Goal: Task Accomplishment & Management: Complete application form

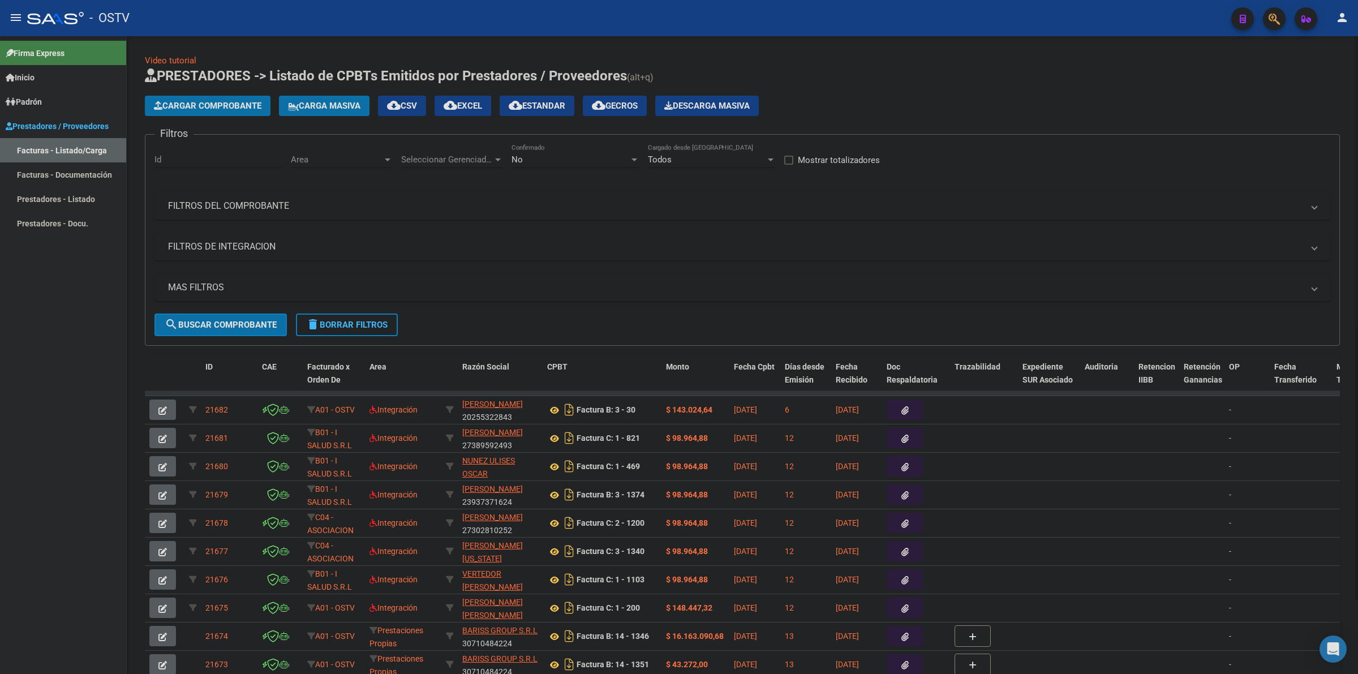
click at [906, 108] on div "Cargar Comprobante Carga Masiva cloud_download CSV cloud_download EXCEL cloud_d…" at bounding box center [742, 106] width 1195 height 20
drag, startPoint x: 12, startPoint y: 10, endPoint x: 368, endPoint y: 36, distance: 356.4
click at [12, 10] on button "menu" at bounding box center [16, 18] width 23 height 23
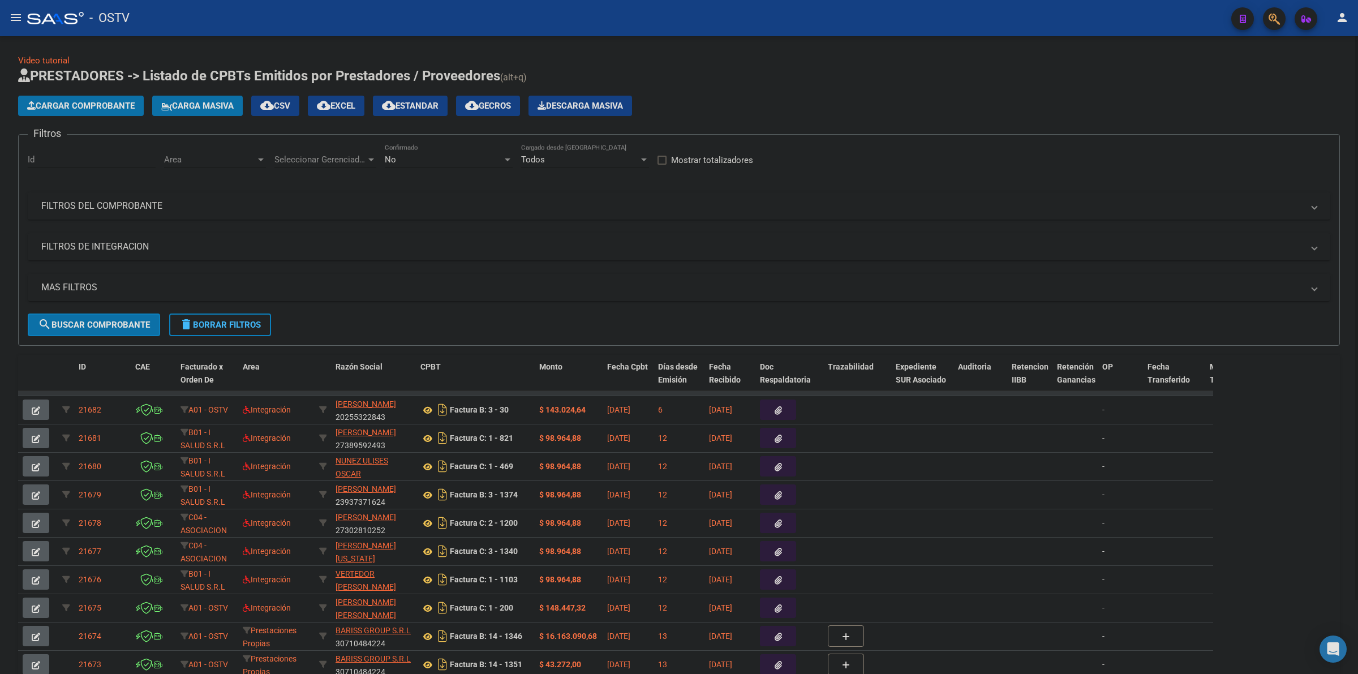
click at [889, 88] on app-list-header "PRESTADORES -> Listado de CPBTs Emitidos por Prestadores / Proveedores (alt+q) …" at bounding box center [679, 206] width 1322 height 279
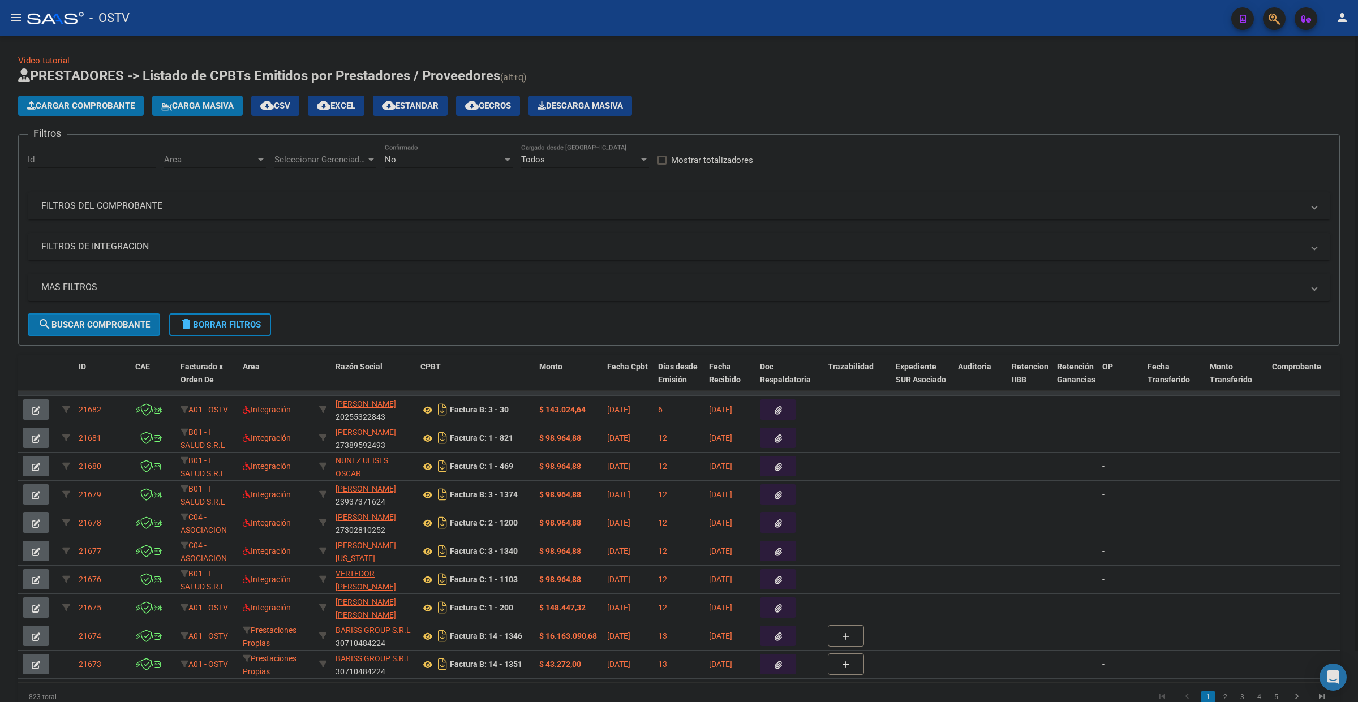
click at [802, 94] on app-list-header "PRESTADORES -> Listado de CPBTs Emitidos por Prestadores / Proveedores (alt+q) …" at bounding box center [679, 206] width 1322 height 279
click at [801, 67] on h1 "PRESTADORES -> Listado de CPBTs Emitidos por Prestadores / Proveedores (alt+q)" at bounding box center [679, 77] width 1322 height 20
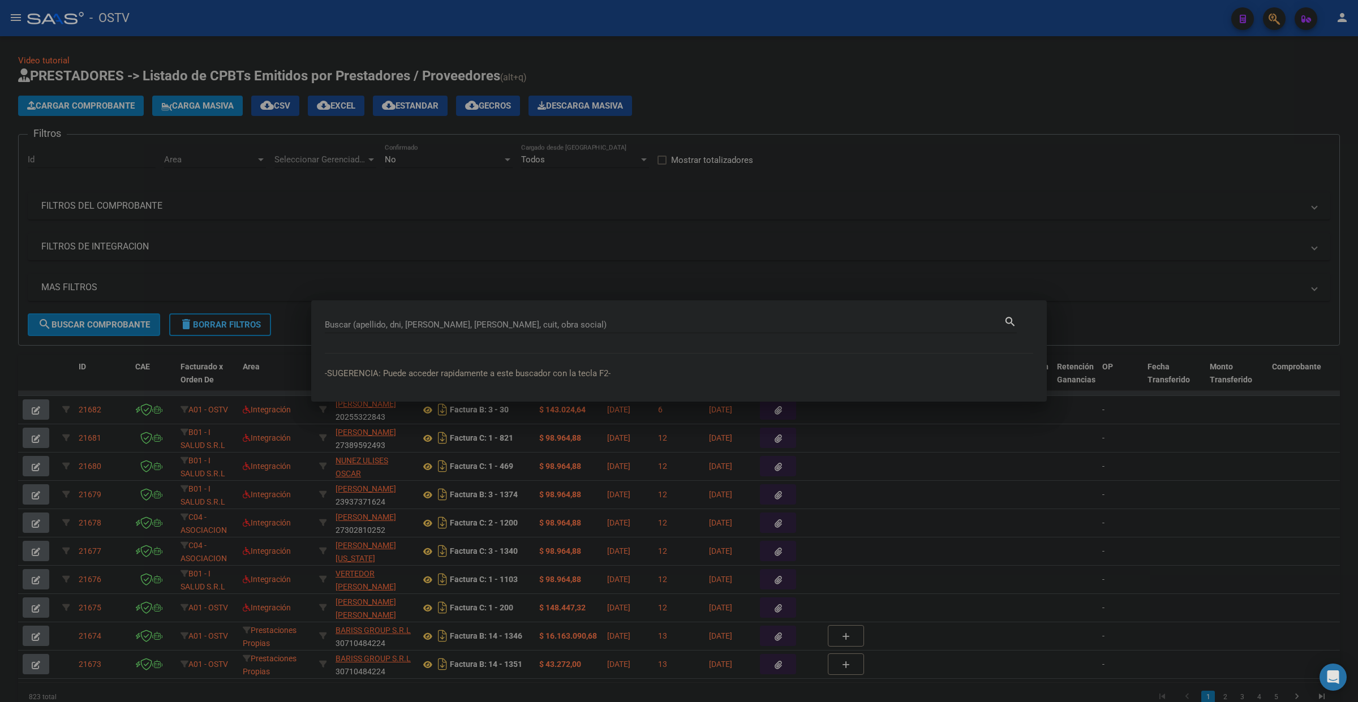
click at [532, 318] on div "Buscar (apellido, dni, [PERSON_NAME], [PERSON_NAME], cuit, obra social)" at bounding box center [664, 324] width 679 height 17
click at [532, 321] on input "Buscar (apellido, dni, [PERSON_NAME], [PERSON_NAME], cuit, obra social)" at bounding box center [664, 325] width 679 height 10
type input "1208273"
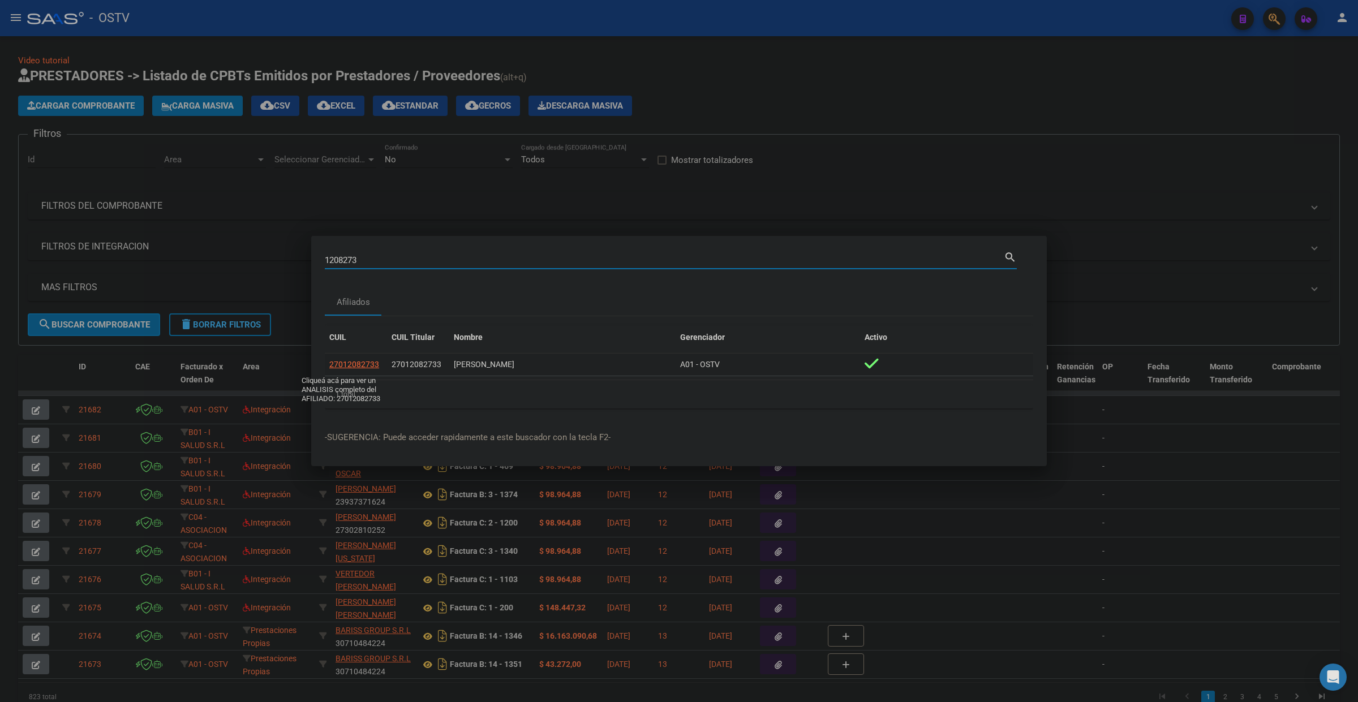
click at [357, 364] on span "27012082733" at bounding box center [354, 364] width 50 height 9
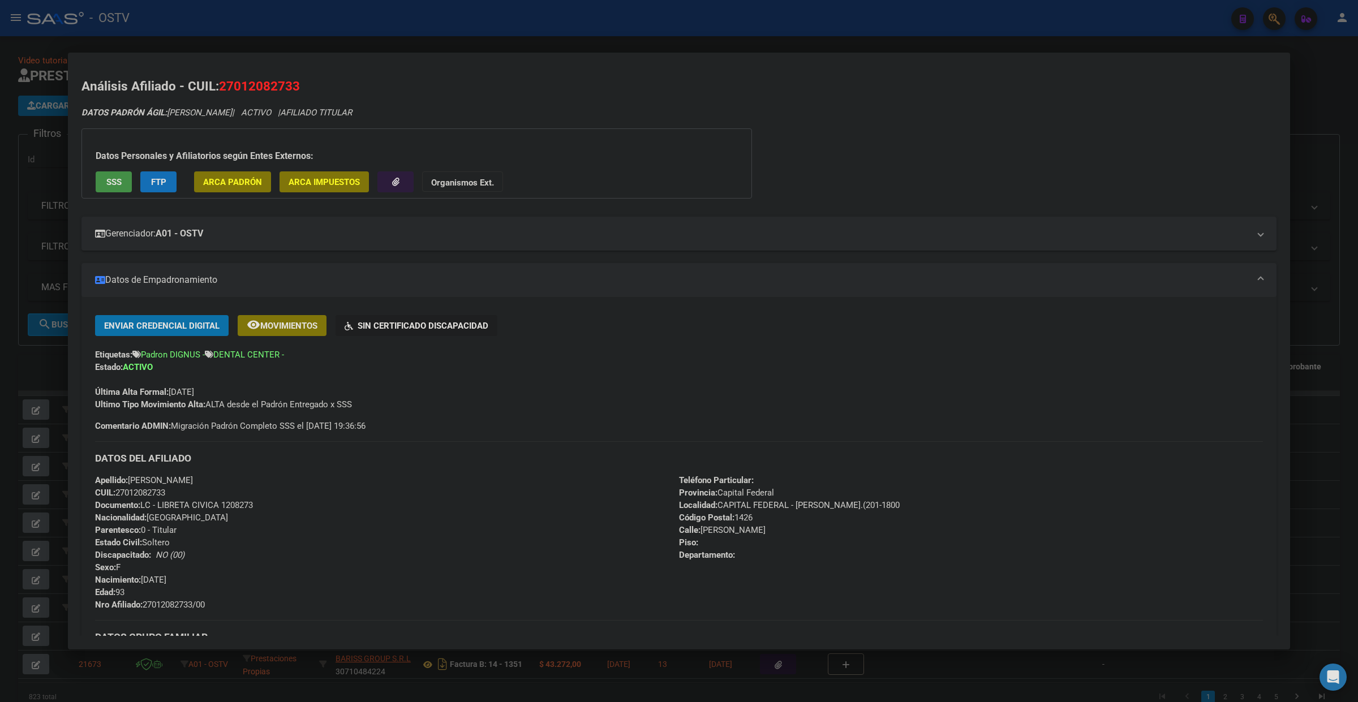
click at [243, 505] on span "Documento: LC - LIBRETA CIVICA 1208273" at bounding box center [174, 505] width 158 height 10
copy span "1208273"
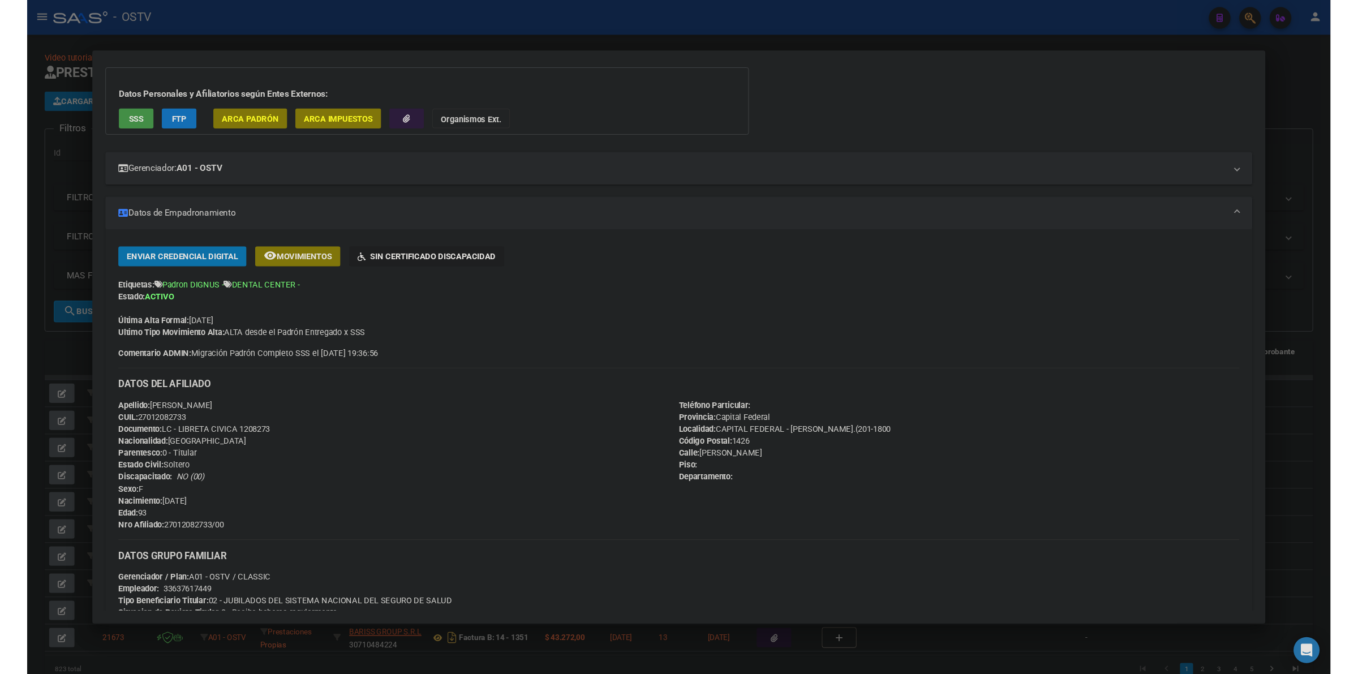
scroll to position [142, 0]
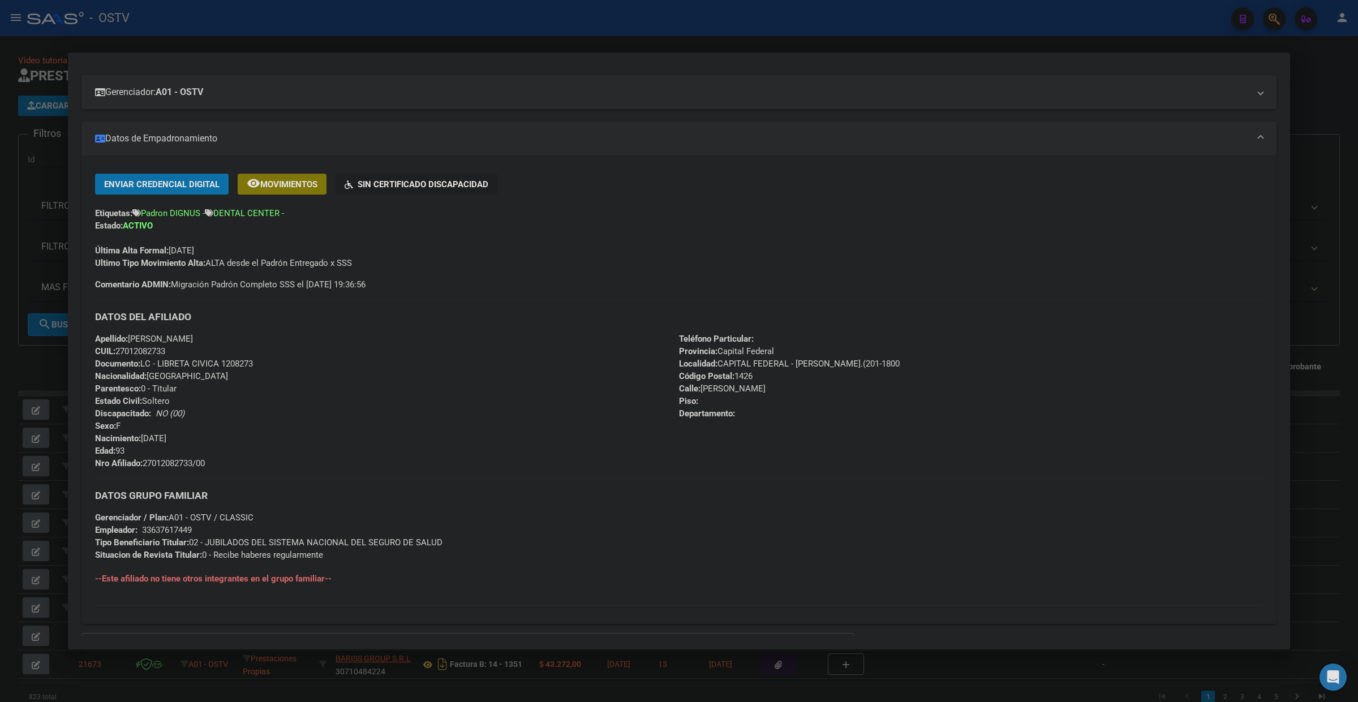
drag, startPoint x: 156, startPoint y: 465, endPoint x: 143, endPoint y: 464, distance: 12.5
click at [143, 464] on div "Apellido: [PERSON_NAME] CUIL: 27012082733 Documento: LC - LIBRETA CIVICA 120827…" at bounding box center [387, 401] width 584 height 137
click at [219, 466] on div "Apellido: [PERSON_NAME] CUIL: 27012082733 Documento: LC - LIBRETA CIVICA 120827…" at bounding box center [387, 401] width 584 height 137
click at [185, 462] on span "Nro Afiliado: 27012082733/00" at bounding box center [150, 463] width 110 height 10
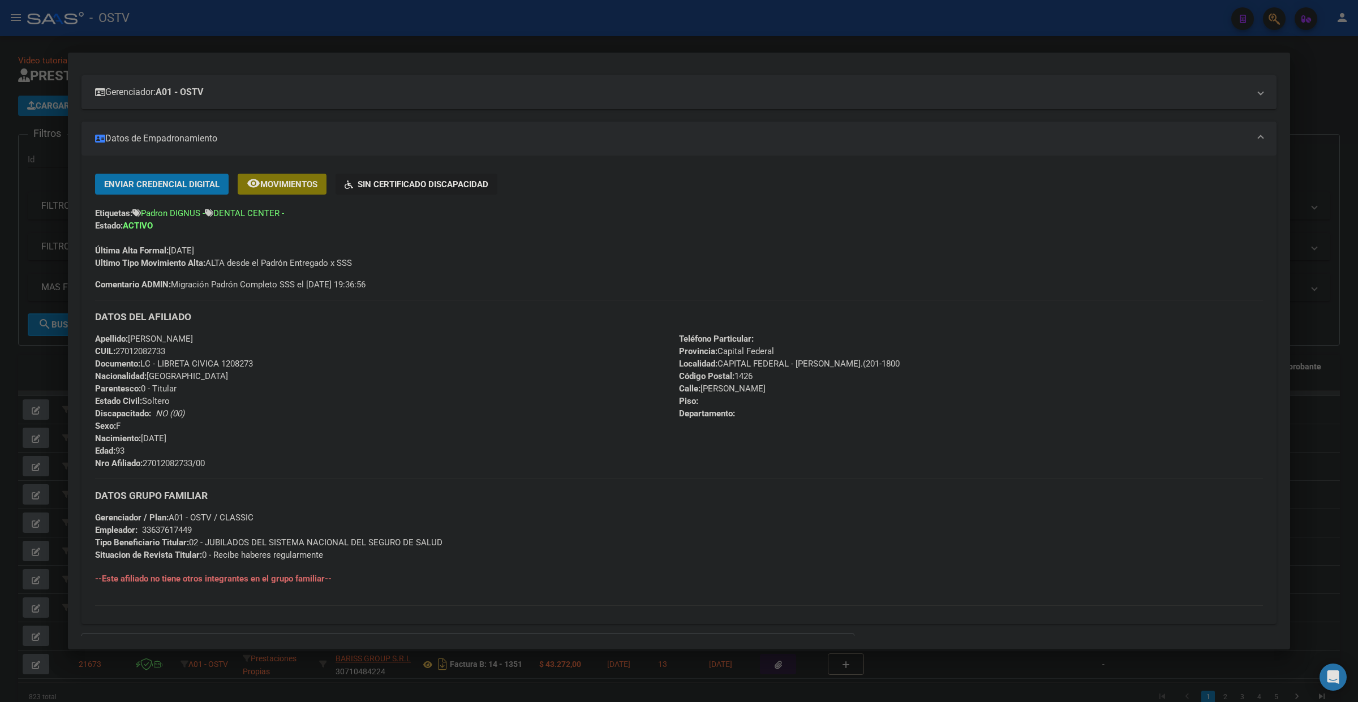
copy span "27012082733"
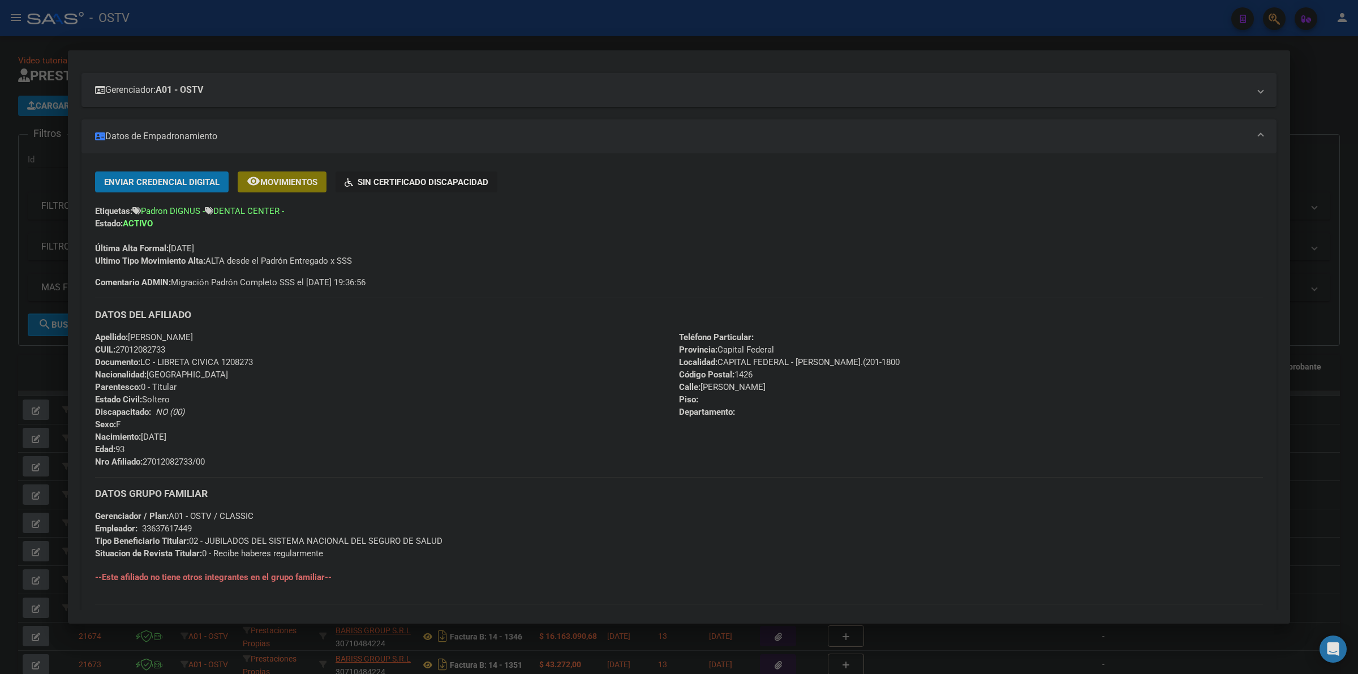
click at [485, 350] on div "Apellido: [PERSON_NAME] CUIL: 27012082733 Documento: LC - LIBRETA CIVICA 120827…" at bounding box center [387, 399] width 584 height 137
click at [394, 44] on div at bounding box center [679, 337] width 1358 height 674
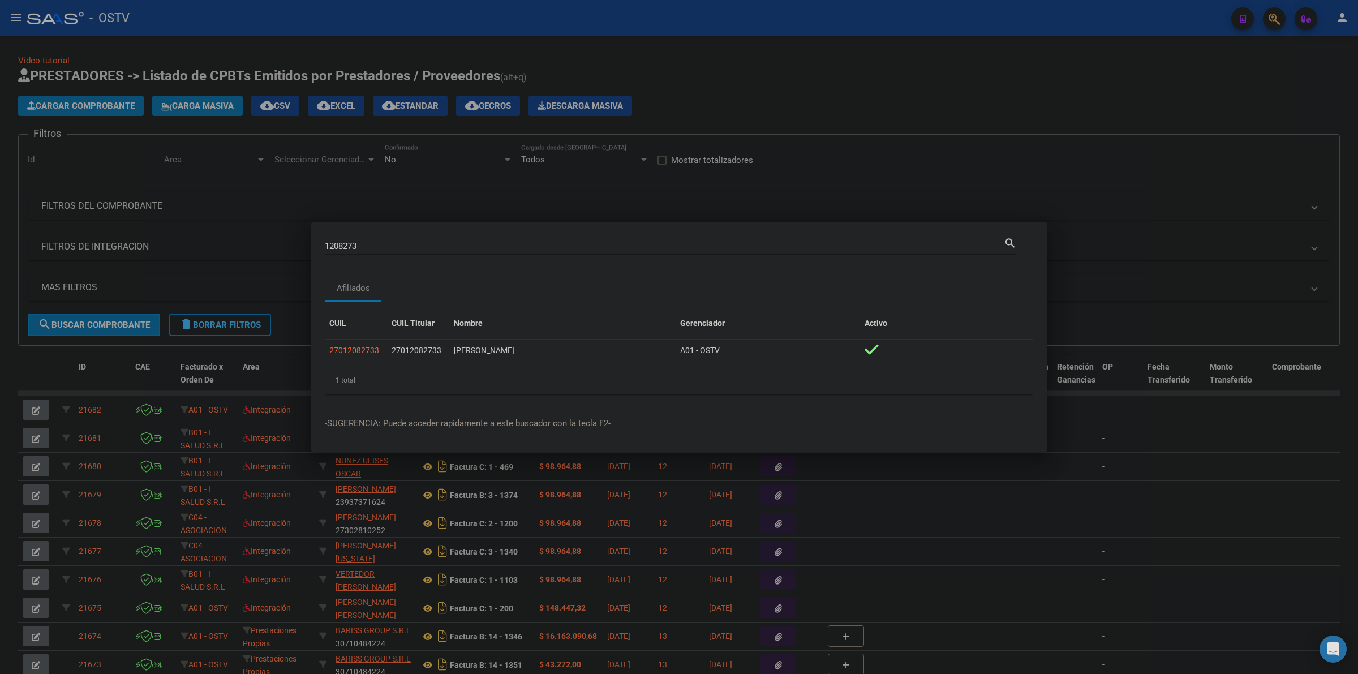
click at [778, 109] on div at bounding box center [679, 337] width 1358 height 674
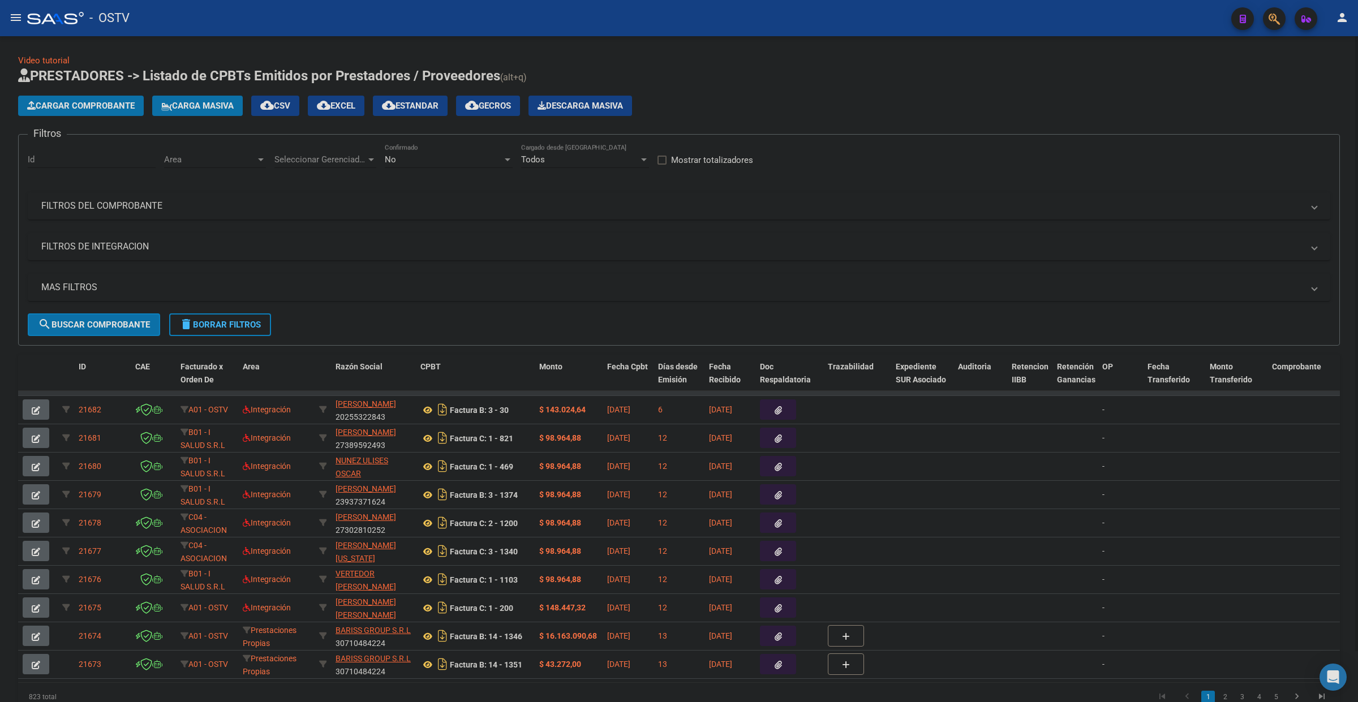
click at [961, 92] on app-list-header "PRESTADORES -> Listado de CPBTs Emitidos por Prestadores / Proveedores (alt+q) …" at bounding box center [679, 206] width 1322 height 279
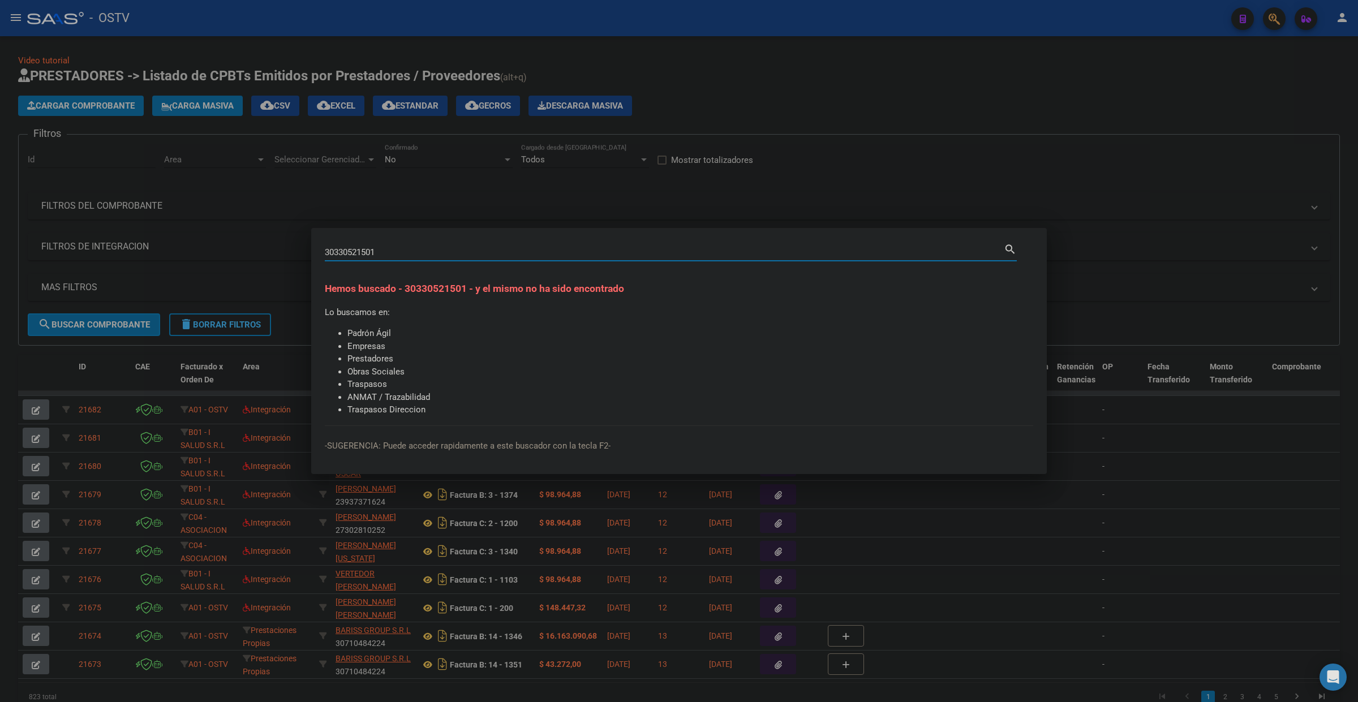
drag, startPoint x: 333, startPoint y: 251, endPoint x: 341, endPoint y: 252, distance: 8.0
click at [341, 252] on input "30330521501" at bounding box center [664, 252] width 679 height 10
click at [350, 252] on input "30330521501" at bounding box center [664, 252] width 679 height 10
click at [334, 250] on input "30330521501" at bounding box center [664, 252] width 679 height 10
type input "30630521501"
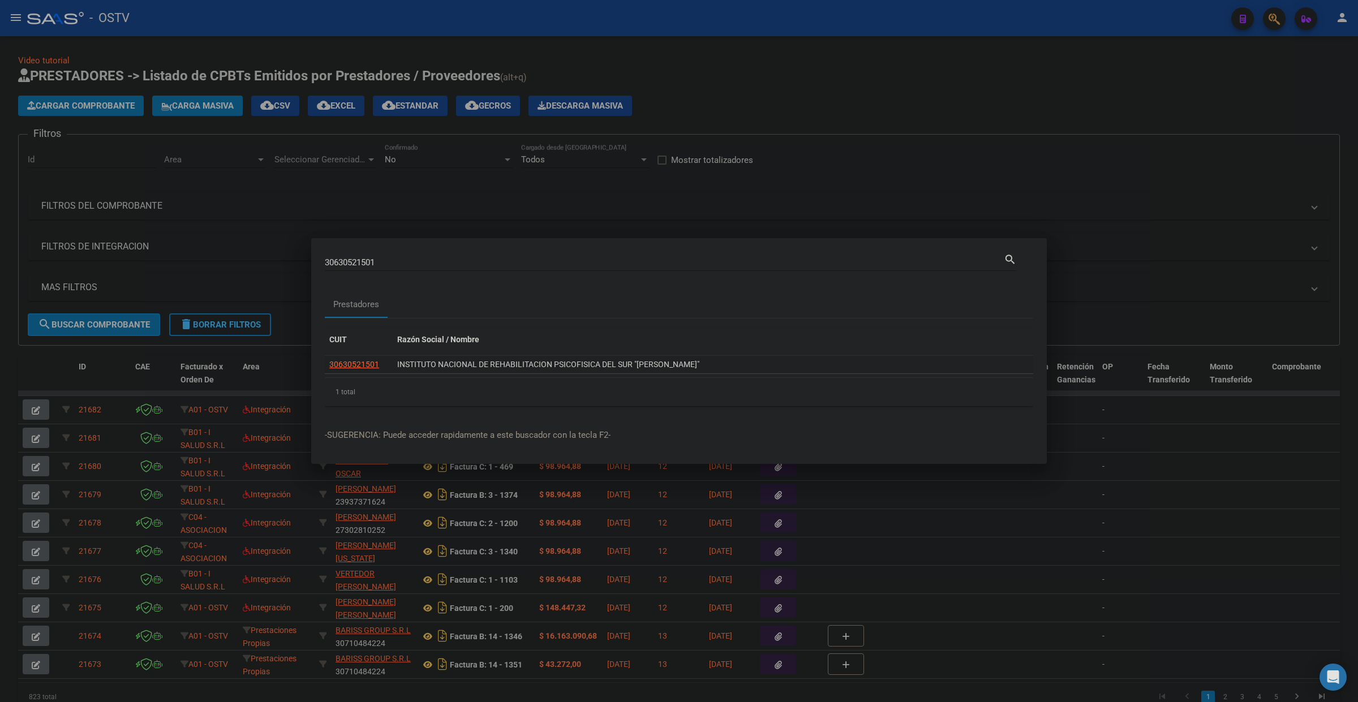
drag, startPoint x: 397, startPoint y: 364, endPoint x: 764, endPoint y: 366, distance: 366.8
click at [764, 366] on div "INSTITUTO NACIONAL DE REHABILITACION PSICOFISICA DEL SUR "[PERSON_NAME]"" at bounding box center [713, 364] width 632 height 13
copy div "INSTITUTO NACIONAL DE REHABILITACION PSICOFISICA DEL SUR "[PERSON_NAME]""
click at [717, 349] on datatable-header-cell "Razón Social / Nombre" at bounding box center [713, 340] width 641 height 24
click at [685, 267] on input "30630521501" at bounding box center [664, 263] width 679 height 10
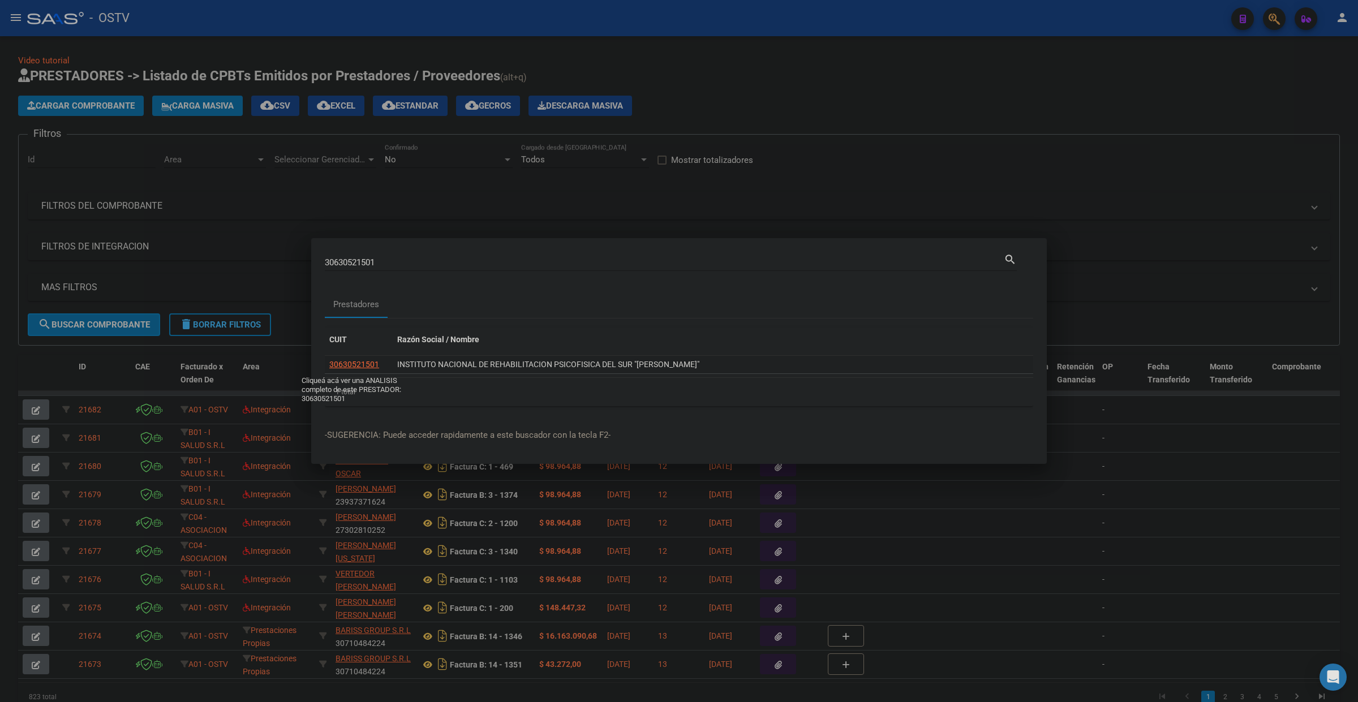
click at [346, 363] on span "30630521501" at bounding box center [354, 364] width 50 height 9
type textarea "30630521501"
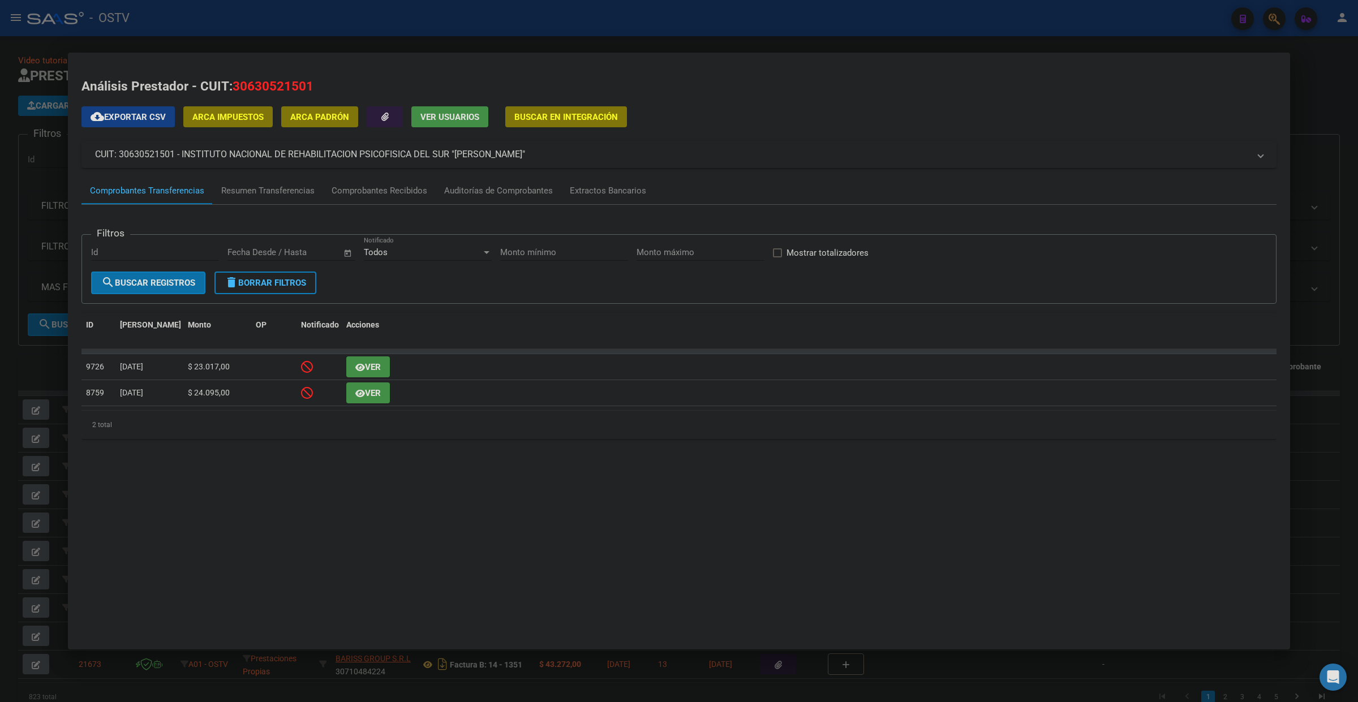
drag, startPoint x: 725, startPoint y: 172, endPoint x: 572, endPoint y: 172, distance: 153.4
click at [720, 172] on div "cloud_download Exportar CSV ARCA Impuestos ARCA Padrón Ver Usuarios Buscar en I…" at bounding box center [679, 276] width 1195 height 341
click at [361, 191] on div "Comprobantes Recibidos" at bounding box center [380, 191] width 96 height 13
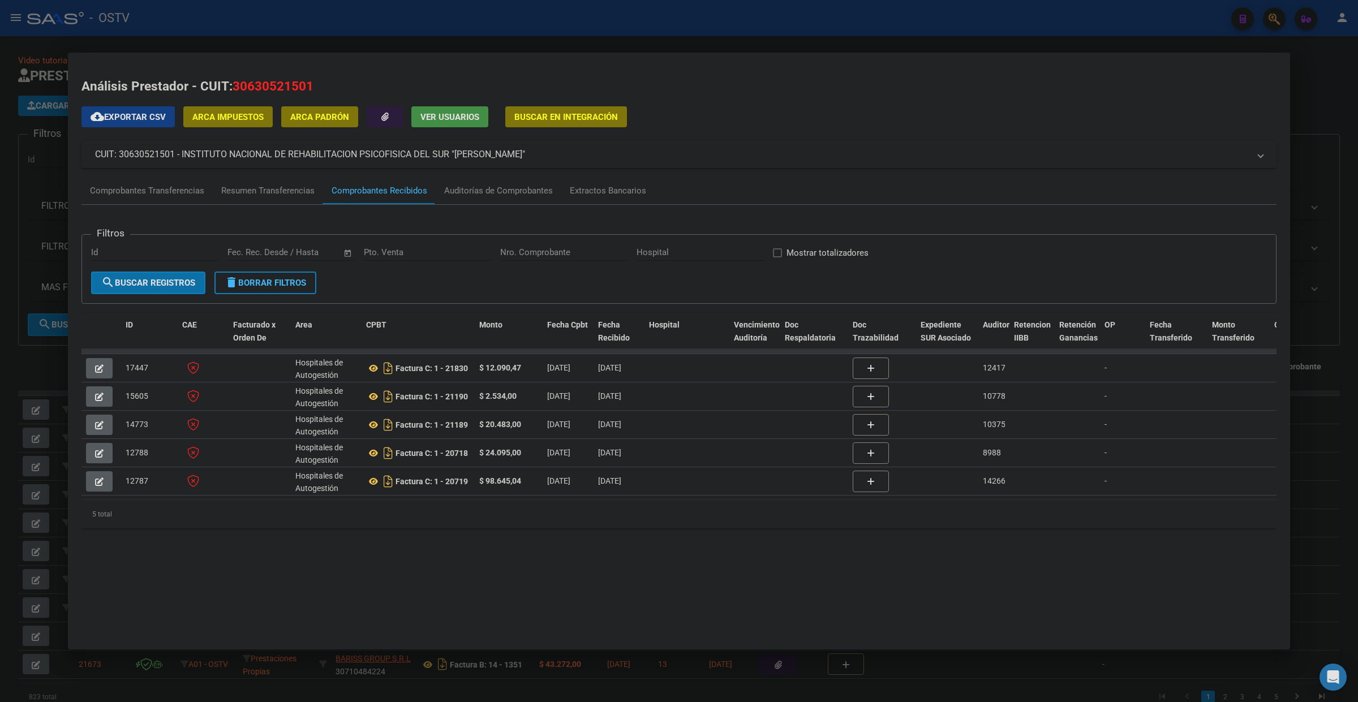
click at [880, 120] on div "cloud_download Exportar CSV ARCA Impuestos ARCA Padrón Ver Usuarios Buscar en I…" at bounding box center [679, 321] width 1195 height 431
click at [618, 549] on div "Análisis Prestador - CUIT: 30630521501 cloud_download Exportar CSV ARCA Impuest…" at bounding box center [679, 313] width 1195 height 473
click at [543, 40] on div at bounding box center [679, 351] width 1358 height 702
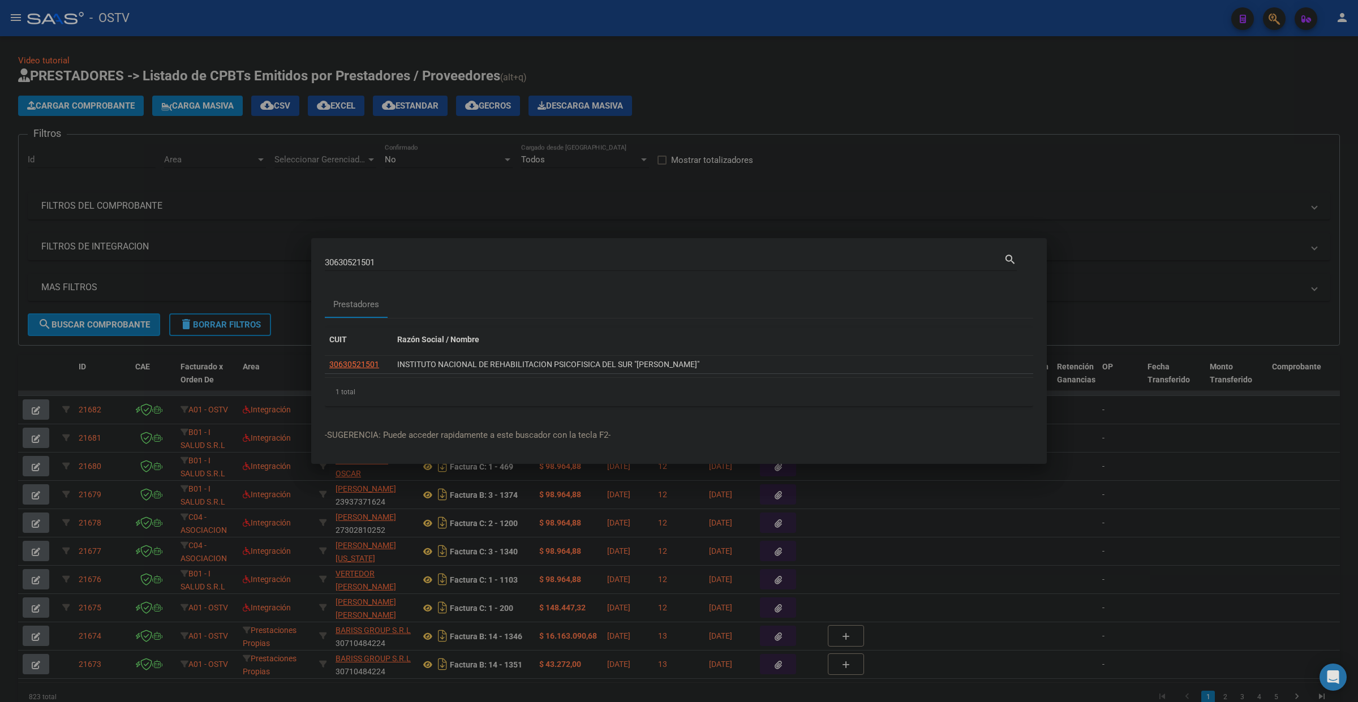
click at [428, 262] on input "30630521501" at bounding box center [664, 263] width 679 height 10
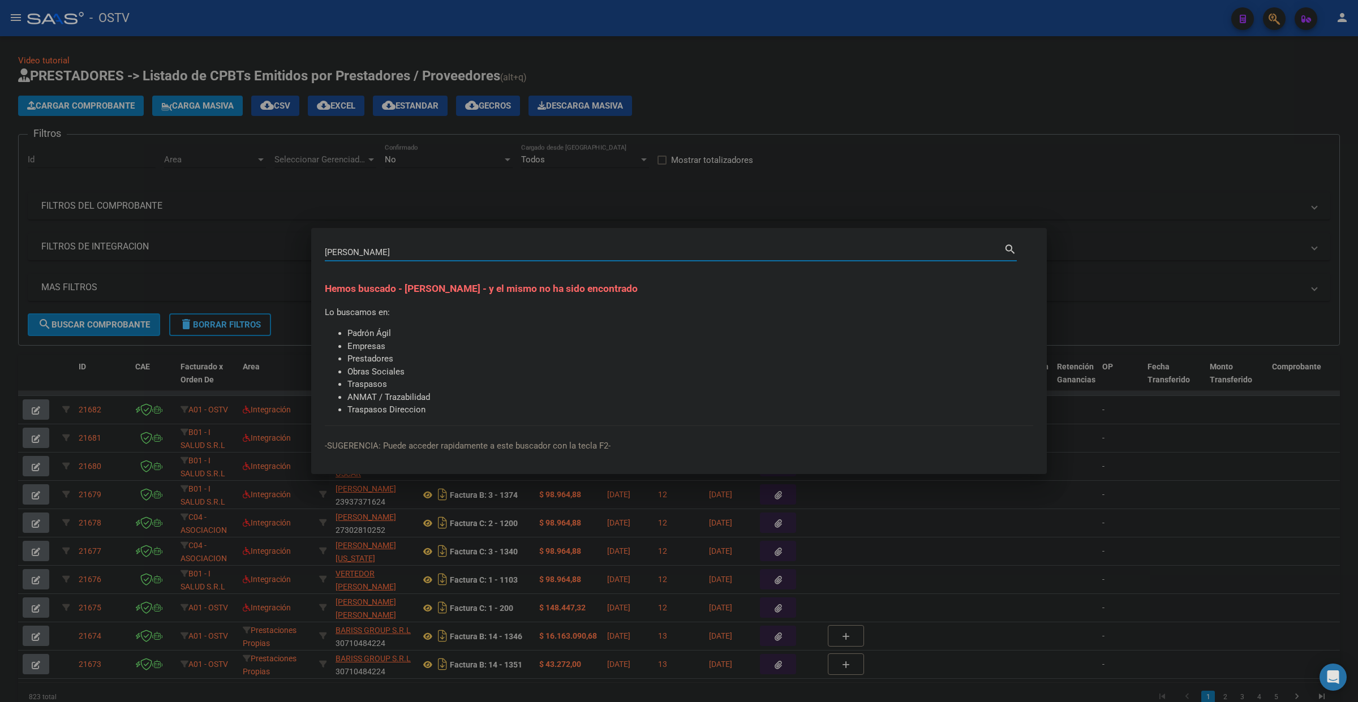
drag, startPoint x: 306, startPoint y: 247, endPoint x: 267, endPoint y: 250, distance: 38.6
click at [267, 250] on div "[PERSON_NAME] (apellido, dni, cuil, nro traspaso, cuit, obra social) search Hem…" at bounding box center [679, 351] width 1358 height 702
click at [374, 247] on input "[PERSON_NAME]" at bounding box center [664, 252] width 679 height 10
click at [406, 249] on input "[PERSON_NAME]" at bounding box center [664, 252] width 679 height 10
drag, startPoint x: 360, startPoint y: 250, endPoint x: 307, endPoint y: 252, distance: 53.2
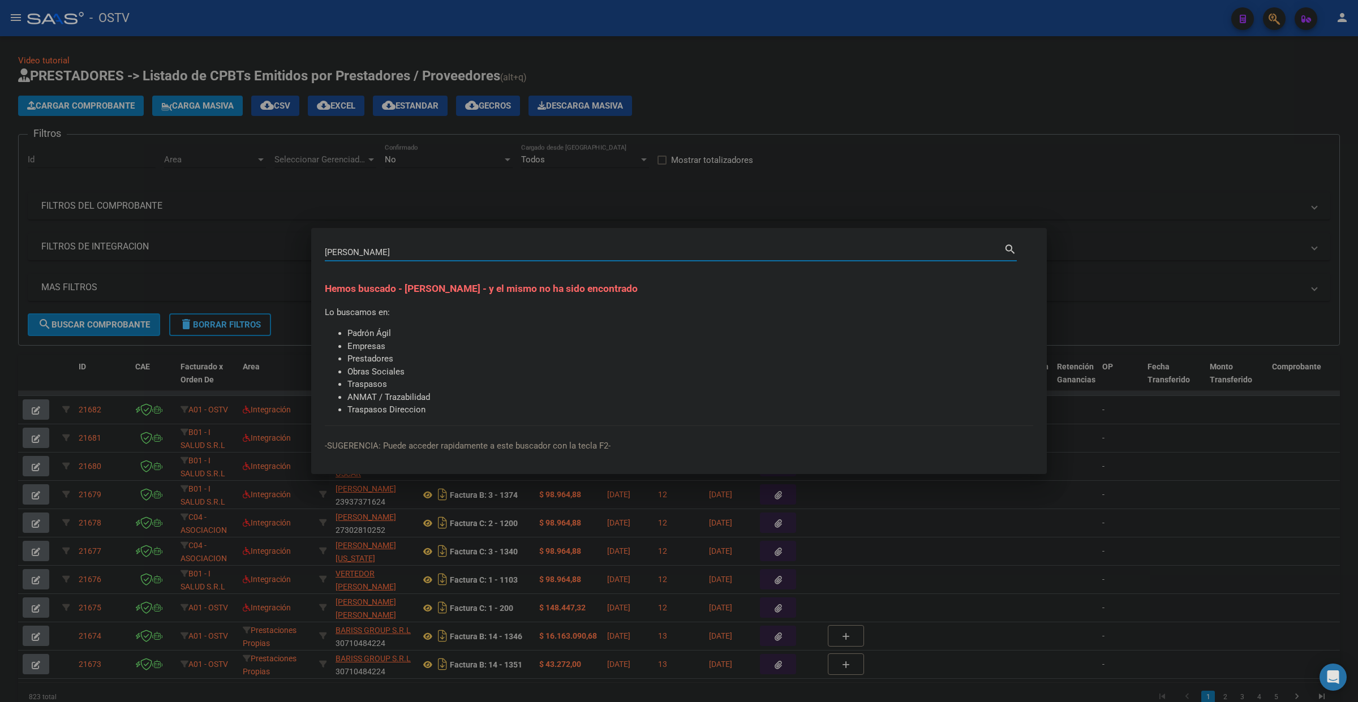
click at [307, 252] on div "[PERSON_NAME] (apellido, dni, cuil, nro traspaso, cuit, obra social) search Hem…" at bounding box center [679, 351] width 1358 height 702
type input "[PERSON_NAME]"
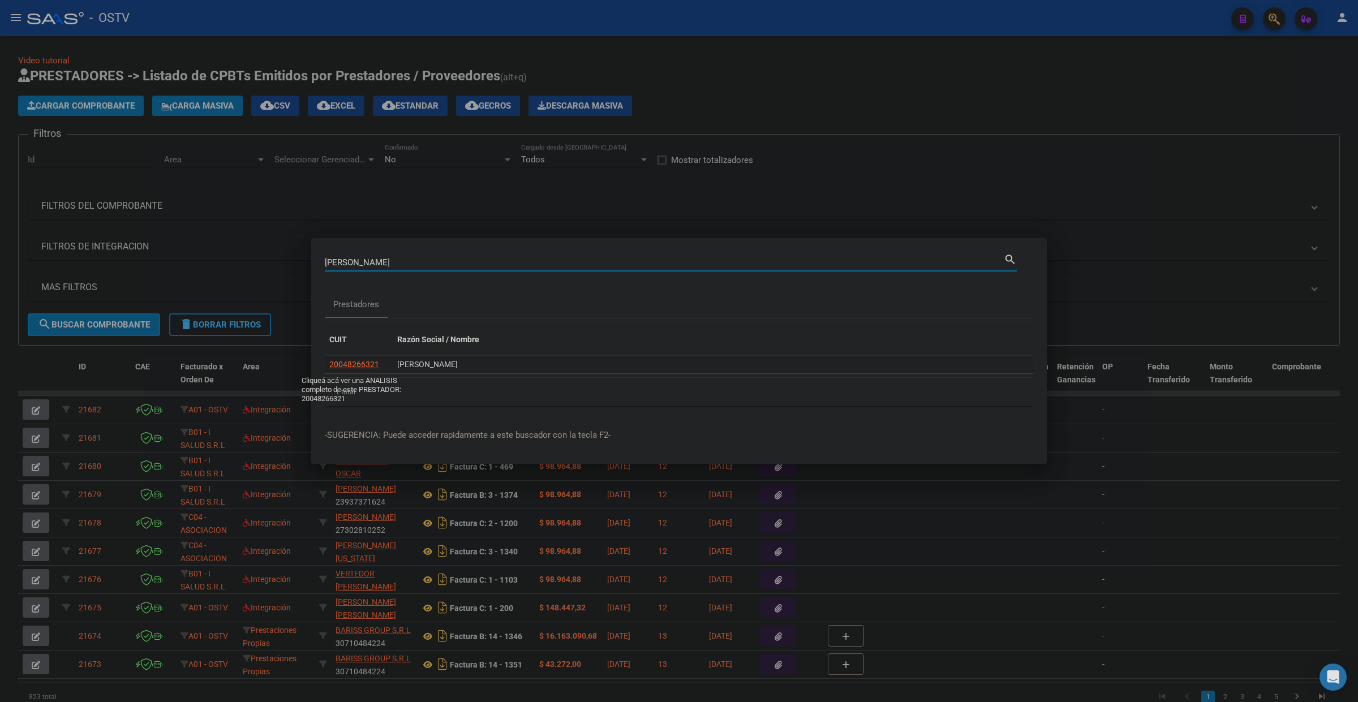
click at [357, 364] on span "20048266321" at bounding box center [354, 364] width 50 height 9
type textarea "20048266321"
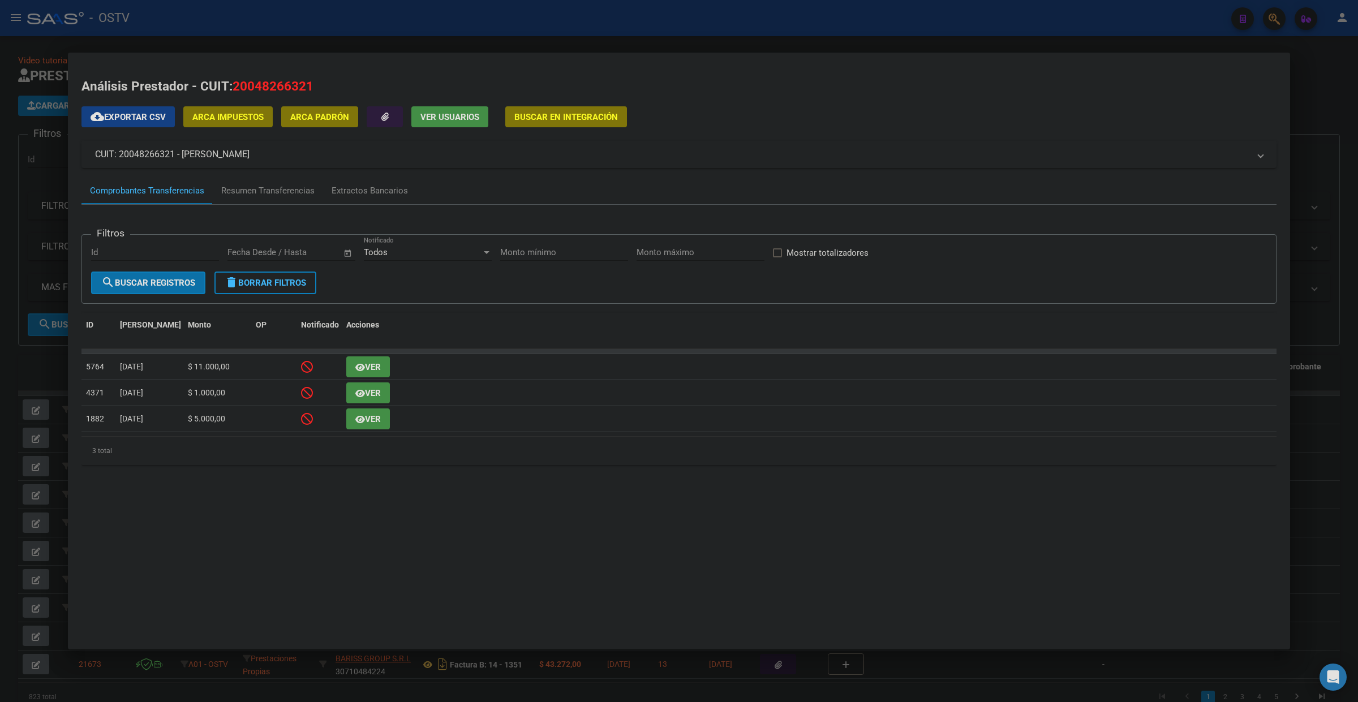
click at [264, 83] on span "20048266321" at bounding box center [273, 86] width 81 height 15
click at [210, 156] on mat-panel-title "CUIT: 20048266321 - [PERSON_NAME]" at bounding box center [672, 155] width 1155 height 14
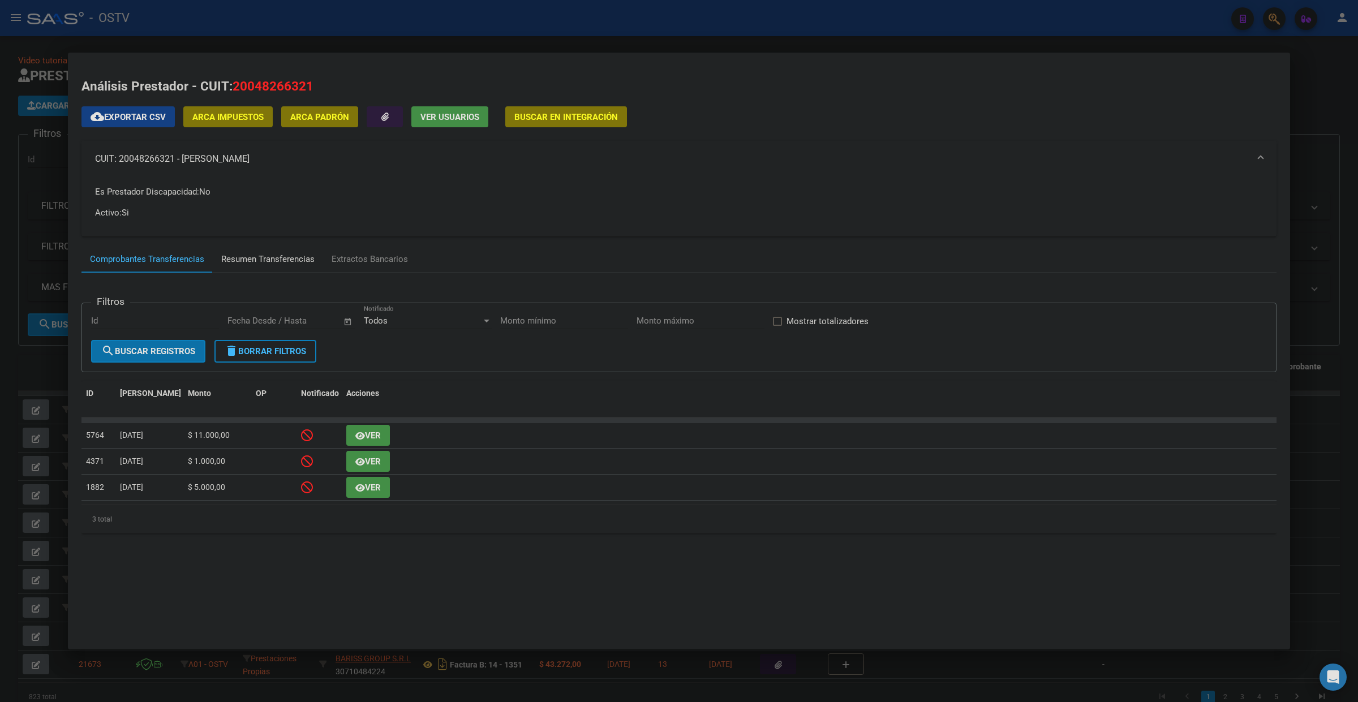
click at [281, 262] on div "Resumen Transferencias" at bounding box center [267, 259] width 93 height 13
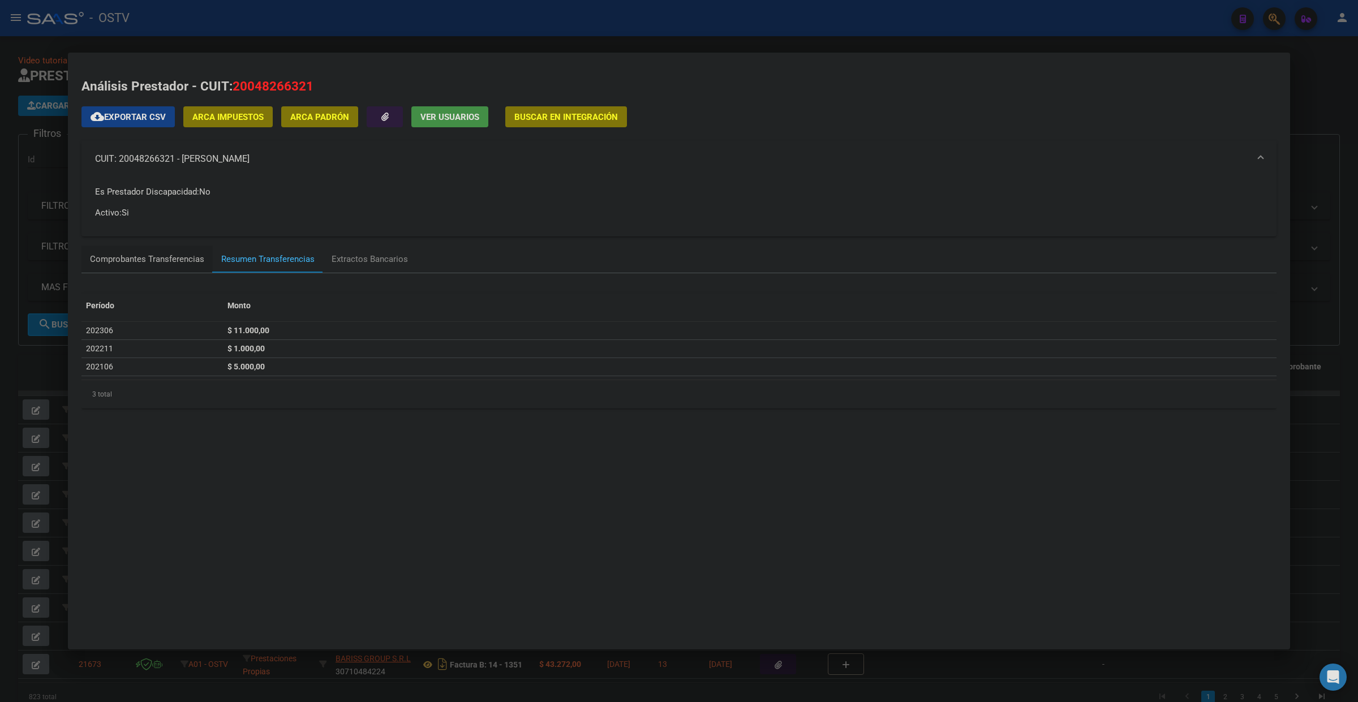
click at [122, 248] on div "Comprobantes Transferencias" at bounding box center [147, 259] width 131 height 27
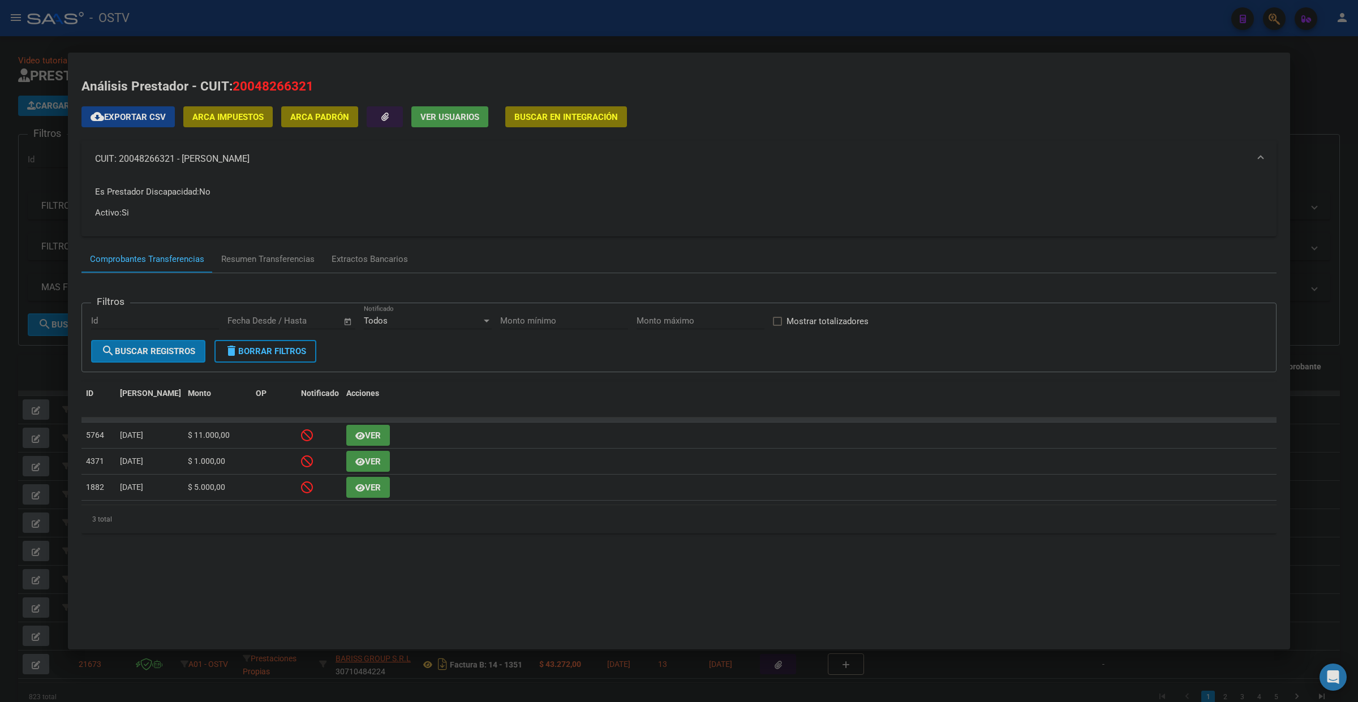
click at [134, 159] on mat-panel-title "CUIT: 20048266321 - [PERSON_NAME]" at bounding box center [672, 159] width 1155 height 14
copy mat-panel-title "20048266321"
click at [290, 28] on div at bounding box center [679, 351] width 1358 height 702
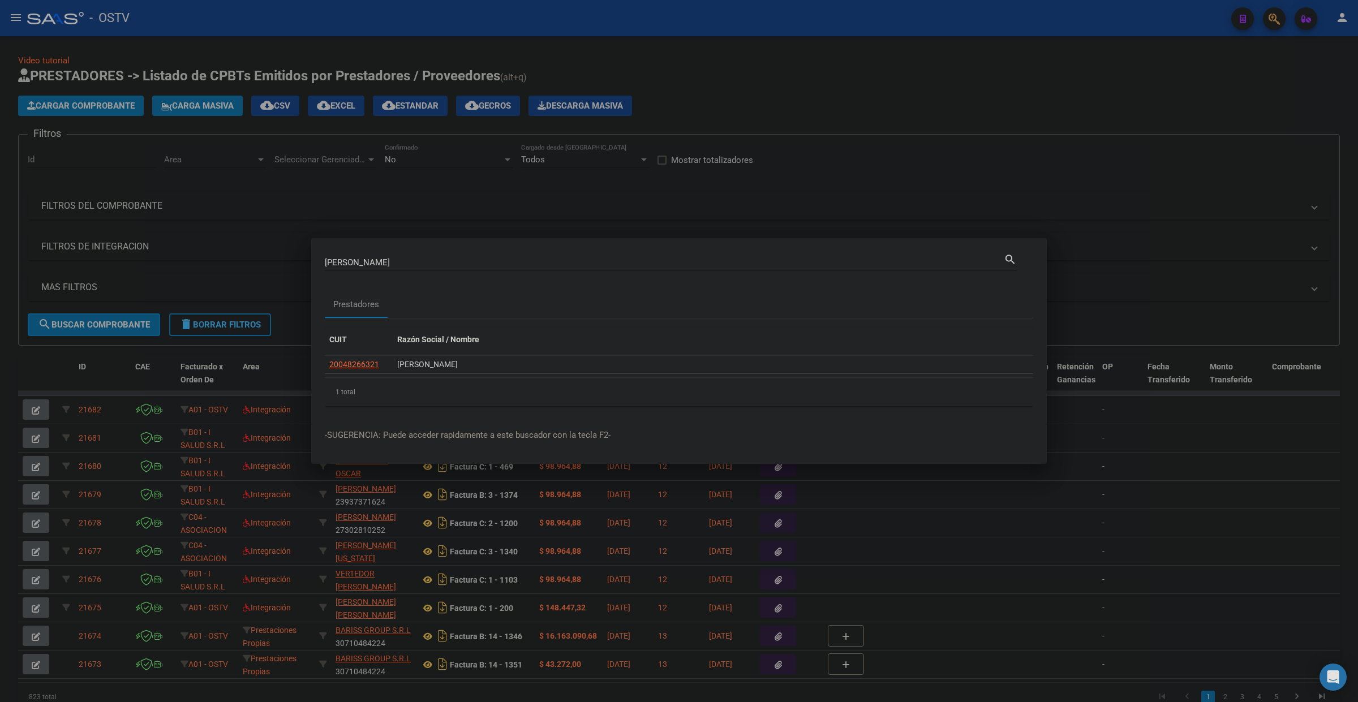
click at [411, 258] on input "[PERSON_NAME]" at bounding box center [664, 263] width 679 height 10
paste input "20048266321"
type input "20048266321"
click at [358, 367] on span "20048266321" at bounding box center [354, 364] width 50 height 9
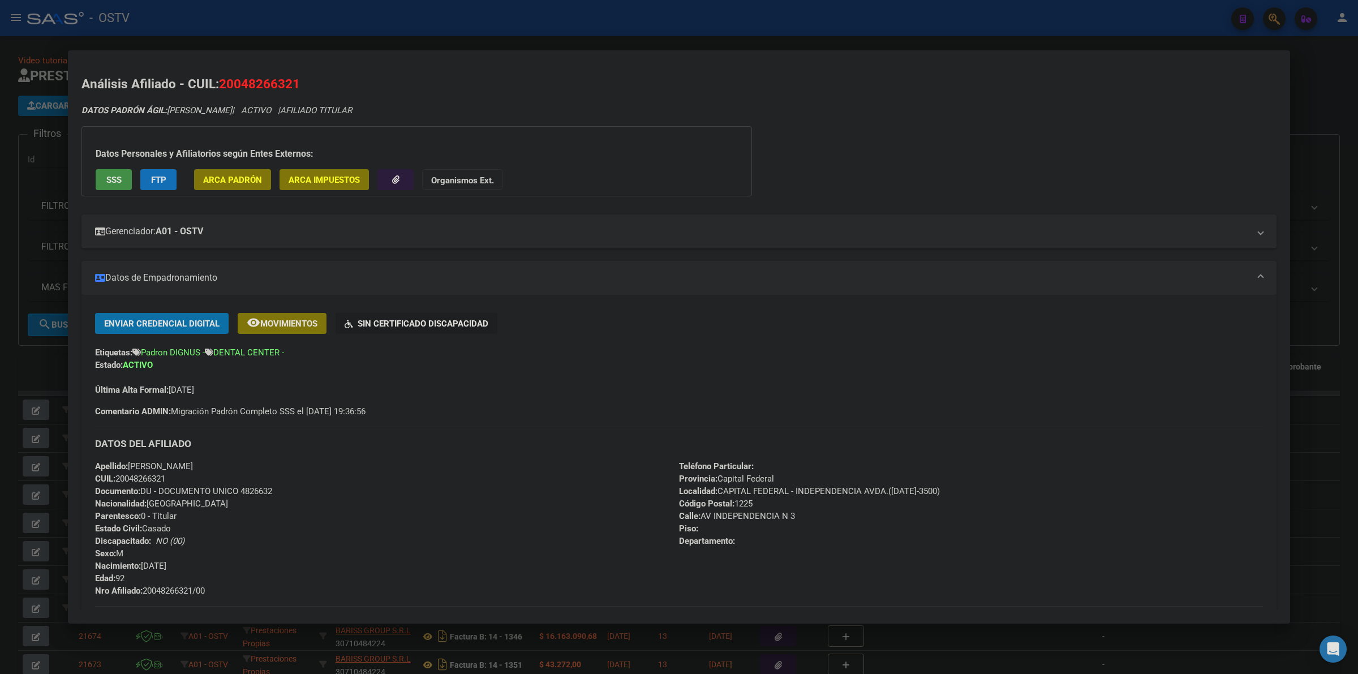
click at [912, 81] on h2 "Análisis Afiliado - CUIL: 20048266321" at bounding box center [679, 84] width 1195 height 19
click at [437, 474] on div "Apellido: [PERSON_NAME]: 20048266321 Documento: DU - DOCUMENTO UNICO 4826632 Na…" at bounding box center [387, 528] width 584 height 137
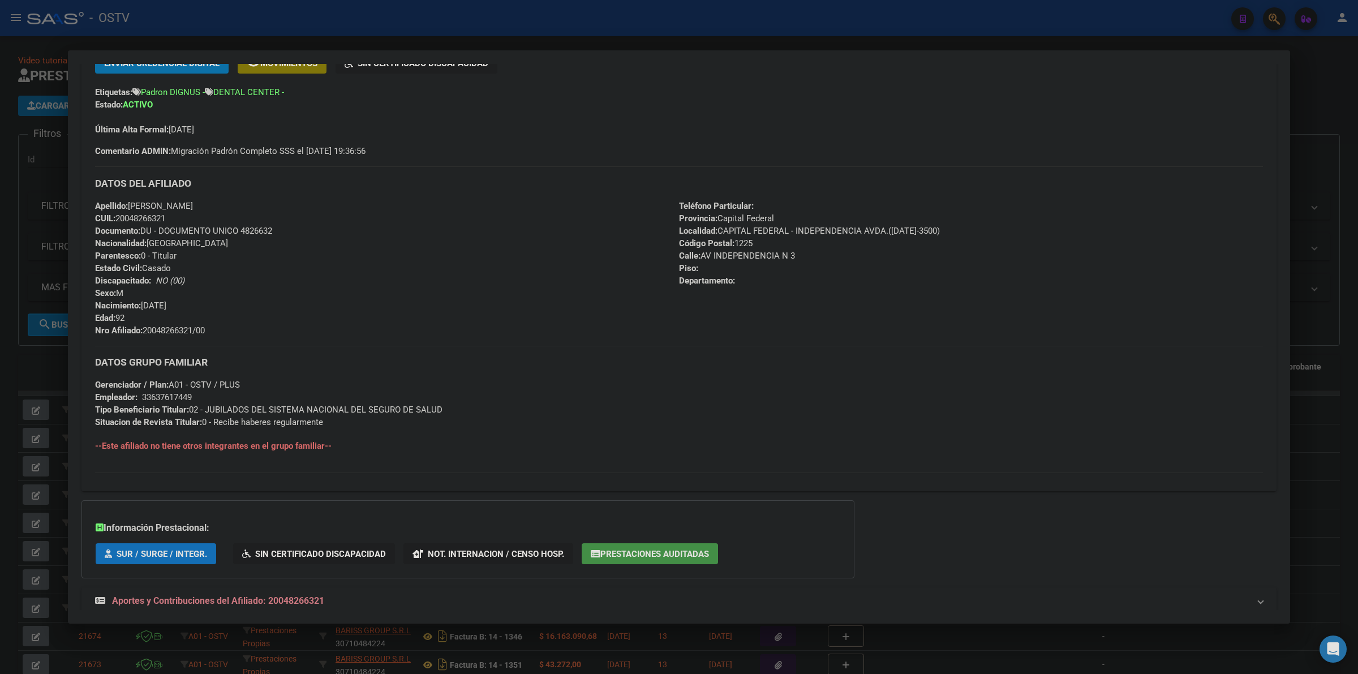
scroll to position [290, 0]
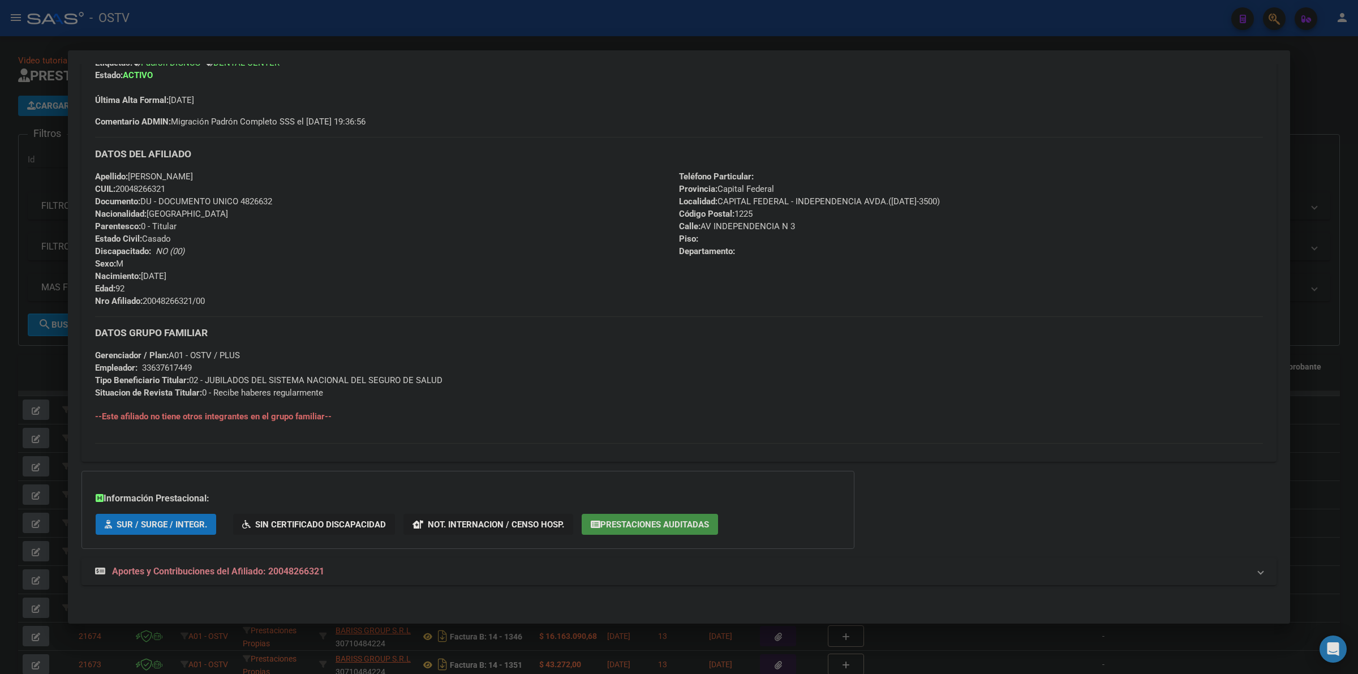
drag, startPoint x: 258, startPoint y: 569, endPoint x: 344, endPoint y: 490, distance: 116.6
click at [258, 568] on span "Aportes y Contribuciones del Afiliado: 20048266321" at bounding box center [218, 571] width 212 height 11
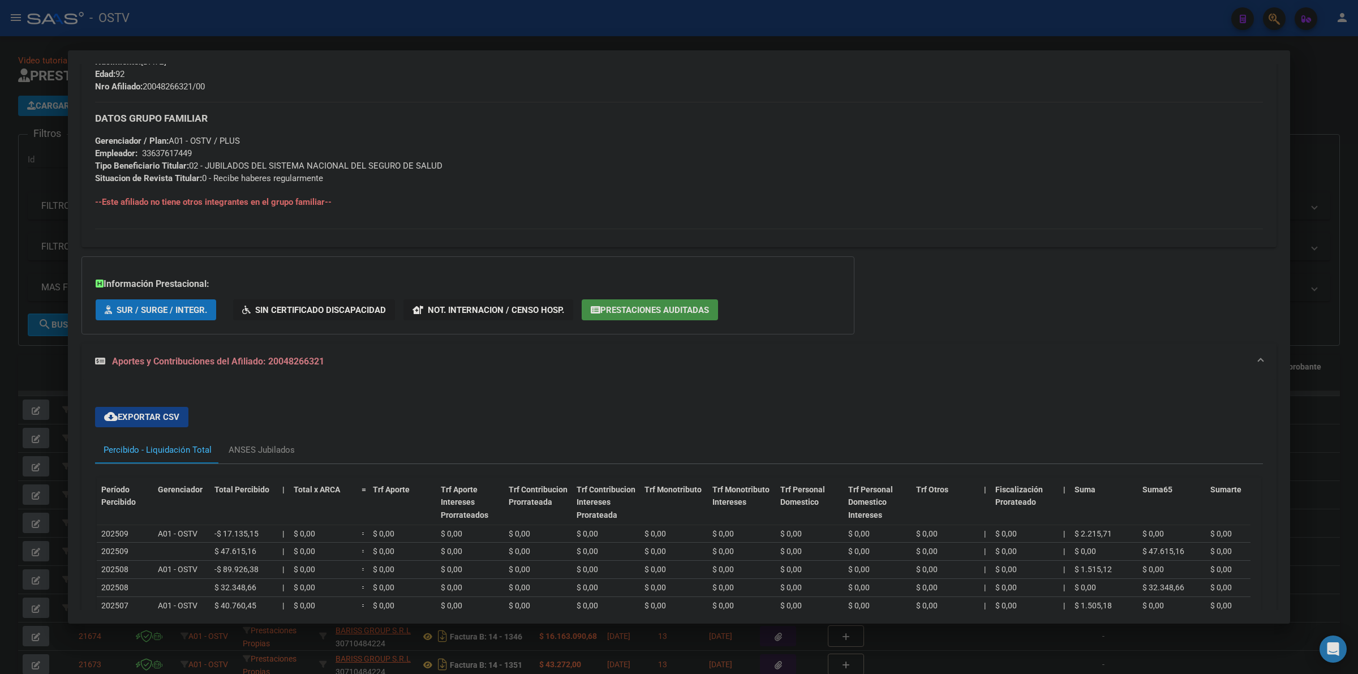
scroll to position [497, 0]
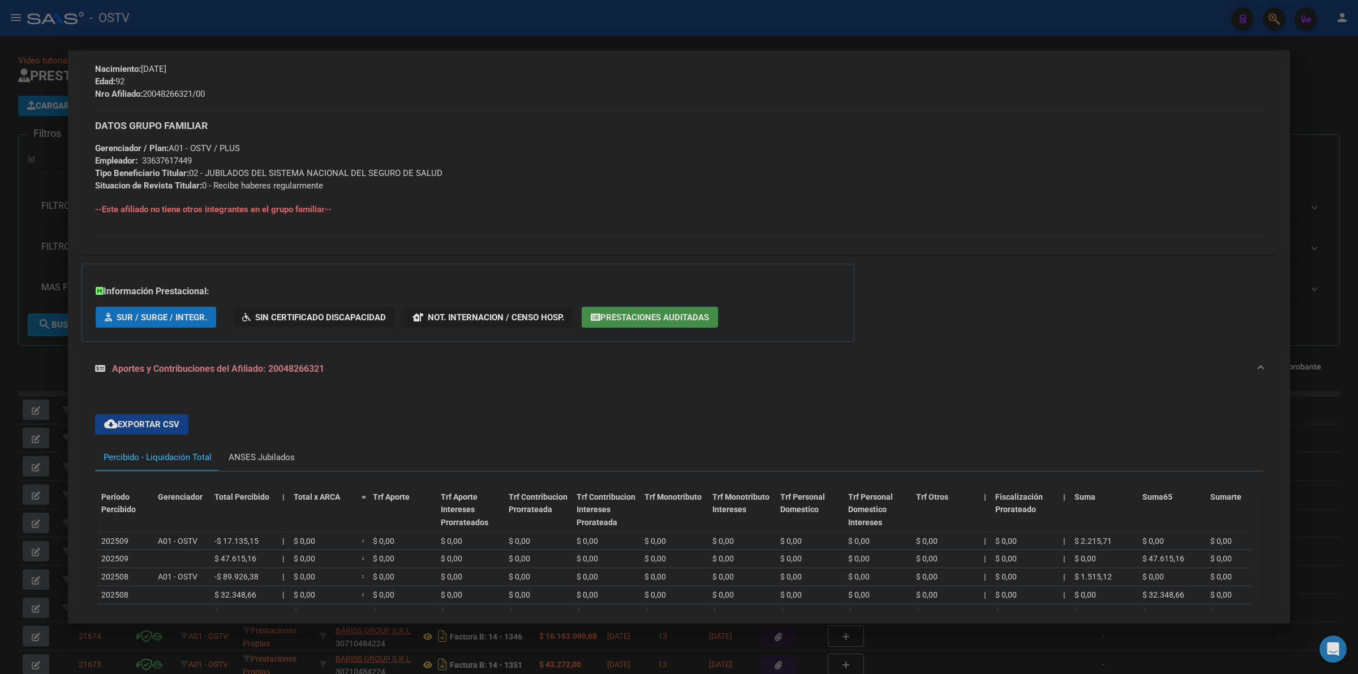
click at [269, 457] on div "ANSES Jubilados" at bounding box center [262, 457] width 66 height 12
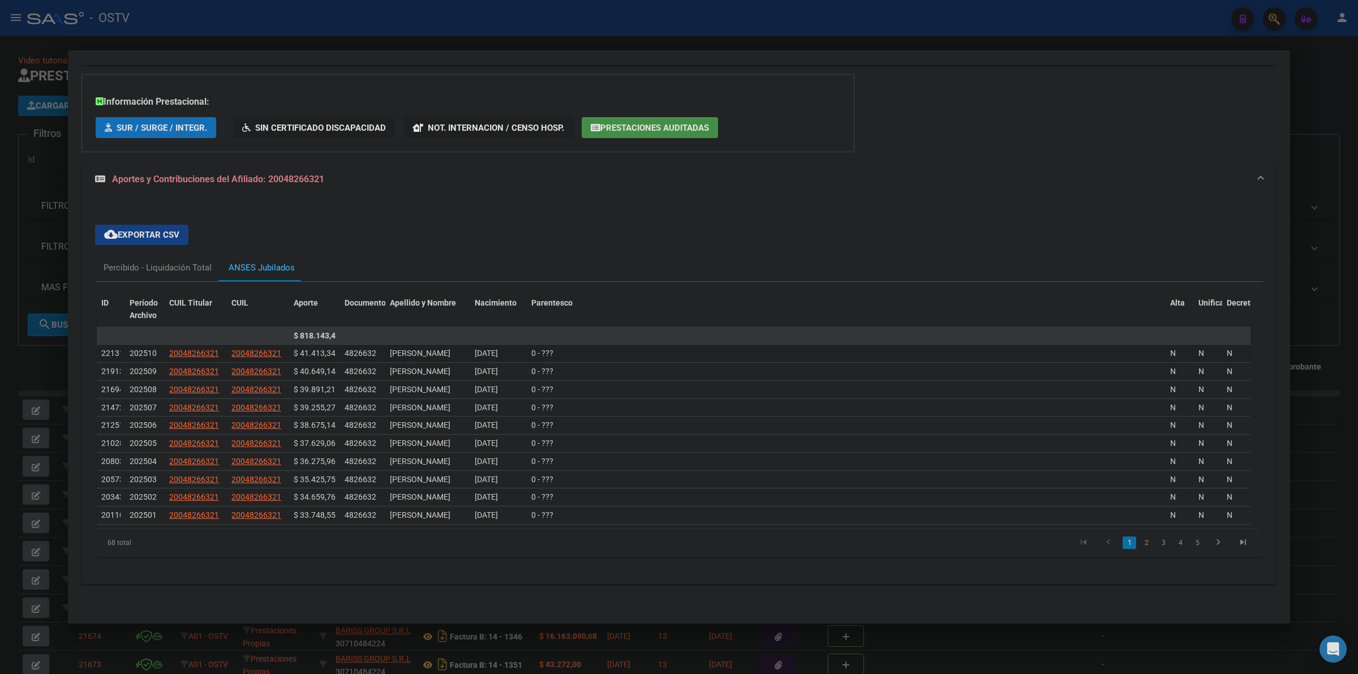
scroll to position [686, 0]
click at [175, 265] on div "Percibido - Liquidación Total" at bounding box center [158, 268] width 108 height 12
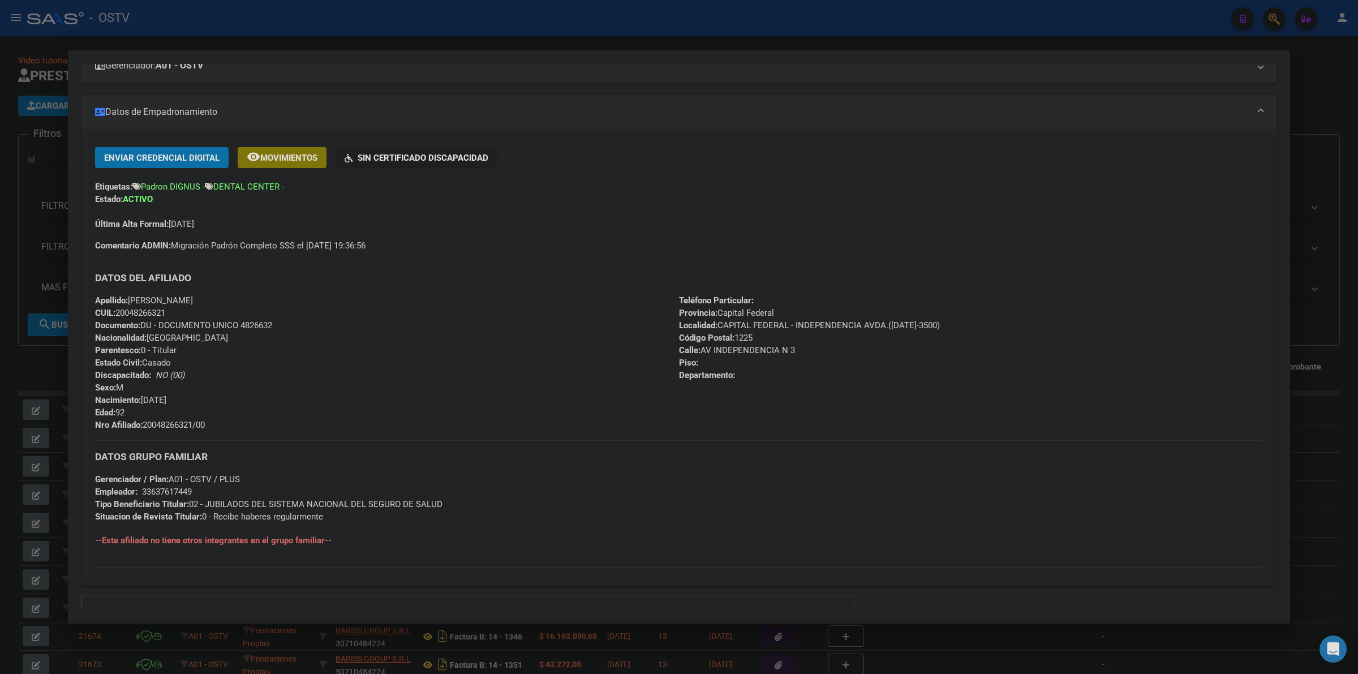
scroll to position [49, 0]
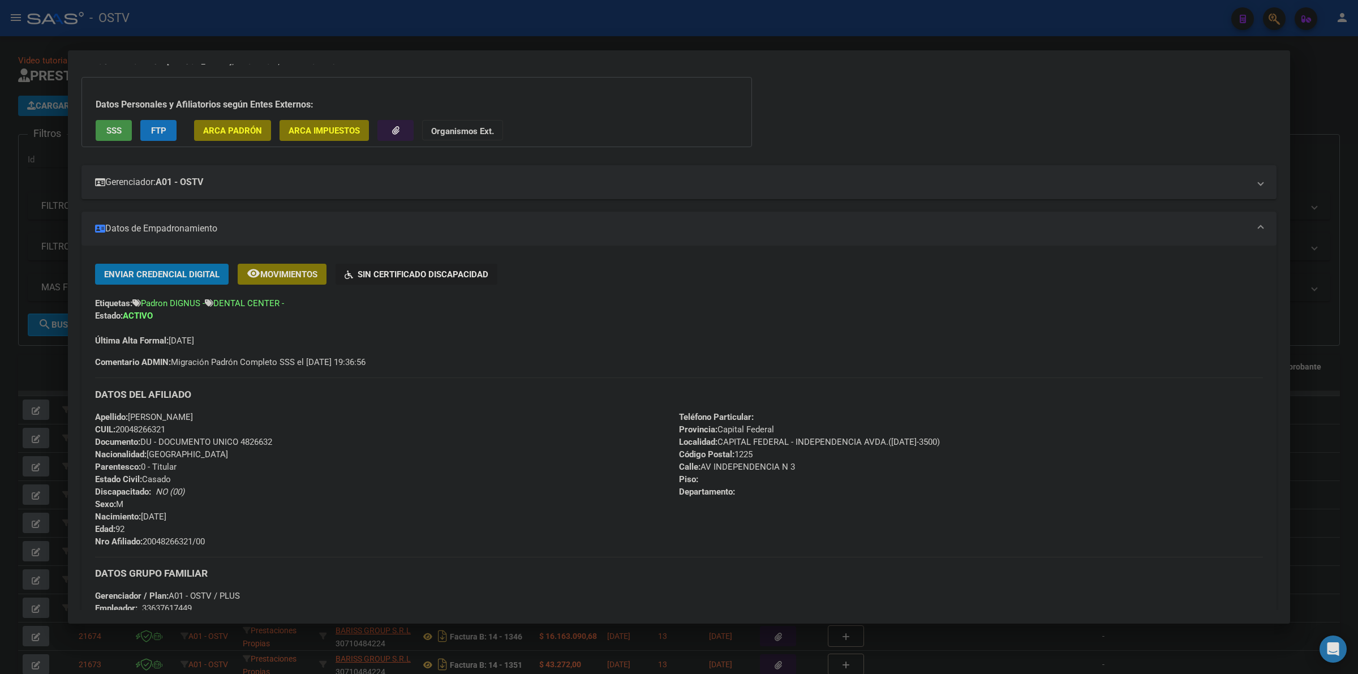
click at [435, 35] on div at bounding box center [679, 337] width 1358 height 674
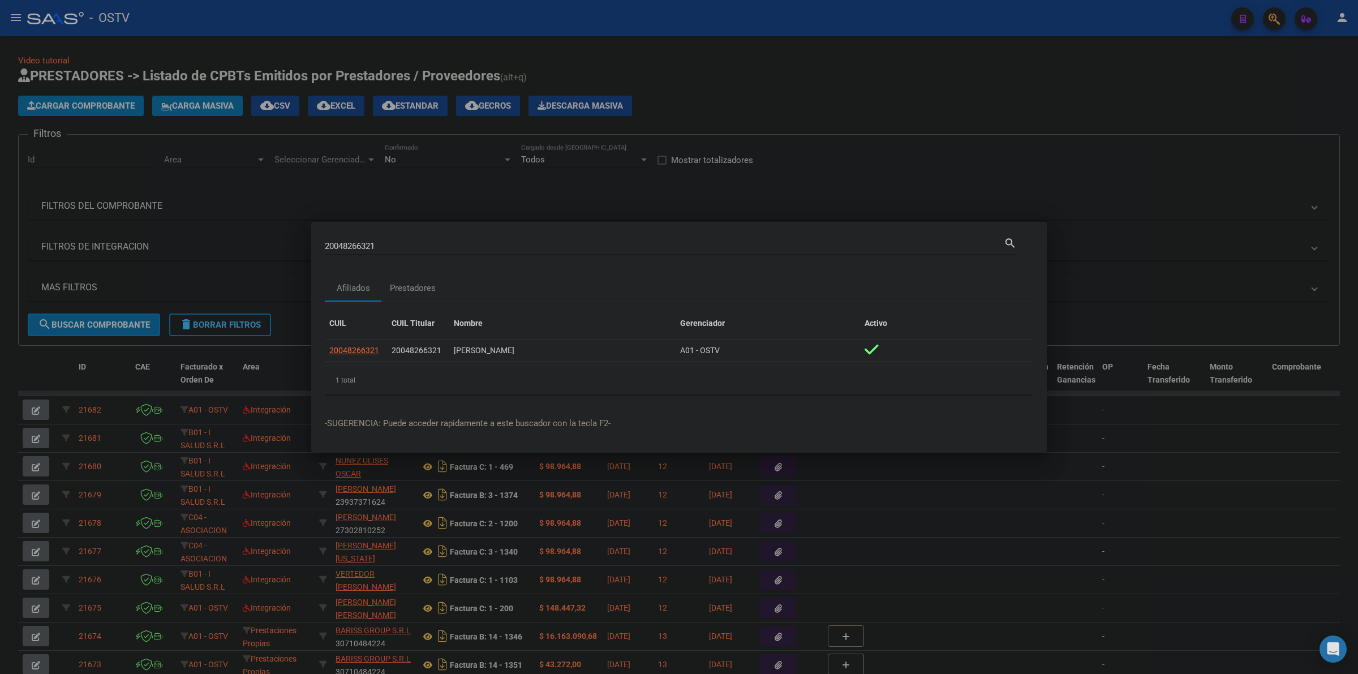
click at [745, 97] on div at bounding box center [679, 337] width 1358 height 674
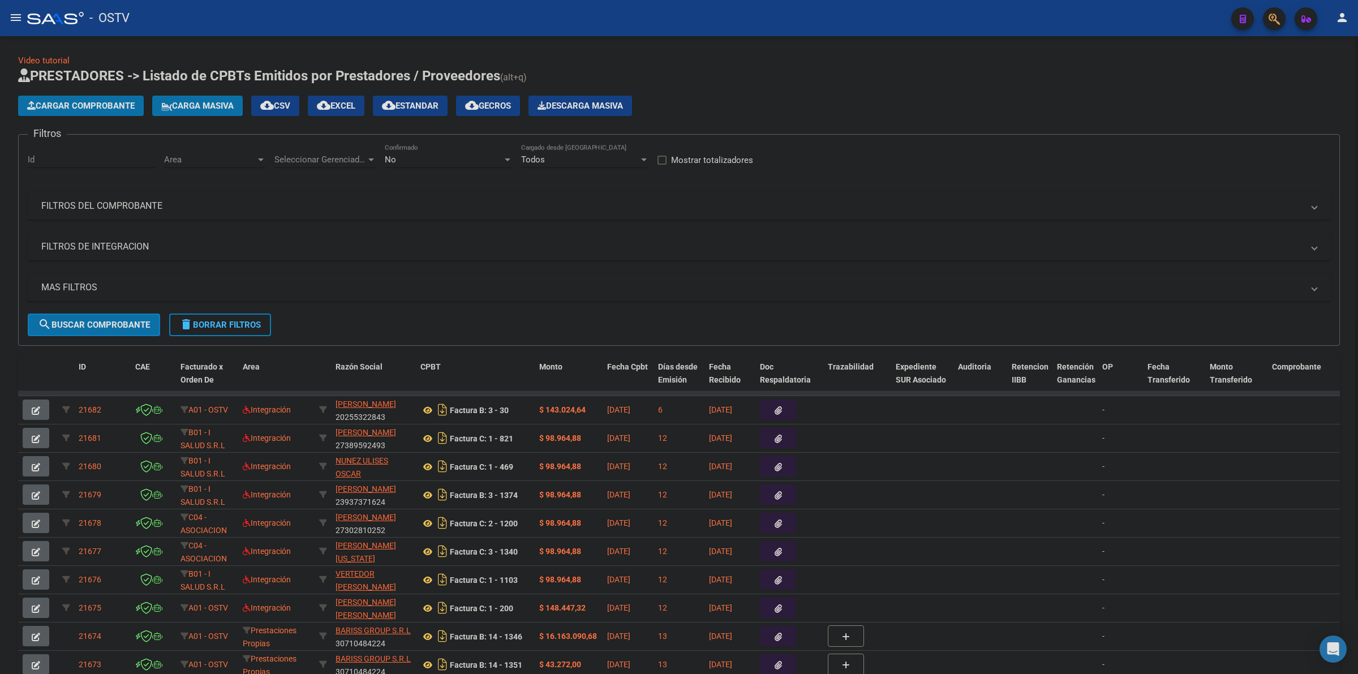
click at [844, 122] on app-list-header "PRESTADORES -> Listado de CPBTs Emitidos por Prestadores / Proveedores (alt+q) …" at bounding box center [679, 206] width 1322 height 279
click at [235, 324] on span "delete Borrar Filtros" at bounding box center [220, 325] width 82 height 10
click at [450, 152] on div "No Confirmado" at bounding box center [449, 156] width 128 height 24
drag, startPoint x: 408, startPoint y: 117, endPoint x: 364, endPoint y: 132, distance: 46.0
click at [408, 117] on span "Todos" at bounding box center [449, 107] width 128 height 25
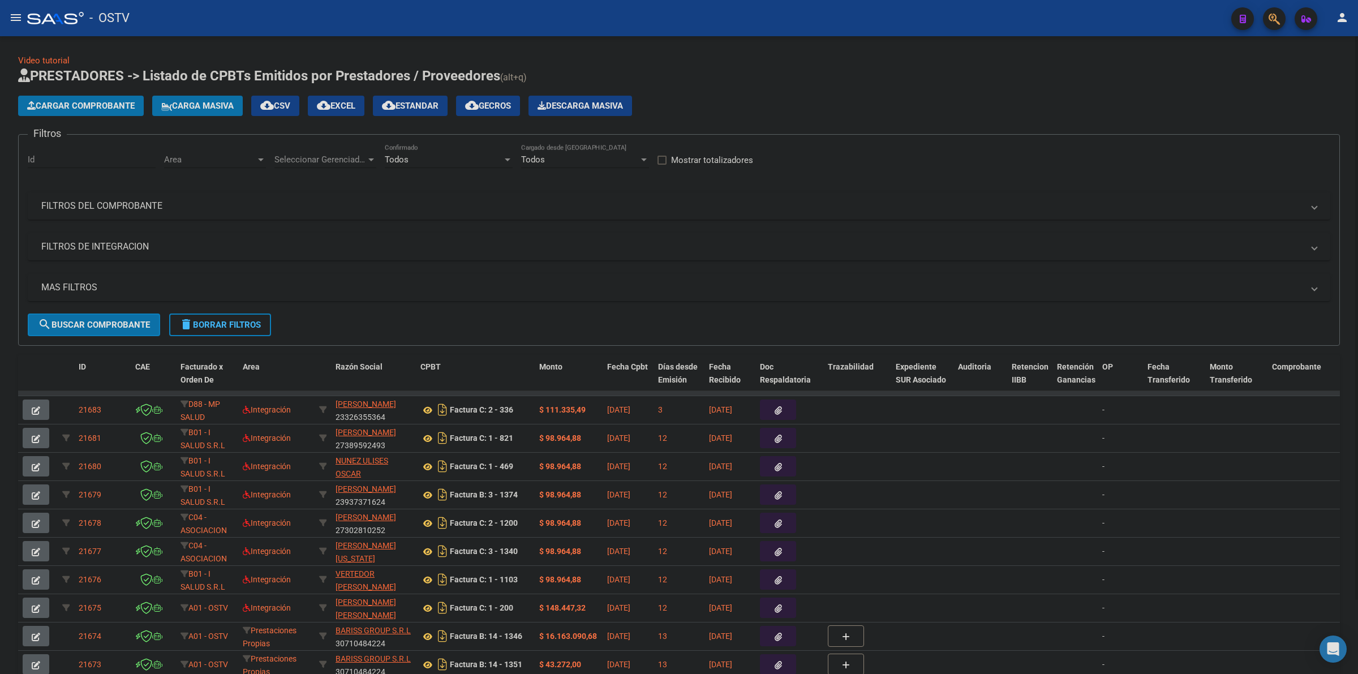
click at [345, 149] on div "Seleccionar Gerenciador Seleccionar Gerenciador" at bounding box center [326, 156] width 102 height 24
click at [298, 195] on span "Todos" at bounding box center [354, 184] width 158 height 25
click at [202, 157] on span "Area" at bounding box center [210, 160] width 92 height 10
click at [202, 185] on span "Todos" at bounding box center [238, 184] width 148 height 25
click at [425, 101] on span "cloud_download Estandar" at bounding box center [410, 106] width 57 height 10
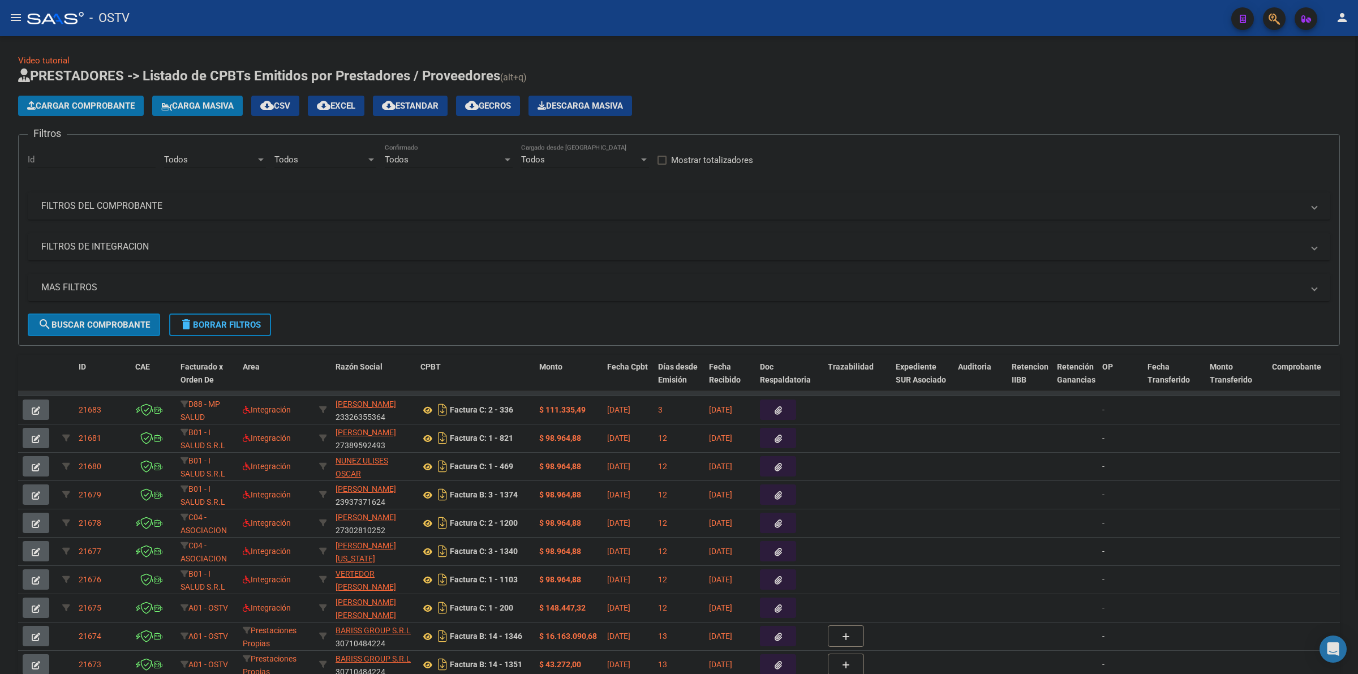
click at [100, 277] on mat-expansion-panel-header "MAS FILTROS" at bounding box center [679, 287] width 1303 height 27
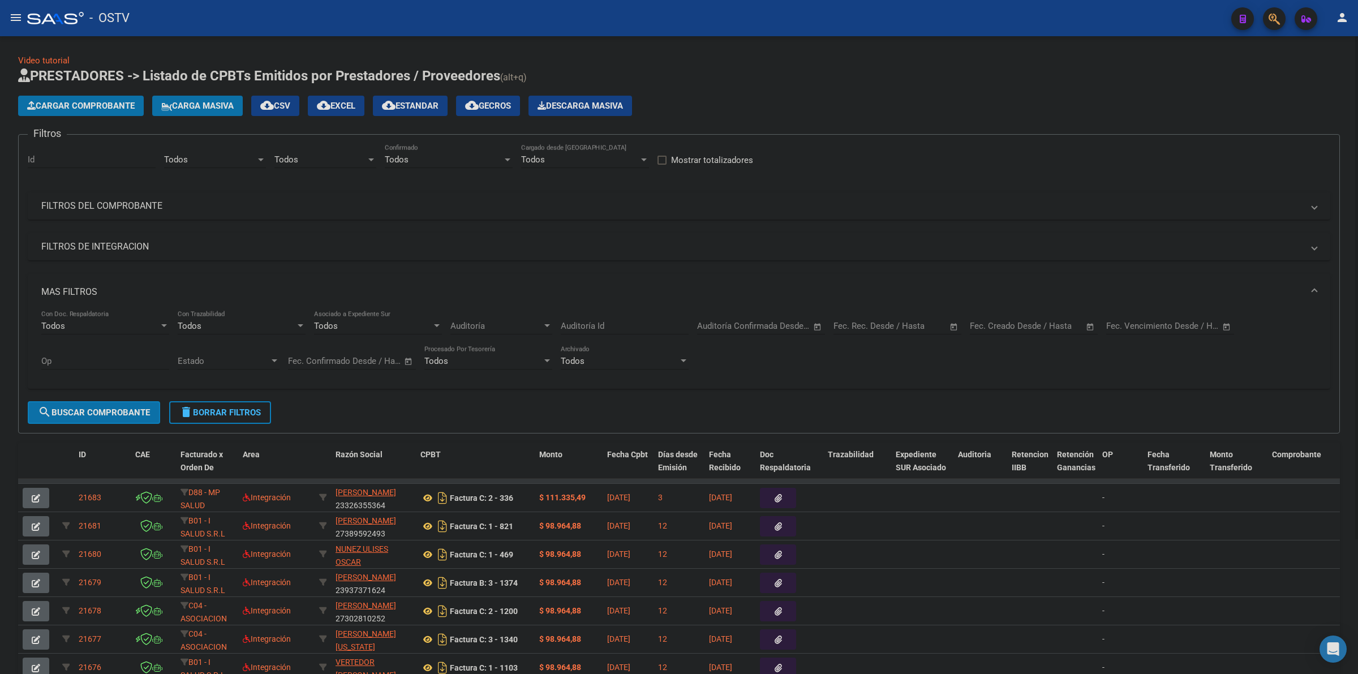
click at [1011, 318] on div "Fecha inicio – Fecha fin Fec. Creado Desde / Hasta" at bounding box center [1027, 322] width 114 height 24
click at [1011, 321] on input "text" at bounding box center [993, 326] width 46 height 10
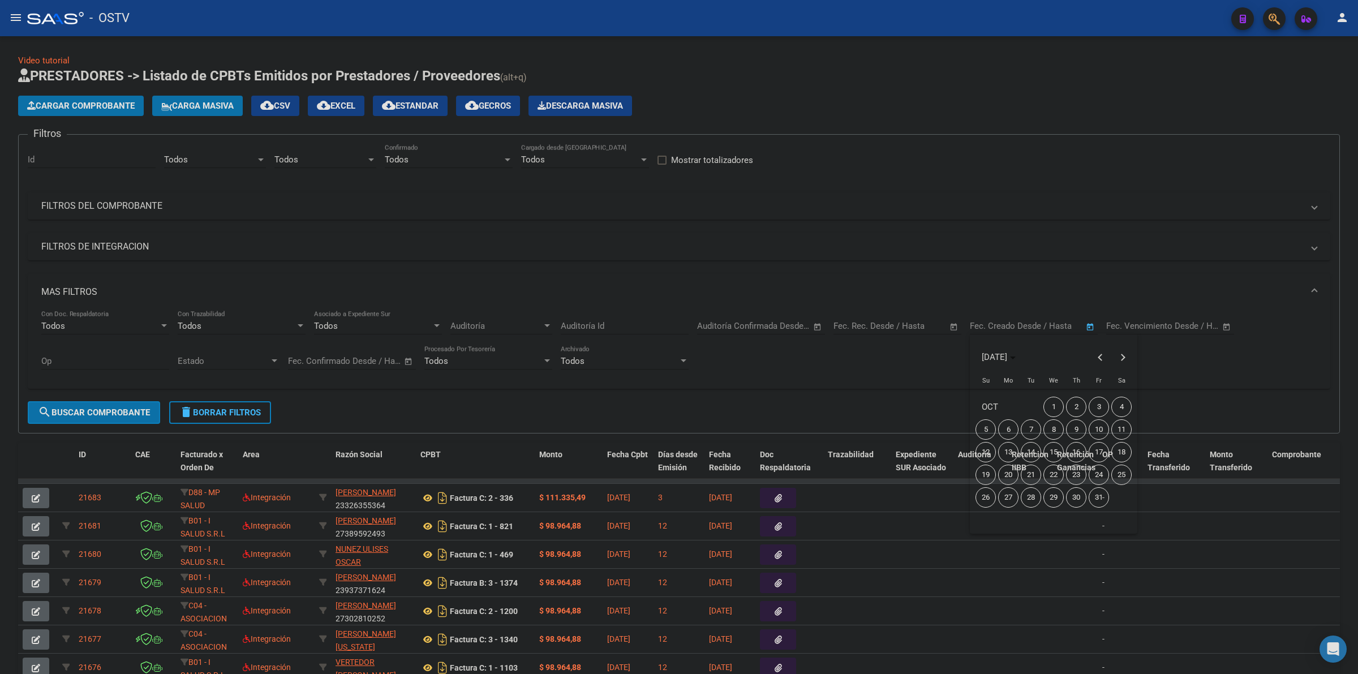
click at [1077, 427] on span "9" at bounding box center [1076, 429] width 20 height 20
type input "[DATE]"
click at [987, 453] on span "12" at bounding box center [986, 452] width 20 height 20
type input "[DATE]"
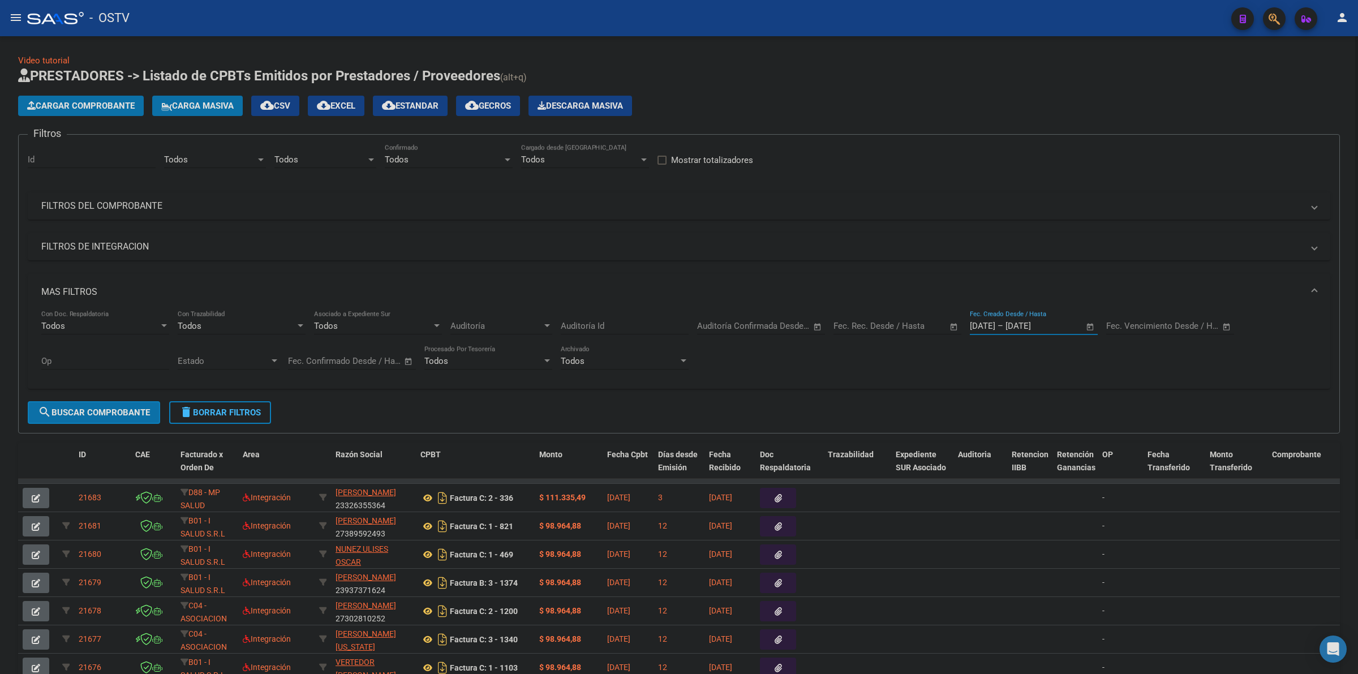
click at [115, 411] on span "search Buscar Comprobante" at bounding box center [94, 413] width 112 height 10
click at [428, 101] on span "cloud_download Estandar" at bounding box center [410, 106] width 57 height 10
drag, startPoint x: 116, startPoint y: 217, endPoint x: 118, endPoint y: 210, distance: 7.0
click at [116, 217] on mat-expansion-panel-header "FILTROS DEL COMPROBANTE" at bounding box center [679, 205] width 1303 height 27
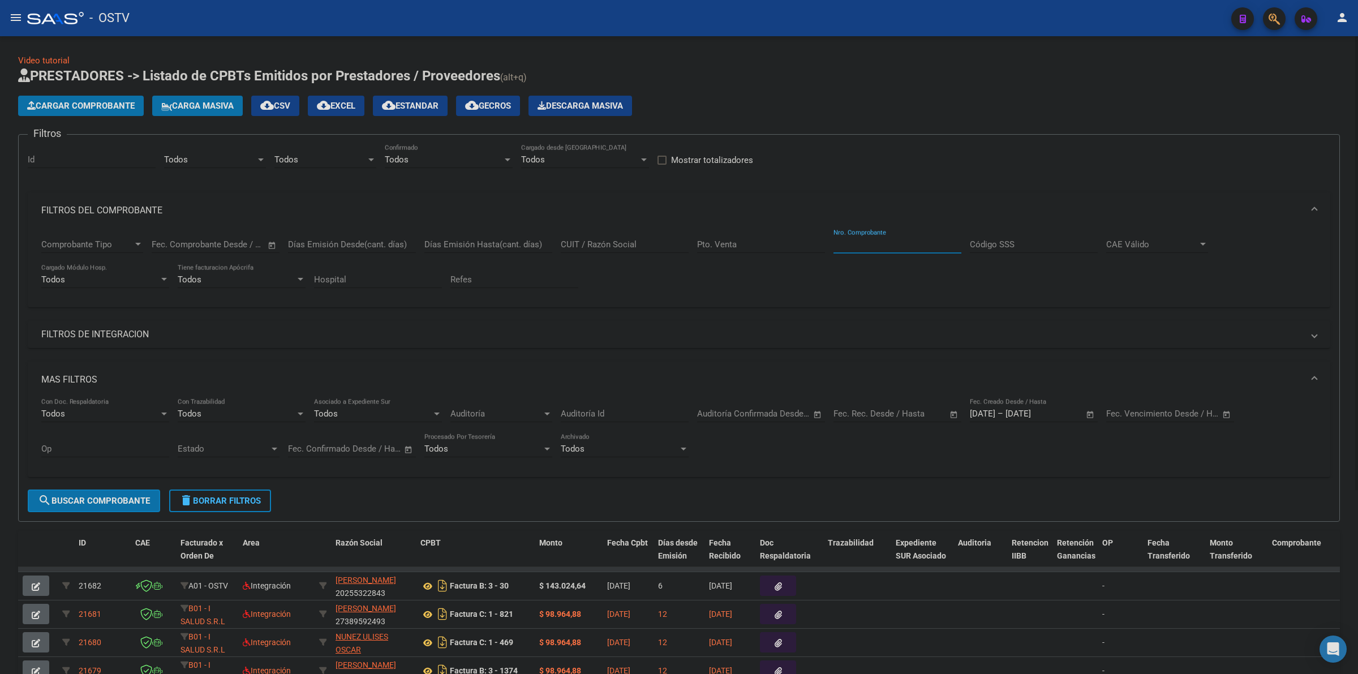
click at [888, 244] on input "Nro. Comprobante" at bounding box center [898, 244] width 128 height 10
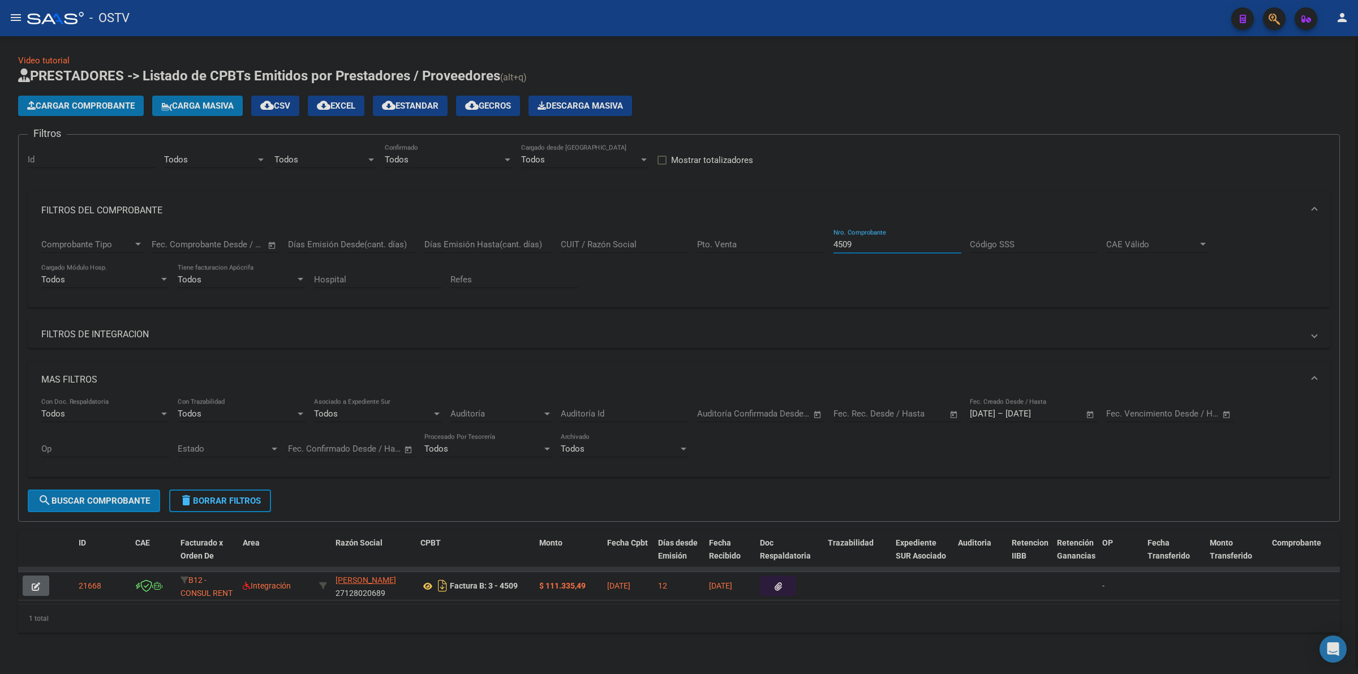
scroll to position [3, 0]
click at [425, 581] on icon at bounding box center [428, 587] width 15 height 14
drag, startPoint x: 846, startPoint y: 243, endPoint x: 819, endPoint y: 244, distance: 27.2
click at [819, 244] on div "Comprobante Tipo Comprobante Tipo Fecha inicio – Fecha fin Fec. Comprobante Des…" at bounding box center [679, 264] width 1276 height 70
type input "9"
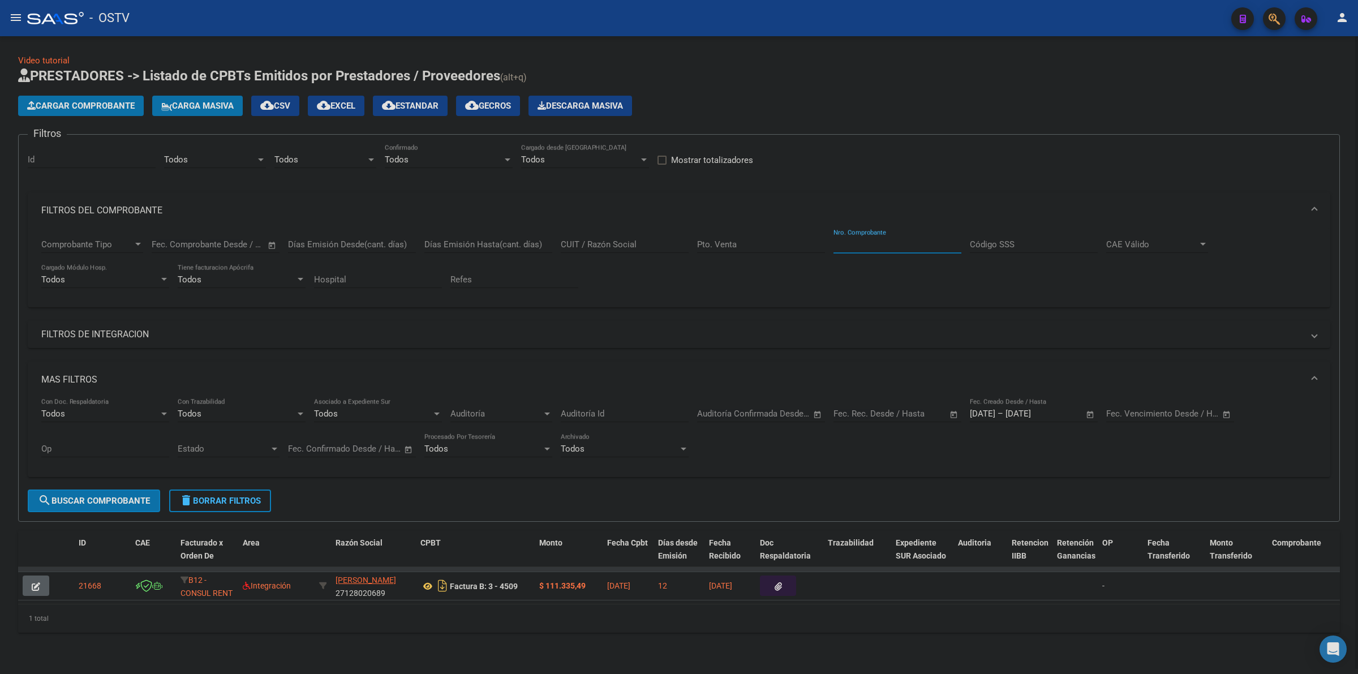
click at [860, 197] on mat-expansion-panel-header "FILTROS DEL COMPROBANTE" at bounding box center [679, 210] width 1303 height 36
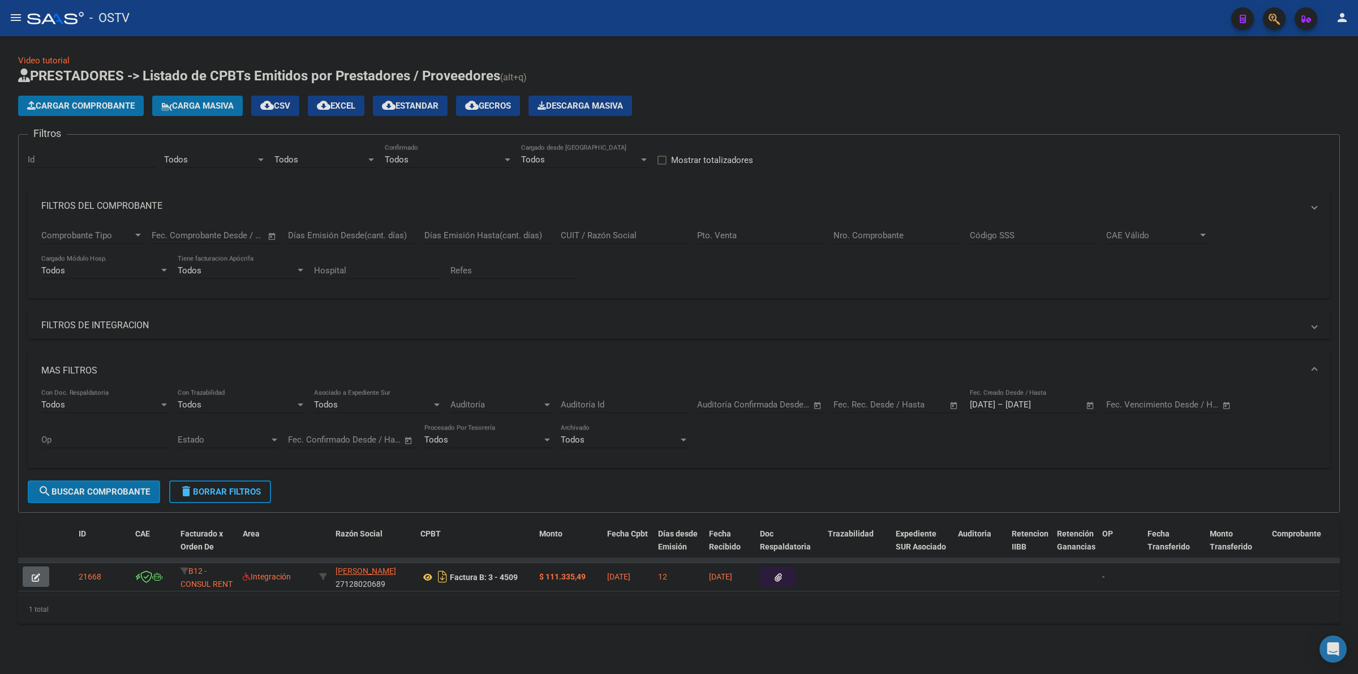
scroll to position [0, 0]
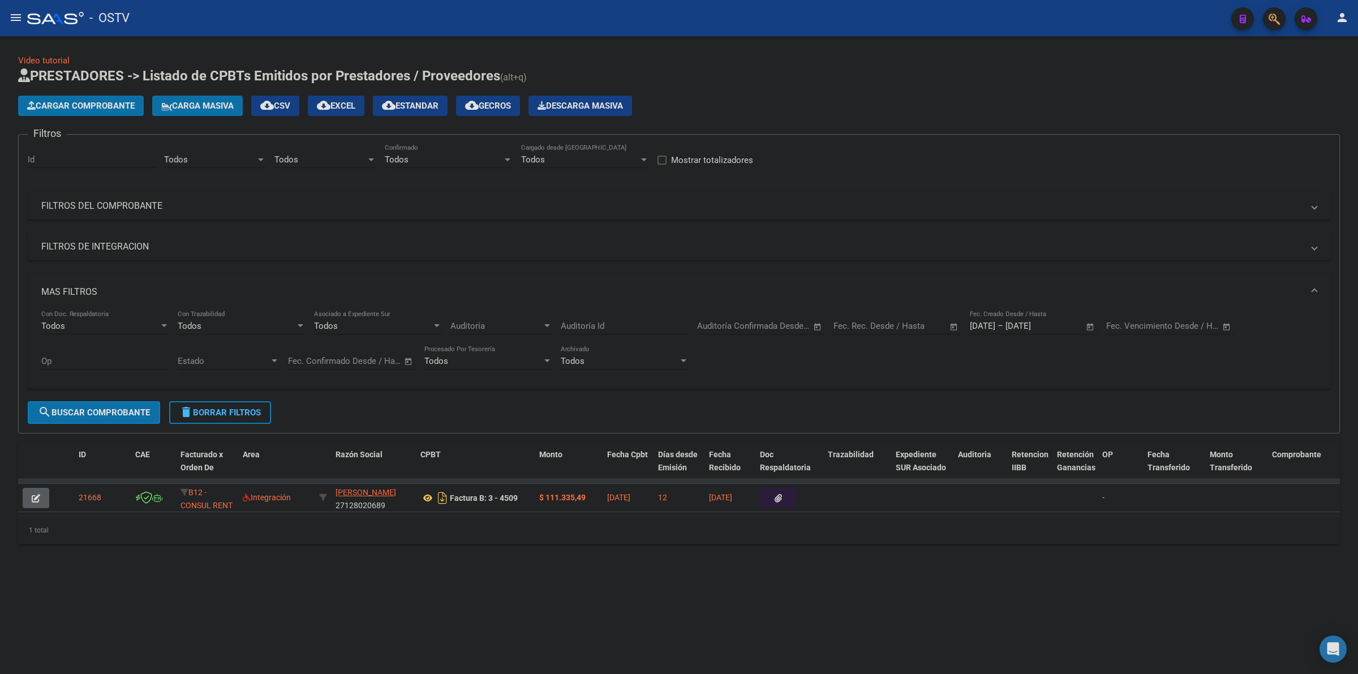
click at [83, 412] on span "search Buscar Comprobante" at bounding box center [94, 413] width 112 height 10
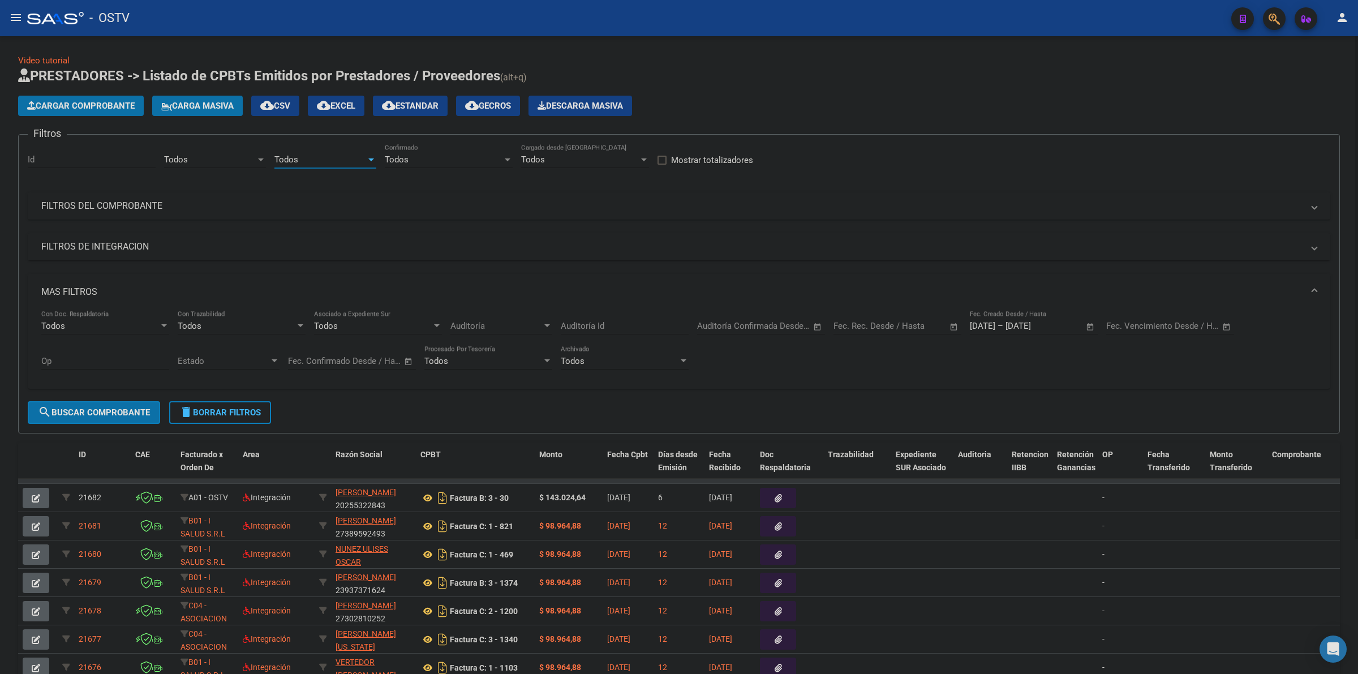
click at [302, 157] on div "Todos" at bounding box center [321, 160] width 92 height 10
click at [309, 205] on span "A01 - OSTV" at bounding box center [296, 209] width 43 height 10
click at [230, 156] on div "Todos" at bounding box center [210, 160] width 92 height 10
click at [209, 209] on span "Gestiones Administrativas y Otros" at bounding box center [229, 209] width 130 height 10
click at [133, 414] on span "search Buscar Comprobante" at bounding box center [94, 413] width 112 height 10
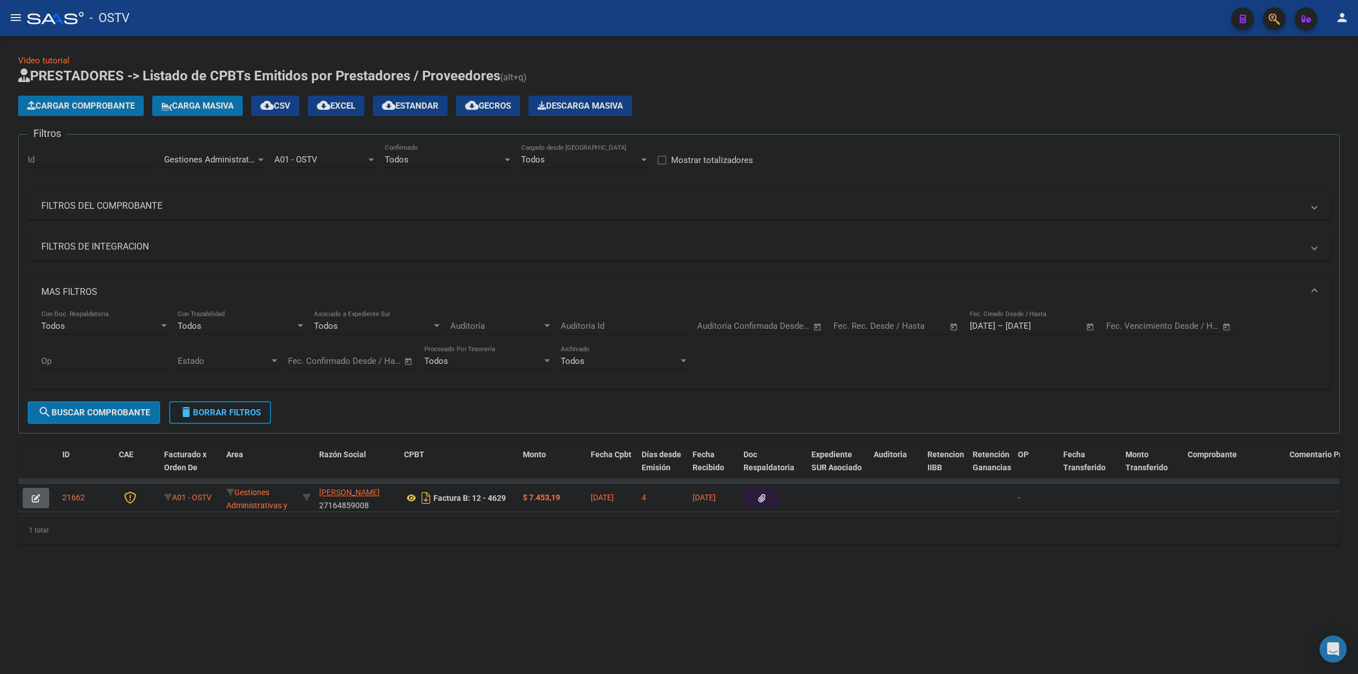
click at [241, 155] on div "Gestiones Administrativas y Otros" at bounding box center [210, 160] width 92 height 10
click at [321, 428] on div at bounding box center [679, 337] width 1358 height 674
click at [771, 118] on app-list-header "PRESTADORES -> Listado de CPBTs Emitidos por Prestadores / Proveedores (alt+q) …" at bounding box center [679, 250] width 1322 height 367
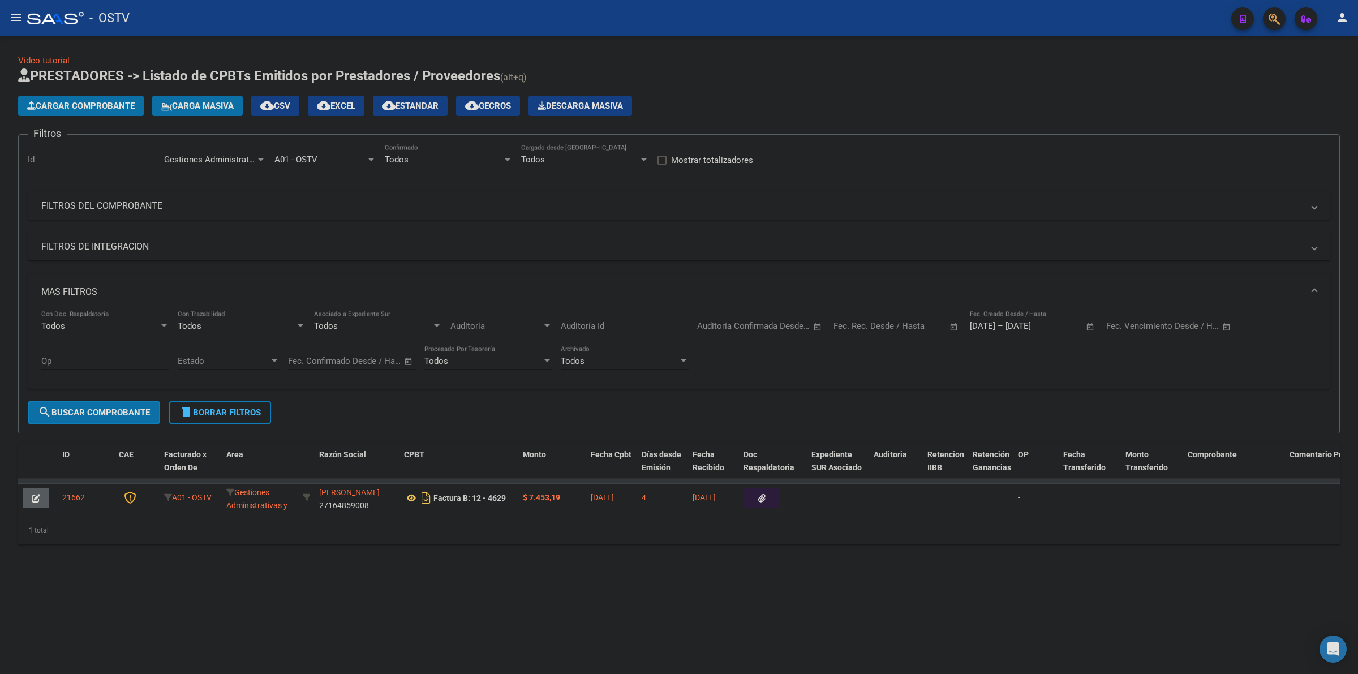
click at [520, 617] on mat-sidenav-content "Video tutorial PRESTADORES -> Listado de CPBTs Emitidos por Prestadores / Prove…" at bounding box center [679, 355] width 1358 height 638
click at [566, 542] on div "1 total" at bounding box center [679, 530] width 1322 height 28
click at [542, 545] on div "1 total" at bounding box center [679, 530] width 1322 height 28
click at [547, 533] on div "1 total" at bounding box center [679, 530] width 1322 height 28
click at [552, 535] on div "1 total" at bounding box center [679, 530] width 1322 height 28
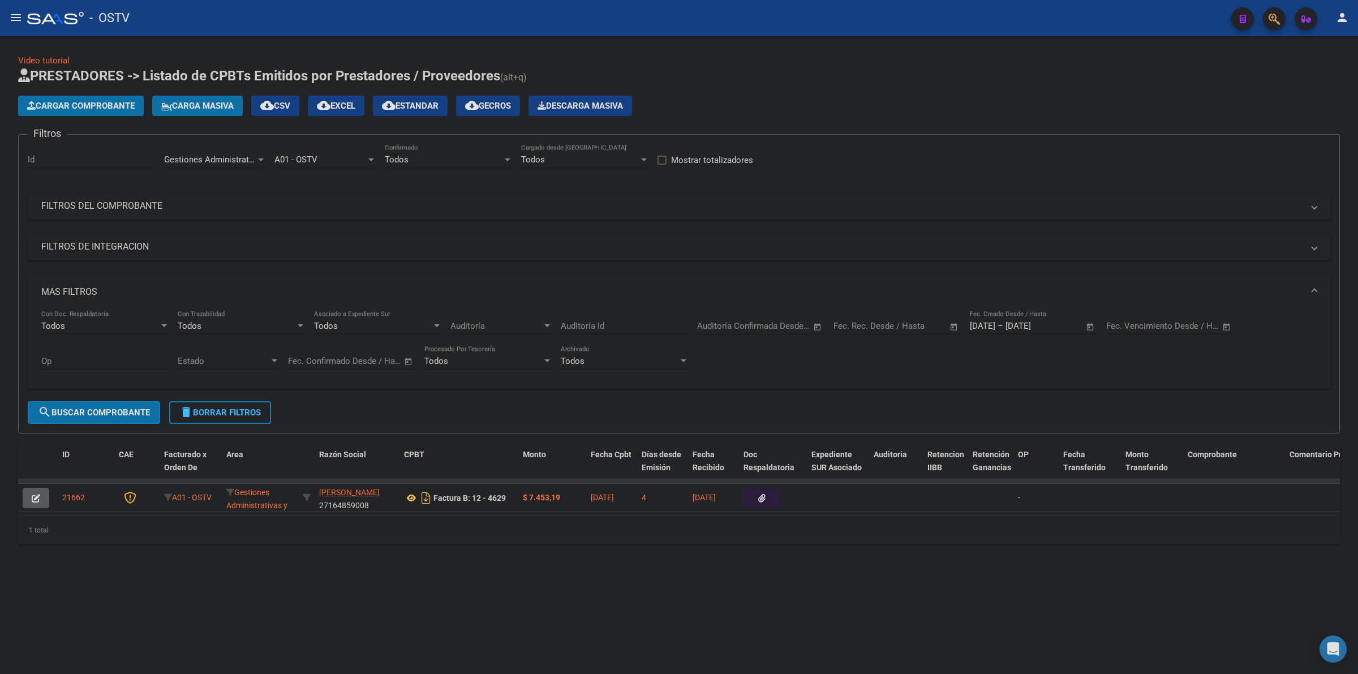
click at [406, 599] on mat-sidenav-content "Video tutorial PRESTADORES -> Listado de CPBTs Emitidos por Prestadores / Prove…" at bounding box center [679, 355] width 1358 height 638
click at [508, 545] on div "1 total" at bounding box center [679, 530] width 1322 height 28
click at [214, 149] on div "Gestiones Administrativas y Otros Area" at bounding box center [215, 156] width 102 height 24
click at [212, 185] on span "Prestaciones Propias" at bounding box center [204, 188] width 81 height 10
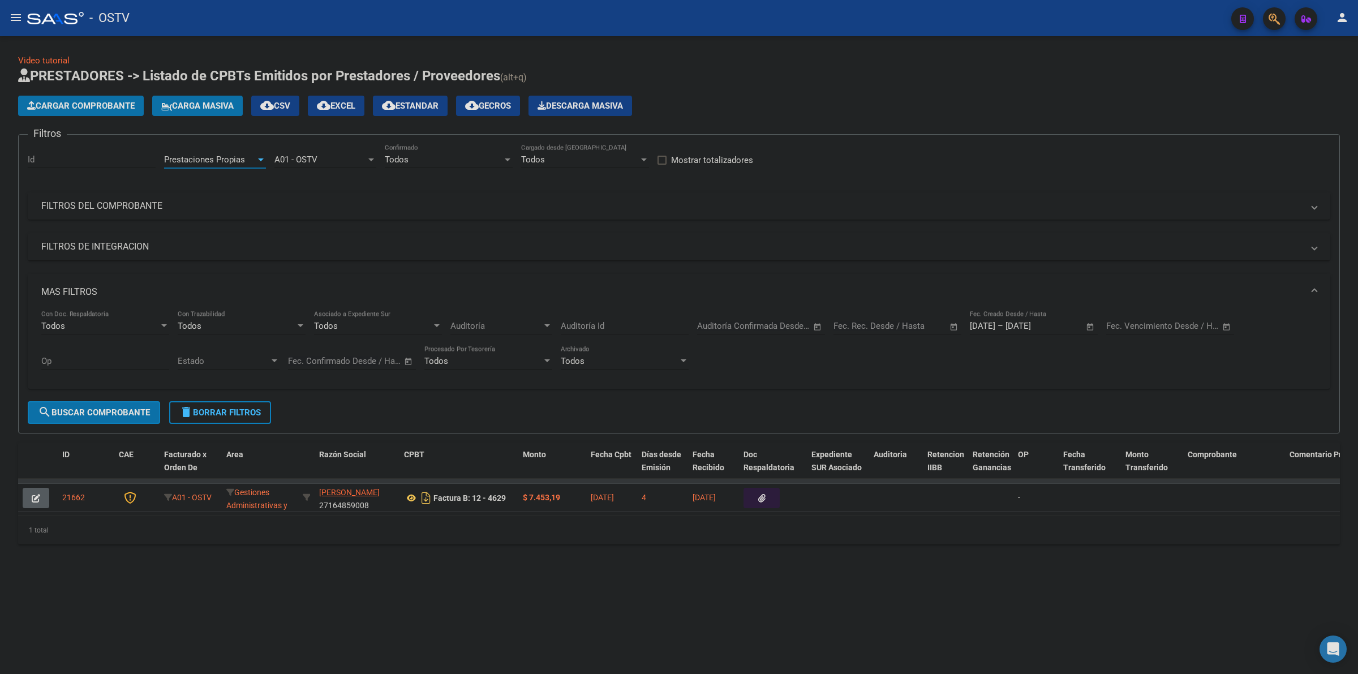
click at [119, 408] on span "search Buscar Comprobante" at bounding box center [94, 413] width 112 height 10
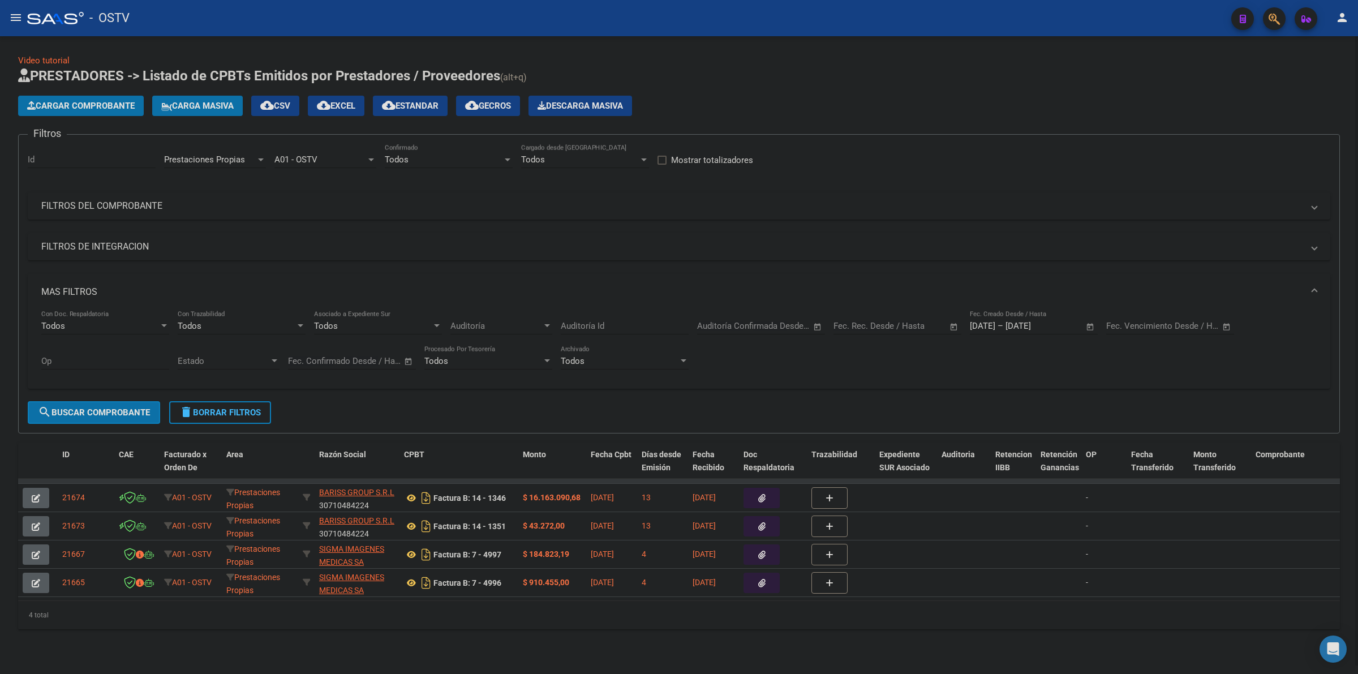
click at [222, 159] on span "Prestaciones Propias" at bounding box center [204, 160] width 81 height 10
click at [185, 188] on span "Capita" at bounding box center [176, 186] width 24 height 10
click at [143, 410] on span "search Buscar Comprobante" at bounding box center [94, 413] width 112 height 10
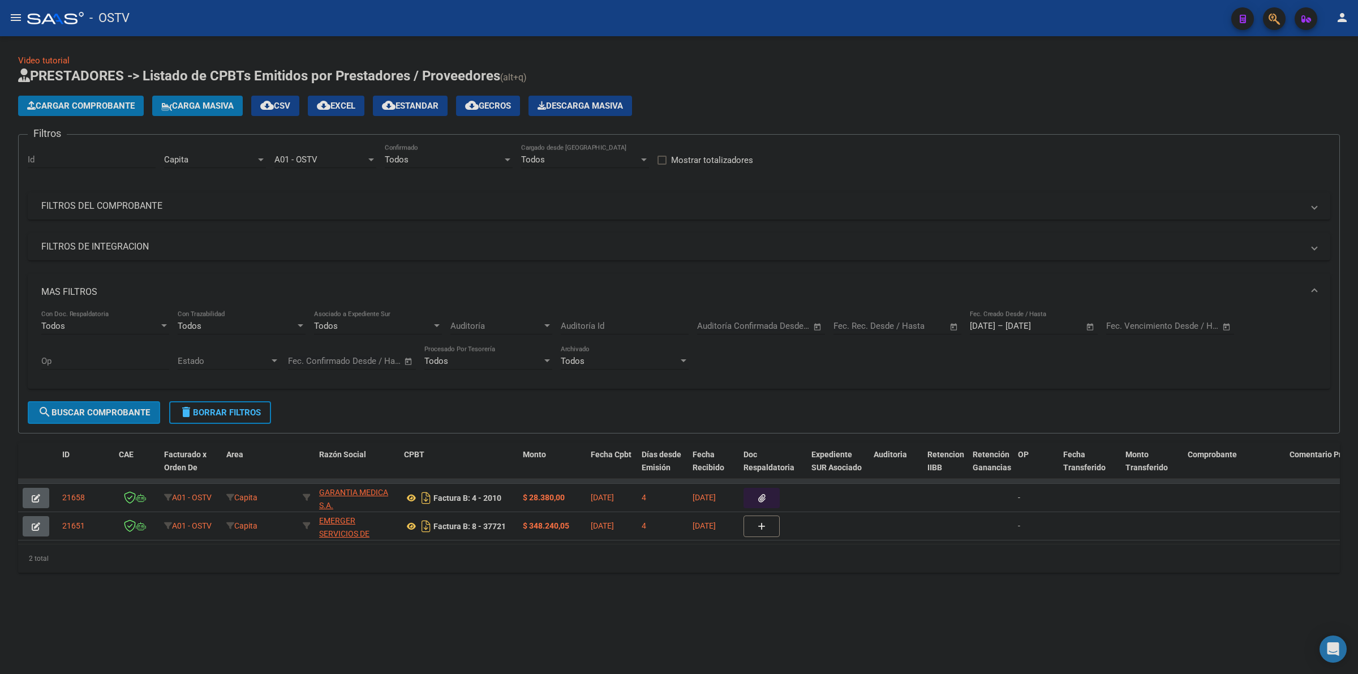
click at [220, 161] on div "Capita" at bounding box center [210, 160] width 92 height 10
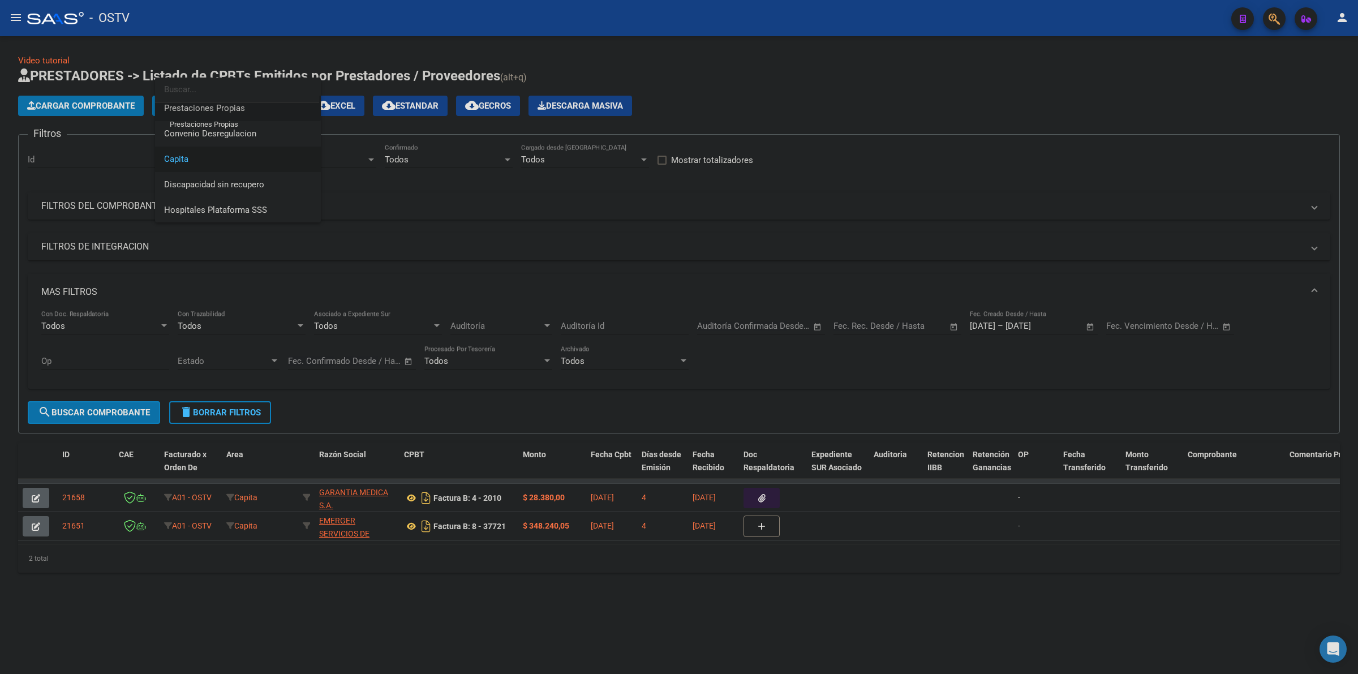
drag, startPoint x: 217, startPoint y: 103, endPoint x: 196, endPoint y: 331, distance: 229.1
click at [217, 102] on div "Todos Hospitales de Autogestión Gestiones Administrativas y Otros SUR Integraci…" at bounding box center [238, 150] width 166 height 145
click at [218, 112] on span "Prestaciones Propias" at bounding box center [204, 108] width 81 height 10
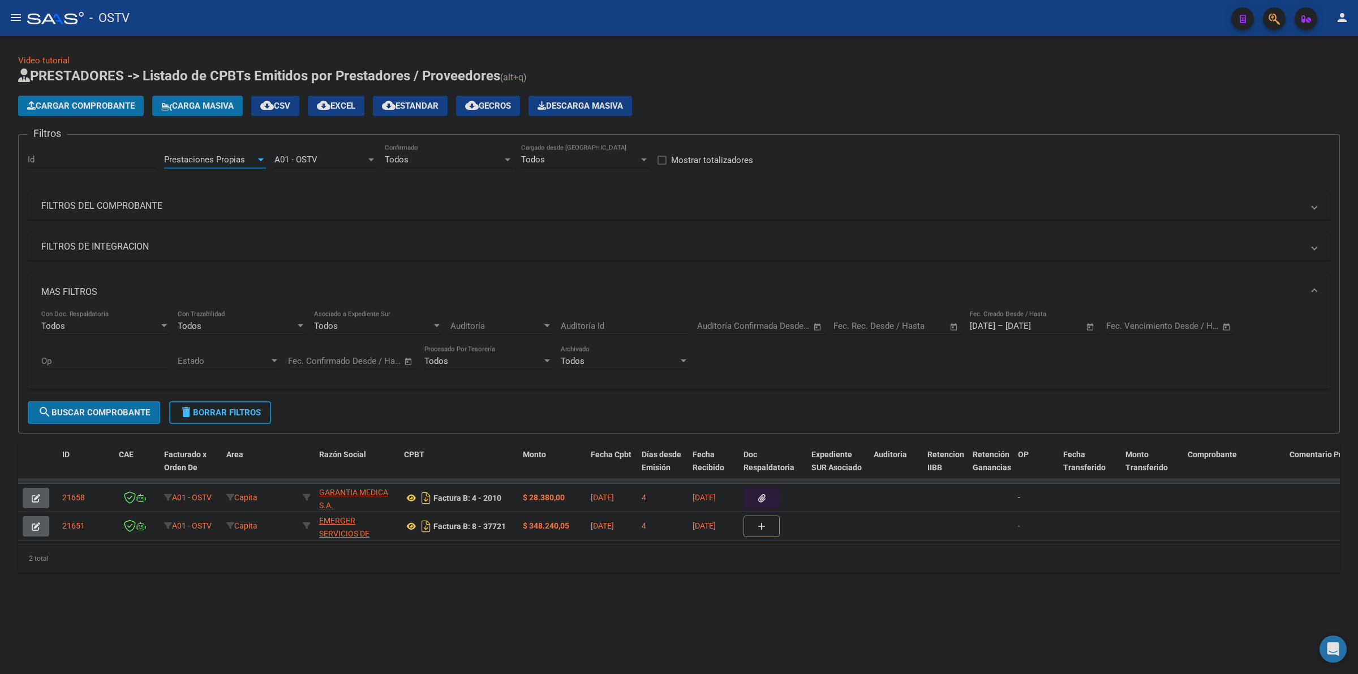
click at [119, 408] on span "search Buscar Comprobante" at bounding box center [94, 413] width 112 height 10
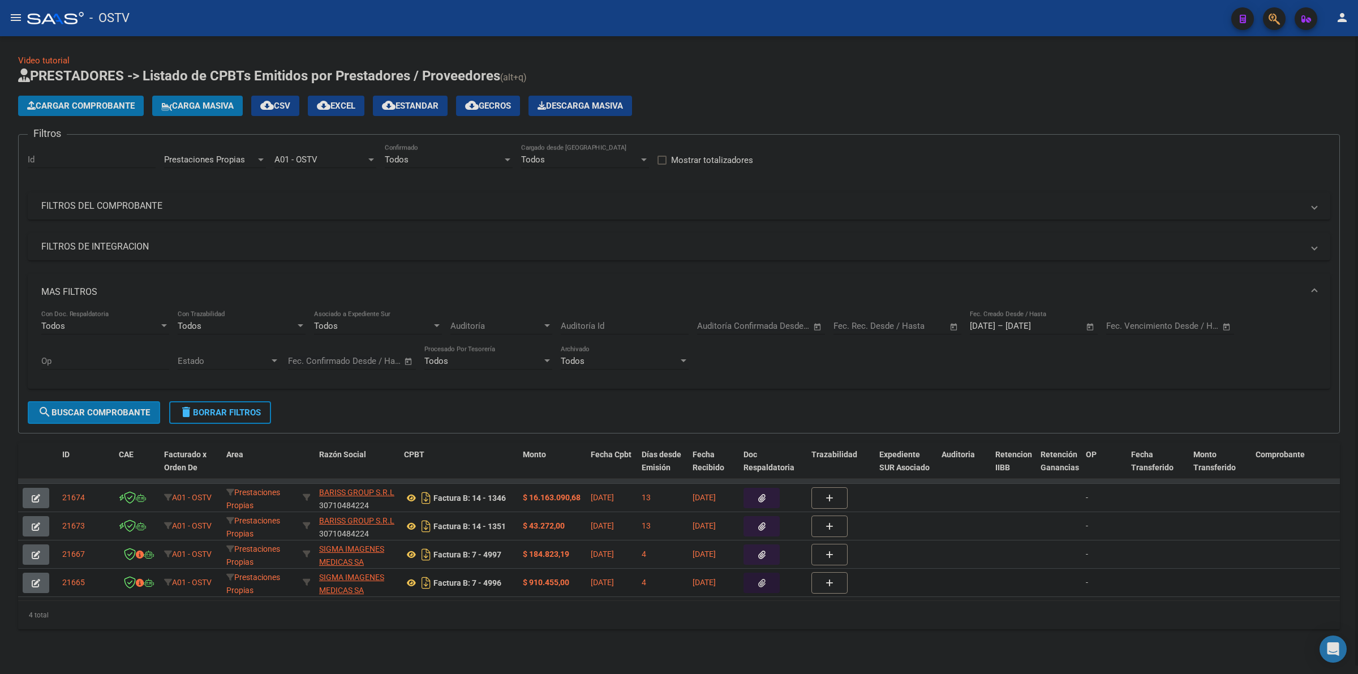
click at [762, 584] on icon "button" at bounding box center [761, 583] width 7 height 8
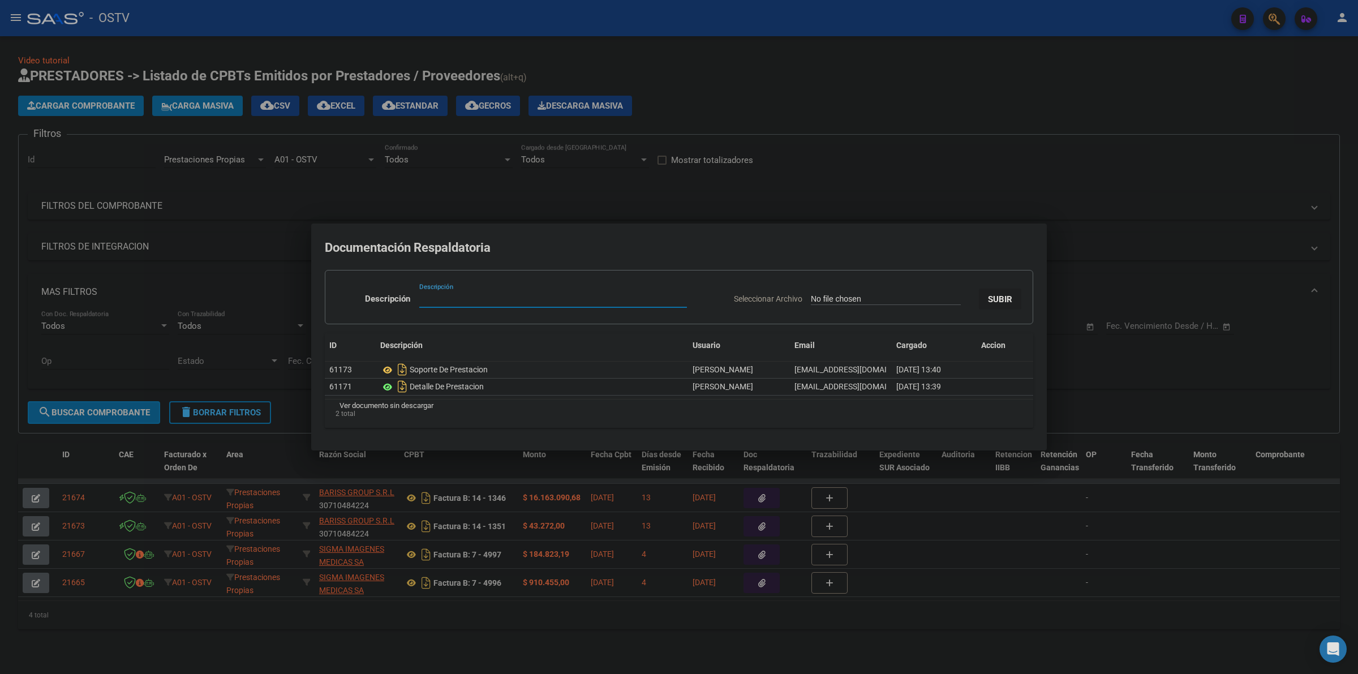
click at [388, 386] on icon at bounding box center [387, 387] width 15 height 14
click at [385, 370] on icon at bounding box center [387, 370] width 15 height 14
click at [855, 109] on div at bounding box center [679, 337] width 1358 height 674
click at [855, 109] on div "Cargar Comprobante Carga Masiva cloud_download CSV cloud_download EXCEL cloud_d…" at bounding box center [679, 106] width 1322 height 20
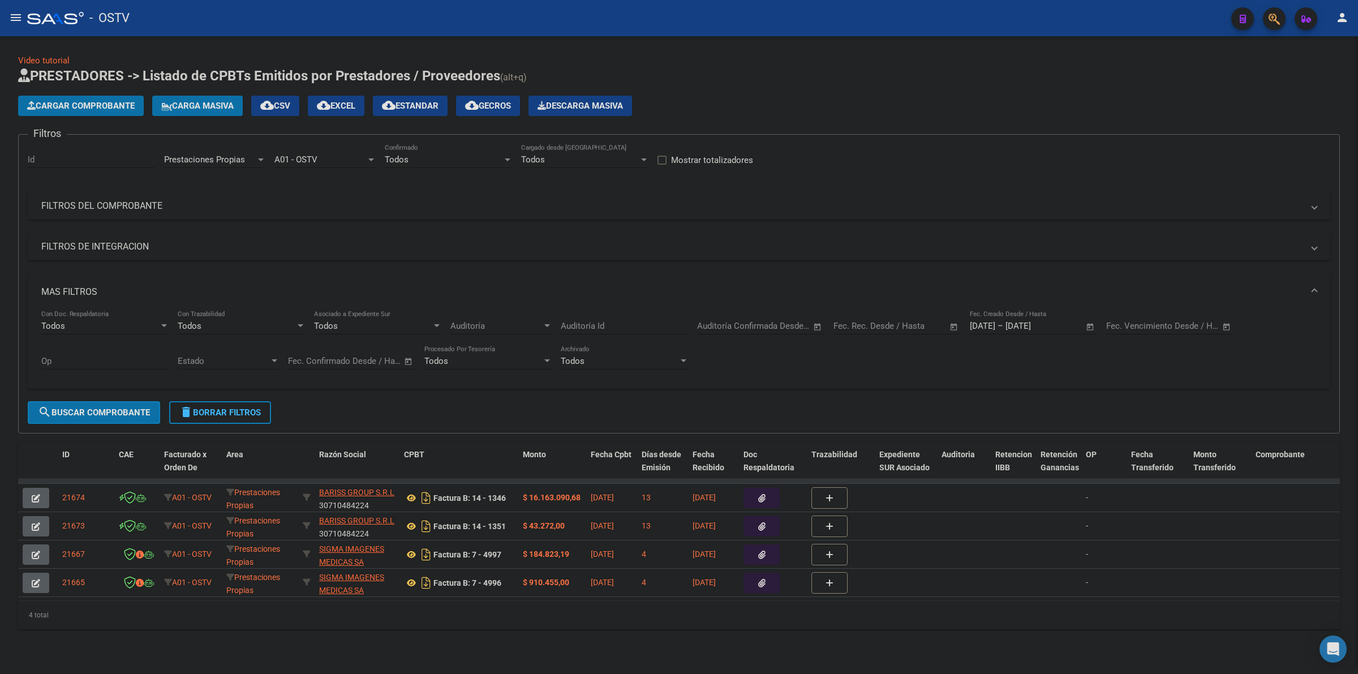
click at [1167, 86] on app-list-header "PRESTADORES -> Listado de CPBTs Emitidos por Prestadores / Proveedores (alt+q) …" at bounding box center [679, 250] width 1322 height 367
click at [197, 411] on span "delete Borrar Filtros" at bounding box center [220, 413] width 82 height 10
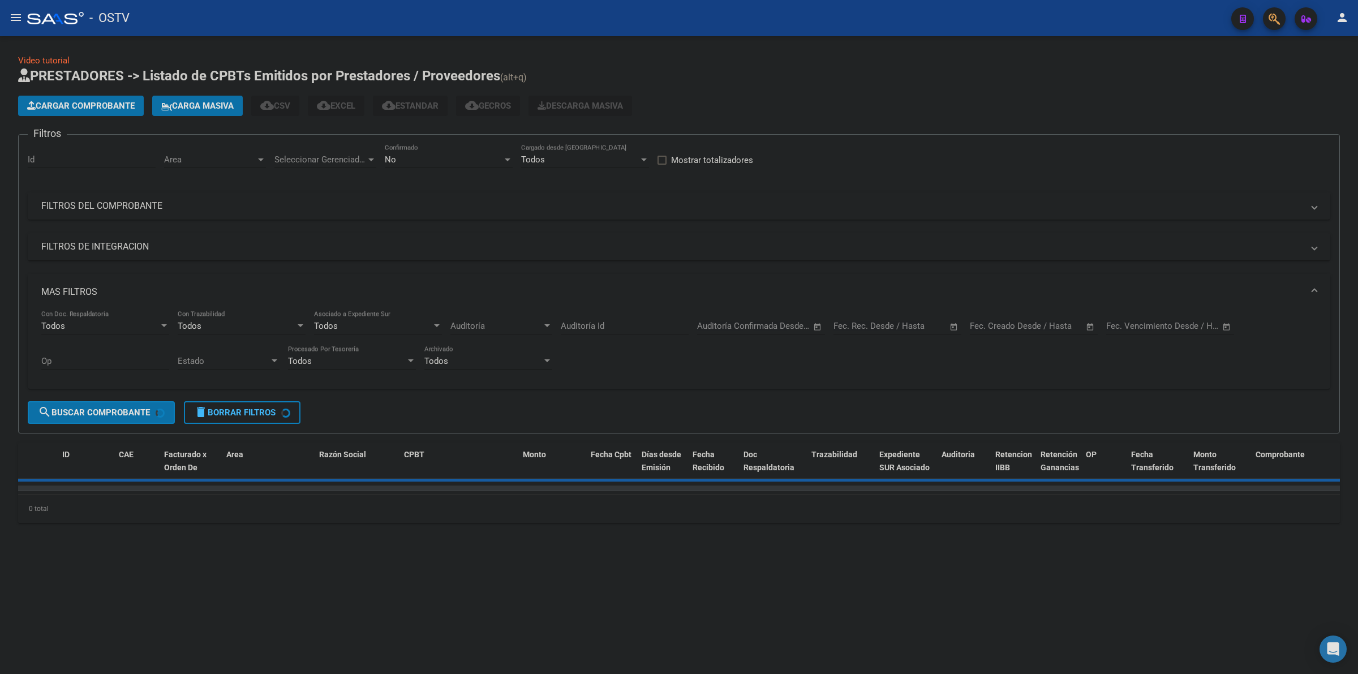
click at [788, 96] on div "Cargar Comprobante Carga Masiva cloud_download CSV cloud_download EXCEL cloud_d…" at bounding box center [679, 106] width 1322 height 20
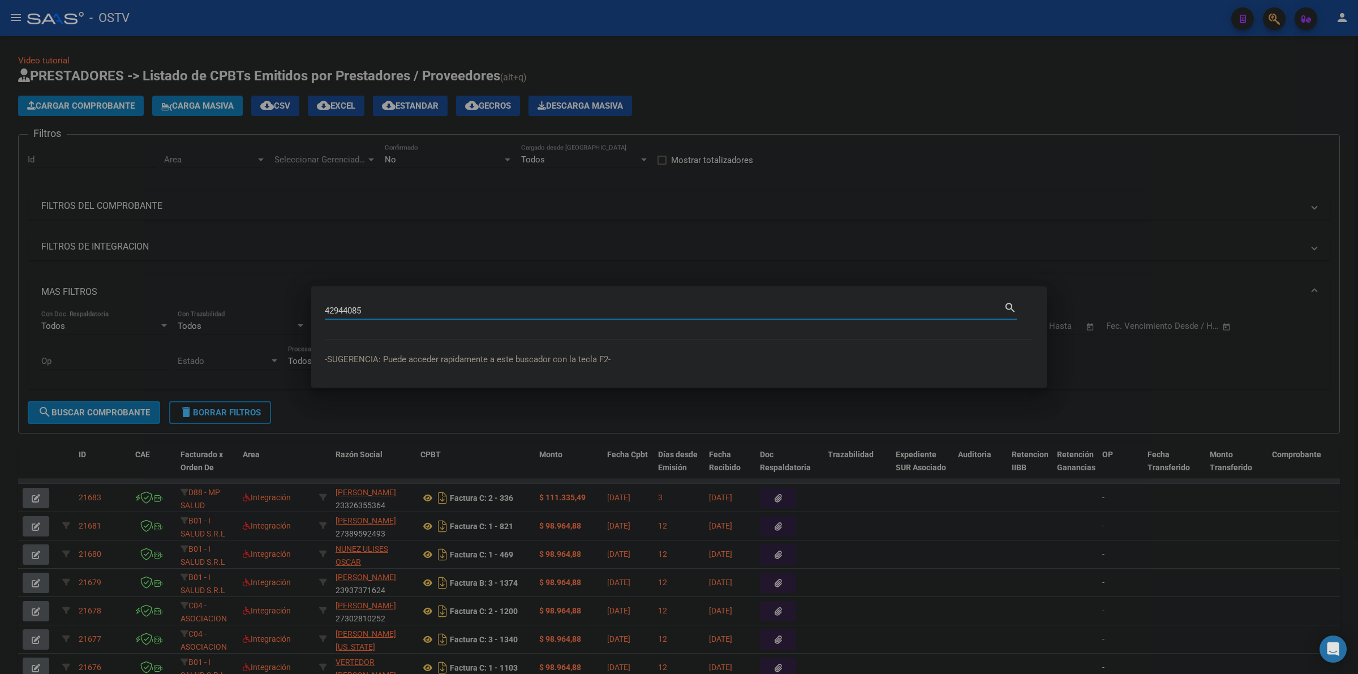
type input "42944085"
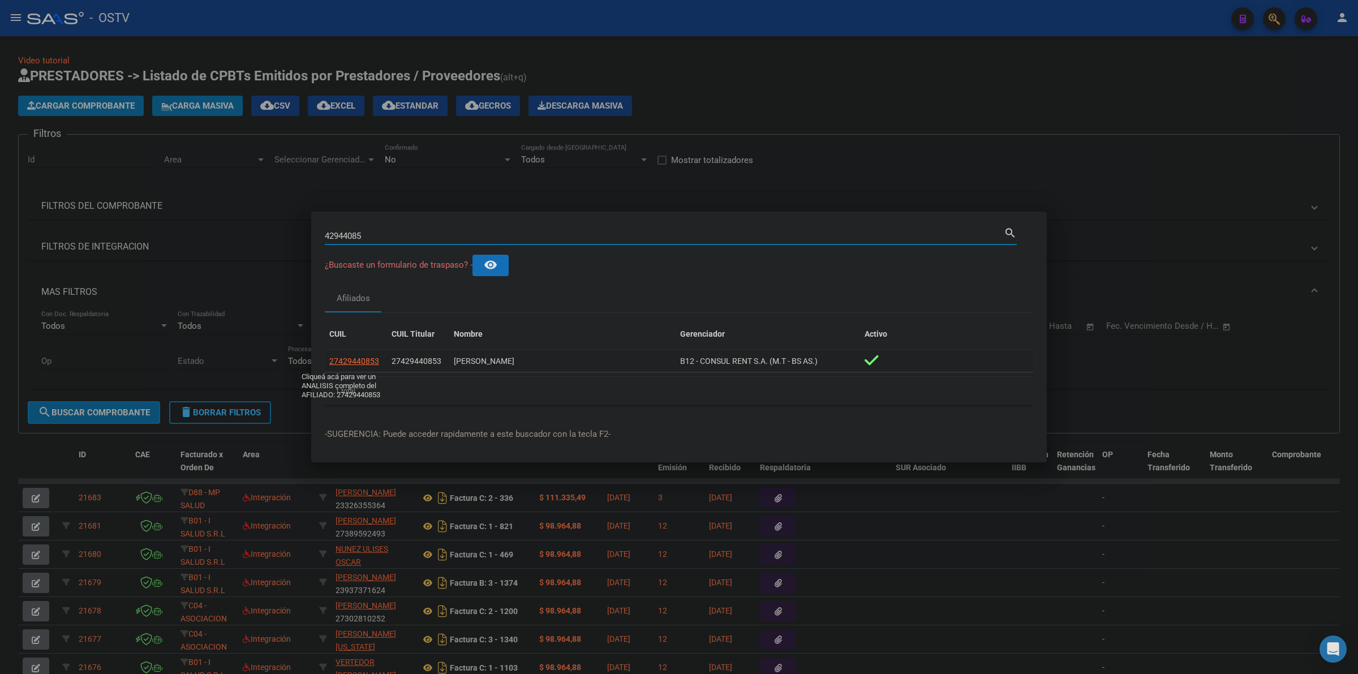
click at [352, 361] on span "27429440853" at bounding box center [354, 361] width 50 height 9
type textarea "27429440853"
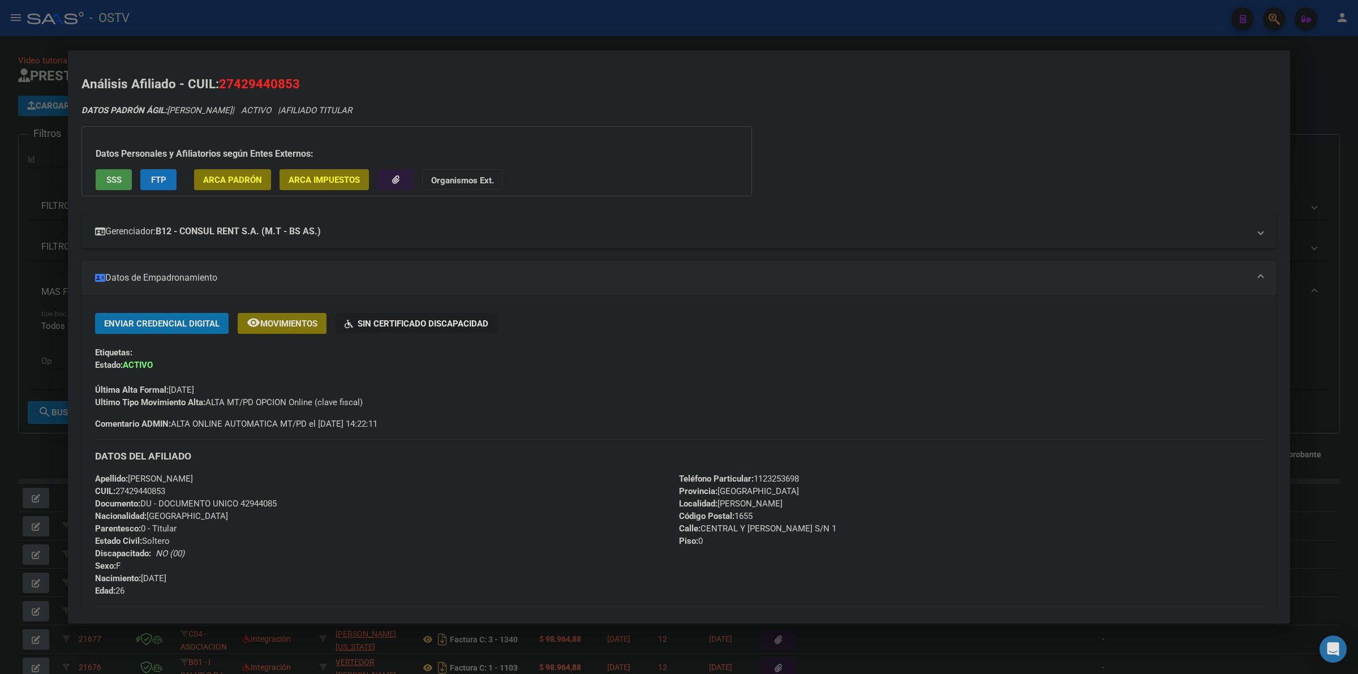
click at [394, 235] on mat-panel-title "Gerenciador: B12 - CONSUL RENT S.A. (M.T - BS AS.)" at bounding box center [672, 232] width 1155 height 14
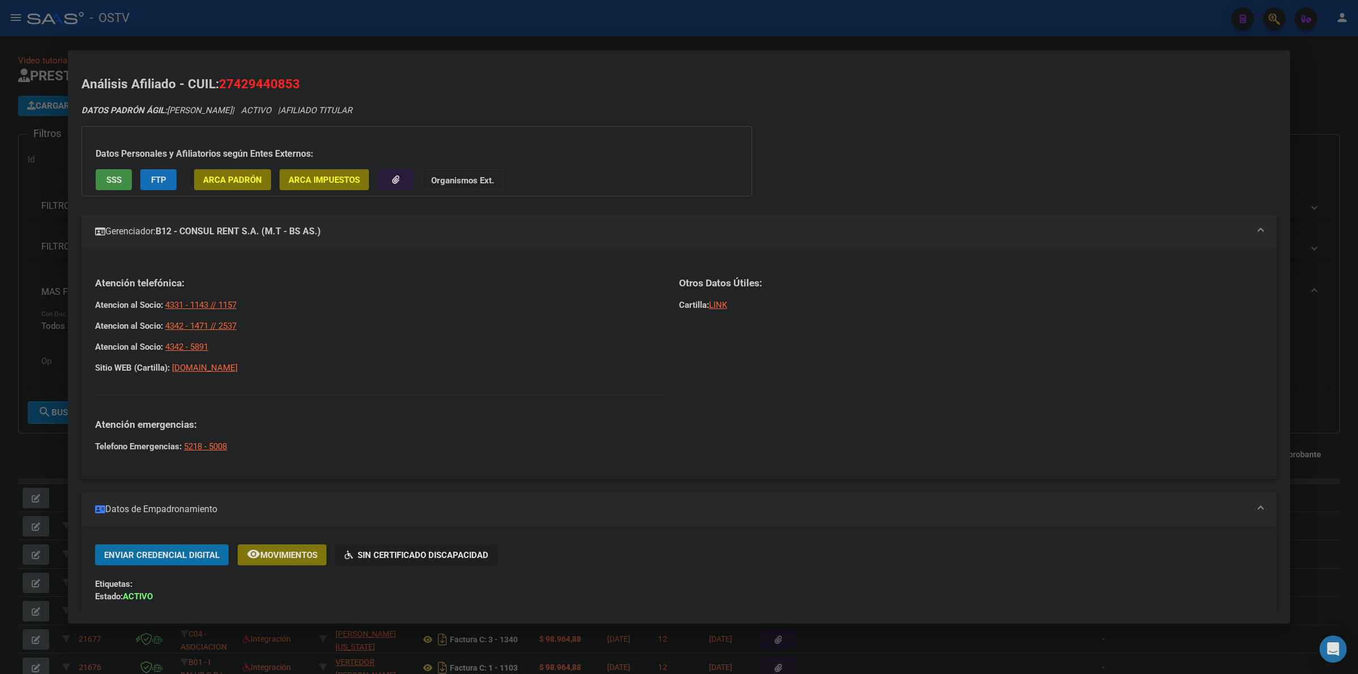
click at [394, 237] on mat-panel-title "Gerenciador: B12 - CONSUL RENT S.A. (M.T - BS AS.)" at bounding box center [672, 232] width 1155 height 14
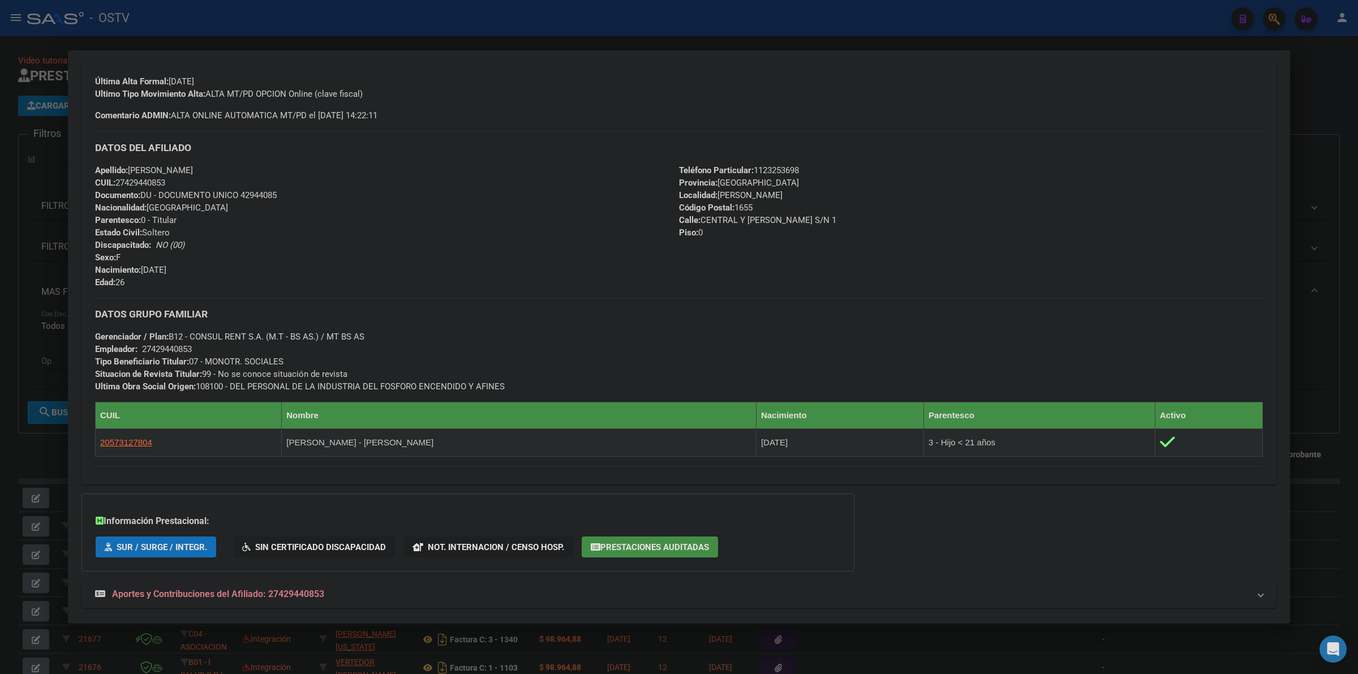
scroll to position [332, 0]
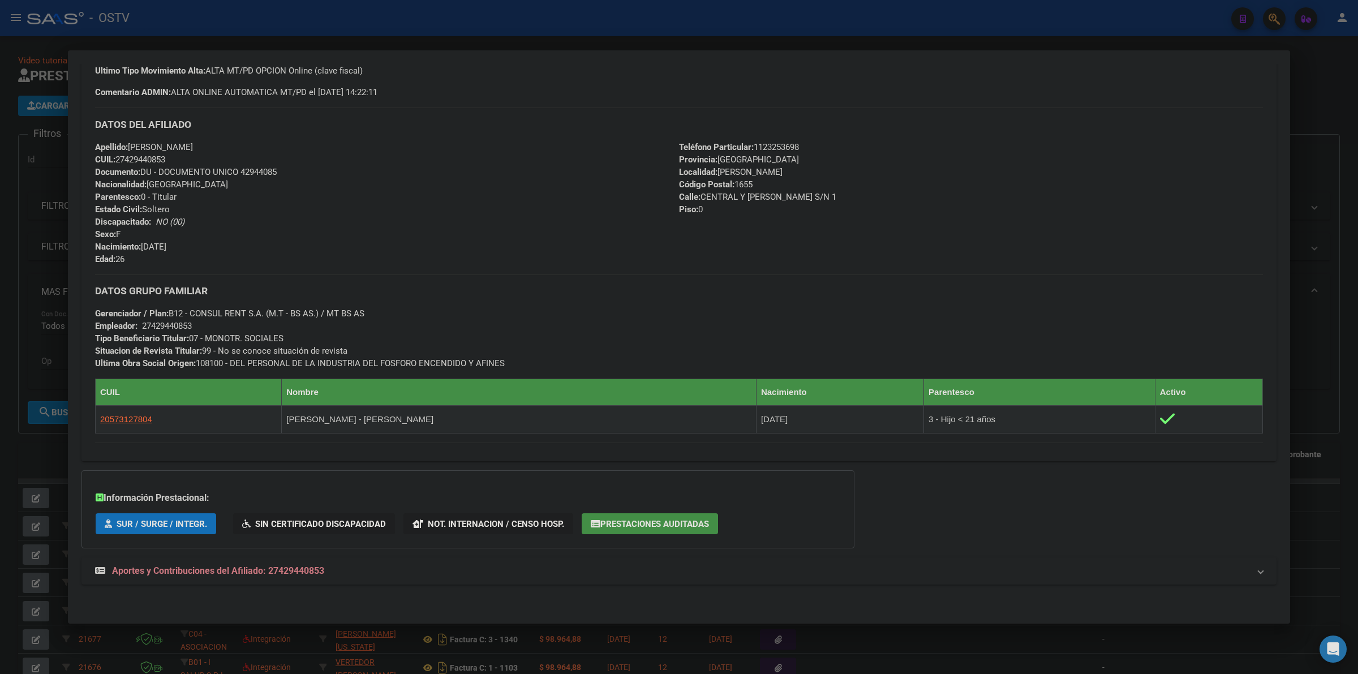
click at [222, 561] on mat-expansion-panel-header "Aportes y Contribuciones del Afiliado: 27429440853" at bounding box center [679, 571] width 1195 height 27
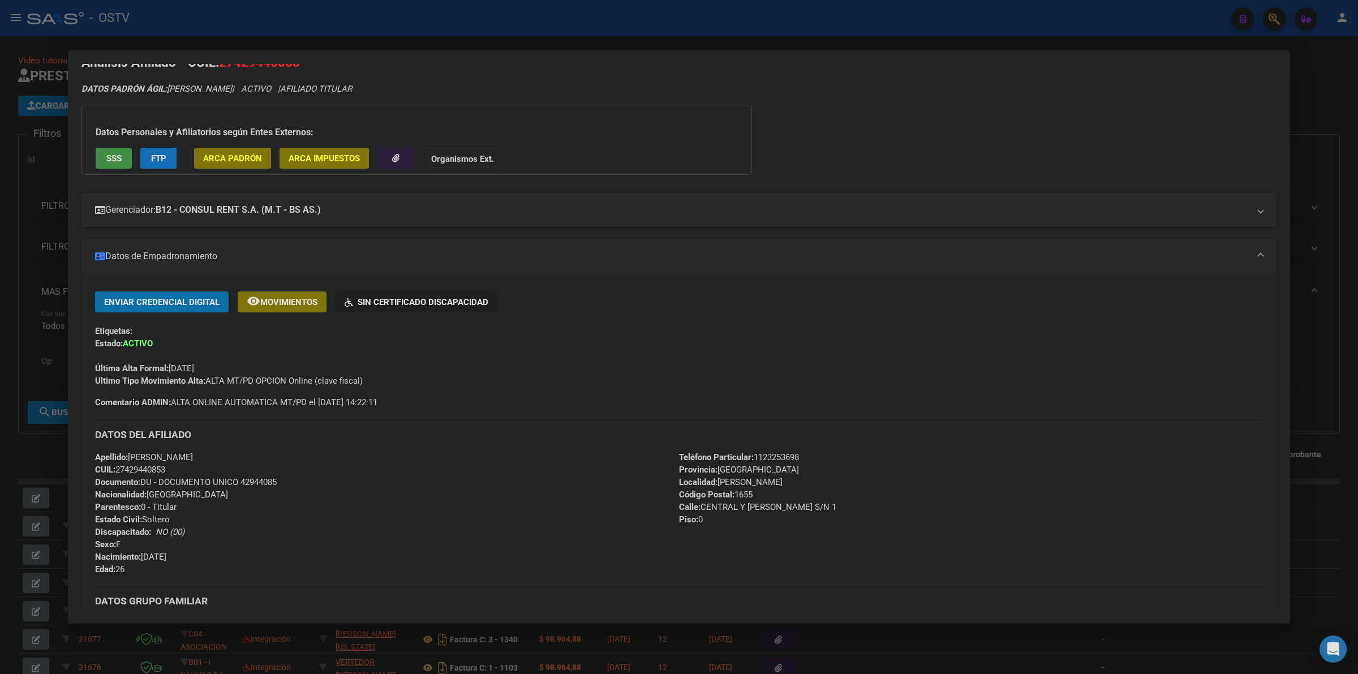
scroll to position [0, 0]
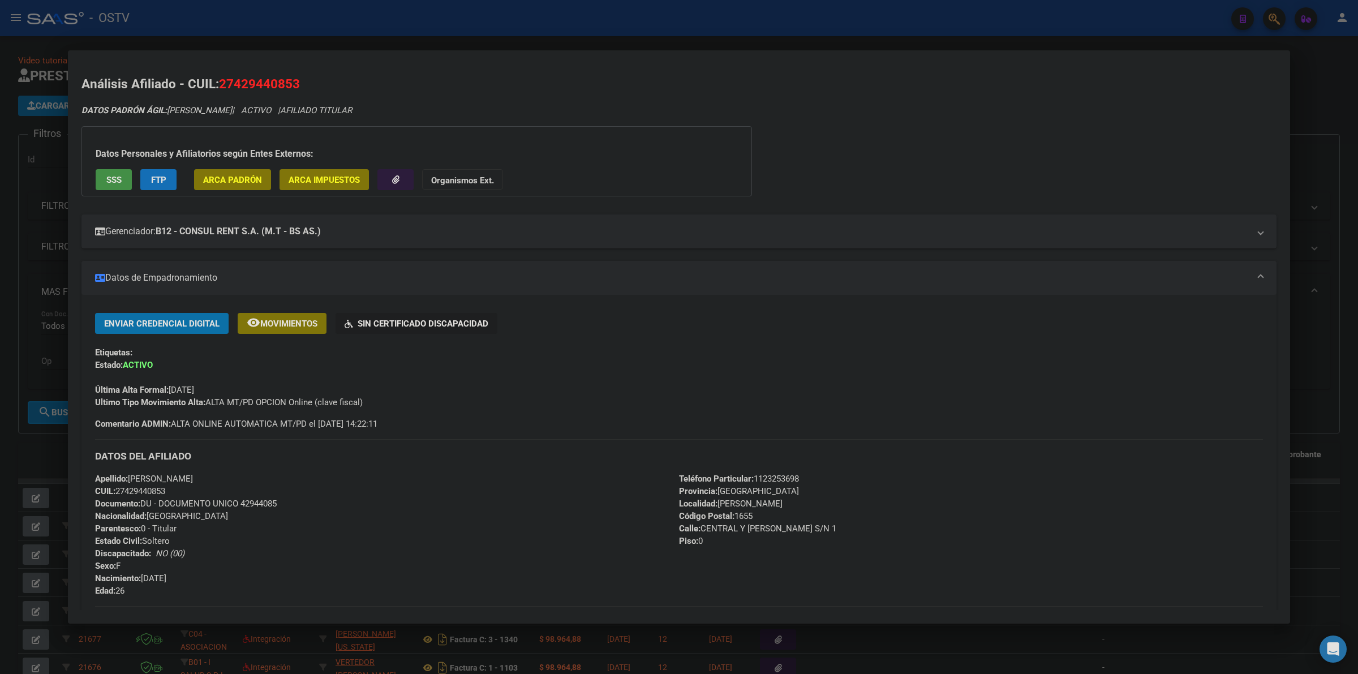
drag, startPoint x: 92, startPoint y: 454, endPoint x: 305, endPoint y: 497, distance: 216.6
click at [305, 497] on div "Enviar Credencial Digital remove_red_eye Movimientos Sin Certificado Discapacid…" at bounding box center [679, 548] width 1195 height 470
copy div "DATOS DEL AFILIADO Apellido: [PERSON_NAME]: 27429440853 Documento: DU - DOCUMEN…"
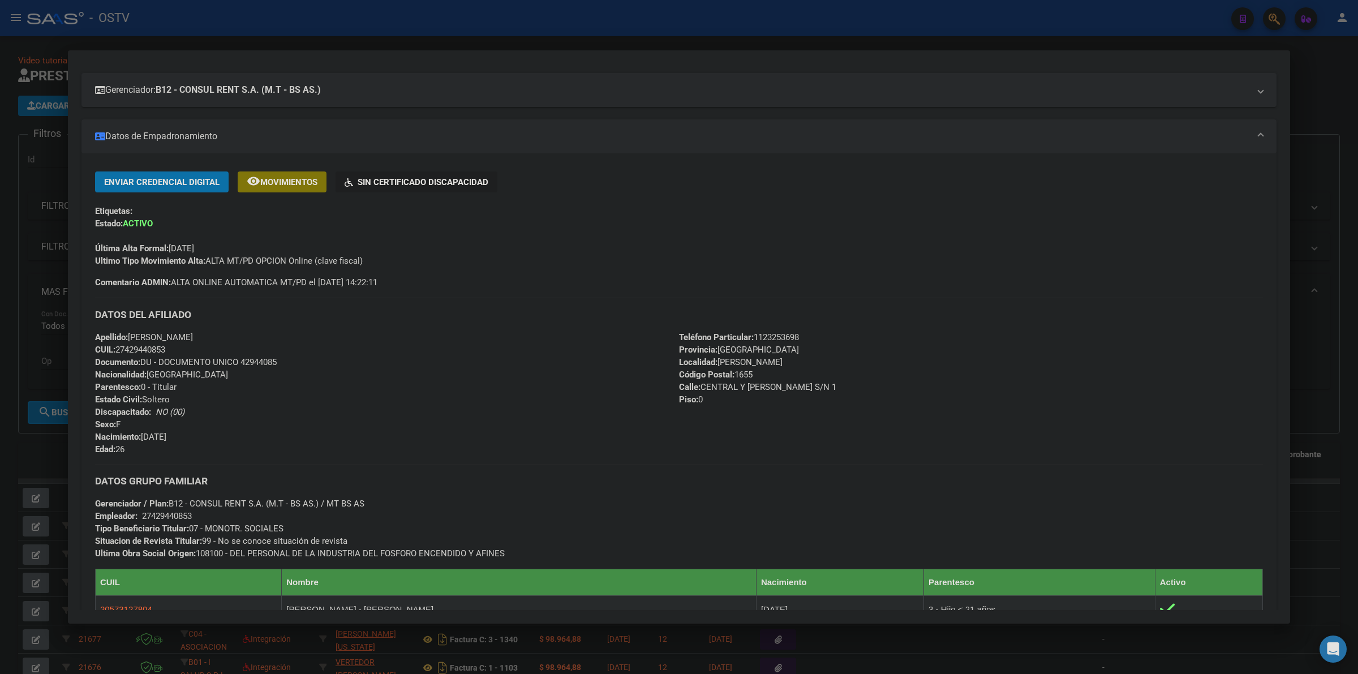
click at [408, 405] on div "Apellido: [PERSON_NAME]: 27429440853 Documento: DU - DOCUMENTO UNICO 42944085 N…" at bounding box center [387, 393] width 584 height 125
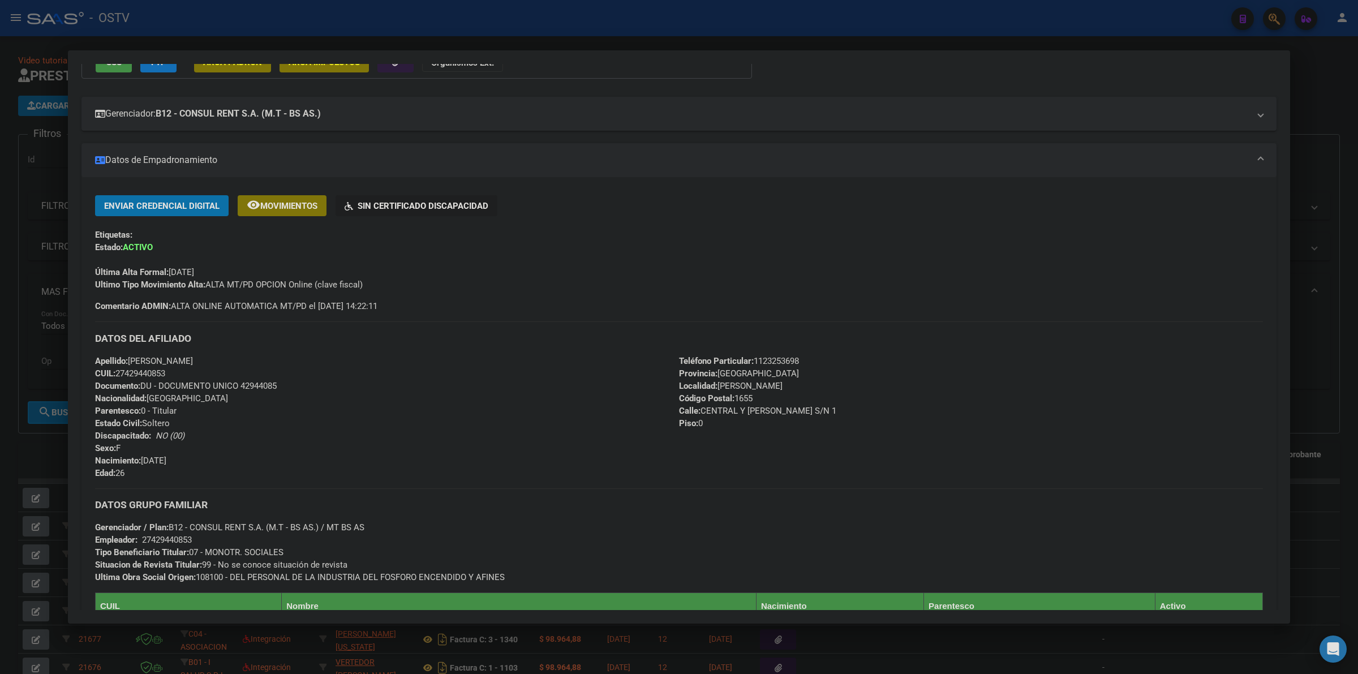
scroll to position [23, 0]
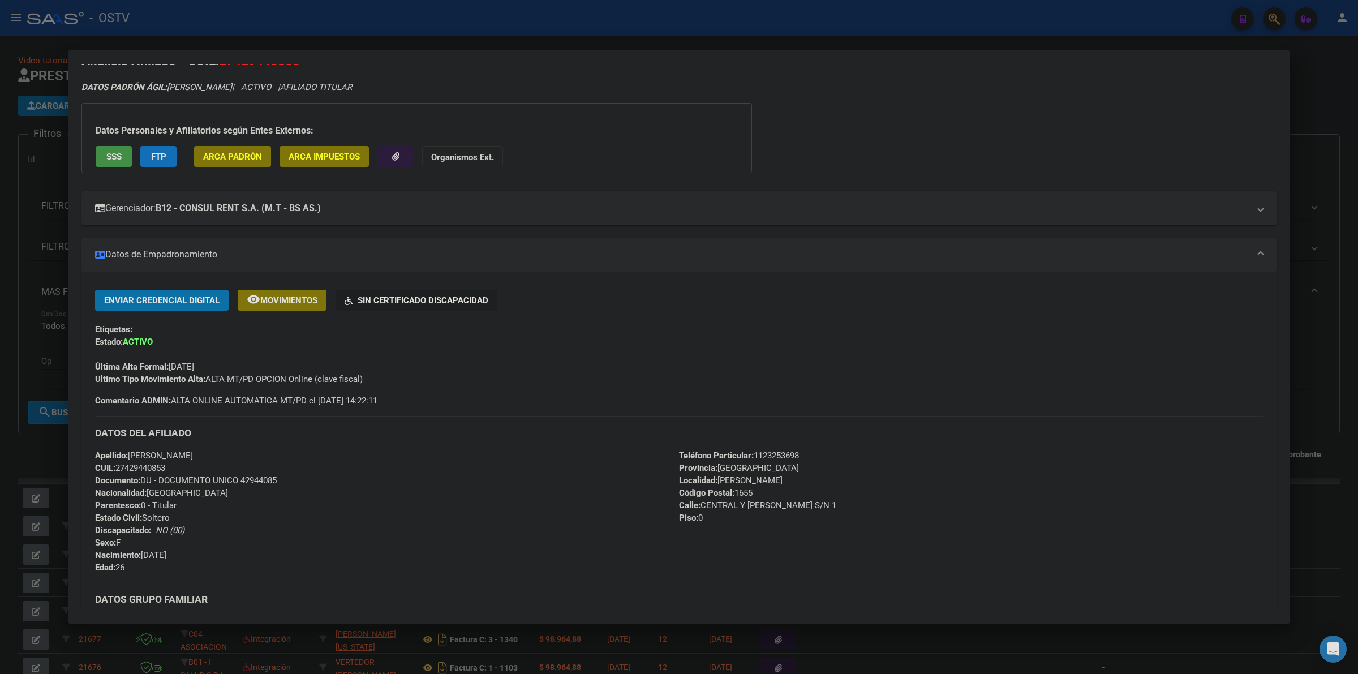
click at [10, 449] on div at bounding box center [679, 337] width 1358 height 674
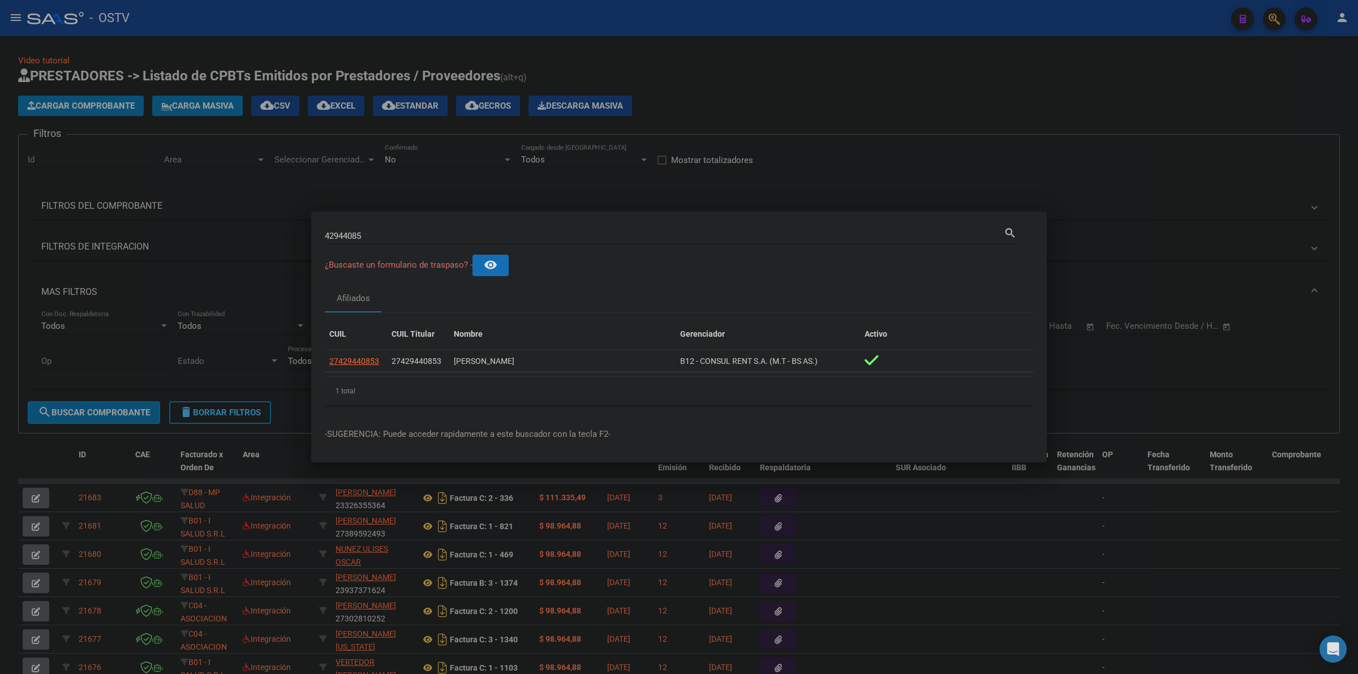
click at [801, 111] on div at bounding box center [679, 337] width 1358 height 674
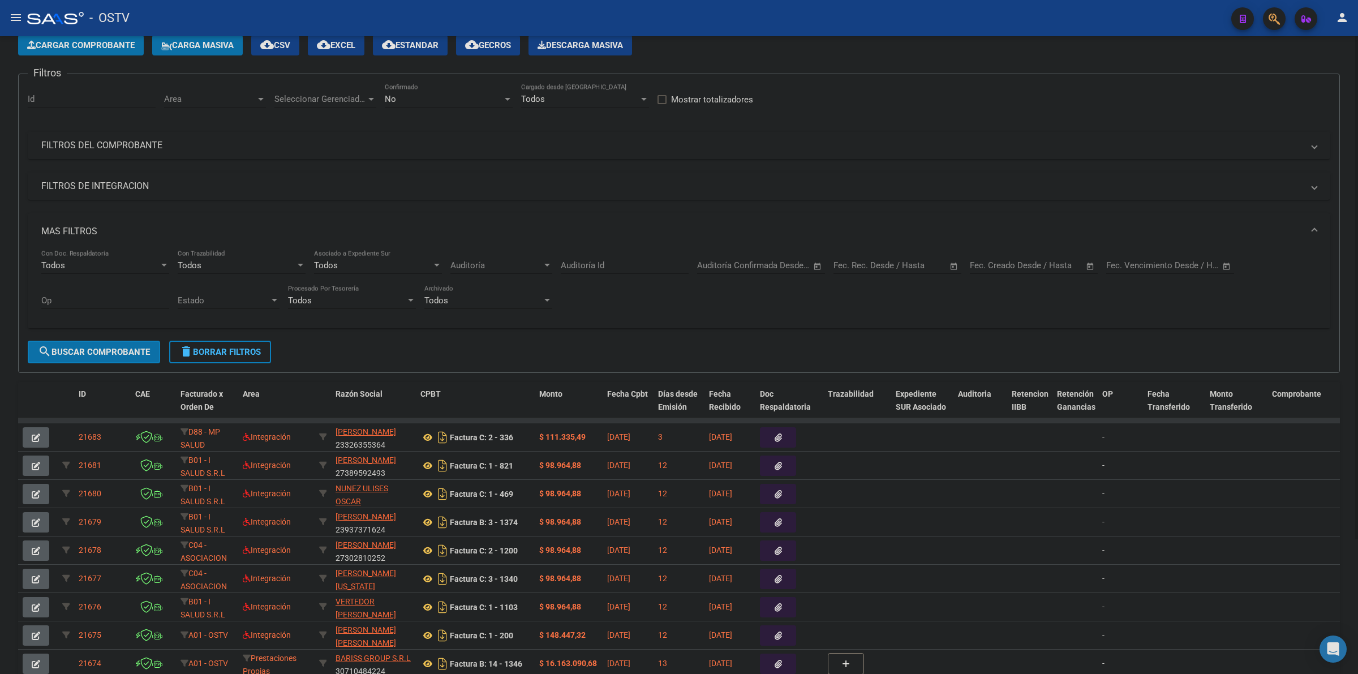
scroll to position [29, 0]
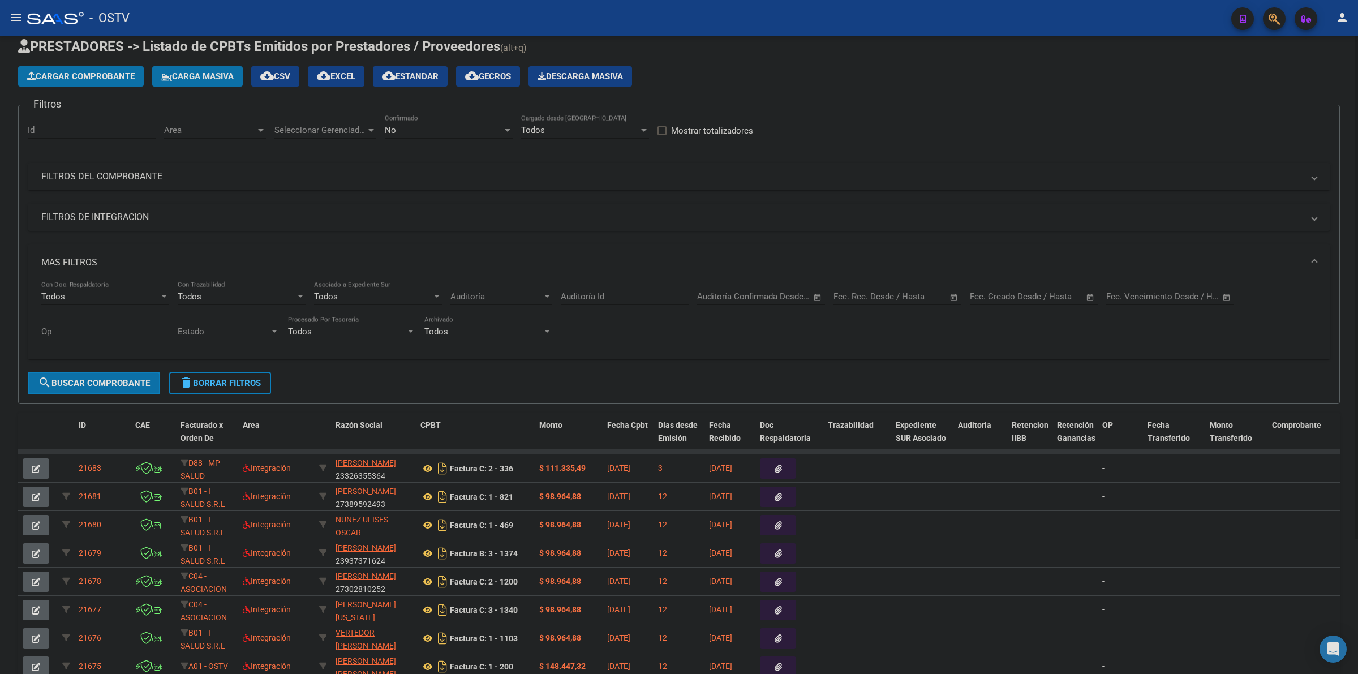
click at [218, 384] on span "delete Borrar Filtros" at bounding box center [220, 383] width 82 height 10
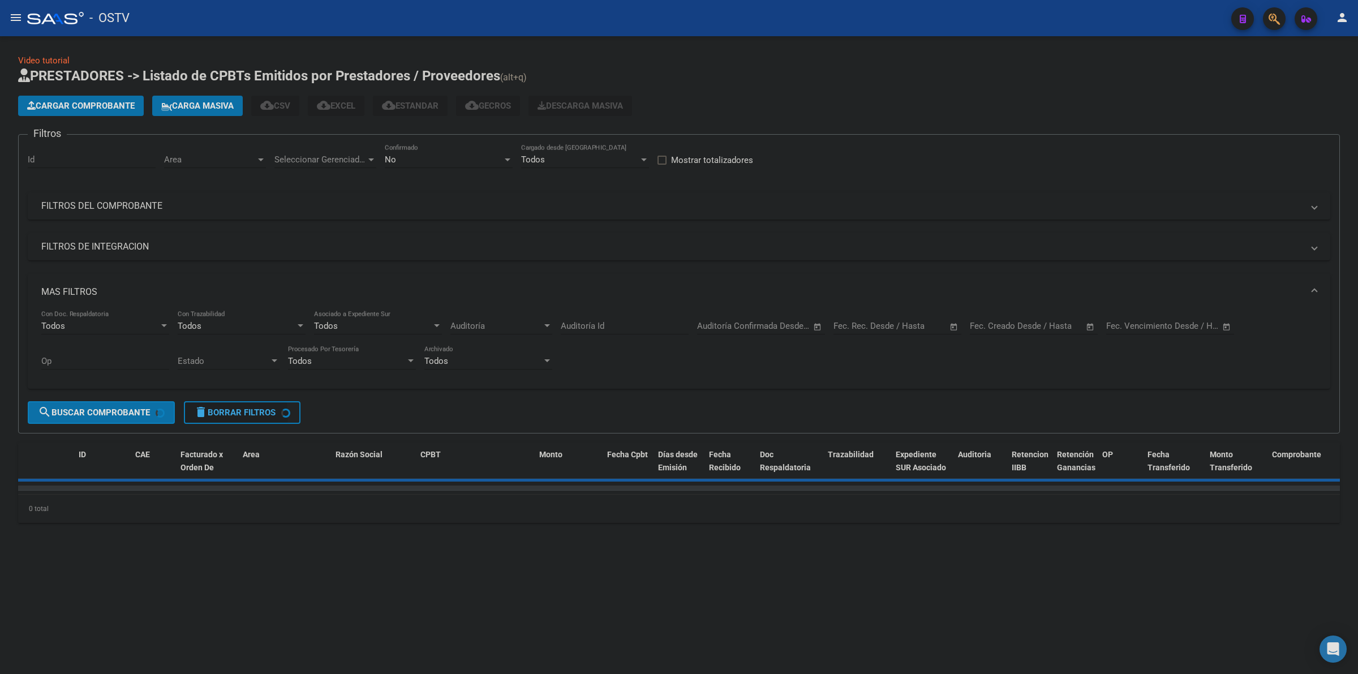
scroll to position [0, 0]
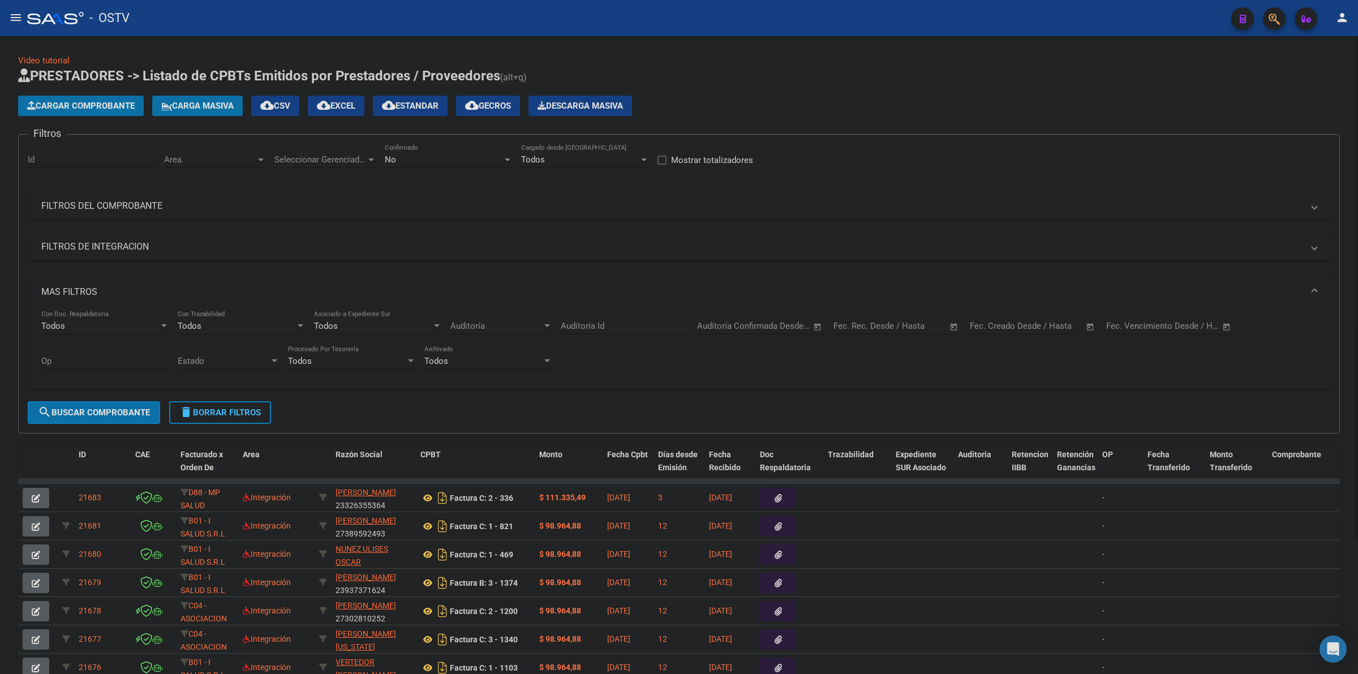
click at [89, 286] on mat-panel-title "MAS FILTROS" at bounding box center [672, 292] width 1262 height 12
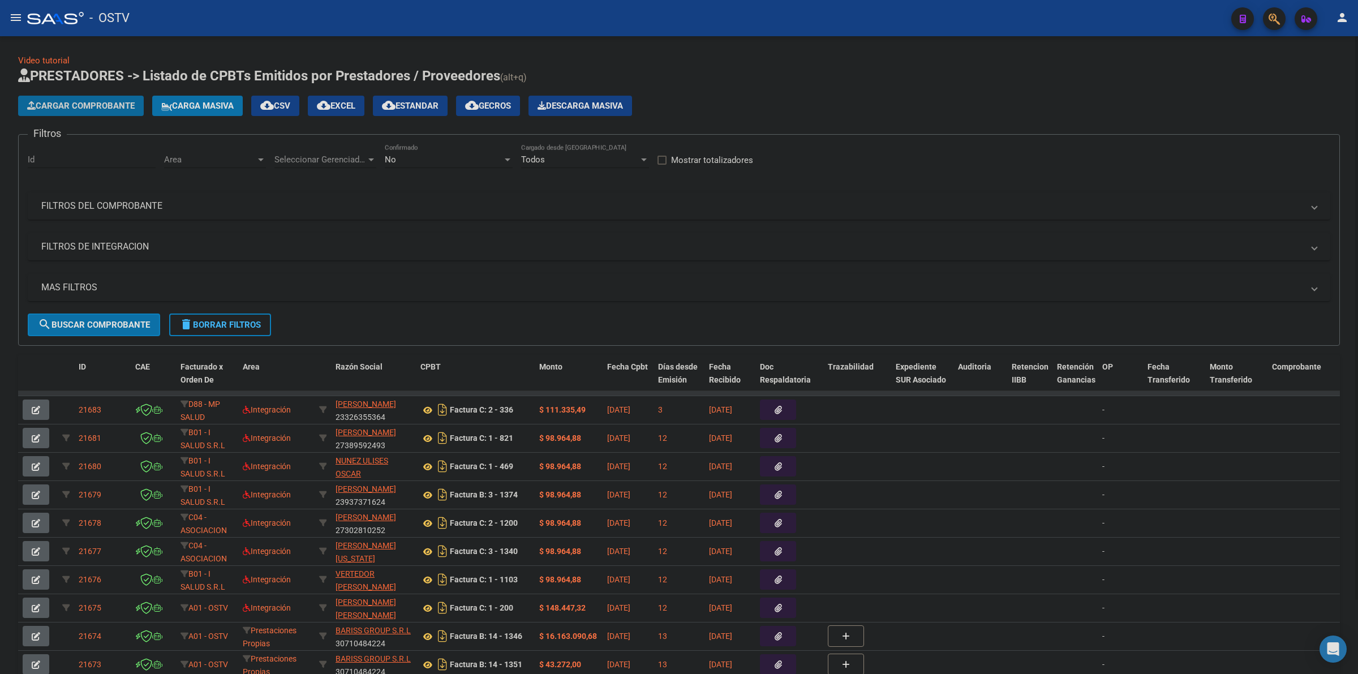
click at [116, 106] on span "Cargar Comprobante" at bounding box center [81, 106] width 108 height 10
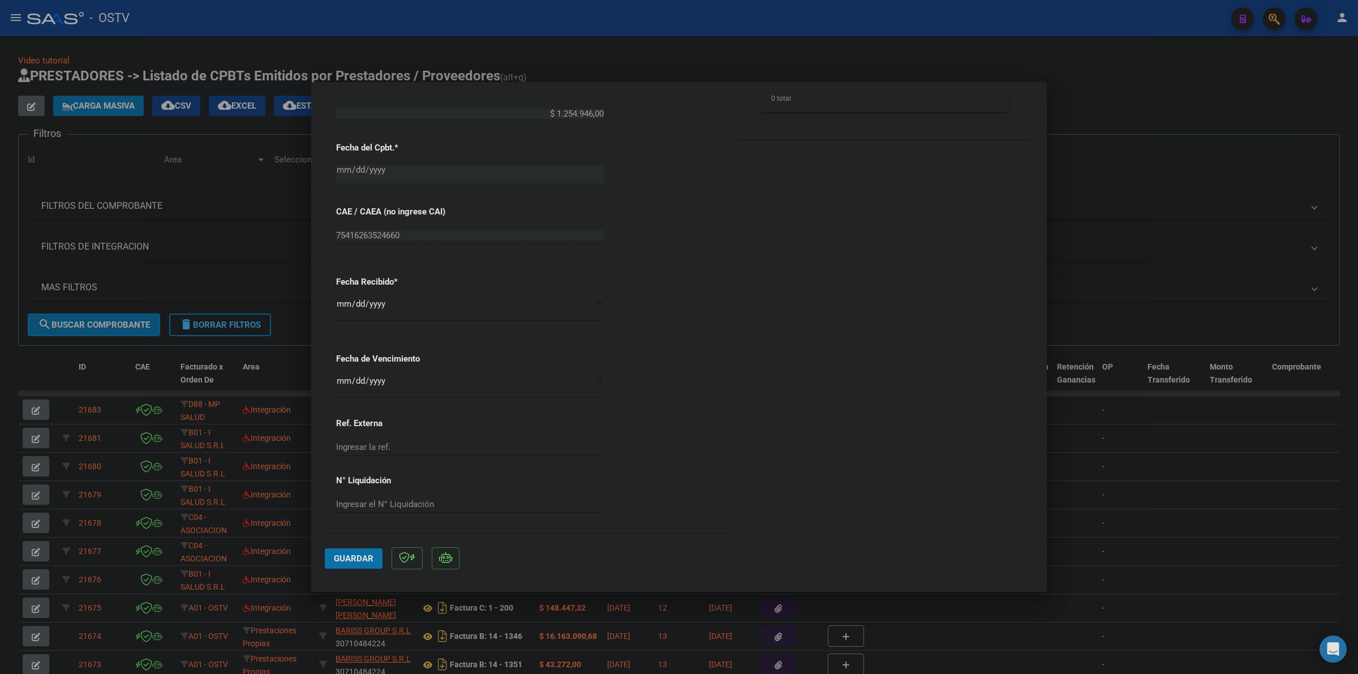
scroll to position [530, 0]
click at [344, 391] on input "Ingresar la fecha" at bounding box center [470, 385] width 268 height 18
click at [358, 382] on input "Ingresar la fecha" at bounding box center [470, 385] width 268 height 18
type input "[DATE]"
click at [349, 565] on button "Guardar" at bounding box center [354, 558] width 58 height 20
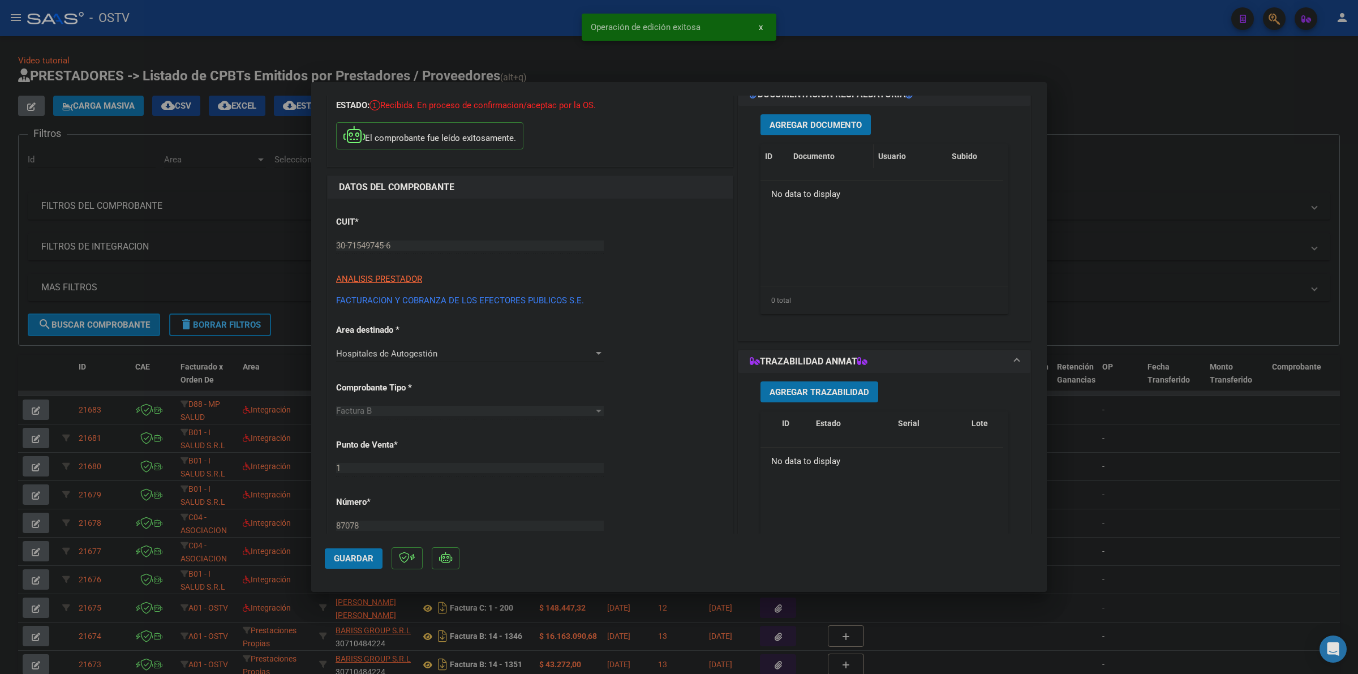
scroll to position [0, 0]
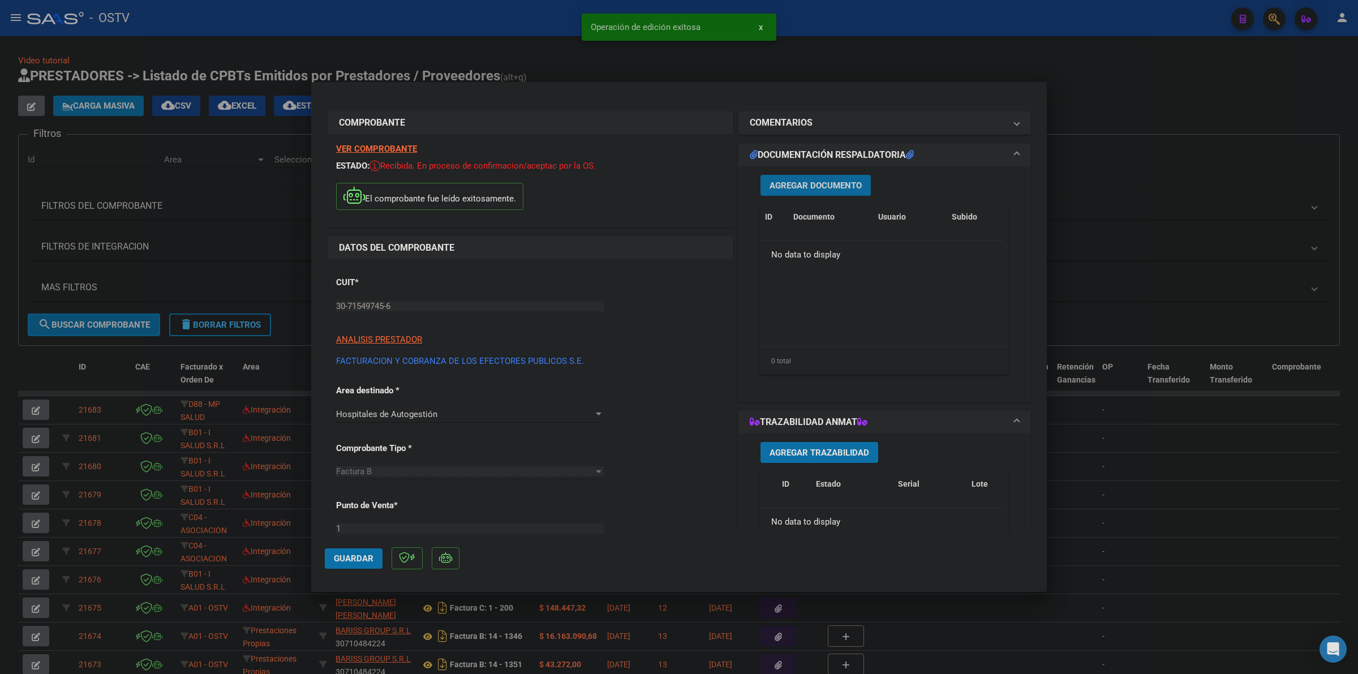
click at [818, 185] on span "Agregar Documento" at bounding box center [816, 186] width 92 height 10
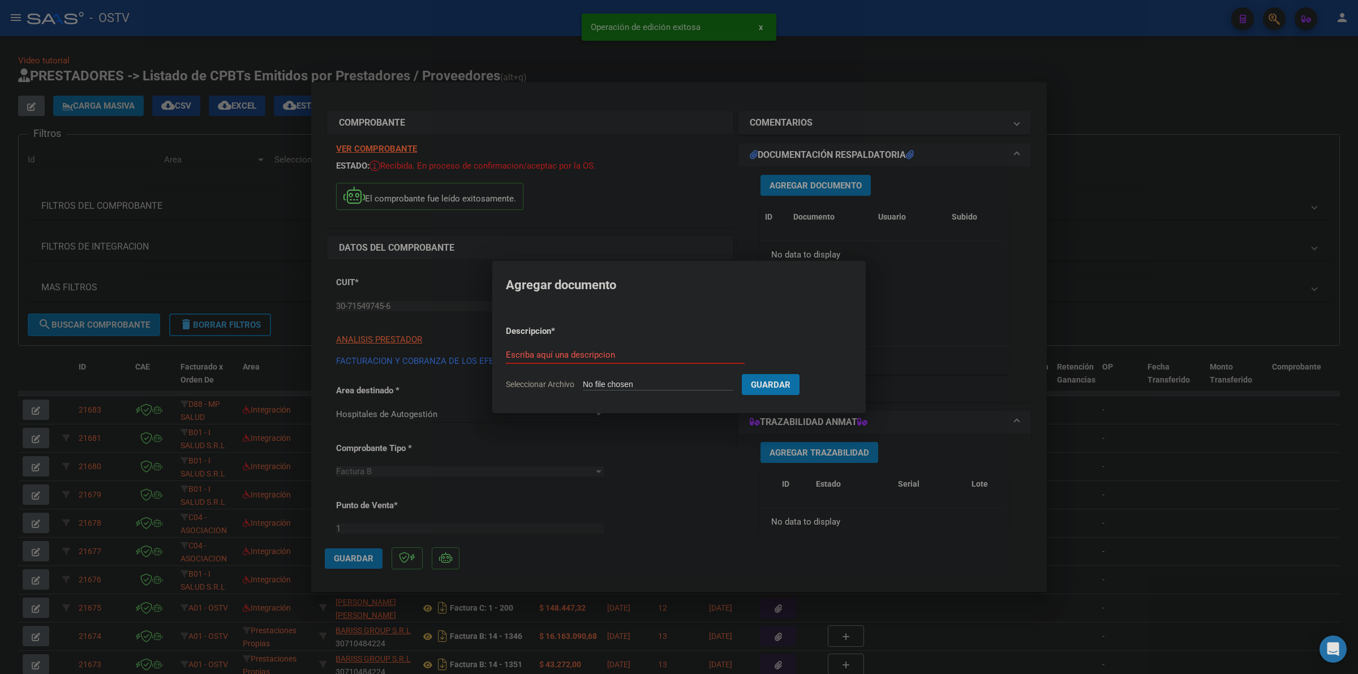
type input "C:\fakepath\FACTURA - 1 87087 - FACOEP.pdf"
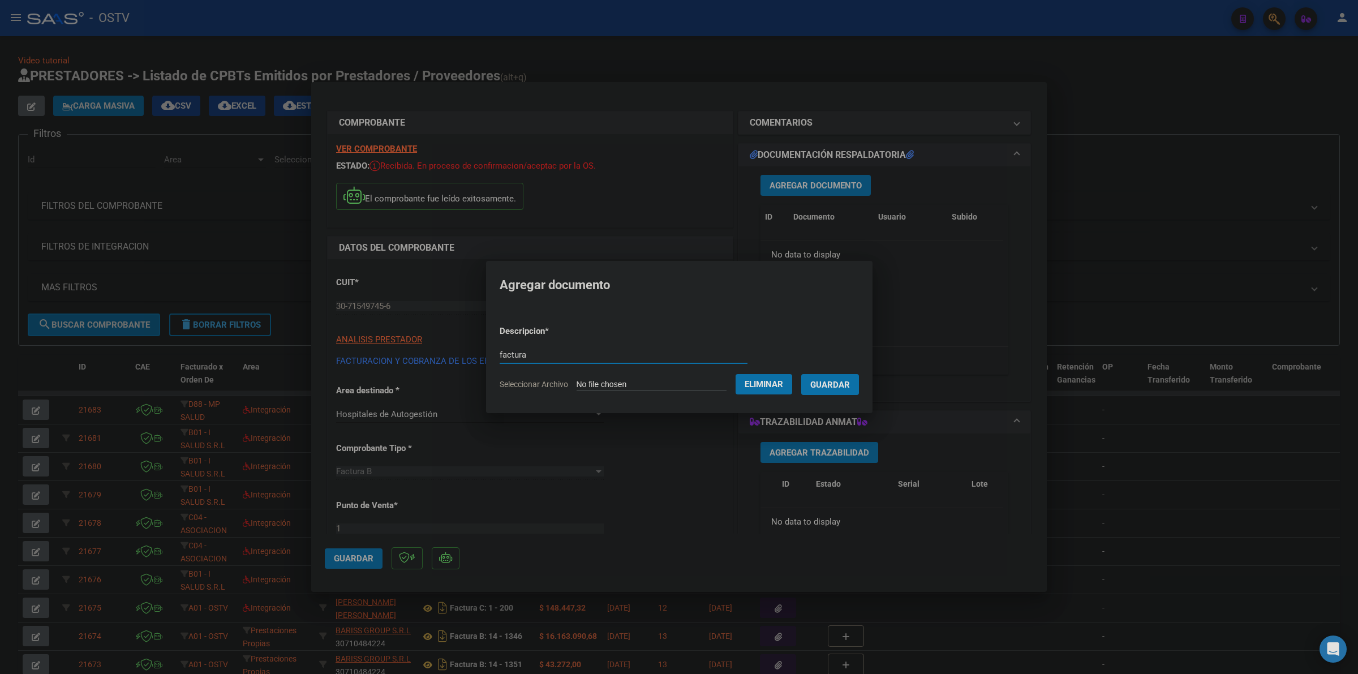
type input "factura"
click at [801, 374] on button "Guardar" at bounding box center [830, 384] width 58 height 21
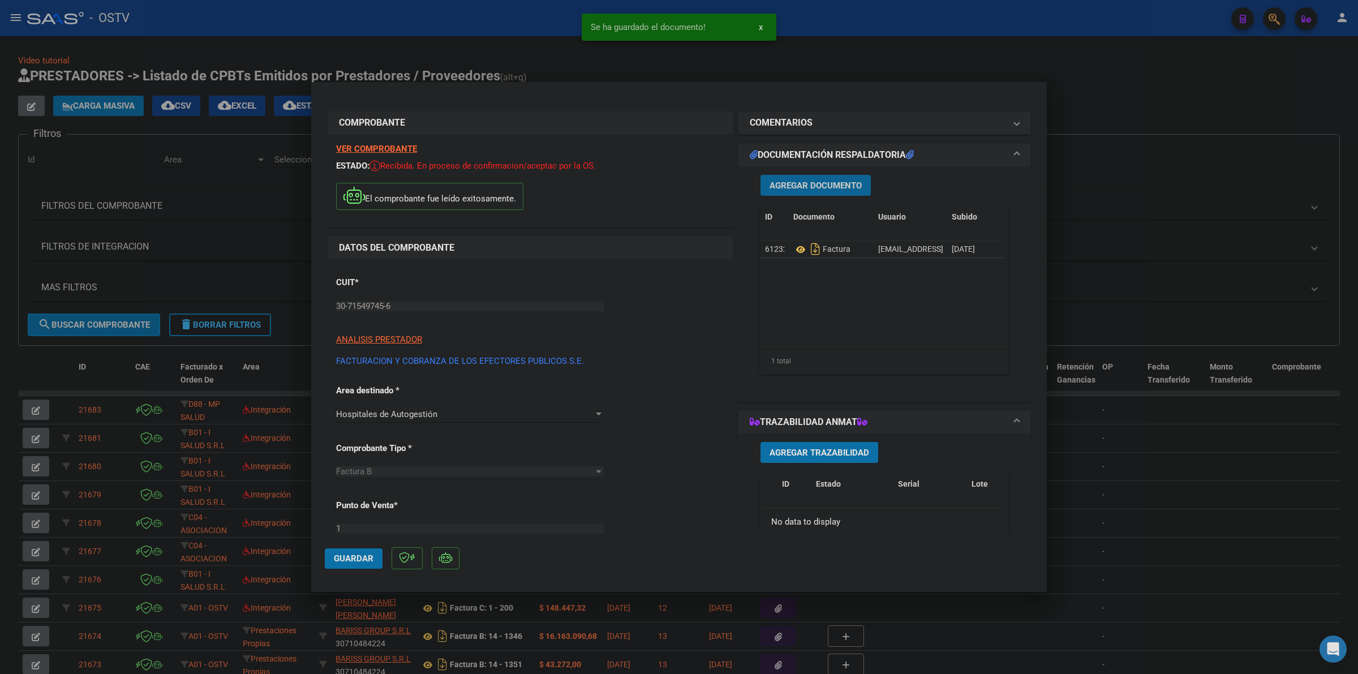
click at [799, 194] on button "Agregar Documento" at bounding box center [816, 185] width 110 height 21
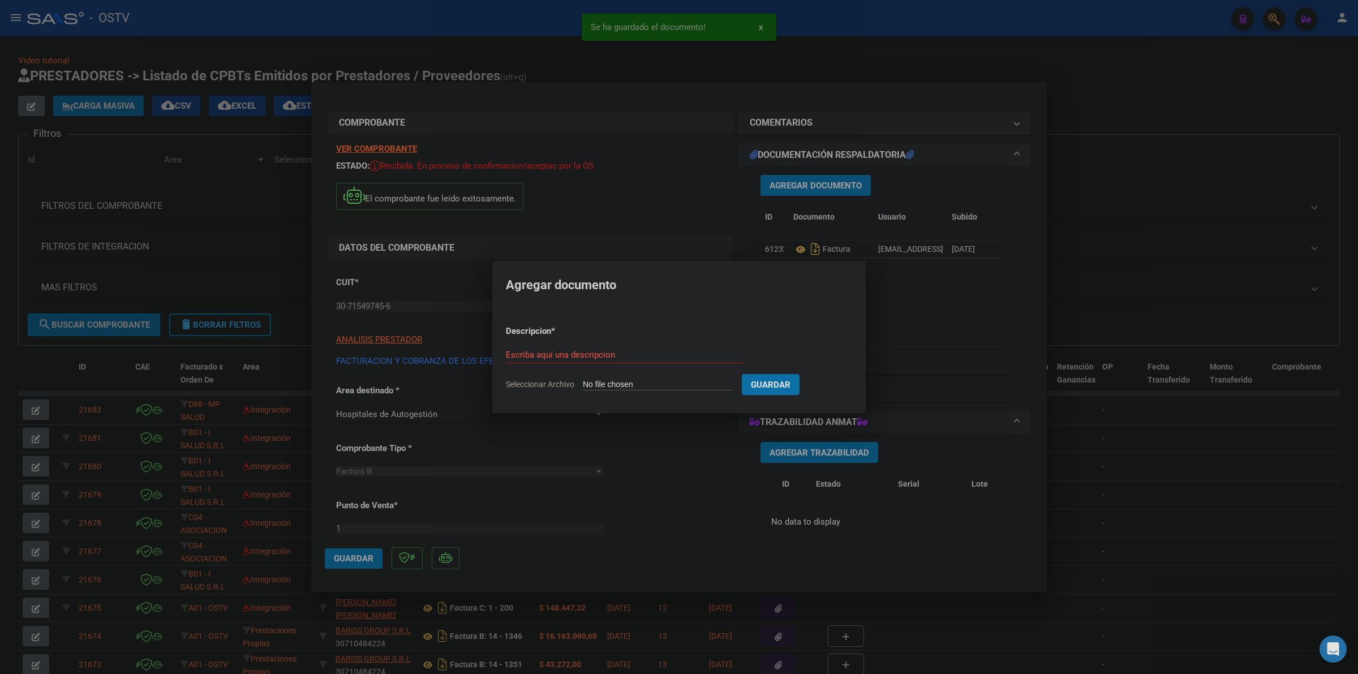
type input "C:\fakepath\ANEXO - 1 87087 - FACOEP.pdf"
type input "anexo"
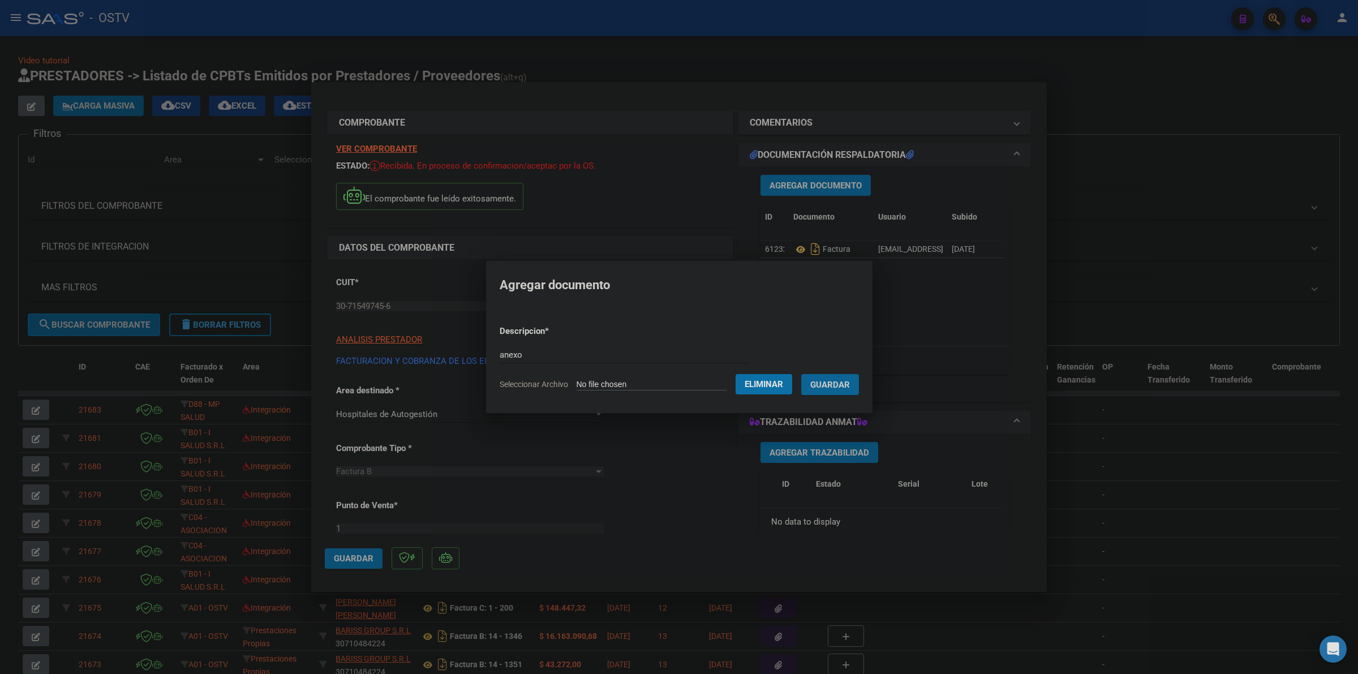
click at [801, 374] on button "Guardar" at bounding box center [830, 384] width 58 height 21
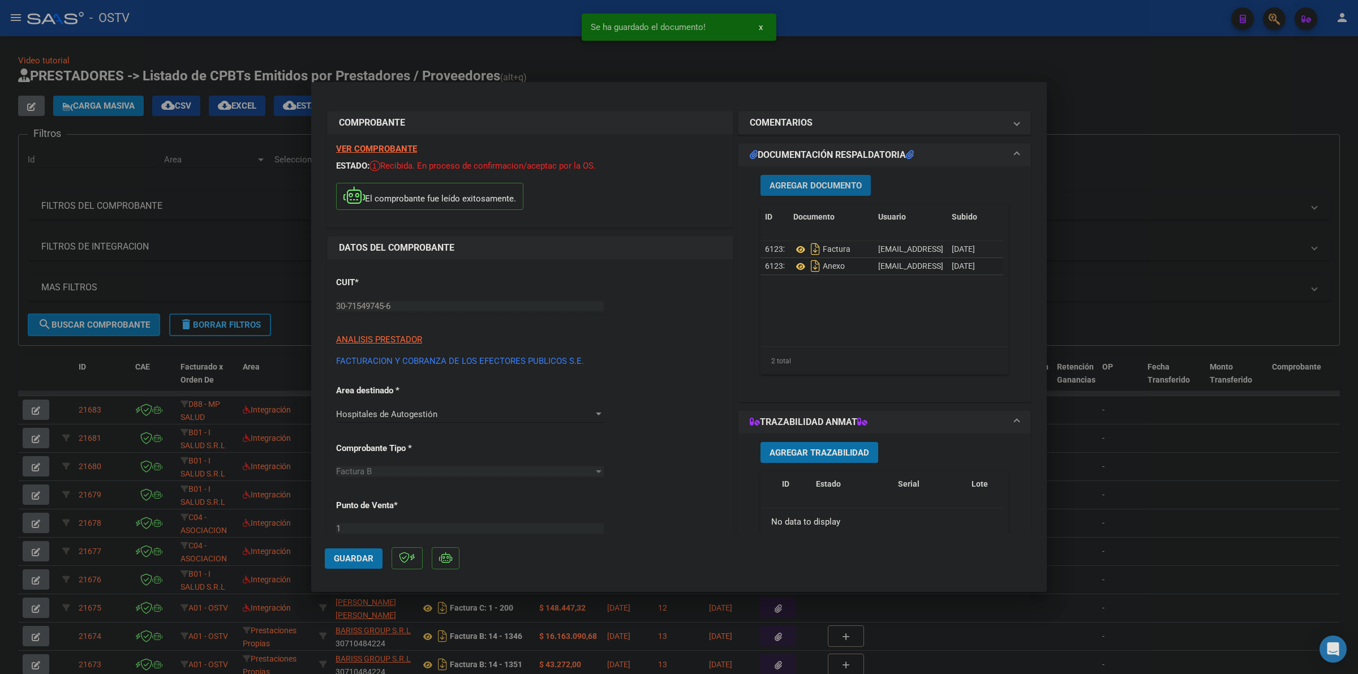
click at [343, 558] on span "Guardar" at bounding box center [354, 559] width 40 height 10
click at [1169, 75] on div at bounding box center [679, 337] width 1358 height 674
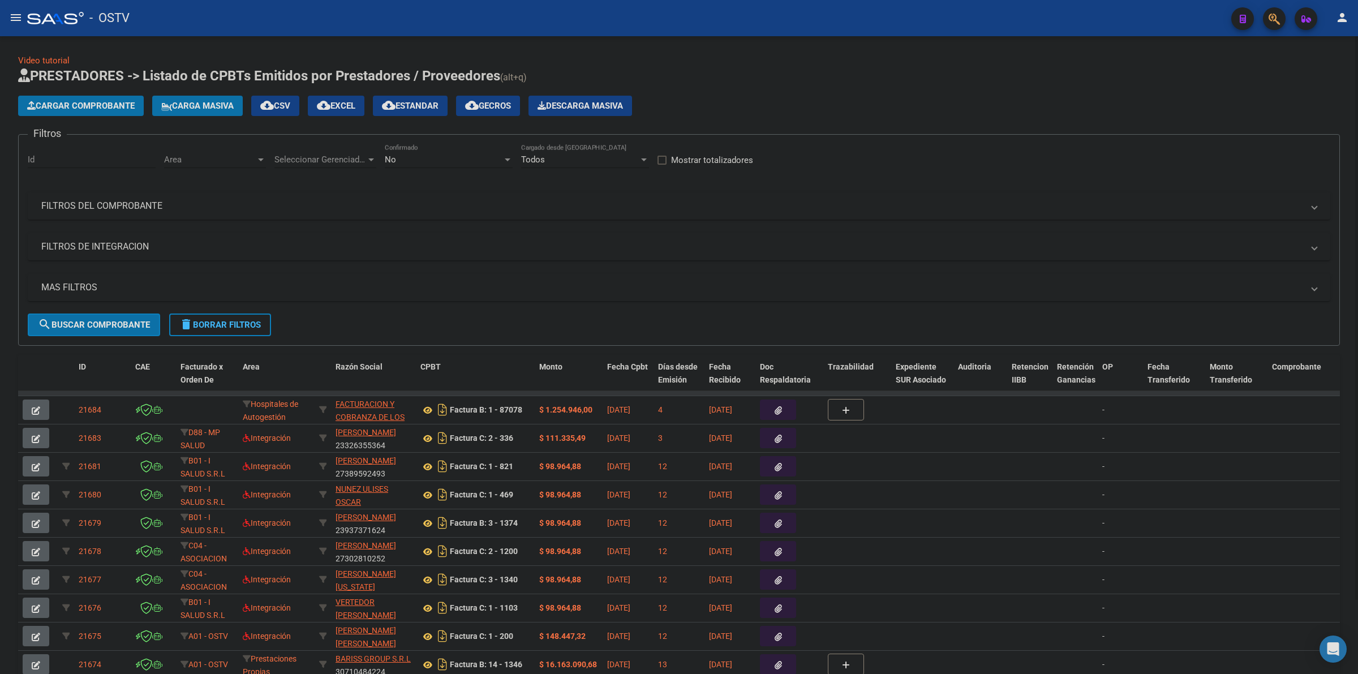
click at [123, 101] on span "Cargar Comprobante" at bounding box center [81, 106] width 108 height 10
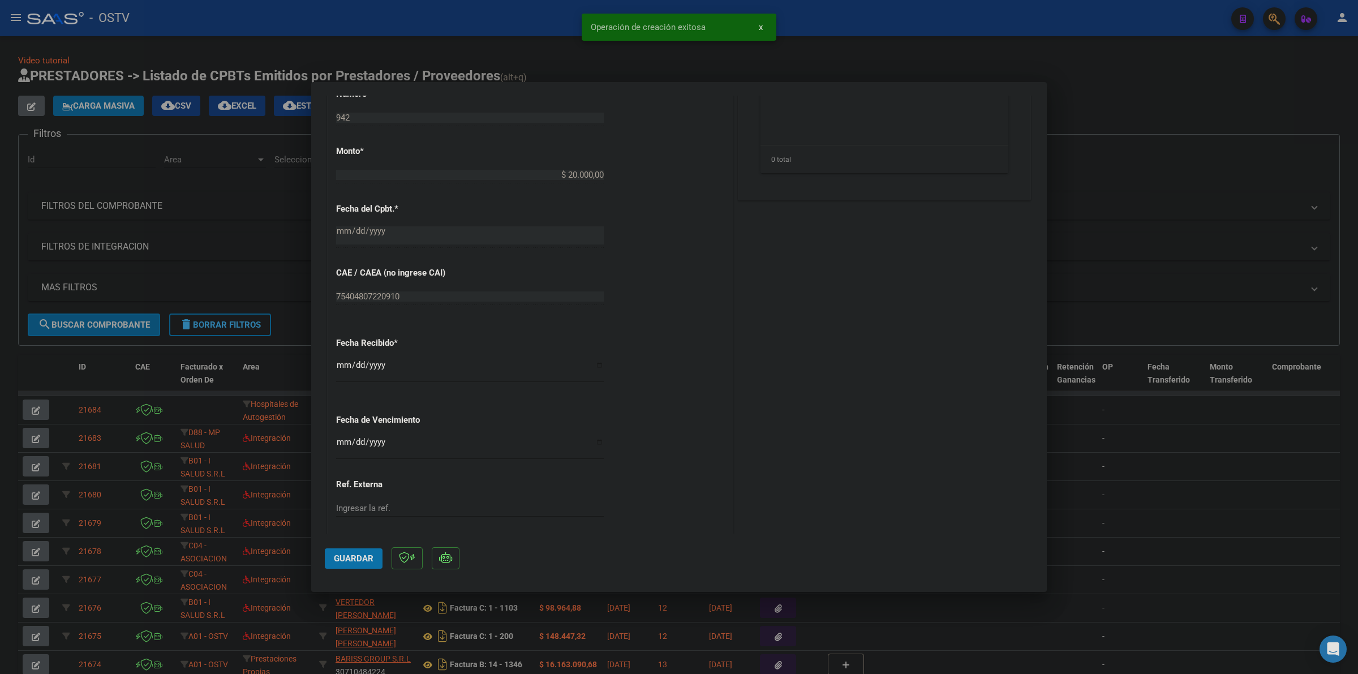
scroll to position [518, 0]
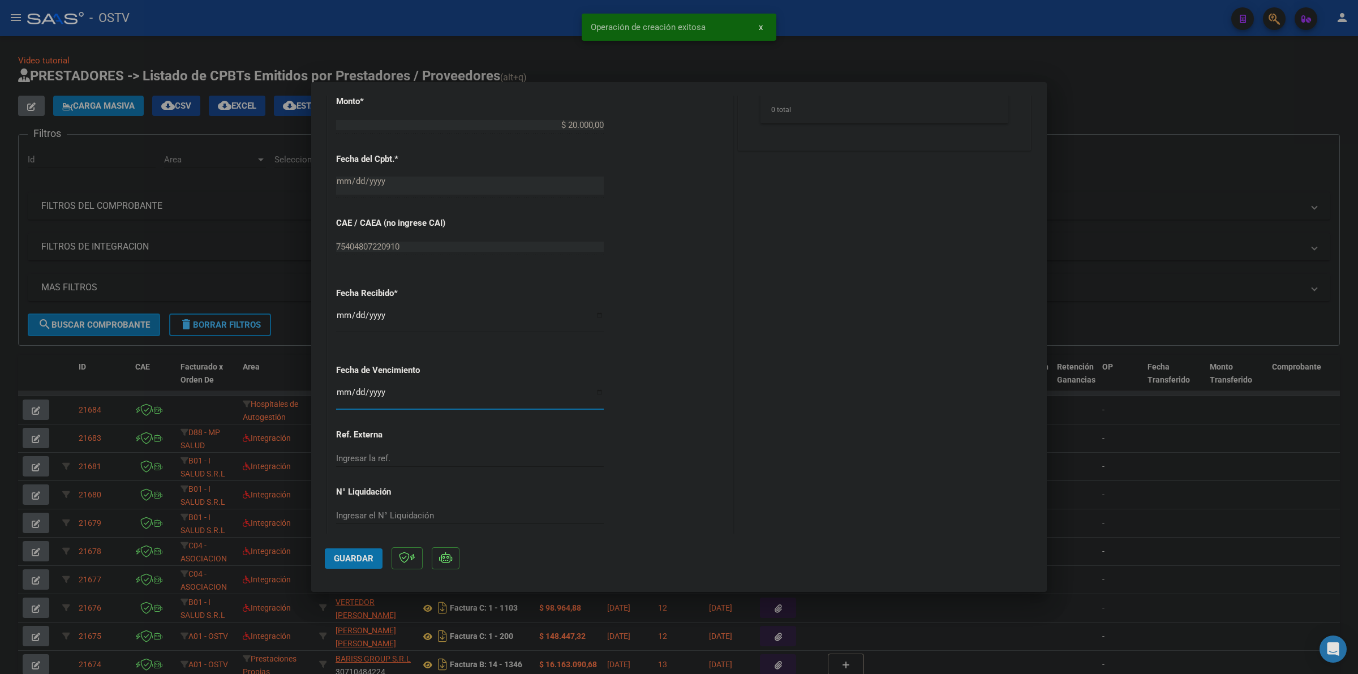
click at [342, 391] on input "Ingresar la fecha" at bounding box center [470, 397] width 268 height 18
type input "[DATE]"
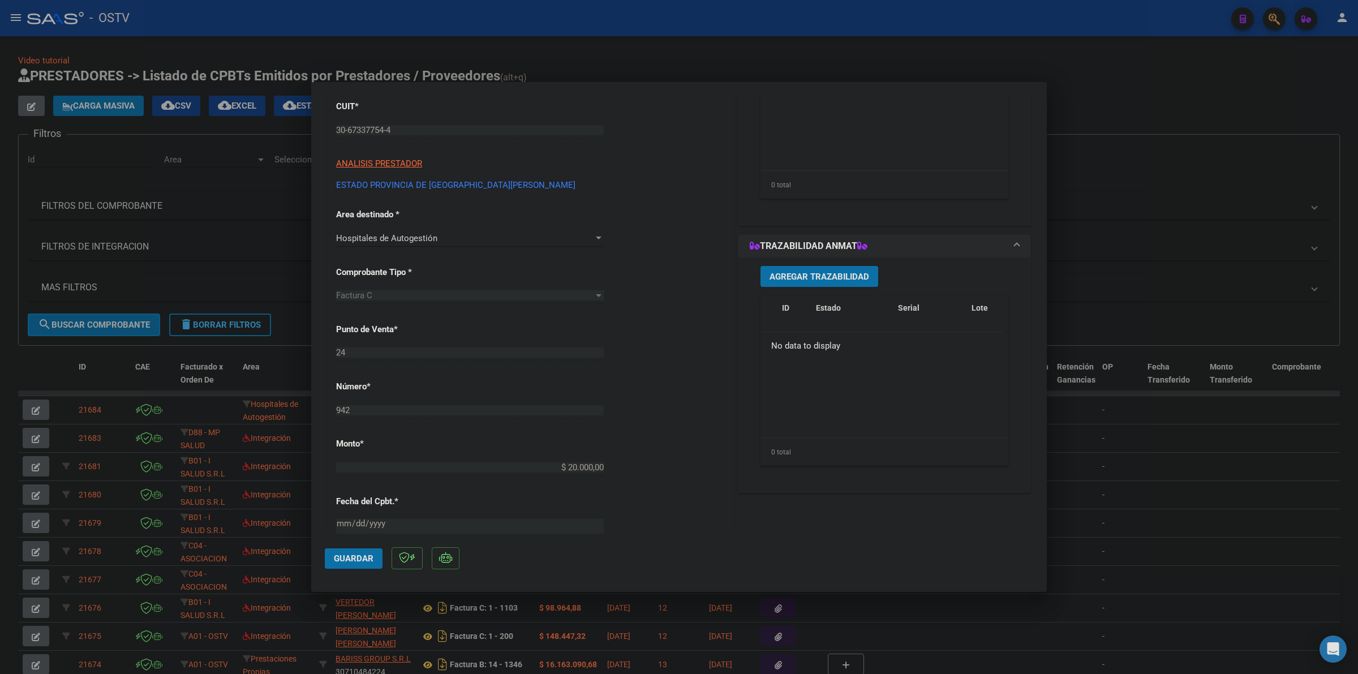
scroll to position [35, 0]
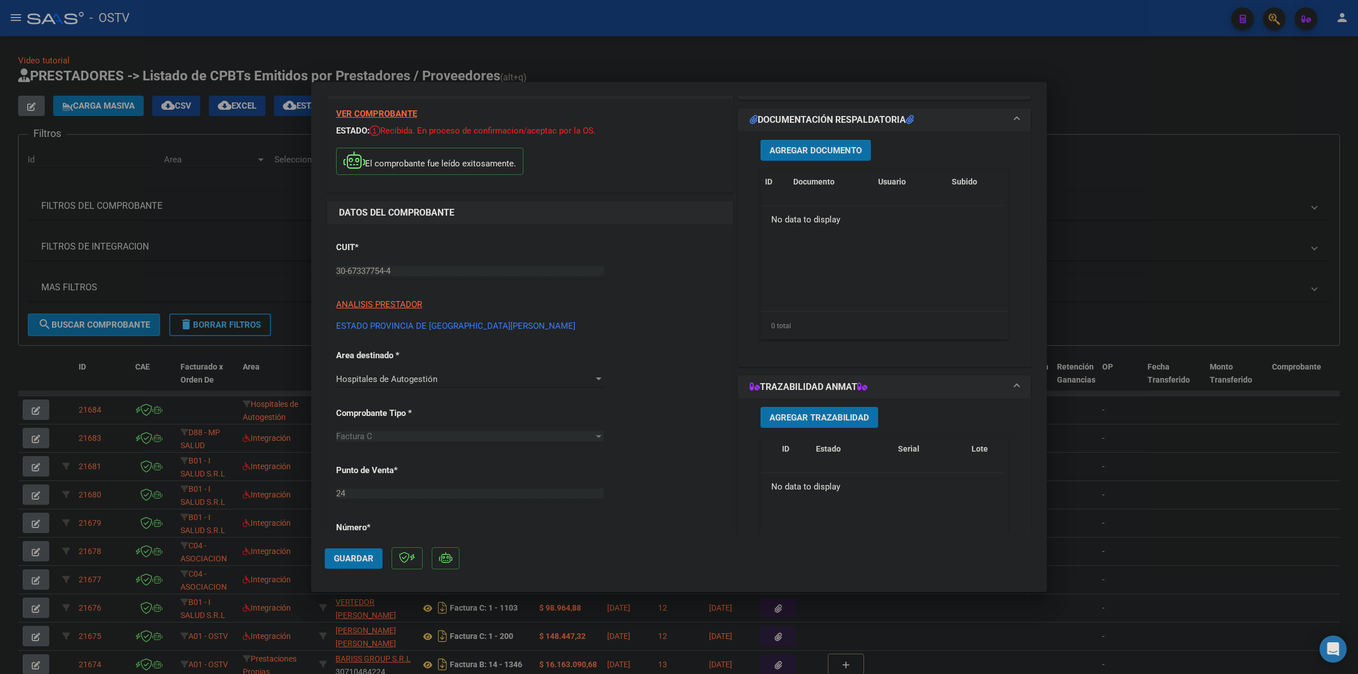
click at [837, 143] on button "Agregar Documento" at bounding box center [816, 150] width 110 height 21
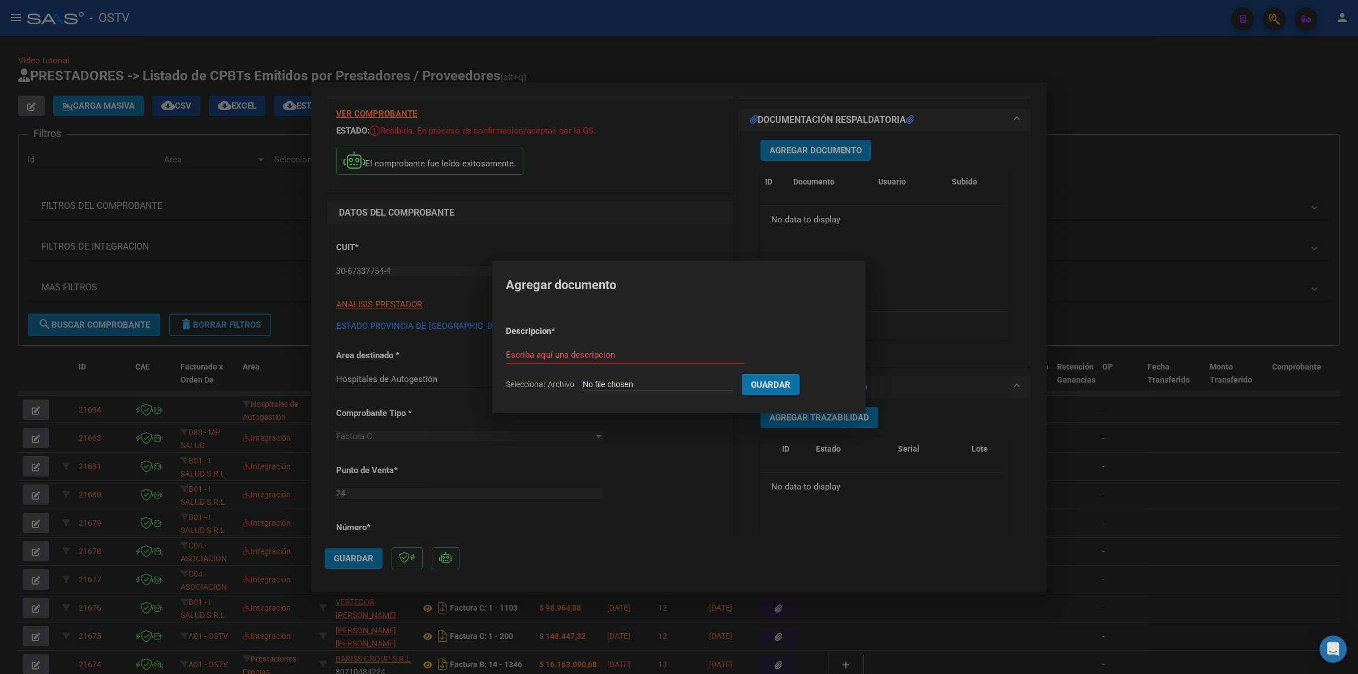
type input "C:\fakepath\FACTURA - 24 942 - ESTADO PROVINCIA DE [GEOGRAPHIC_DATA][PERSON_NAM…"
type input "factura"
click at [801, 374] on button "Guardar" at bounding box center [830, 384] width 58 height 21
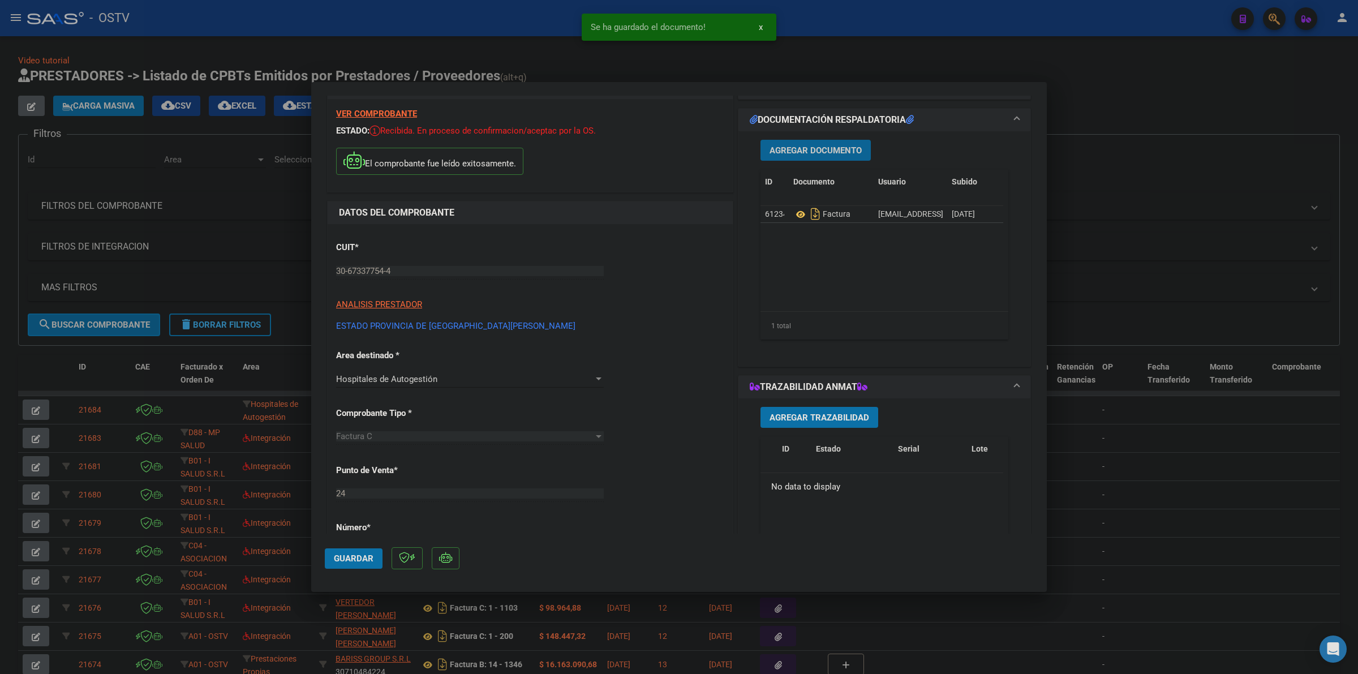
click at [351, 558] on span "Guardar" at bounding box center [354, 559] width 40 height 10
click at [1139, 142] on div at bounding box center [679, 337] width 1358 height 674
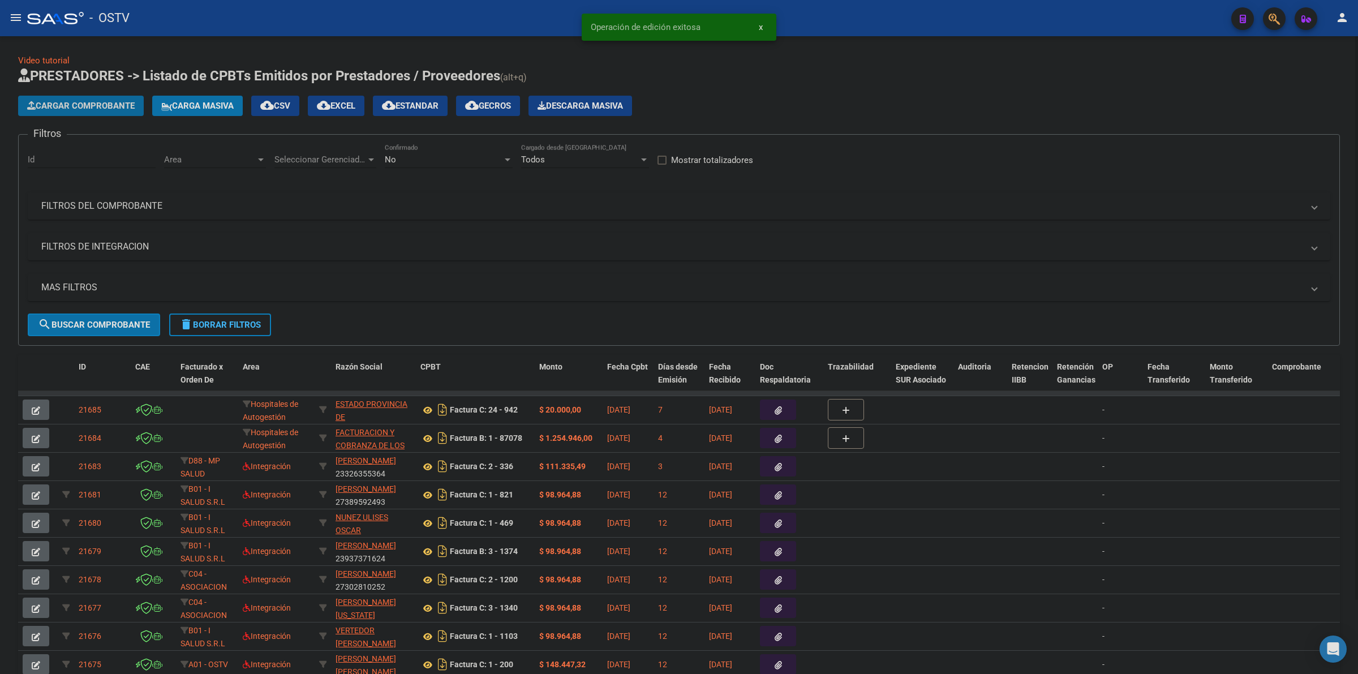
click at [80, 106] on span "Cargar Comprobante" at bounding box center [81, 106] width 108 height 10
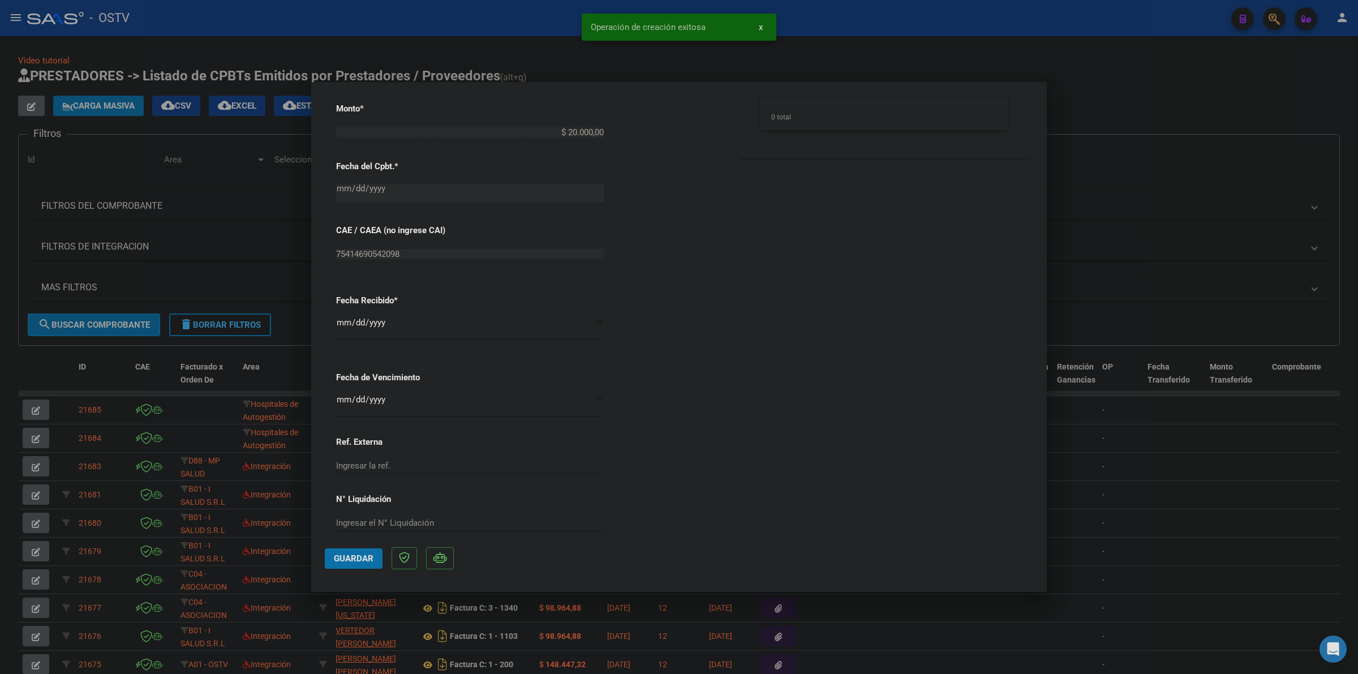
scroll to position [530, 0]
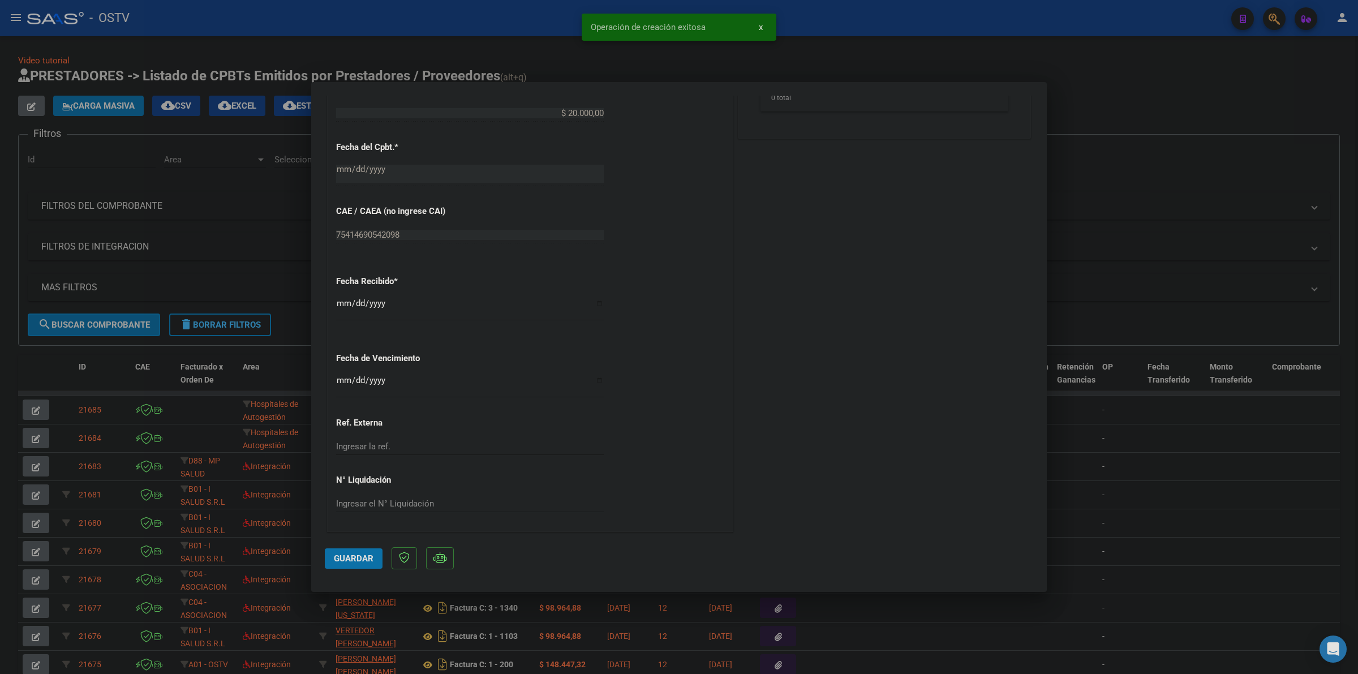
click at [346, 380] on input "Ingresar la fecha" at bounding box center [470, 385] width 268 height 18
type input "[DATE]"
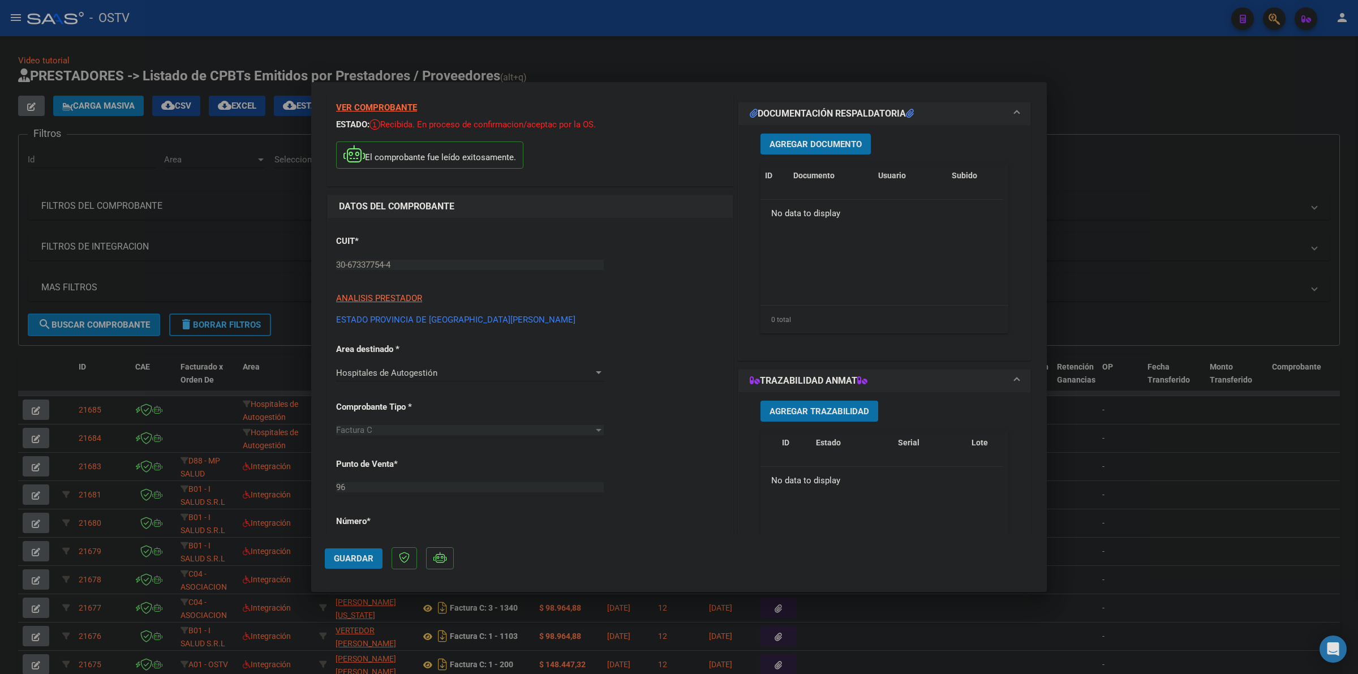
scroll to position [0, 0]
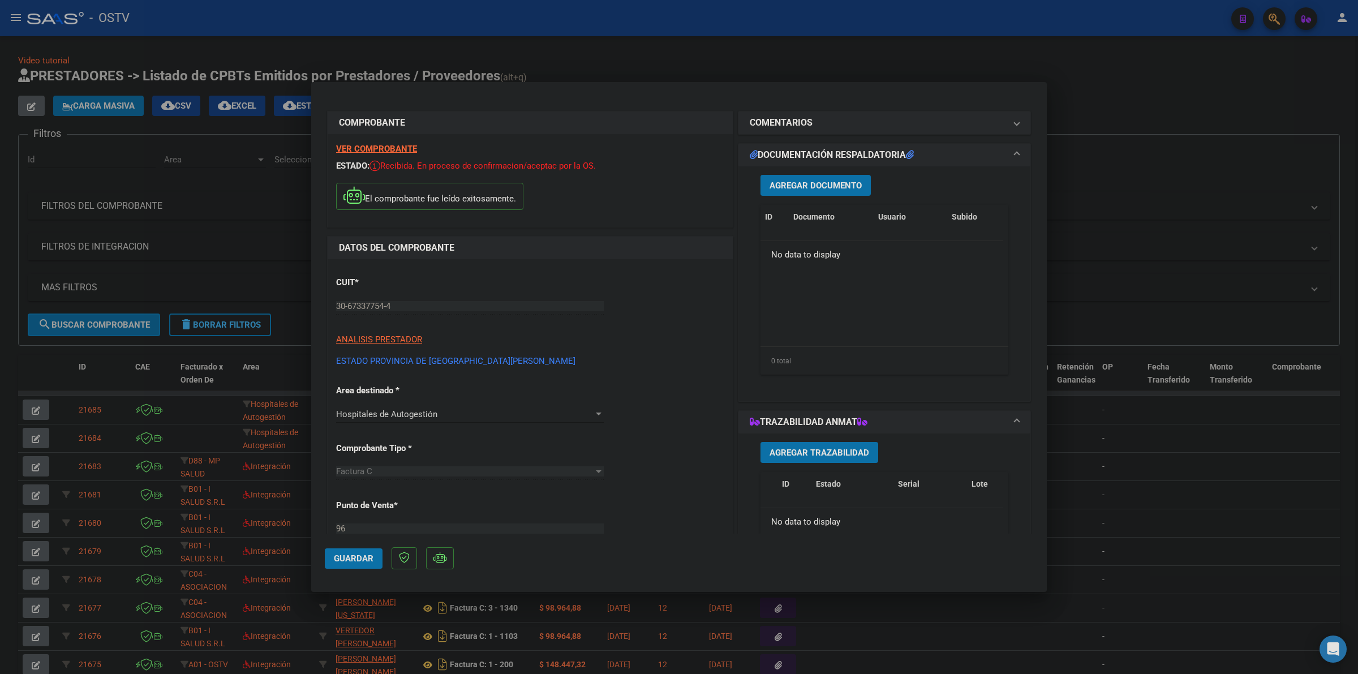
click at [813, 188] on span "Agregar Documento" at bounding box center [816, 186] width 92 height 10
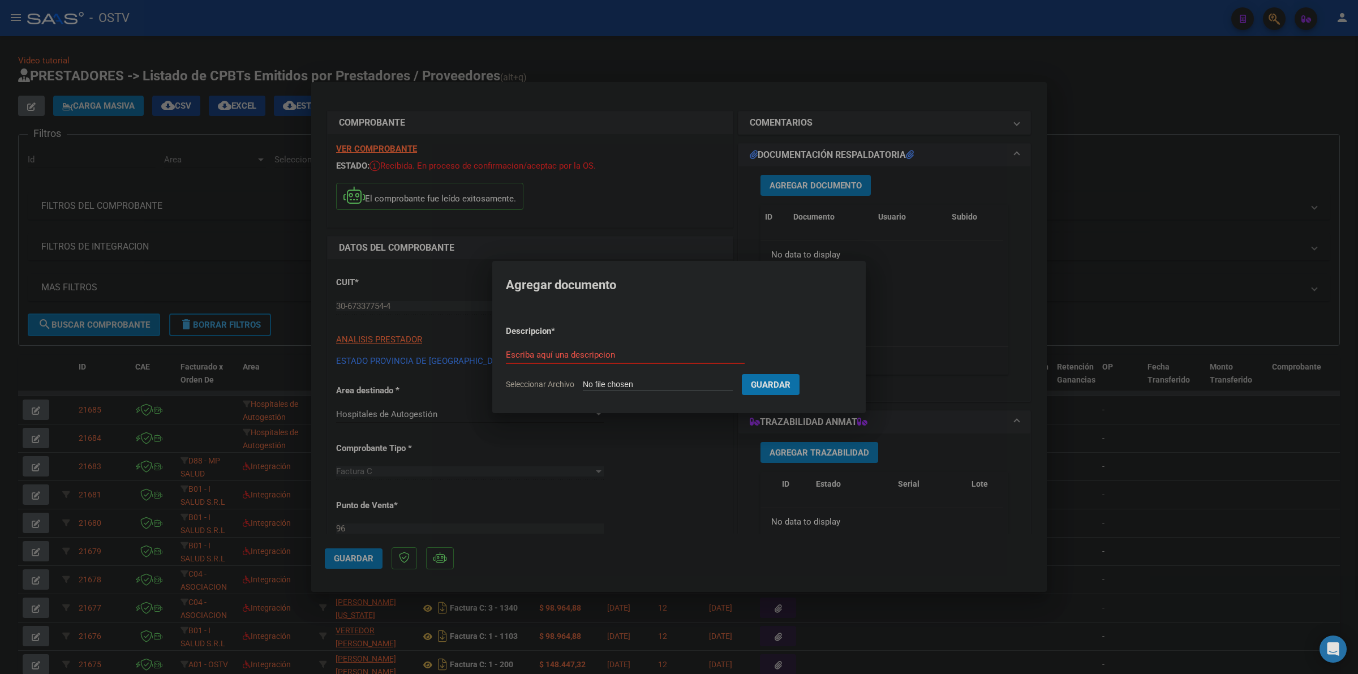
type input "C:\fakepath\FACTURA - 96 184 - ESTADO PROVINCIA DE [GEOGRAPHIC_DATA][PERSON_NAM…"
type input "factura"
click at [801, 374] on button "Guardar" at bounding box center [830, 384] width 58 height 21
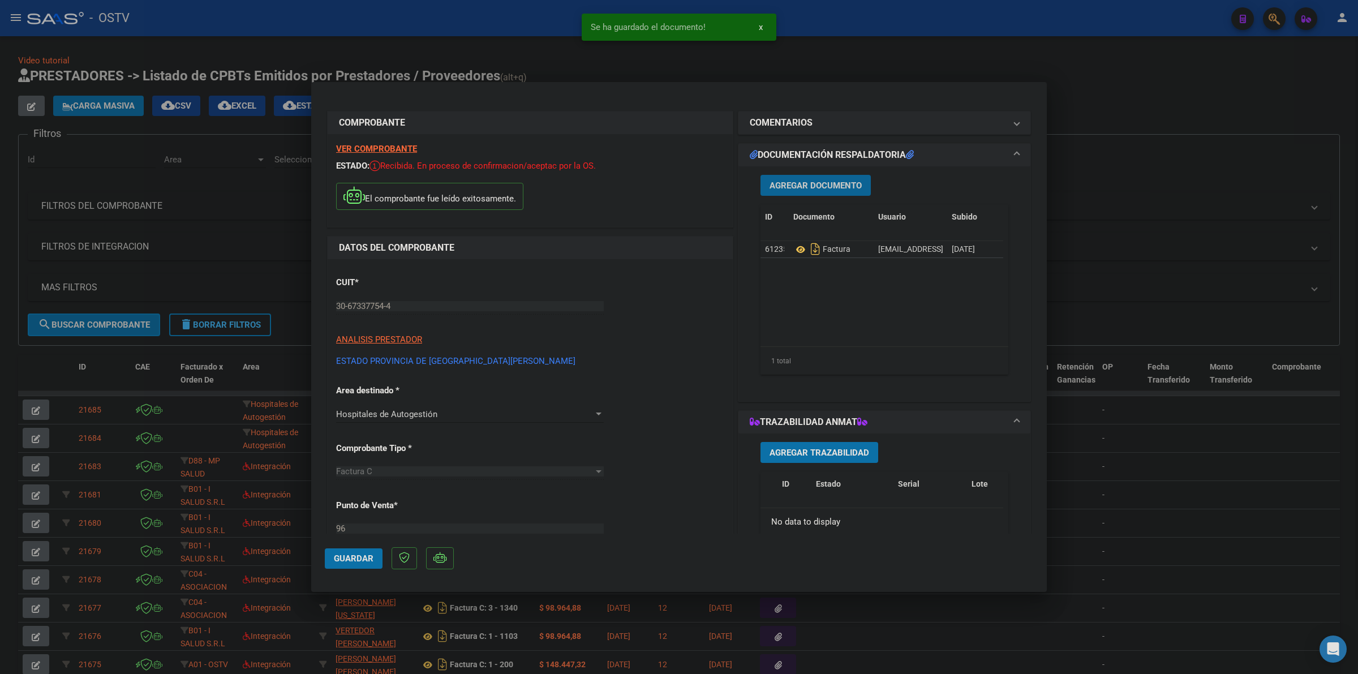
drag, startPoint x: 355, startPoint y: 556, endPoint x: 438, endPoint y: 530, distance: 86.1
click at [358, 555] on span "Guardar" at bounding box center [354, 559] width 40 height 10
drag, startPoint x: 369, startPoint y: 558, endPoint x: 1056, endPoint y: 174, distance: 787.0
click at [372, 555] on span "Guardar" at bounding box center [354, 559] width 40 height 10
drag, startPoint x: 1152, startPoint y: 57, endPoint x: 298, endPoint y: 114, distance: 856.6
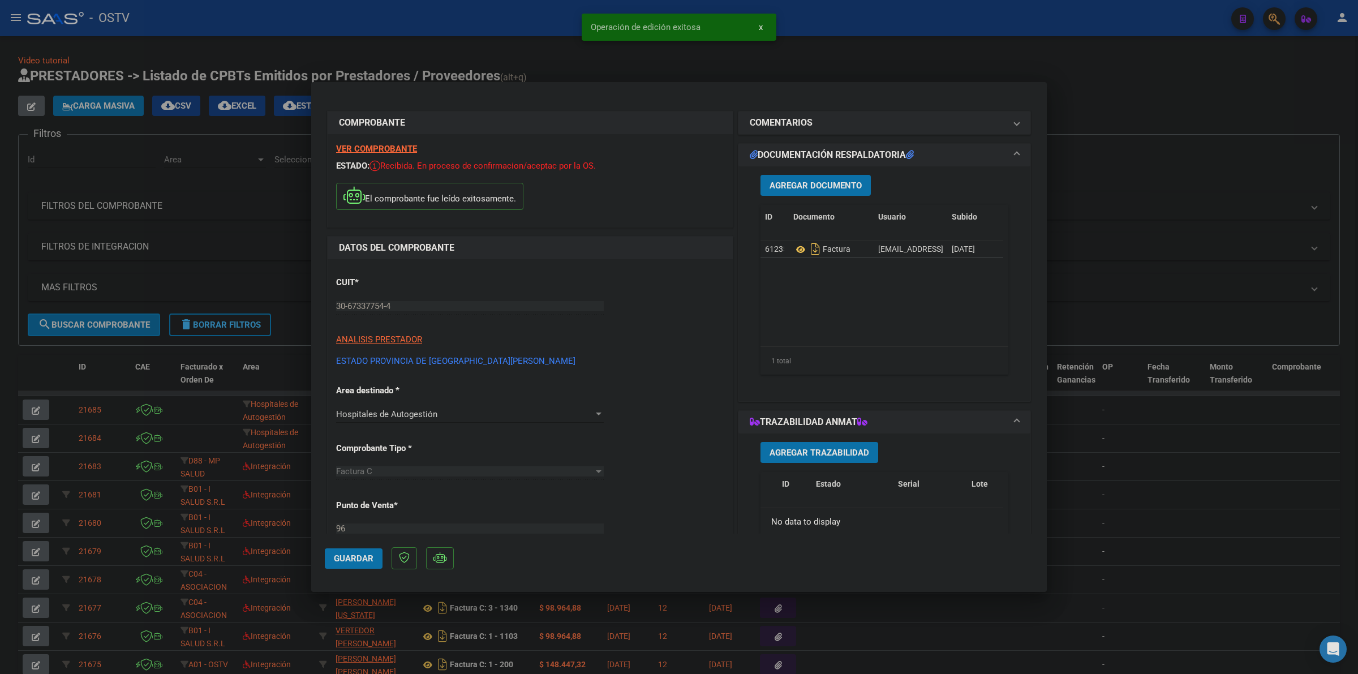
click at [1152, 55] on div at bounding box center [679, 337] width 1358 height 674
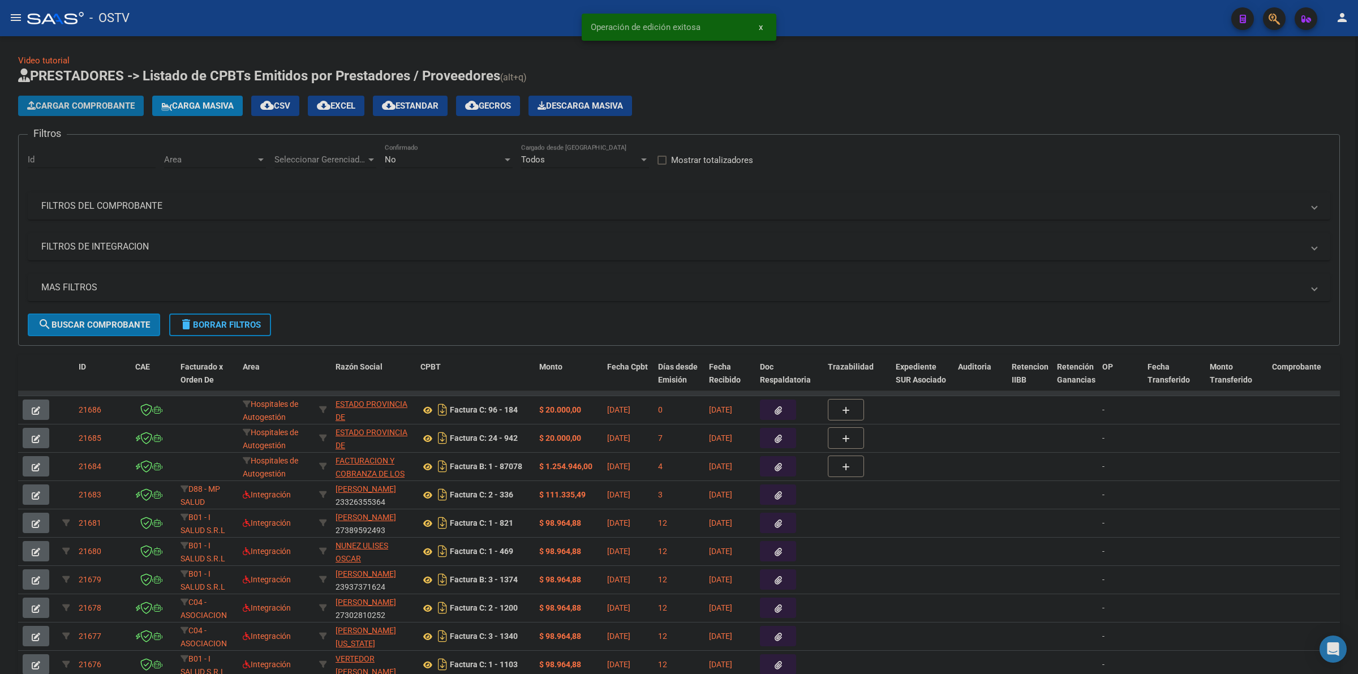
click at [108, 108] on span "Cargar Comprobante" at bounding box center [81, 106] width 108 height 10
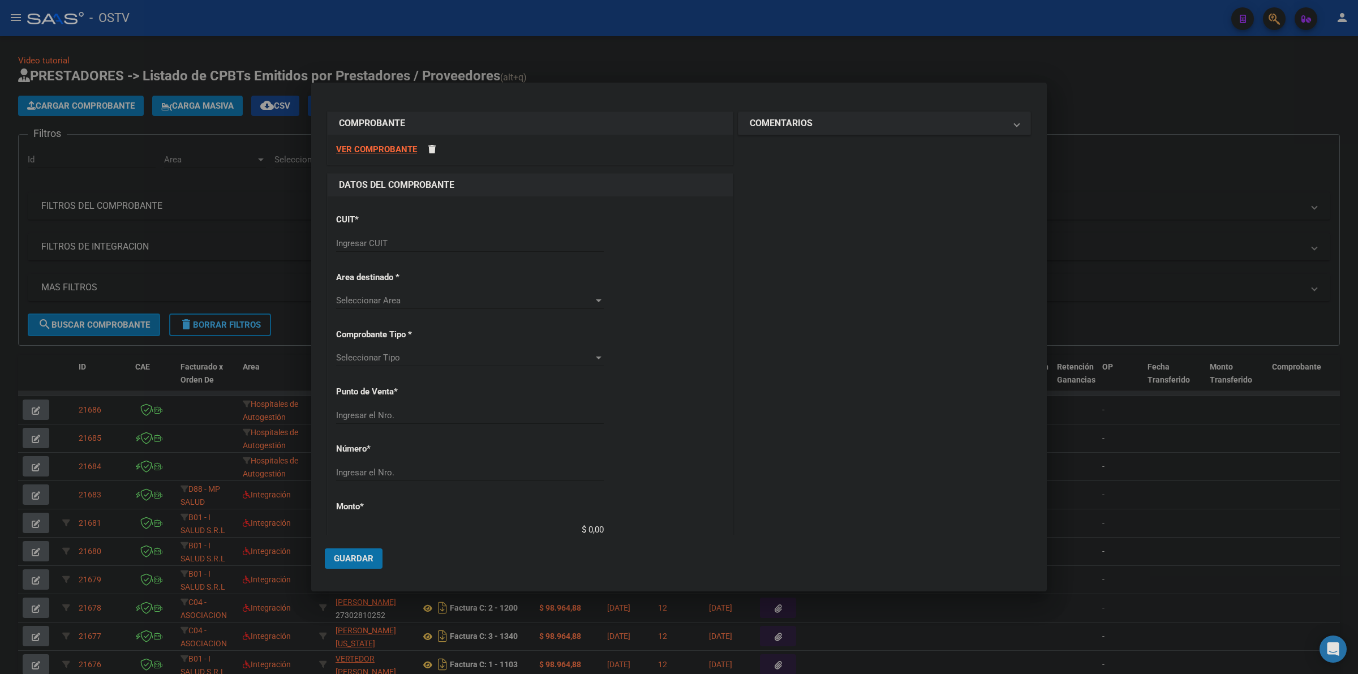
drag, startPoint x: 371, startPoint y: 250, endPoint x: 383, endPoint y: 238, distance: 16.8
click at [372, 247] on div "Ingresar CUIT" at bounding box center [470, 243] width 268 height 17
click at [386, 234] on div "CUIT * Ingresar CUIT" at bounding box center [530, 233] width 388 height 57
click at [386, 239] on input "Ingresar CUIT" at bounding box center [470, 243] width 268 height 10
click at [385, 244] on input "Ingresar CUIT" at bounding box center [470, 243] width 268 height 10
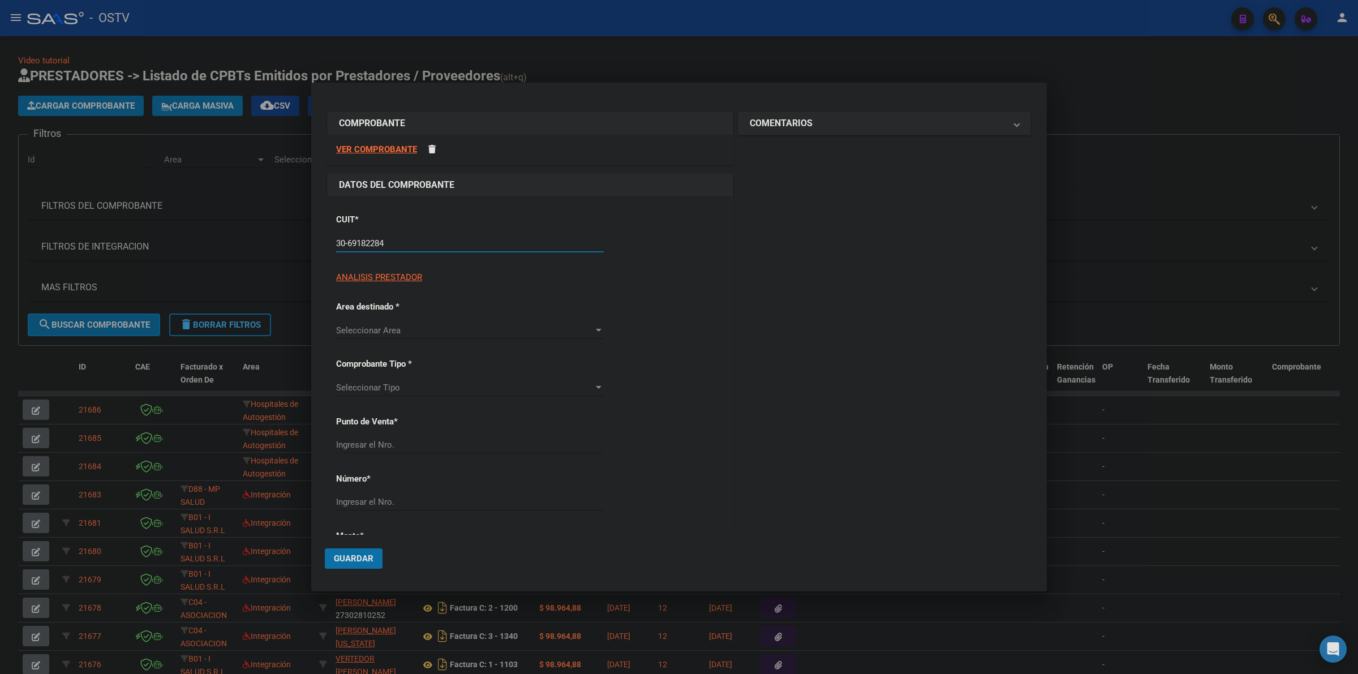
type input "30-69182284-9"
type input "1335"
type input "30-69182284-9"
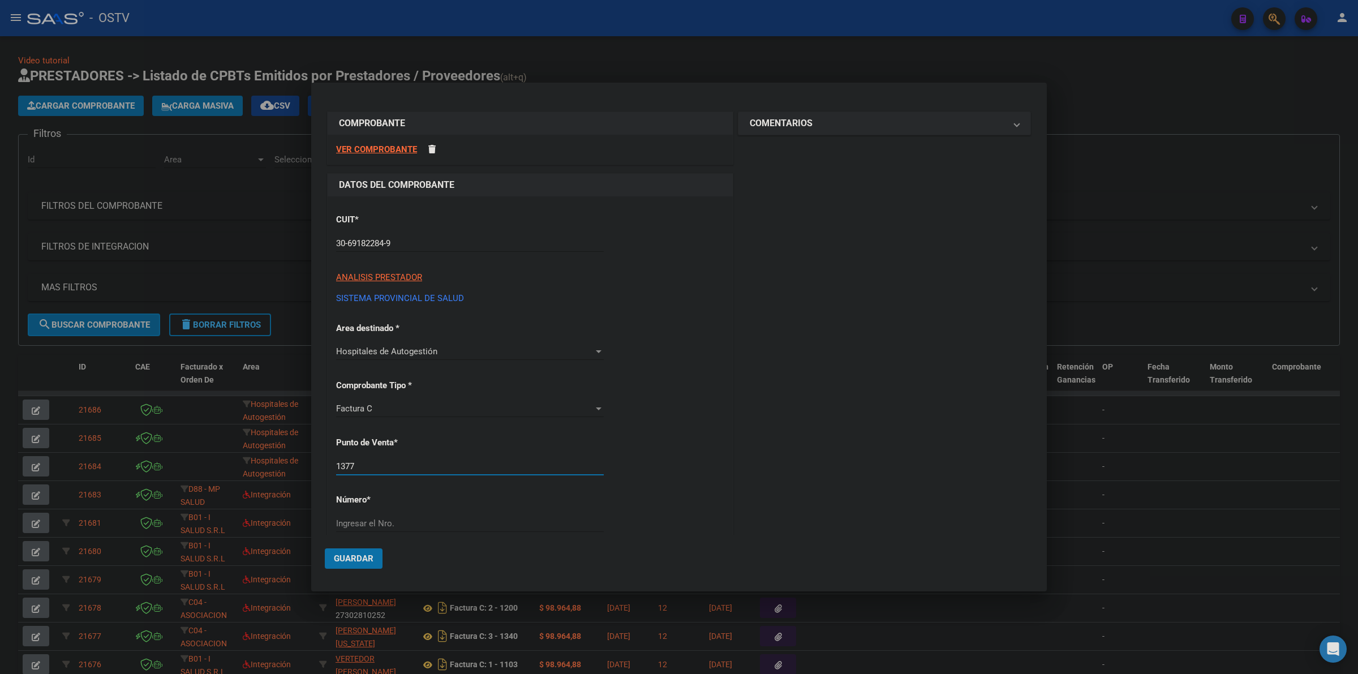
type input "1377"
type input "4048"
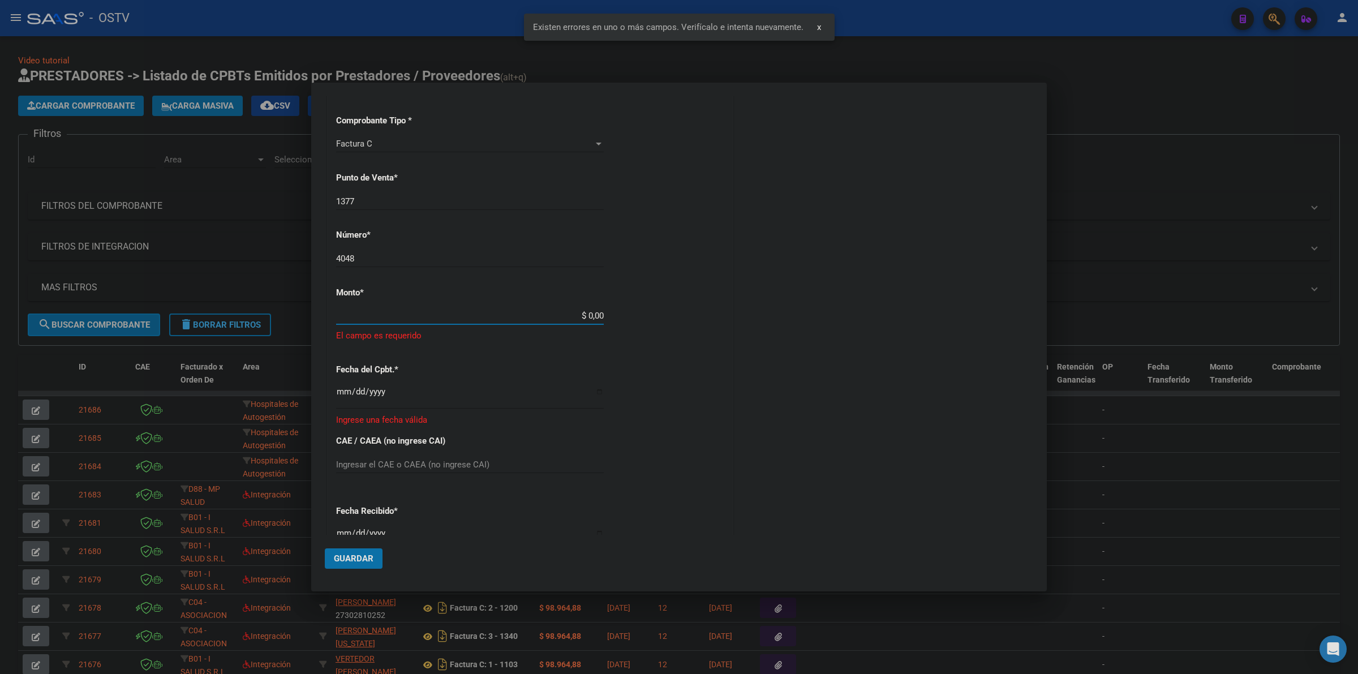
scroll to position [260, 0]
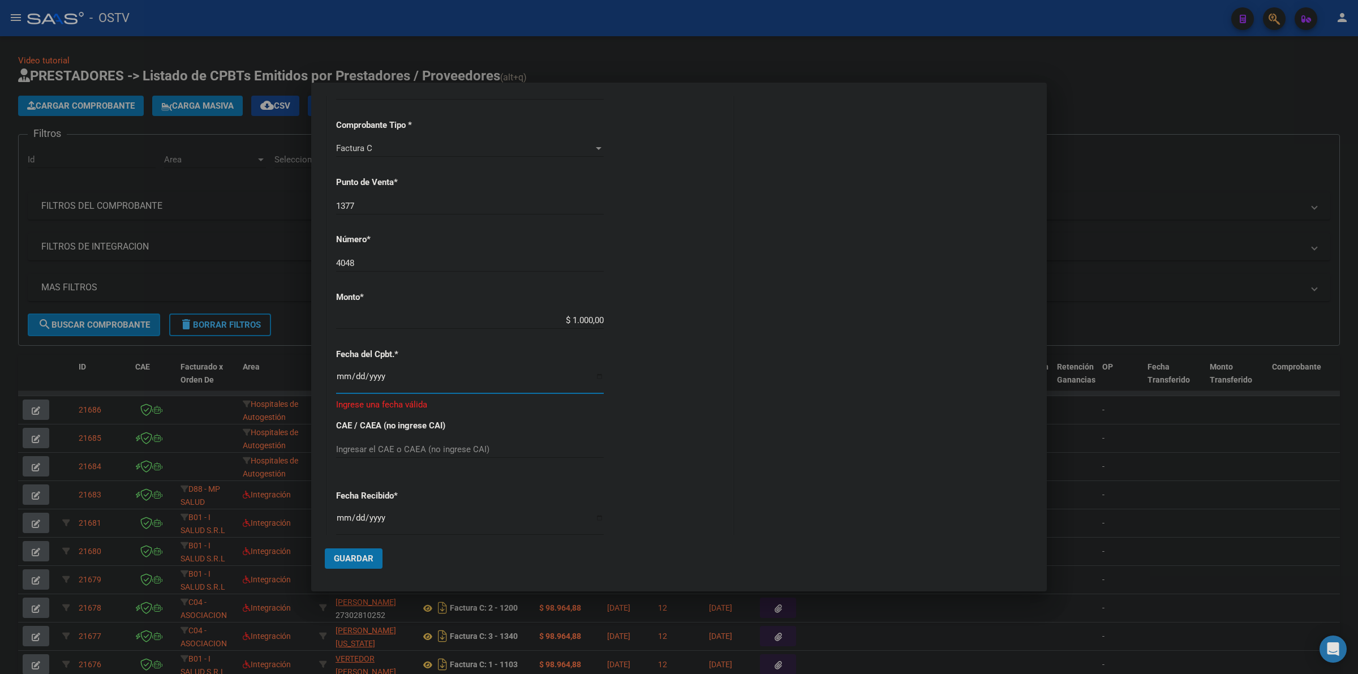
click at [585, 317] on input "$ 1.000,00" at bounding box center [470, 320] width 268 height 10
type input "$ 10.000,00"
type input "[DATE]"
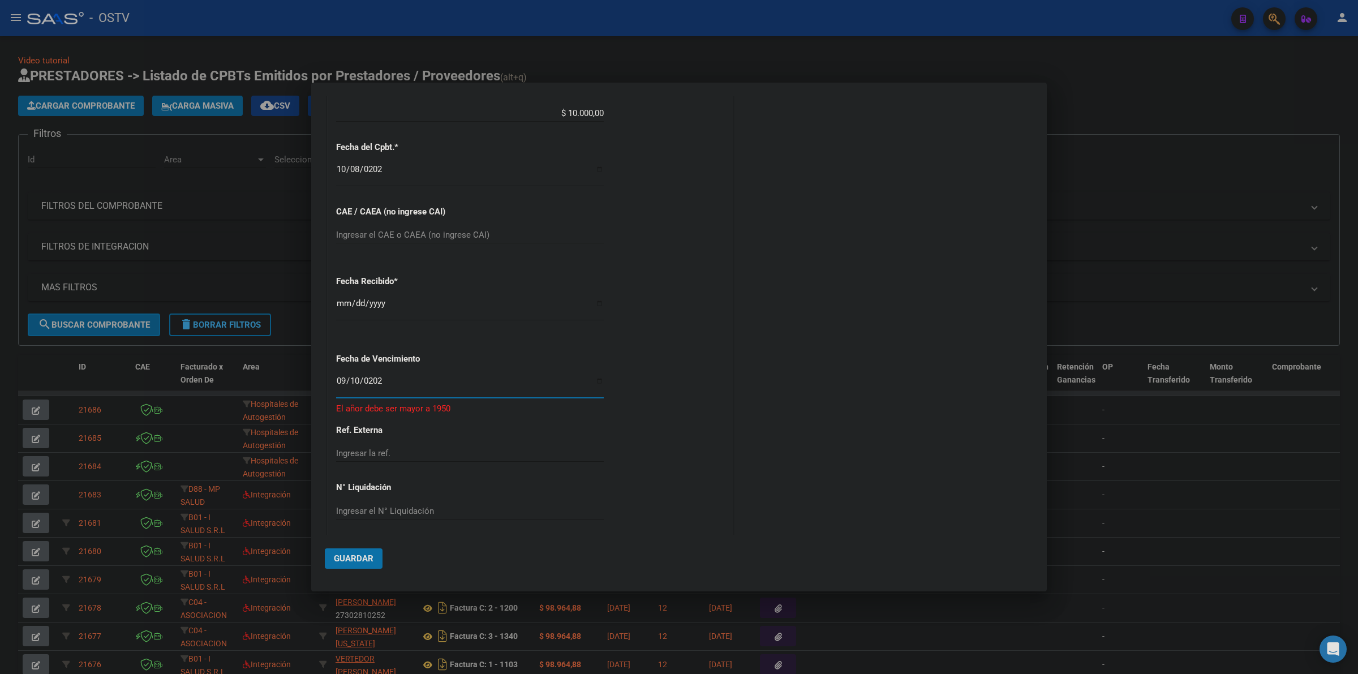
type input "[DATE]"
click at [369, 564] on button "Guardar" at bounding box center [354, 558] width 58 height 20
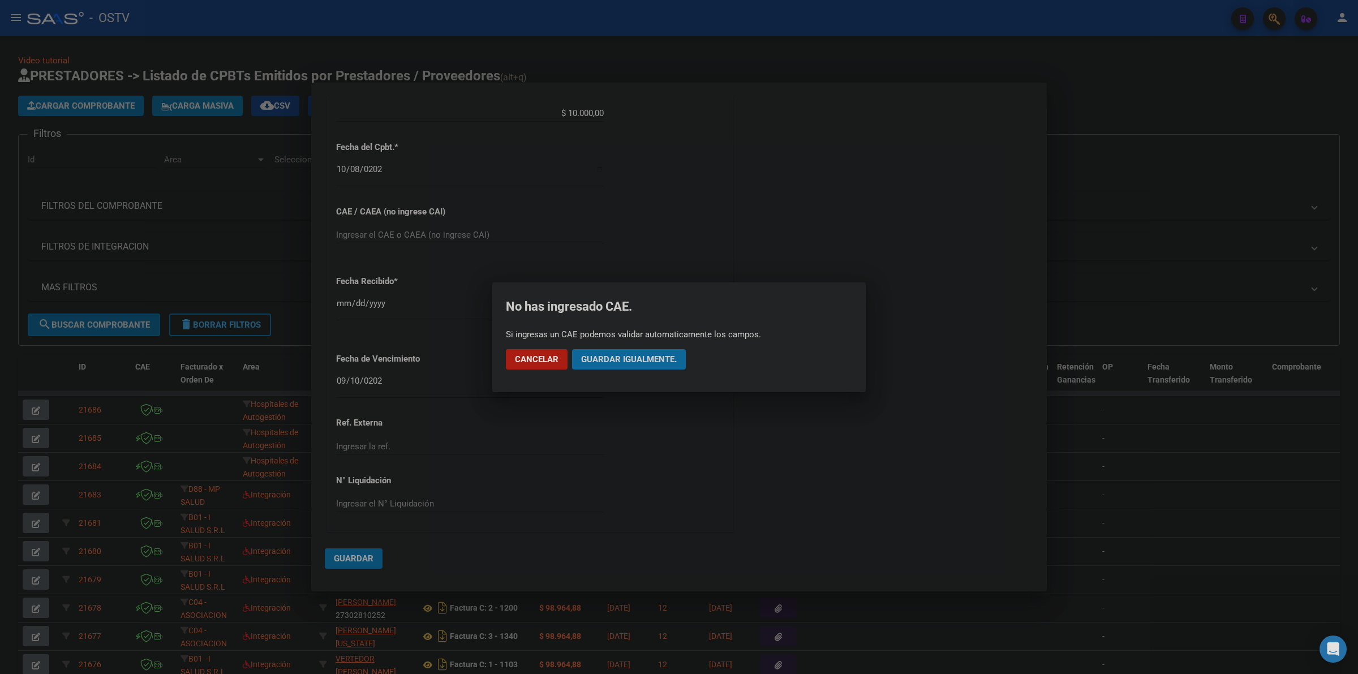
drag, startPoint x: 650, startPoint y: 360, endPoint x: 1045, endPoint y: 348, distance: 395.3
click at [653, 360] on span "Guardar igualmente." at bounding box center [629, 359] width 96 height 10
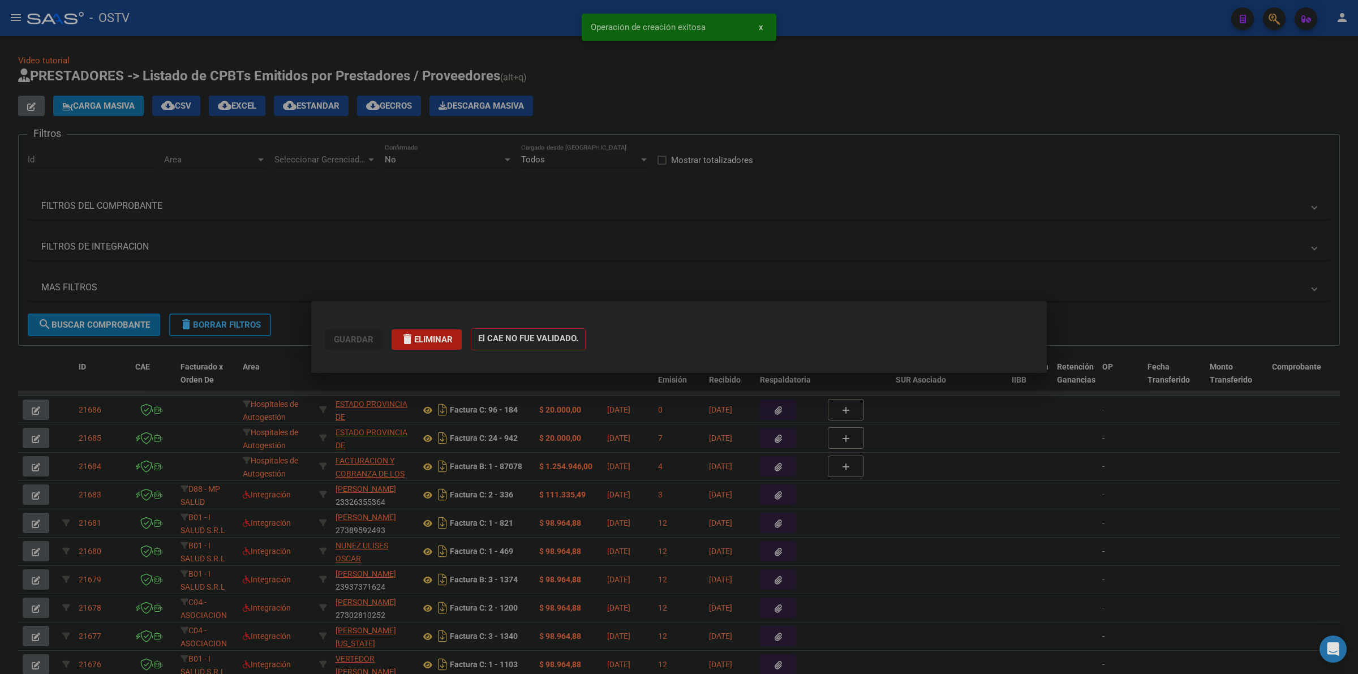
scroll to position [0, 0]
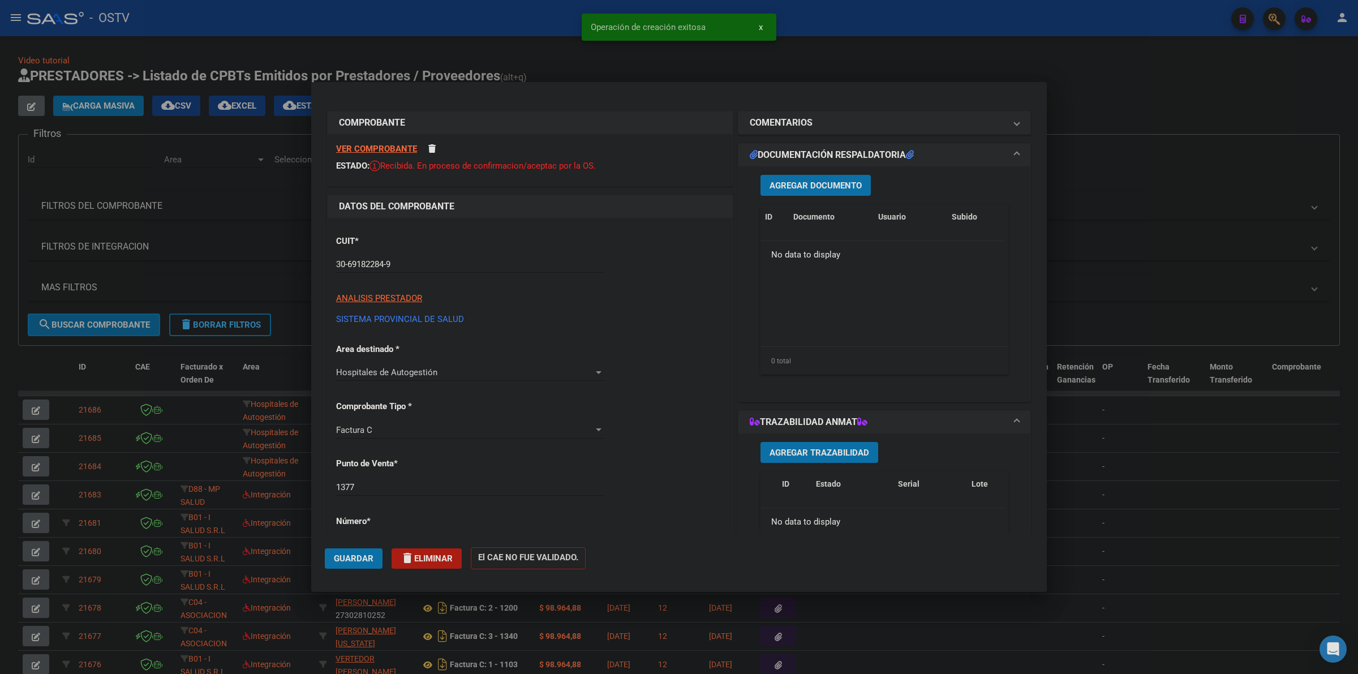
click at [813, 187] on span "Agregar Documento" at bounding box center [816, 186] width 92 height 10
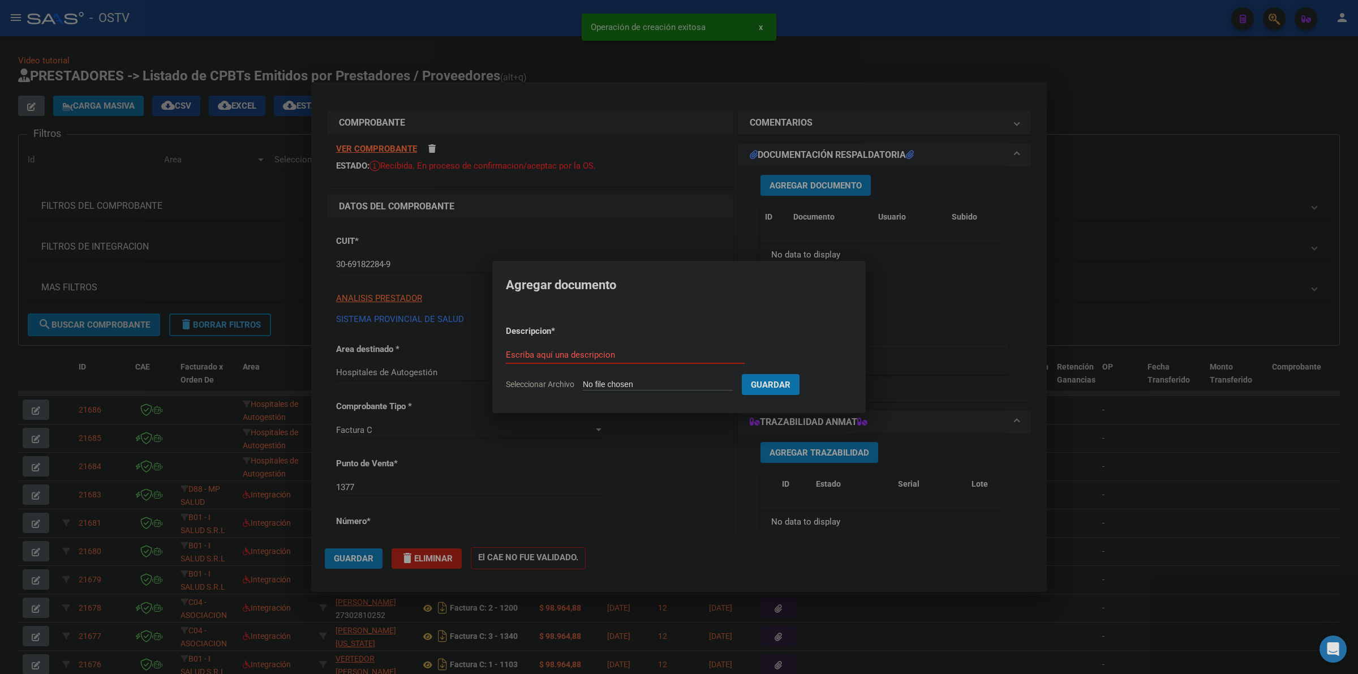
type input "C:\fakepath\FACTURA - 1377 4048 - AO [PERSON_NAME].pdf"
type input "factura"
click at [801, 374] on button "Guardar" at bounding box center [830, 384] width 58 height 21
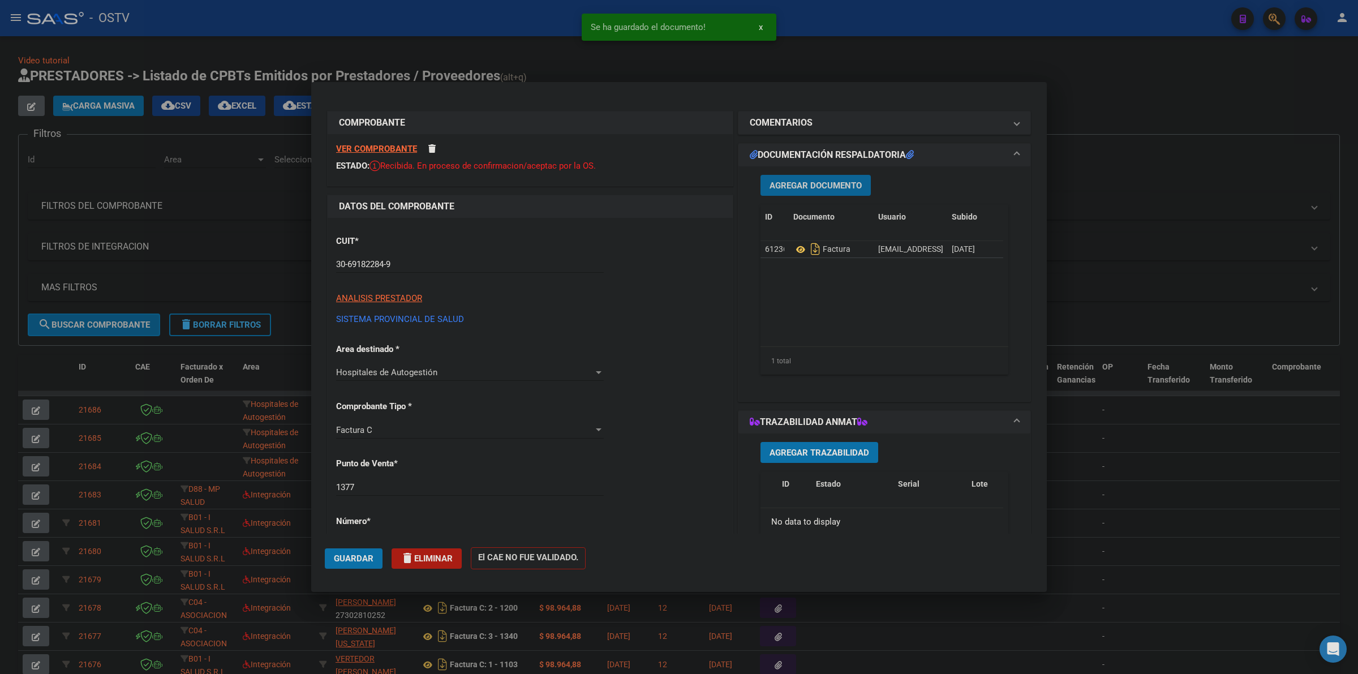
click at [787, 188] on span "Agregar Documento" at bounding box center [816, 186] width 92 height 10
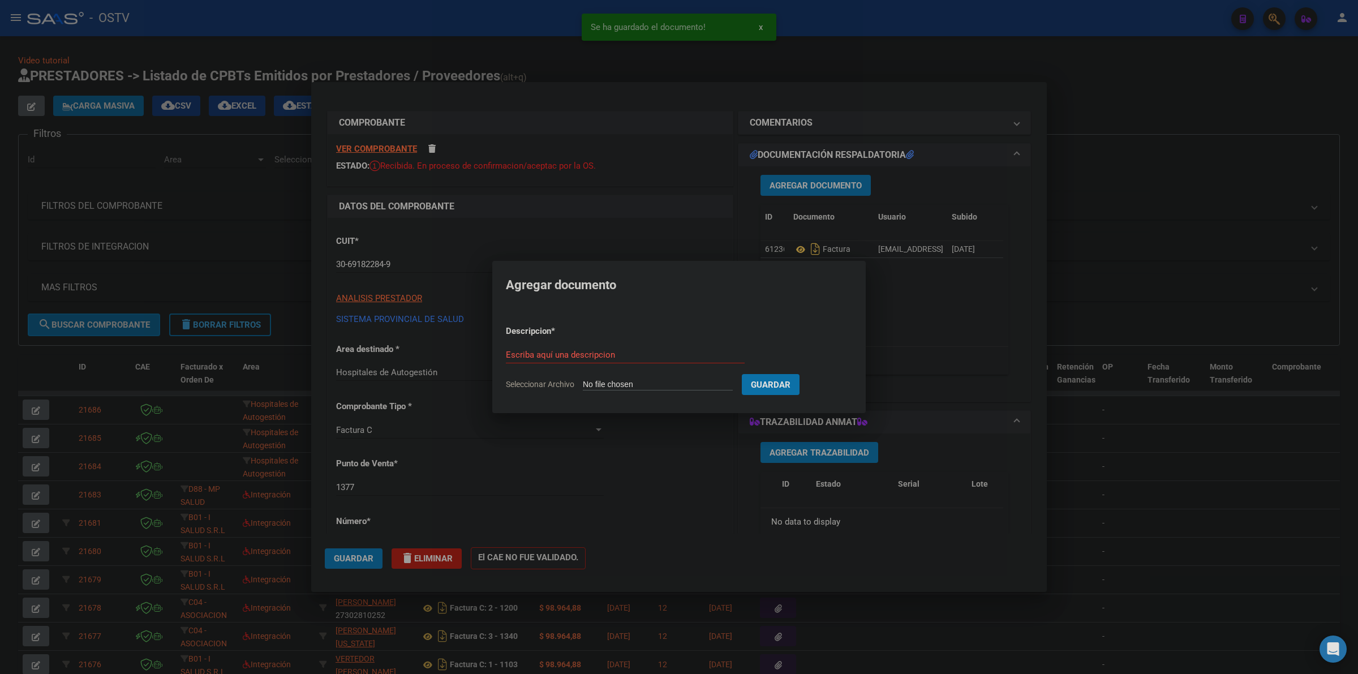
type input "C:\fakepath\ANEXO - 1377 4048 - AO [PERSON_NAME].pdf"
type input "anexo"
click at [801, 374] on button "Guardar" at bounding box center [830, 384] width 58 height 21
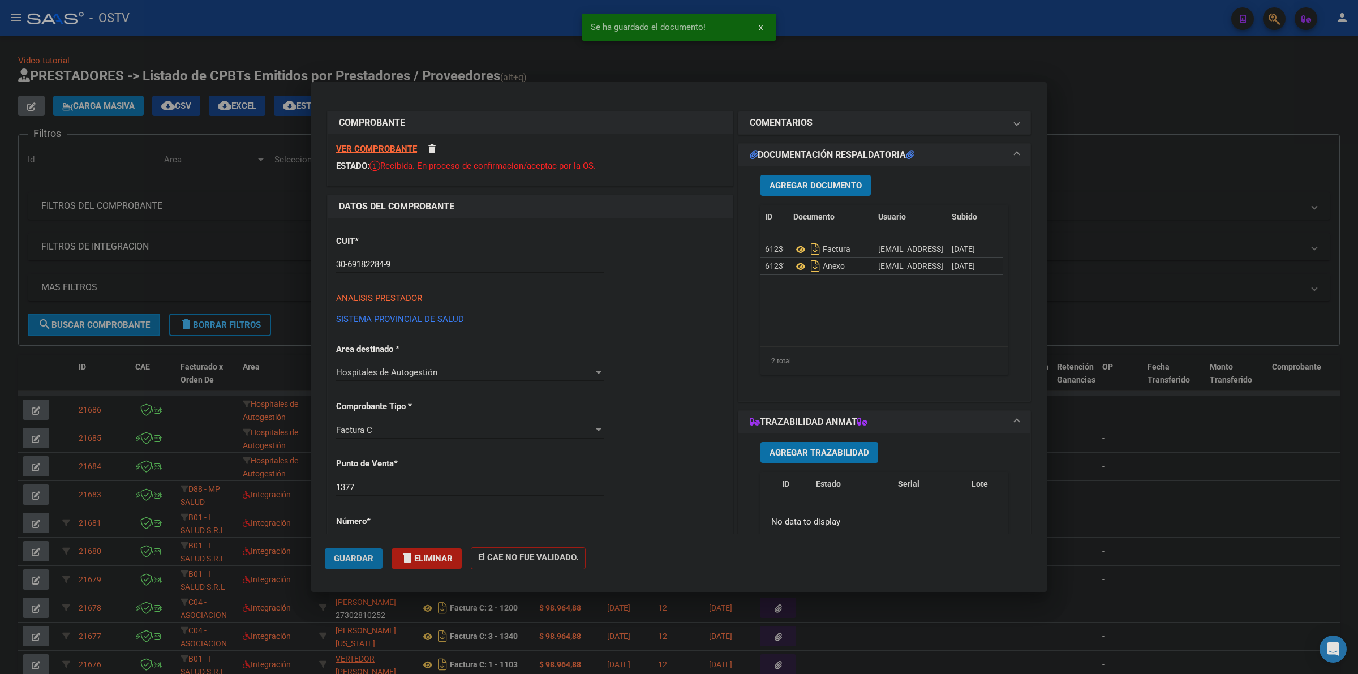
click at [345, 556] on span "Guardar" at bounding box center [354, 559] width 40 height 10
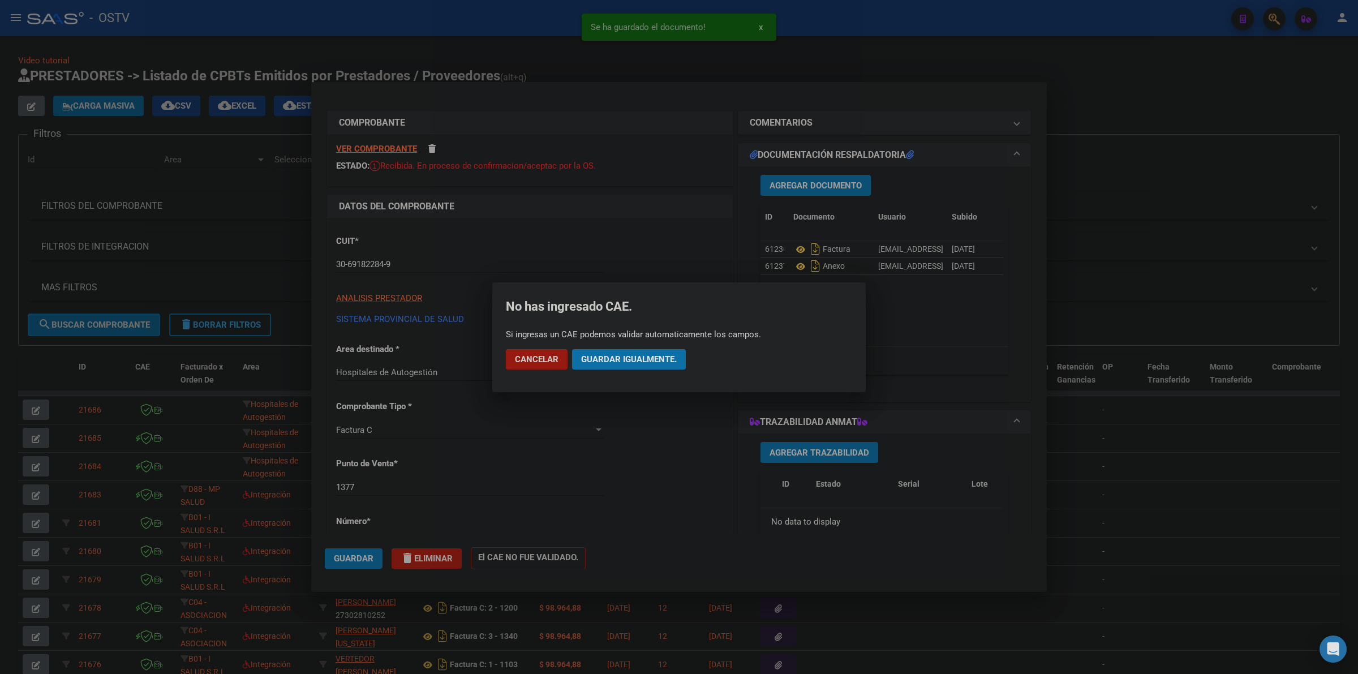
click at [627, 358] on span "Guardar igualmente." at bounding box center [629, 359] width 96 height 10
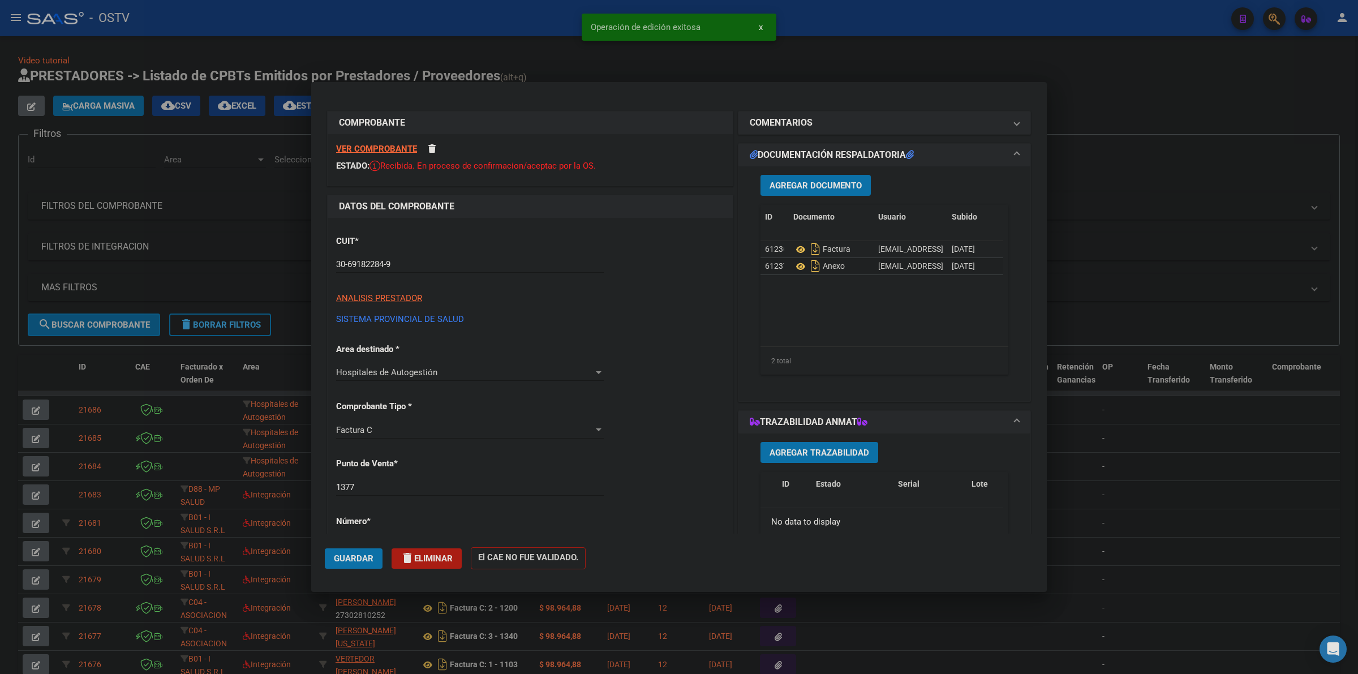
click at [782, 69] on div at bounding box center [679, 337] width 1358 height 674
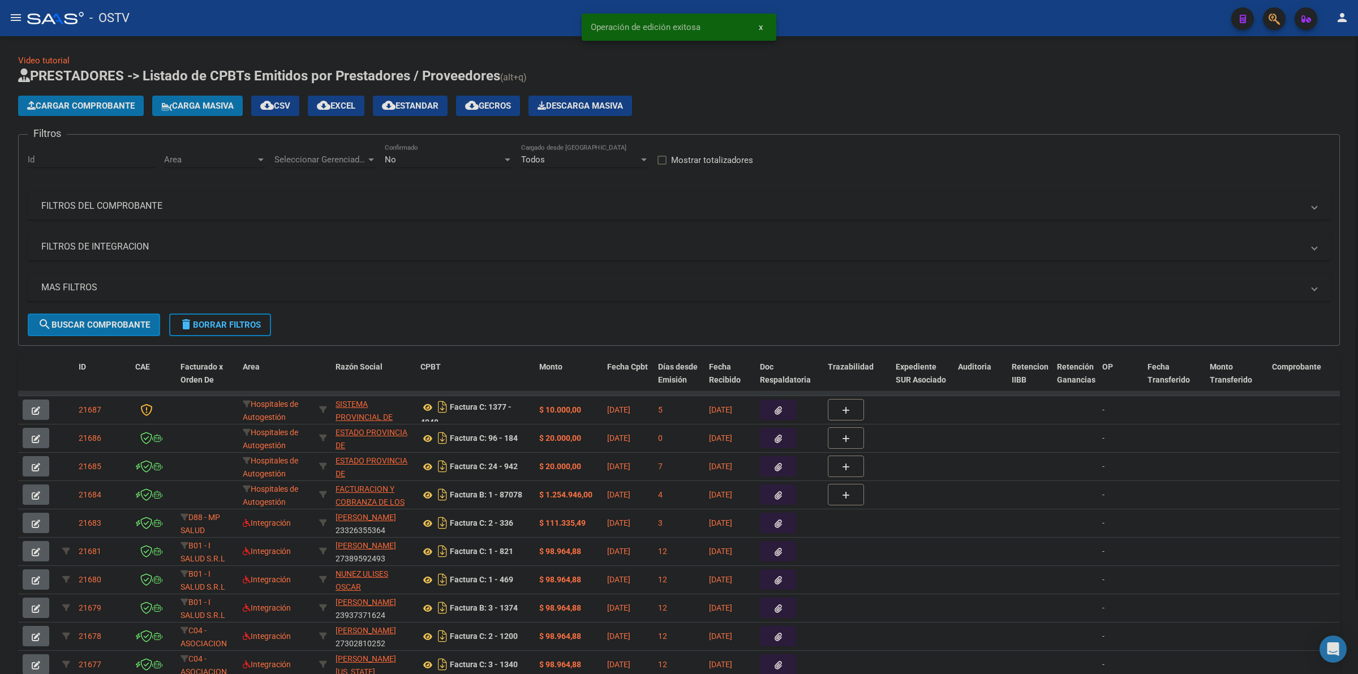
click at [44, 106] on span "Cargar Comprobante" at bounding box center [81, 106] width 108 height 10
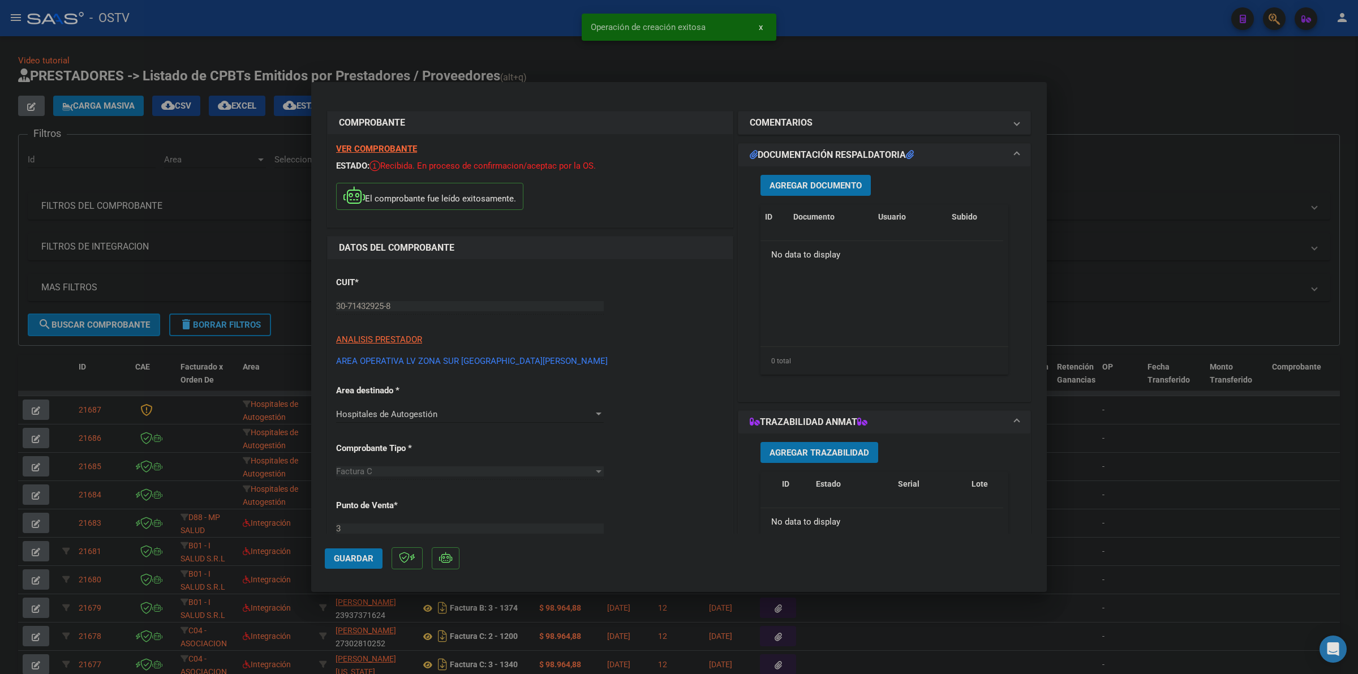
click at [835, 185] on span "Agregar Documento" at bounding box center [816, 186] width 92 height 10
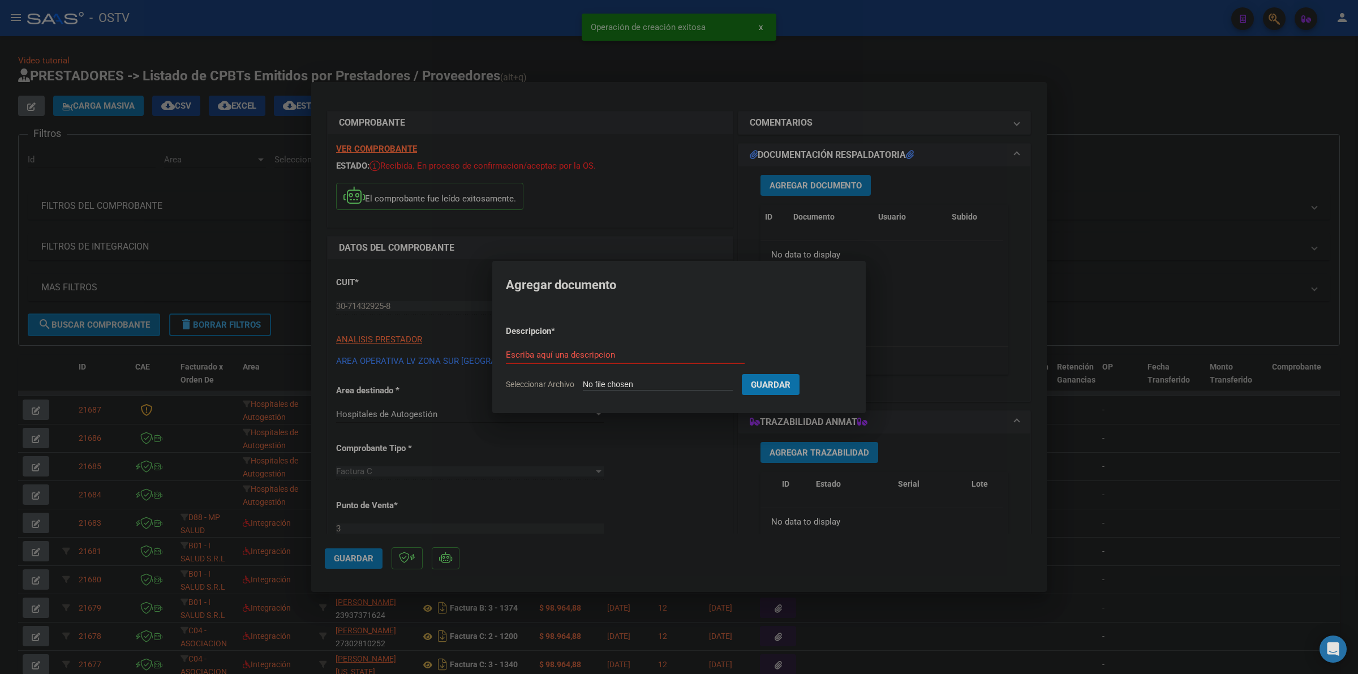
type input "C:\fakepath\FACTURA - 3 4734 - AO LV ZONA SUR [GEOGRAPHIC_DATA][PERSON_NAME]pdf"
type input "factura"
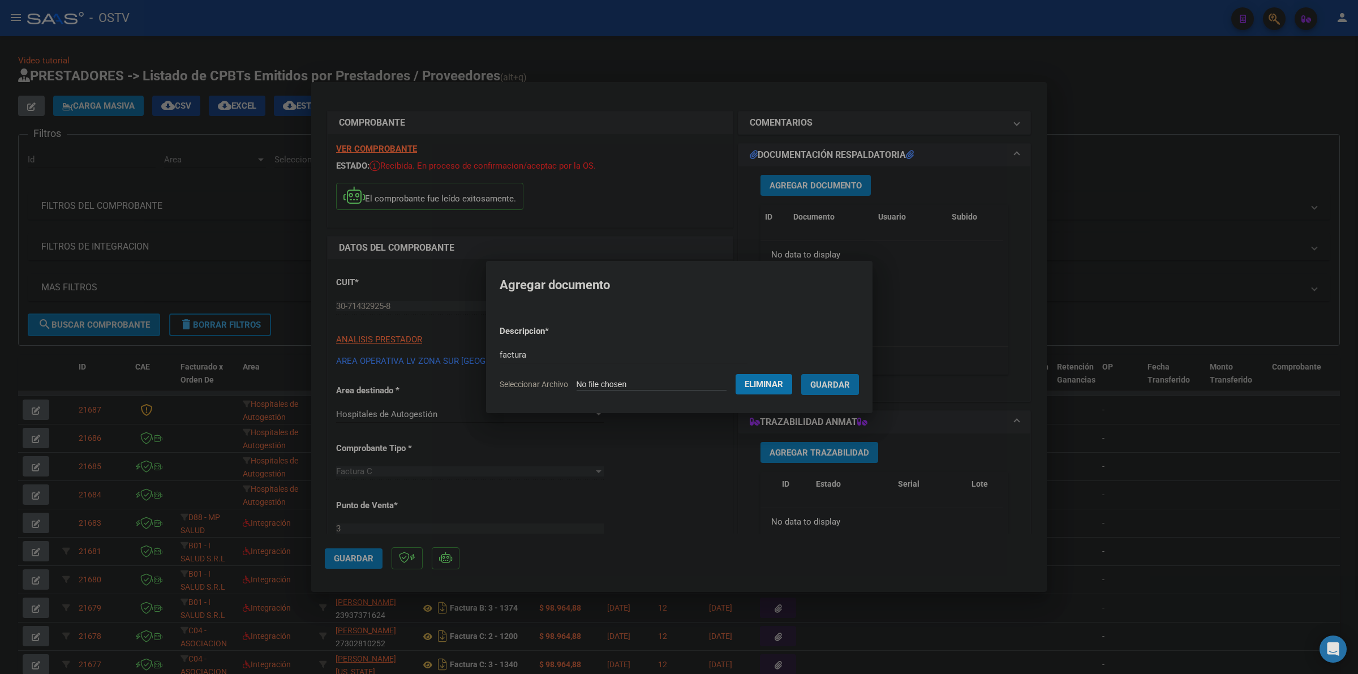
click at [801, 374] on button "Guardar" at bounding box center [830, 384] width 58 height 21
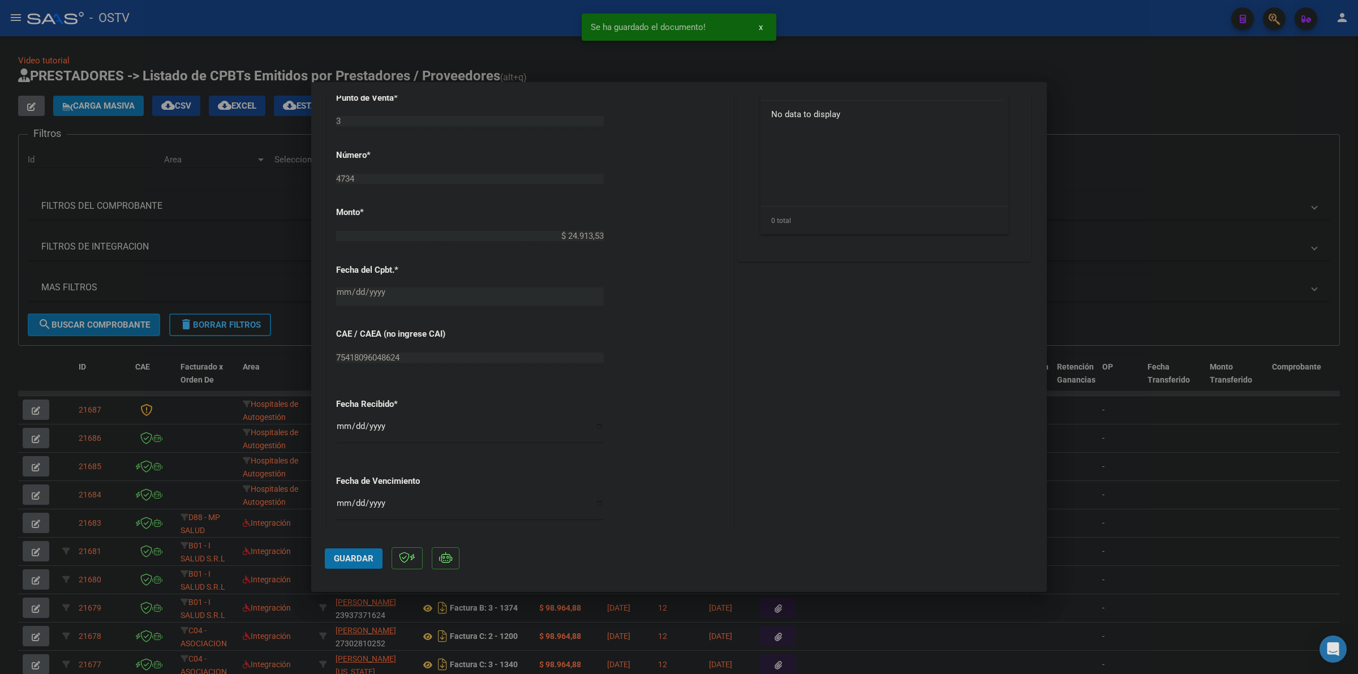
scroll to position [471, 0]
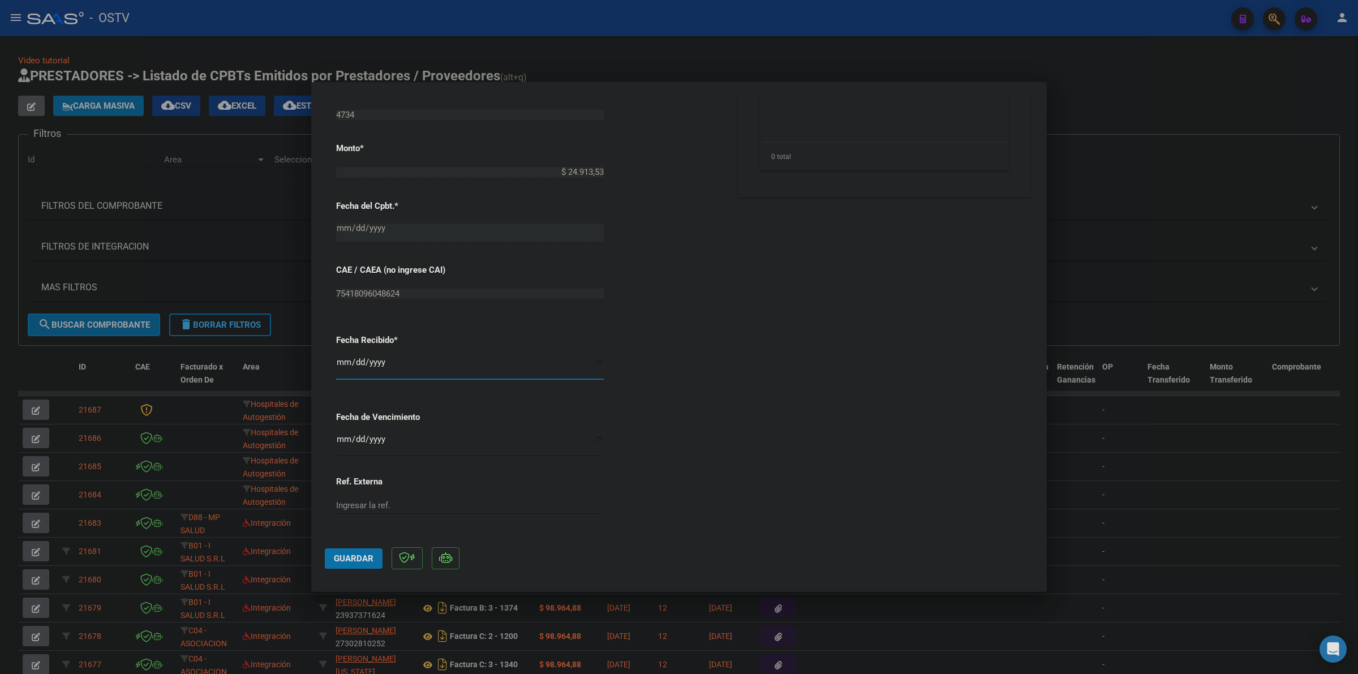
click at [341, 363] on input "[DATE]" at bounding box center [470, 367] width 268 height 18
click at [338, 441] on input "Ingresar la fecha" at bounding box center [470, 444] width 268 height 18
type input "[DATE]"
click at [340, 564] on button "Guardar" at bounding box center [354, 558] width 58 height 20
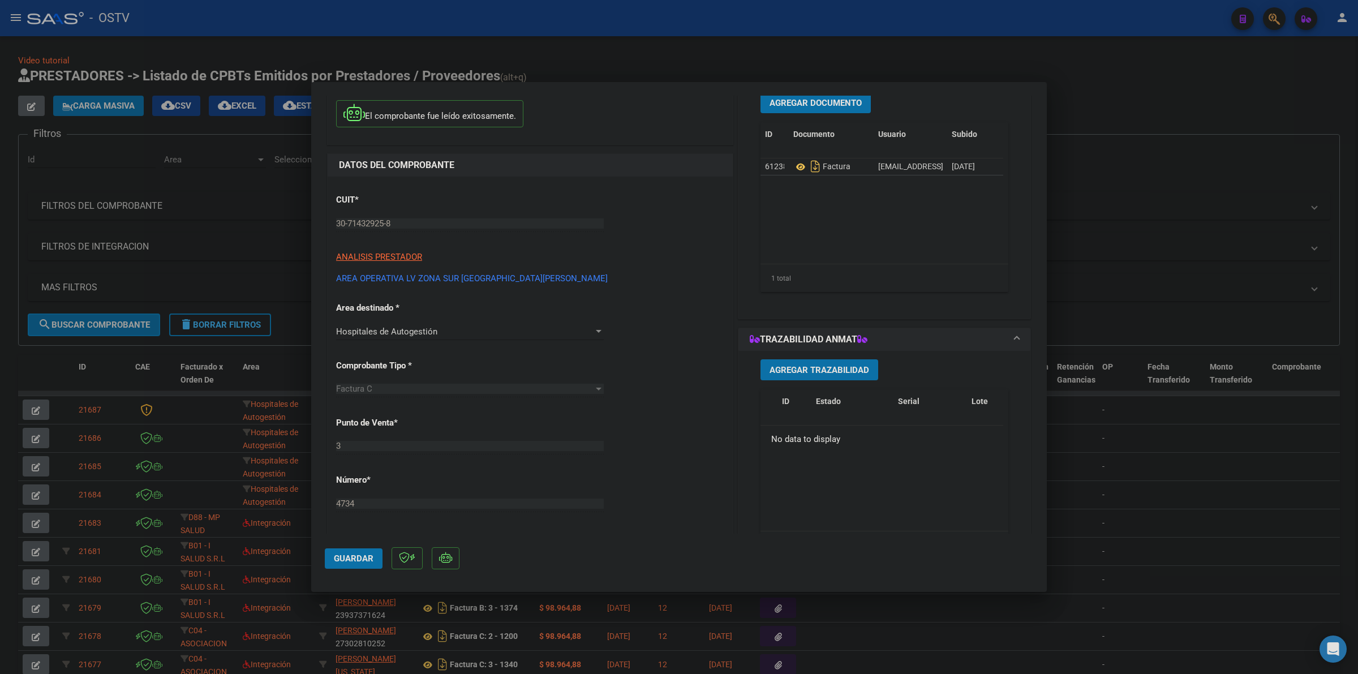
scroll to position [0, 0]
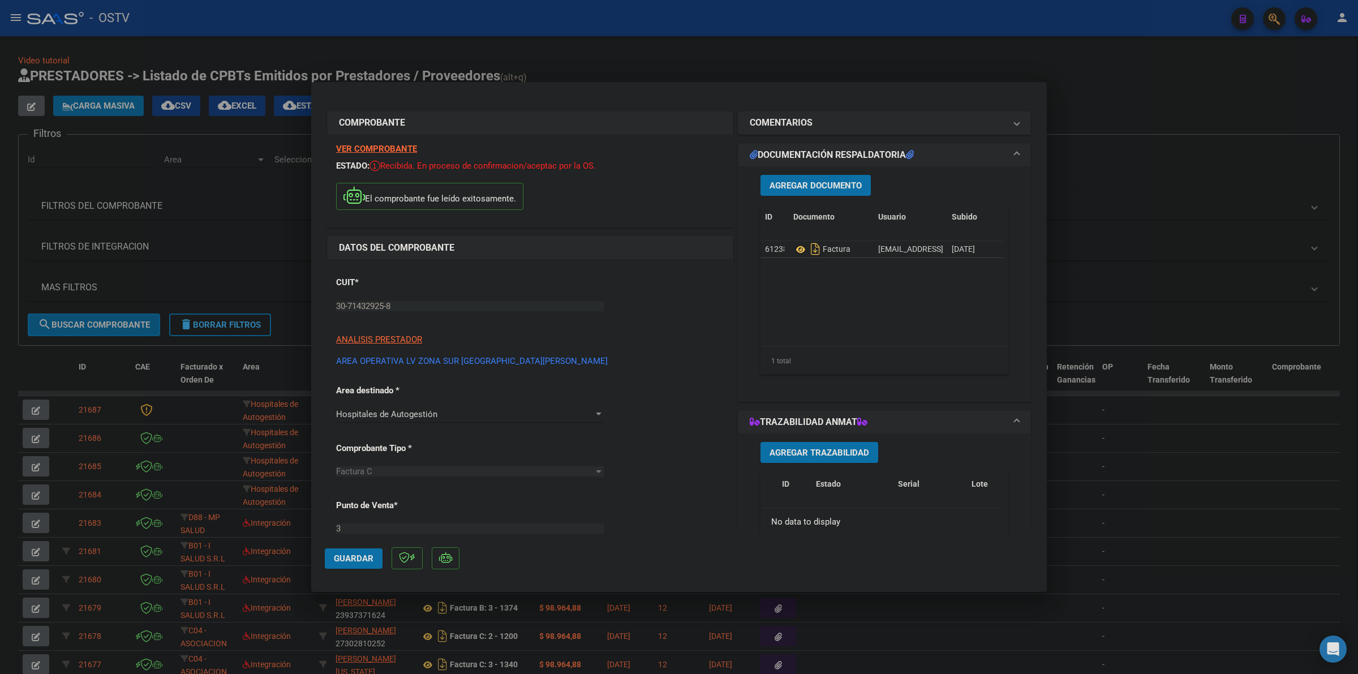
click at [810, 182] on span "Agregar Documento" at bounding box center [816, 186] width 92 height 10
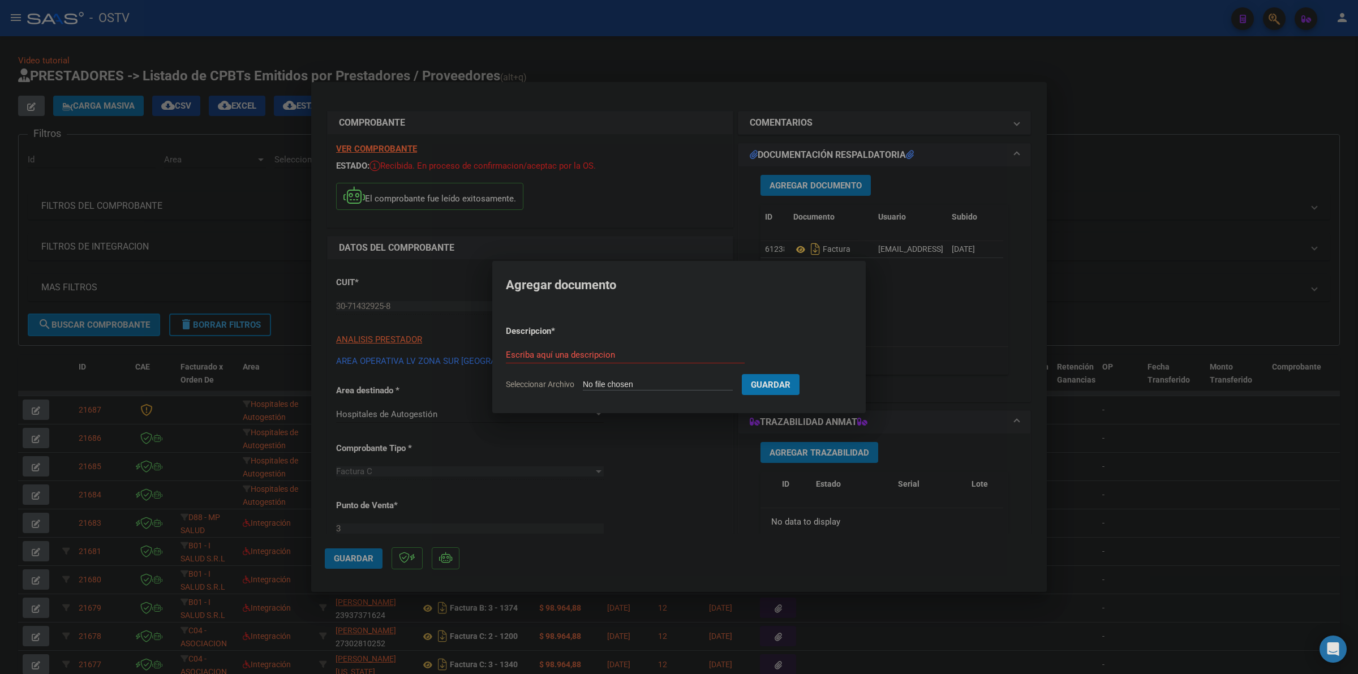
type input "C:\fakepath\ANEXO - 3 4734 - AO LV ZONA SUR [GEOGRAPHIC_DATA][PERSON_NAME]pdf"
type input "anexo"
click at [801, 374] on button "Guardar" at bounding box center [830, 384] width 58 height 21
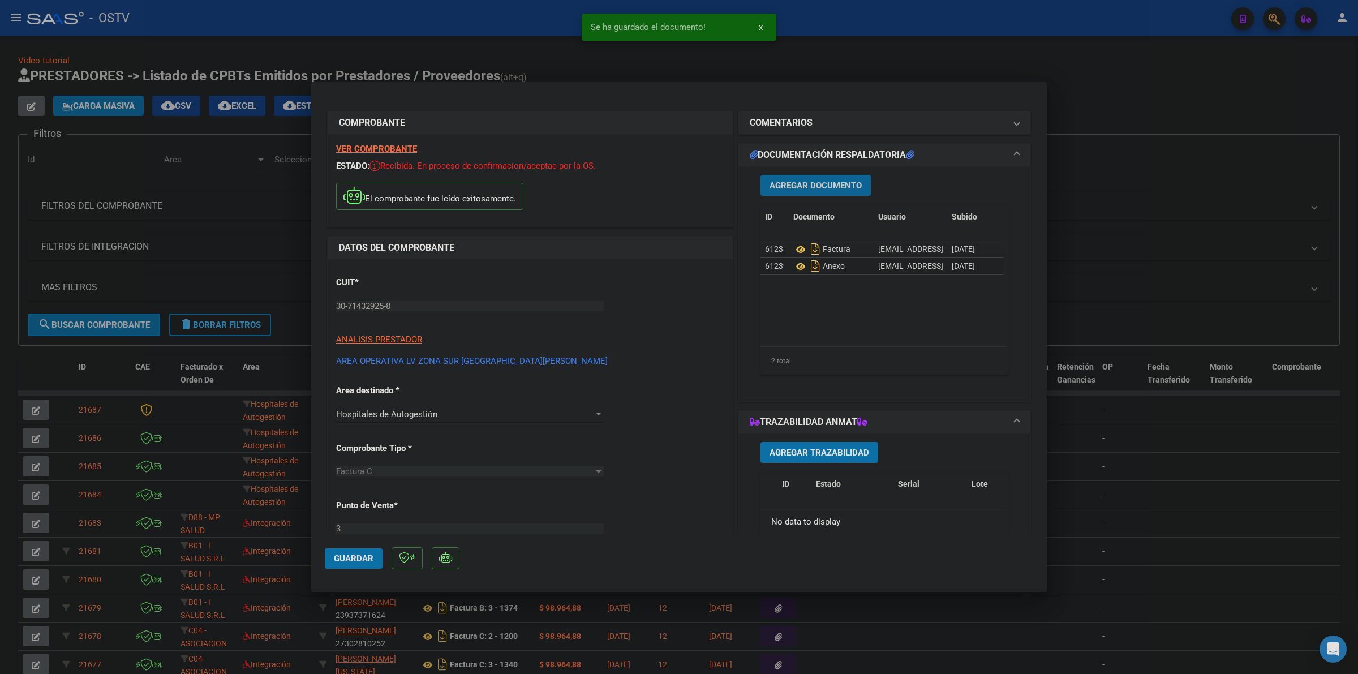
click at [345, 556] on span "Guardar" at bounding box center [354, 559] width 40 height 10
click at [1190, 88] on div at bounding box center [679, 337] width 1358 height 674
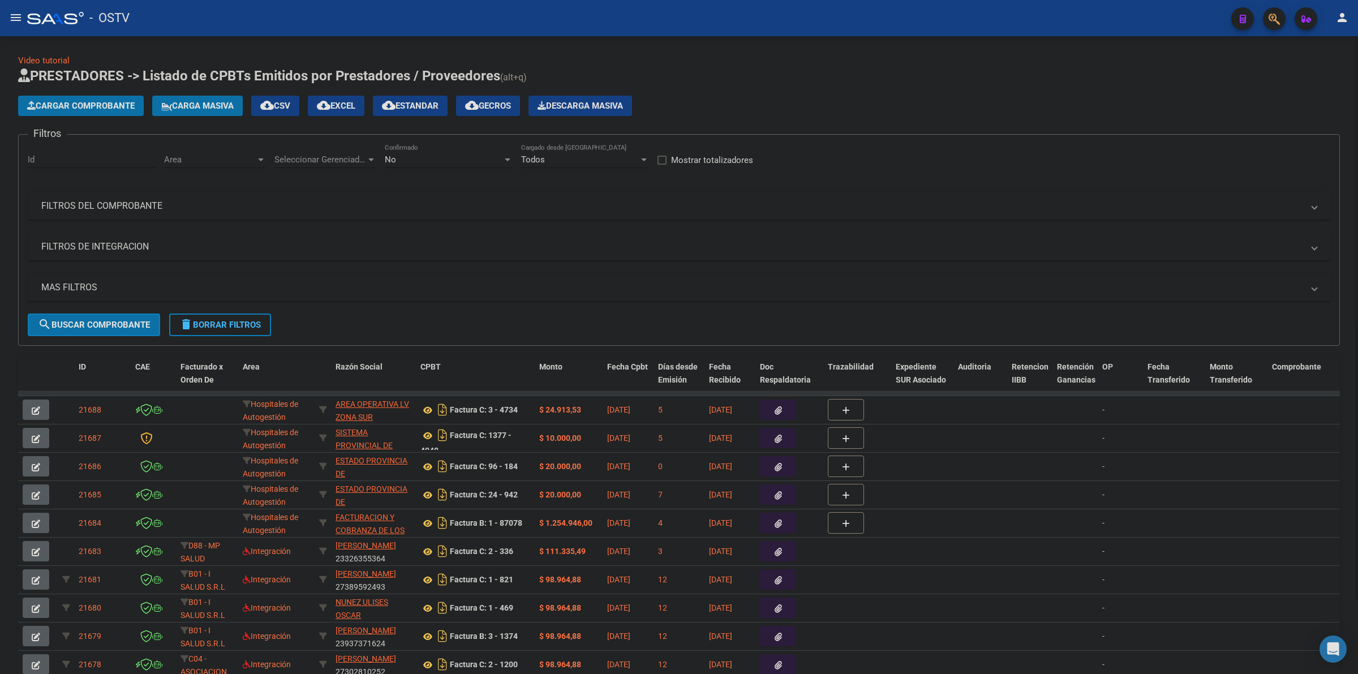
click at [116, 106] on span "Cargar Comprobante" at bounding box center [81, 106] width 108 height 10
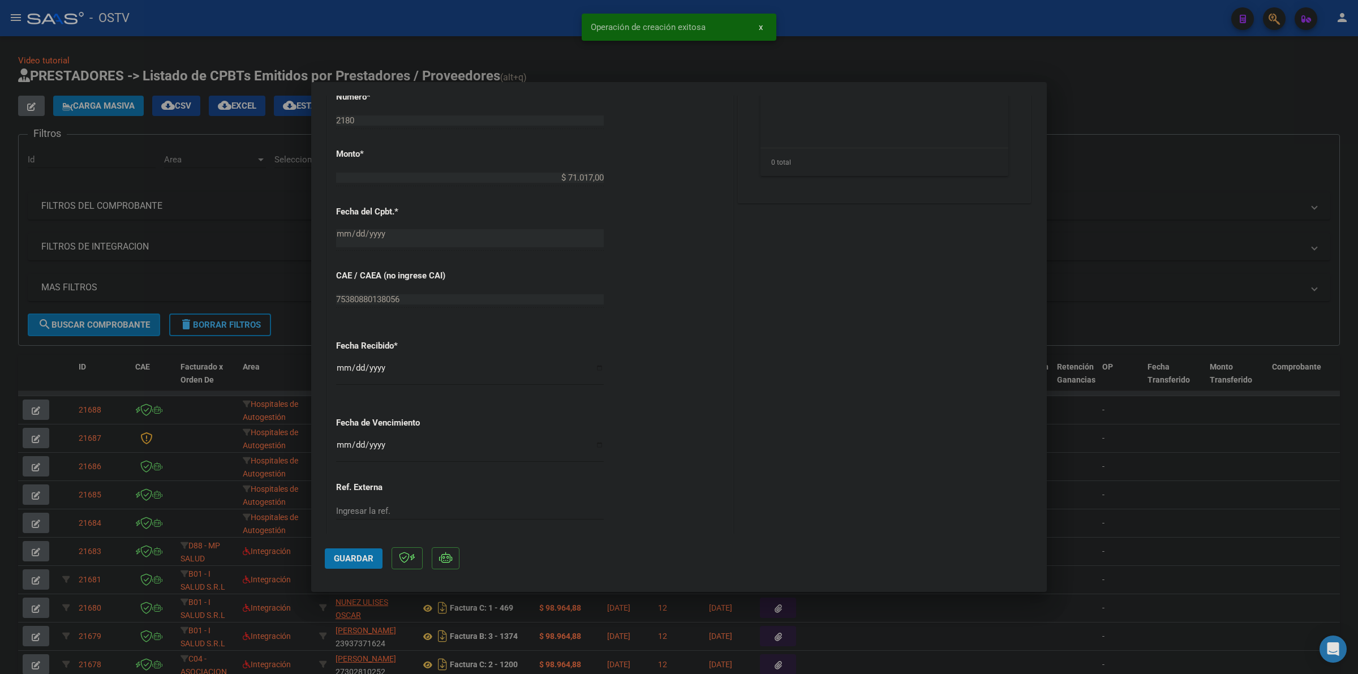
scroll to position [471, 0]
click at [341, 439] on input "Ingresar la fecha" at bounding box center [470, 444] width 268 height 18
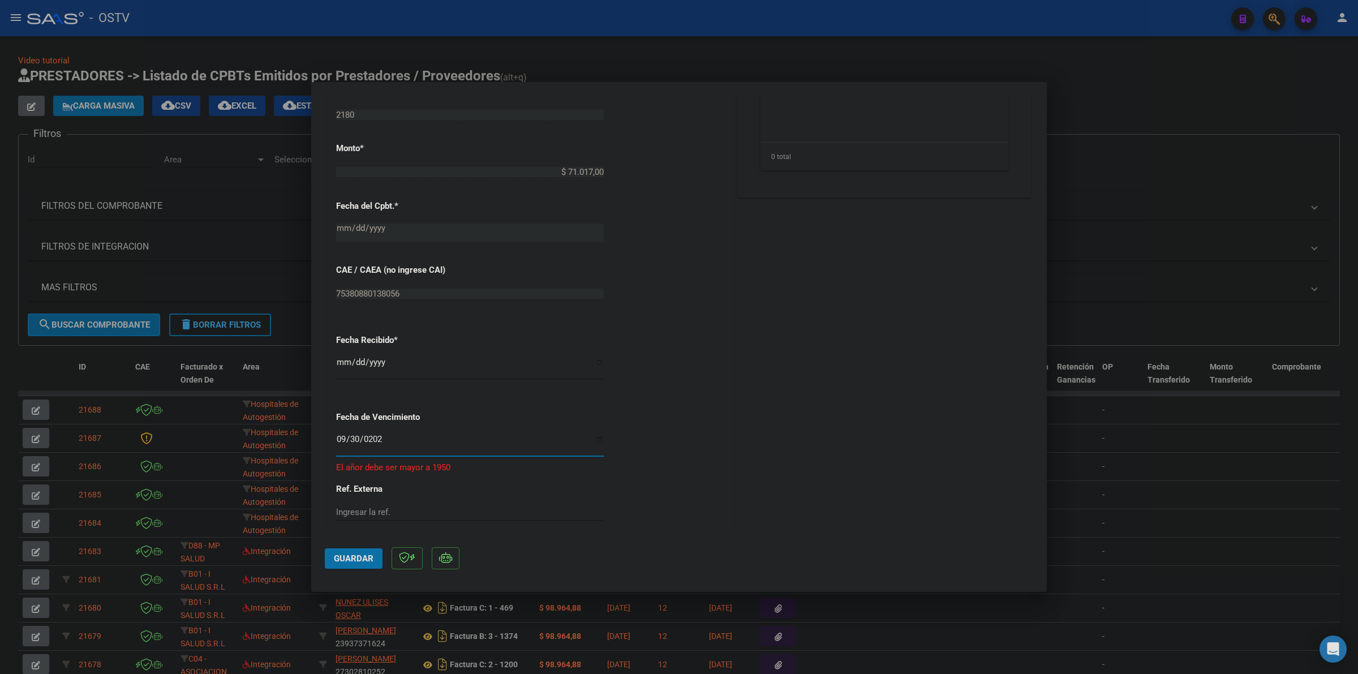
type input "[DATE]"
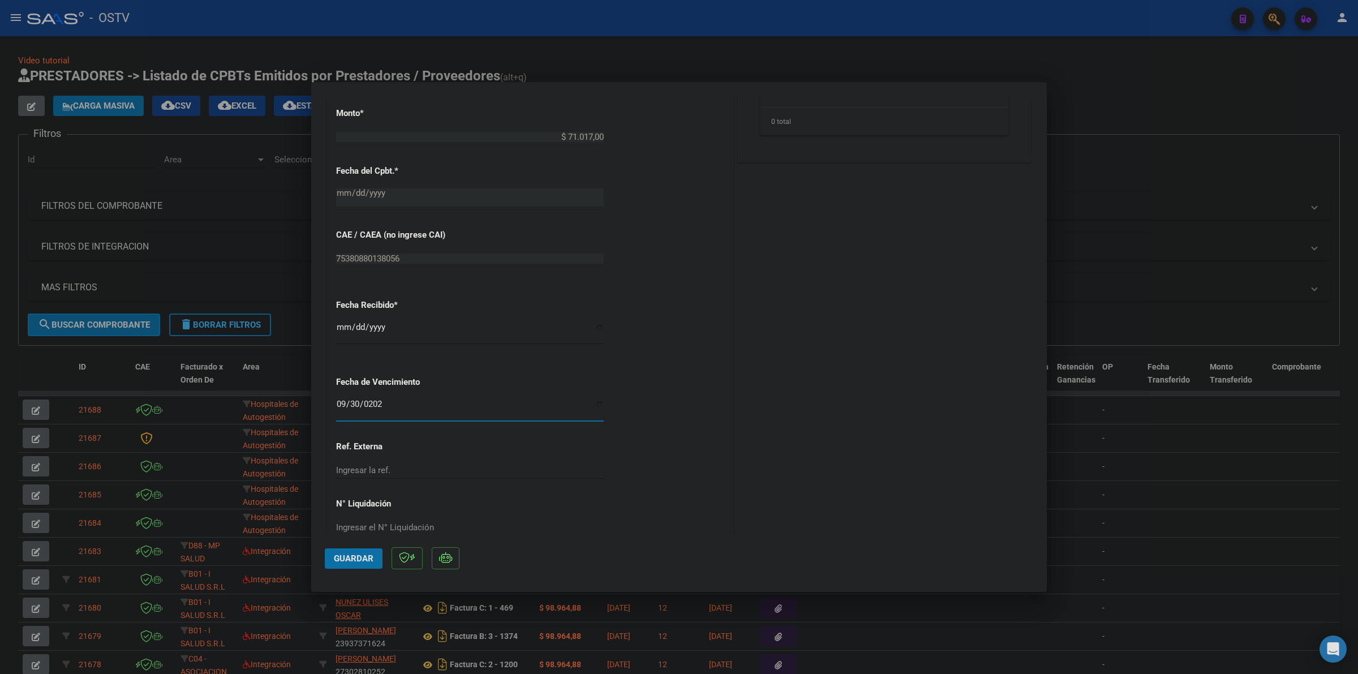
scroll to position [530, 0]
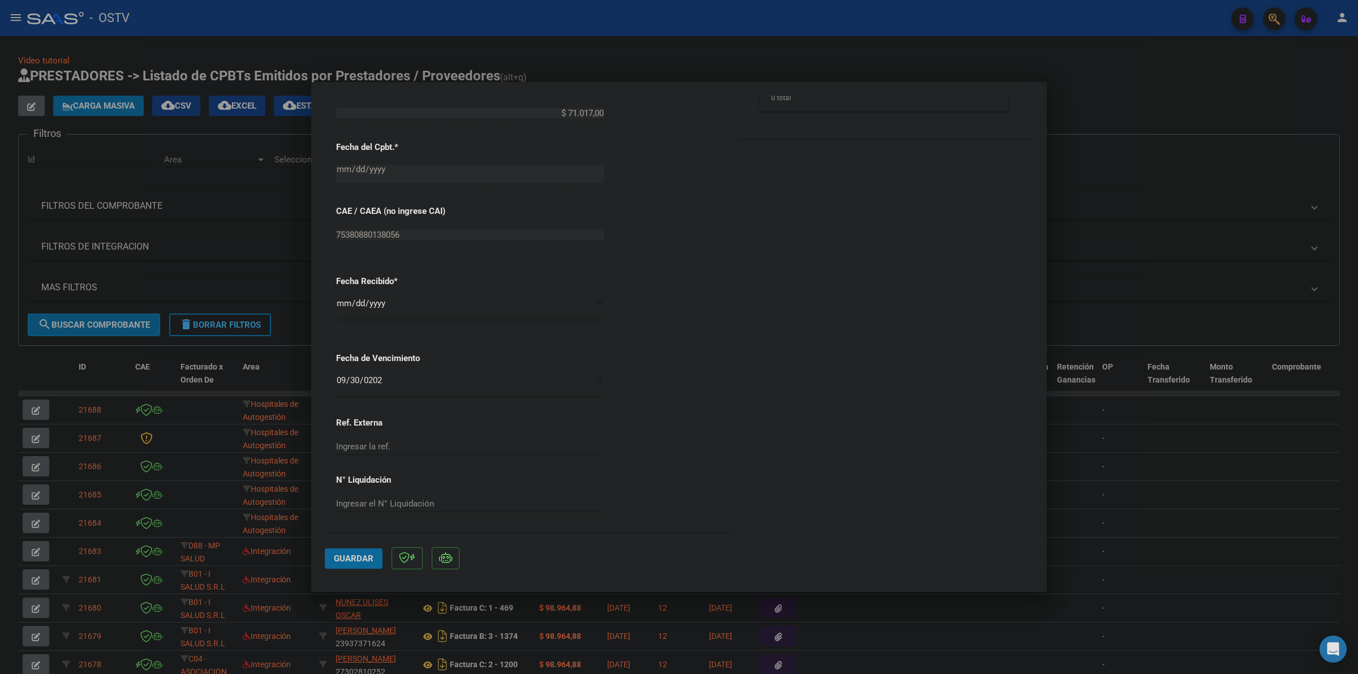
click at [349, 555] on span "Guardar" at bounding box center [354, 559] width 40 height 10
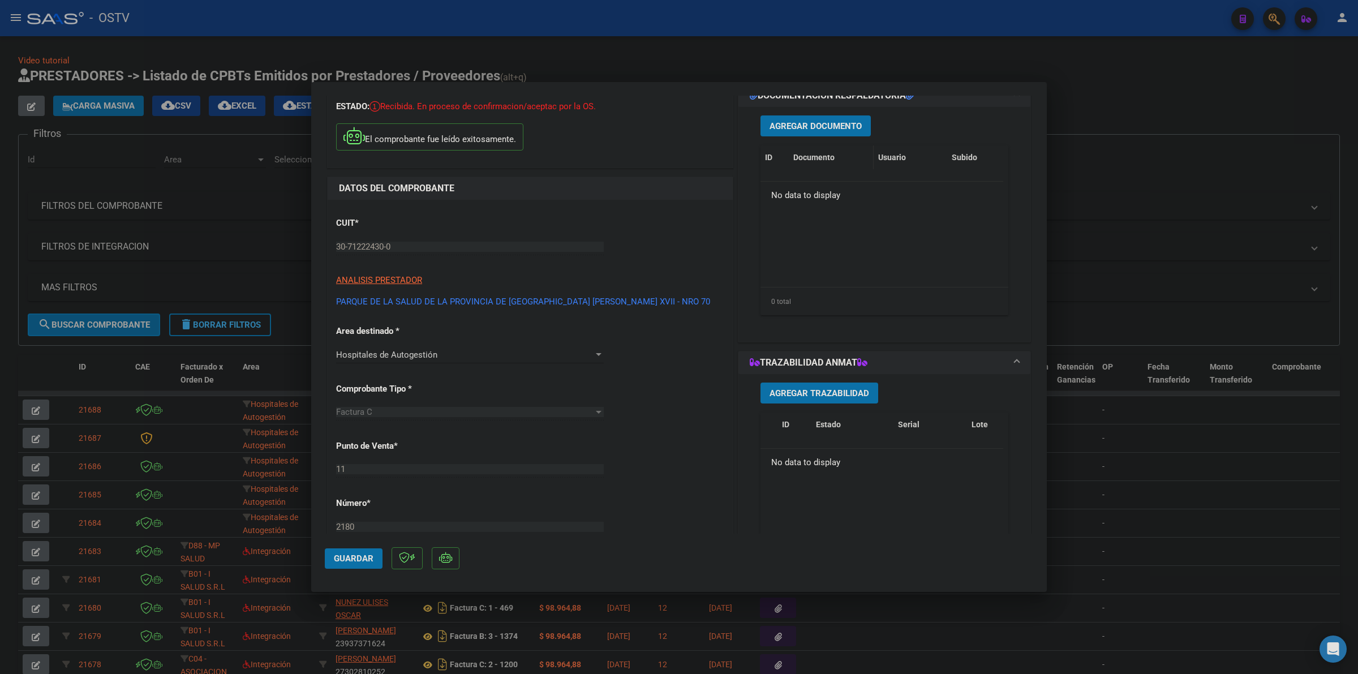
scroll to position [58, 0]
click at [832, 122] on span "Agregar Documento" at bounding box center [816, 127] width 92 height 10
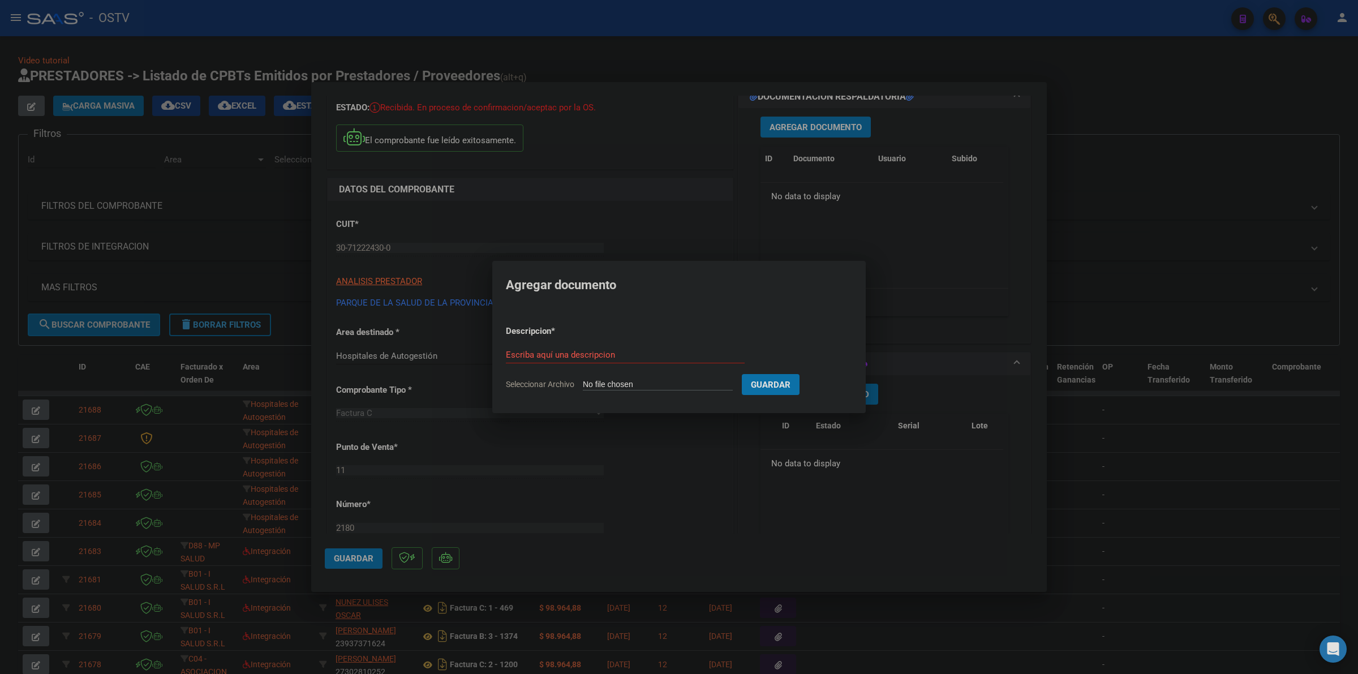
type input "C:\fakepath\FACTURA Y ANEXO - 11 2180 - HOSPITAL ESCUELA DE AGUDOS [PERSON_NAME…"
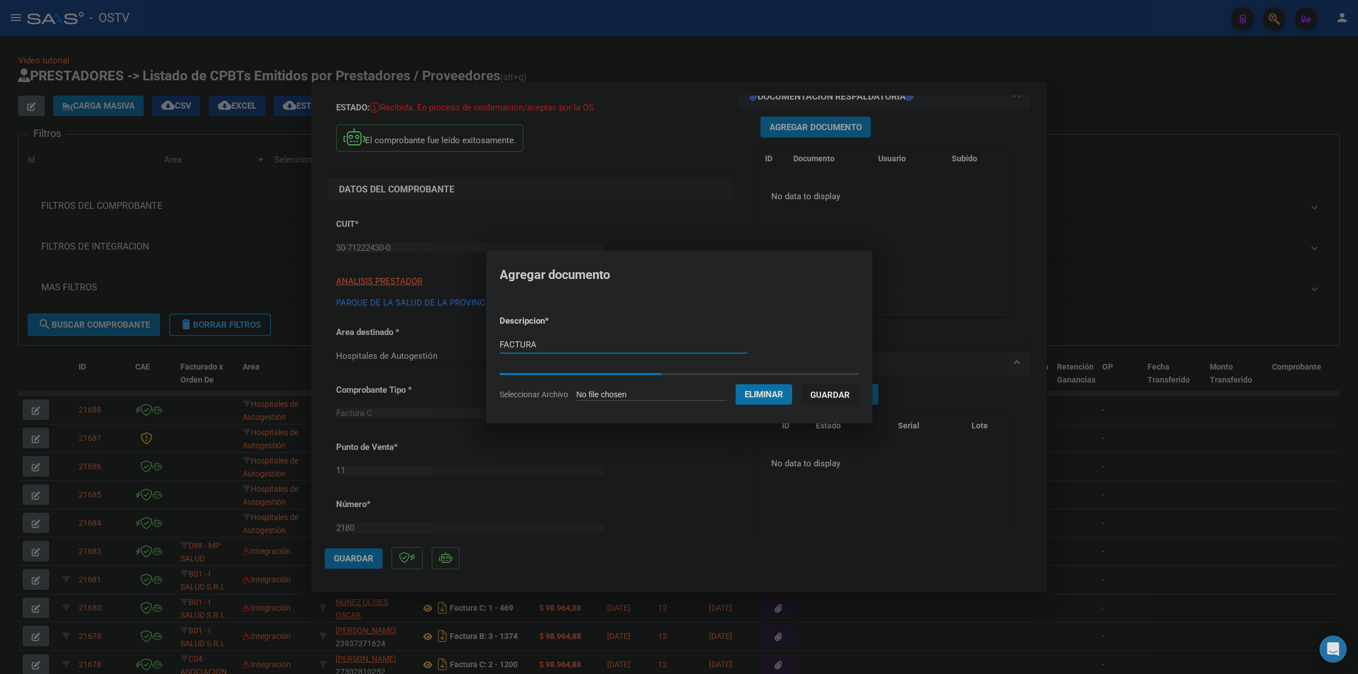
type input "FACTURA"
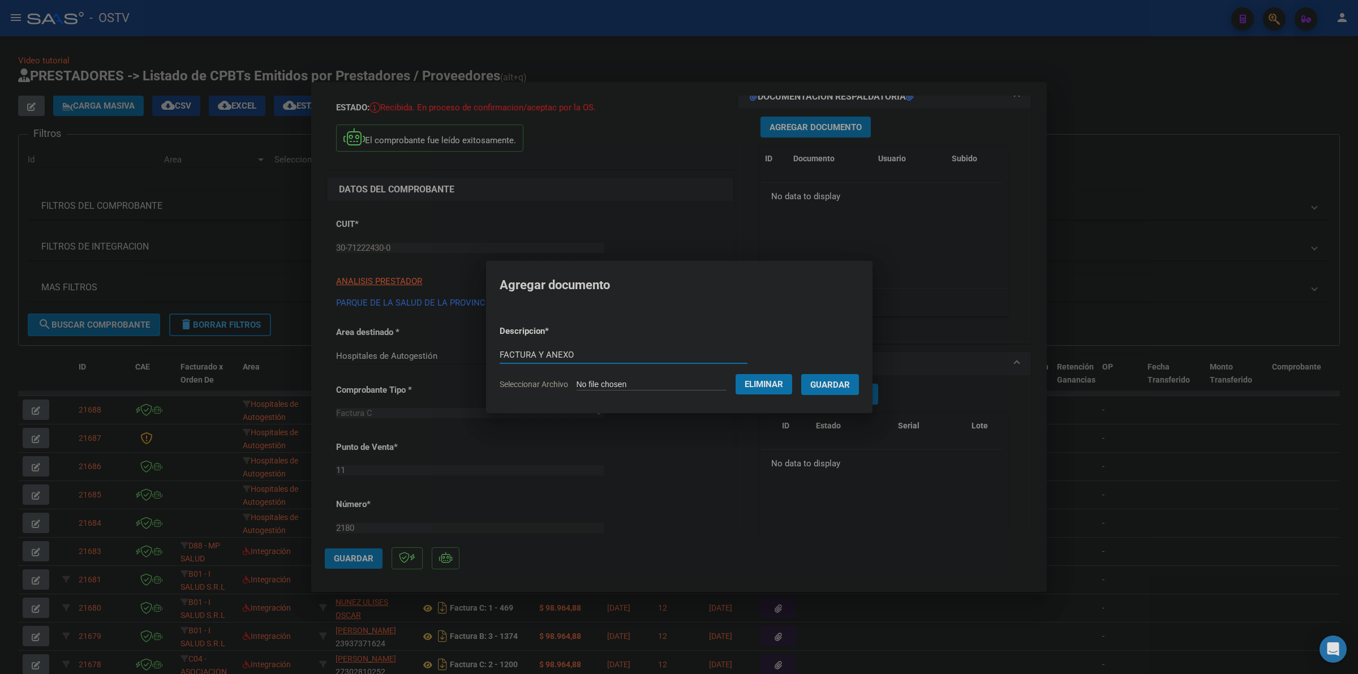
type input "FACTURA Y ANEXO"
click at [847, 388] on span "Guardar" at bounding box center [831, 385] width 40 height 10
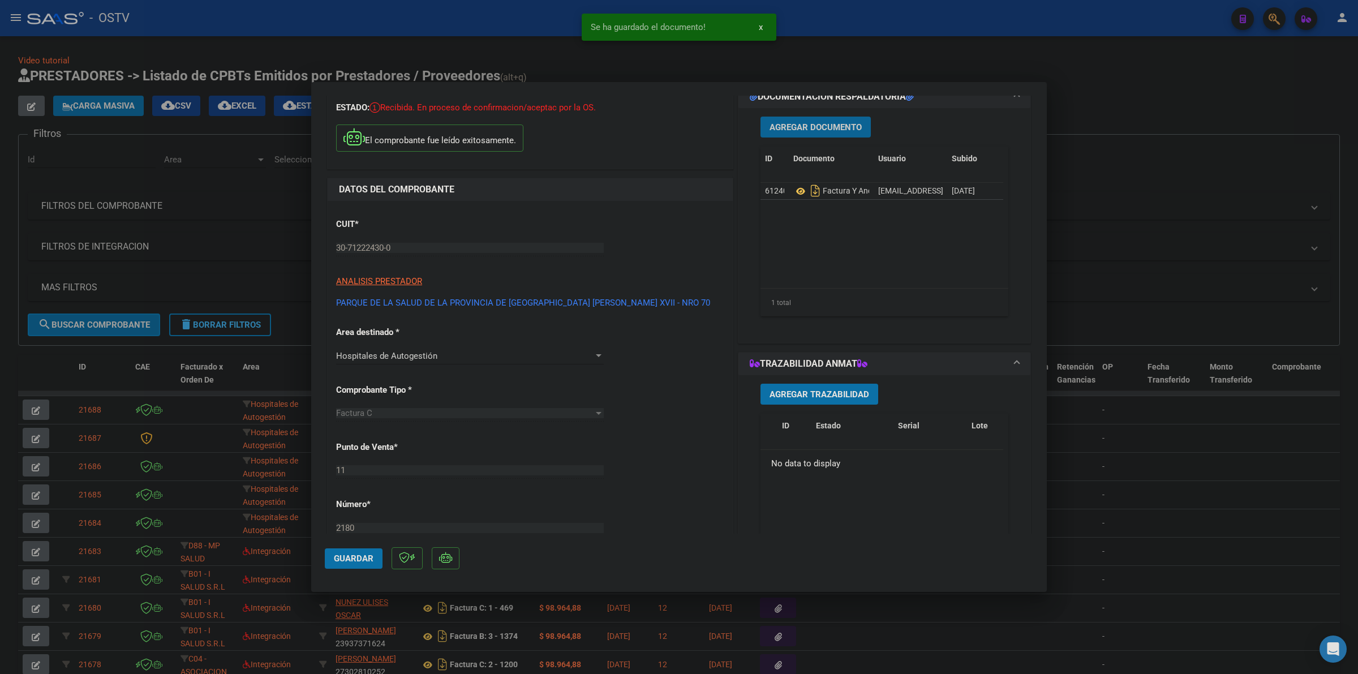
click at [335, 559] on span "Guardar" at bounding box center [354, 559] width 40 height 10
drag, startPoint x: 352, startPoint y: 556, endPoint x: 478, endPoint y: 478, distance: 148.4
click at [354, 556] on span "Guardar" at bounding box center [354, 559] width 40 height 10
click at [1071, 94] on div at bounding box center [679, 337] width 1358 height 674
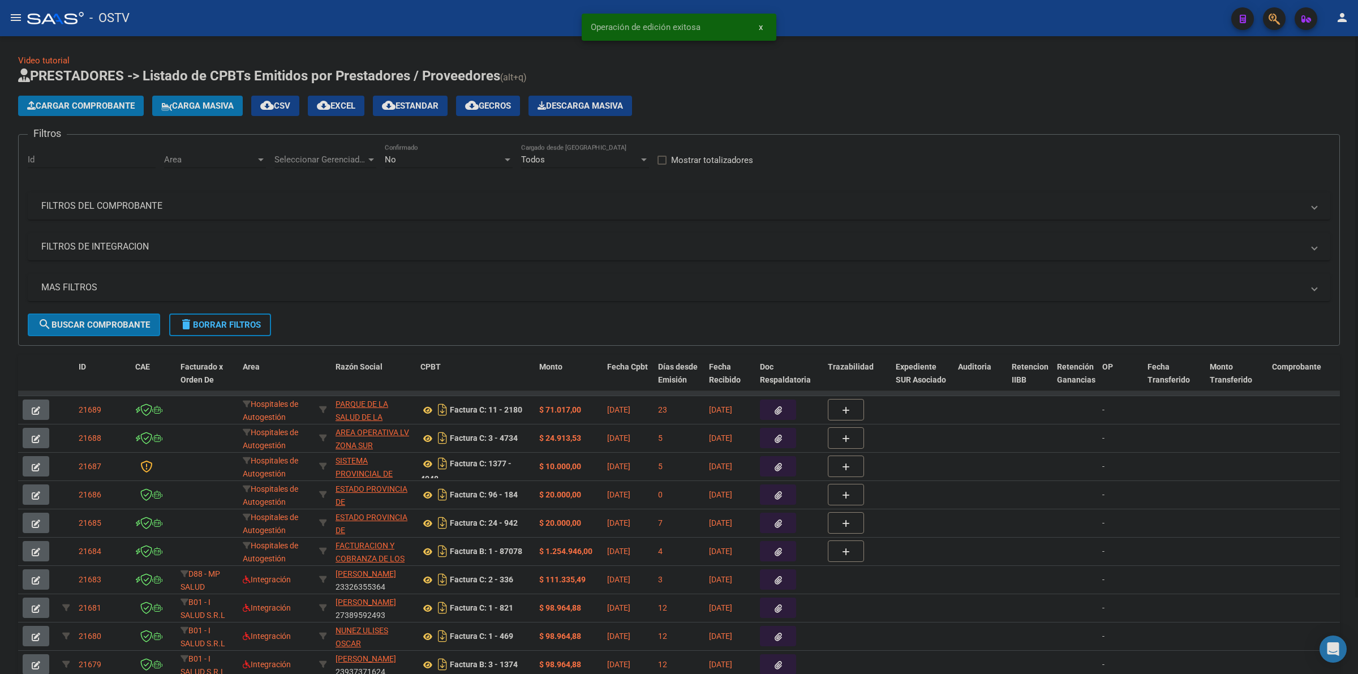
click at [105, 106] on span "Cargar Comprobante" at bounding box center [81, 106] width 108 height 10
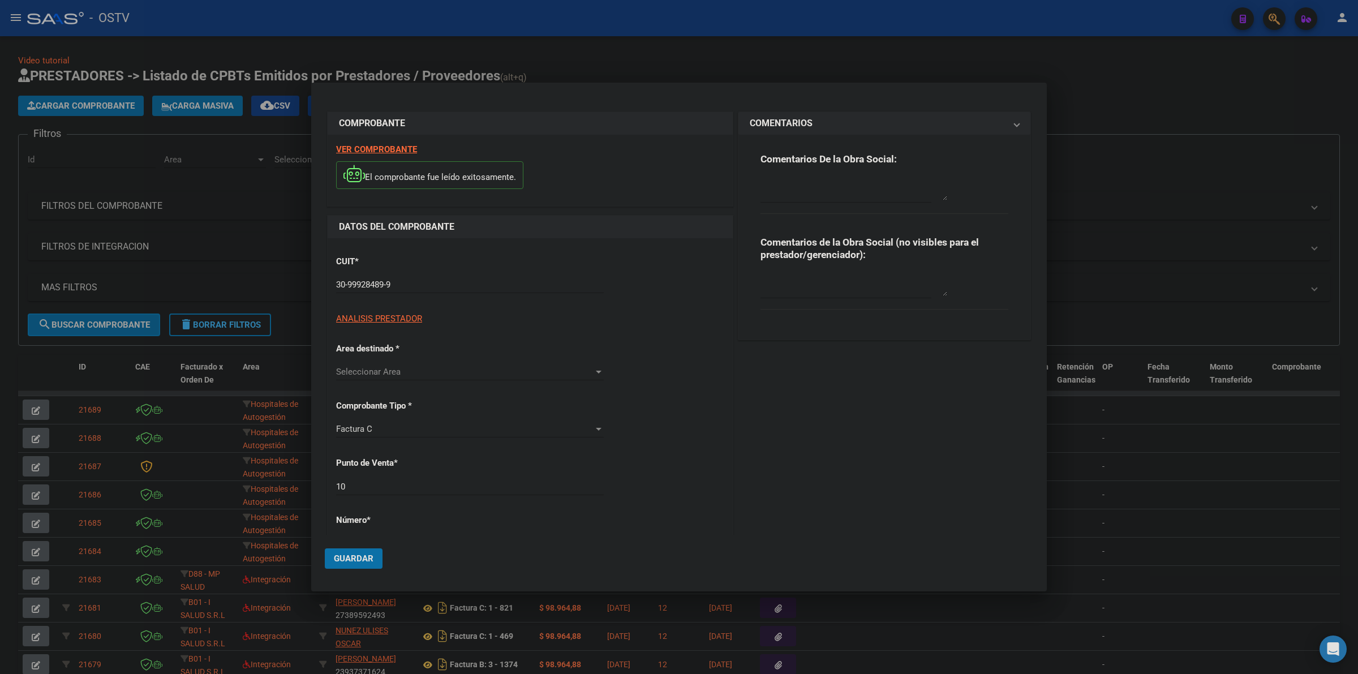
type input "827"
type input "$ 14.444,00"
type input "[DATE]"
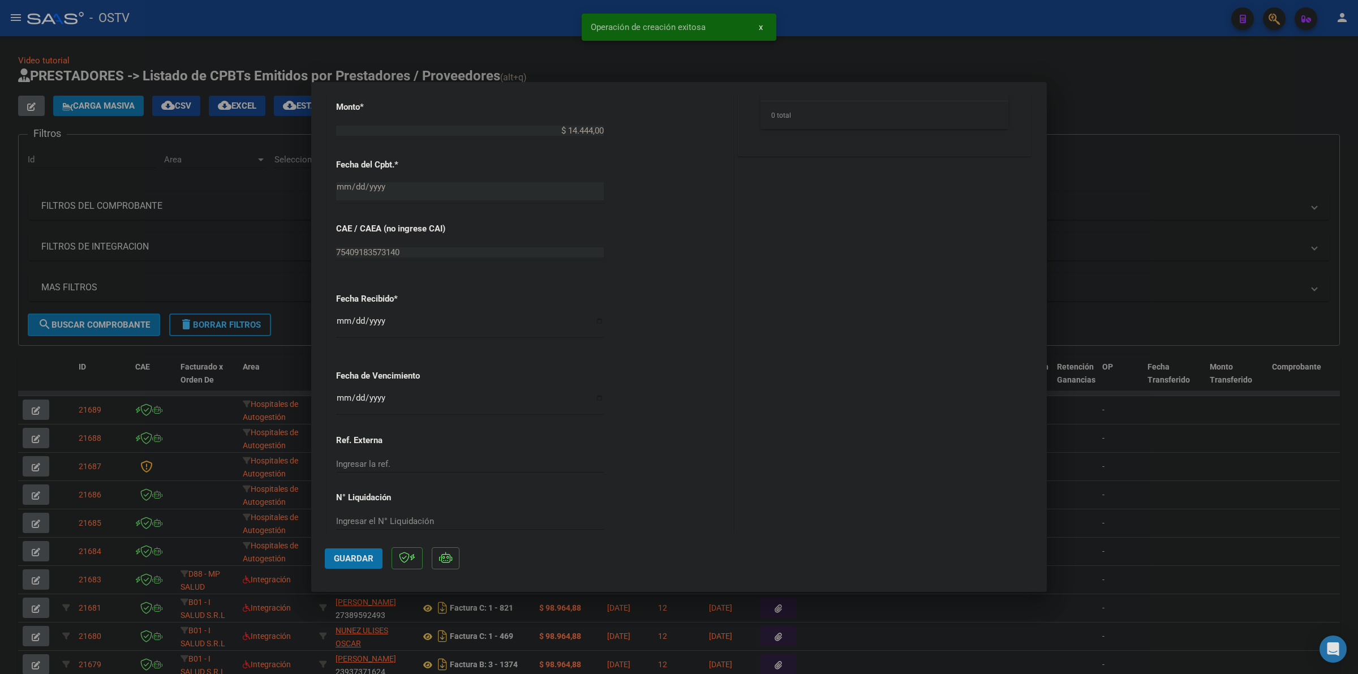
scroll to position [530, 0]
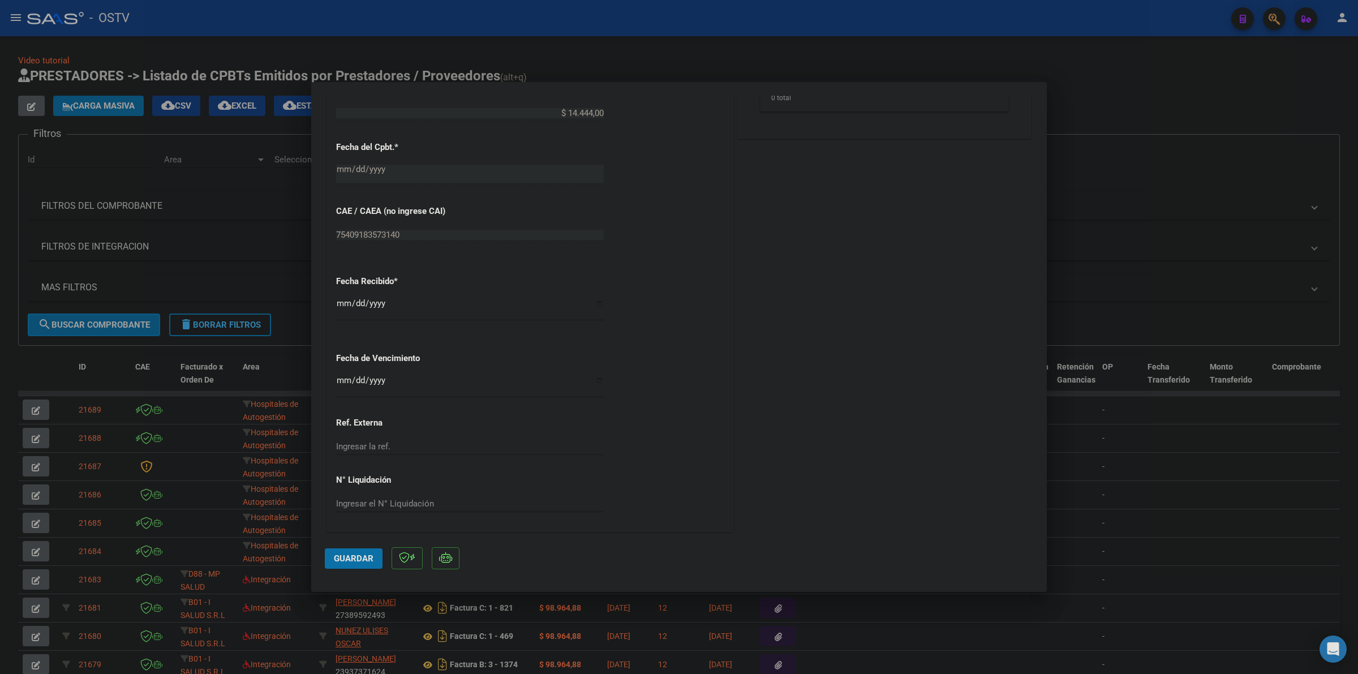
click at [341, 378] on input "Ingresar la fecha" at bounding box center [470, 385] width 268 height 18
click at [345, 384] on input "Ingresar la fecha" at bounding box center [470, 385] width 268 height 18
type input "[DATE]"
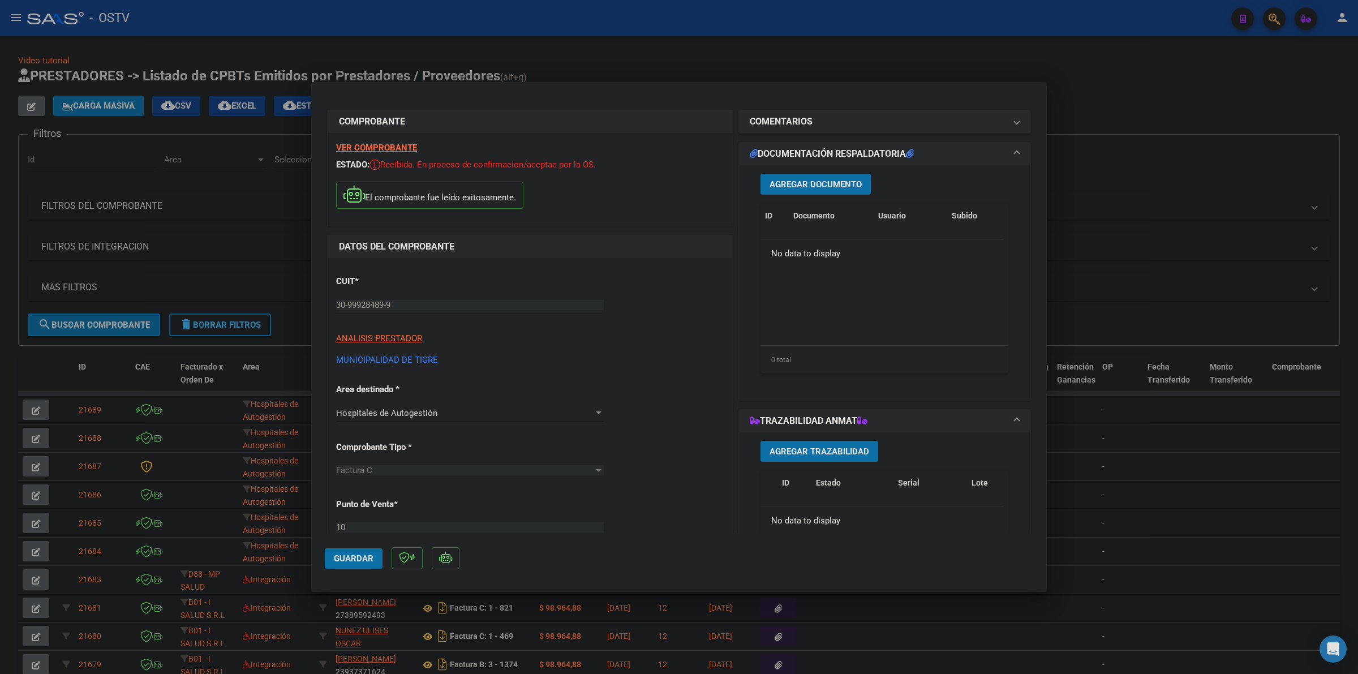
scroll to position [0, 0]
click at [809, 187] on span "Agregar Documento" at bounding box center [816, 186] width 92 height 10
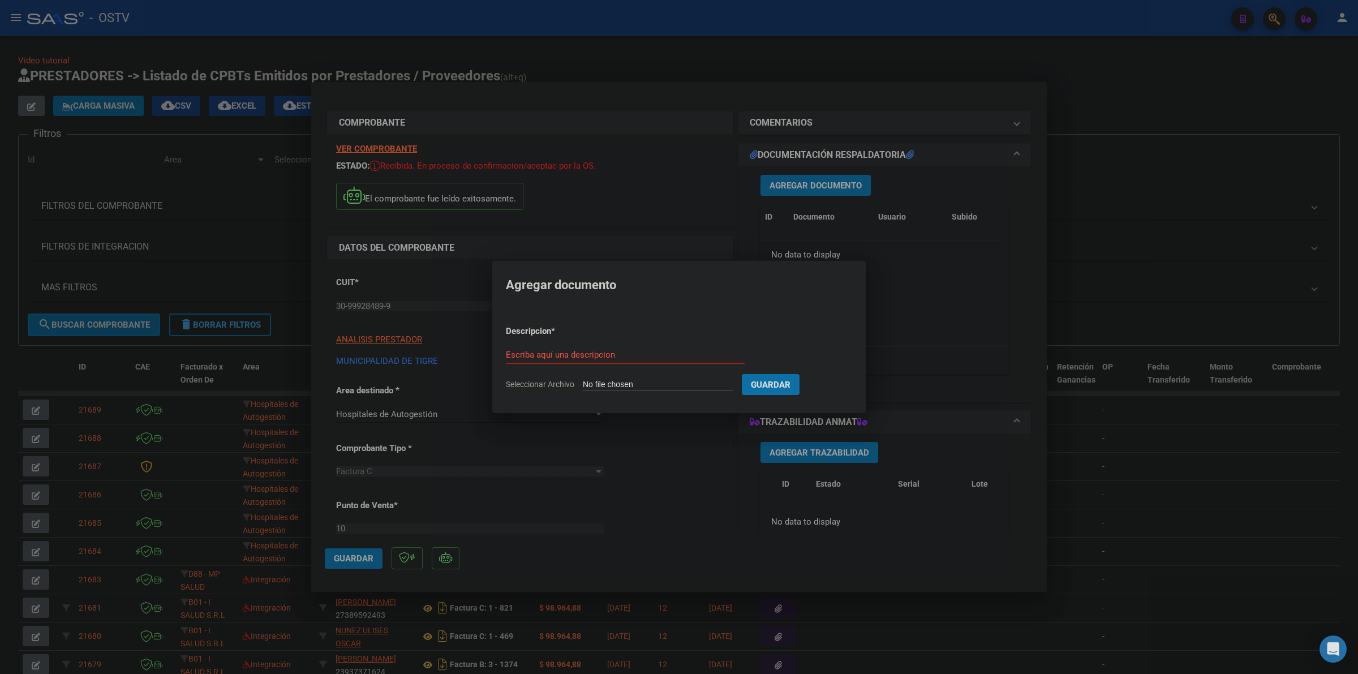
type input "C:\fakepath\FACTURA Y ANEXO - 10 827 - MUNICIPALIDAD DE [GEOGRAPHIC_DATA]pdf"
type input "FACTURA Y ANEXO"
drag, startPoint x: 858, startPoint y: 388, endPoint x: 512, endPoint y: 477, distance: 356.9
click at [850, 388] on span "Guardar" at bounding box center [831, 385] width 40 height 10
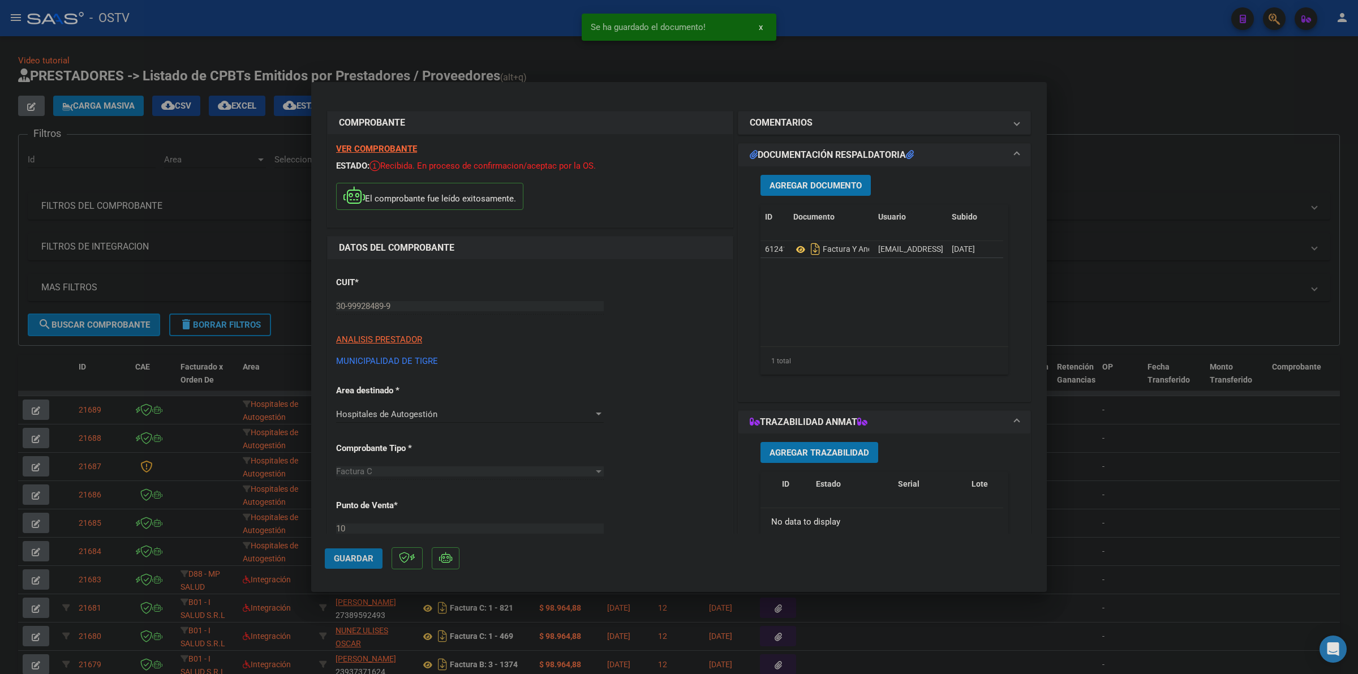
click at [361, 556] on span "Guardar" at bounding box center [354, 559] width 40 height 10
click at [1116, 92] on div at bounding box center [679, 337] width 1358 height 674
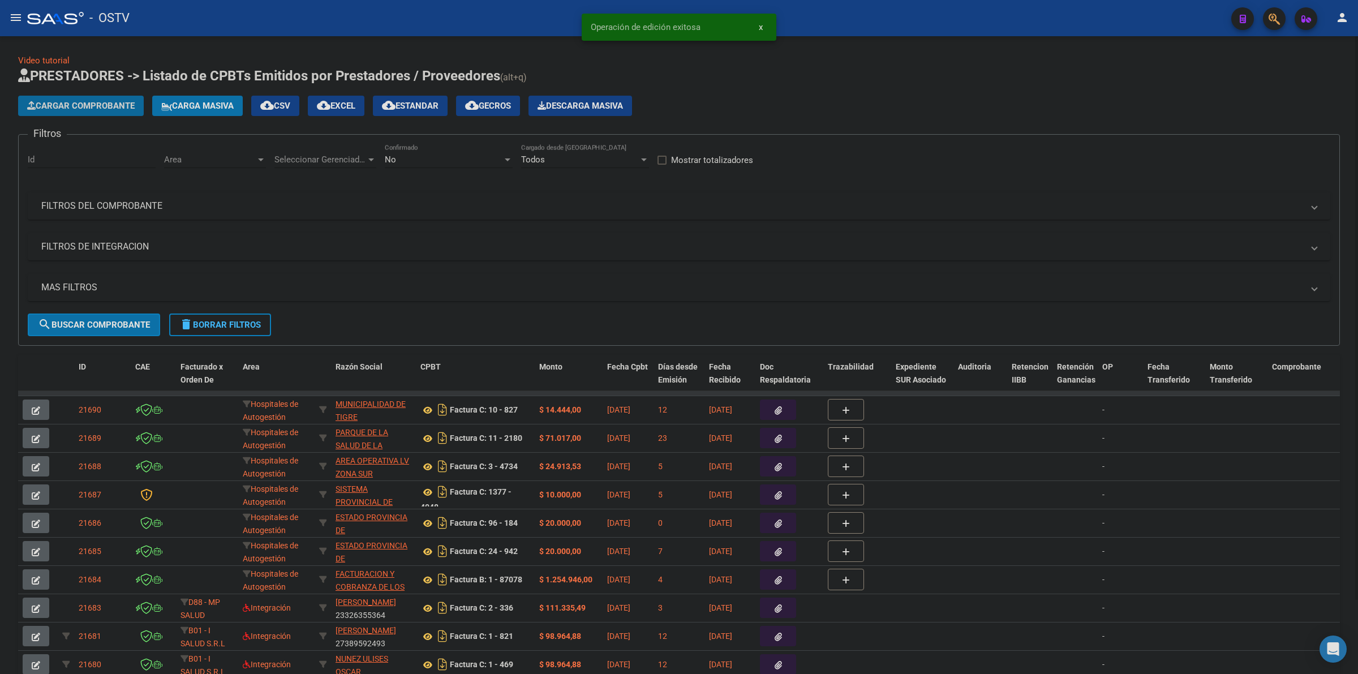
click at [93, 108] on span "Cargar Comprobante" at bounding box center [81, 106] width 108 height 10
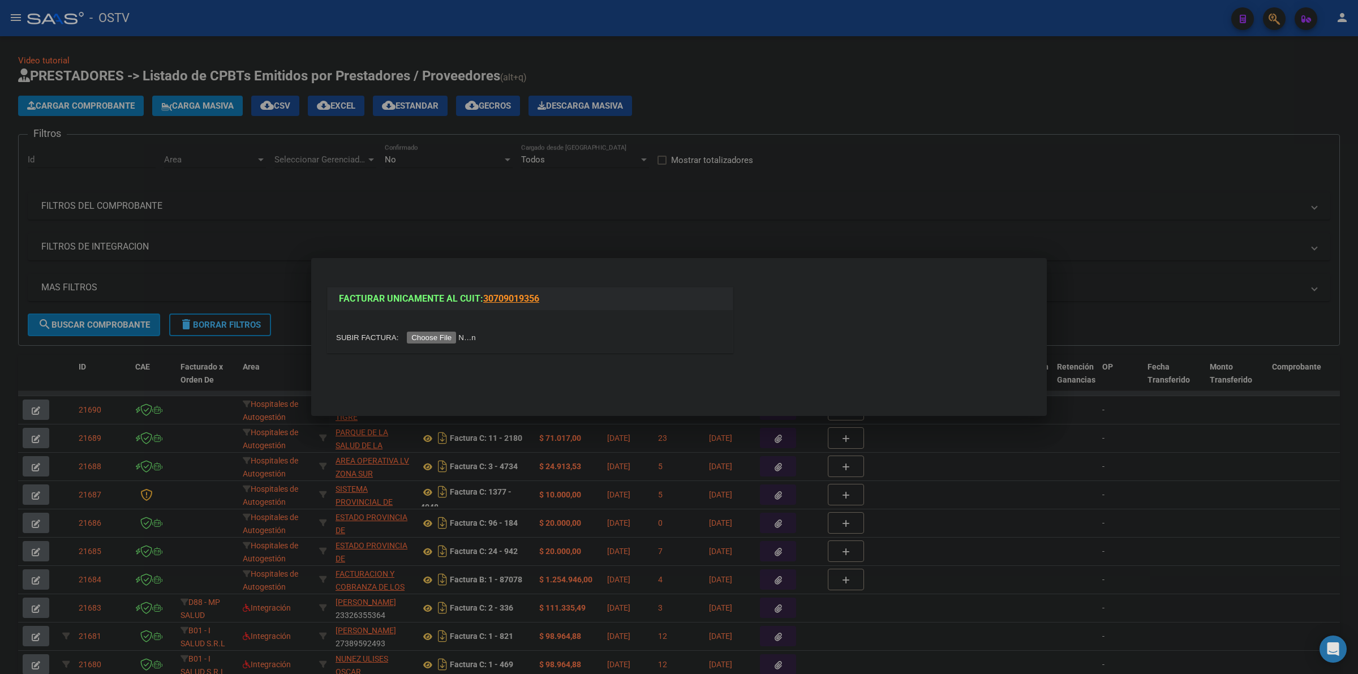
click at [455, 336] on input "file" at bounding box center [407, 338] width 143 height 12
click at [714, 204] on div at bounding box center [679, 337] width 1358 height 674
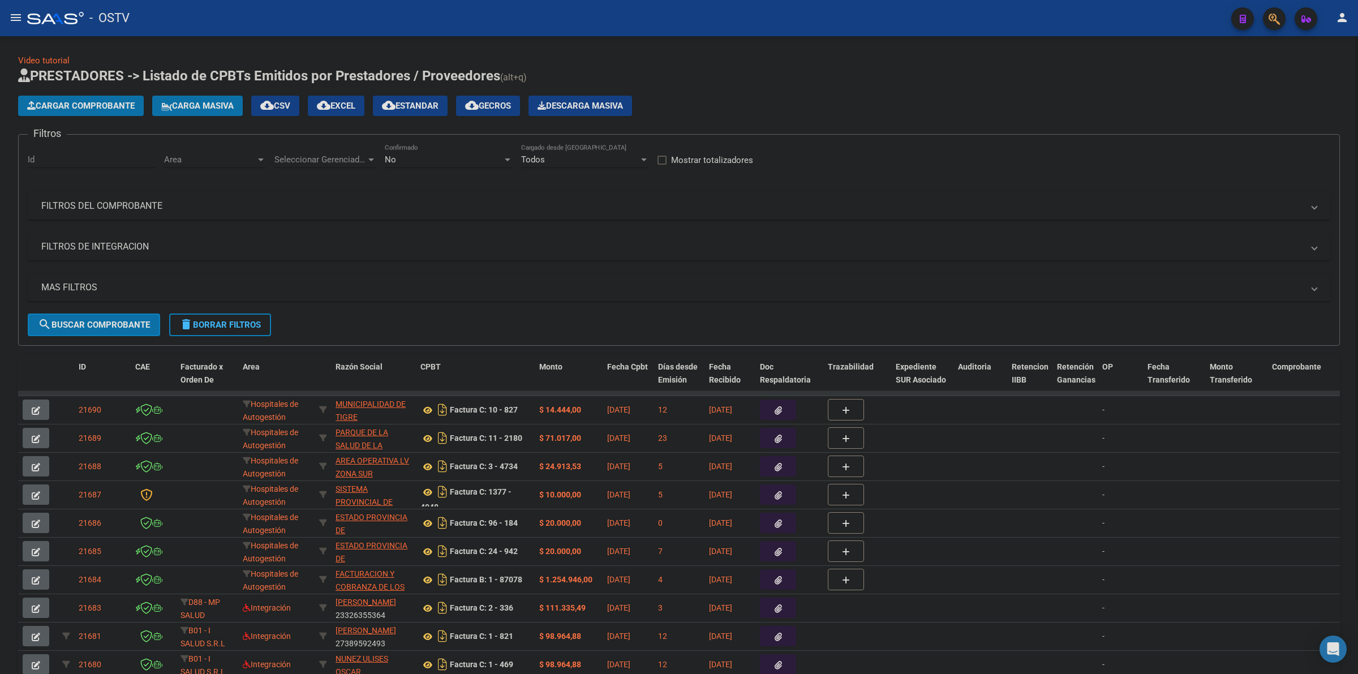
click at [83, 102] on span "Cargar Comprobante" at bounding box center [81, 106] width 108 height 10
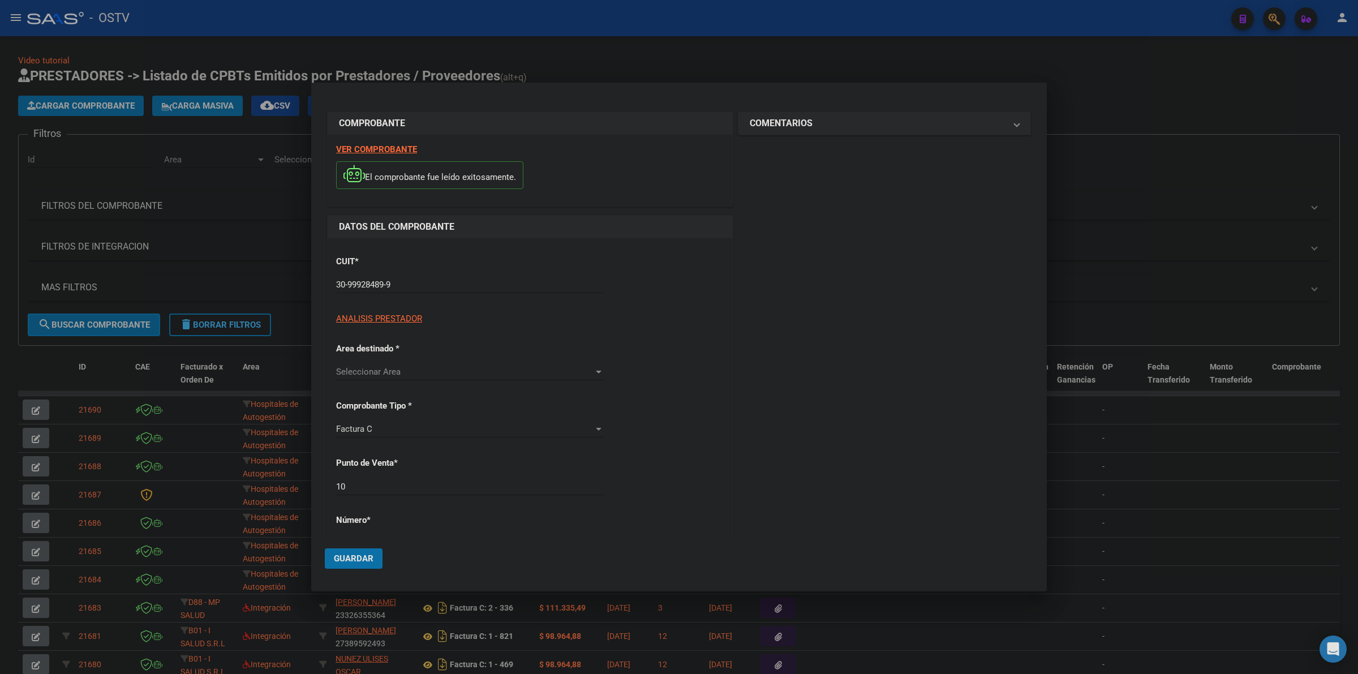
type input "828"
type input "$ 39.931,00"
type input "[DATE]"
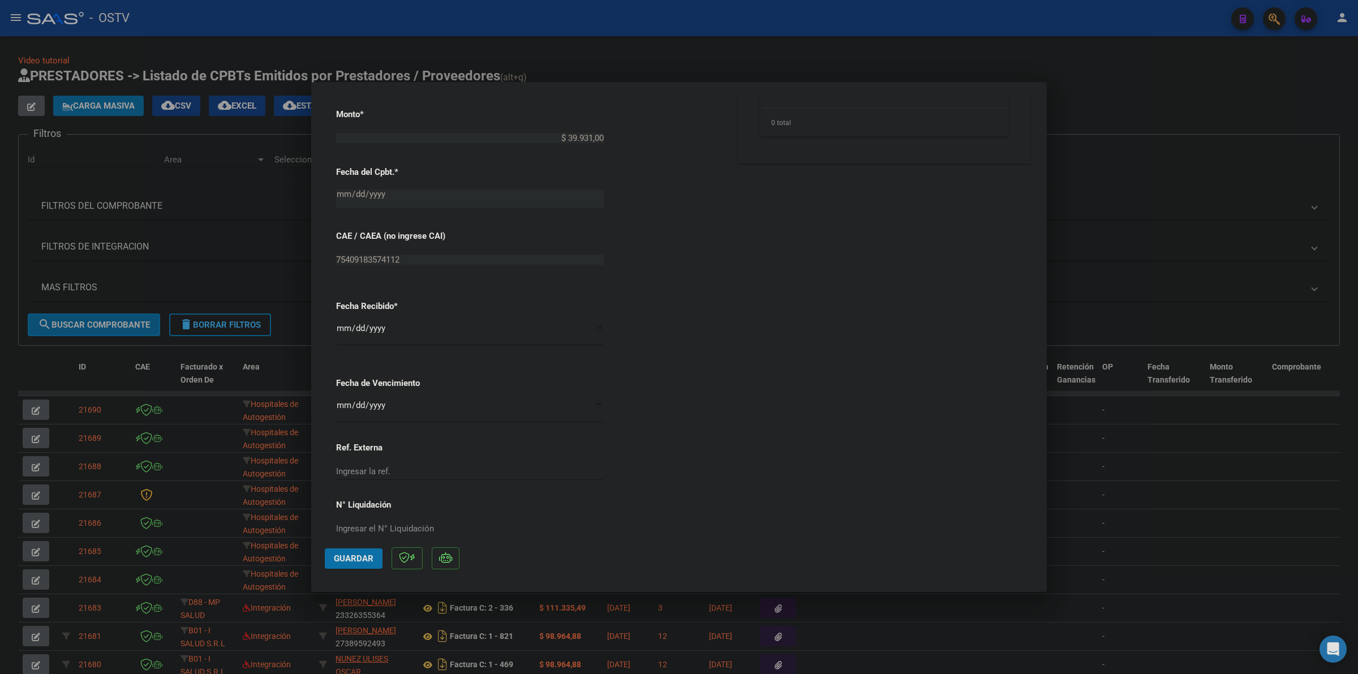
scroll to position [518, 0]
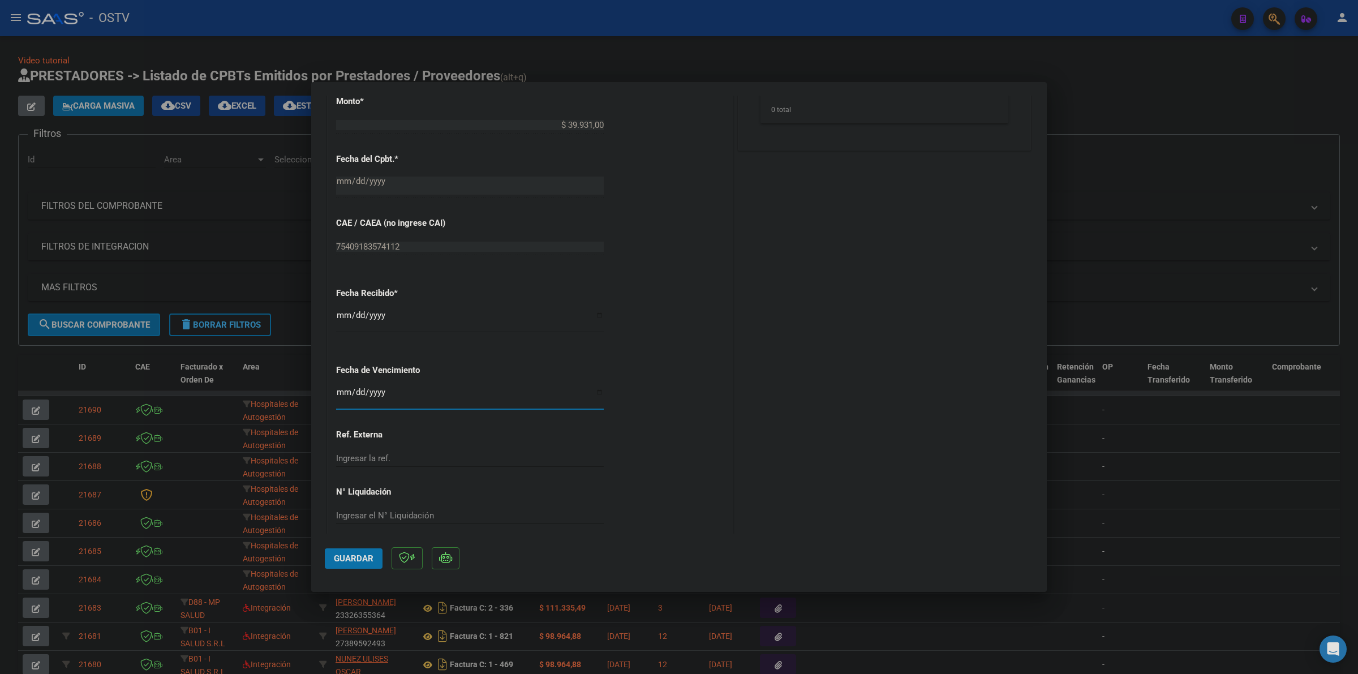
click at [337, 399] on input "Ingresar la fecha" at bounding box center [470, 397] width 268 height 18
click at [338, 395] on input "Ingresar la fecha" at bounding box center [470, 397] width 268 height 18
type input "[DATE]"
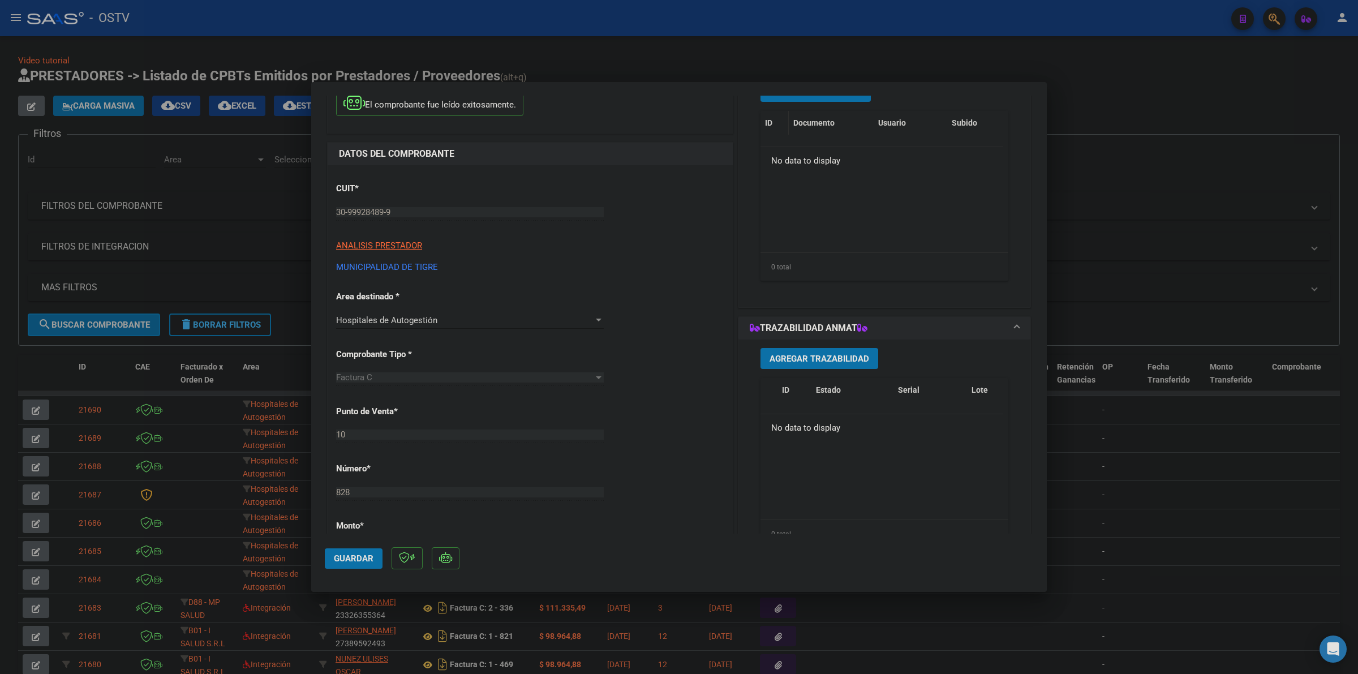
scroll to position [0, 0]
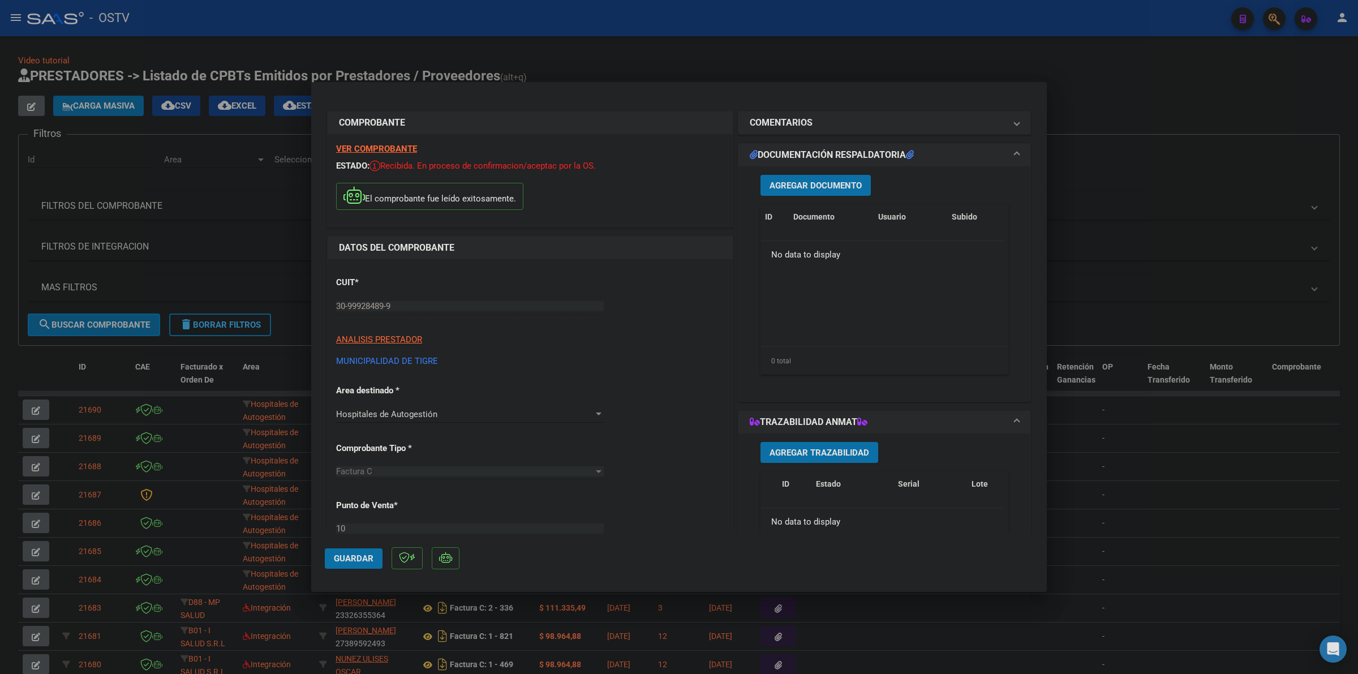
click at [804, 186] on span "Agregar Documento" at bounding box center [816, 186] width 92 height 10
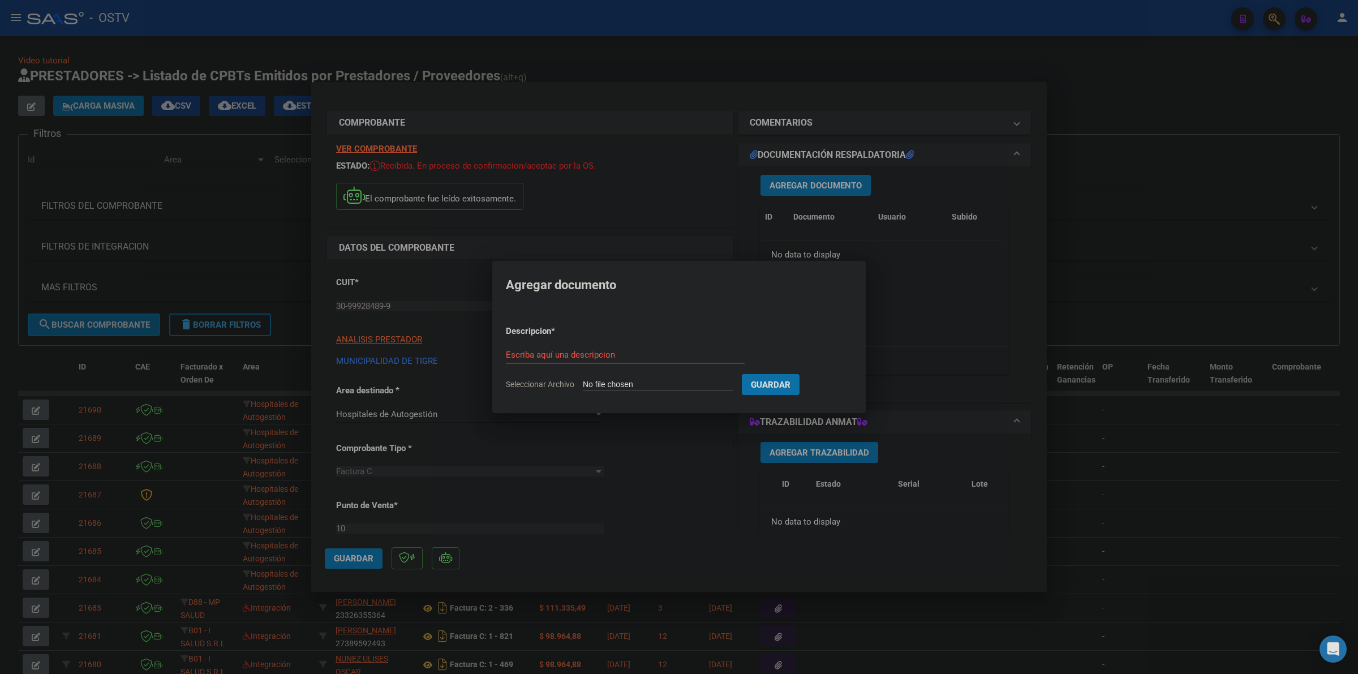
type input "C:\fakepath\FACTURA Y ANEXO - 10 828 - MUNICIPALIDAD DE [GEOGRAPHIC_DATA]pdf"
type input "FACTURA Y ANEXO"
drag, startPoint x: 839, startPoint y: 387, endPoint x: 347, endPoint y: 403, distance: 492.7
click at [835, 387] on span "Guardar" at bounding box center [831, 385] width 40 height 10
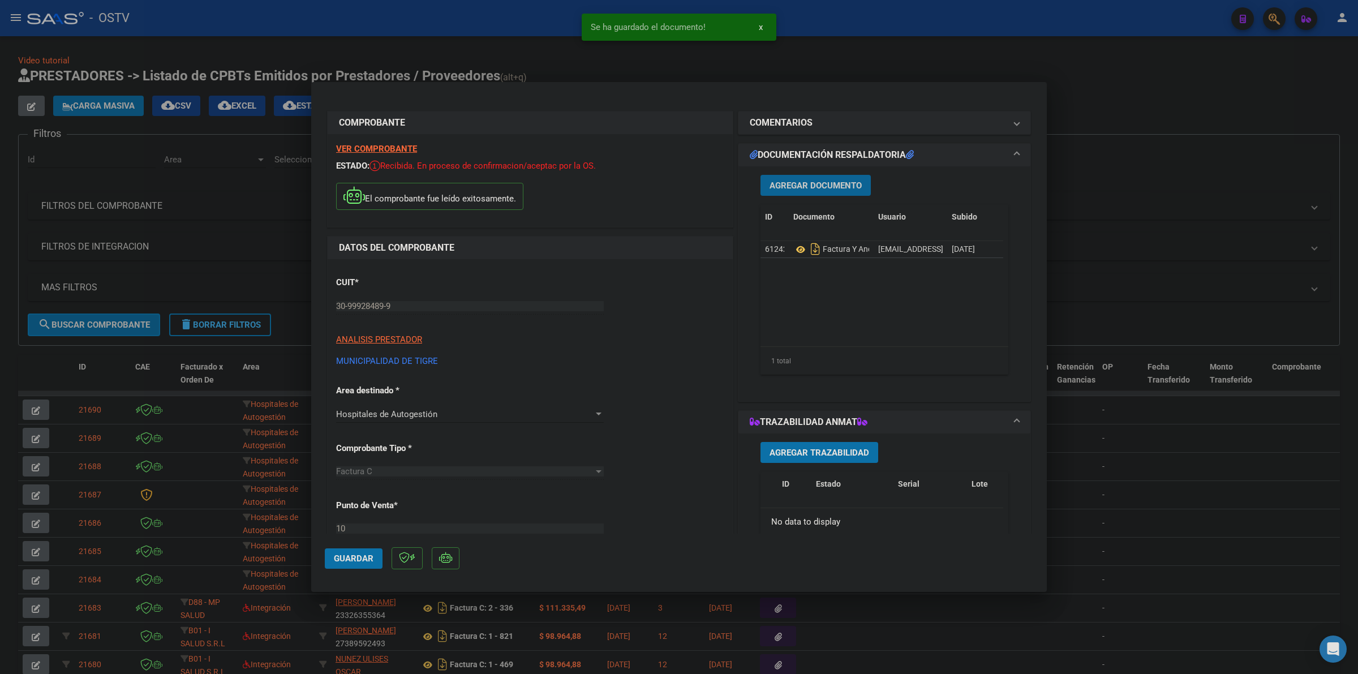
drag, startPoint x: 353, startPoint y: 558, endPoint x: 385, endPoint y: 542, distance: 36.5
click at [354, 558] on span "Guardar" at bounding box center [354, 559] width 40 height 10
drag, startPoint x: 839, startPoint y: 71, endPoint x: 824, endPoint y: 71, distance: 15.3
click at [839, 71] on div at bounding box center [679, 337] width 1358 height 674
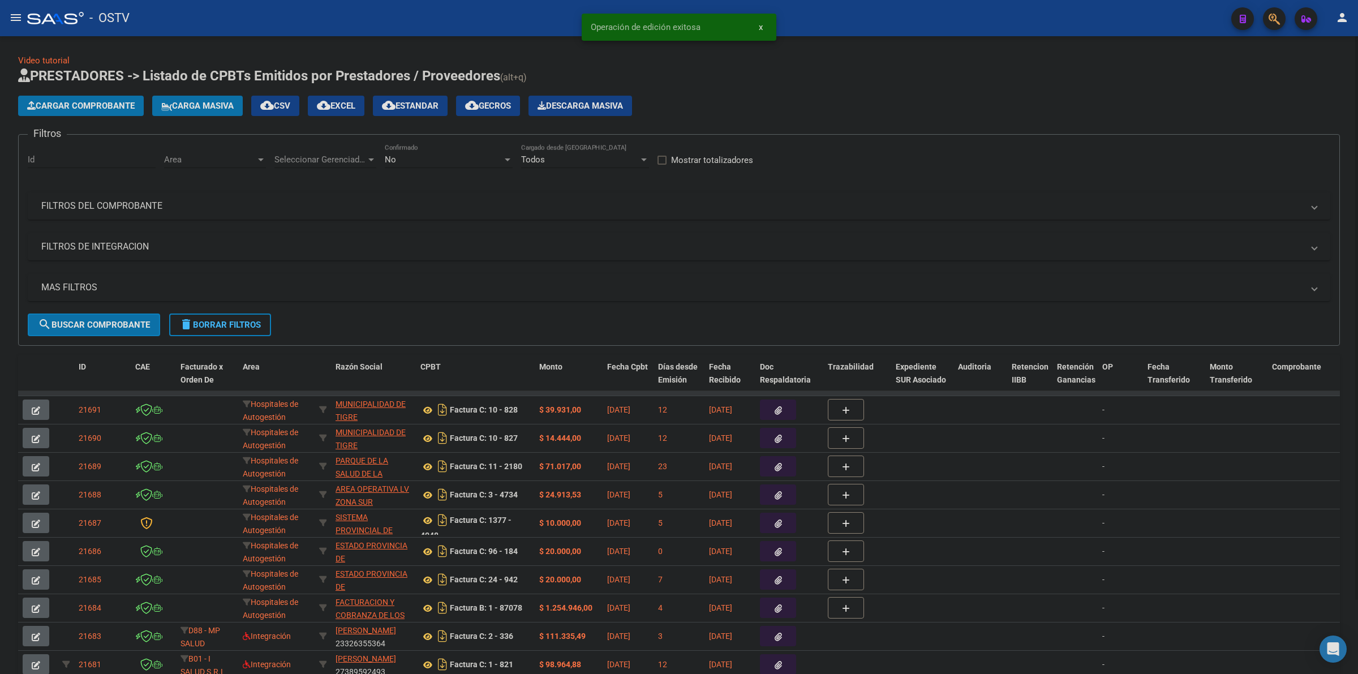
click at [65, 103] on span "Cargar Comprobante" at bounding box center [81, 106] width 108 height 10
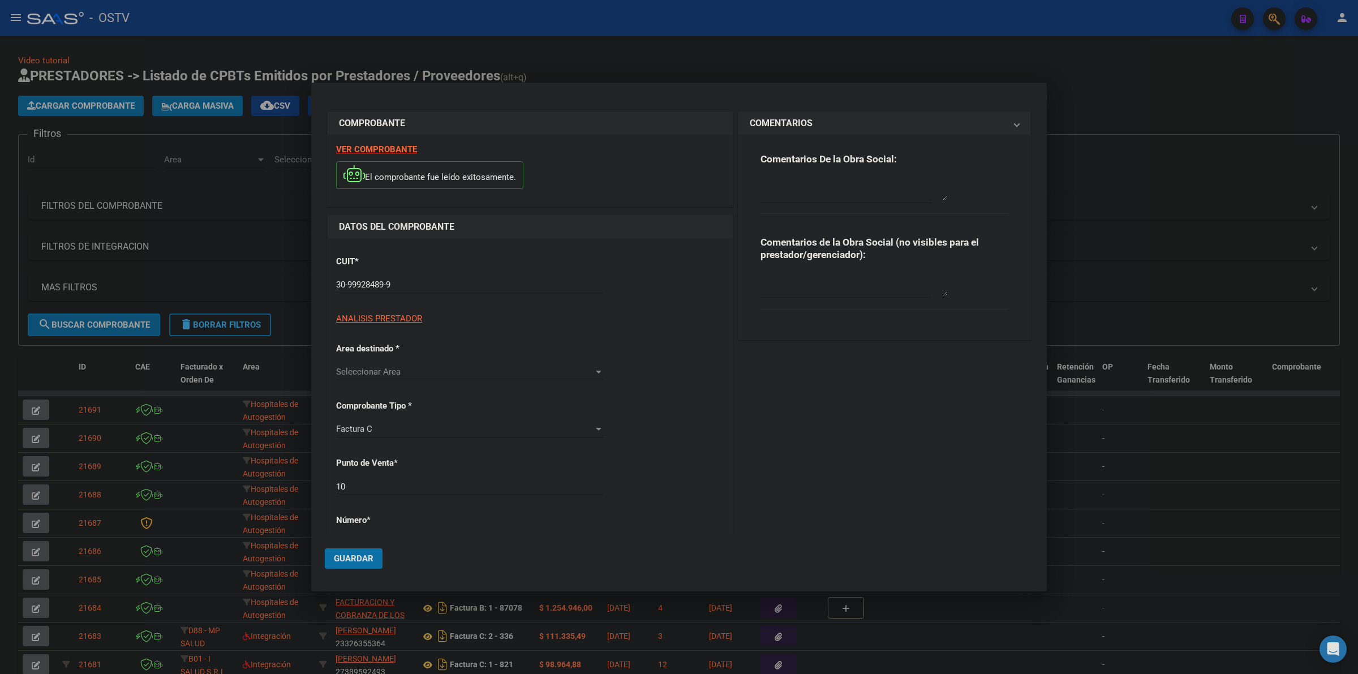
type input "830"
type input "$ 31.906,00"
type input "[DATE]"
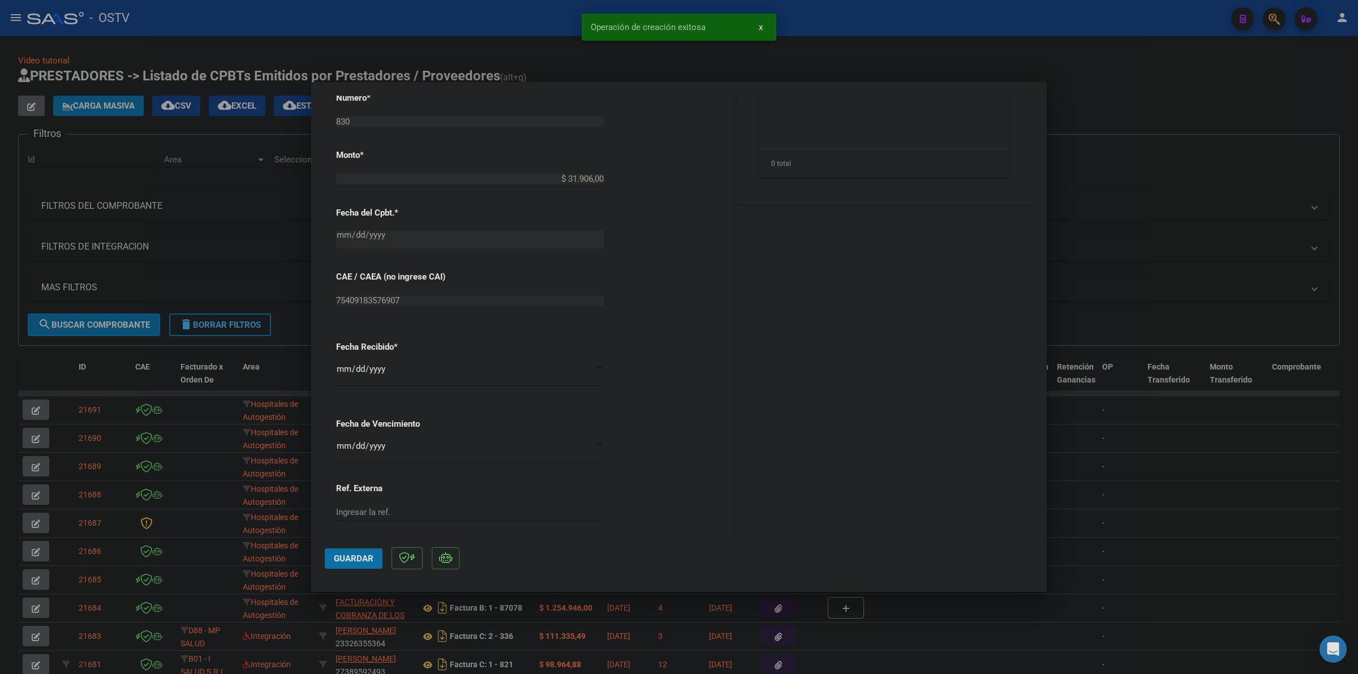
scroll to position [530, 0]
click at [338, 376] on input "Ingresar la fecha" at bounding box center [470, 385] width 268 height 18
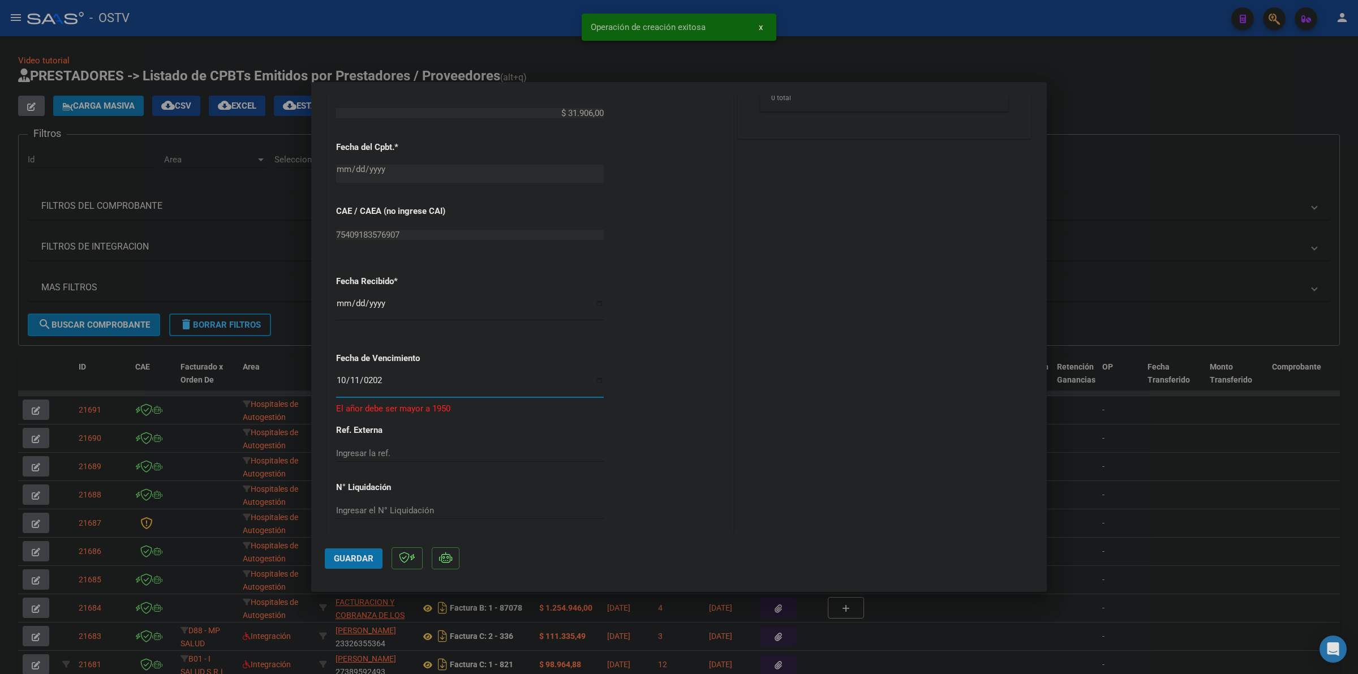
type input "[DATE]"
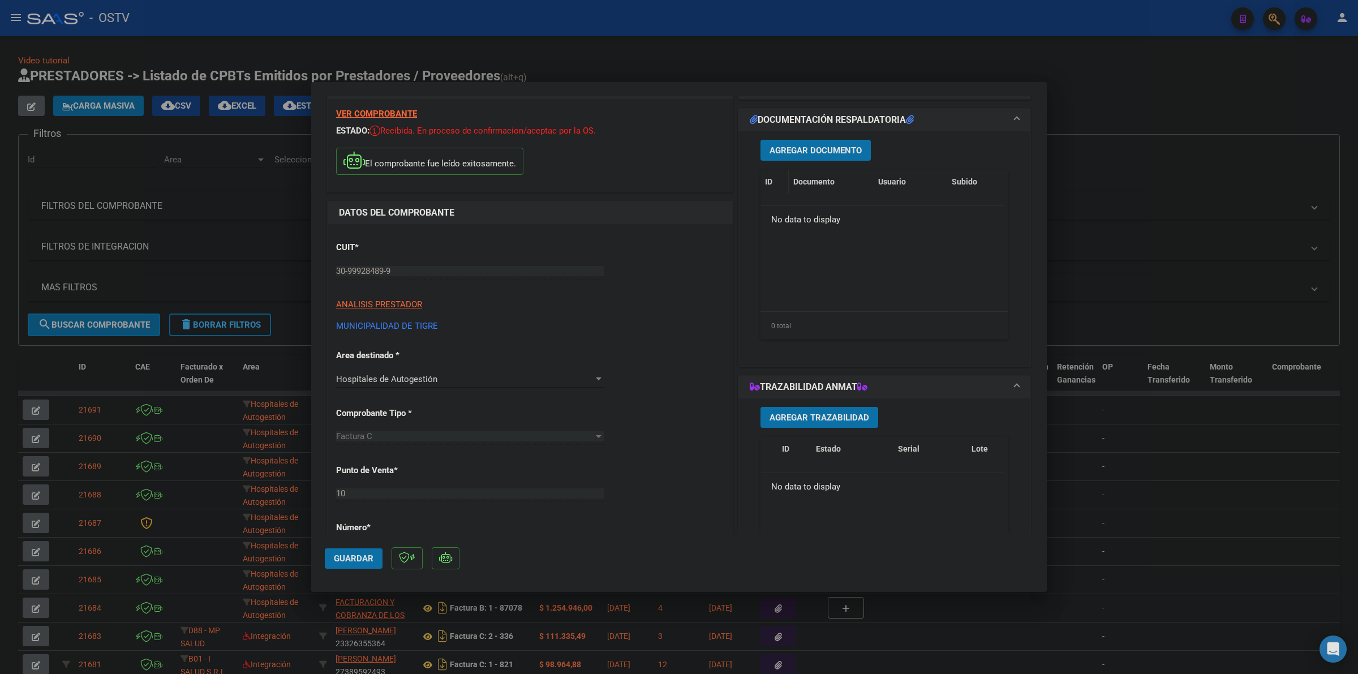
scroll to position [0, 0]
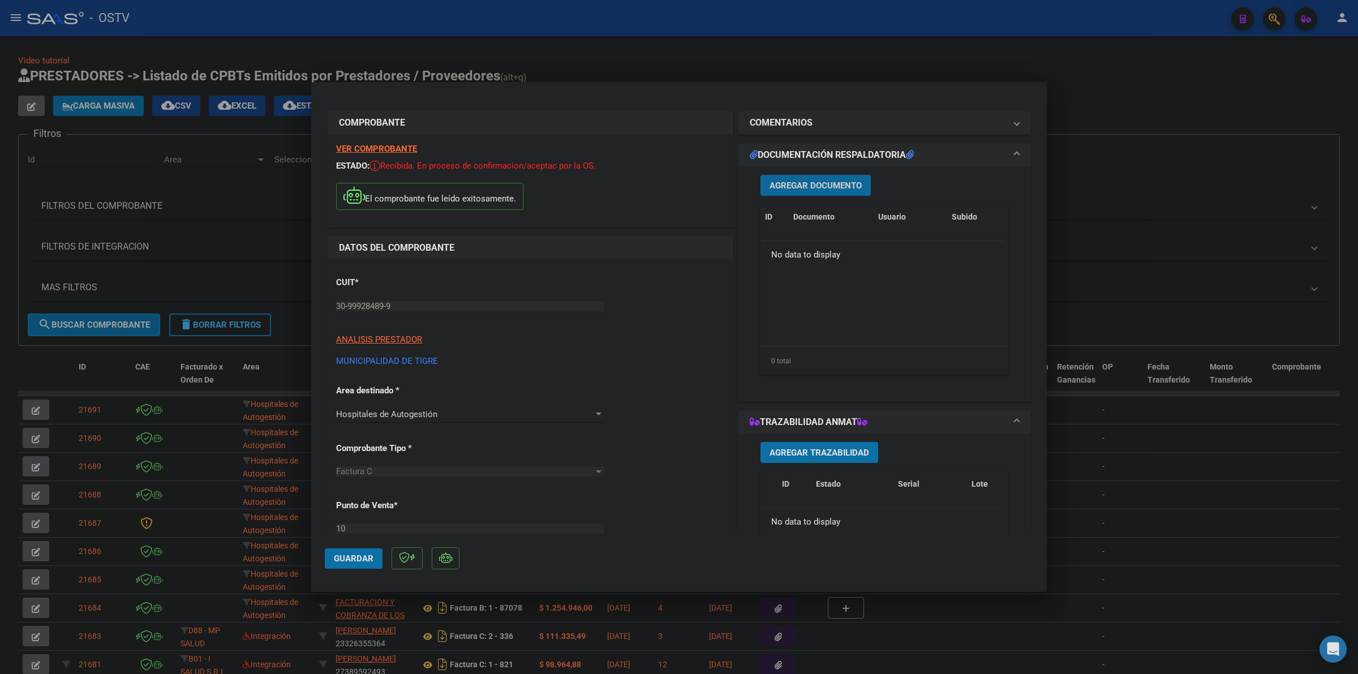
click at [790, 182] on span "Agregar Documento" at bounding box center [816, 186] width 92 height 10
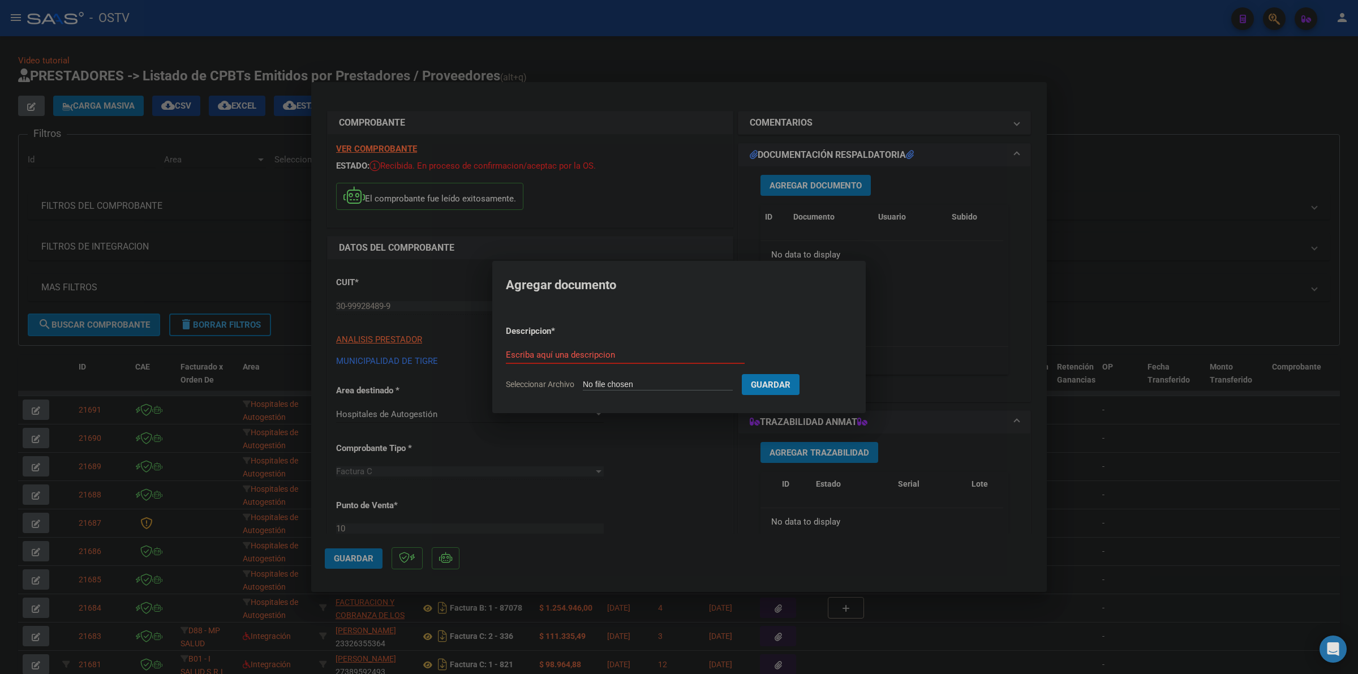
type input "C:\fakepath\FACTURA Y ANEXO - 10 830 - MUNICIPALIDAD DE [GEOGRAPHIC_DATA]pdf"
type input "FACTURA Y ANEXO"
click at [801, 374] on button "Guardar" at bounding box center [830, 384] width 58 height 21
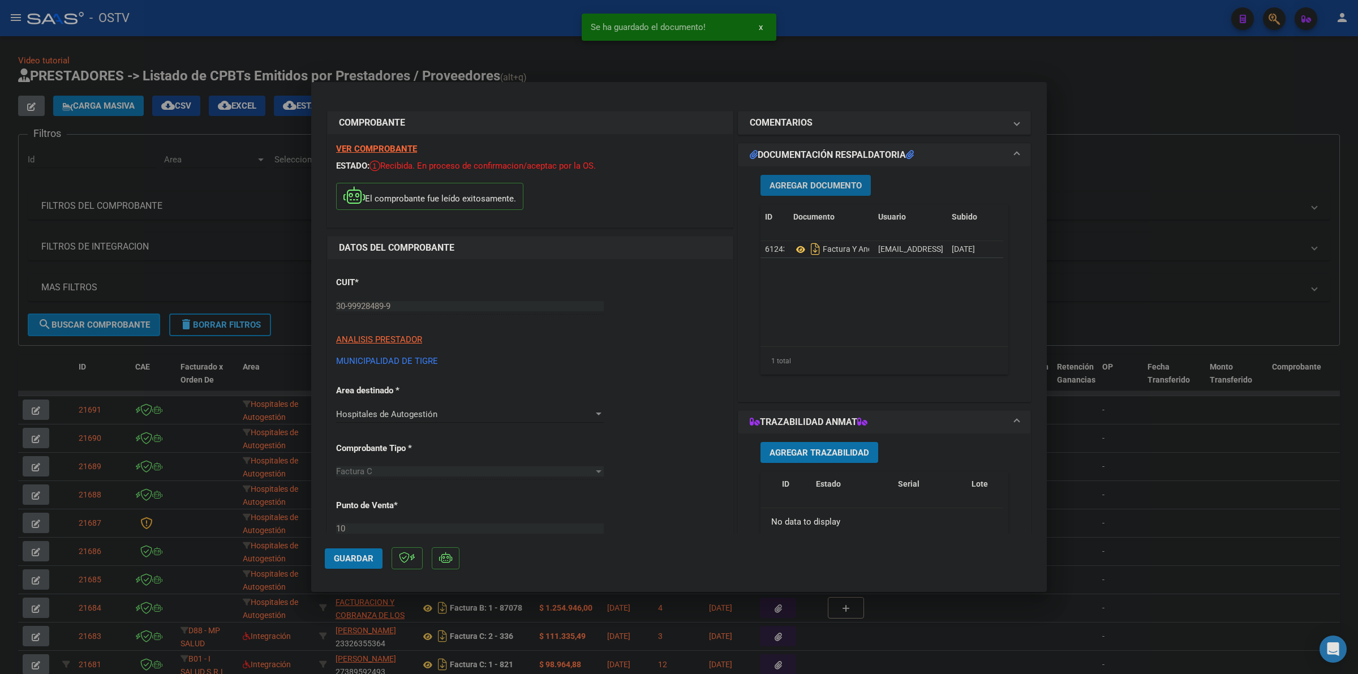
click at [372, 556] on span "Guardar" at bounding box center [354, 559] width 40 height 10
click at [351, 559] on span "Guardar" at bounding box center [354, 559] width 40 height 10
click at [919, 65] on div at bounding box center [679, 337] width 1358 height 674
type input "$ 0,00"
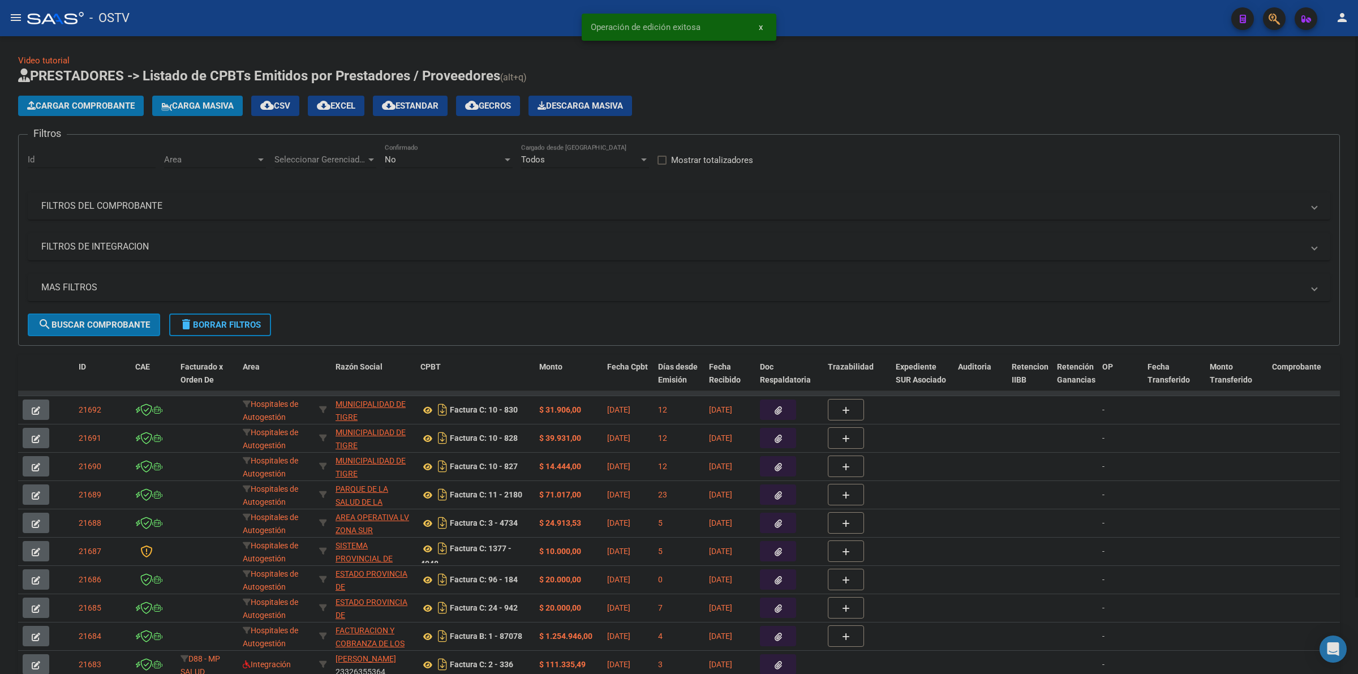
click at [126, 102] on span "Cargar Comprobante" at bounding box center [81, 106] width 108 height 10
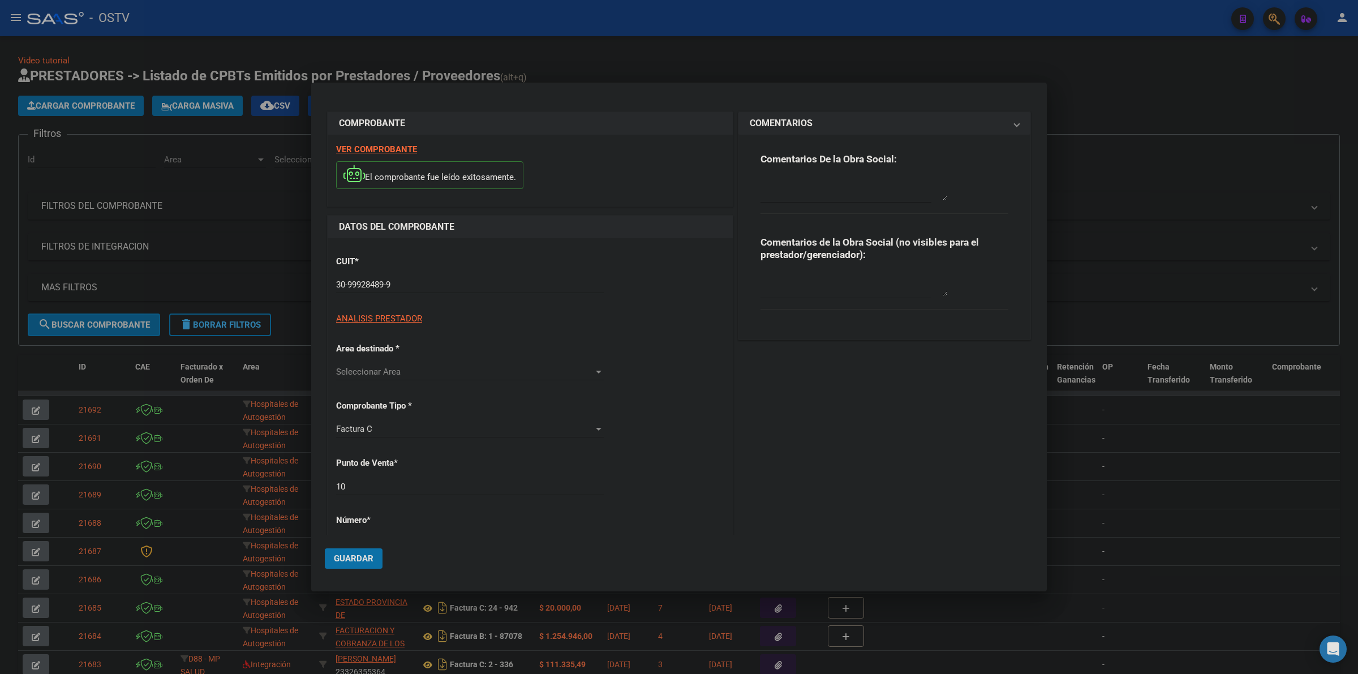
type input "815"
type input "$ 3.998,00"
type input "[DATE]"
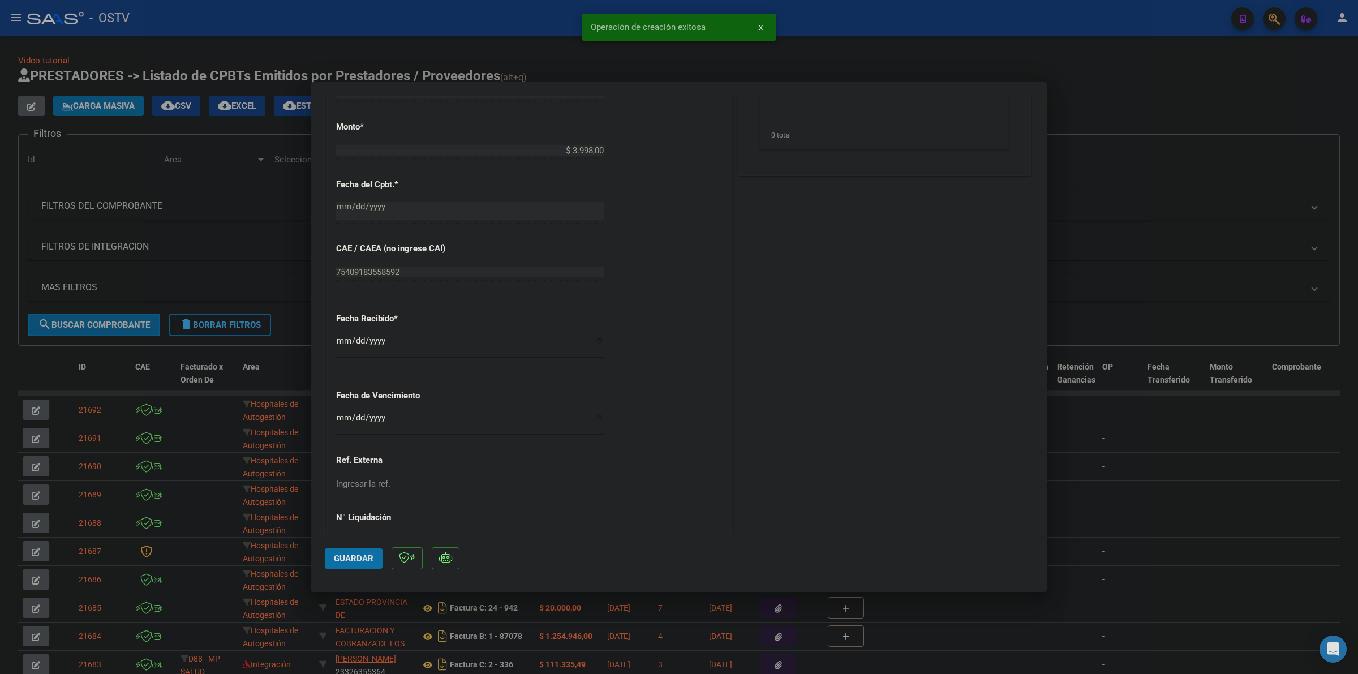
scroll to position [495, 0]
click at [341, 417] on input "Ingresar la fecha" at bounding box center [470, 420] width 268 height 18
type input "[DATE]"
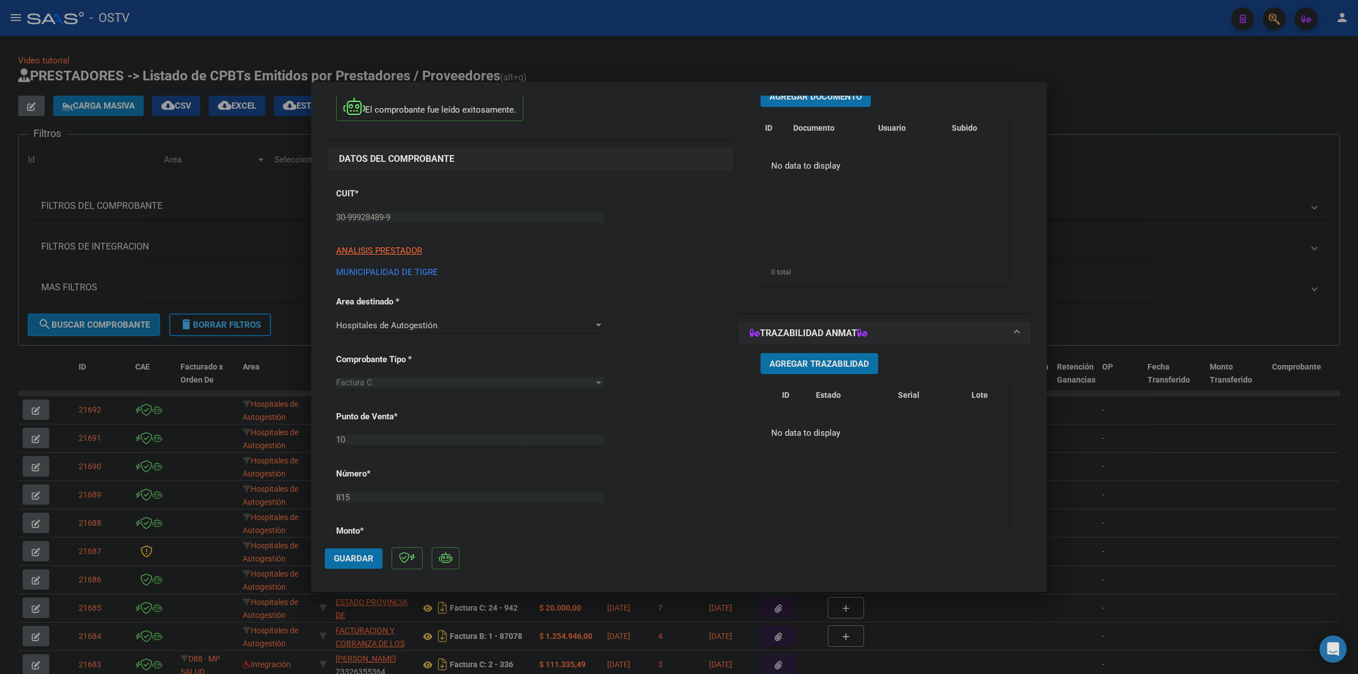
scroll to position [0, 0]
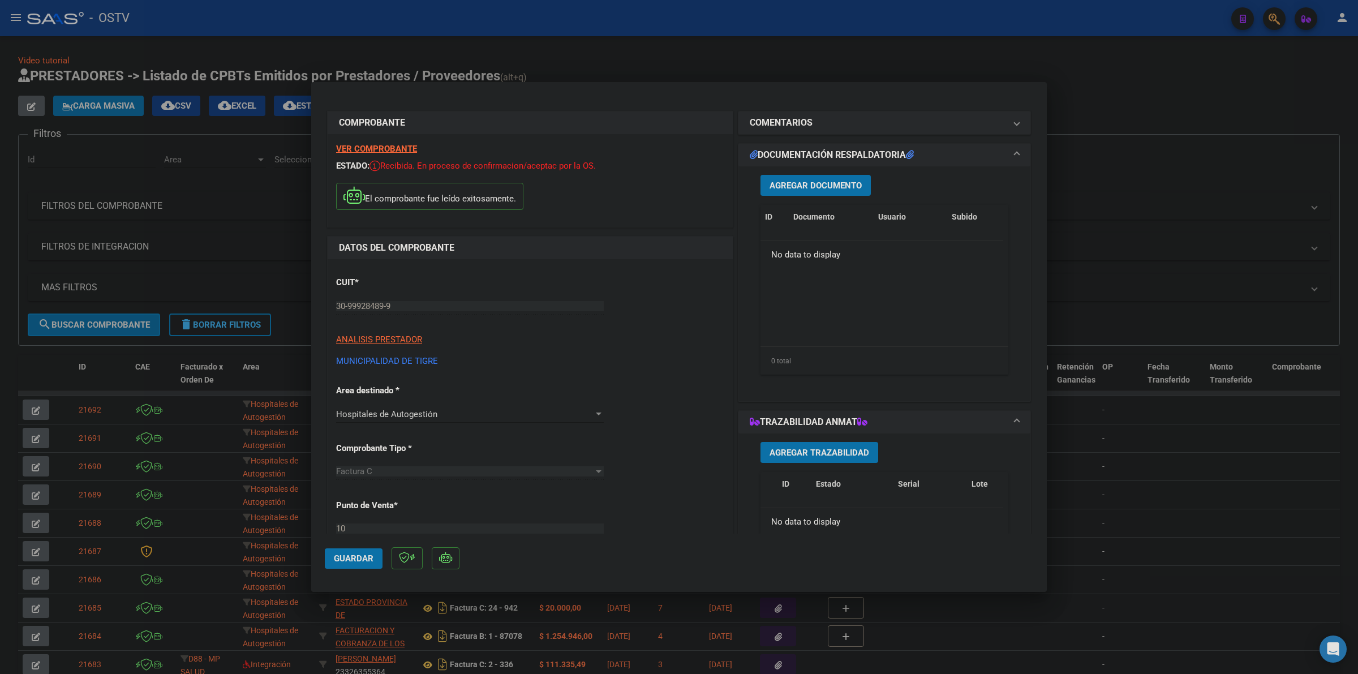
click at [842, 185] on span "Agregar Documento" at bounding box center [816, 186] width 92 height 10
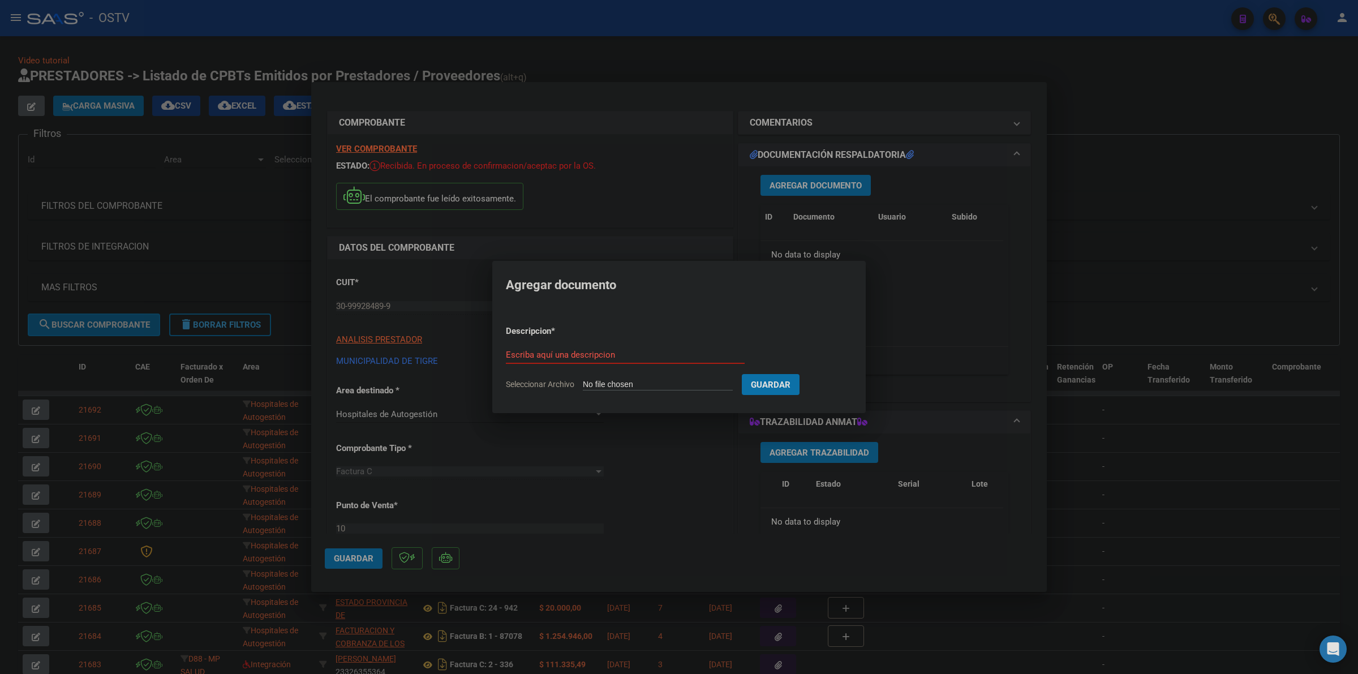
type input "C:\fakepath\FACTURA Y ANEXO - 10 815 - MUNICIPALIDAD DE [GEOGRAPHIC_DATA]pdf"
type input "FACTURA Y ANEXO"
click at [801, 374] on button "Guardar" at bounding box center [830, 384] width 58 height 21
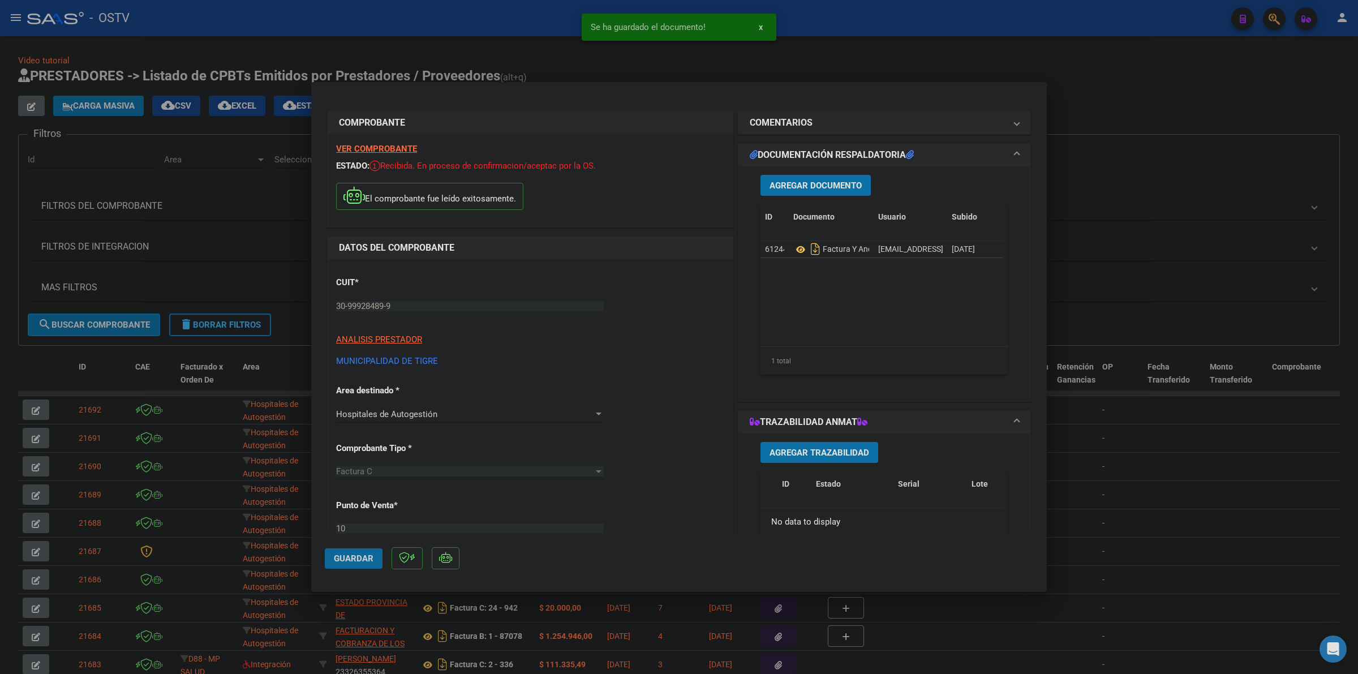
drag, startPoint x: 338, startPoint y: 558, endPoint x: 347, endPoint y: 556, distance: 9.1
click at [341, 558] on span "Guardar" at bounding box center [354, 559] width 40 height 10
click at [1121, 200] on div at bounding box center [679, 337] width 1358 height 674
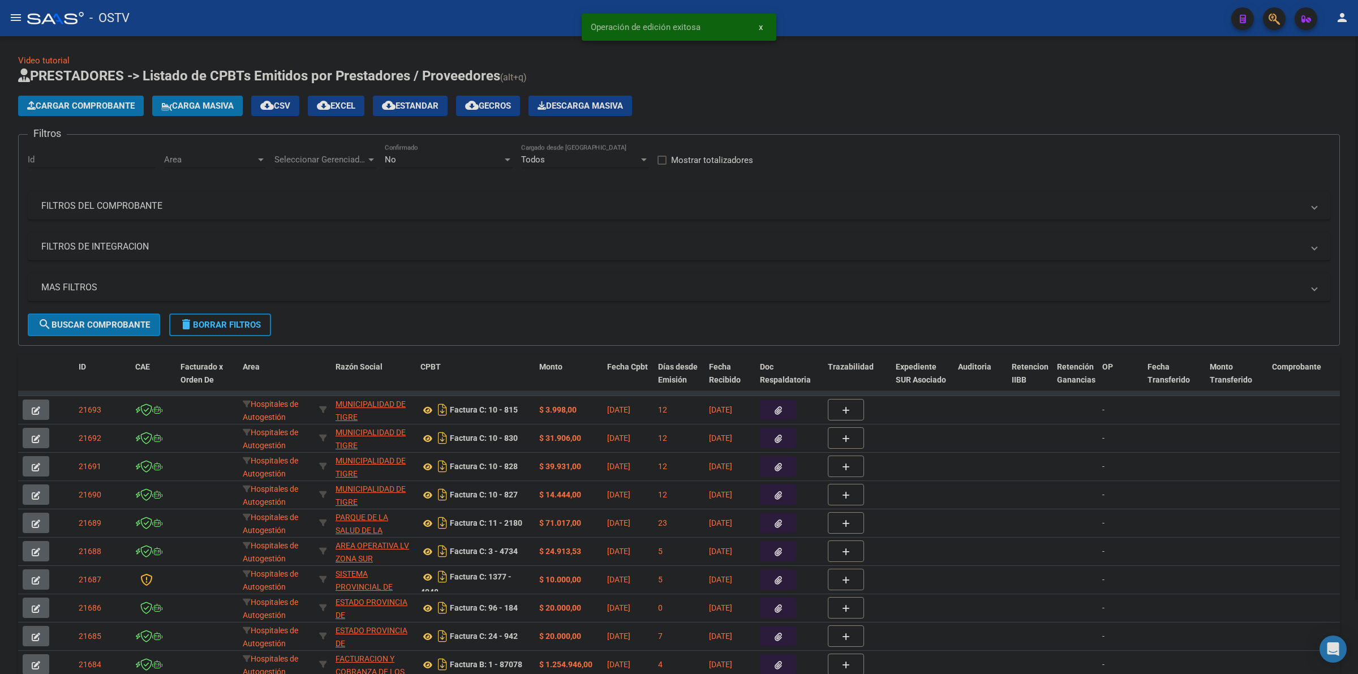
click at [95, 102] on span "Cargar Comprobante" at bounding box center [81, 106] width 108 height 10
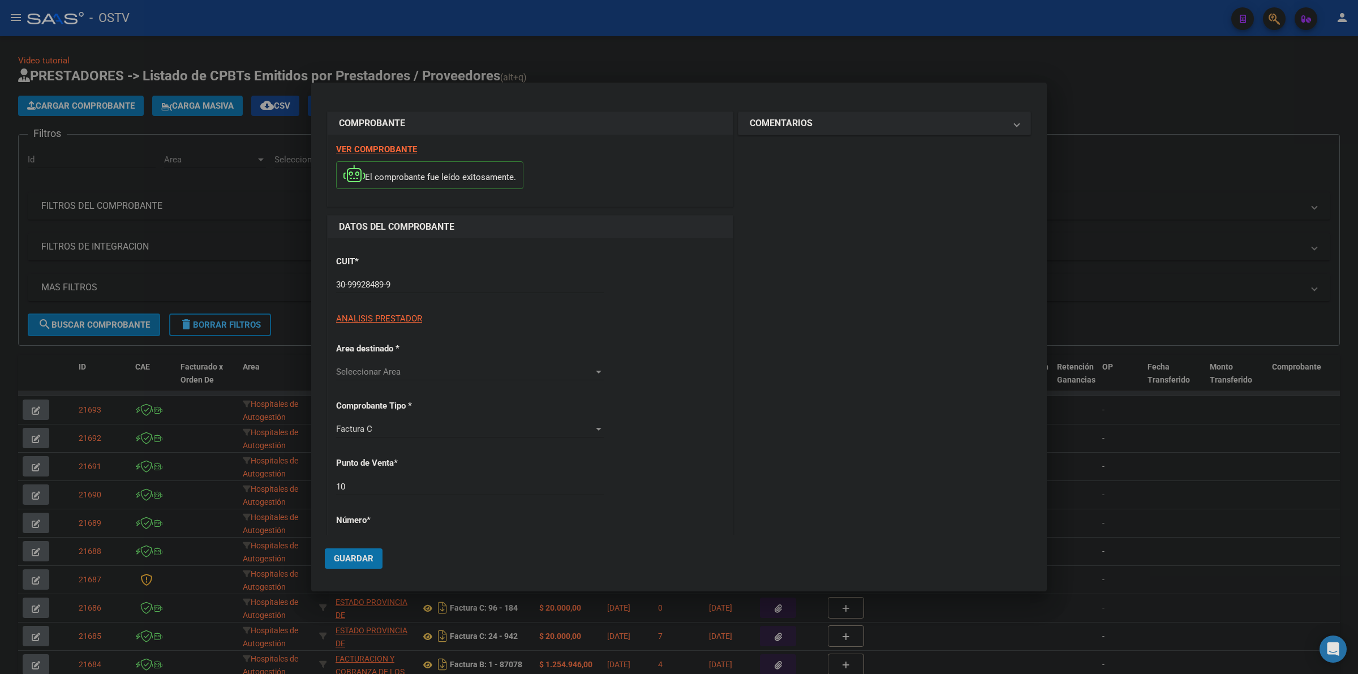
type input "816"
type input "$ 7.609,00"
type input "[DATE]"
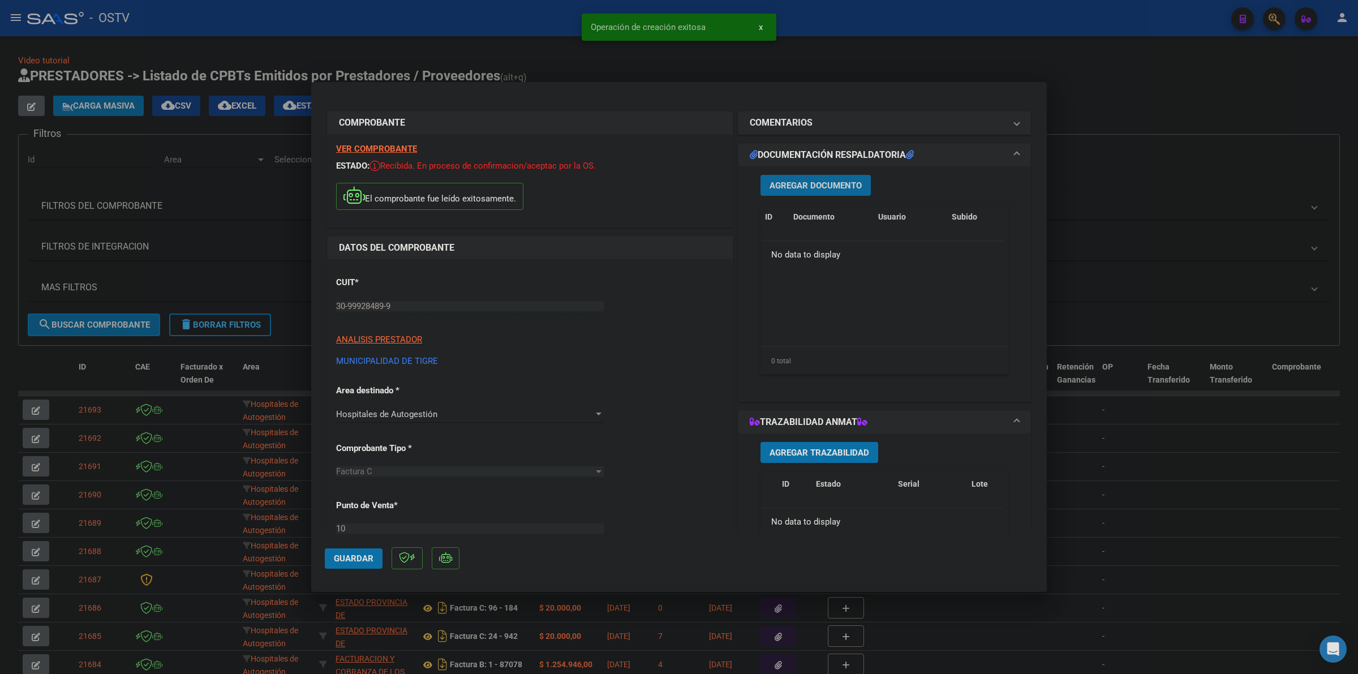
click at [824, 178] on button "Agregar Documento" at bounding box center [816, 185] width 110 height 21
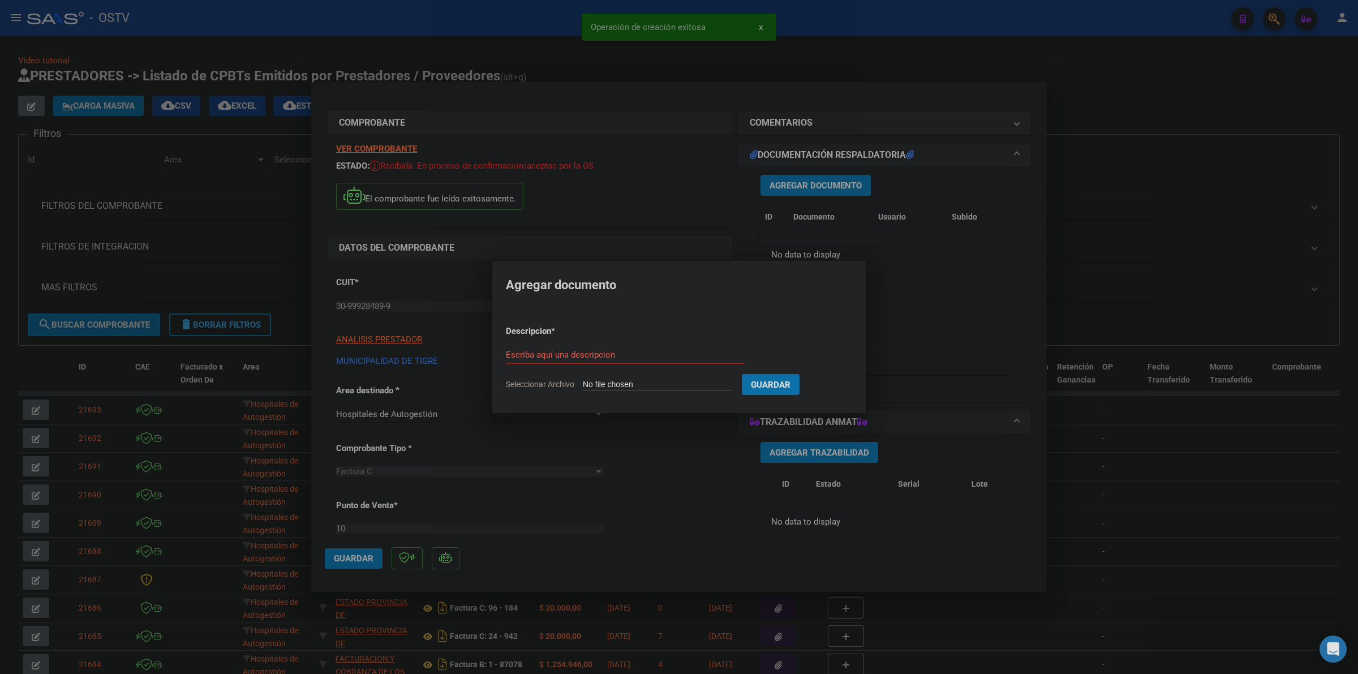
type input "C:\fakepath\FACTURA Y ANEXO - 10 816 - MUNICIPALIDAD DE [GEOGRAPHIC_DATA]pdf"
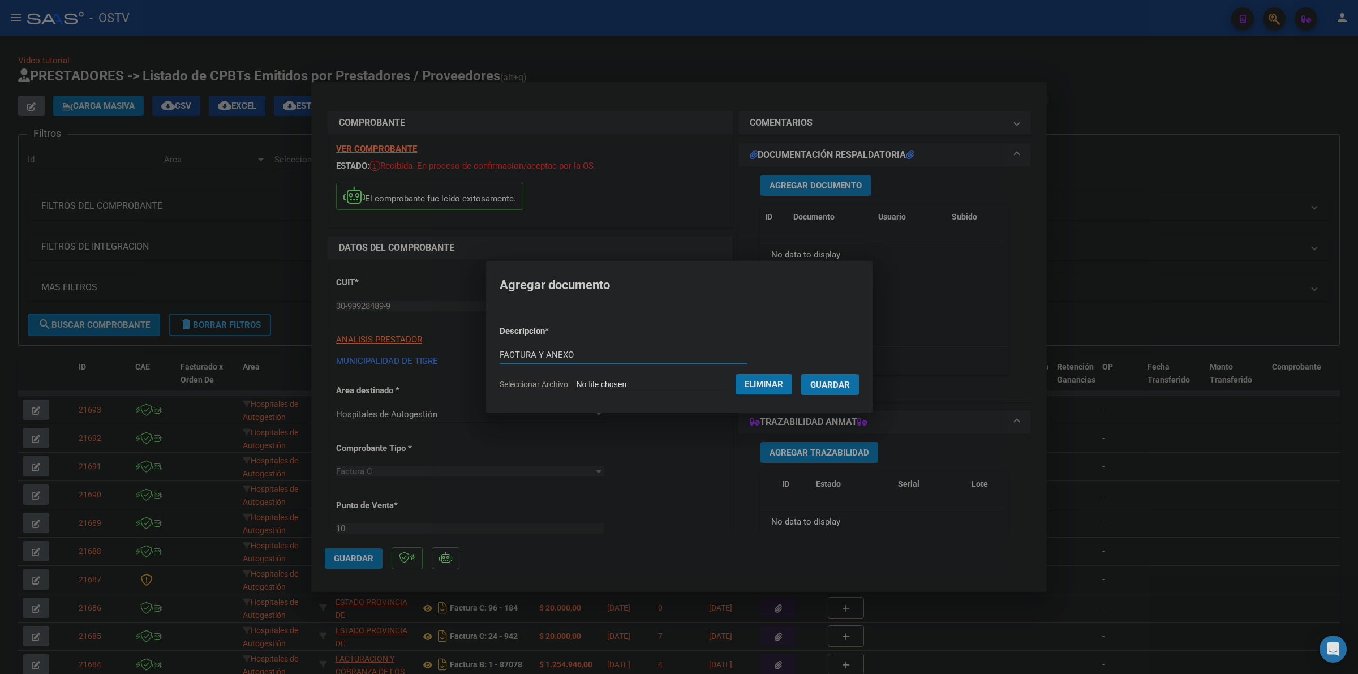
type input "FACTURA Y ANEXO"
click at [801, 374] on button "Guardar" at bounding box center [830, 384] width 58 height 21
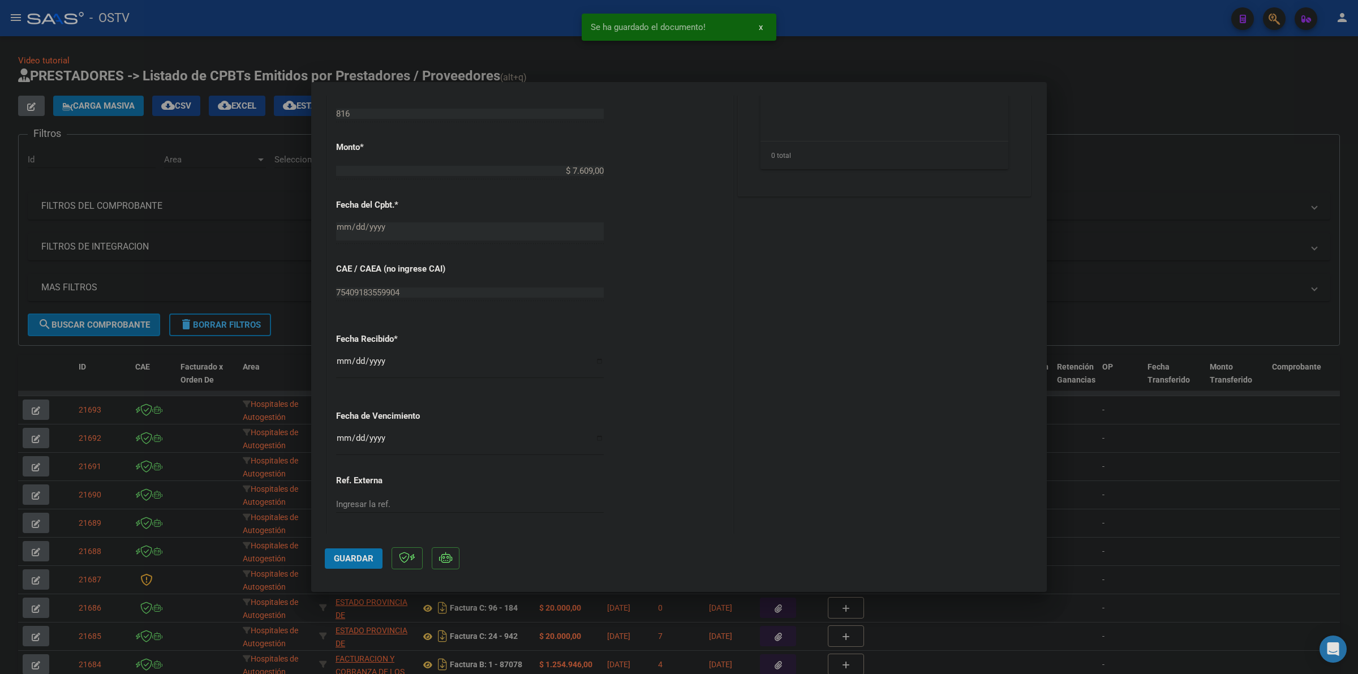
scroll to position [530, 0]
click at [340, 380] on input "Ingresar la fecha" at bounding box center [470, 385] width 268 height 18
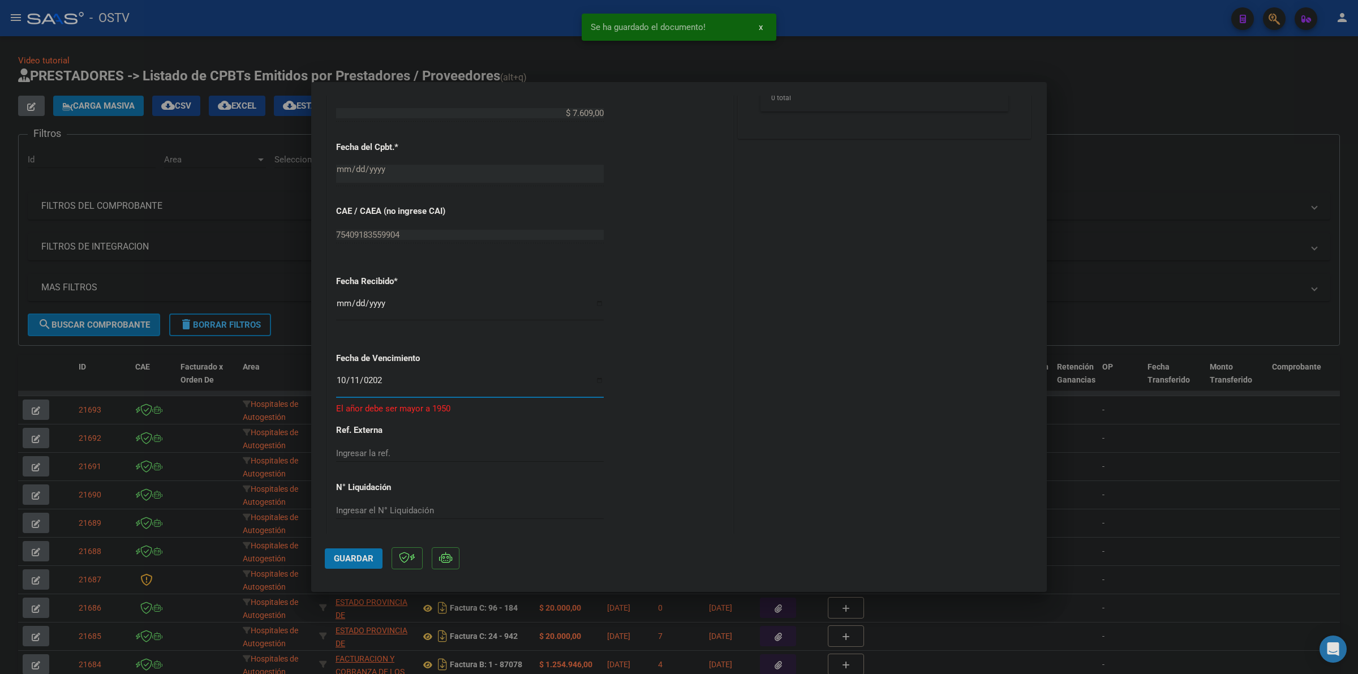
type input "[DATE]"
drag, startPoint x: 357, startPoint y: 556, endPoint x: 461, endPoint y: 486, distance: 125.6
click at [359, 555] on span "Guardar" at bounding box center [354, 559] width 40 height 10
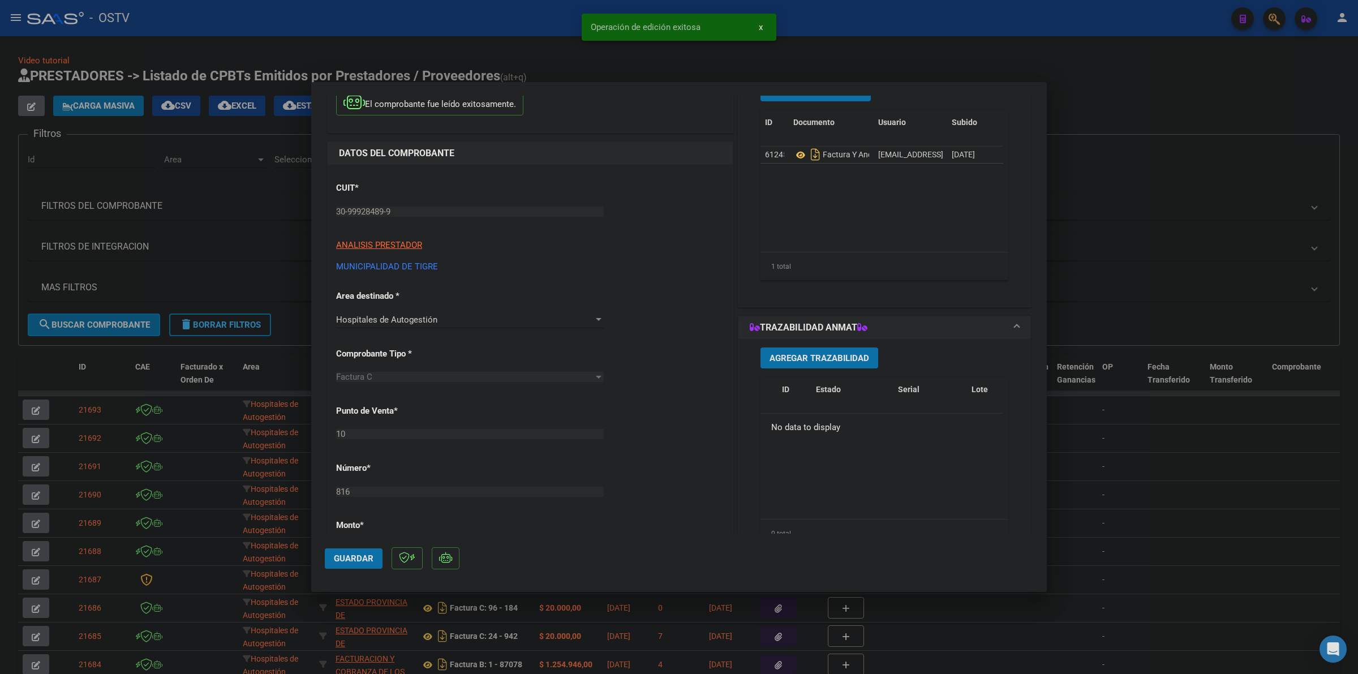
scroll to position [35, 0]
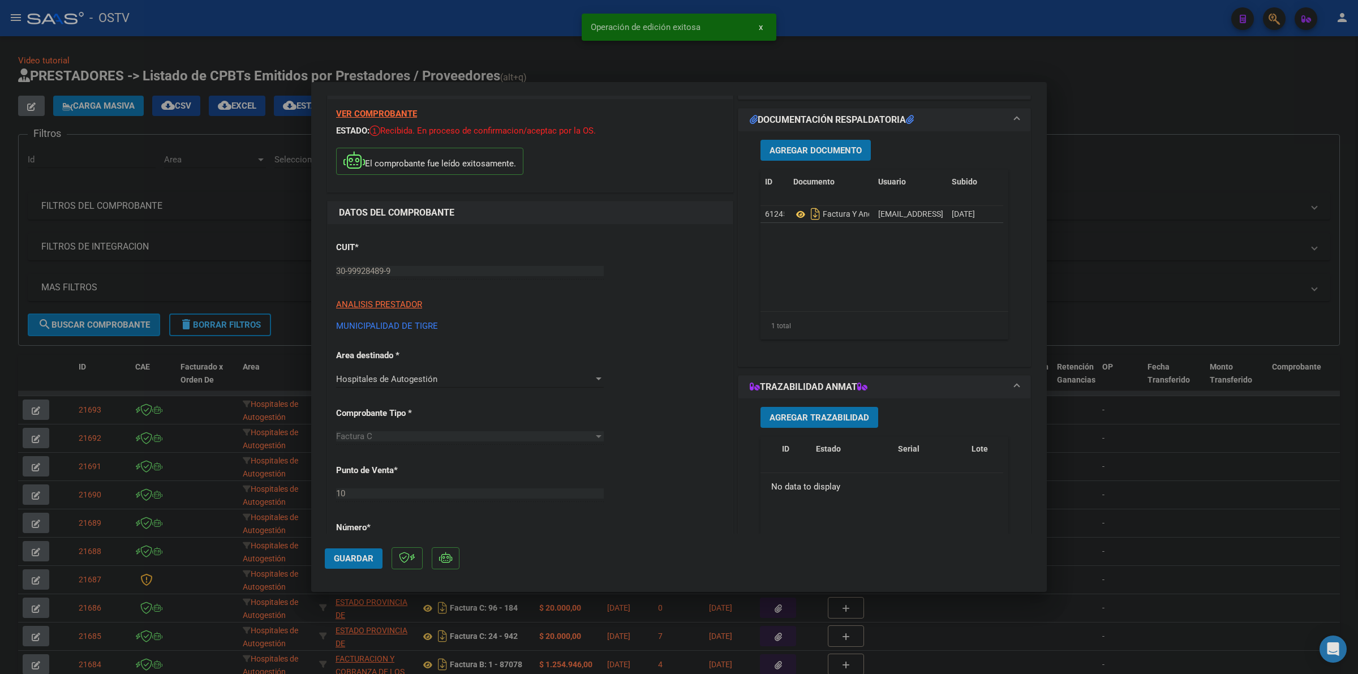
click at [1129, 112] on div at bounding box center [679, 337] width 1358 height 674
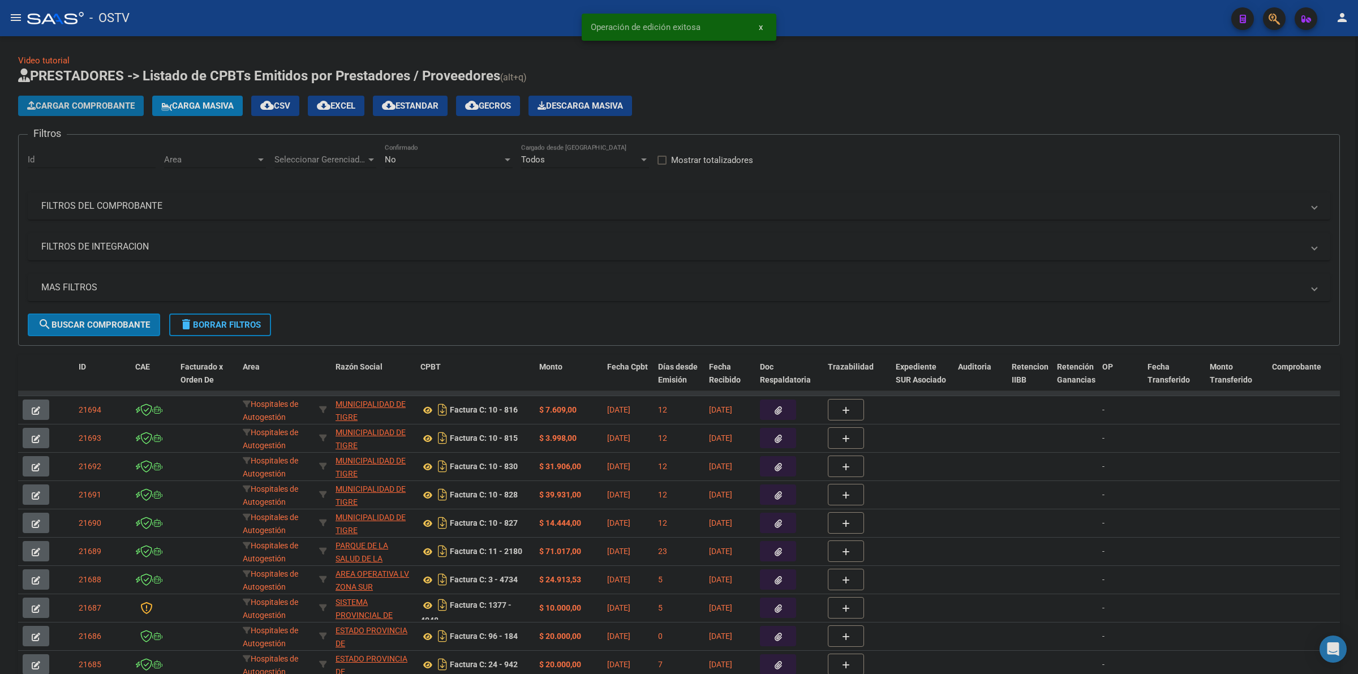
click at [76, 105] on span "Cargar Comprobante" at bounding box center [81, 106] width 108 height 10
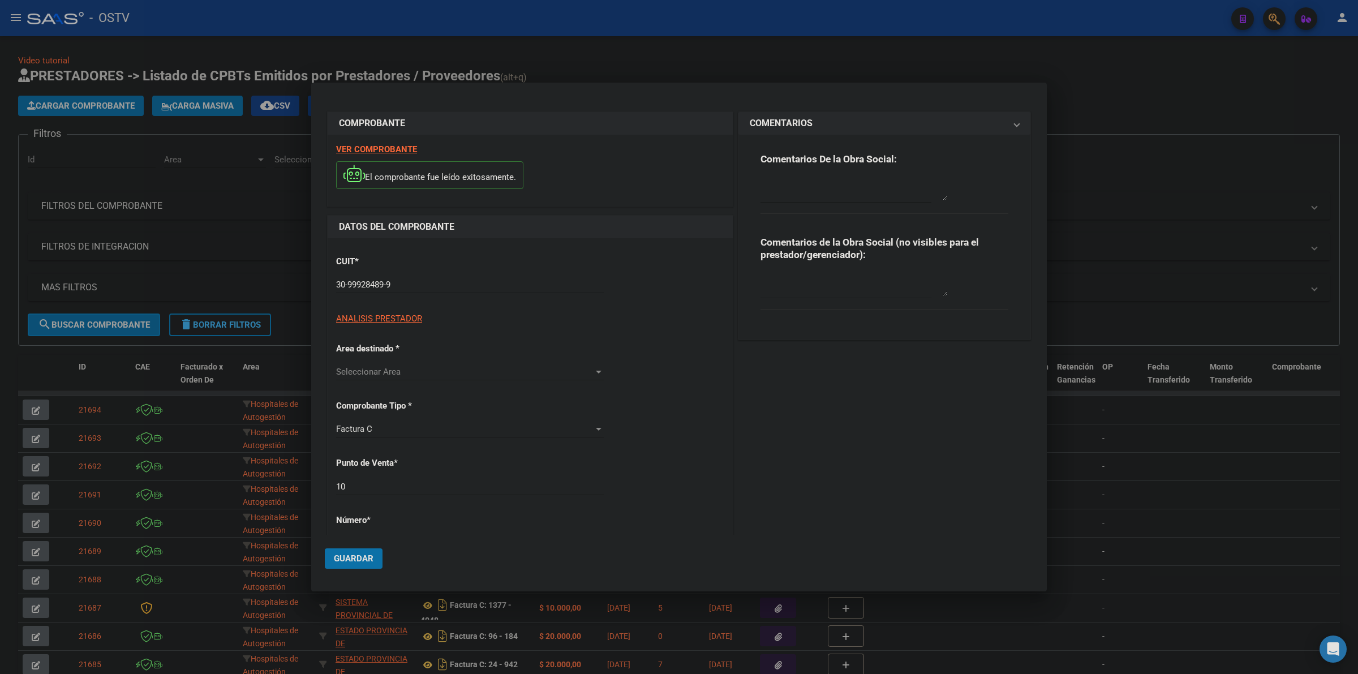
type input "818"
type input "$ 1.520,00"
type input "[DATE]"
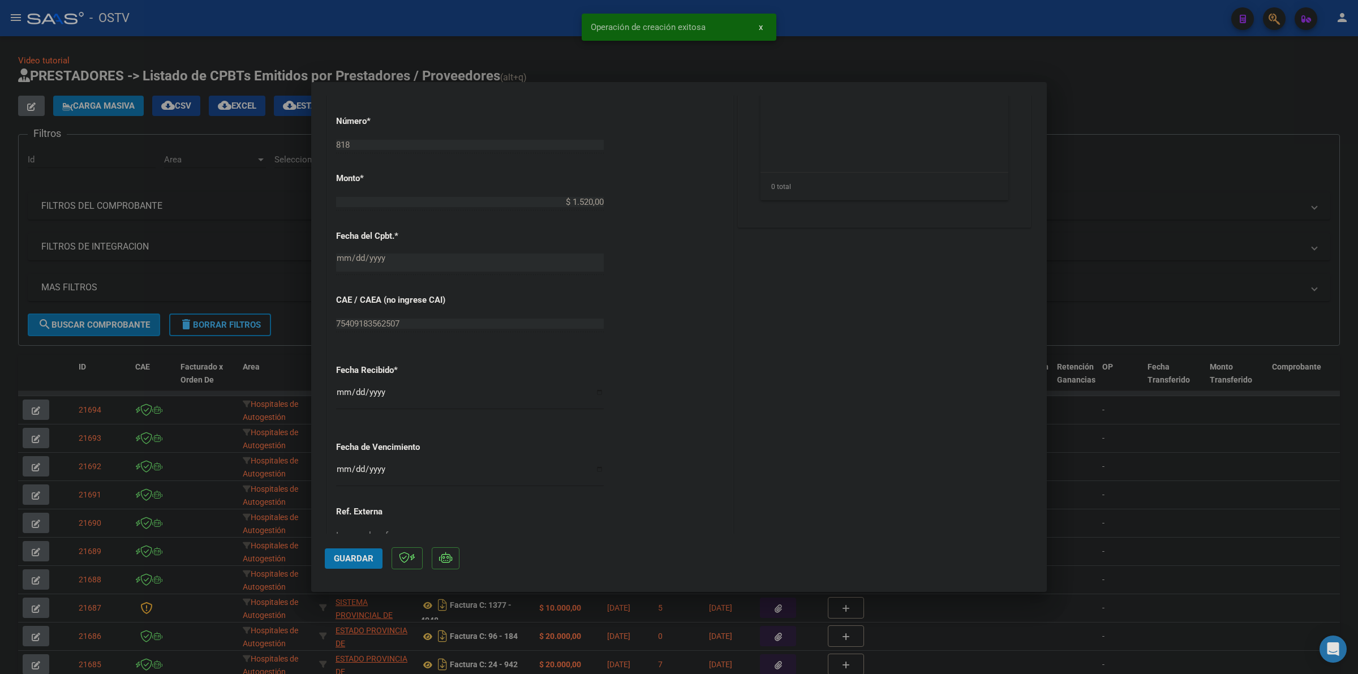
scroll to position [518, 0]
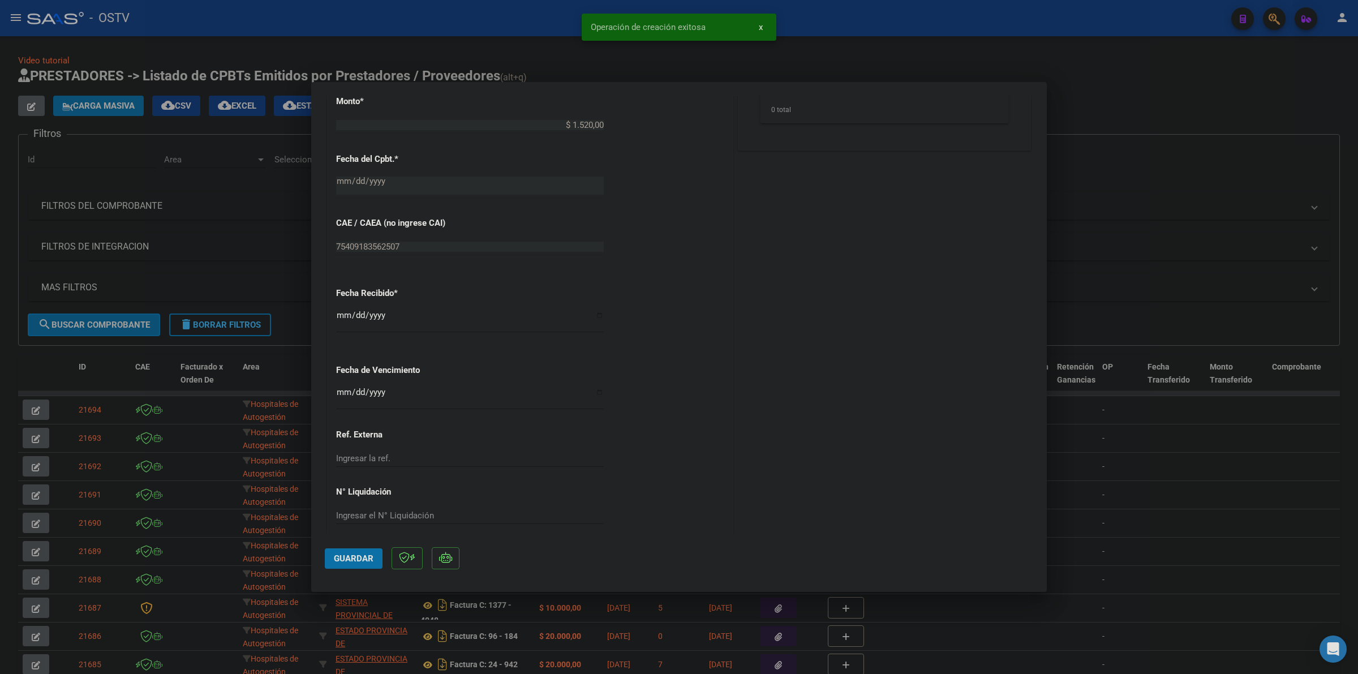
click at [340, 392] on input "Ingresar la fecha" at bounding box center [470, 397] width 268 height 18
type input "[DATE]"
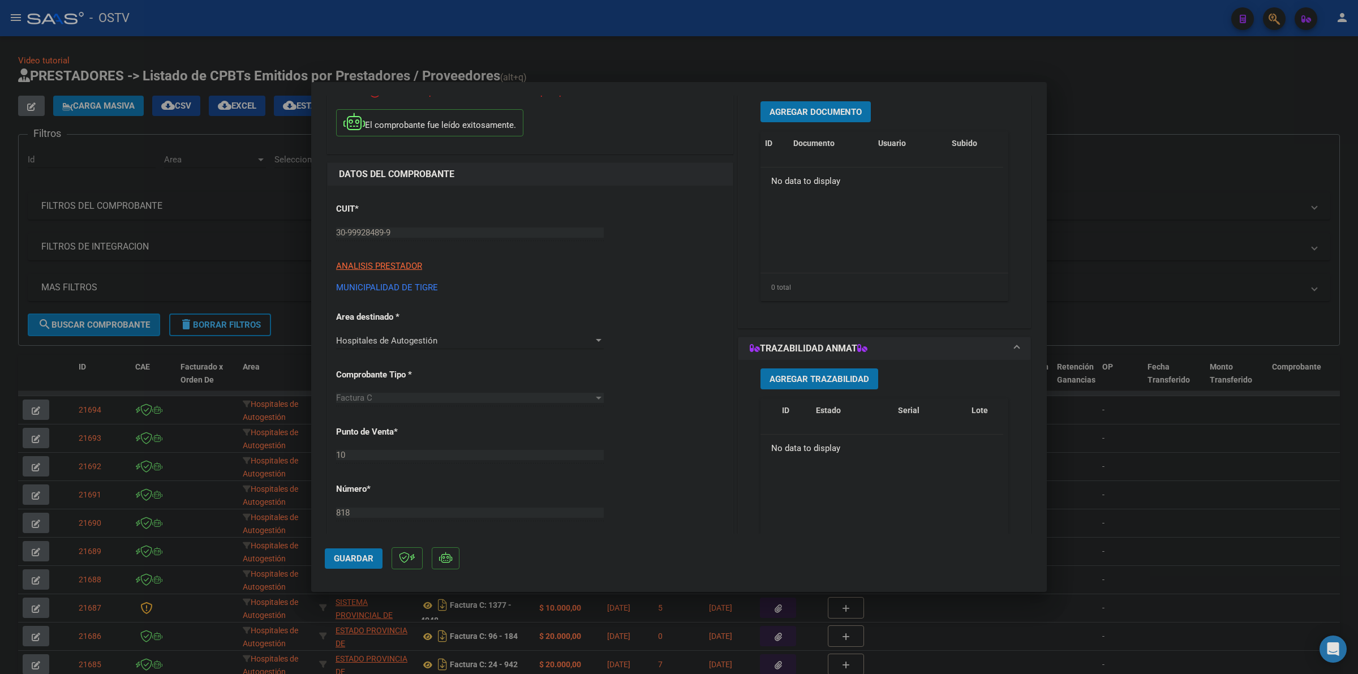
scroll to position [0, 0]
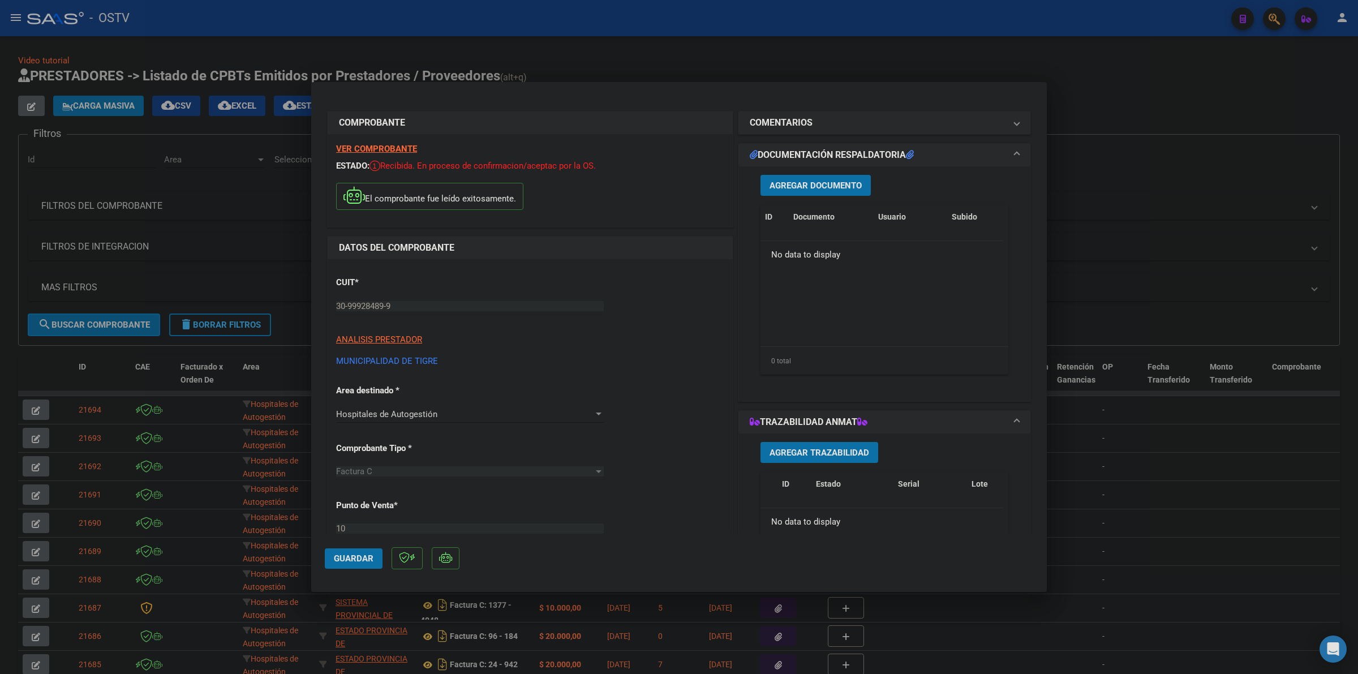
click at [824, 185] on span "Agregar Documento" at bounding box center [816, 186] width 92 height 10
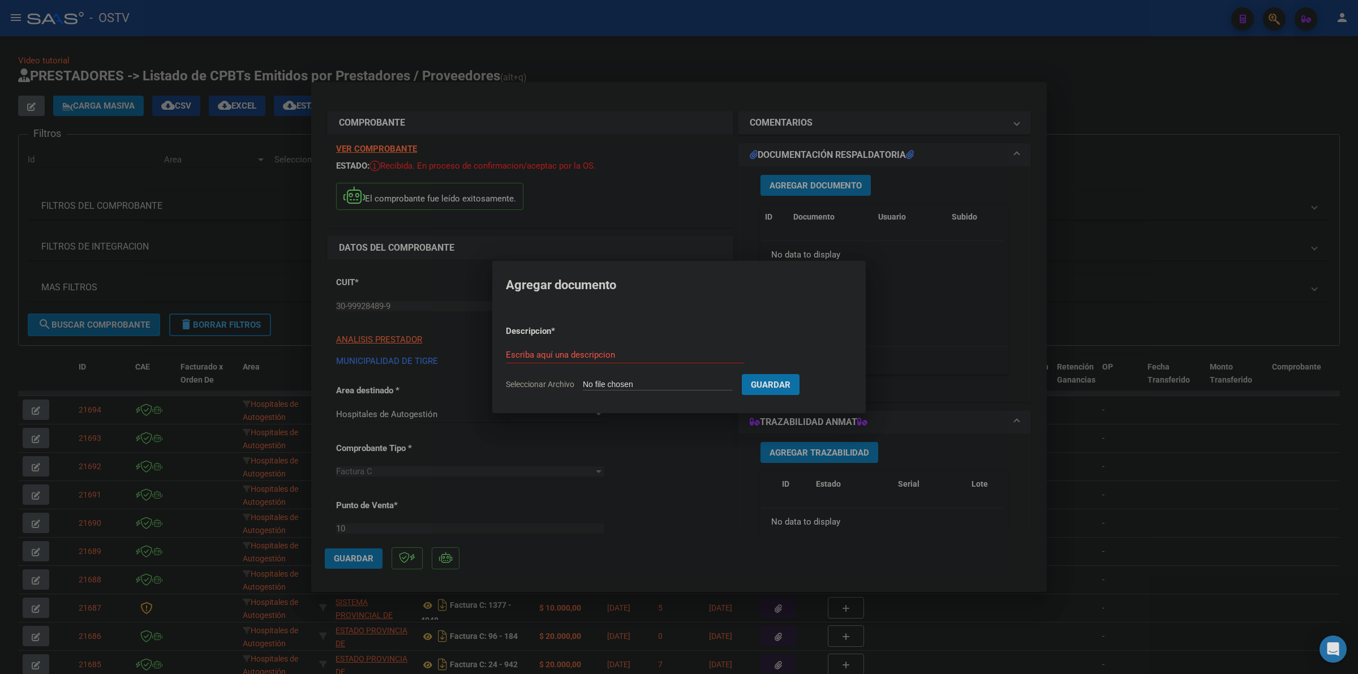
type input "C:\fakepath\FACTURA Y ANEXO - 10 818 - MUNICIPALIDAD DE [GEOGRAPHIC_DATA]pdf"
type input "FACTURA Y ANEXO"
click at [801, 374] on button "Guardar" at bounding box center [830, 384] width 58 height 21
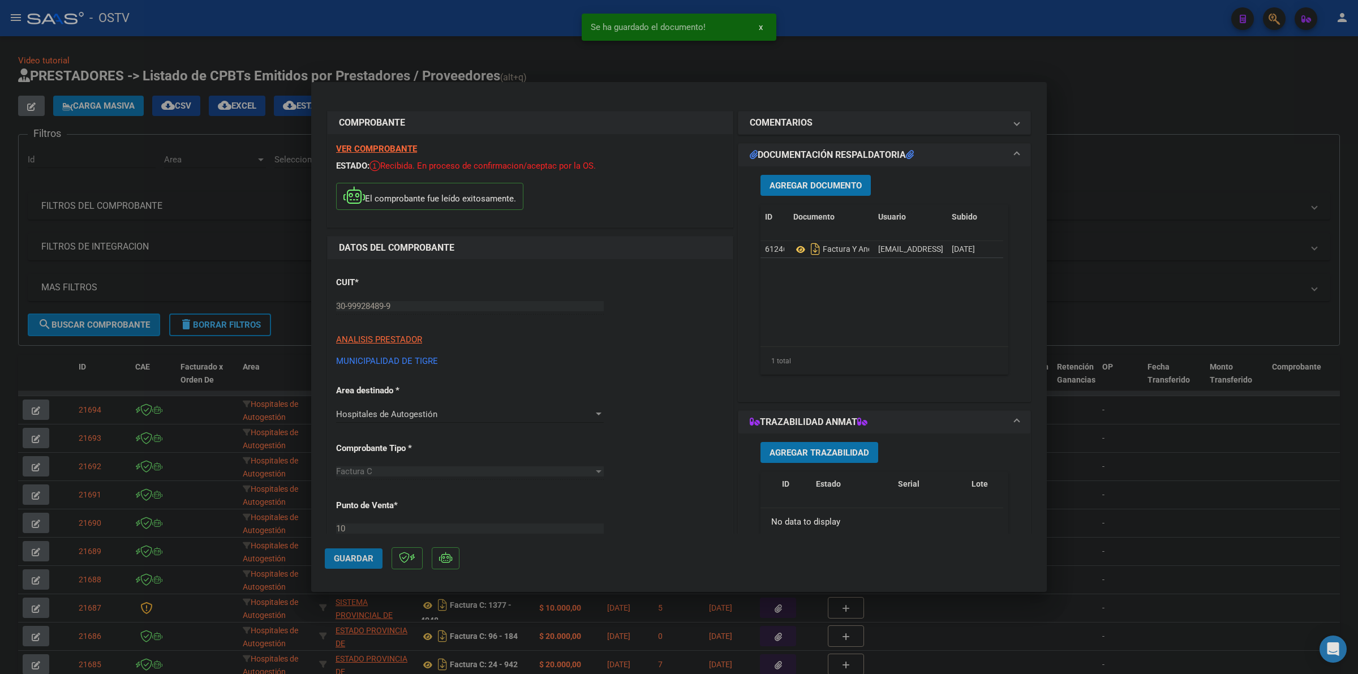
click at [362, 556] on span "Guardar" at bounding box center [354, 559] width 40 height 10
click at [739, 68] on div at bounding box center [679, 337] width 1358 height 674
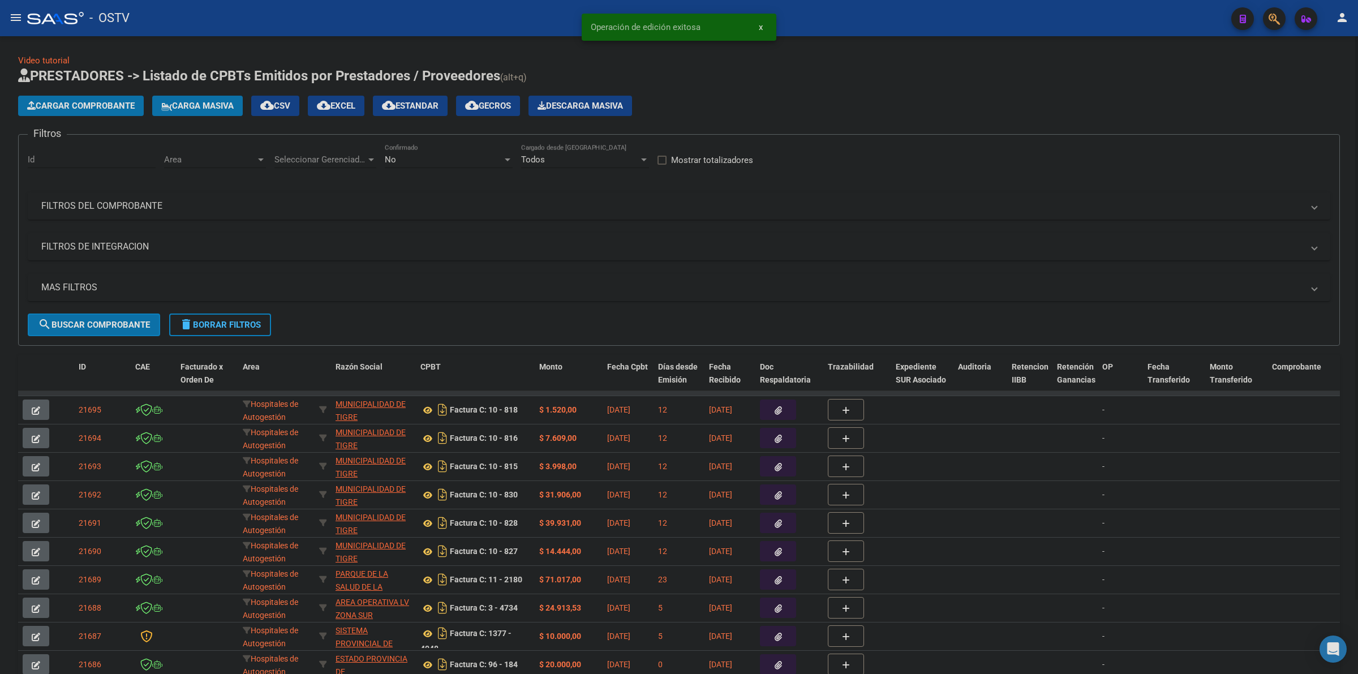
click at [108, 103] on span "Cargar Comprobante" at bounding box center [81, 106] width 108 height 10
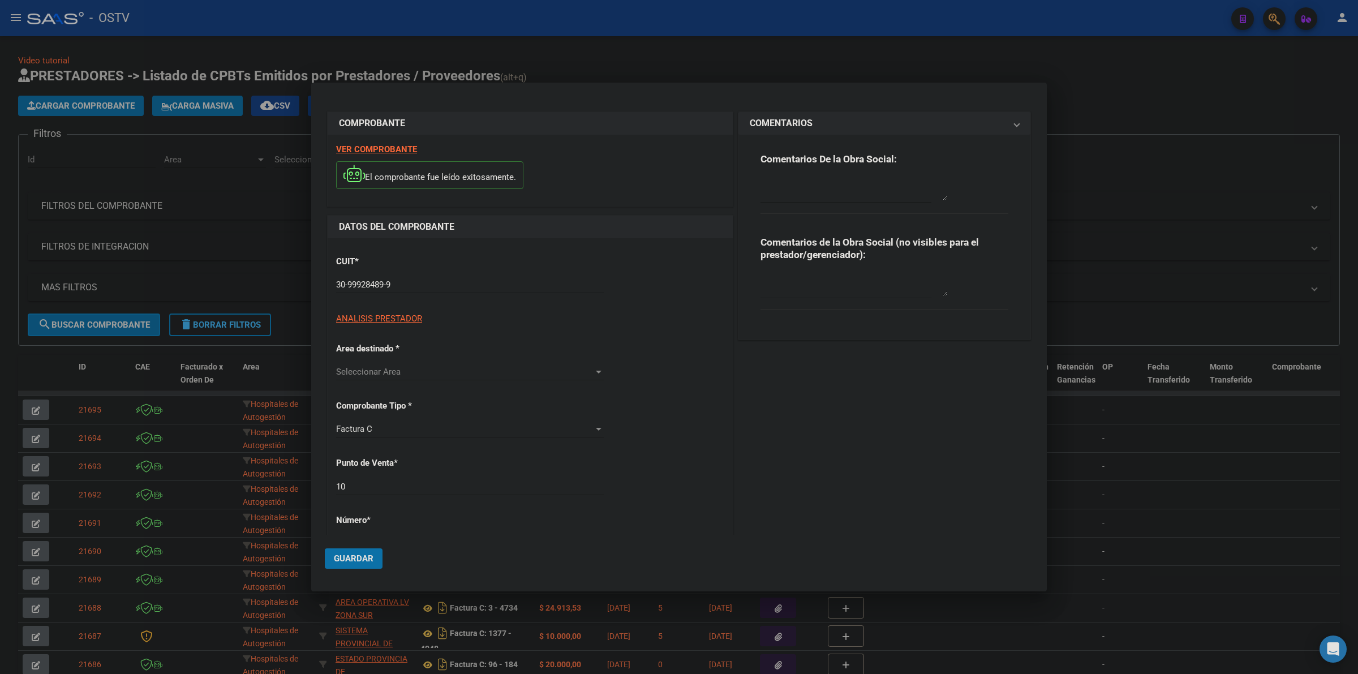
type input "823"
type input "$ 20.597,00"
type input "[DATE]"
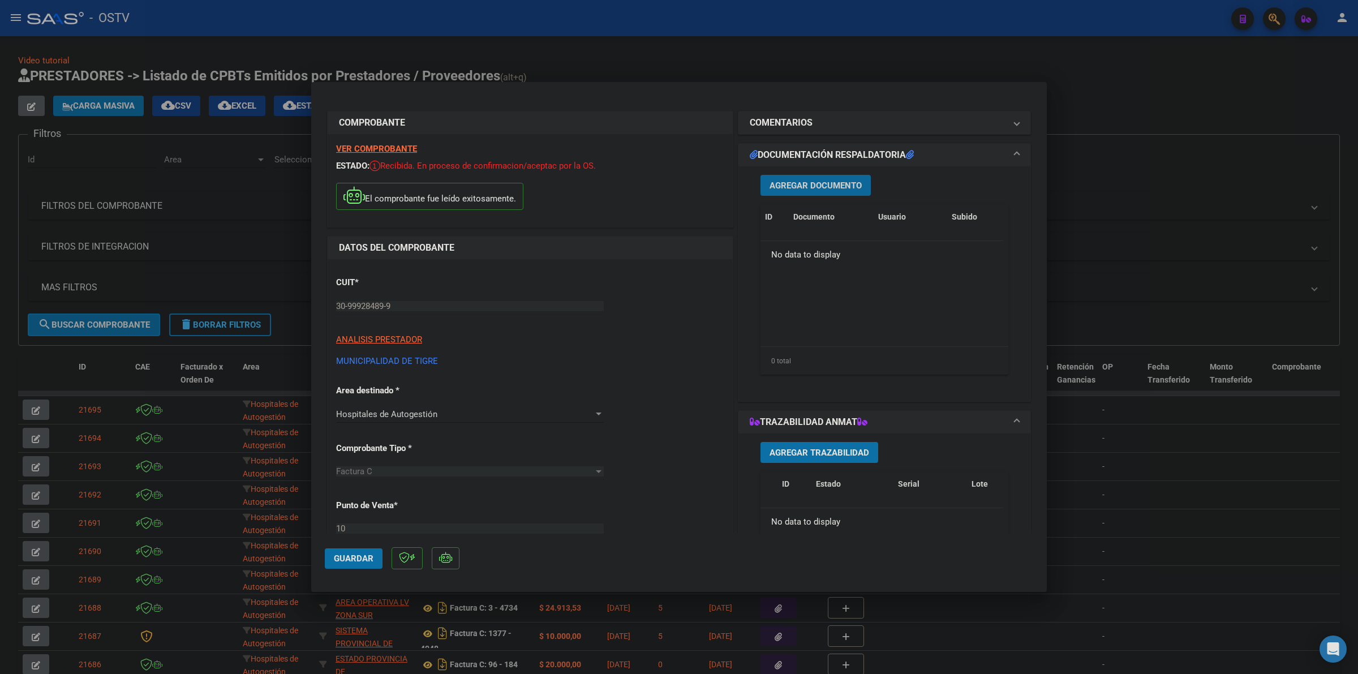
click at [787, 186] on span "Agregar Documento" at bounding box center [816, 186] width 92 height 10
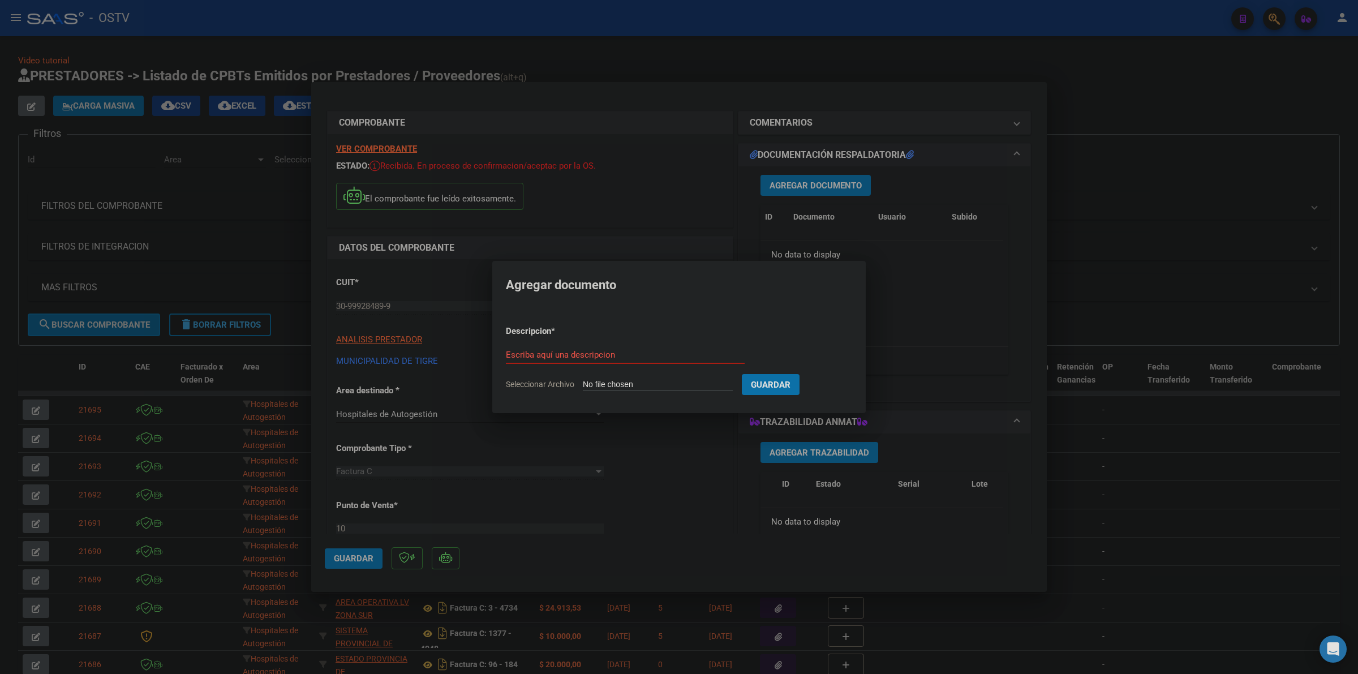
type input "C:\fakepath\FACTURA Y ANEXO - 10 823 - MUNICIPALIDAD DE [GEOGRAPHIC_DATA]pdf"
click at [586, 358] on input "FACTURA Y" at bounding box center [624, 355] width 248 height 10
type input "FACTURA Y ANEXO"
click at [801, 374] on button "Guardar" at bounding box center [830, 384] width 58 height 21
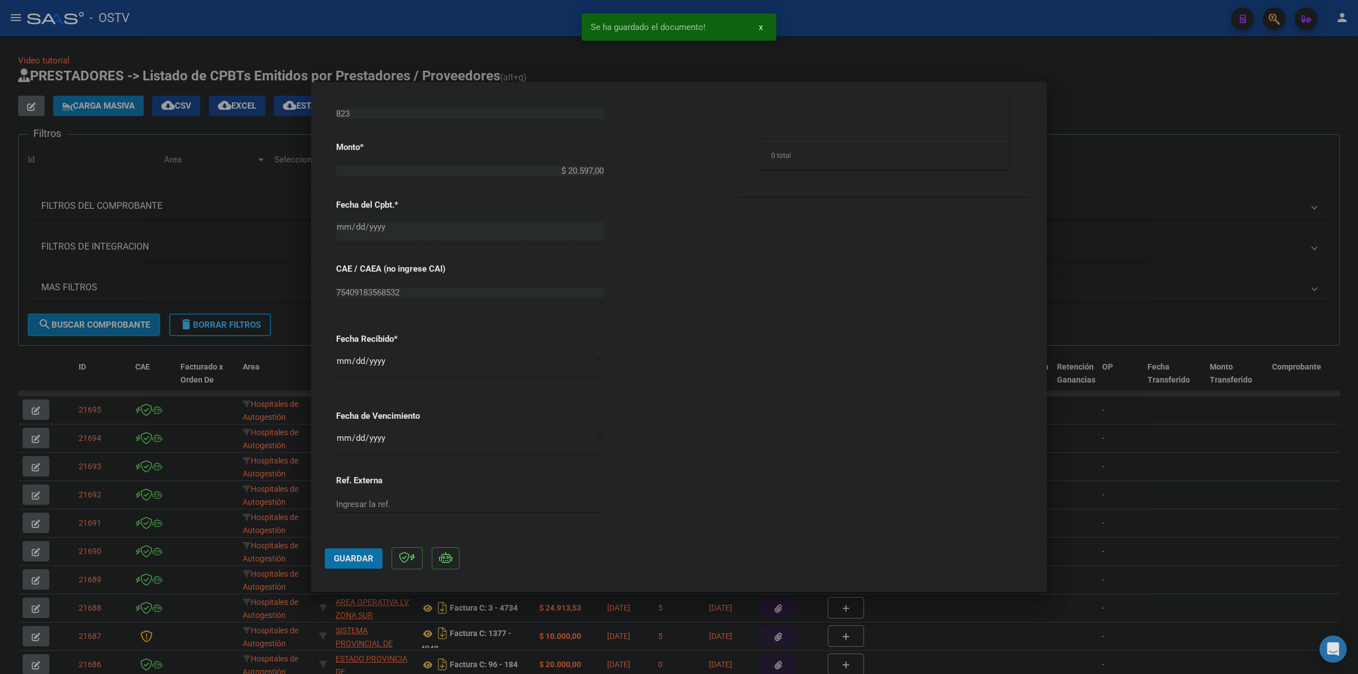
scroll to position [530, 0]
click at [334, 384] on div "CUIT * 30-99928489-9 Ingresar CUIT ANALISIS PRESTADOR MUNICIPALIDAD DE TIGRE AR…" at bounding box center [530, 130] width 405 height 803
click at [336, 381] on input "Ingresar la fecha" at bounding box center [470, 385] width 268 height 18
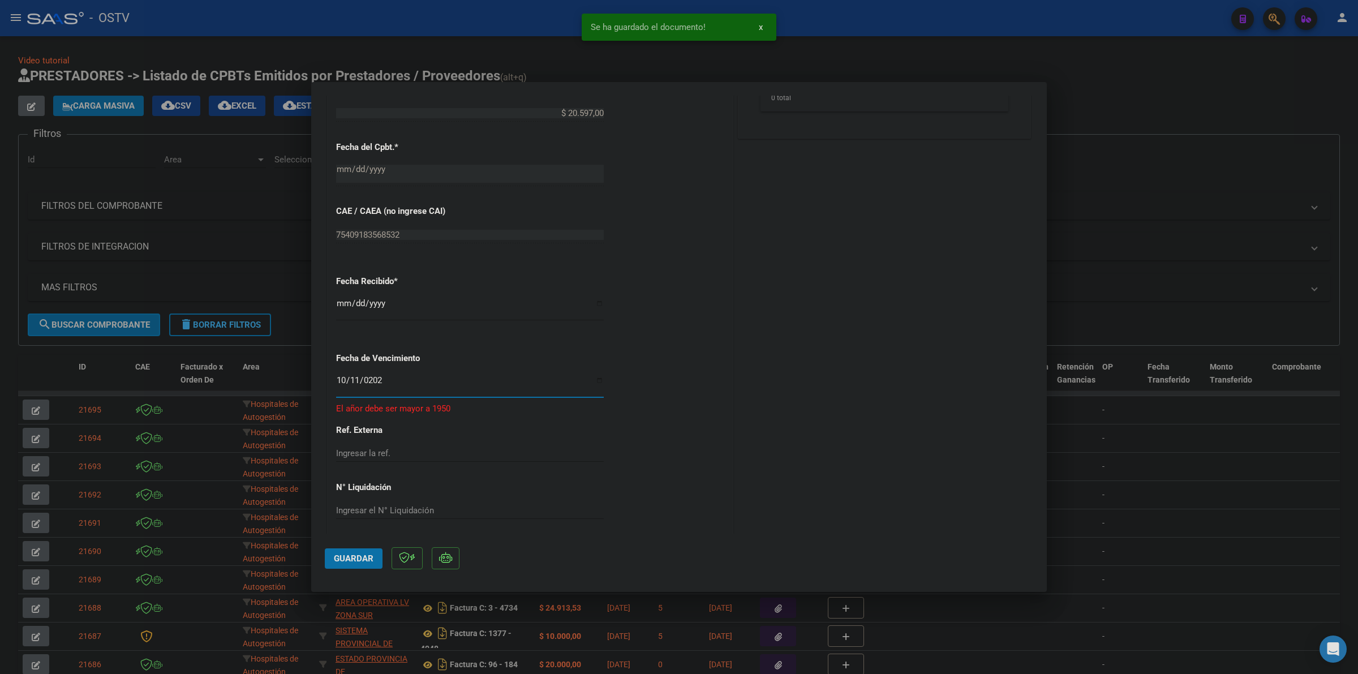
type input "[DATE]"
click at [361, 545] on mat-dialog-actions "Guardar" at bounding box center [679, 556] width 709 height 45
click at [361, 552] on button "Guardar" at bounding box center [354, 558] width 58 height 20
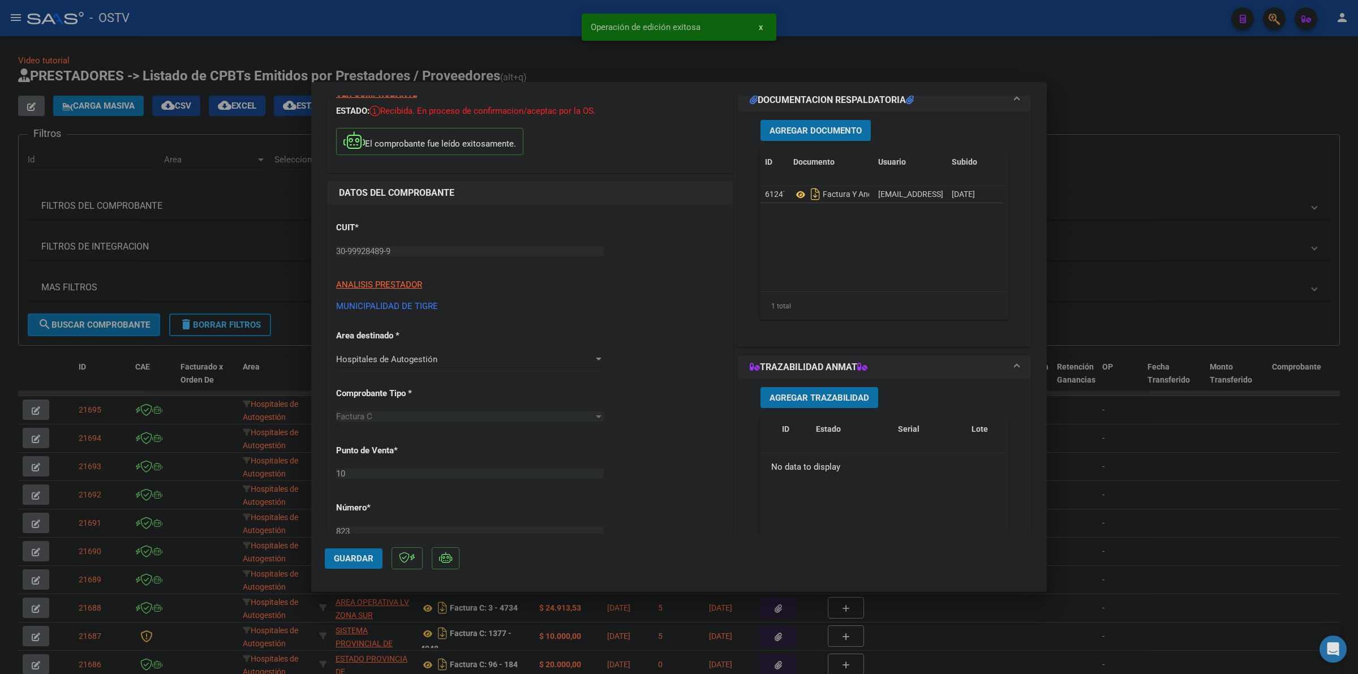
scroll to position [0, 0]
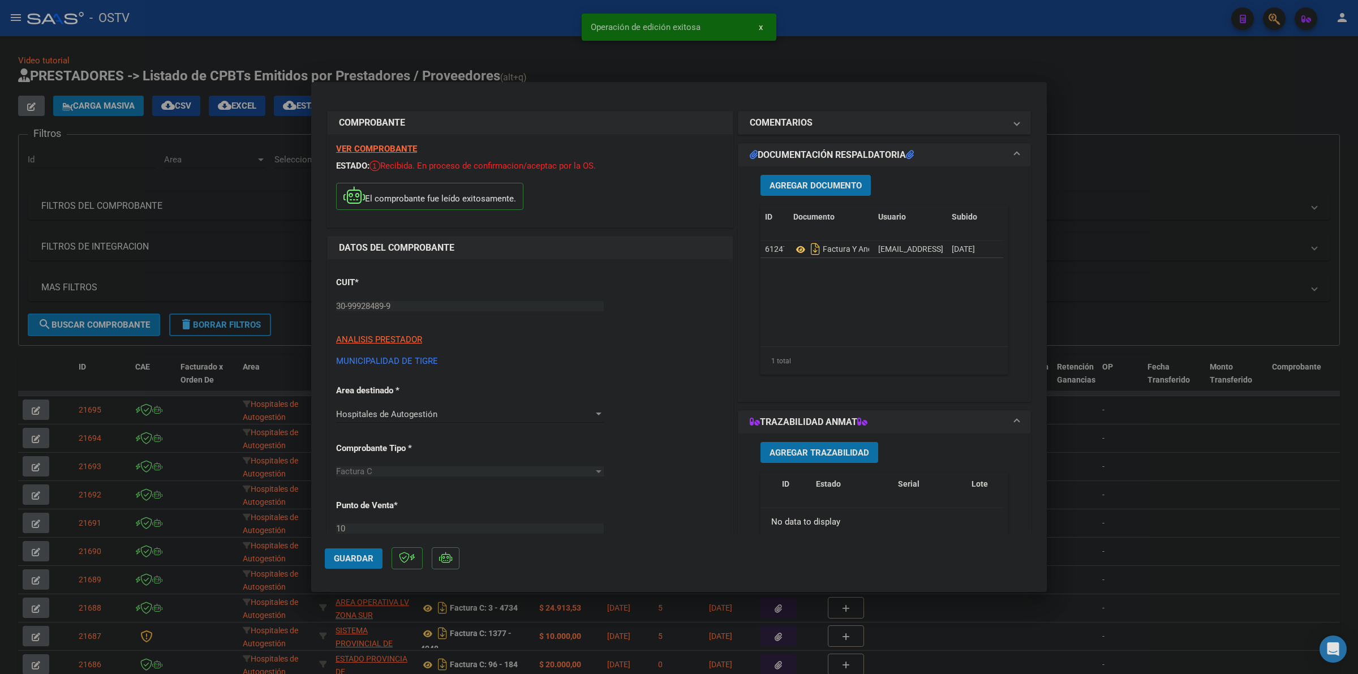
click at [932, 55] on div at bounding box center [679, 337] width 1358 height 674
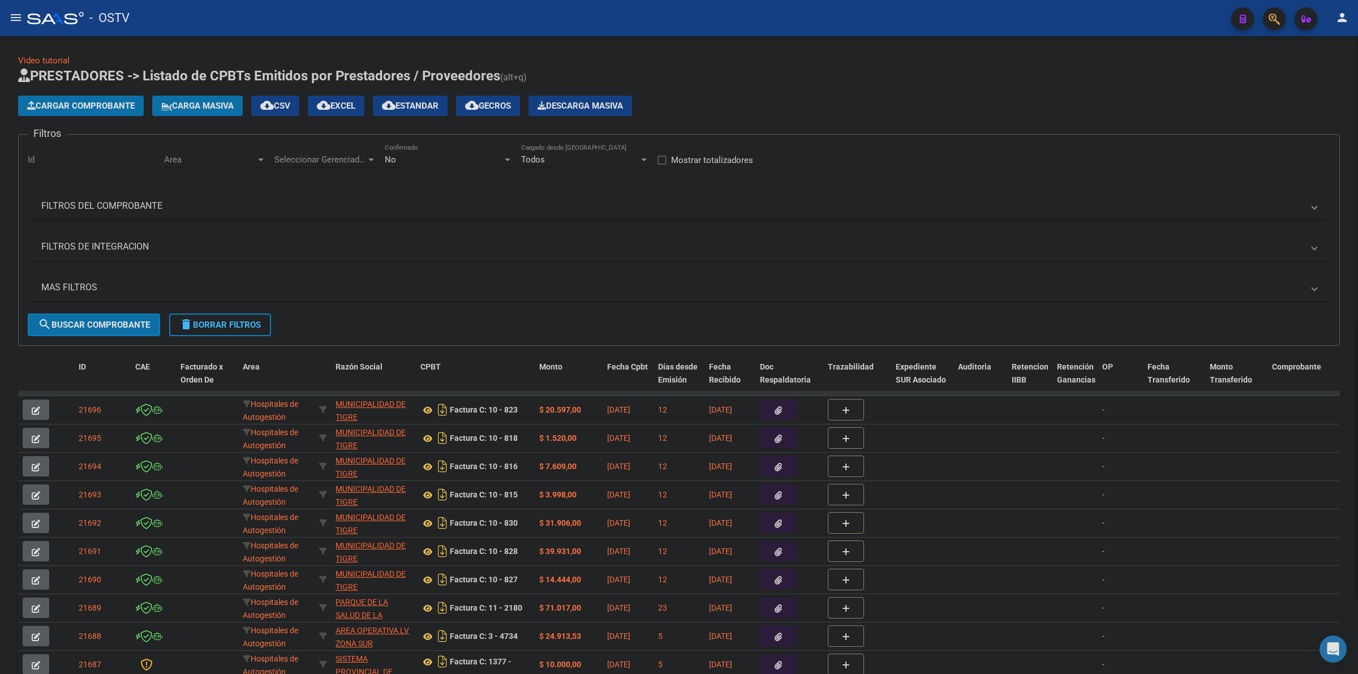
click at [58, 101] on span "Cargar Comprobante" at bounding box center [81, 106] width 108 height 10
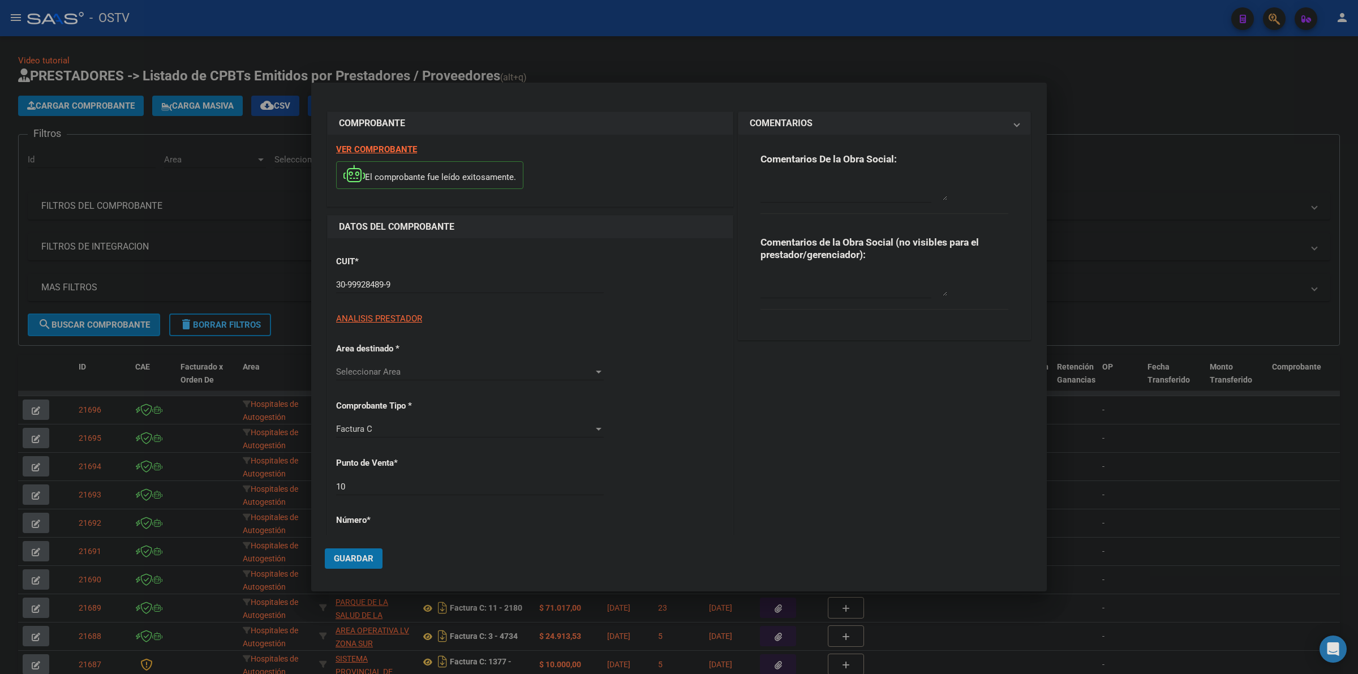
type input "824"
type input "$ 3.040,00"
type input "[DATE]"
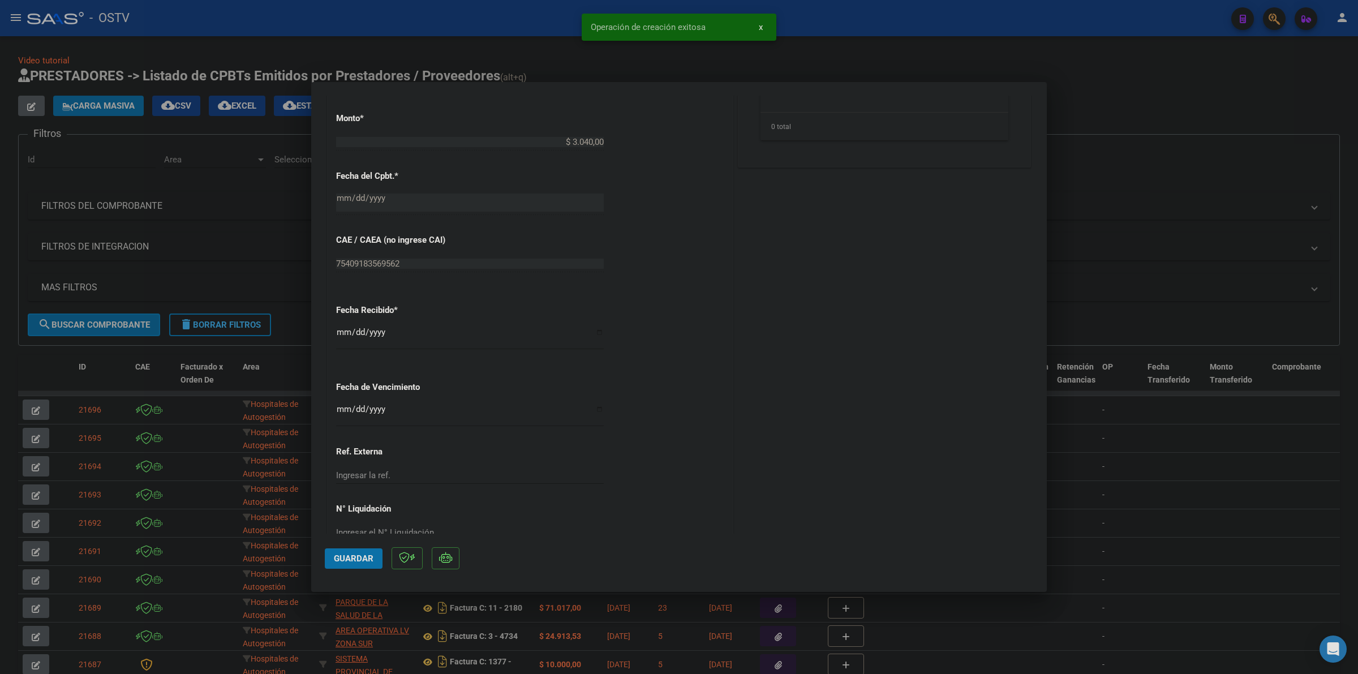
scroll to position [530, 0]
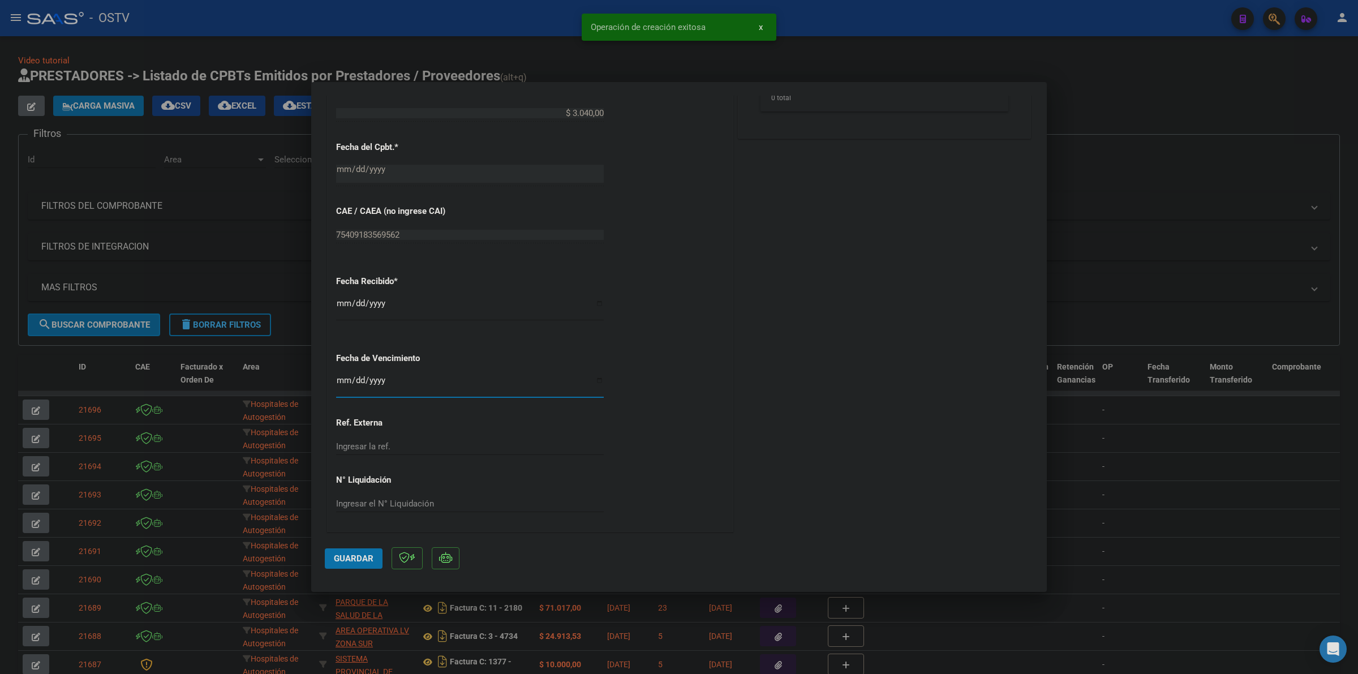
click at [344, 385] on input "Ingresar la fecha" at bounding box center [470, 385] width 268 height 18
type input "[DATE]"
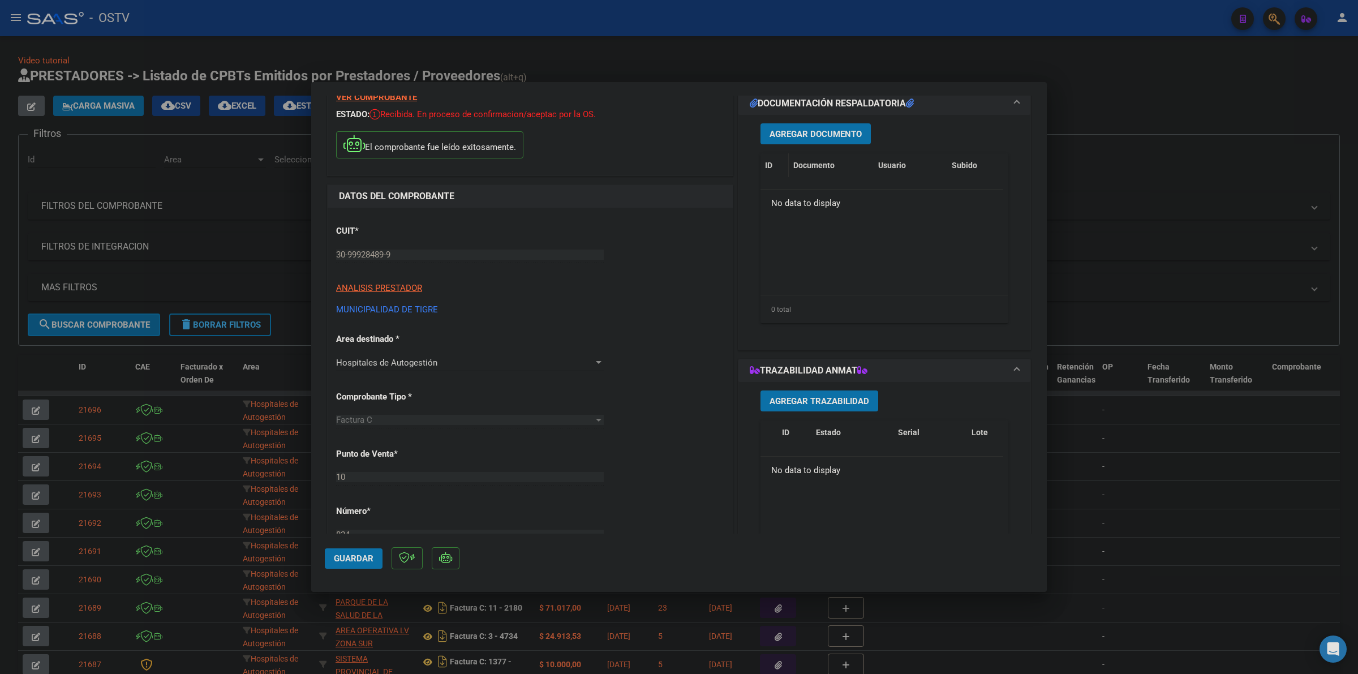
scroll to position [0, 0]
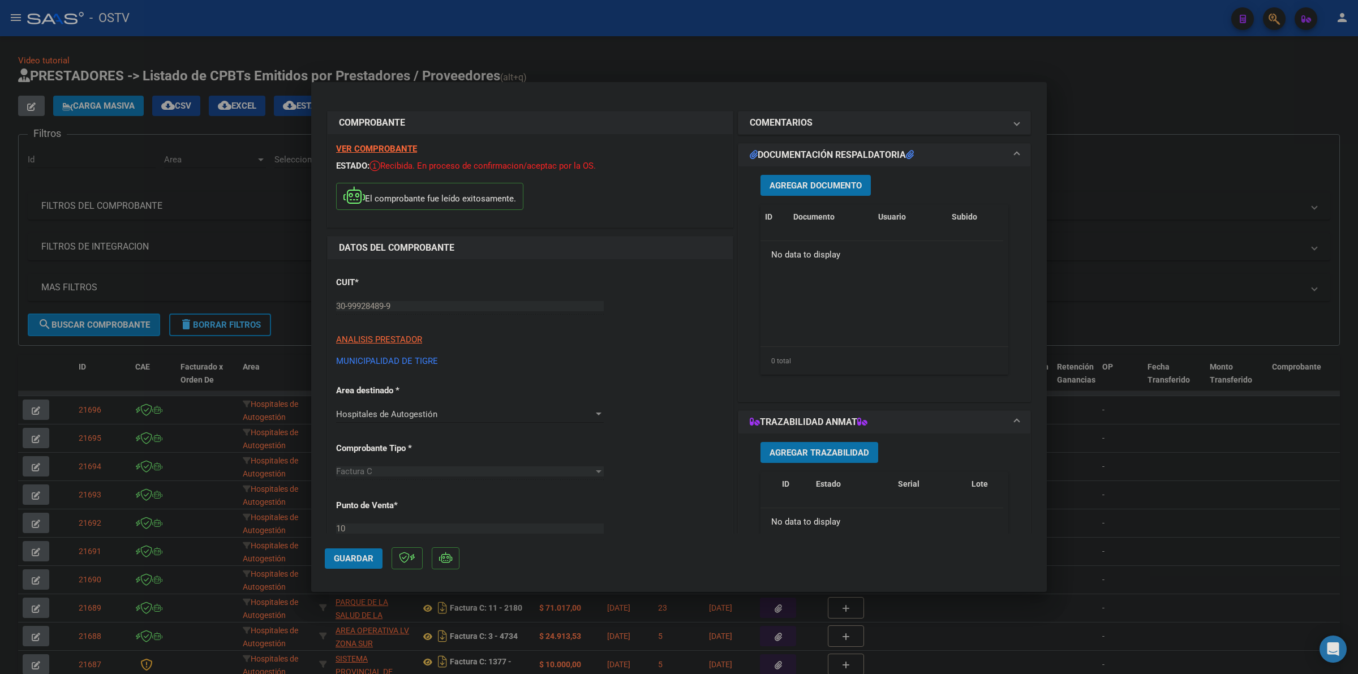
click at [793, 181] on span "Agregar Documento" at bounding box center [816, 186] width 92 height 10
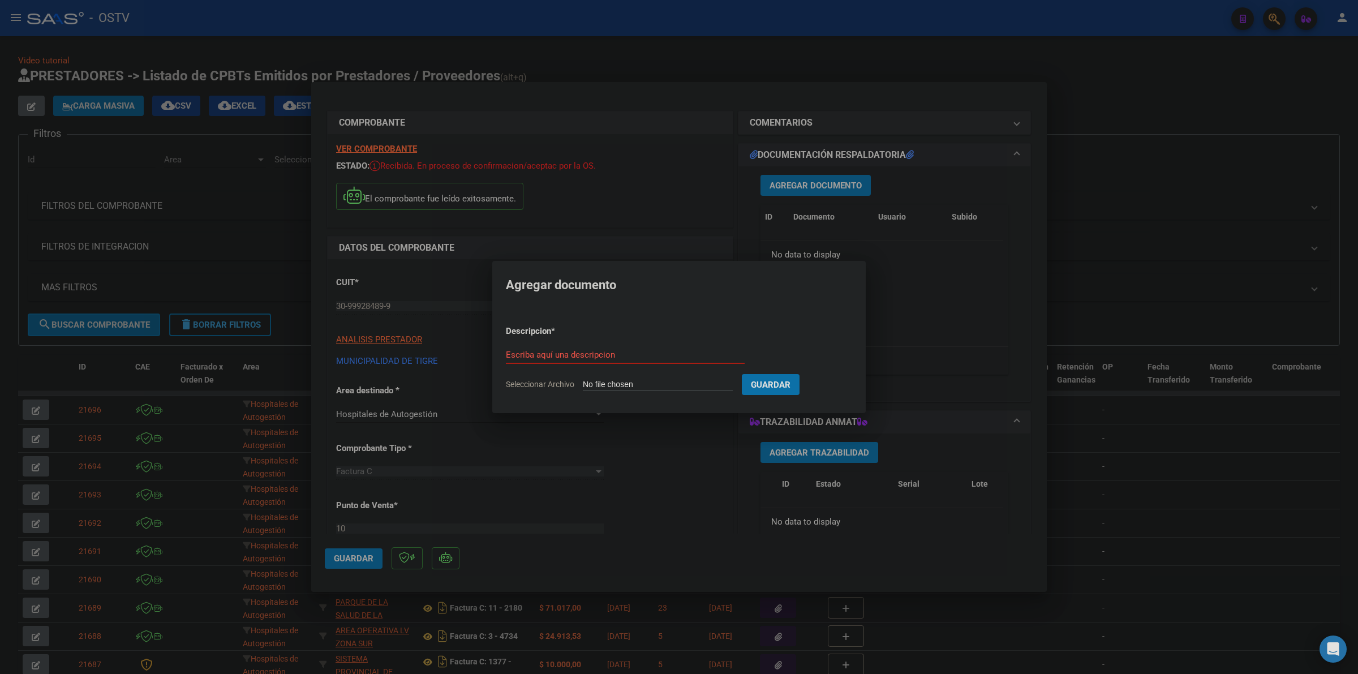
type input "C:\fakepath\FACTURA Y ANEXO - 10 824 - MUNICIPALIDAD DE [GEOGRAPHIC_DATA]pdf"
type input "FACTURA Y ANEXO"
click at [832, 391] on button "Guardar" at bounding box center [830, 384] width 58 height 21
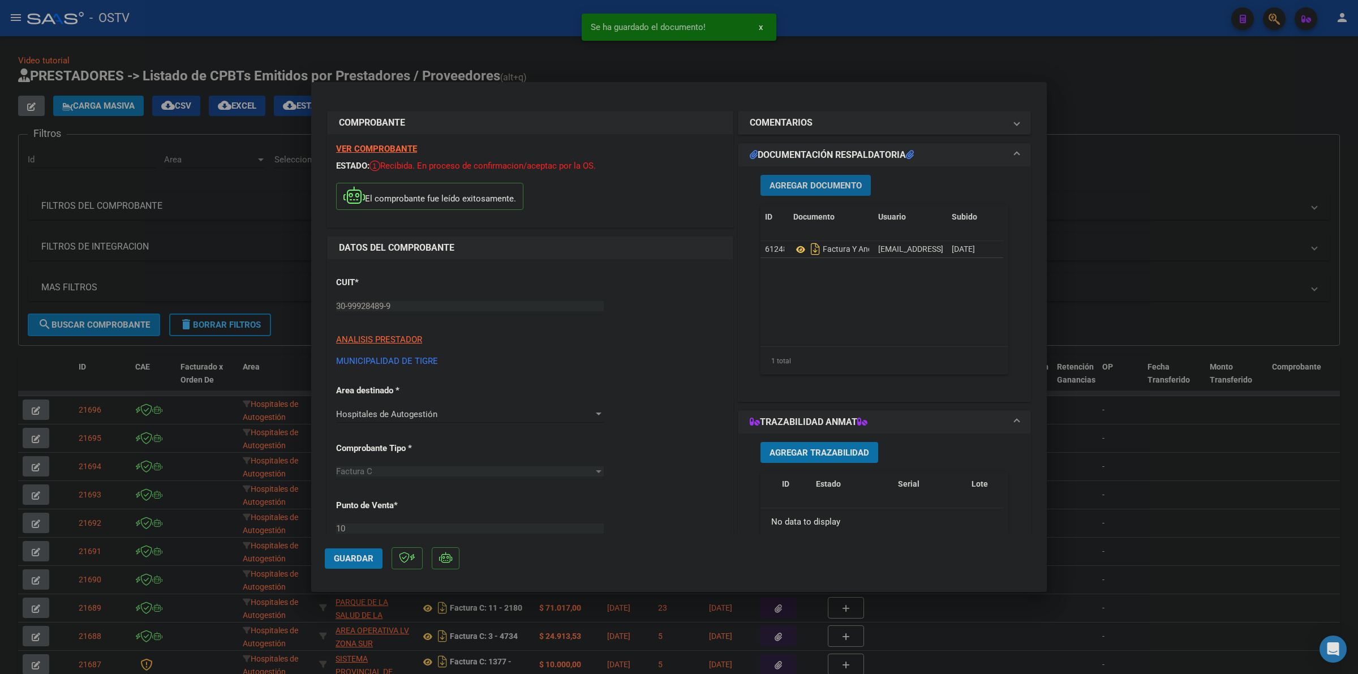
click at [333, 556] on button "Guardar" at bounding box center [354, 558] width 58 height 20
drag, startPoint x: 997, startPoint y: 68, endPoint x: 968, endPoint y: 68, distance: 28.9
click at [997, 68] on div at bounding box center [679, 337] width 1358 height 674
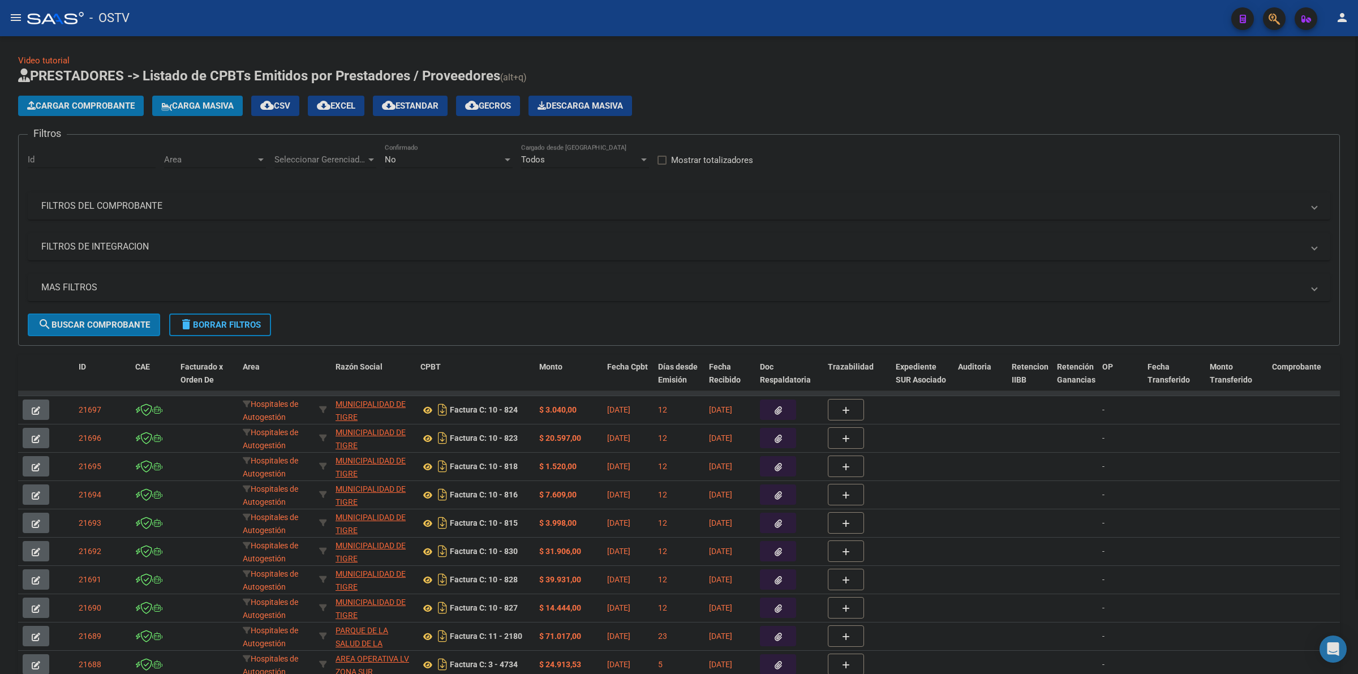
click at [103, 101] on span "Cargar Comprobante" at bounding box center [81, 106] width 108 height 10
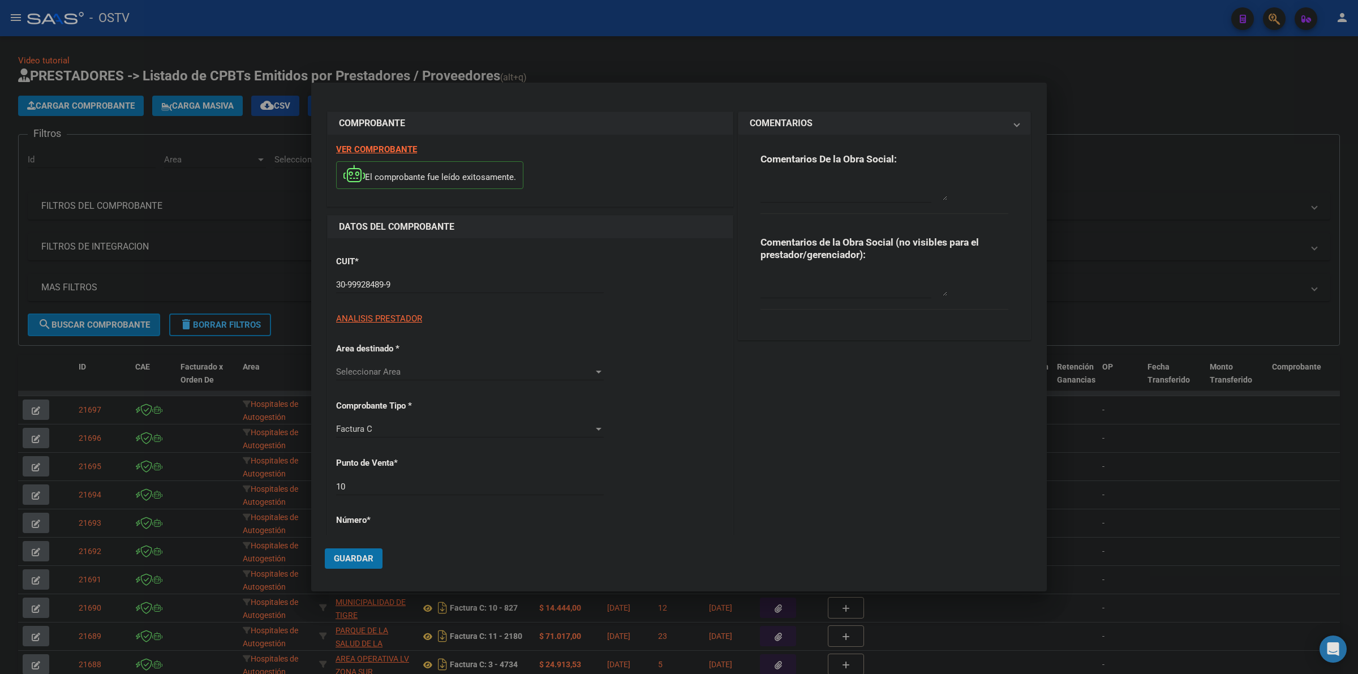
type input "825"
type input "$ 6.100,00"
type input "[DATE]"
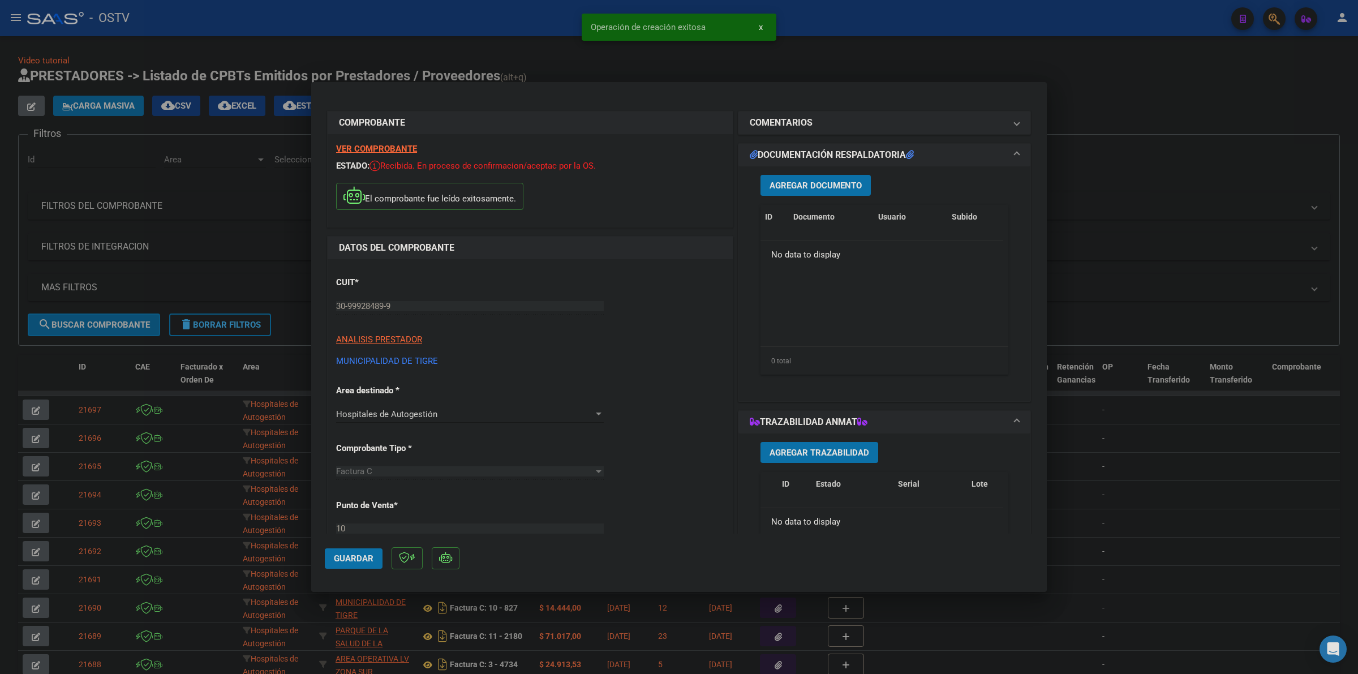
click at [804, 191] on button "Agregar Documento" at bounding box center [816, 185] width 110 height 21
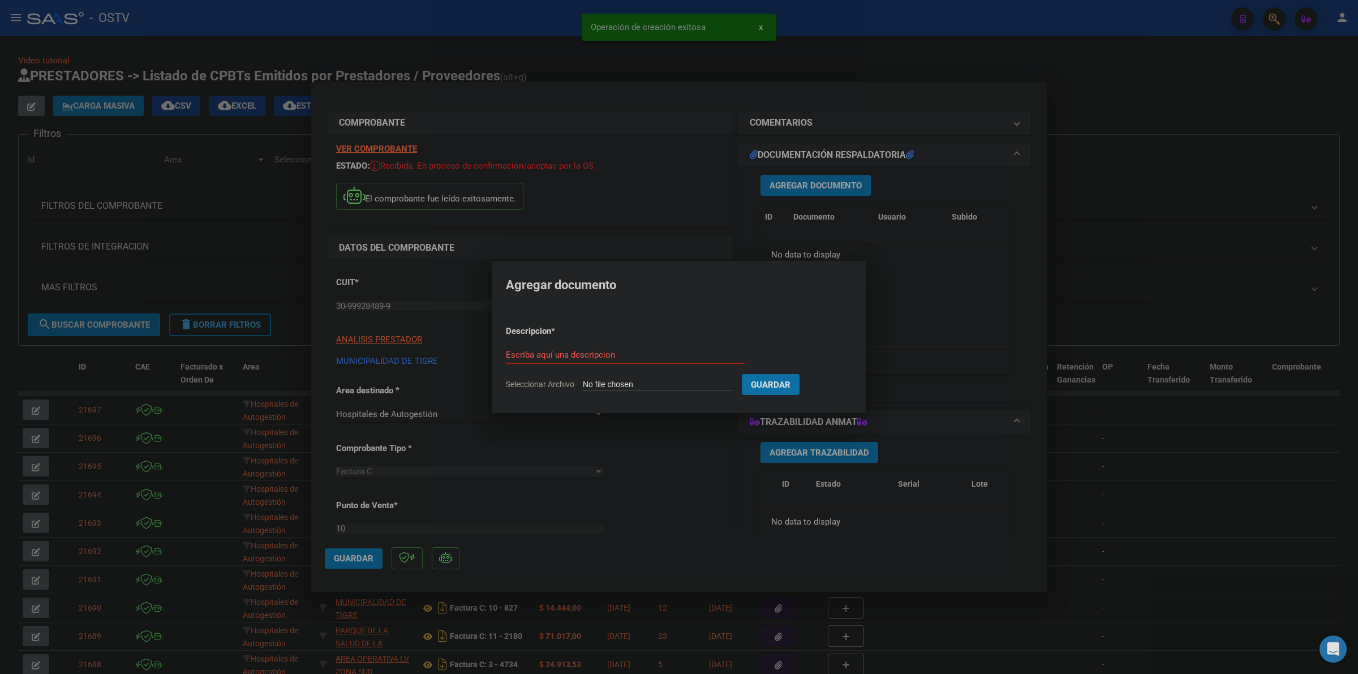
type input "C:\fakepath\FACTURA Y ANEXO - 10 825 - MUNICIPALIDAD DE [GEOGRAPHIC_DATA]pdf"
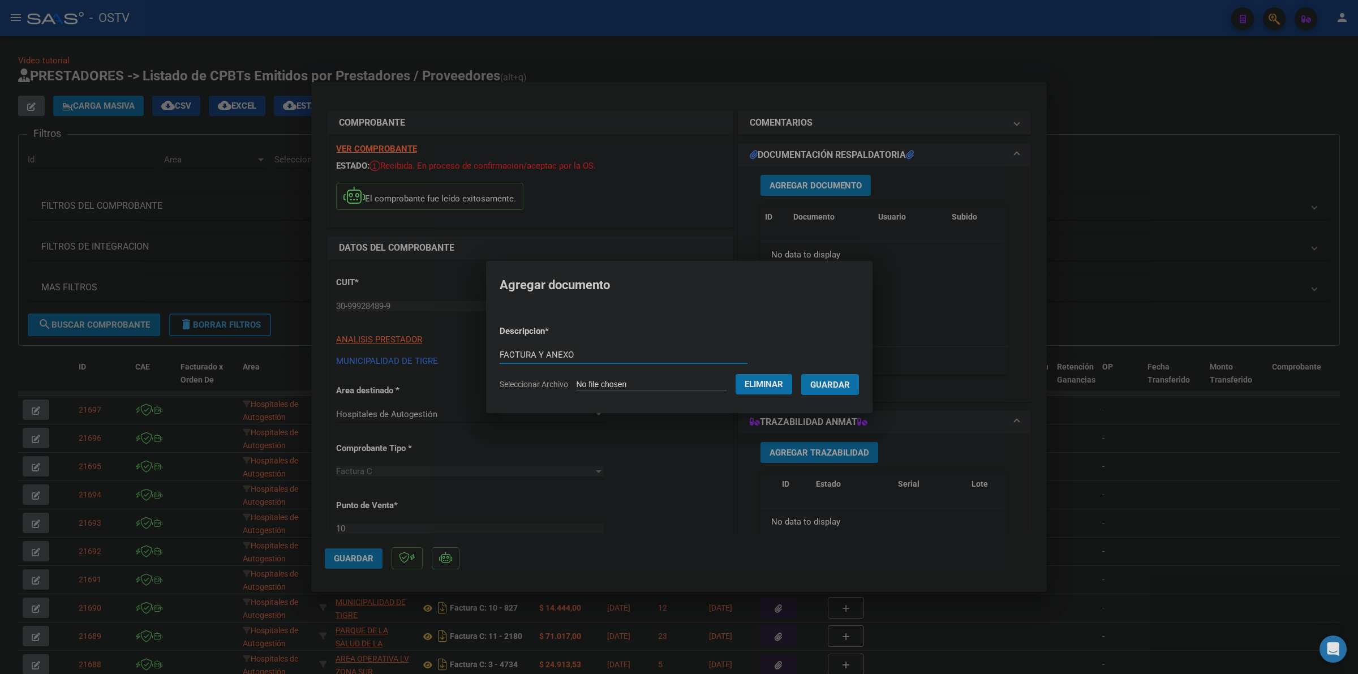
type input "FACTURA Y ANEXO"
click at [801, 374] on button "Guardar" at bounding box center [830, 384] width 58 height 21
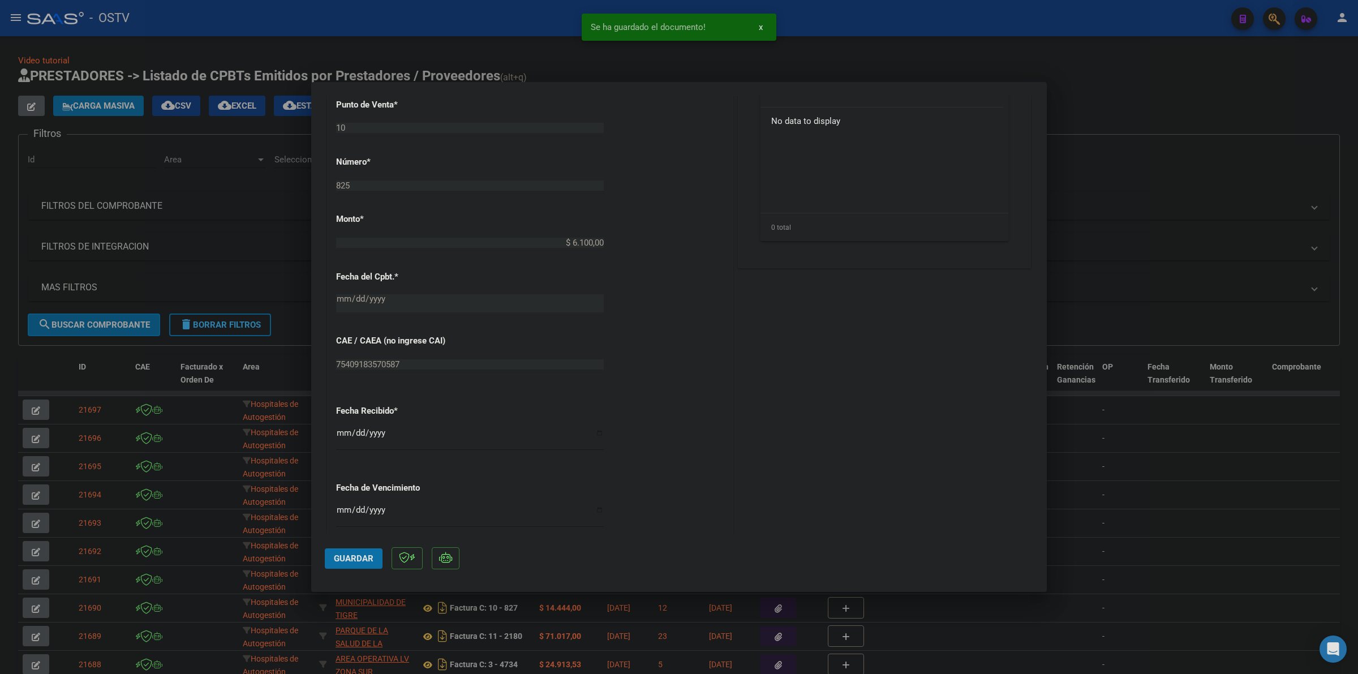
scroll to position [530, 0]
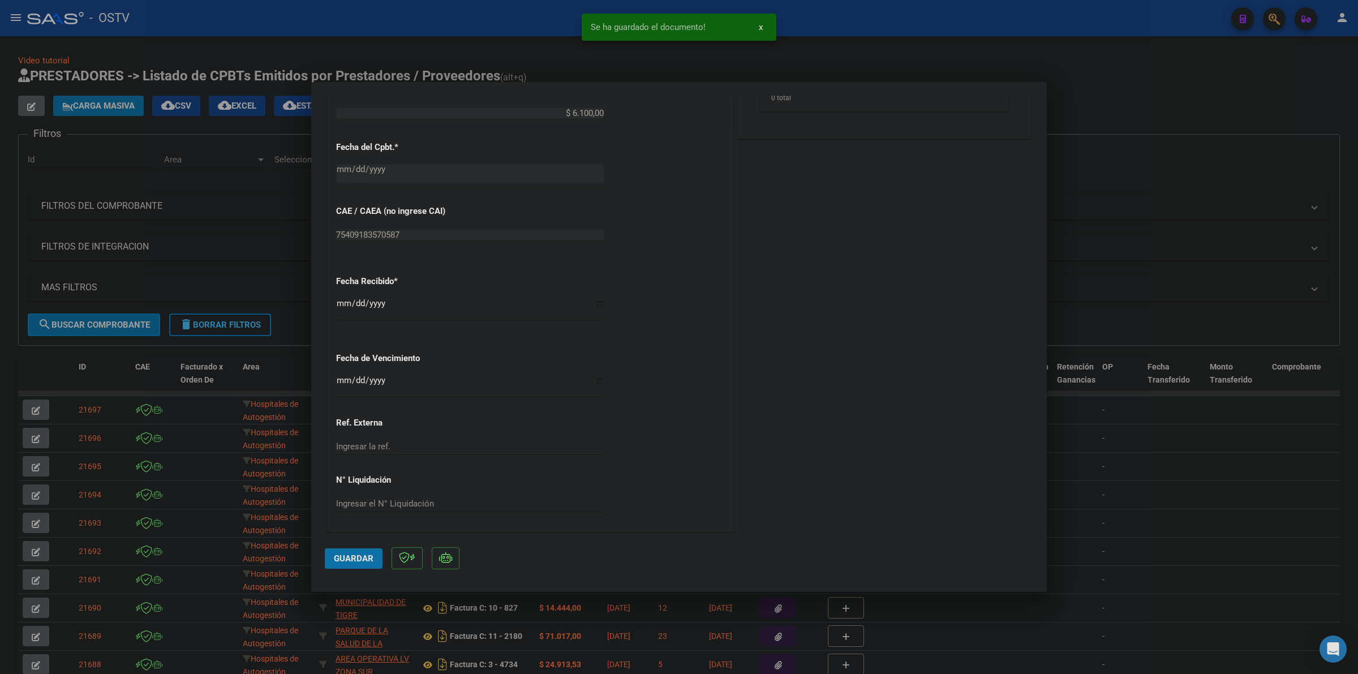
click at [335, 378] on div "CUIT * 30-99928489-9 Ingresar CUIT ANALISIS PRESTADOR MUNICIPALIDAD DE TIGRE AR…" at bounding box center [530, 130] width 405 height 803
click at [341, 380] on input "Ingresar la fecha" at bounding box center [470, 385] width 268 height 18
type input "[DATE]"
click at [343, 548] on button "Guardar" at bounding box center [354, 558] width 58 height 20
click at [349, 556] on span "Guardar" at bounding box center [354, 559] width 40 height 10
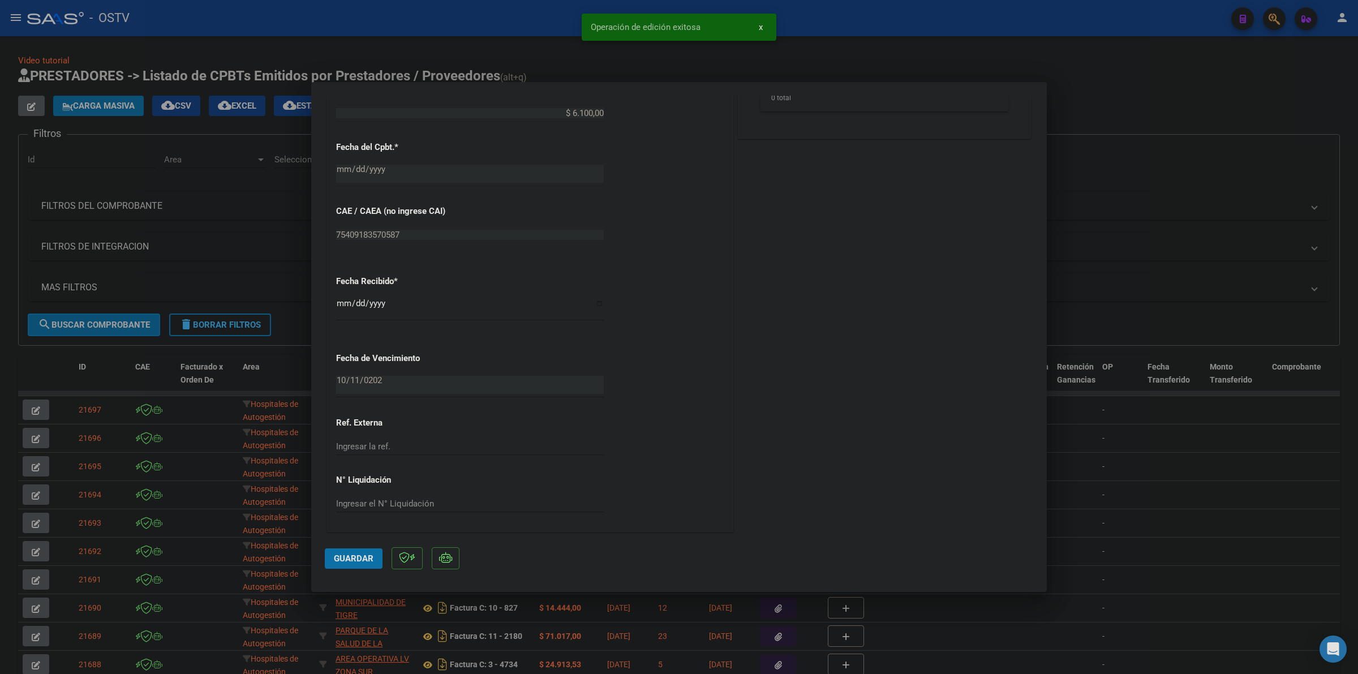
click at [409, 69] on div at bounding box center [679, 337] width 1358 height 674
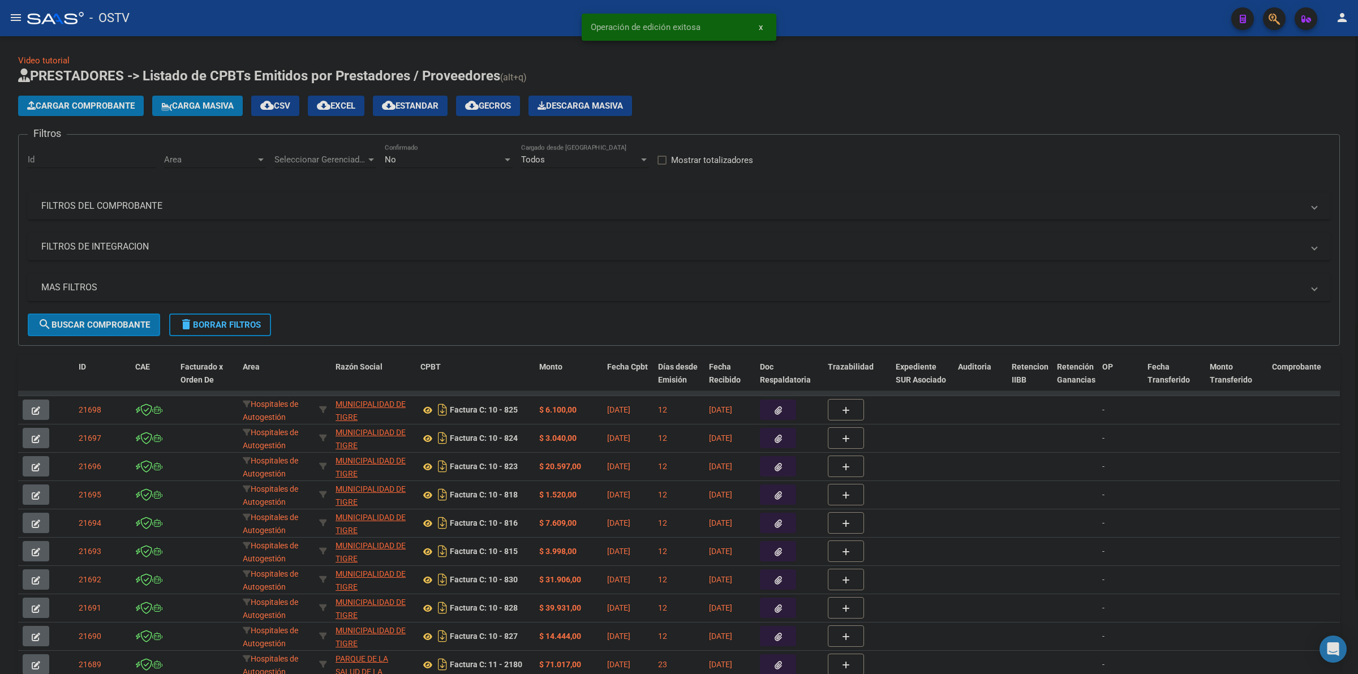
click at [79, 101] on span "Cargar Comprobante" at bounding box center [81, 106] width 108 height 10
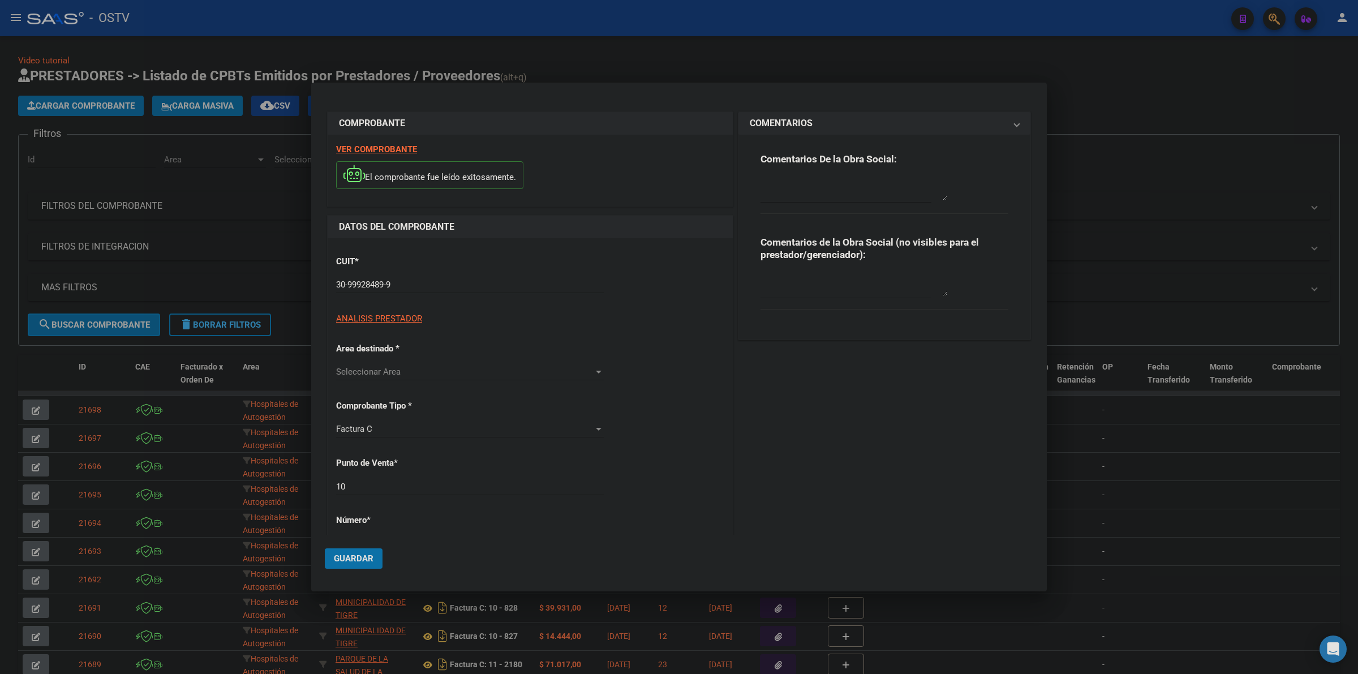
type input "826"
type input "$ 2.174,00"
type input "[DATE]"
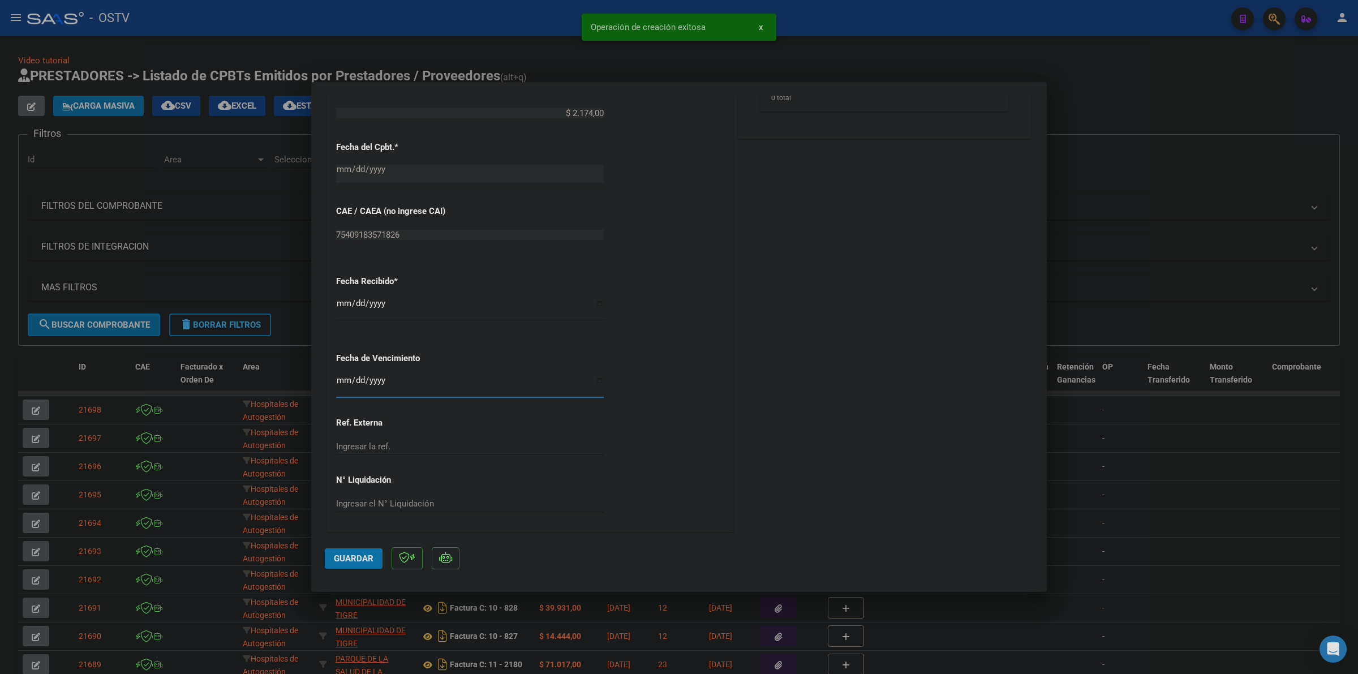
click at [348, 385] on input "Ingresar la fecha" at bounding box center [470, 385] width 268 height 18
type input "[DATE]"
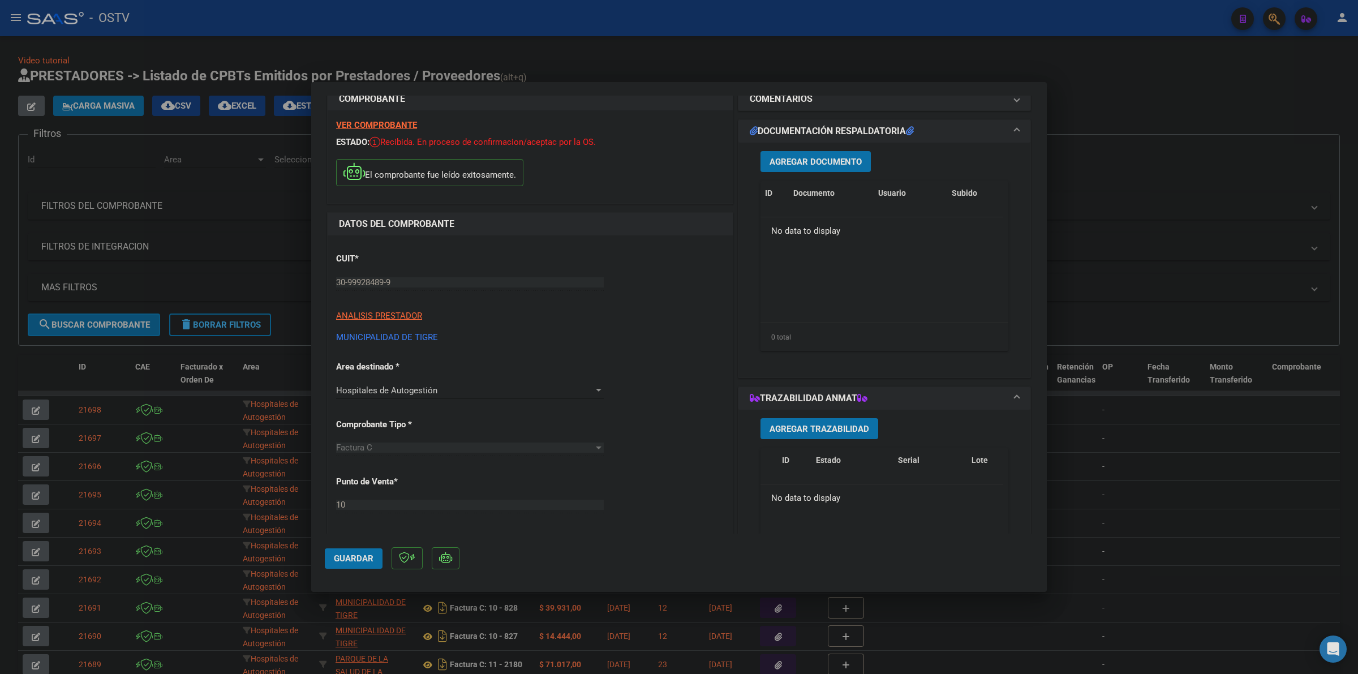
scroll to position [0, 0]
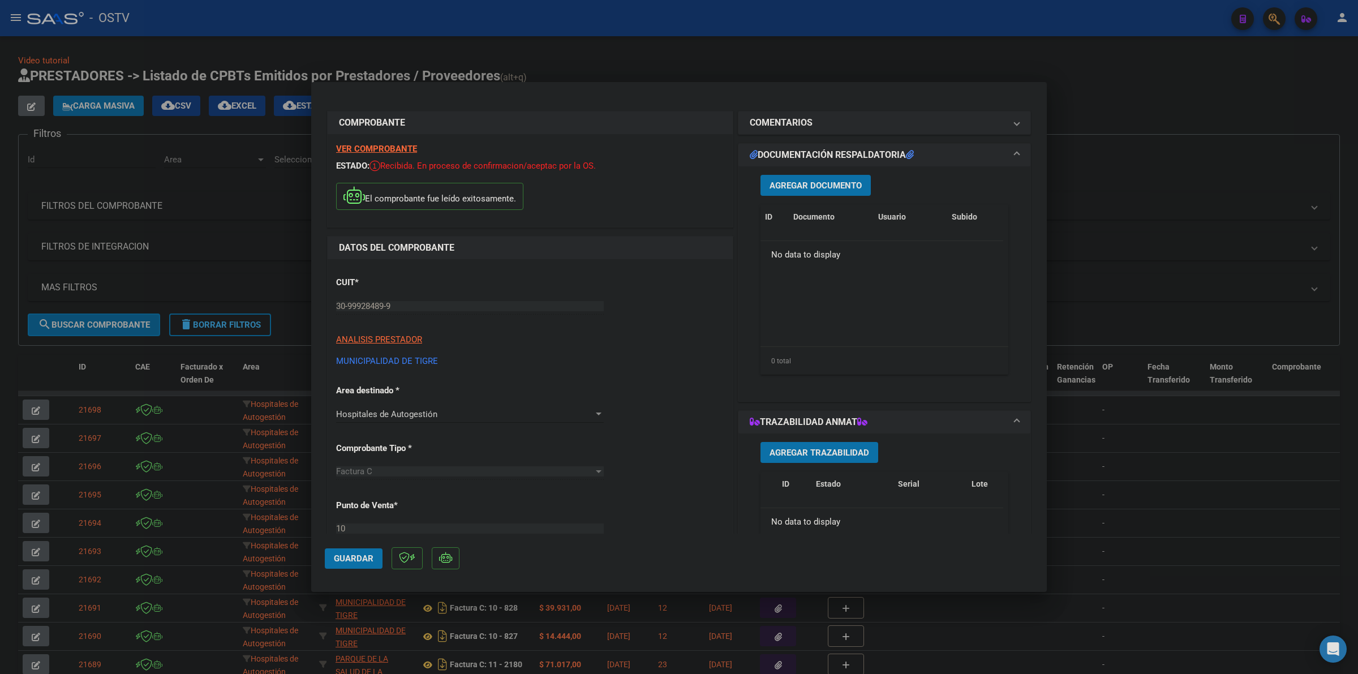
click at [818, 186] on span "Agregar Documento" at bounding box center [816, 186] width 92 height 10
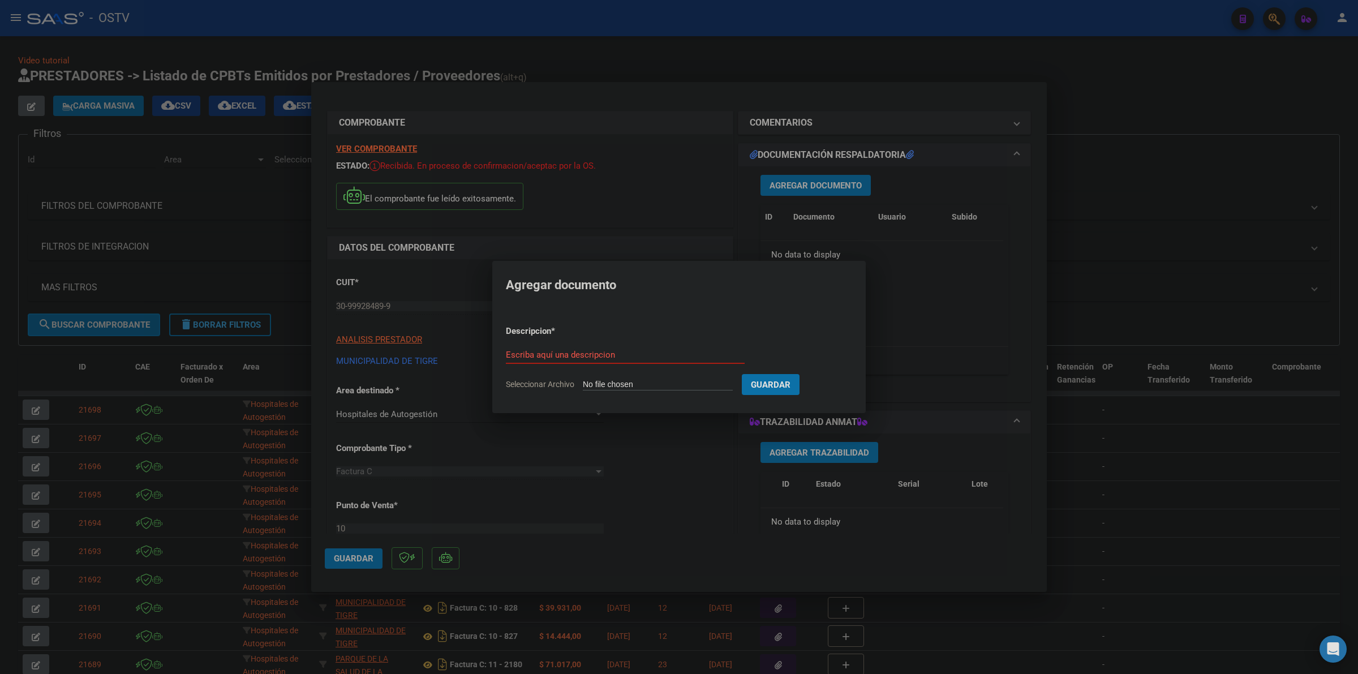
type input "C:\fakepath\FACTURA Y ANEXO - 10 826 - MUNICIPALIDAD DE [GEOGRAPHIC_DATA]pdf"
type input "A"
type input "FACTURA Y ANEXO"
click at [801, 374] on button "Guardar" at bounding box center [830, 384] width 58 height 21
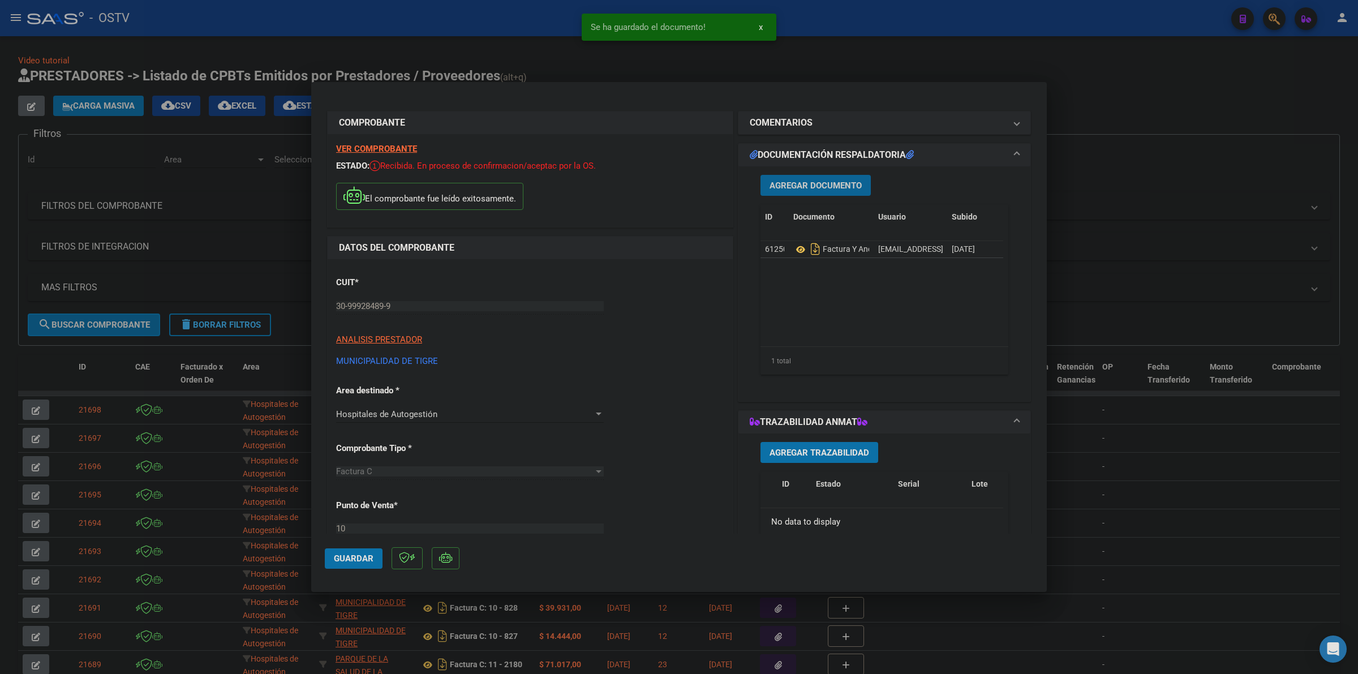
click at [354, 556] on span "Guardar" at bounding box center [354, 559] width 40 height 10
drag, startPoint x: 348, startPoint y: 556, endPoint x: 355, endPoint y: 548, distance: 10.9
click at [349, 555] on span "Guardar" at bounding box center [354, 559] width 40 height 10
click at [637, 71] on div at bounding box center [679, 337] width 1358 height 674
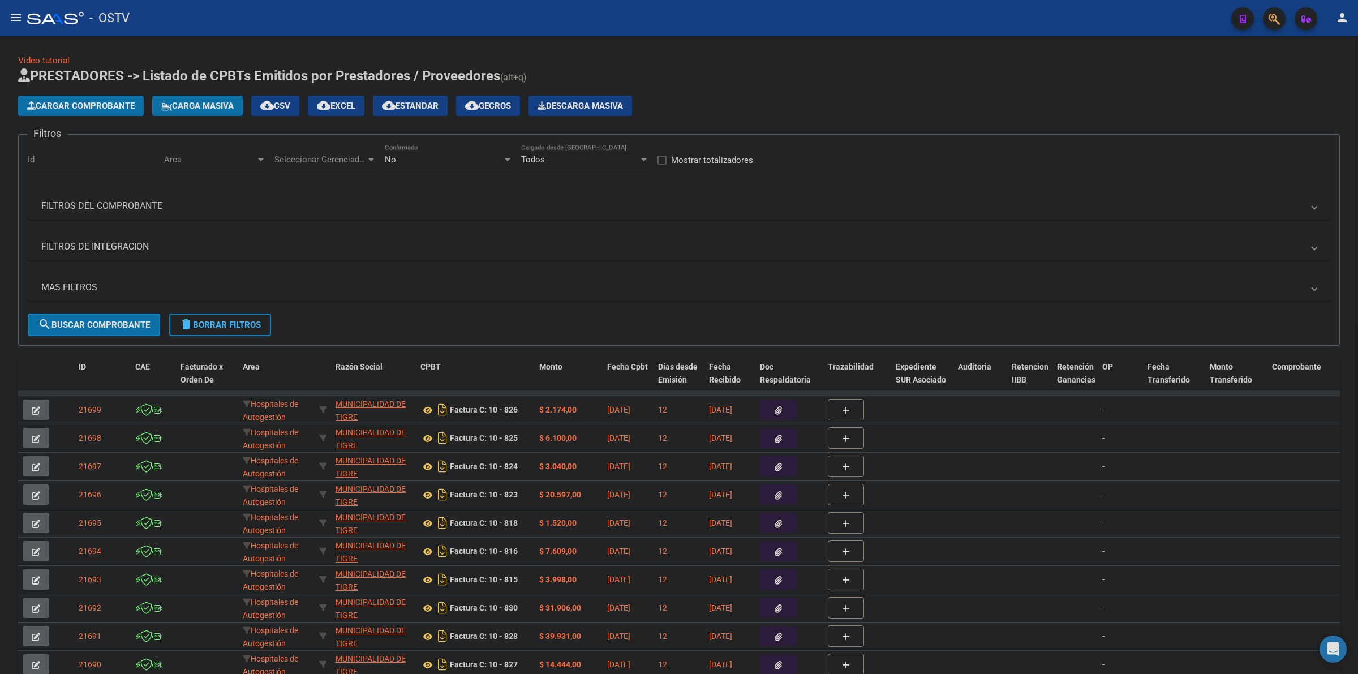
click at [959, 63] on div "Video tutorial PRESTADORES -> Listado de CPBTs Emitidos por Prestadores / Prove…" at bounding box center [679, 382] width 1322 height 657
drag, startPoint x: 226, startPoint y: 321, endPoint x: 256, endPoint y: 301, distance: 36.1
click at [226, 323] on span "delete Borrar Filtros" at bounding box center [220, 325] width 82 height 10
click at [59, 108] on span "Cargar Comprobante" at bounding box center [81, 106] width 108 height 10
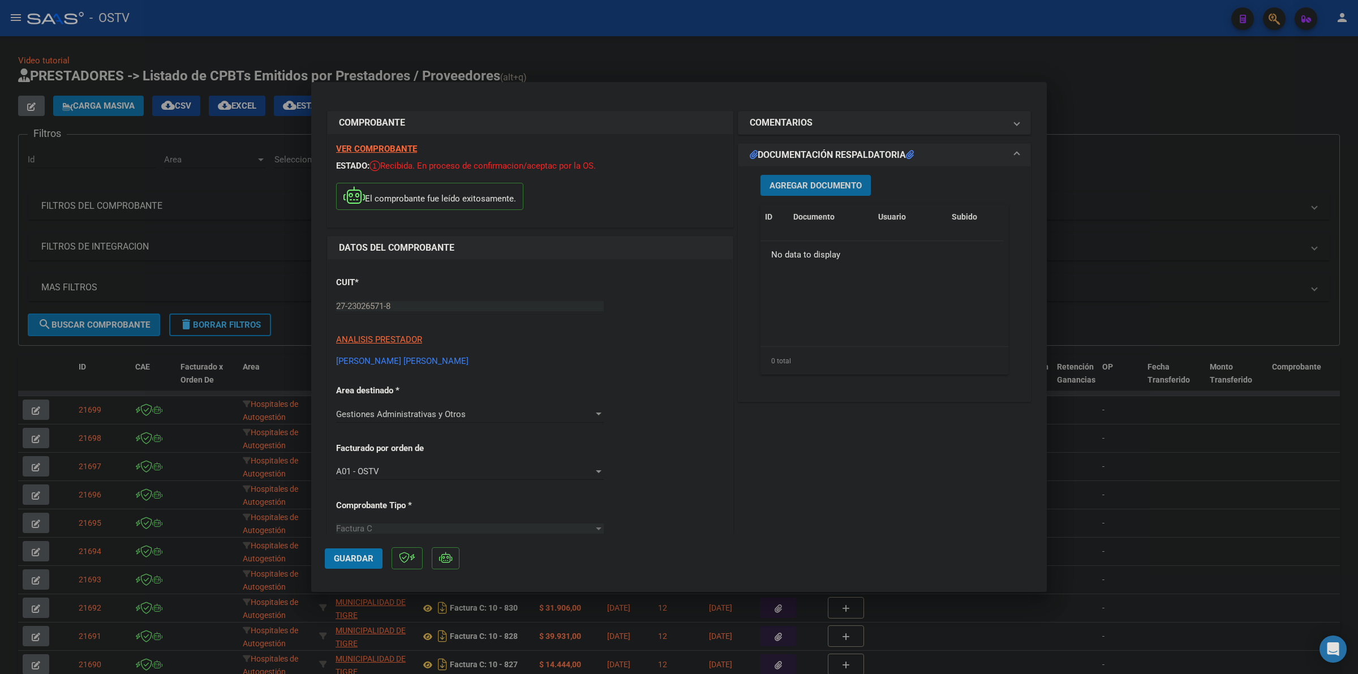
click at [834, 177] on button "Agregar Documento" at bounding box center [816, 185] width 110 height 21
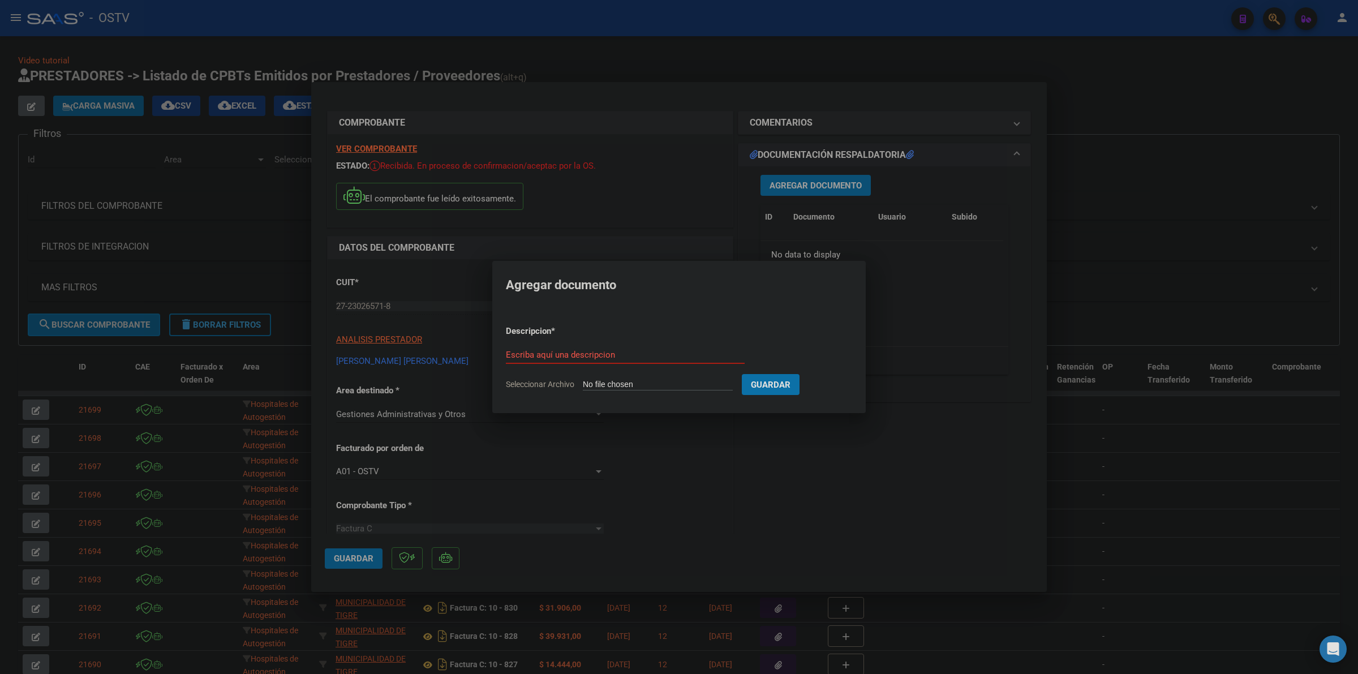
type input "C:\fakepath\FACTURA - 3 245 - [PERSON_NAME] ATTORI [PERSON_NAME].pdf"
type input "A"
type input "FACTURA"
click at [801, 374] on button "Guardar" at bounding box center [830, 384] width 58 height 21
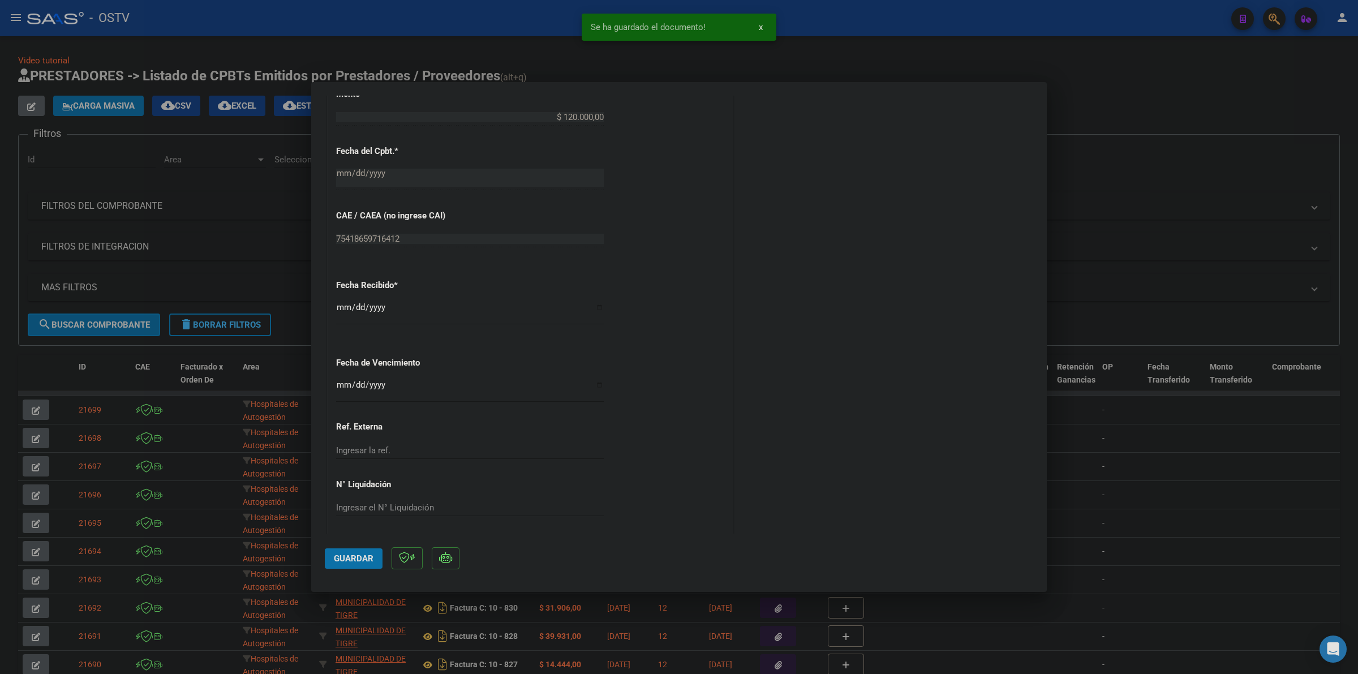
scroll to position [588, 0]
click at [346, 380] on input "Ingresar la fecha" at bounding box center [470, 385] width 268 height 18
type input "[DATE]"
drag, startPoint x: 352, startPoint y: 550, endPoint x: 366, endPoint y: 562, distance: 18.8
click at [352, 550] on button "Guardar" at bounding box center [354, 558] width 58 height 20
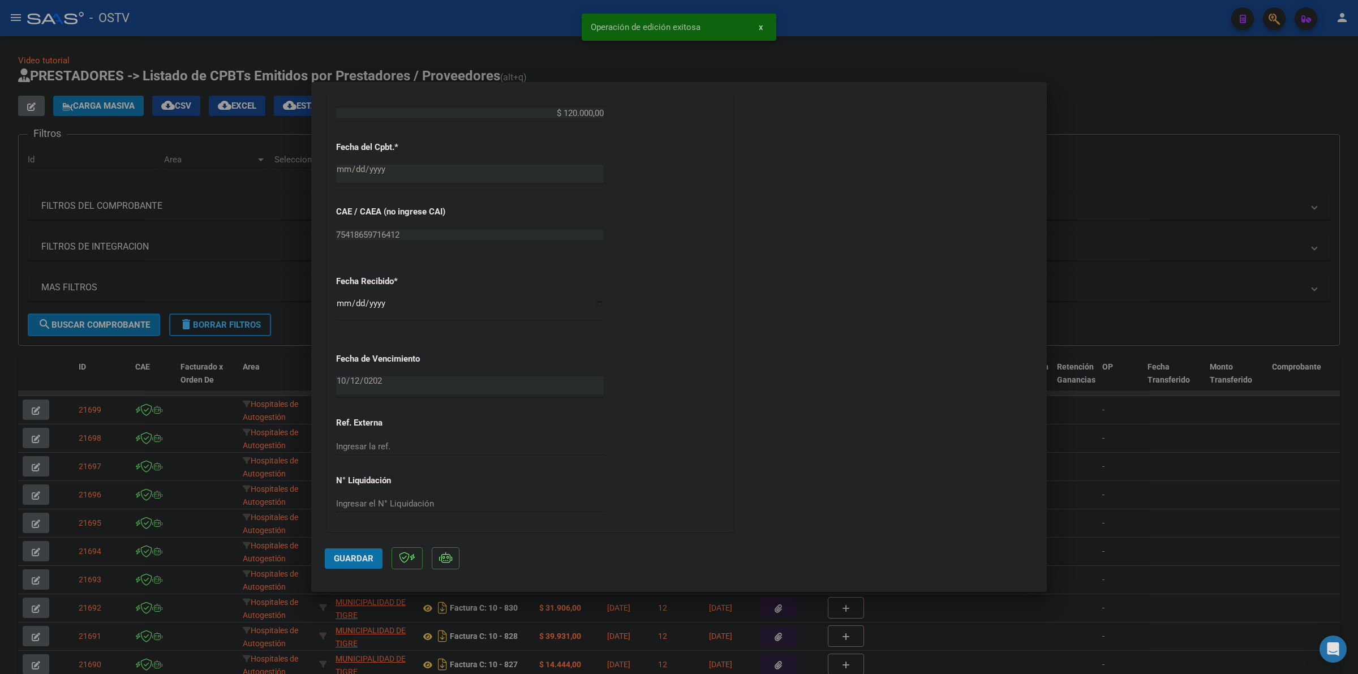
click at [353, 555] on span "Guardar" at bounding box center [354, 559] width 40 height 10
click at [924, 50] on div at bounding box center [679, 337] width 1358 height 674
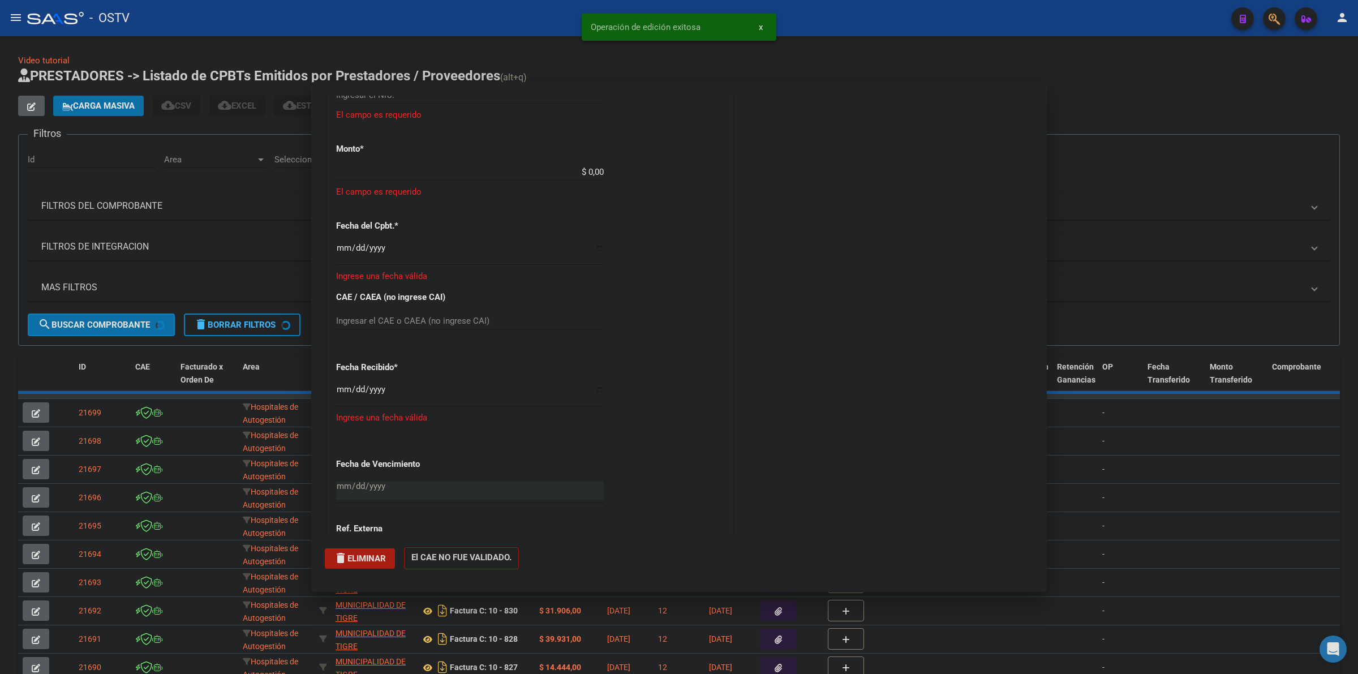
scroll to position [0, 0]
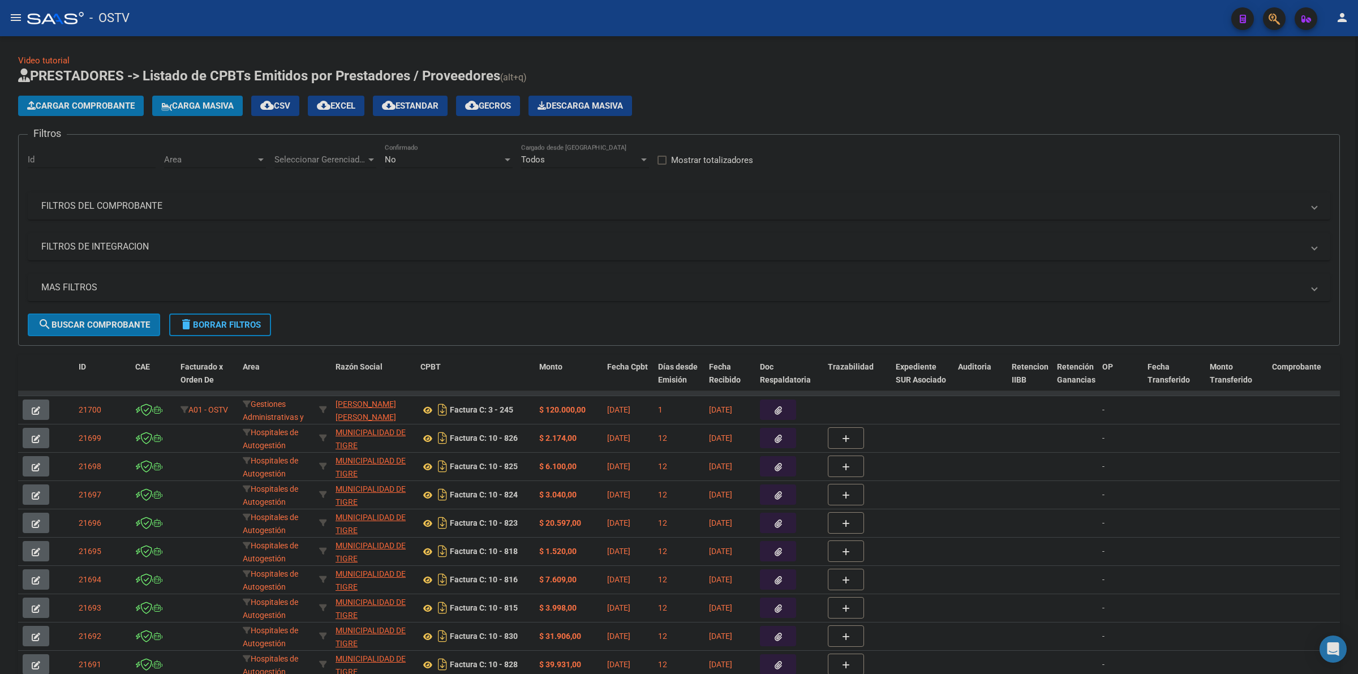
click at [125, 108] on span "Cargar Comprobante" at bounding box center [81, 106] width 108 height 10
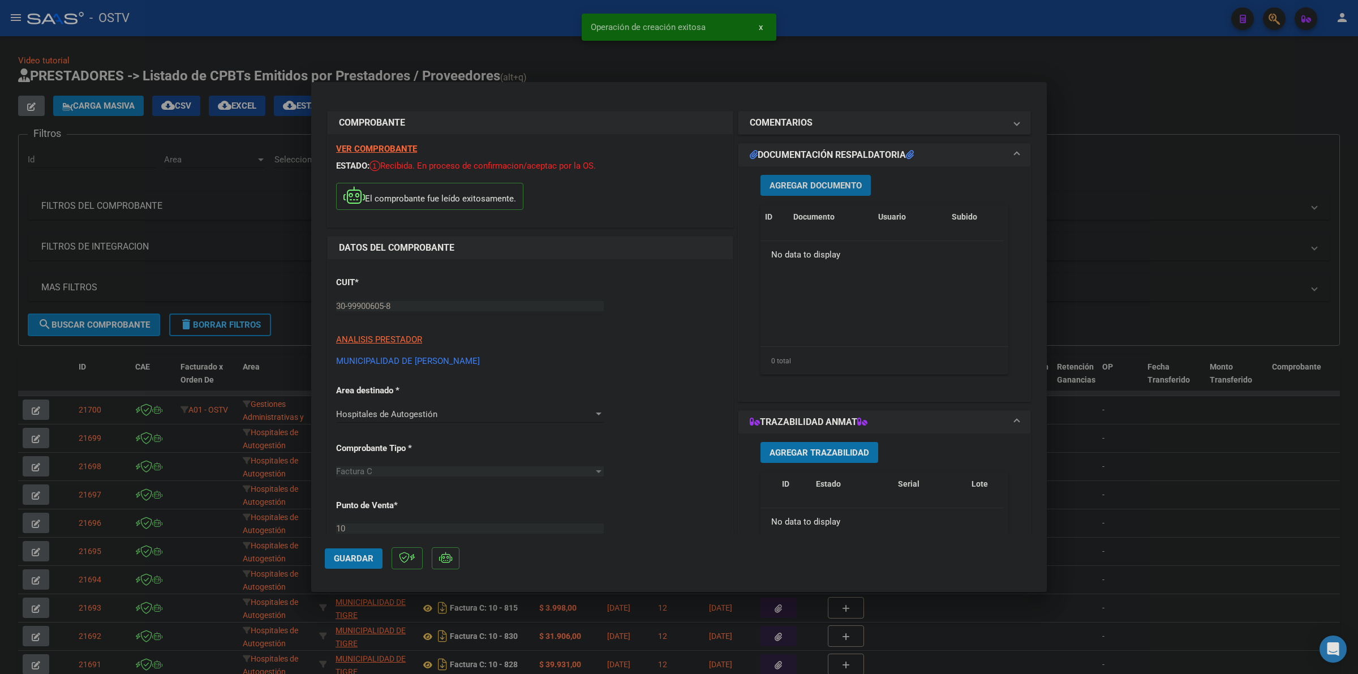
click at [796, 190] on span "Agregar Documento" at bounding box center [816, 186] width 92 height 10
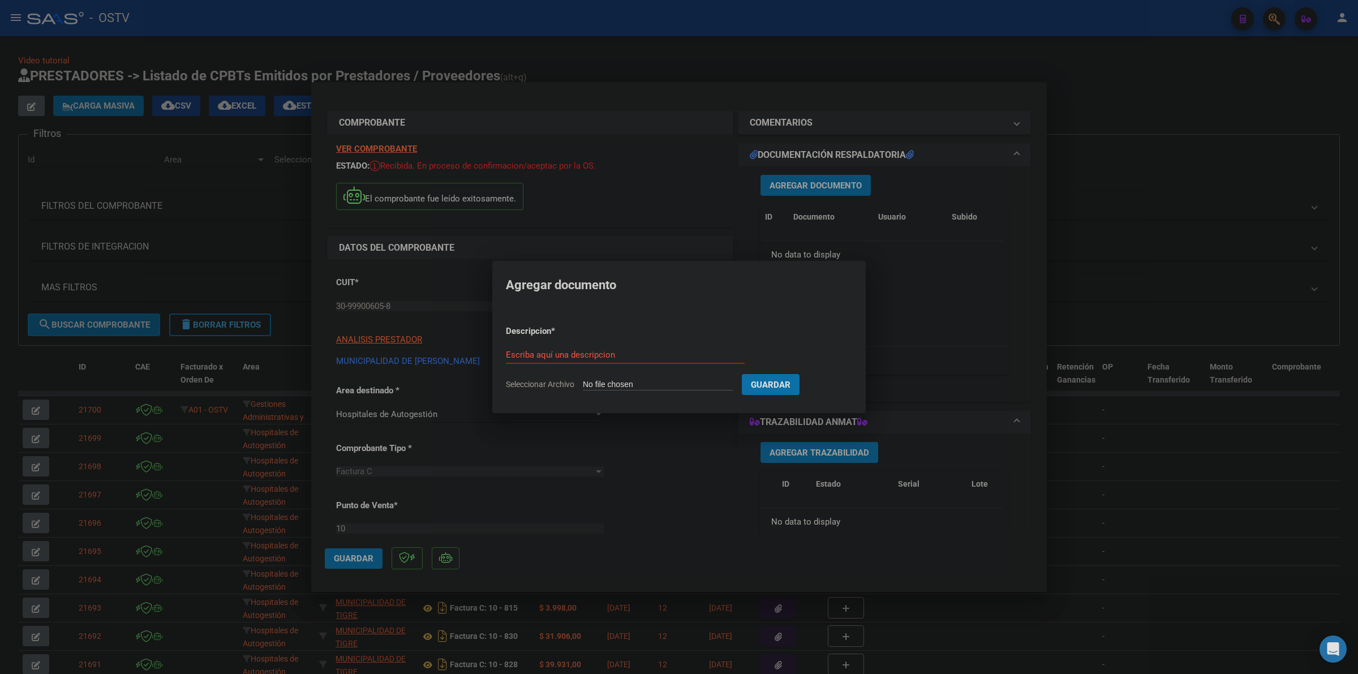
type input "C:\fakepath\FACTURA Y ANEXO - 10 2315 - MUNICIPALIDAD DE [PERSON_NAME].pdf"
type input "y"
click at [573, 357] on input "y" at bounding box center [624, 355] width 248 height 10
type input "Factura y anexo"
click at [801, 374] on button "Guardar" at bounding box center [830, 384] width 58 height 21
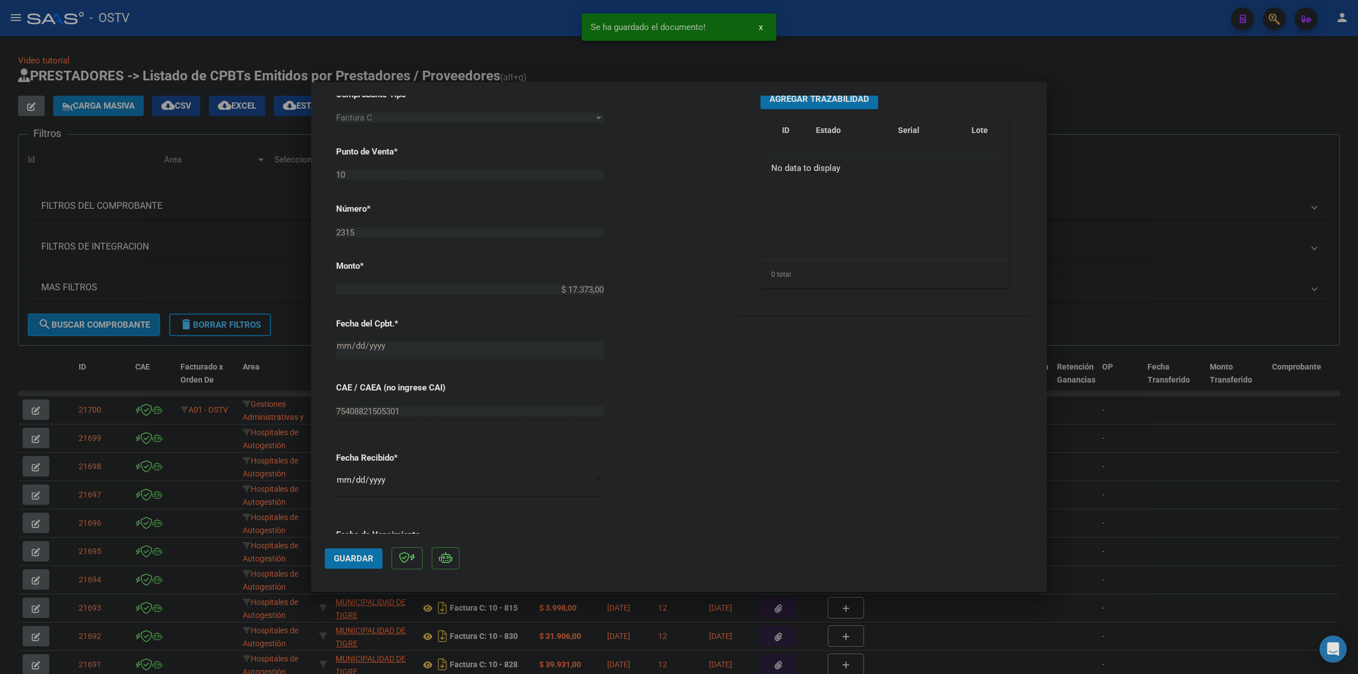
scroll to position [471, 0]
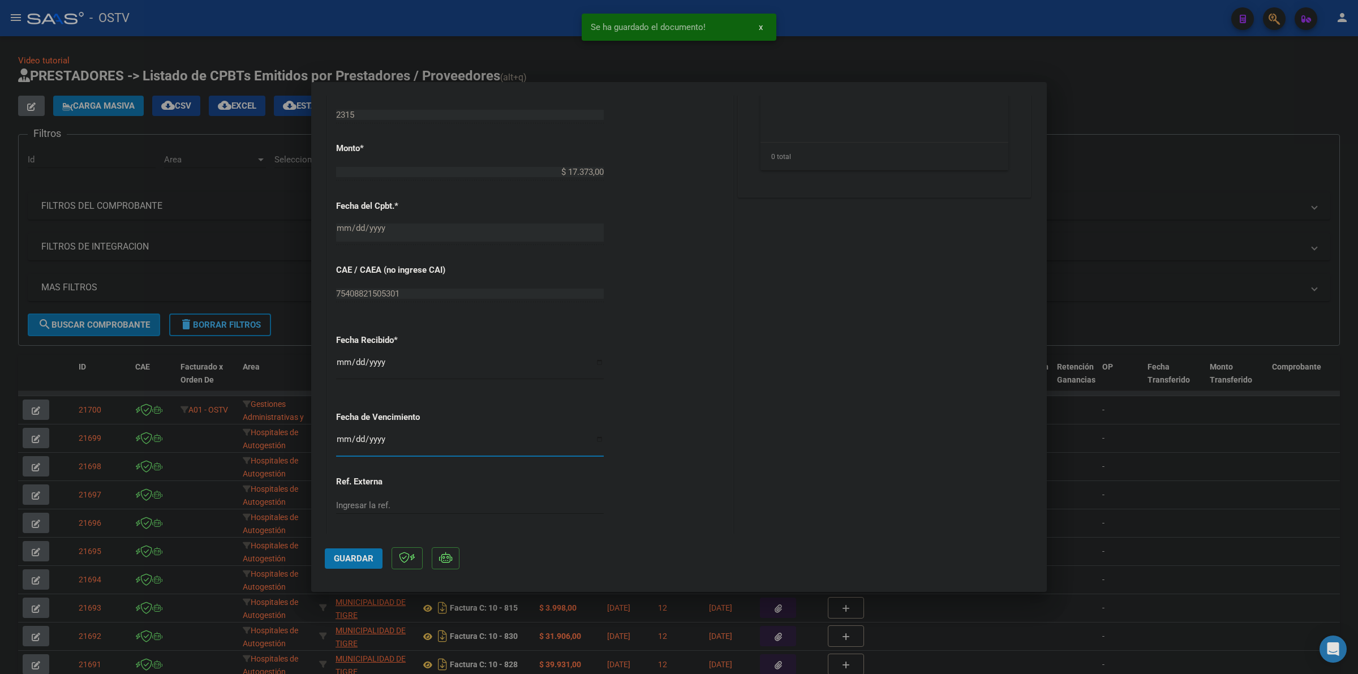
click at [343, 442] on input "Ingresar la fecha" at bounding box center [470, 444] width 268 height 18
type input "[DATE]"
click at [360, 561] on span "Guardar" at bounding box center [354, 559] width 40 height 10
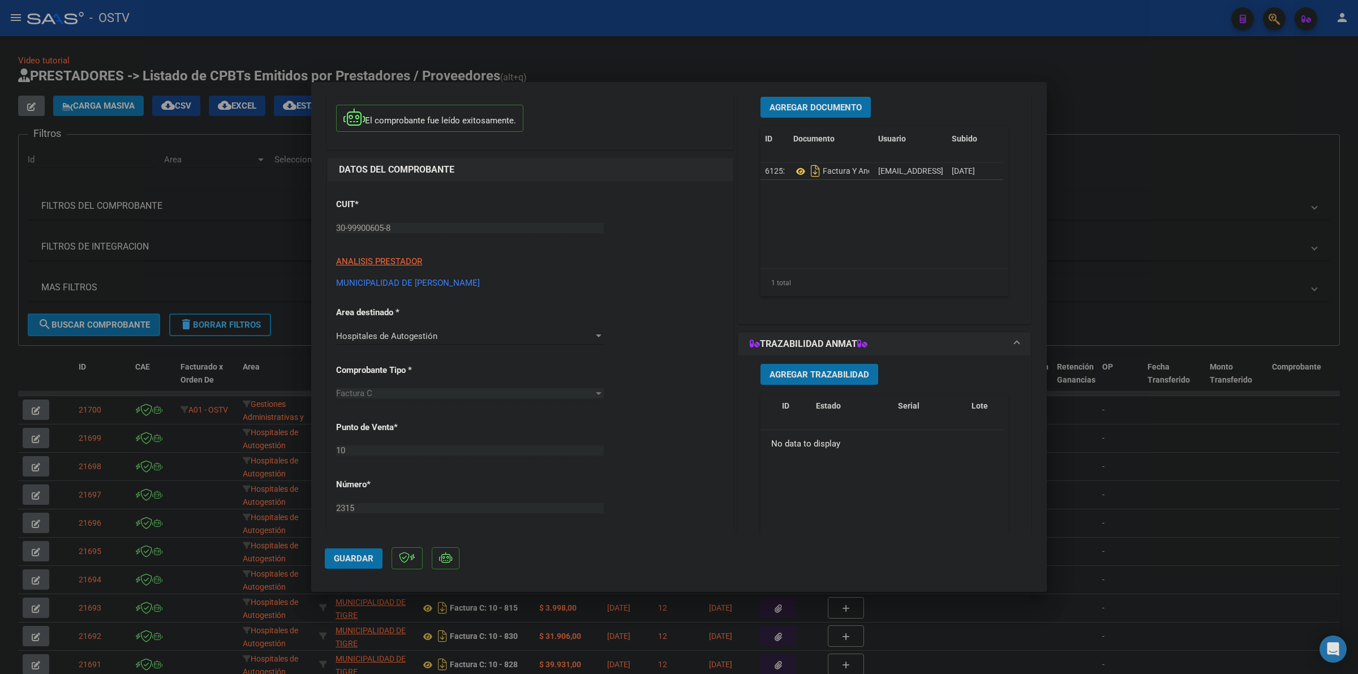
scroll to position [12, 0]
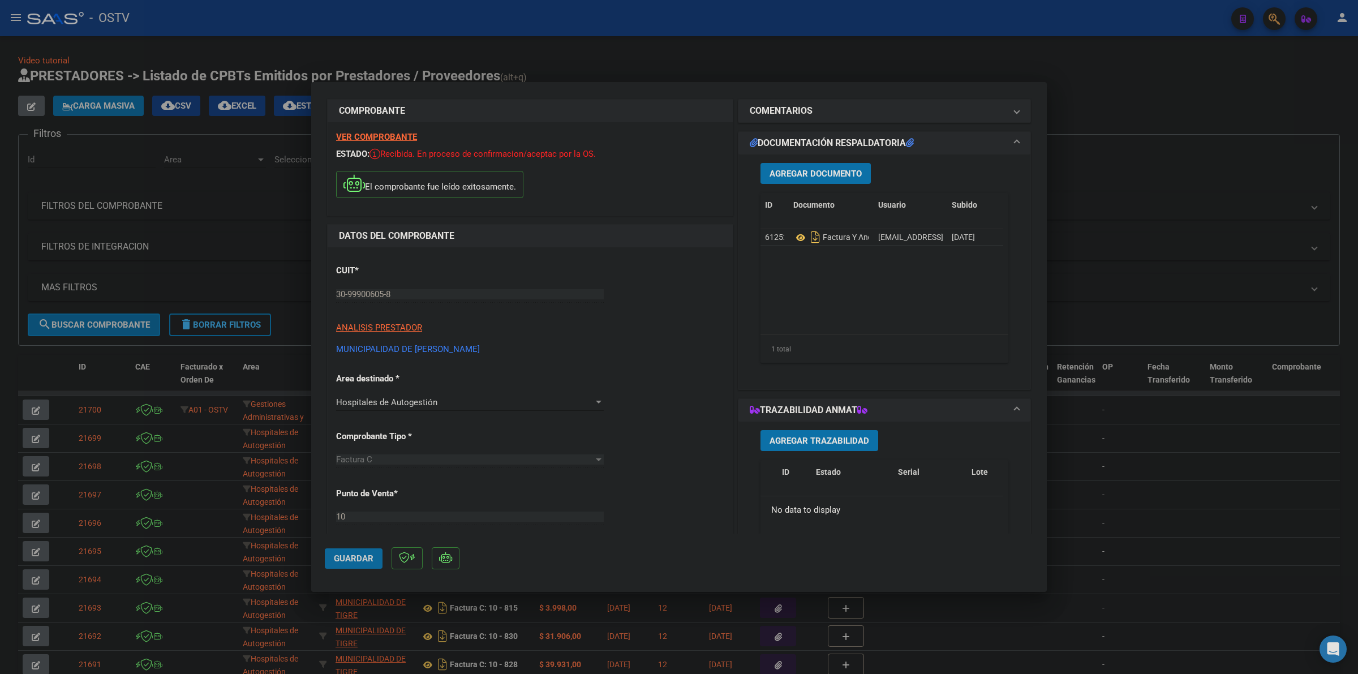
click at [359, 554] on span "Guardar" at bounding box center [354, 559] width 40 height 10
click at [359, 559] on span "Guardar" at bounding box center [354, 559] width 40 height 10
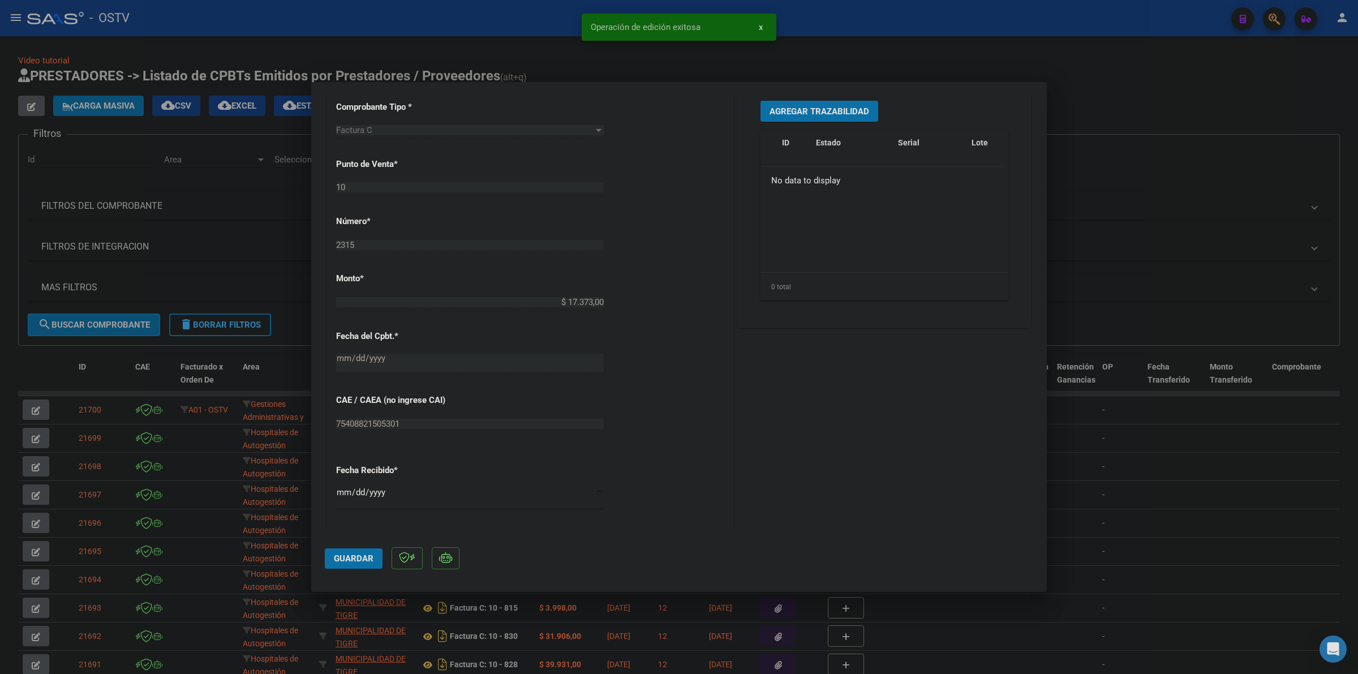
scroll to position [530, 0]
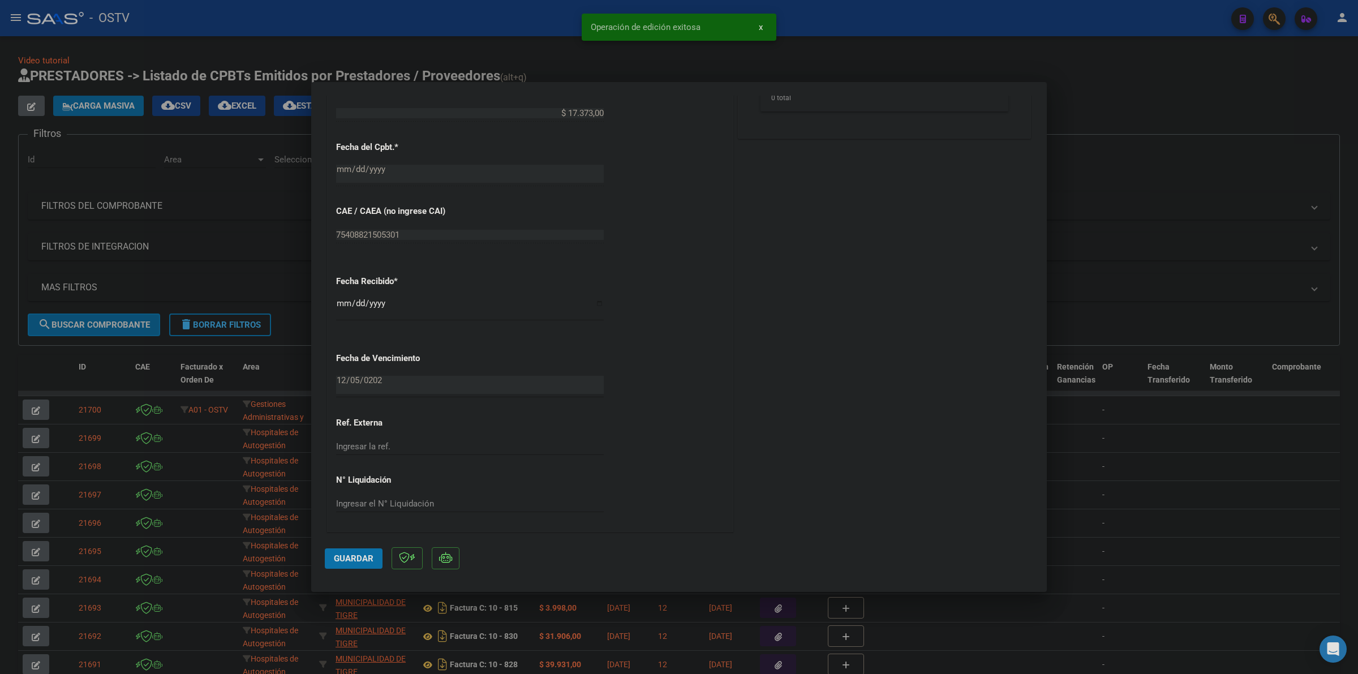
click at [1137, 98] on div at bounding box center [679, 337] width 1358 height 674
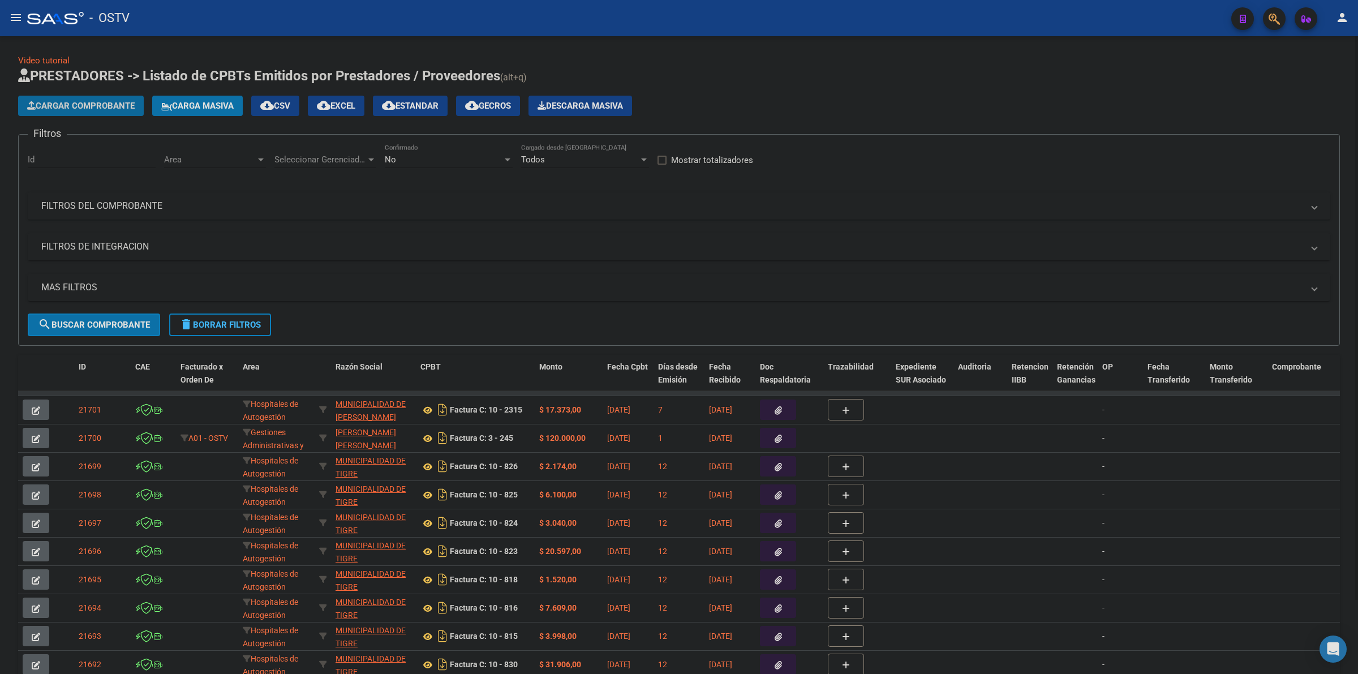
click at [120, 97] on button "Cargar Comprobante" at bounding box center [81, 106] width 126 height 20
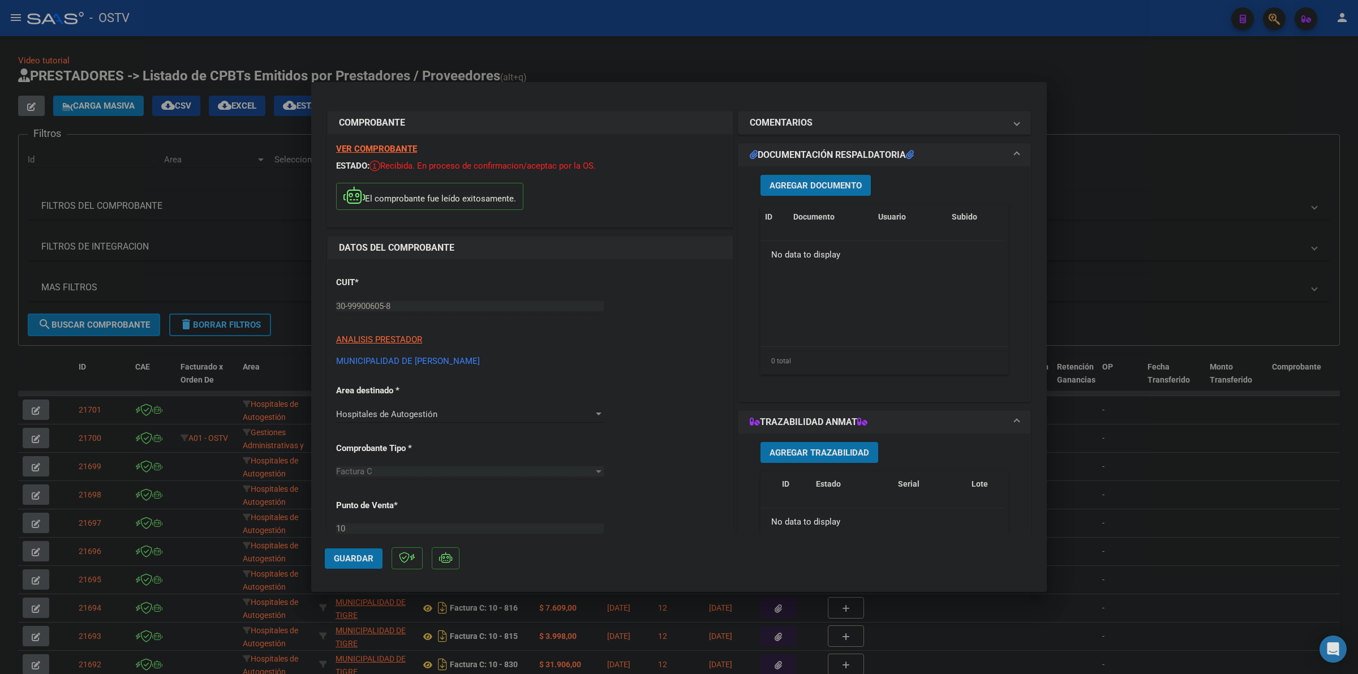
click at [820, 182] on span "Agregar Documento" at bounding box center [816, 186] width 92 height 10
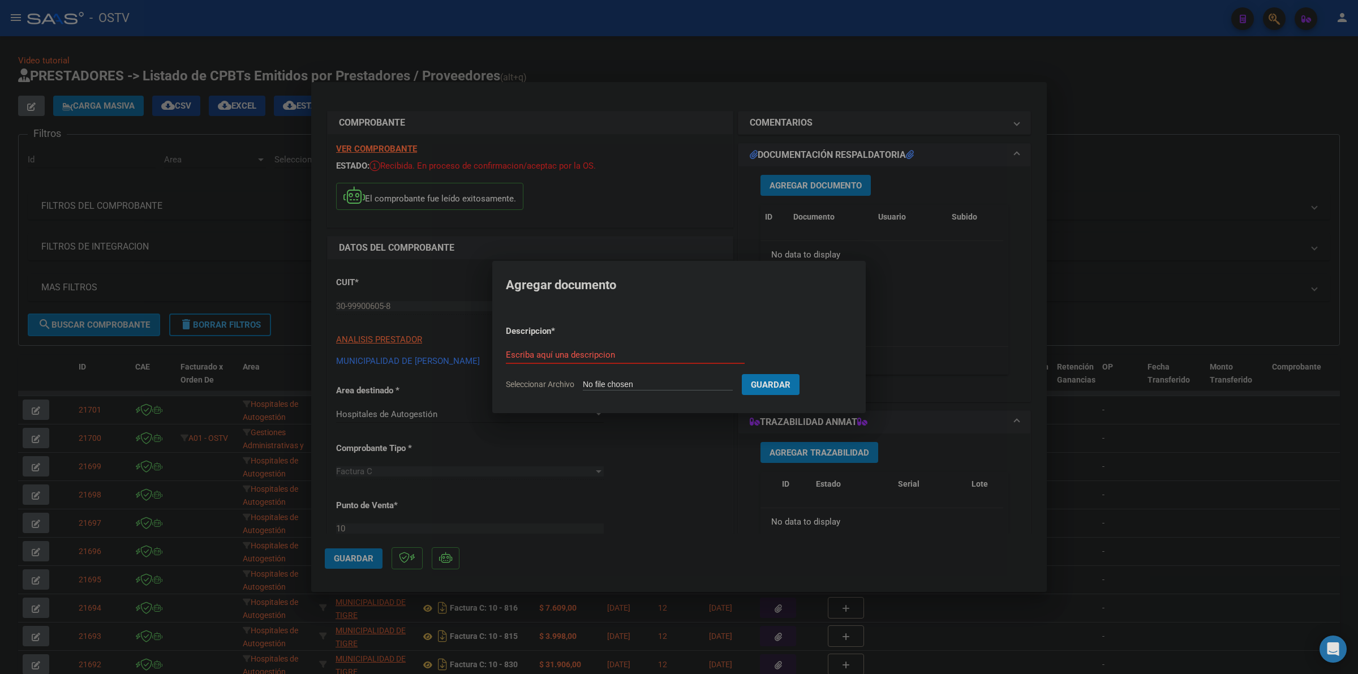
type input "C:\fakepath\FACTURA Y ANEXO - 10 2316 - MUNICIPALIDAD DE [PERSON_NAME].pdf"
type input "factura y anexo"
click at [801, 374] on button "Guardar" at bounding box center [830, 384] width 58 height 21
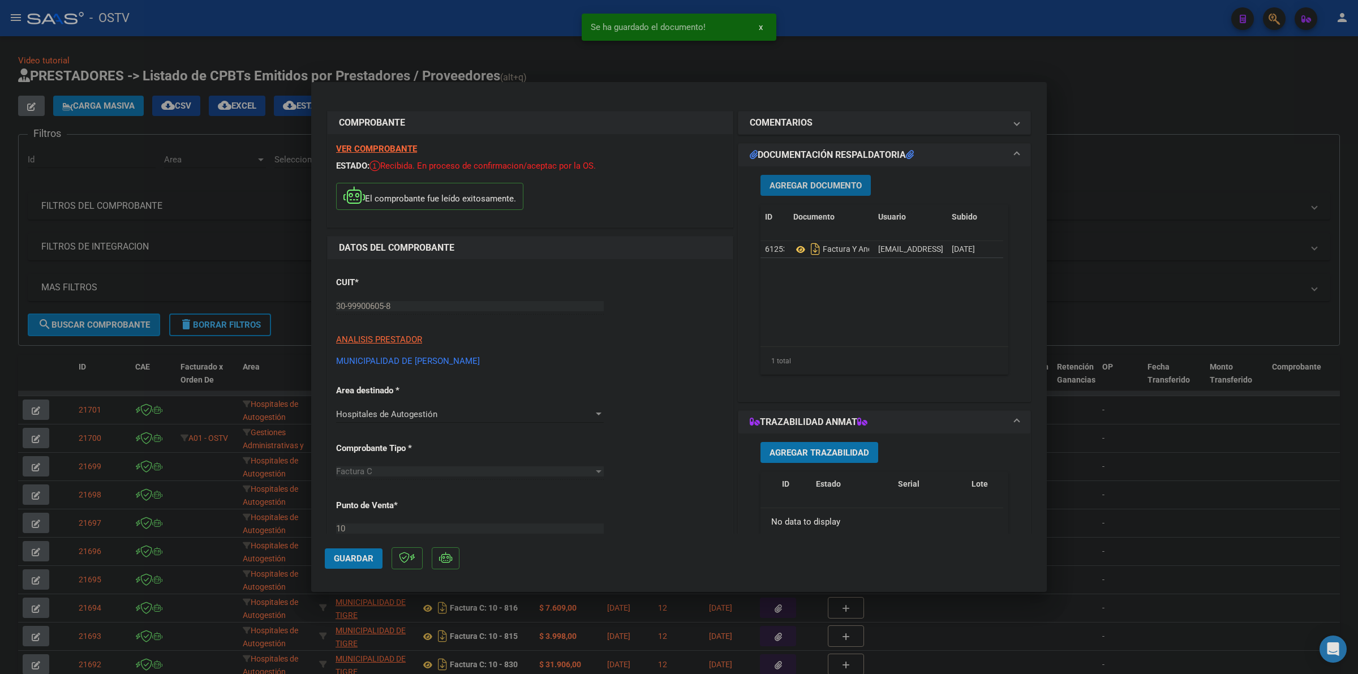
click at [350, 561] on span "Guardar" at bounding box center [354, 559] width 40 height 10
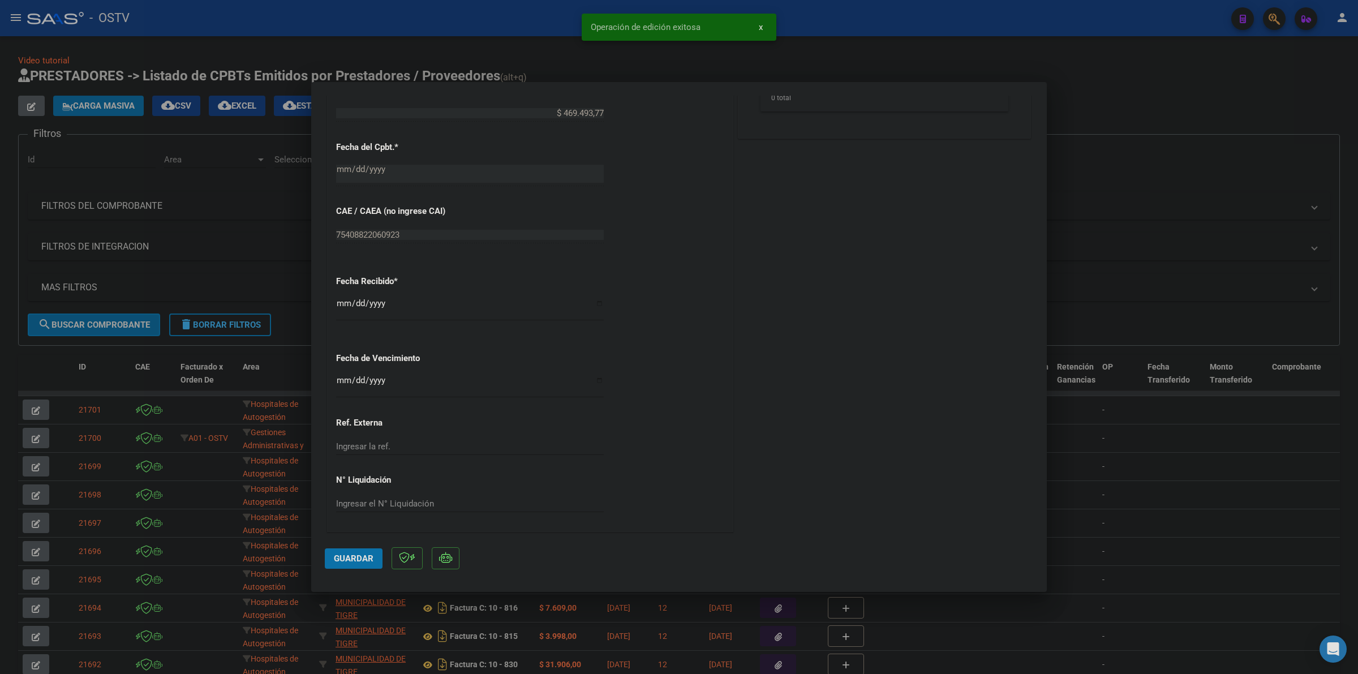
drag, startPoint x: 341, startPoint y: 385, endPoint x: 357, endPoint y: 380, distance: 16.8
click at [341, 385] on input "Ingresar la fecha" at bounding box center [470, 385] width 268 height 18
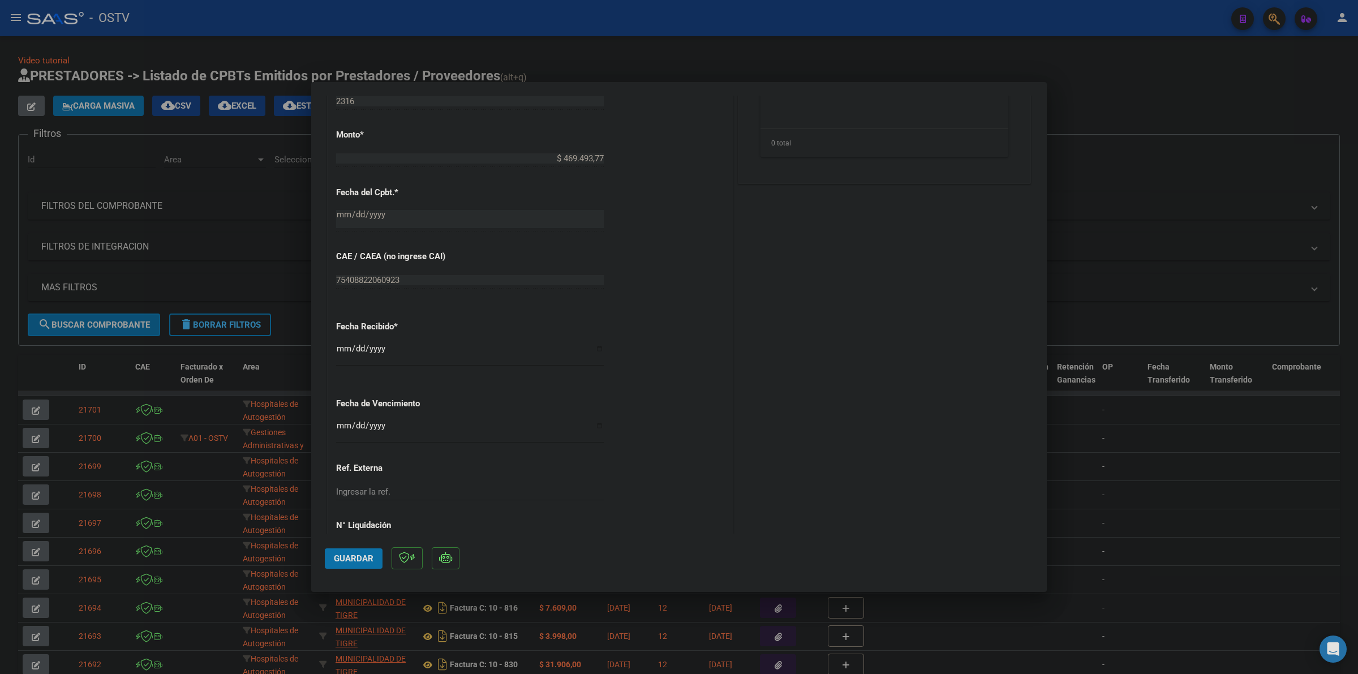
scroll to position [412, 0]
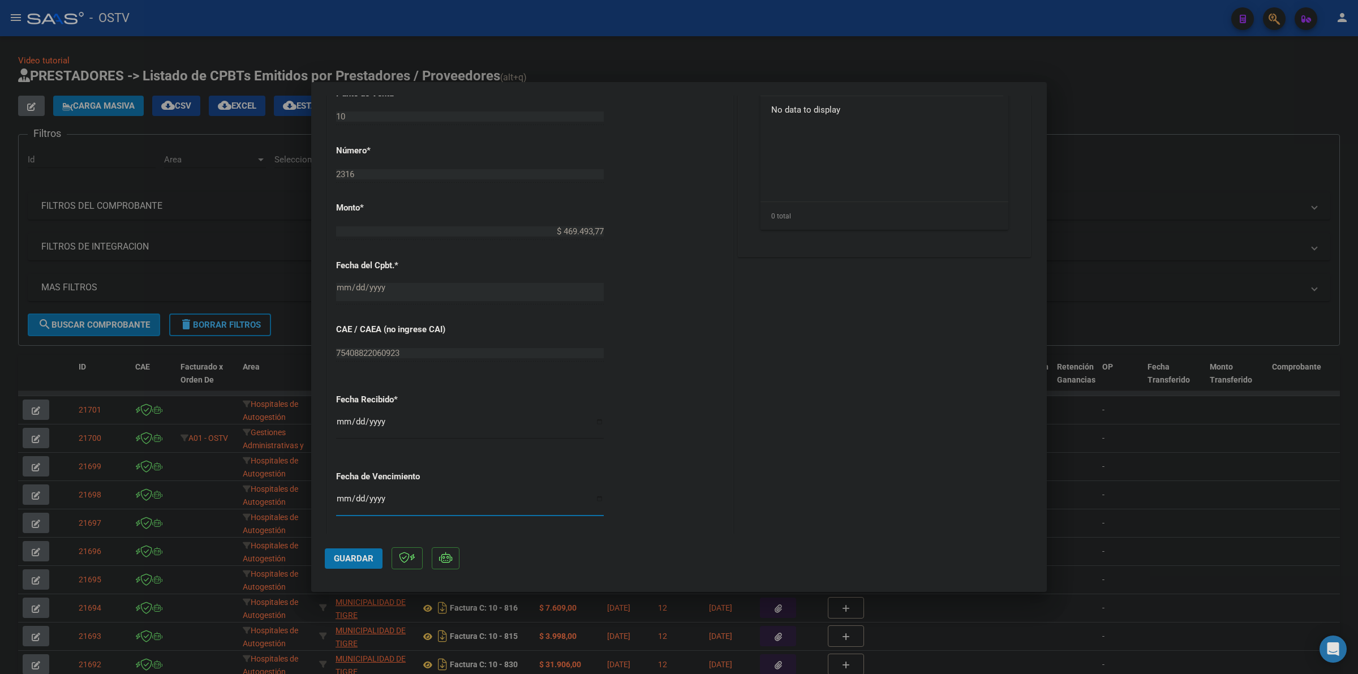
click at [337, 499] on input "Ingresar la fecha" at bounding box center [470, 503] width 268 height 18
type input "[DATE]"
click at [361, 552] on button "Guardar" at bounding box center [354, 558] width 58 height 20
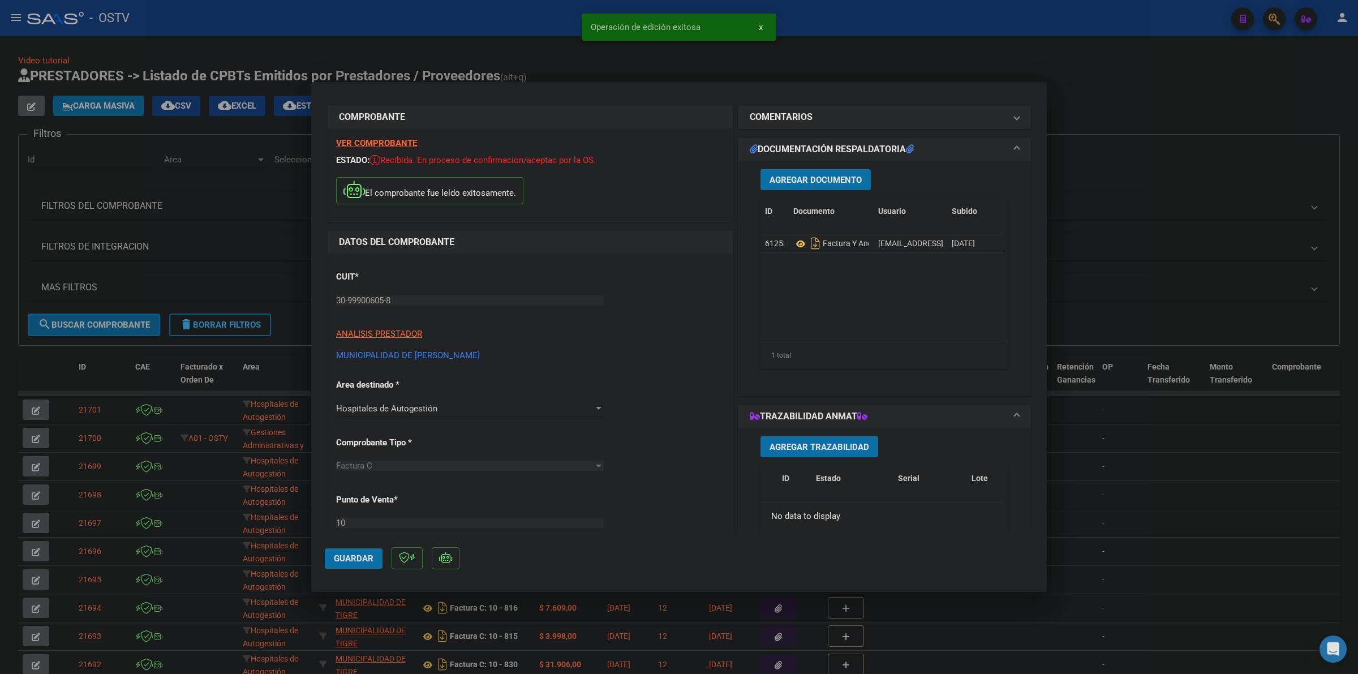
scroll to position [0, 0]
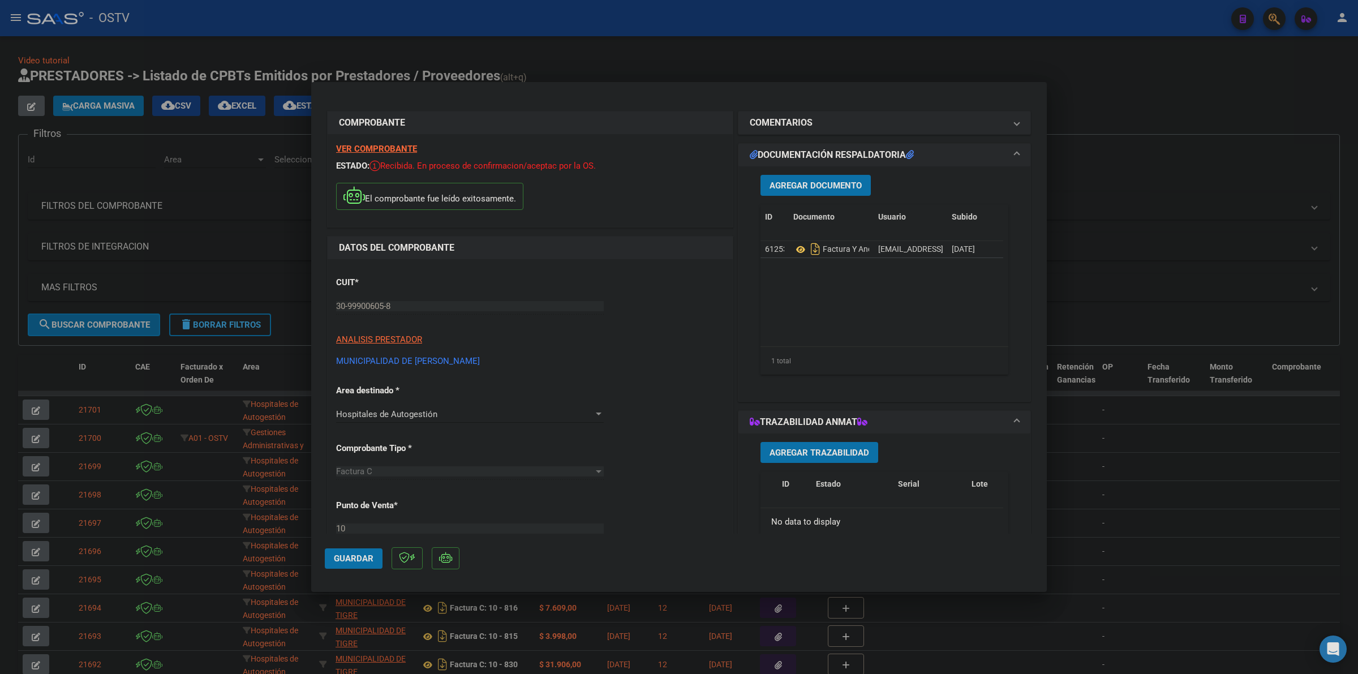
click at [369, 556] on span "Guardar" at bounding box center [354, 559] width 40 height 10
click at [1147, 66] on div at bounding box center [679, 337] width 1358 height 674
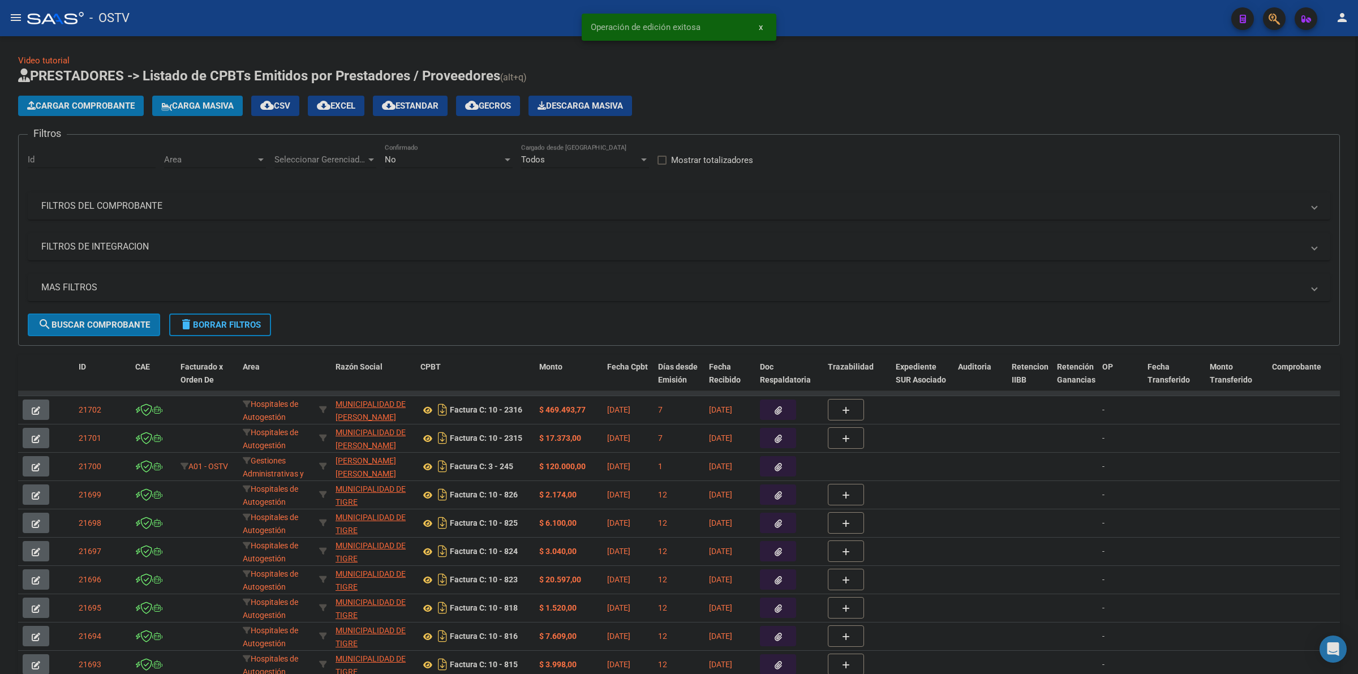
click at [96, 104] on span "Cargar Comprobante" at bounding box center [81, 106] width 108 height 10
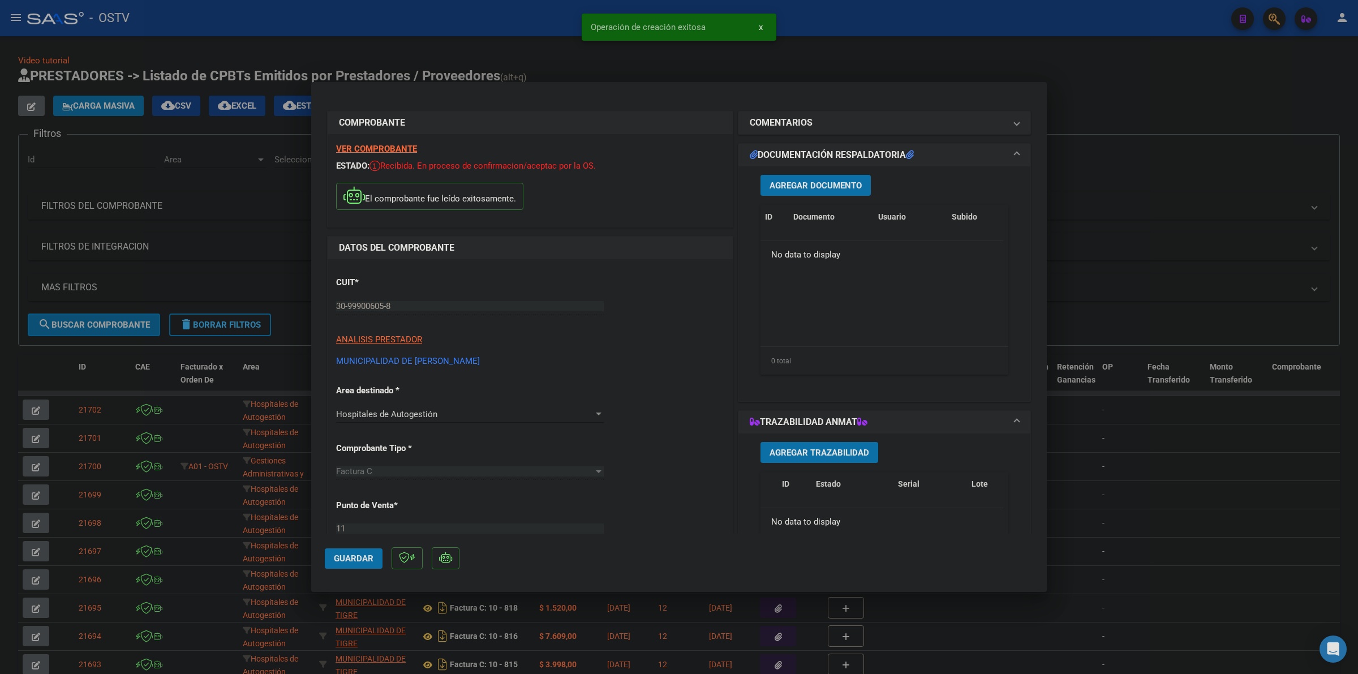
click at [791, 188] on span "Agregar Documento" at bounding box center [816, 186] width 92 height 10
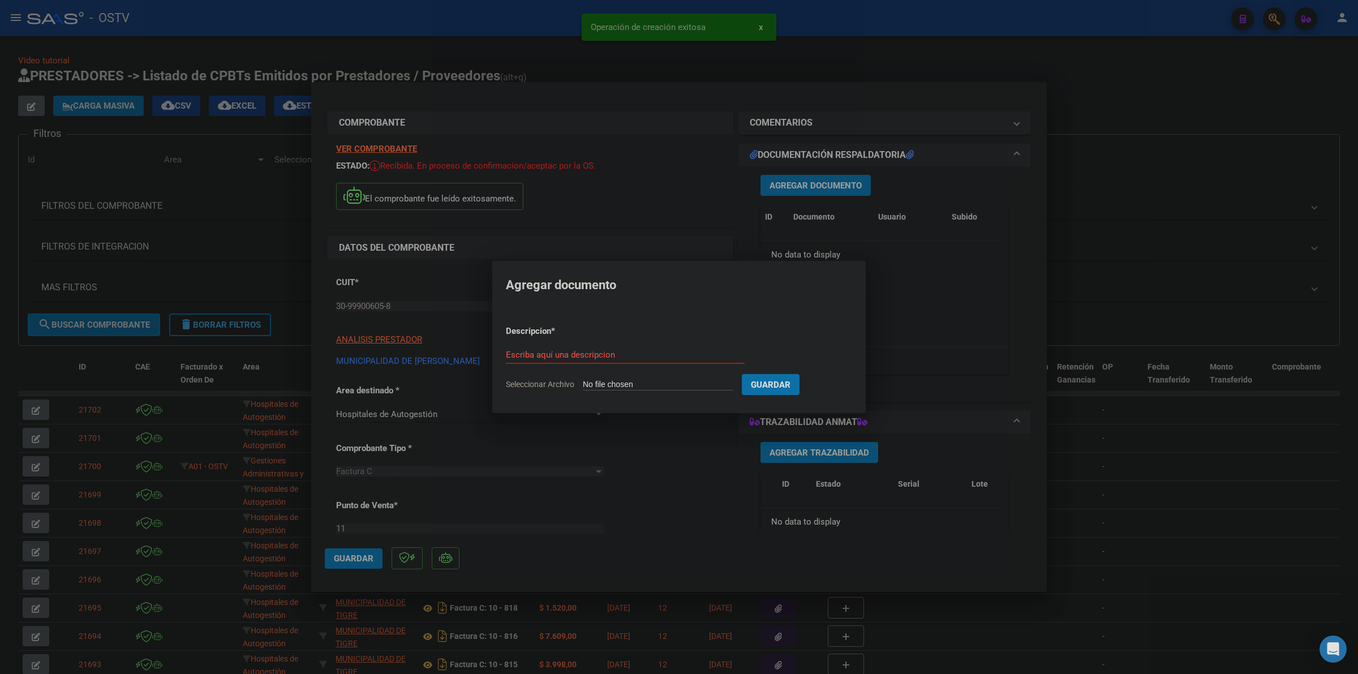
type input "C:\fakepath\FACTURA Y ANEXO - 11 506 - MUNICIPALIDAD DE [PERSON_NAME].pdf"
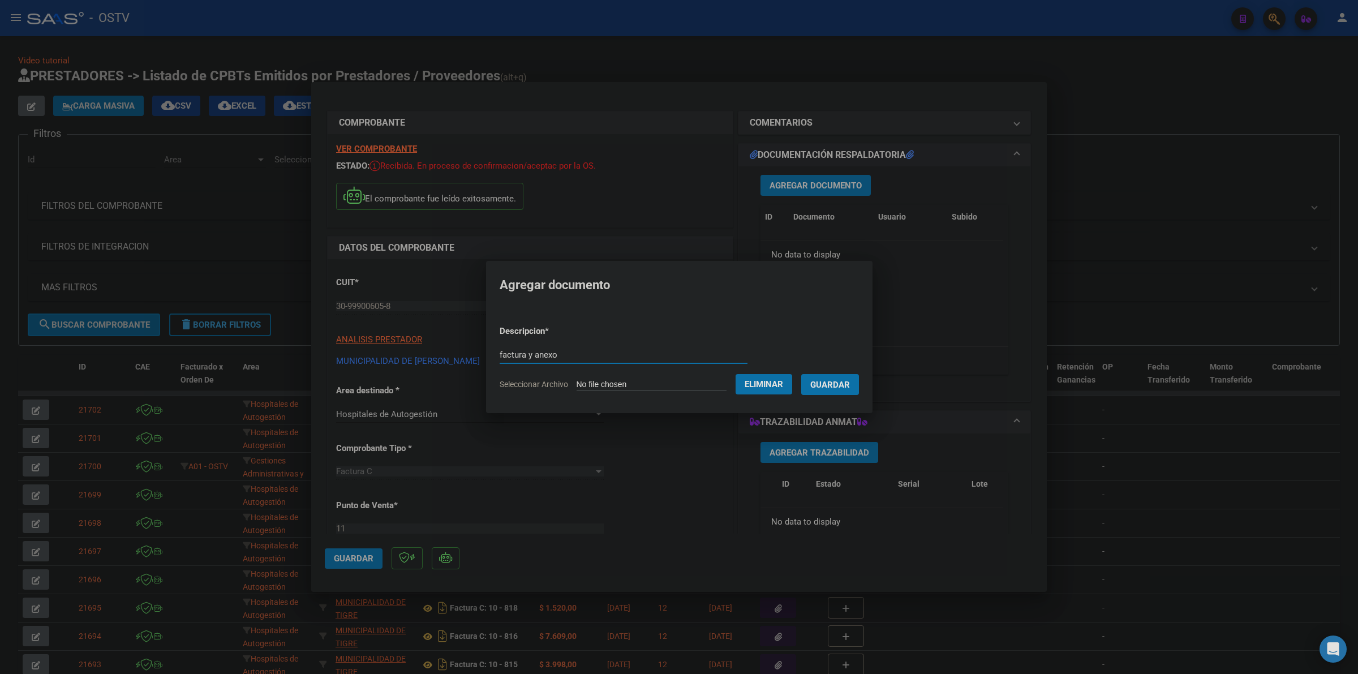
type input "factura y anexo"
click at [801, 374] on button "Guardar" at bounding box center [830, 384] width 58 height 21
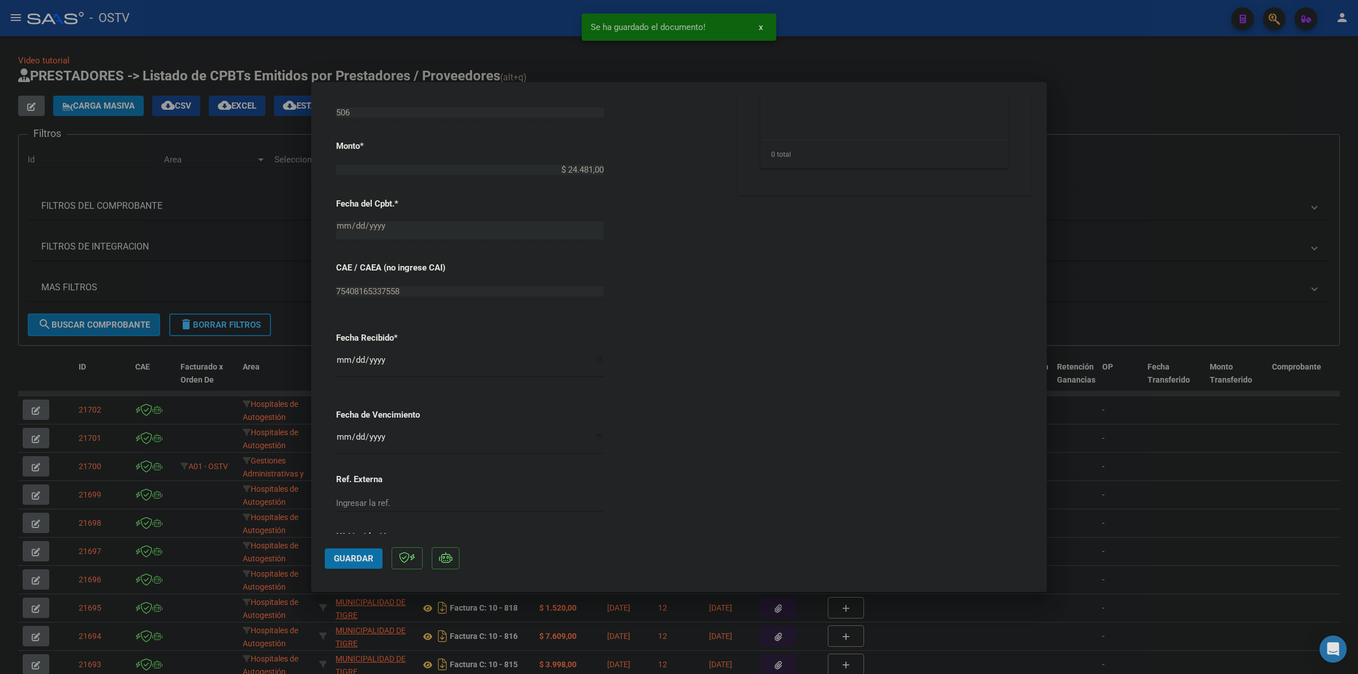
scroll to position [518, 0]
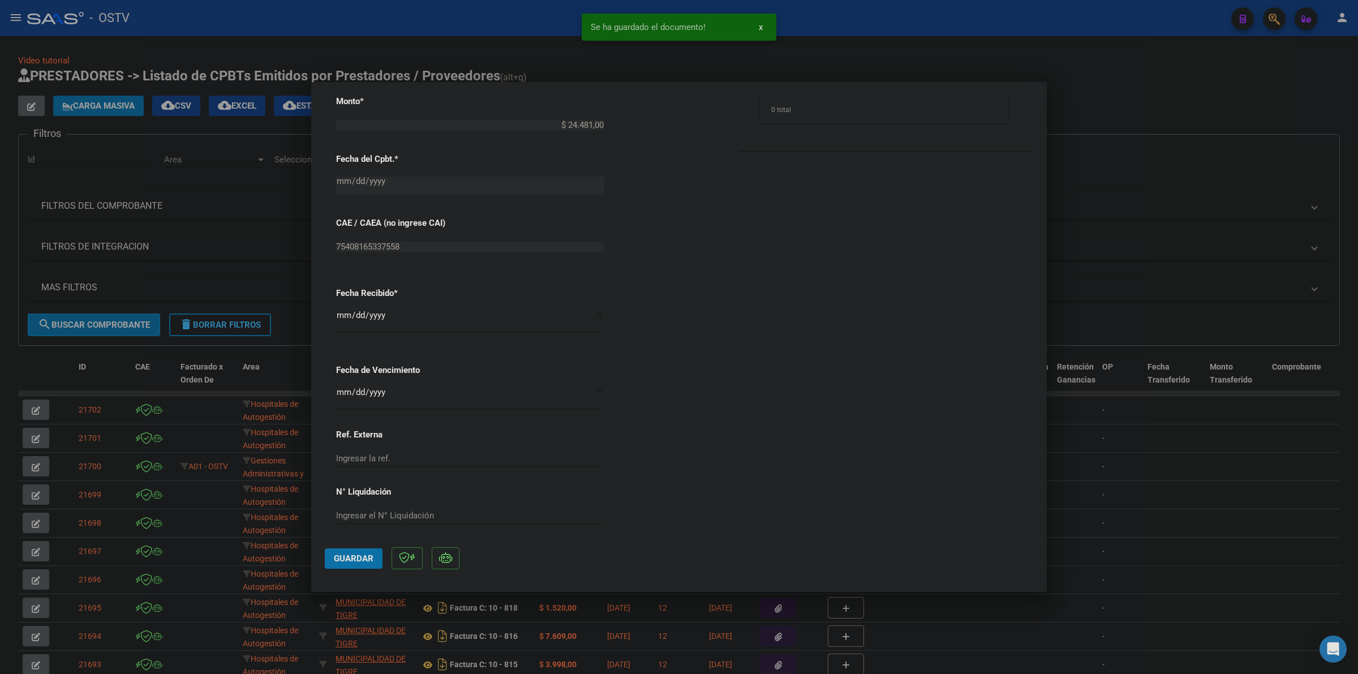
click at [346, 391] on input "Ingresar la fecha" at bounding box center [470, 397] width 268 height 18
type input "[DATE]"
click at [321, 549] on mat-dialog-container "COMPROBANTE VER COMPROBANTE ESTADO: Recibida. En proceso de confirmacion/acepta…" at bounding box center [679, 337] width 736 height 510
click at [341, 558] on span "Guardar" at bounding box center [354, 559] width 40 height 10
drag, startPoint x: 361, startPoint y: 567, endPoint x: 759, endPoint y: 419, distance: 424.6
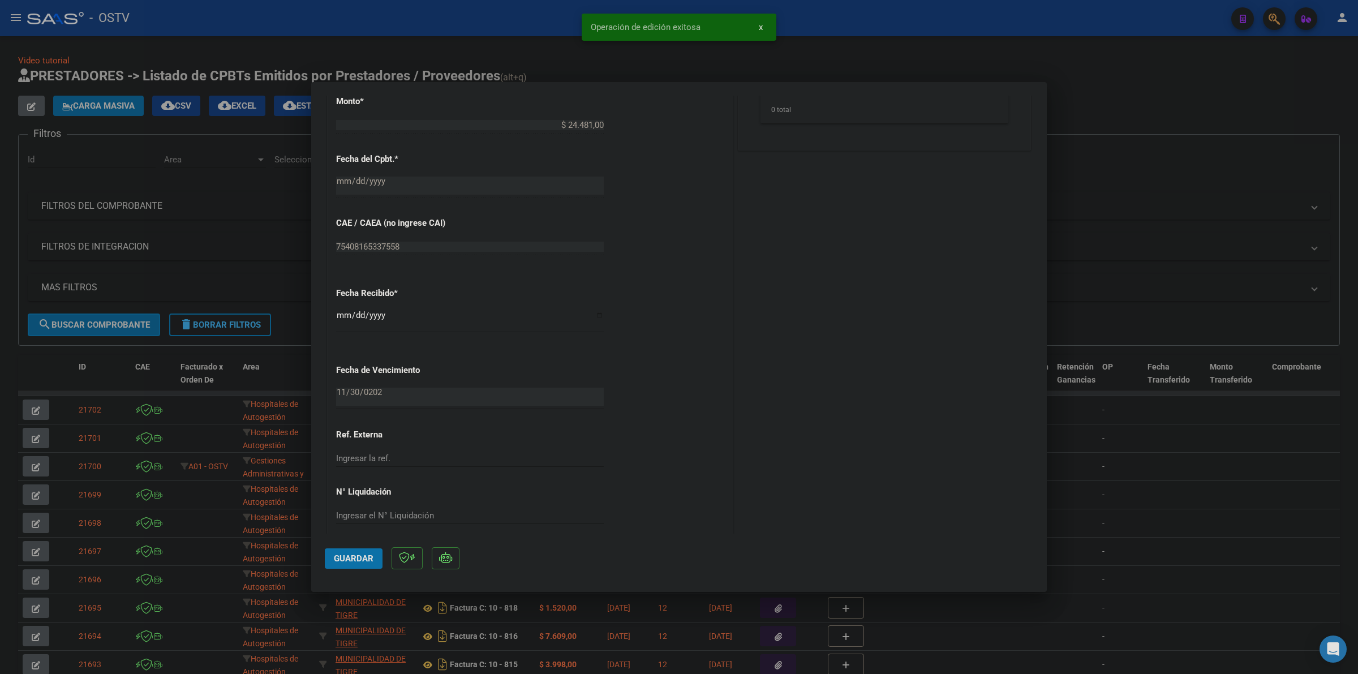
click at [361, 567] on button "Guardar" at bounding box center [354, 558] width 58 height 20
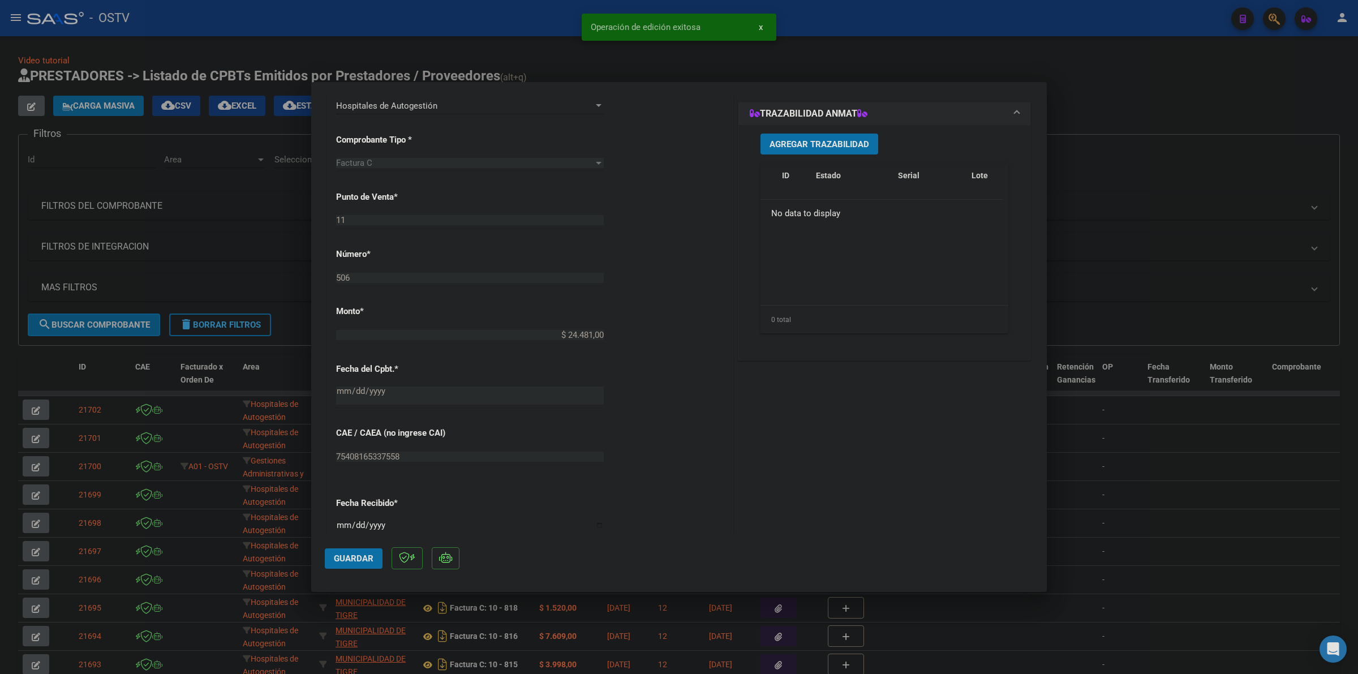
scroll to position [212, 0]
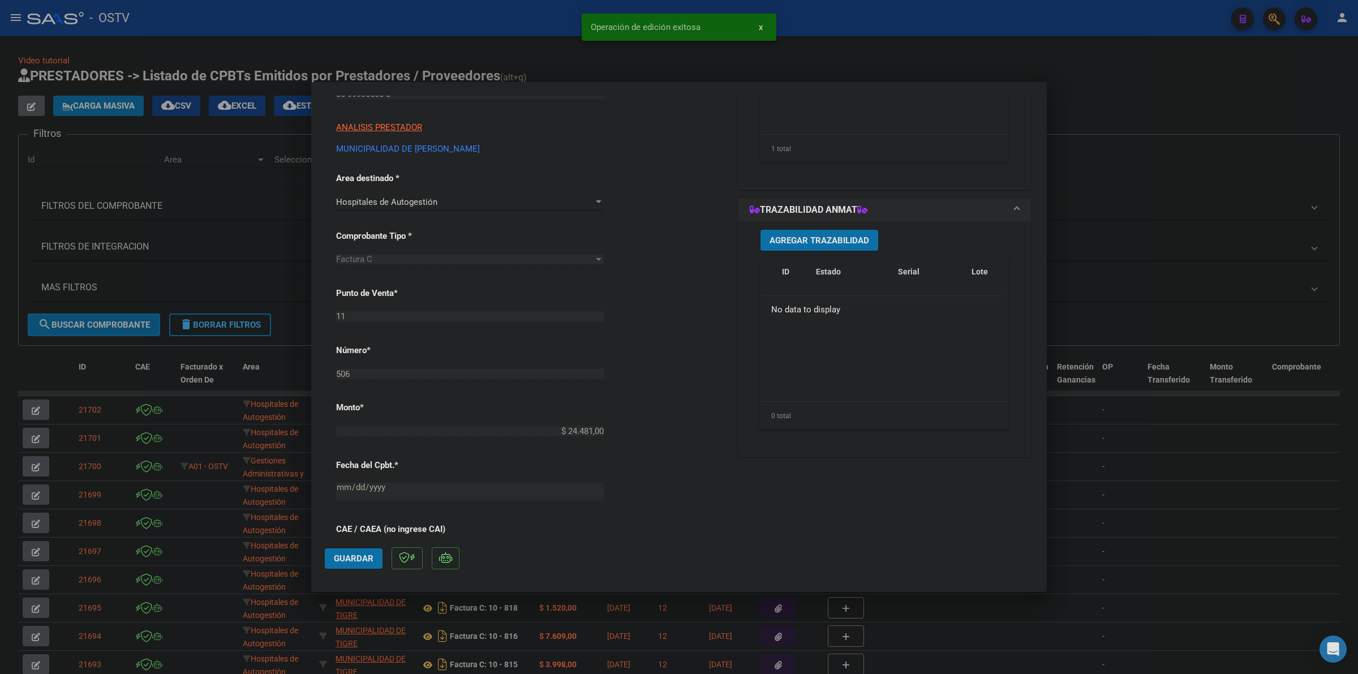
click at [1155, 137] on div at bounding box center [679, 337] width 1358 height 674
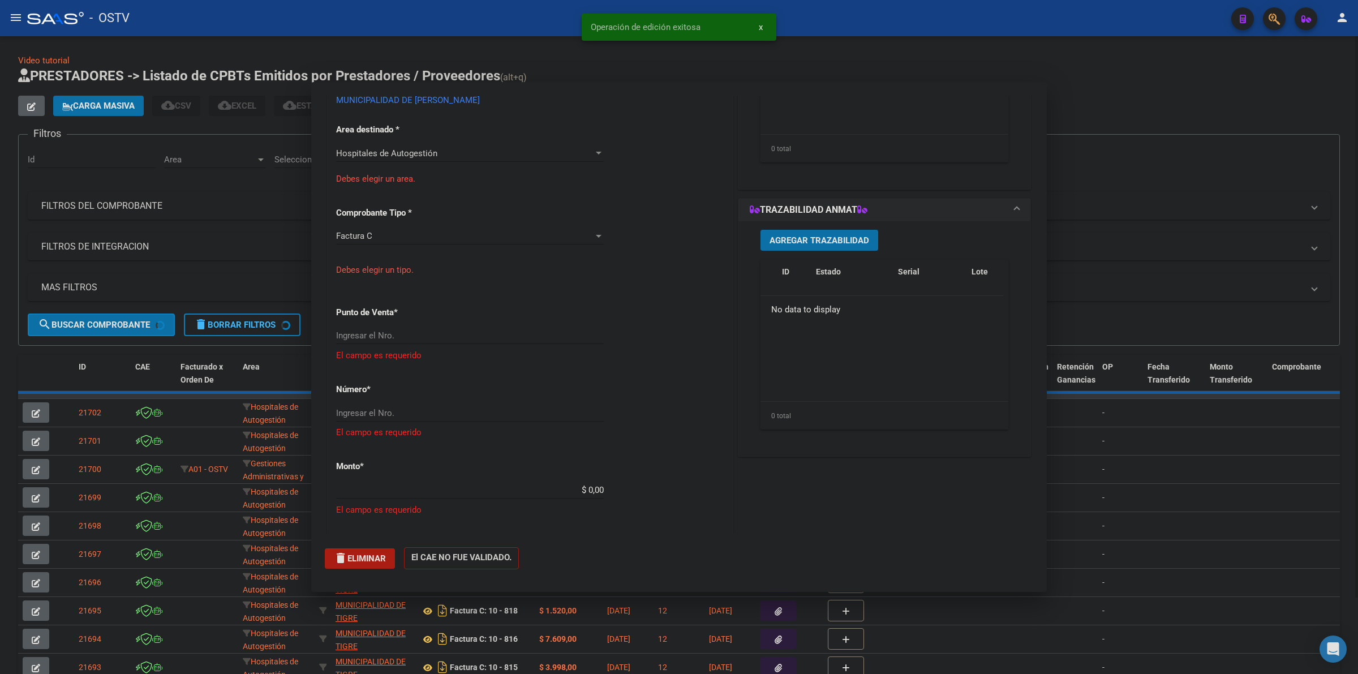
scroll to position [0, 0]
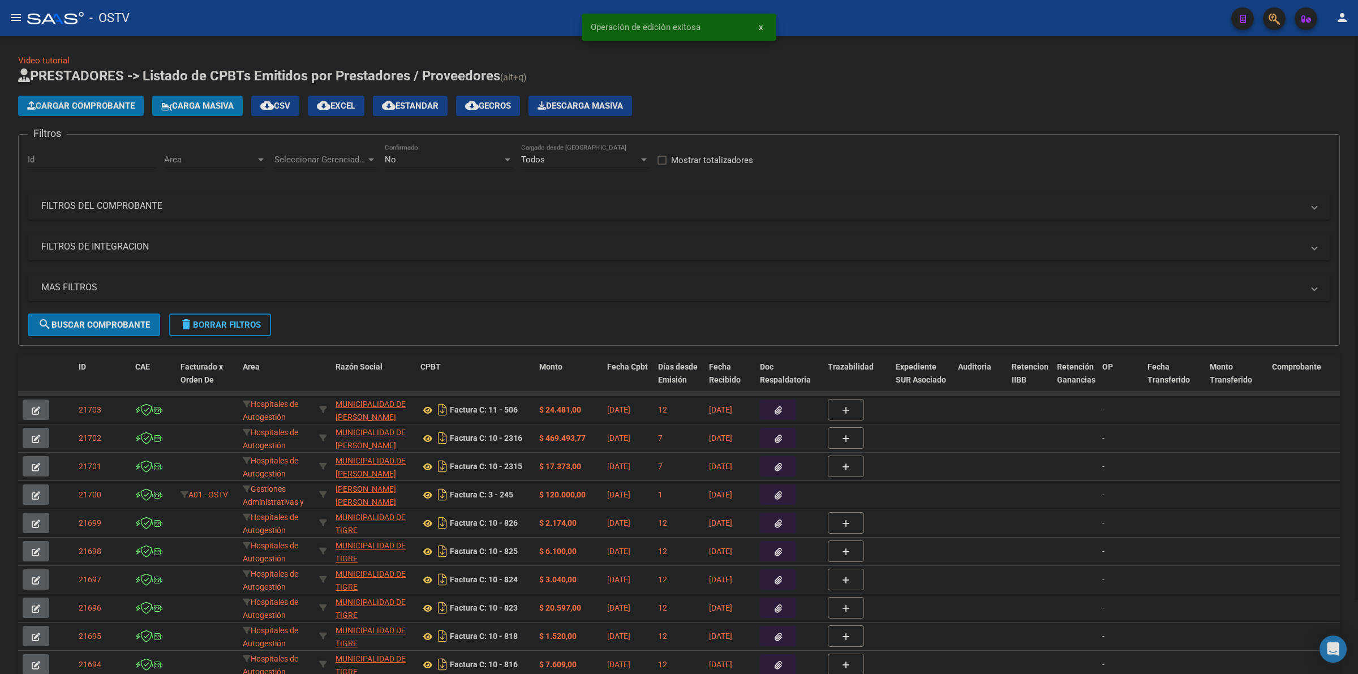
click at [37, 110] on button "Cargar Comprobante" at bounding box center [81, 106] width 126 height 20
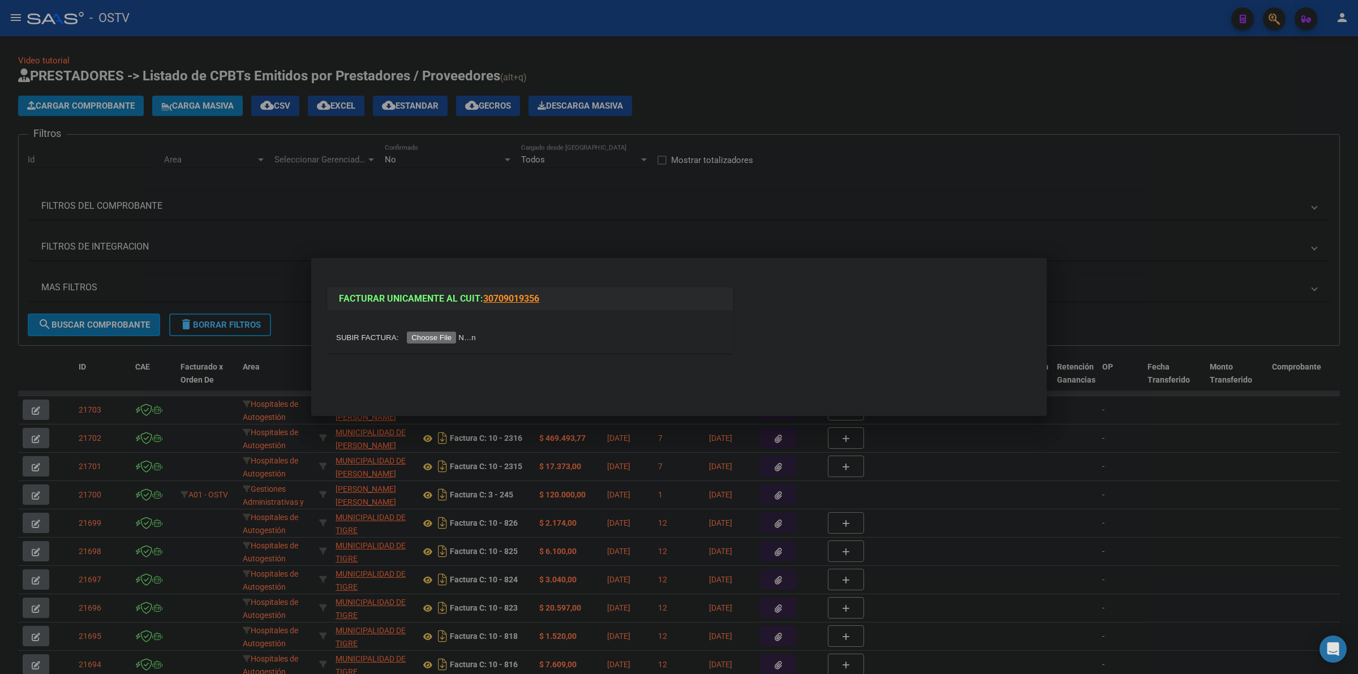
click at [998, 219] on div at bounding box center [679, 337] width 1358 height 674
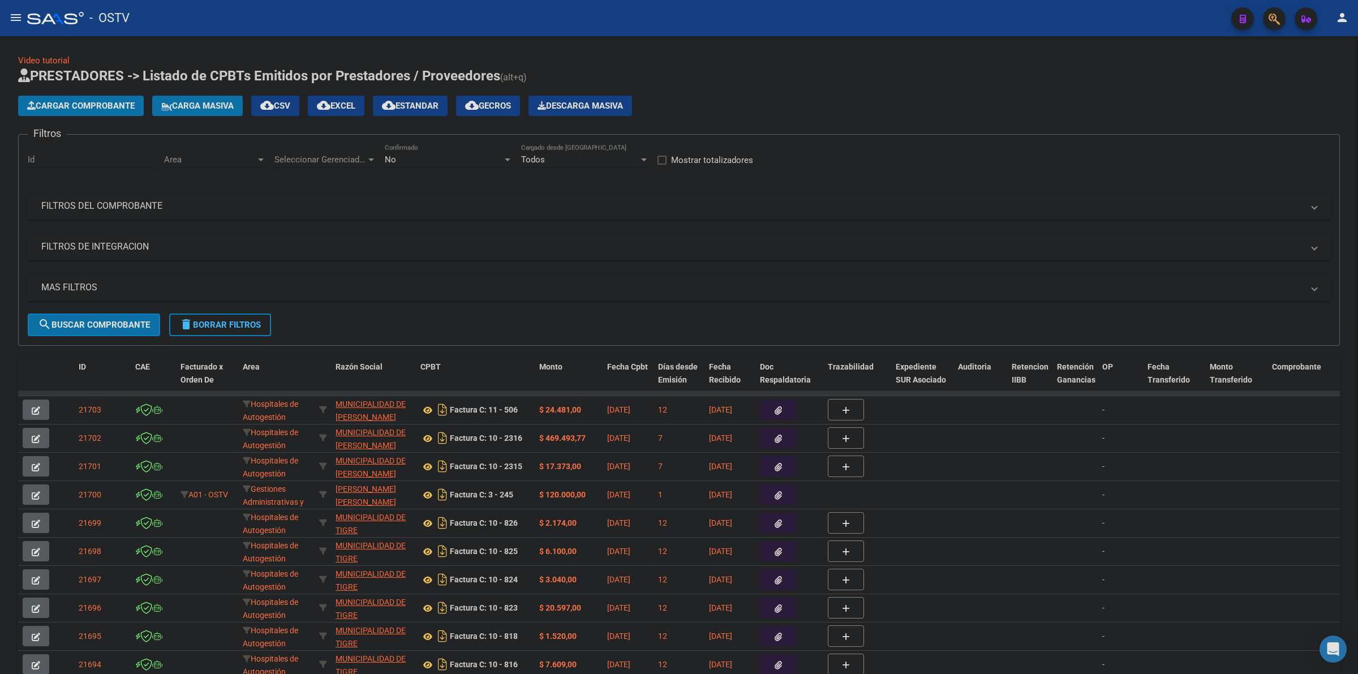
click at [112, 101] on span "Cargar Comprobante" at bounding box center [81, 106] width 108 height 10
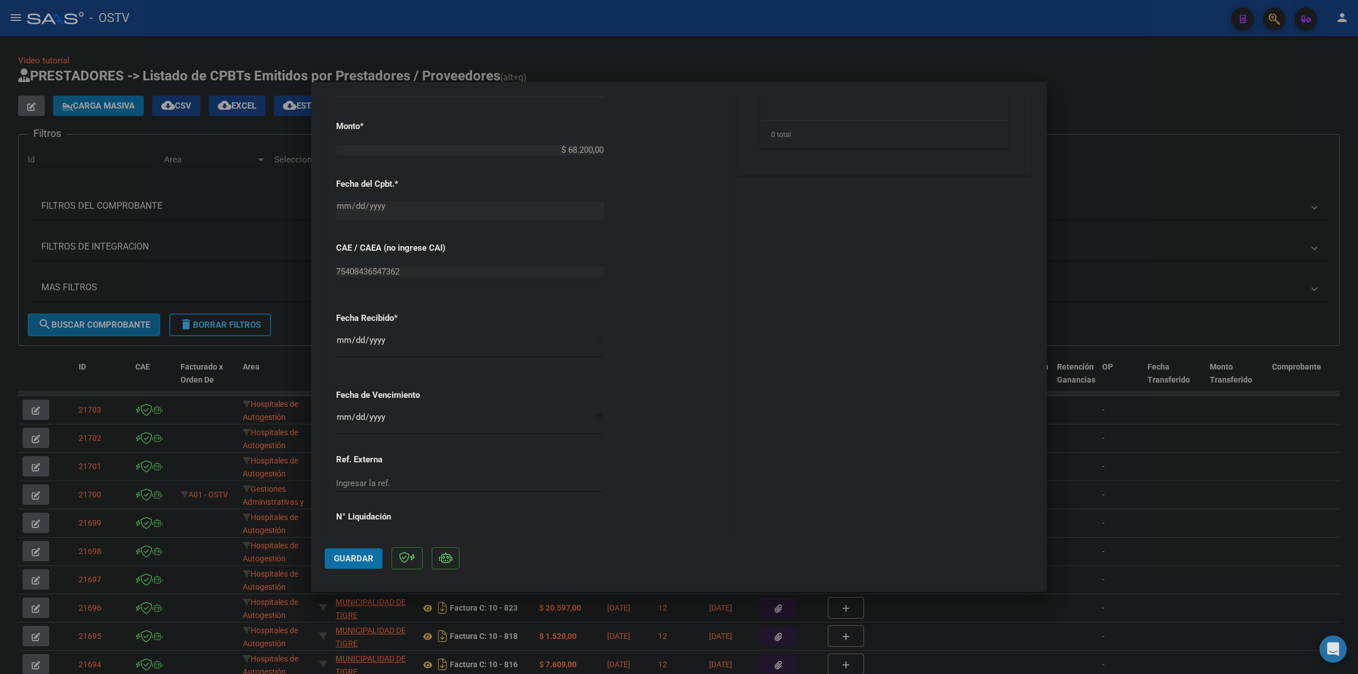
scroll to position [495, 0]
drag, startPoint x: 337, startPoint y: 423, endPoint x: 343, endPoint y: 419, distance: 7.4
click at [340, 421] on input "Ingresar la fecha" at bounding box center [470, 420] width 268 height 18
type input "[DATE]"
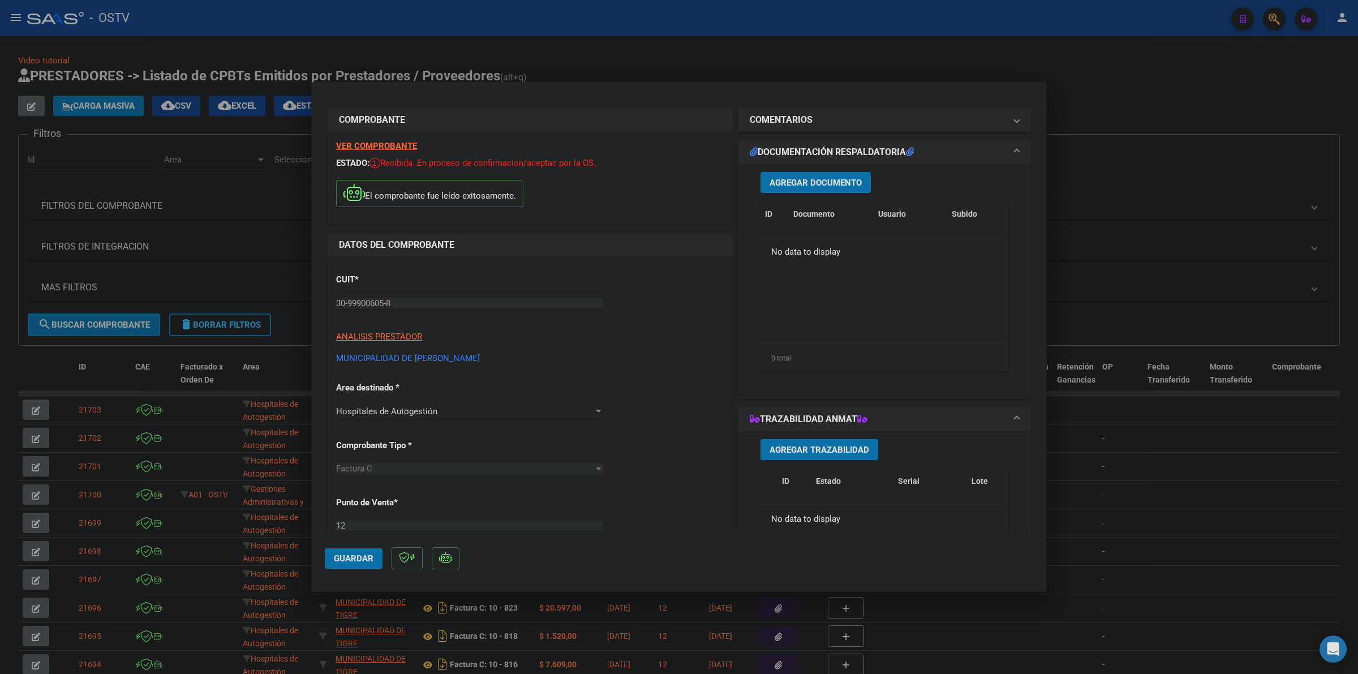
scroll to position [0, 0]
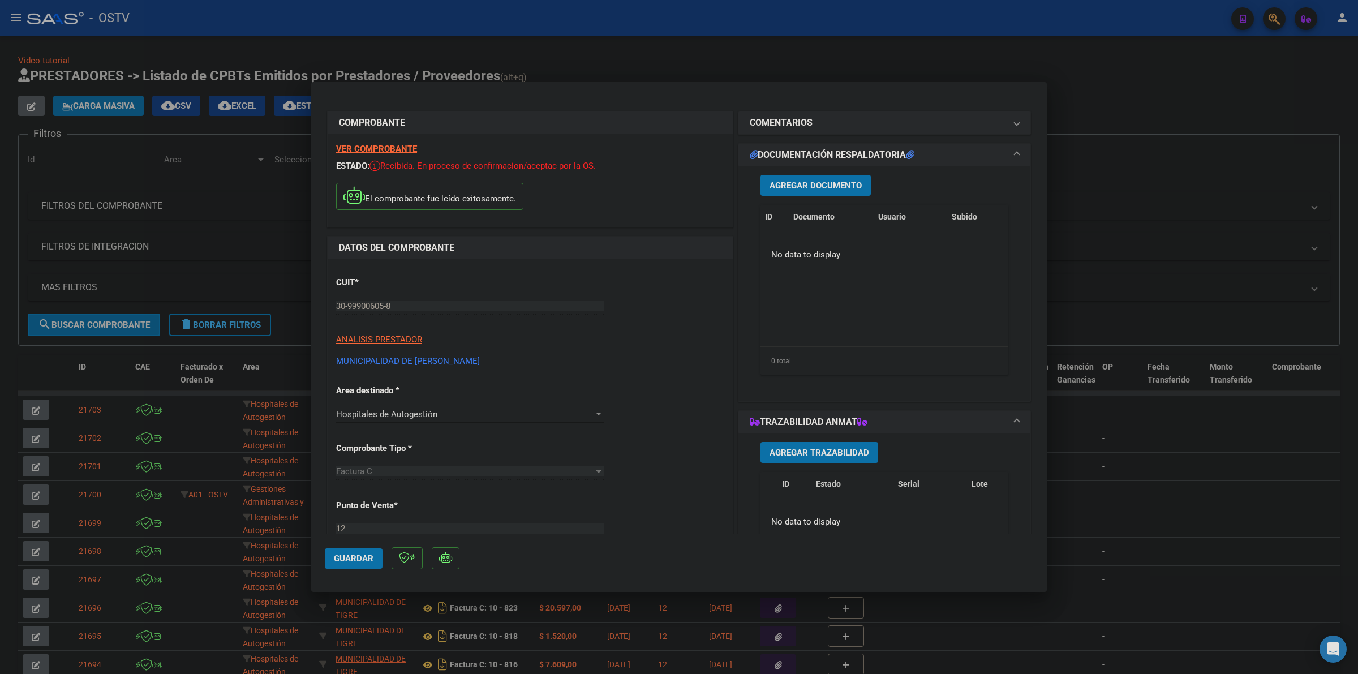
click at [844, 173] on div "Agregar Documento ID Documento Usuario Subido Acción No data to display 0 total…" at bounding box center [884, 279] width 265 height 226
click at [841, 179] on button "Agregar Documento" at bounding box center [816, 185] width 110 height 21
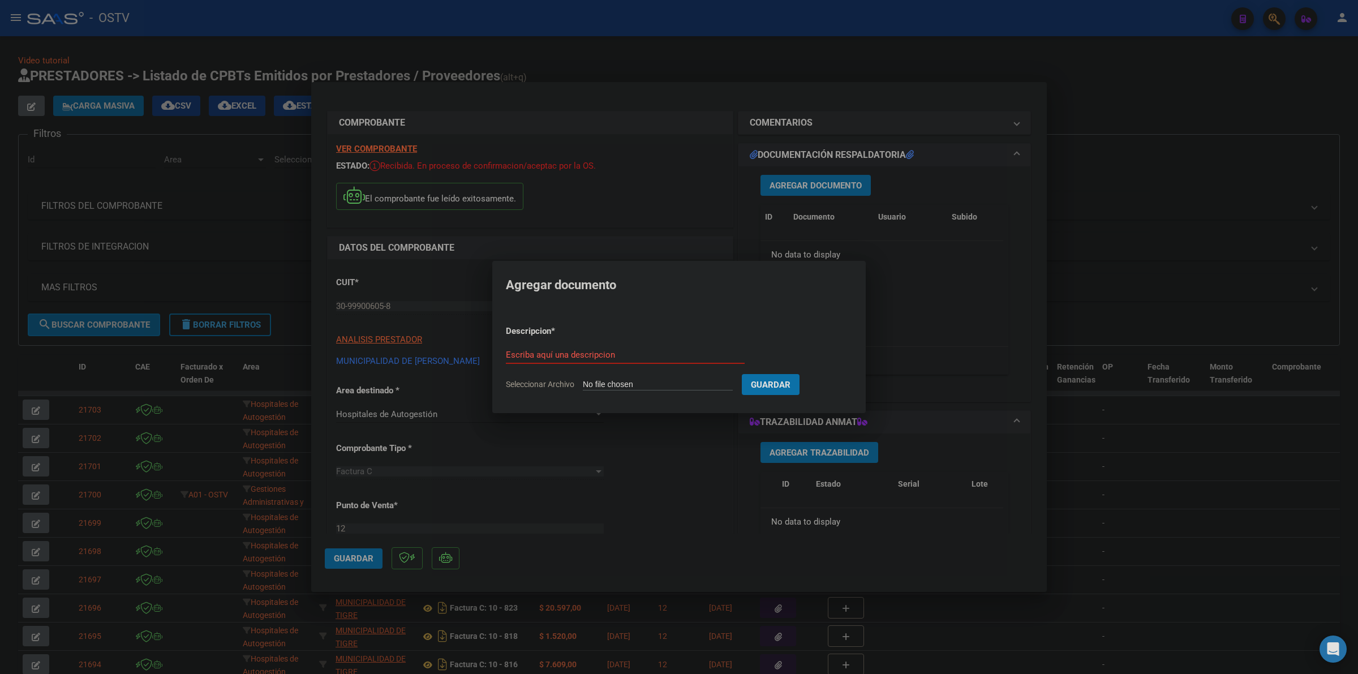
type input "C:\fakepath\FACTURA Y ANEXO - 12 913 - MUNICIPALIDAD DE [PERSON_NAME].pdf"
type input "factura y anexo"
click at [801, 374] on button "Guardar" at bounding box center [830, 384] width 58 height 21
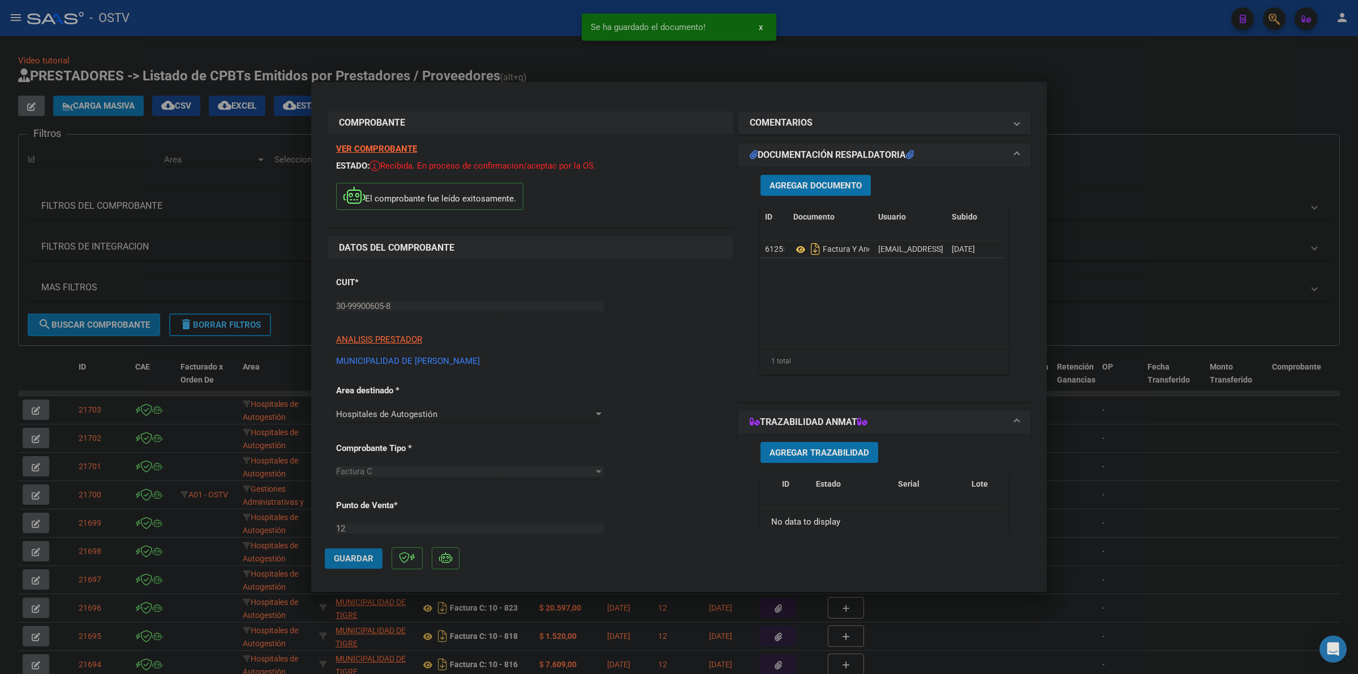
click at [363, 553] on button "Guardar" at bounding box center [354, 558] width 58 height 20
drag, startPoint x: 351, startPoint y: 559, endPoint x: 428, endPoint y: 440, distance: 141.8
click at [351, 558] on span "Guardar" at bounding box center [354, 559] width 40 height 10
click at [715, 57] on div at bounding box center [679, 337] width 1358 height 674
type input "$ 0,00"
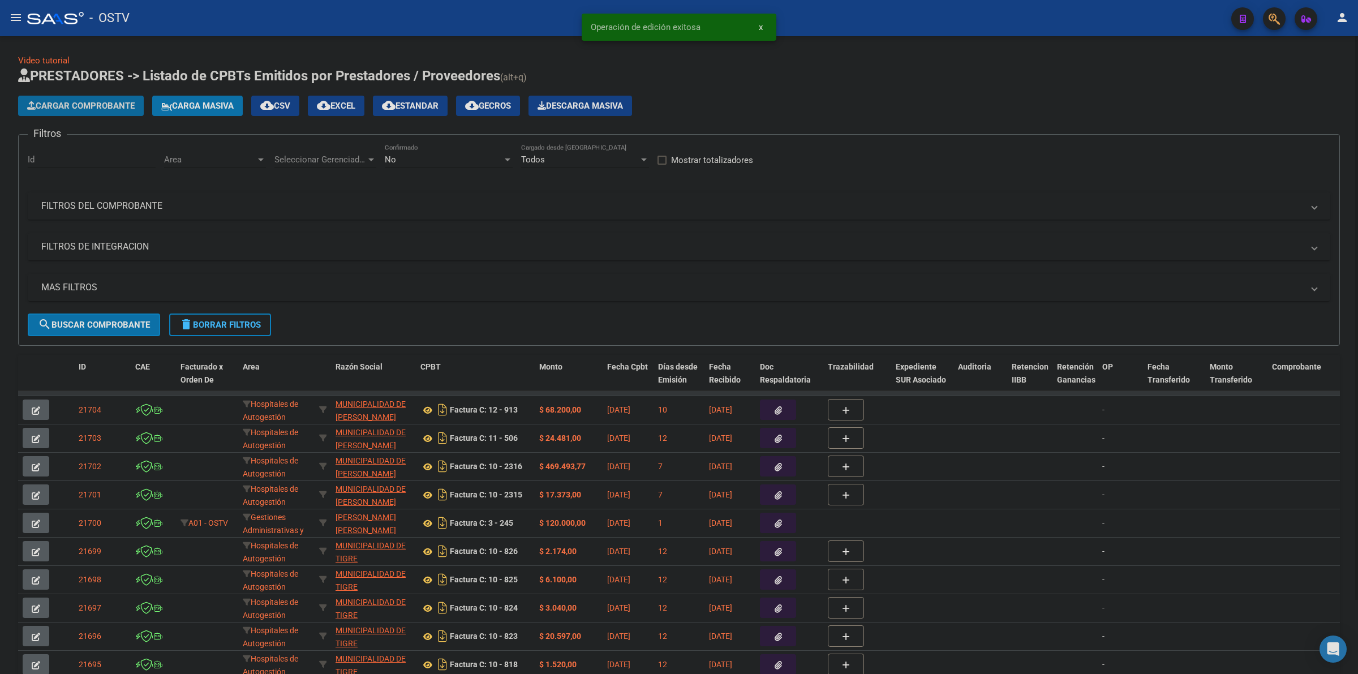
click at [69, 102] on span "Cargar Comprobante" at bounding box center [81, 106] width 108 height 10
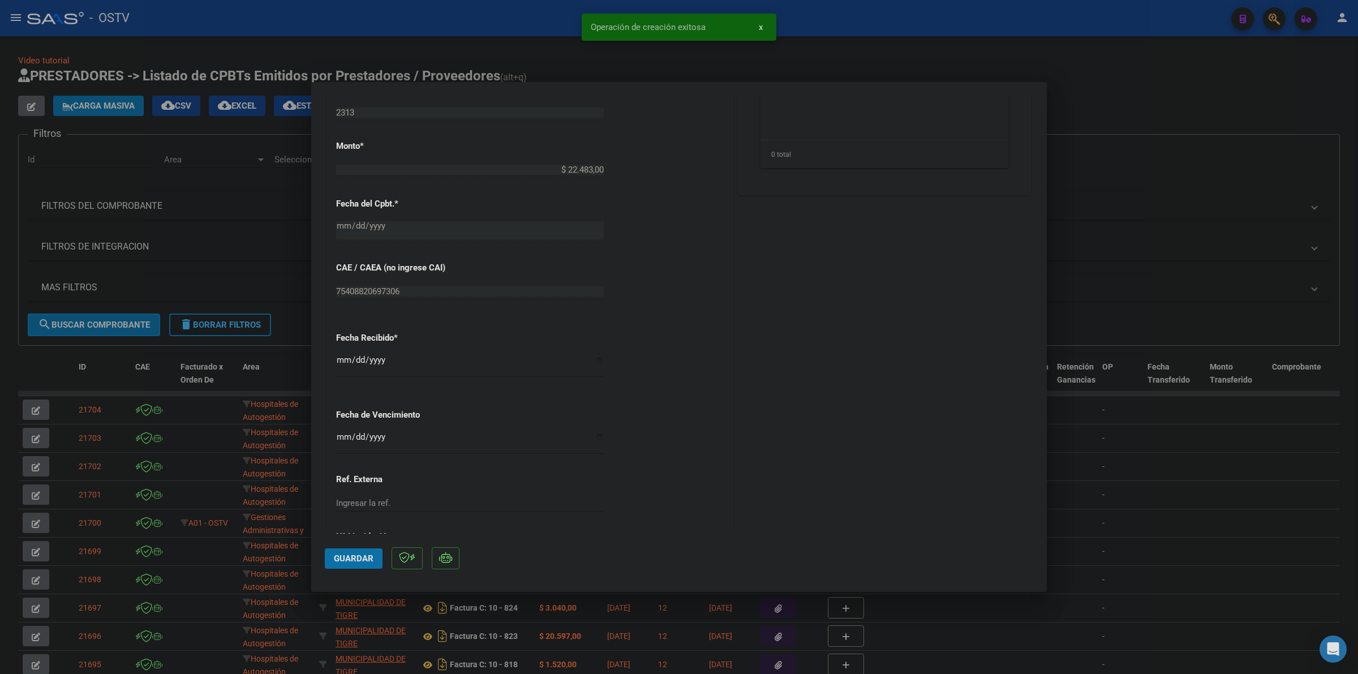
scroll to position [495, 0]
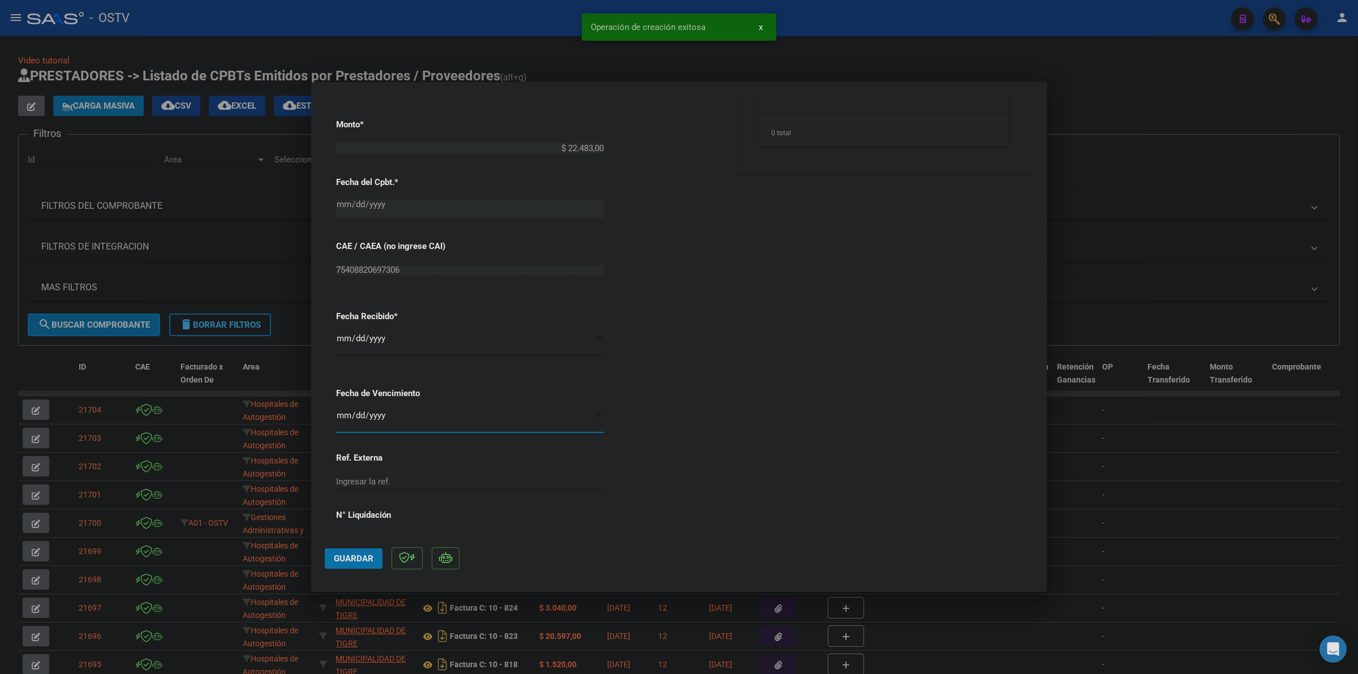
click at [338, 414] on input "Ingresar la fecha" at bounding box center [470, 420] width 268 height 18
type input "[DATE]"
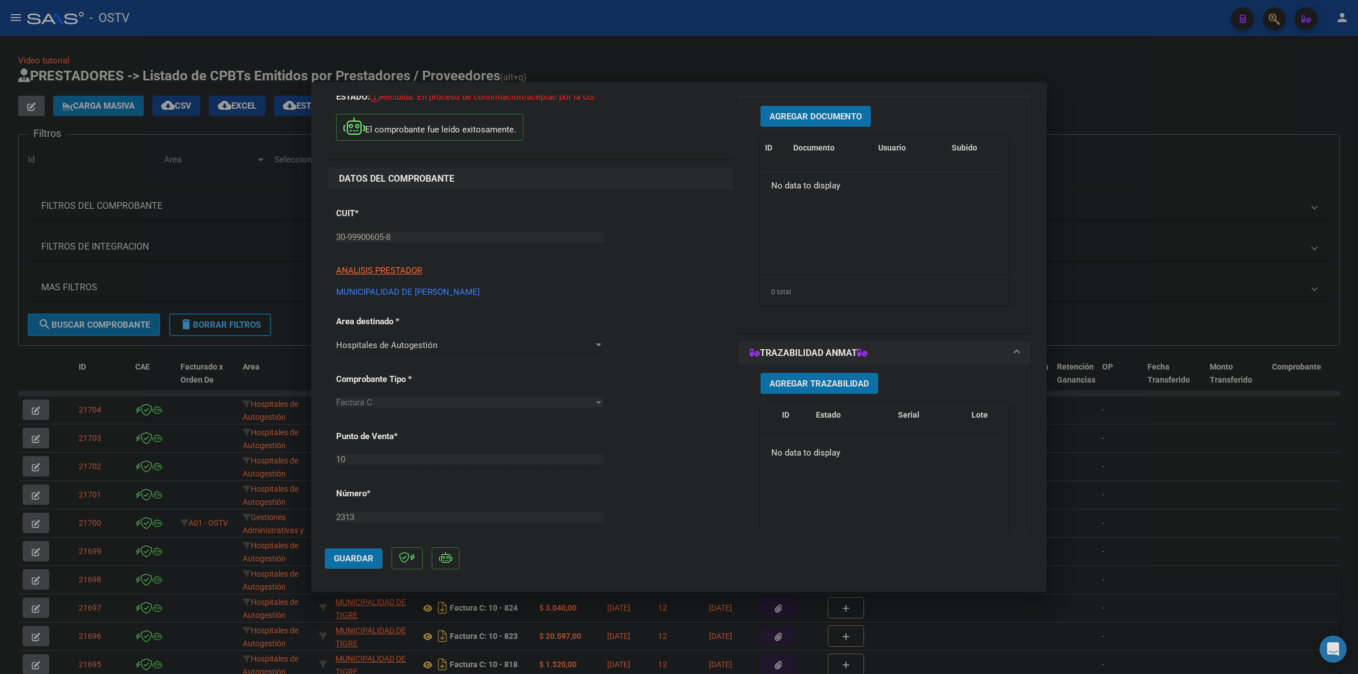
scroll to position [58, 0]
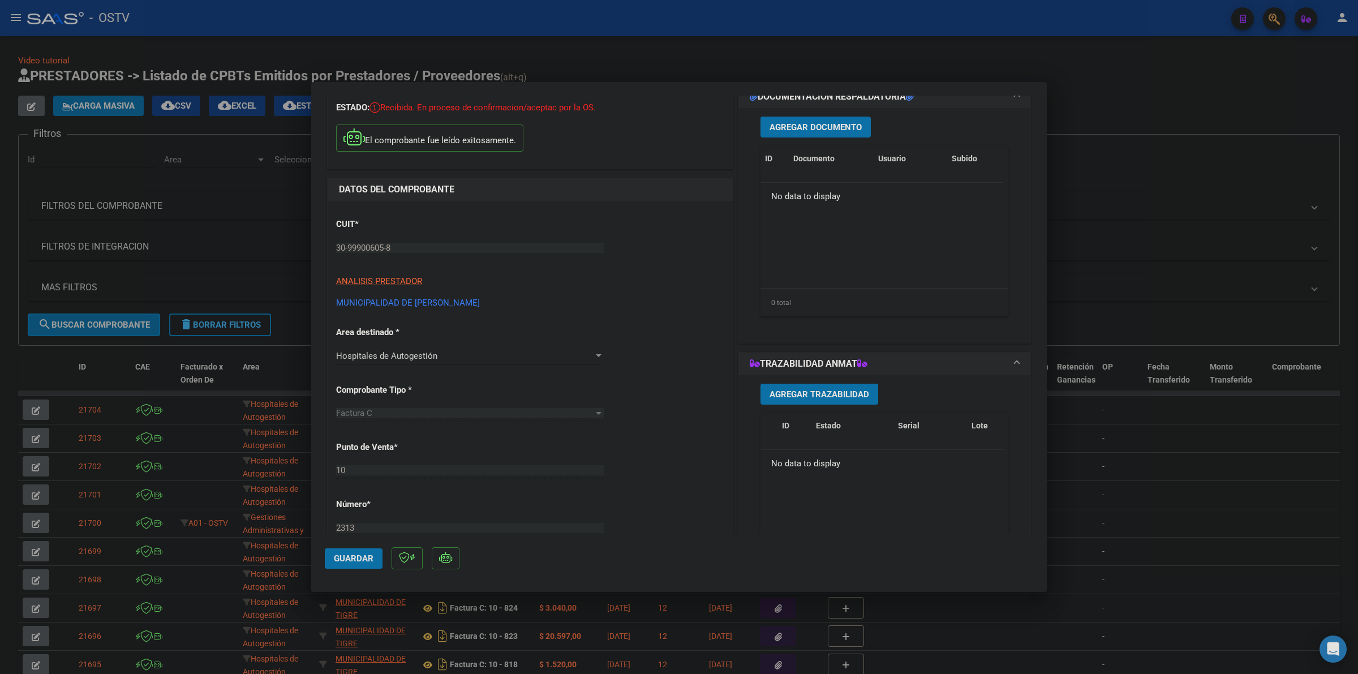
click at [809, 131] on button "Agregar Documento" at bounding box center [816, 127] width 110 height 21
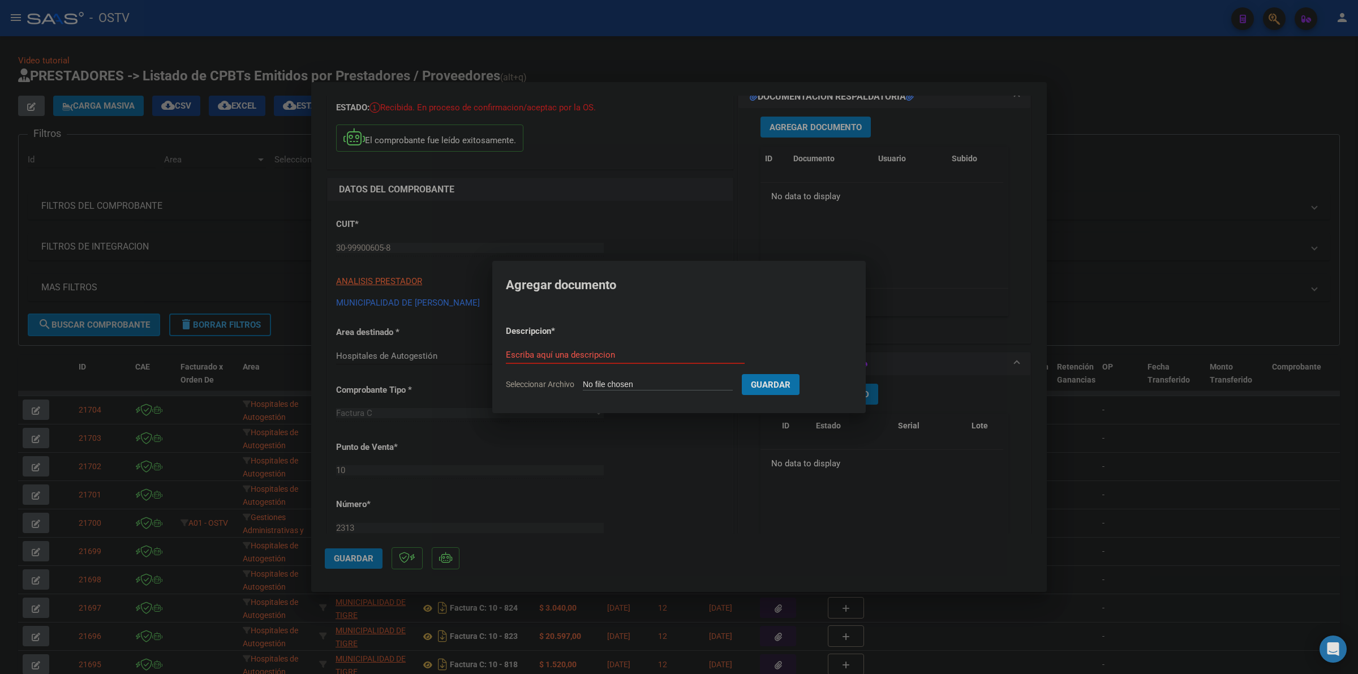
type input "C:\fakepath\FACTURA Y ANEXO - 10 2313 - MUNICIPALIDAD DE [PERSON_NAME].pdf"
type input "factura y anexo"
click at [801, 374] on button "Guardar" at bounding box center [830, 384] width 58 height 21
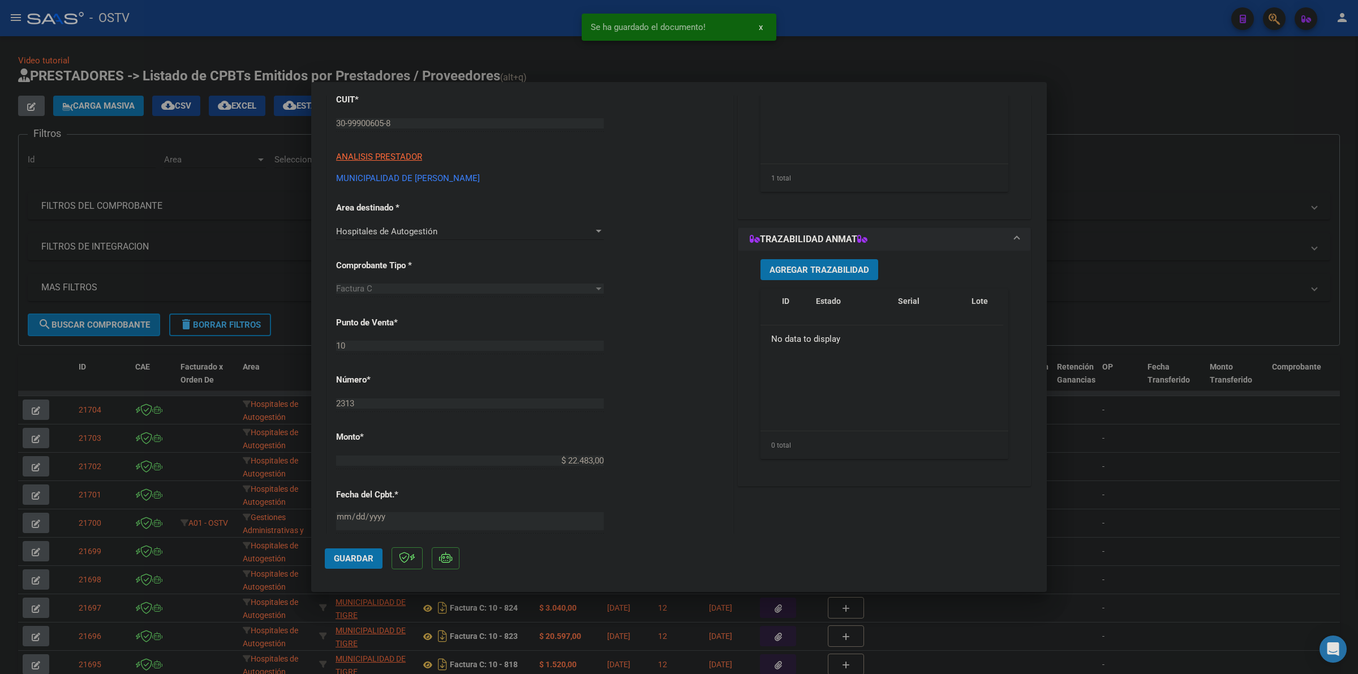
scroll to position [200, 0]
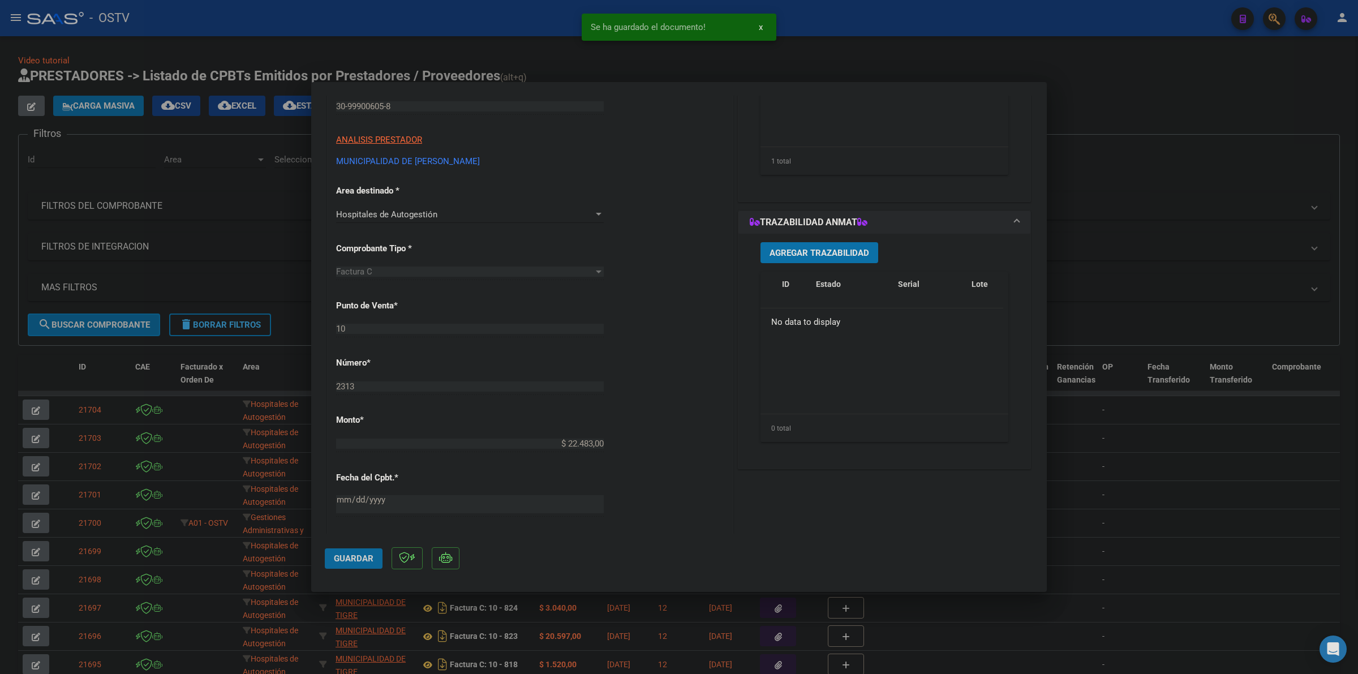
click at [348, 561] on span "Guardar" at bounding box center [354, 559] width 40 height 10
click at [1051, 179] on div at bounding box center [679, 337] width 1358 height 674
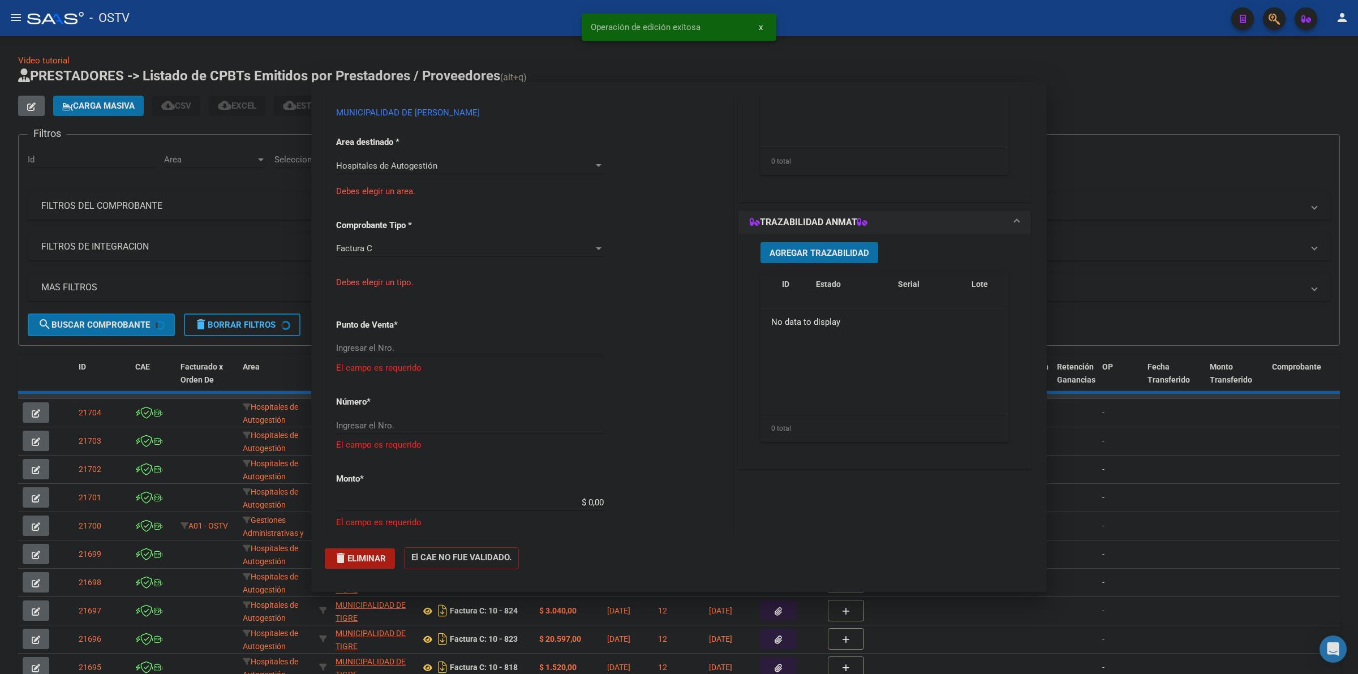
scroll to position [0, 0]
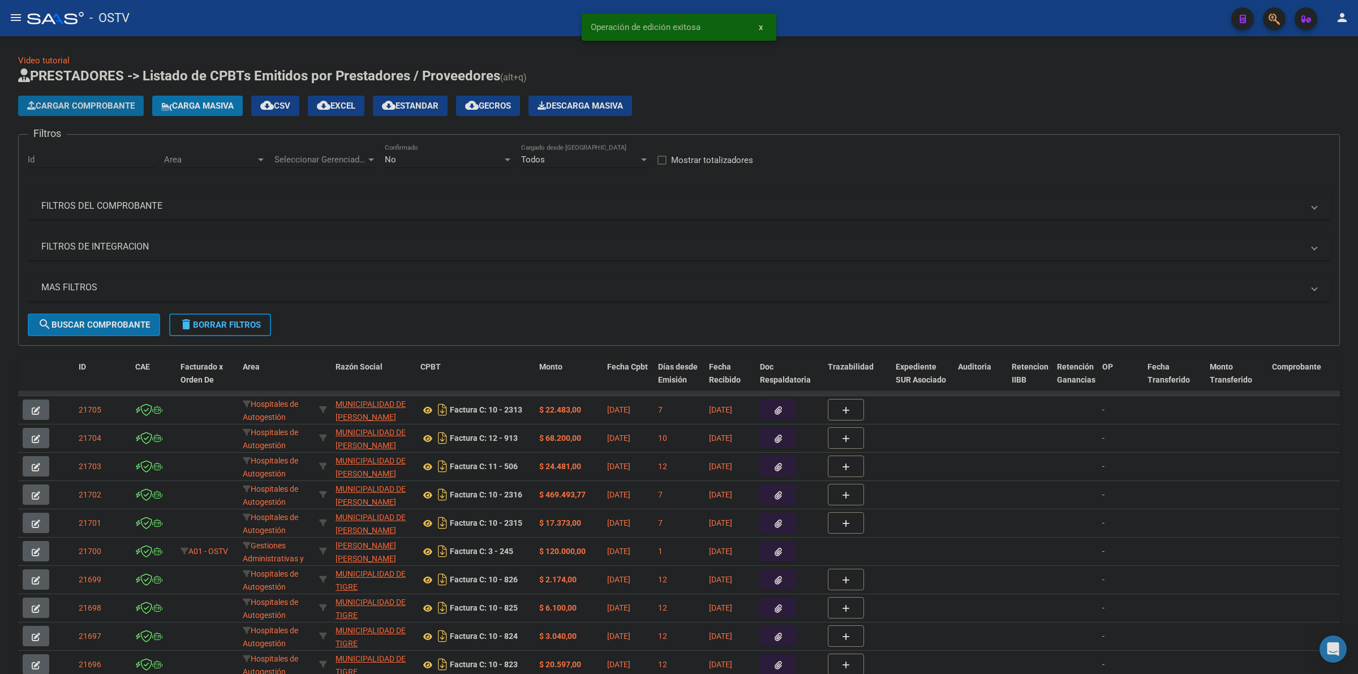
click at [66, 108] on span "Cargar Comprobante" at bounding box center [81, 106] width 108 height 10
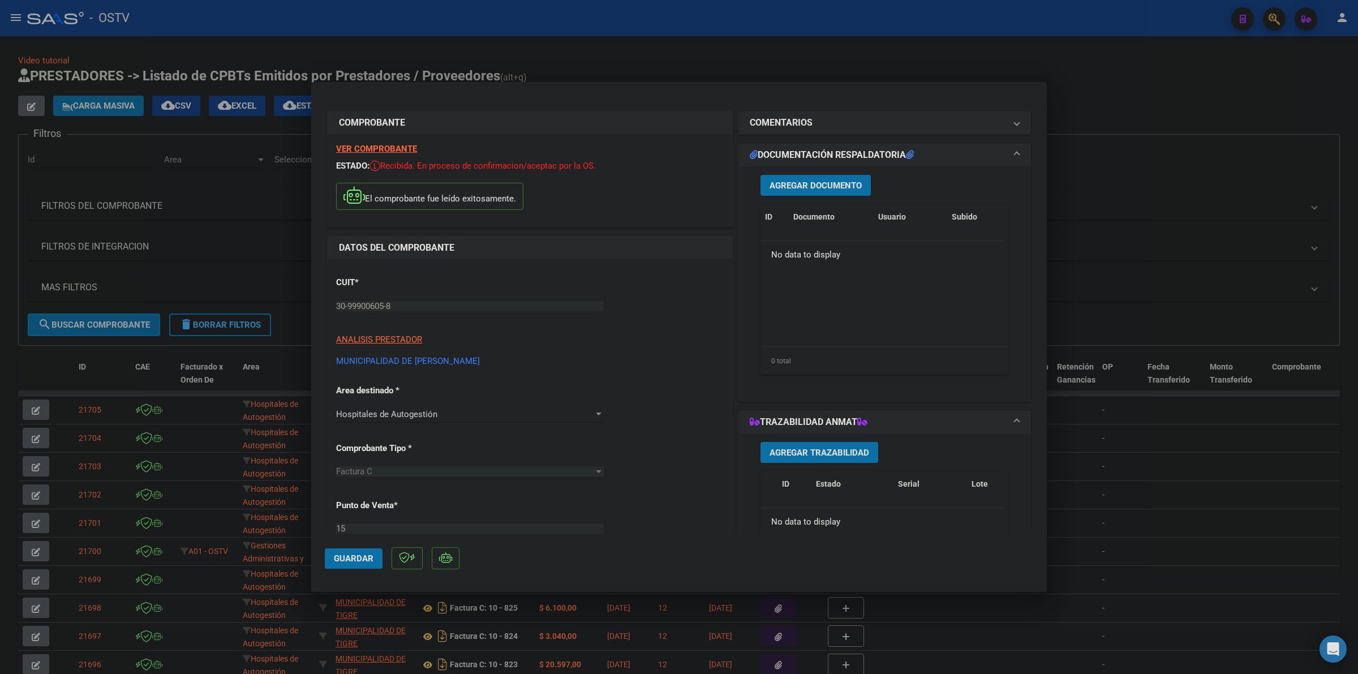
click at [782, 179] on button "Agregar Documento" at bounding box center [816, 185] width 110 height 21
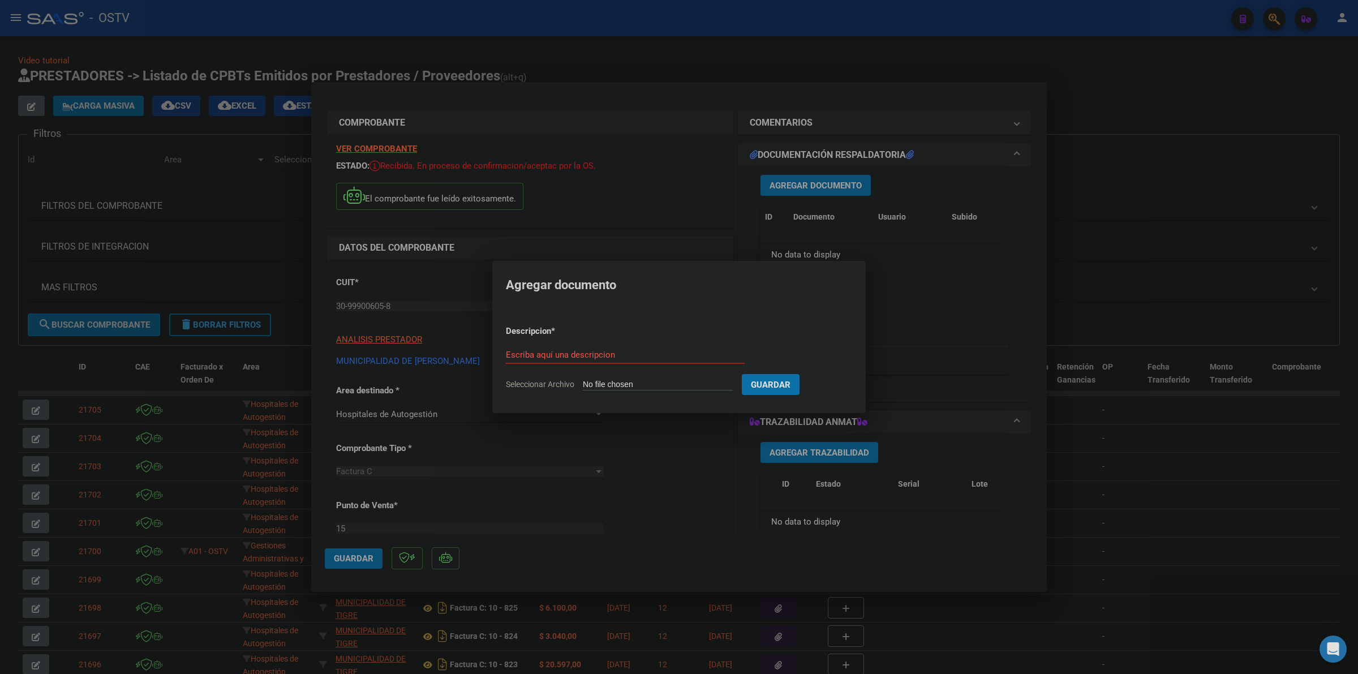
type input "C:\fakepath\FACTURA Y ANEXO - 15 1250 - MUNICIPALIDAD DE [PERSON_NAME].pdf"
type input "factura y anexo"
click at [801, 374] on button "Guardar" at bounding box center [830, 384] width 58 height 21
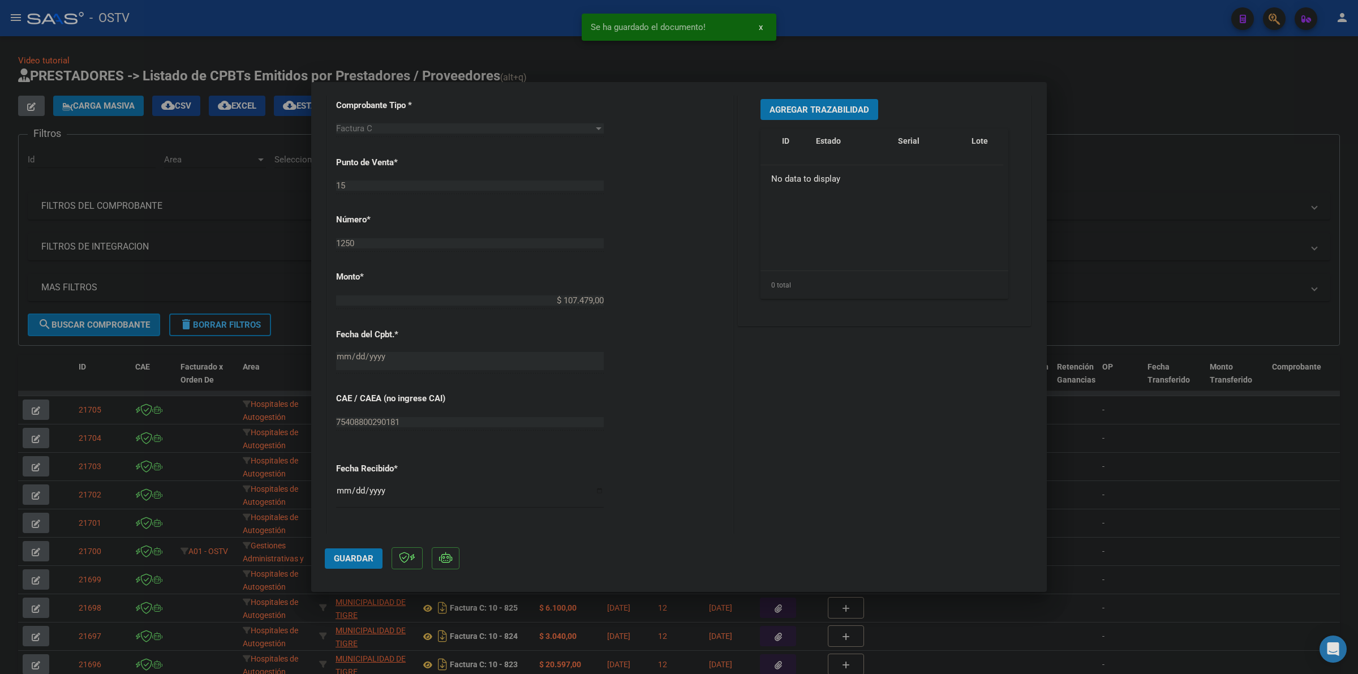
scroll to position [425, 0]
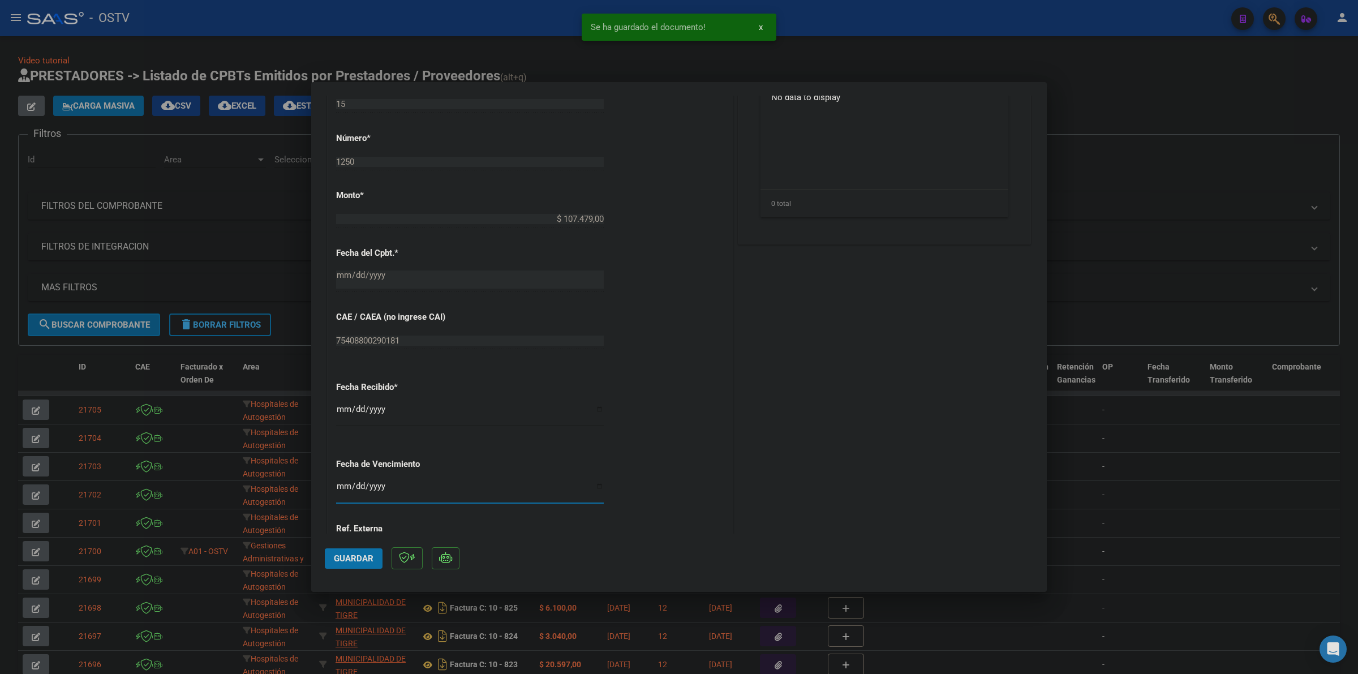
click at [344, 490] on input "Ingresar la fecha" at bounding box center [470, 491] width 268 height 18
type input "[DATE]"
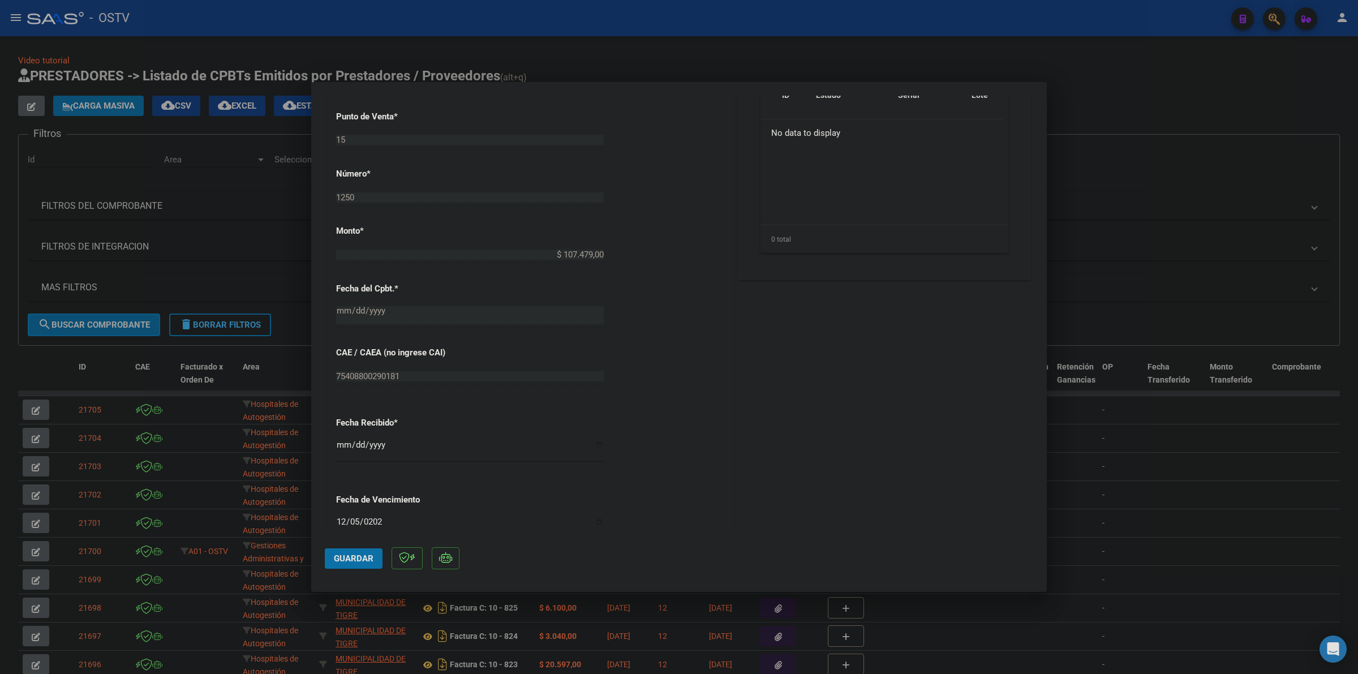
click at [343, 558] on span "Guardar" at bounding box center [354, 559] width 40 height 10
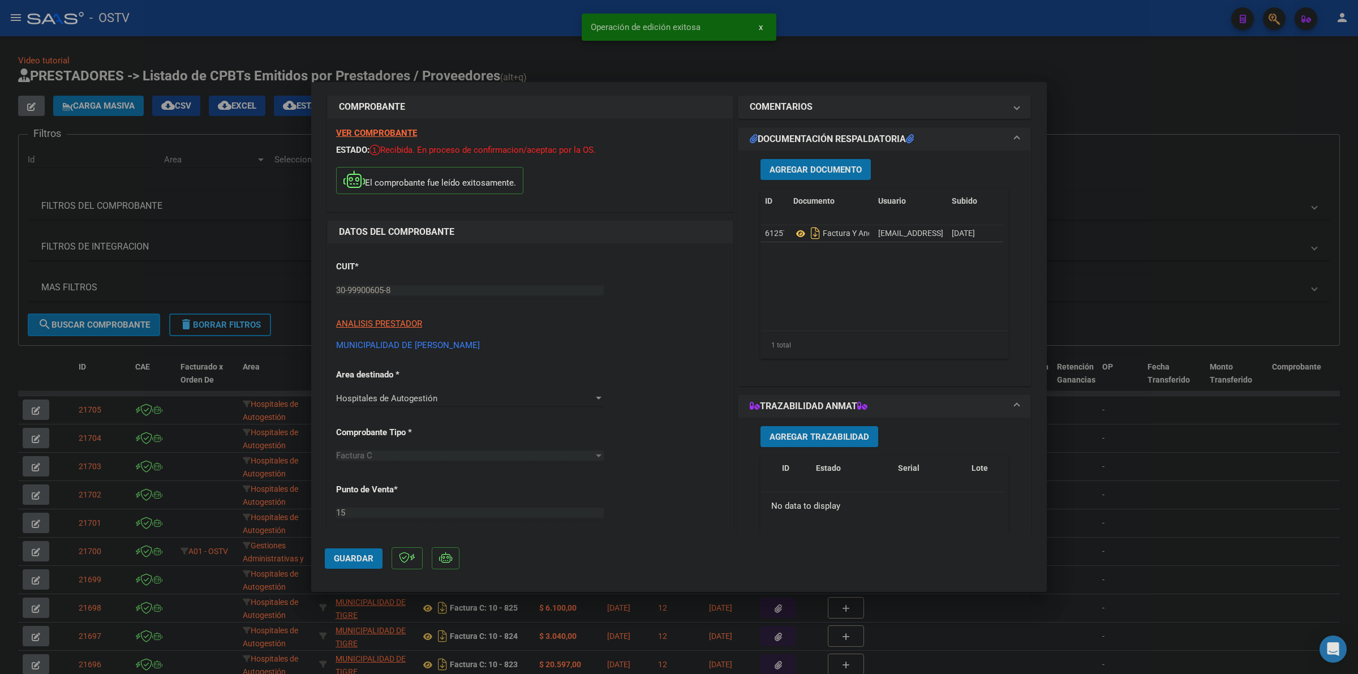
scroll to position [0, 0]
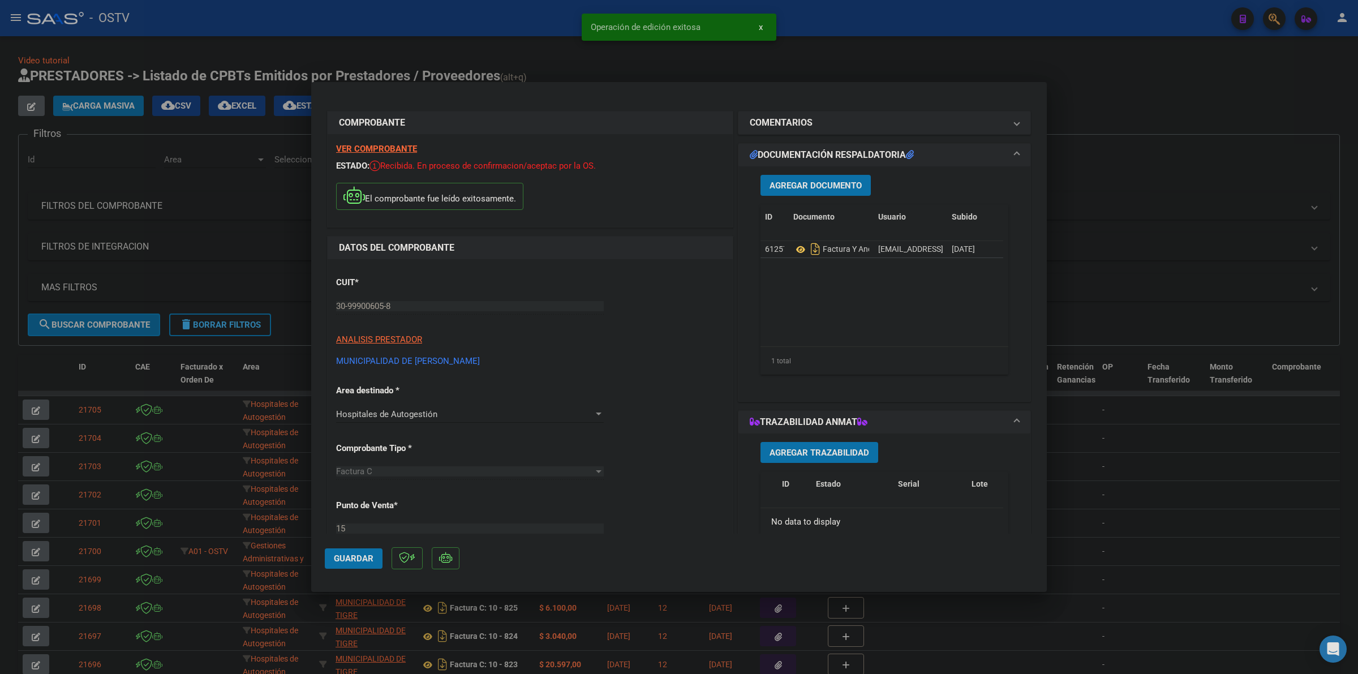
click at [1130, 123] on div at bounding box center [679, 337] width 1358 height 674
type input "$ 0,00"
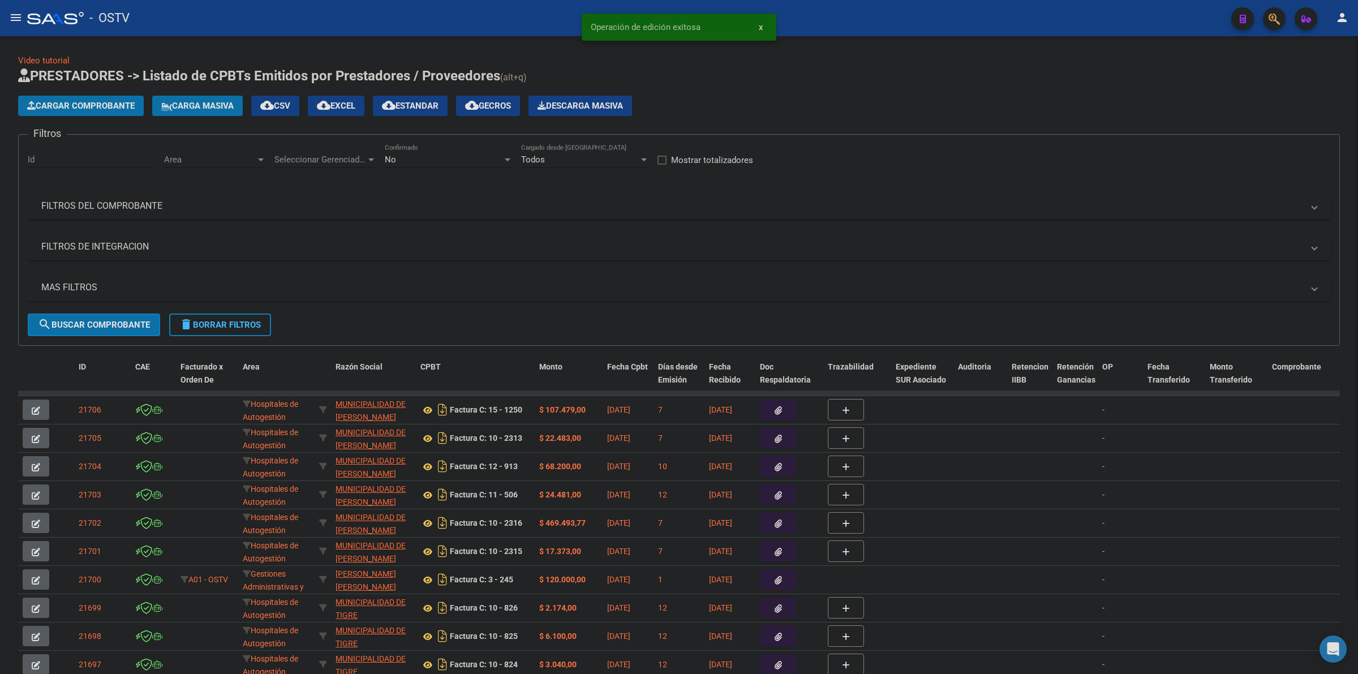
click at [61, 108] on span "Cargar Comprobante" at bounding box center [81, 106] width 108 height 10
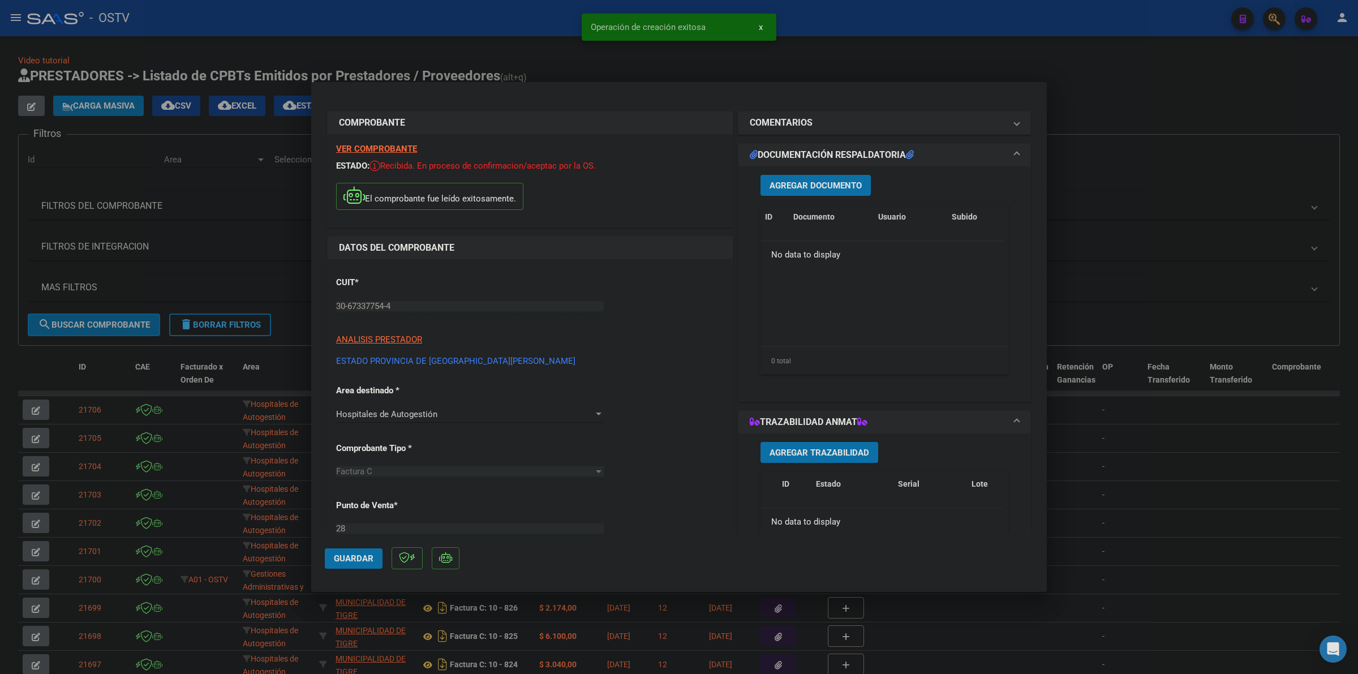
click at [839, 181] on span "Agregar Documento" at bounding box center [816, 186] width 92 height 10
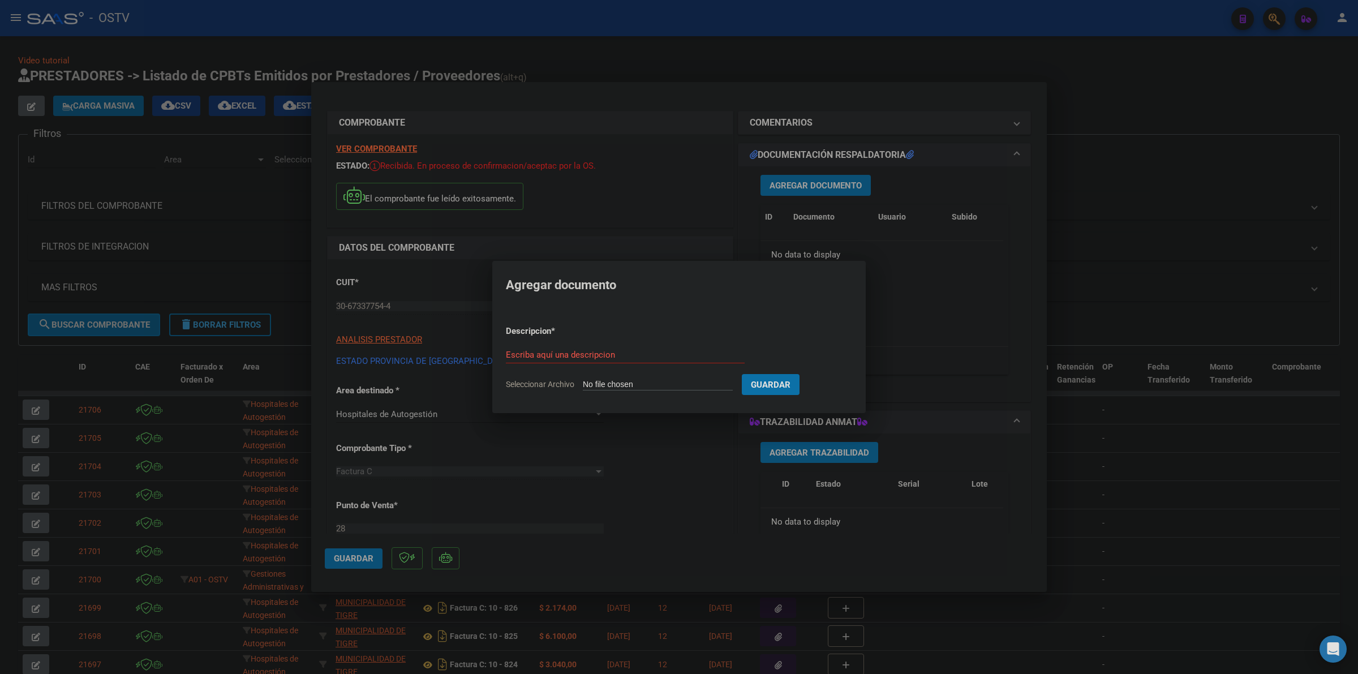
click at [1156, 188] on div at bounding box center [679, 337] width 1358 height 674
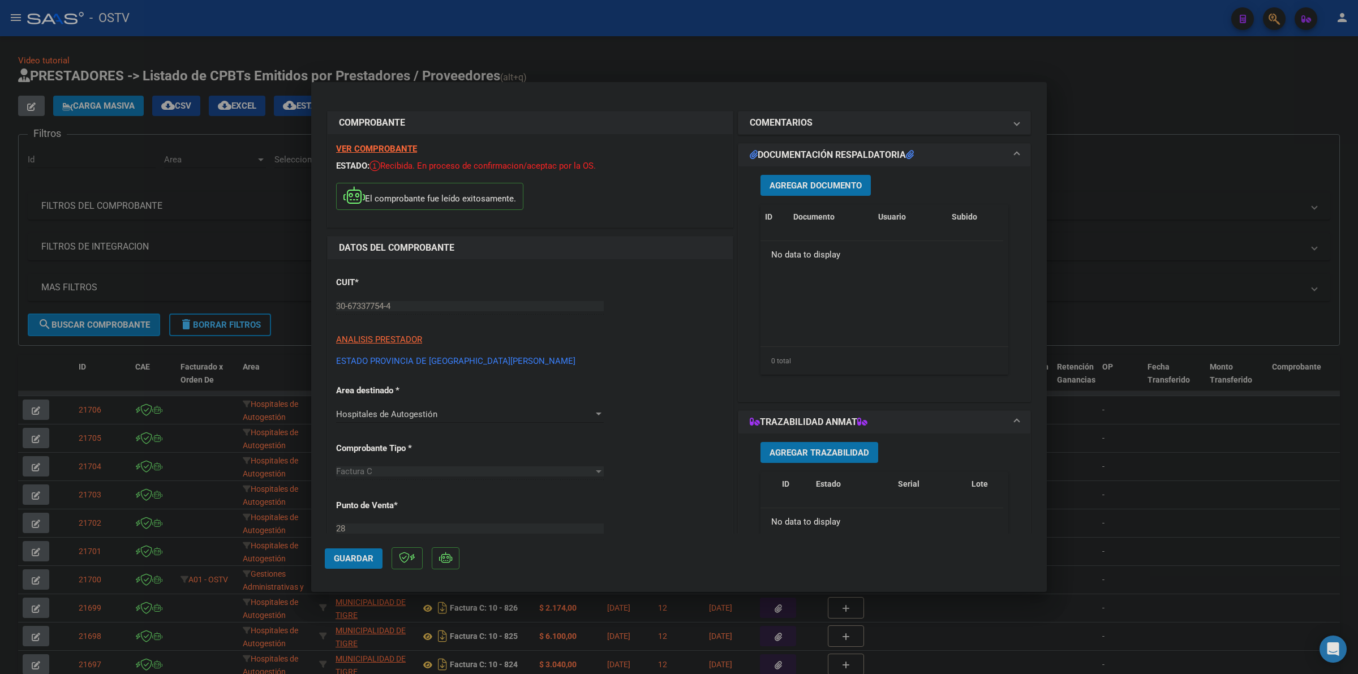
click at [1156, 187] on div at bounding box center [679, 337] width 1358 height 674
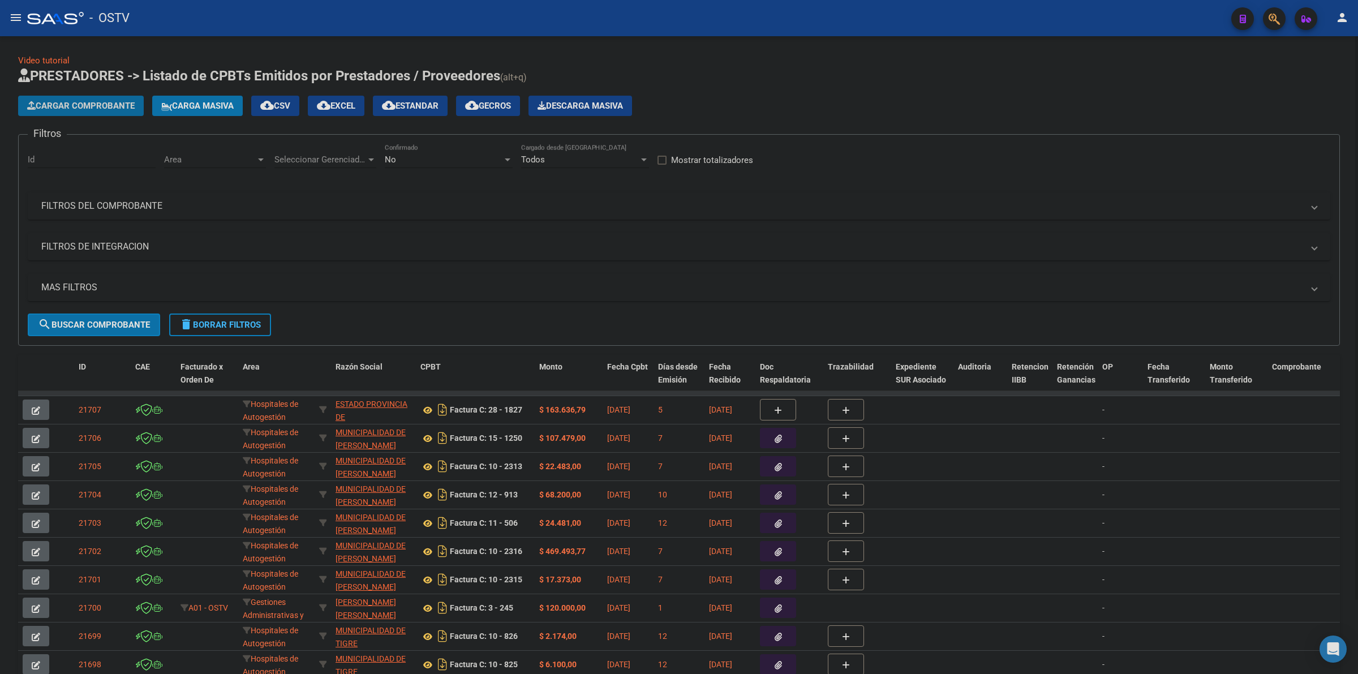
click at [81, 109] on span "Cargar Comprobante" at bounding box center [81, 106] width 108 height 10
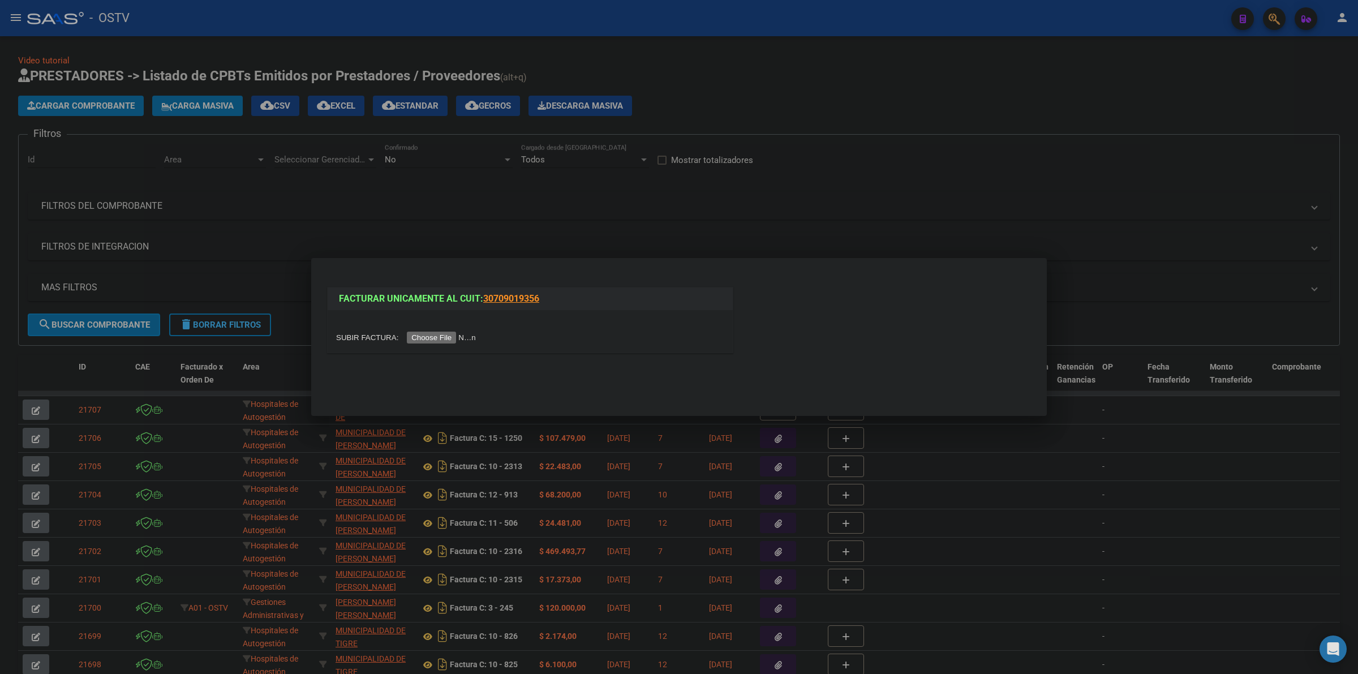
click at [941, 105] on div at bounding box center [679, 337] width 1358 height 674
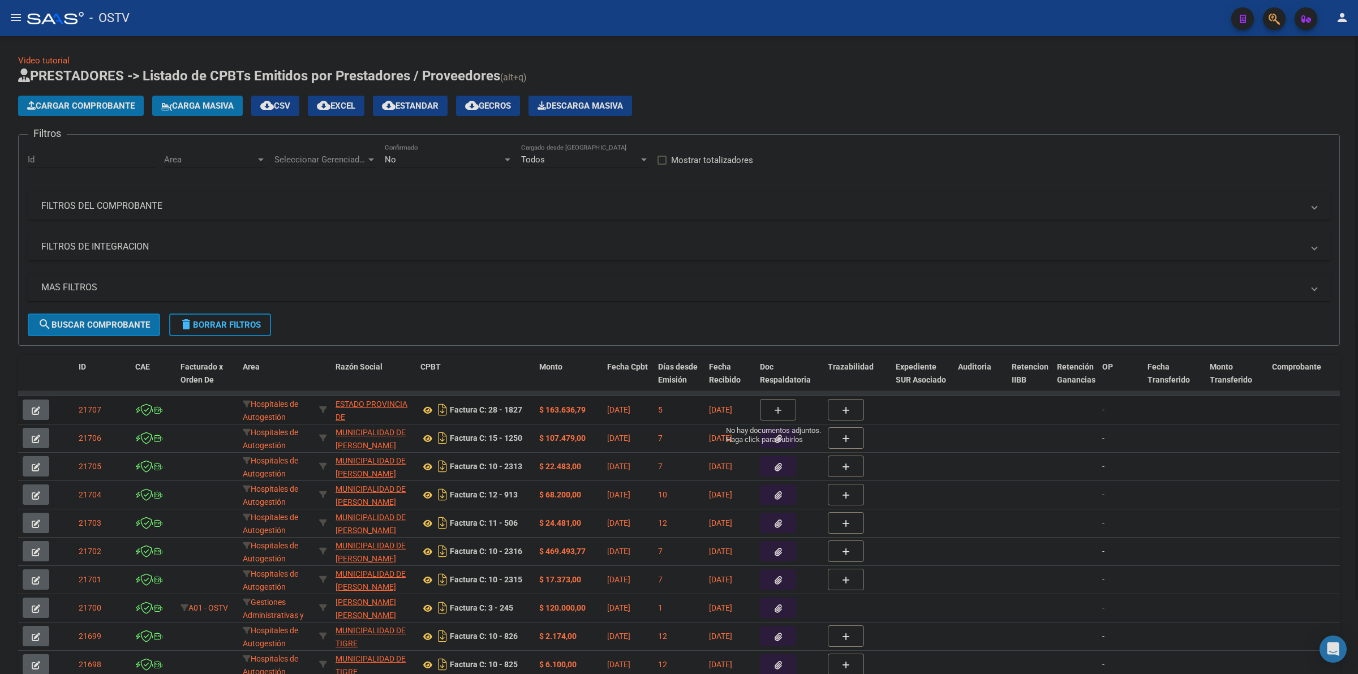
click at [776, 411] on icon "button" at bounding box center [778, 410] width 8 height 8
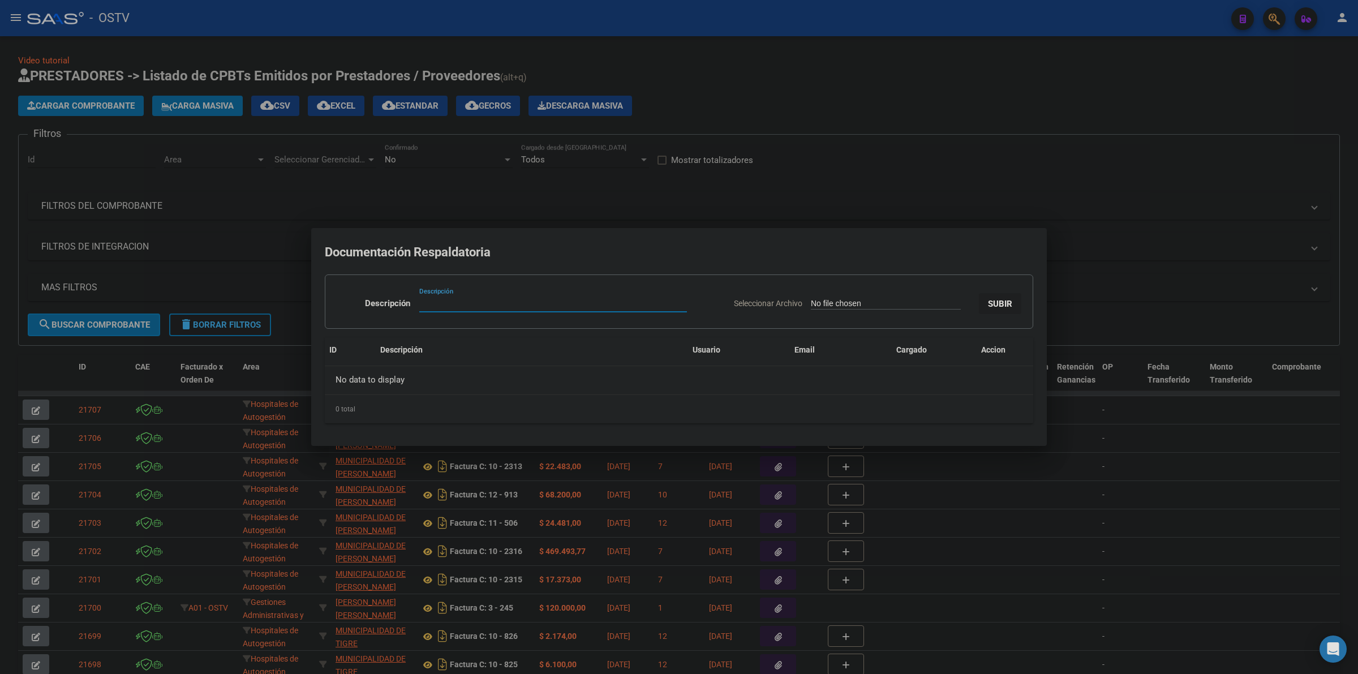
click at [903, 106] on div at bounding box center [679, 337] width 1358 height 674
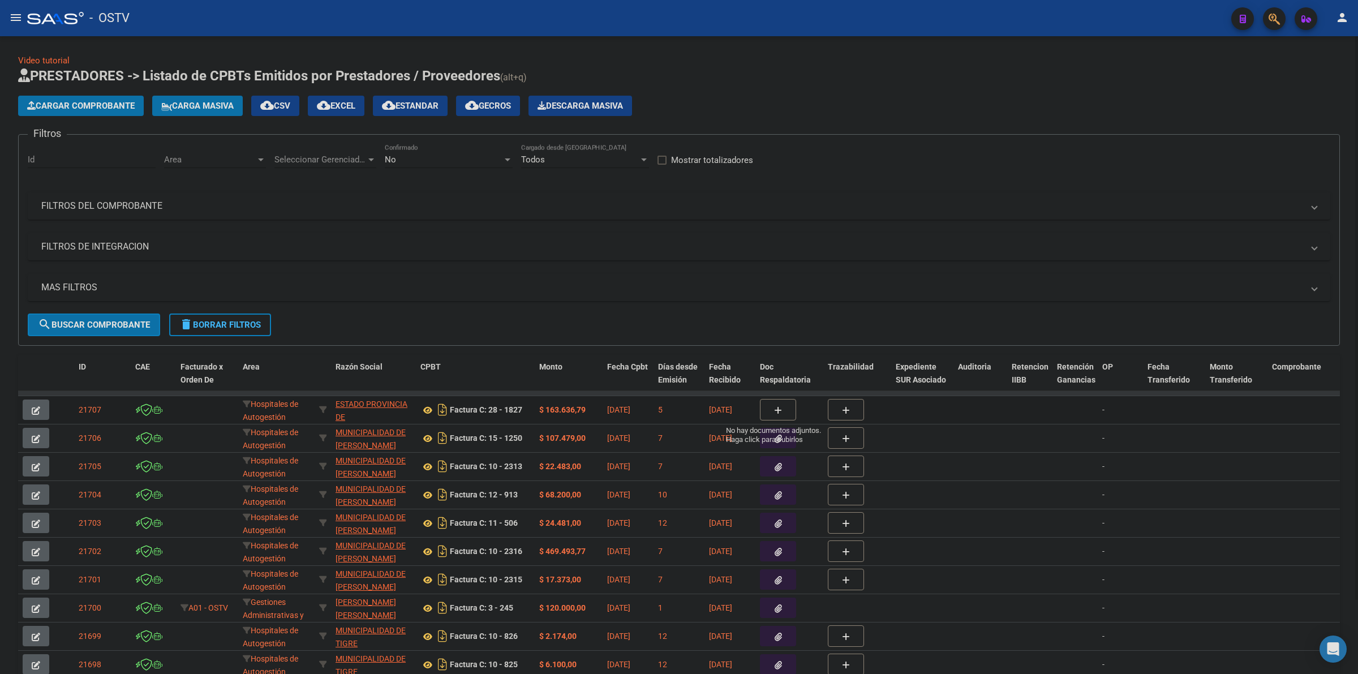
click at [778, 408] on icon "button" at bounding box center [778, 410] width 8 height 8
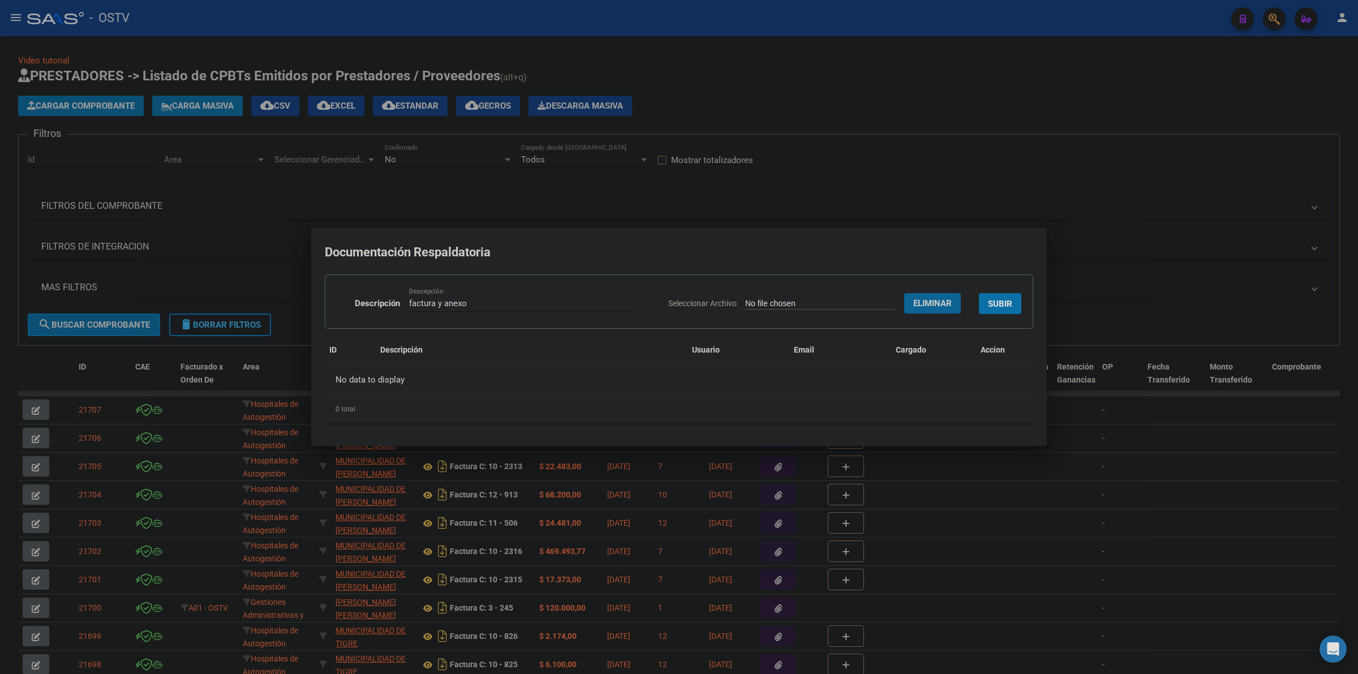
click at [999, 307] on span "SUBIR" at bounding box center [1000, 304] width 24 height 10
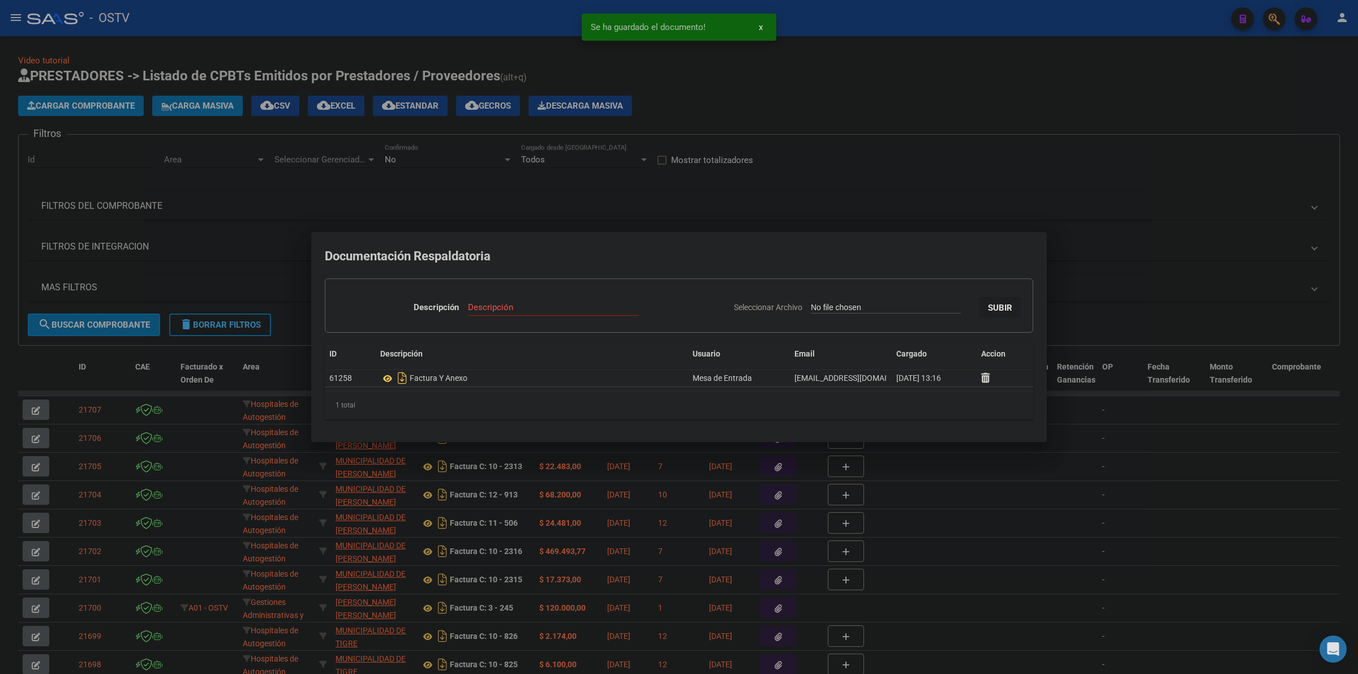
click at [918, 176] on div at bounding box center [679, 337] width 1358 height 674
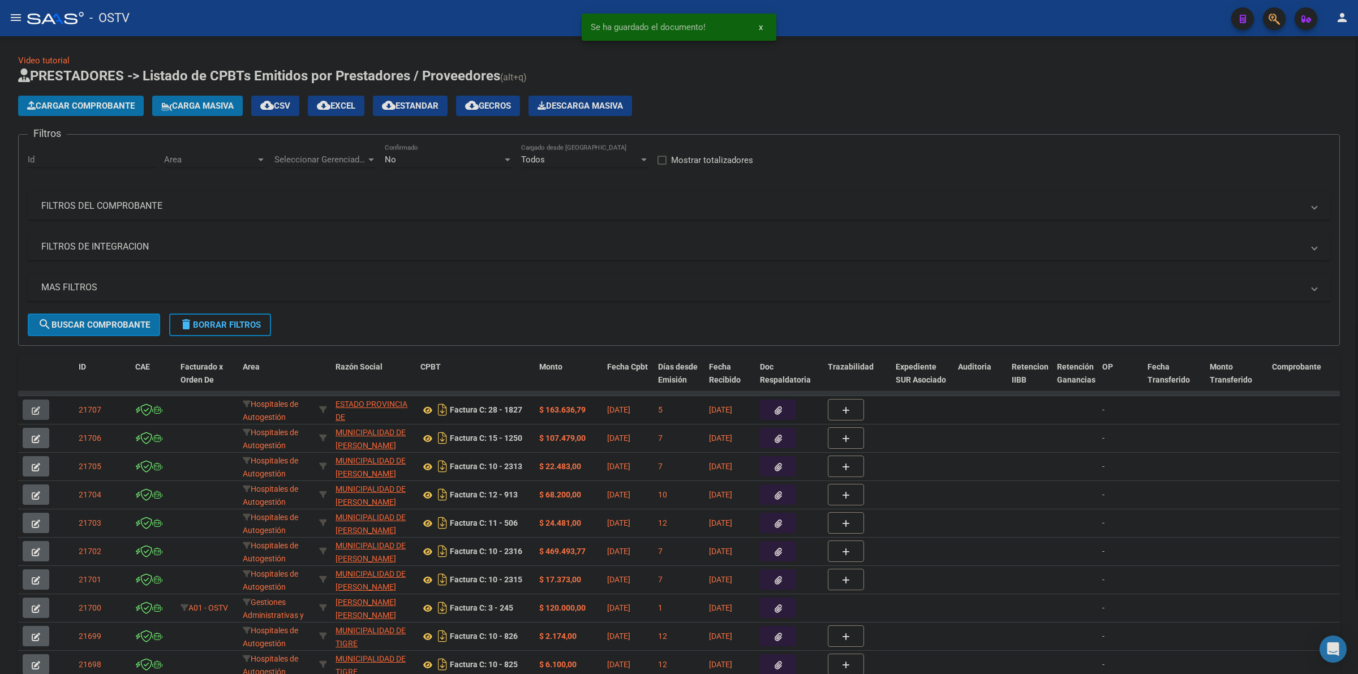
click at [35, 412] on icon "button" at bounding box center [36, 410] width 8 height 8
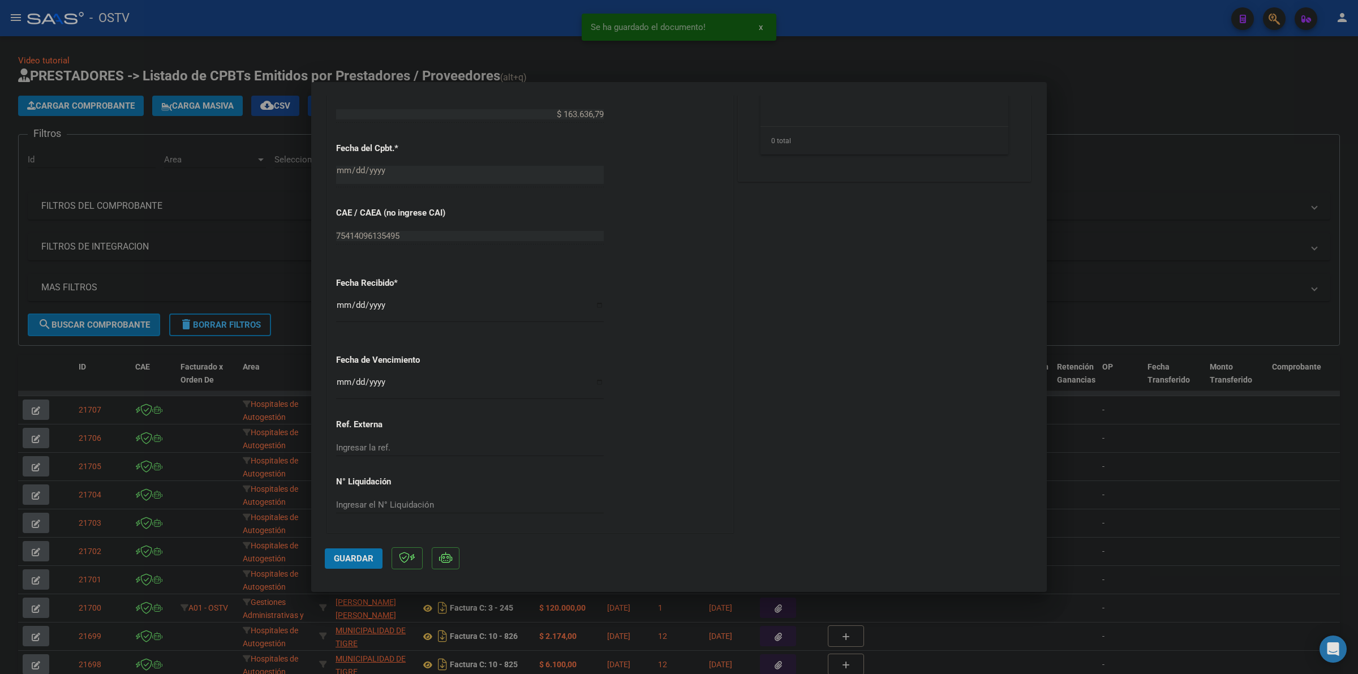
scroll to position [488, 0]
click at [343, 382] on input "Ingresar la fecha" at bounding box center [470, 385] width 268 height 18
click at [358, 550] on button "Guardar" at bounding box center [354, 558] width 58 height 20
drag, startPoint x: 1143, startPoint y: 99, endPoint x: 1318, endPoint y: 91, distance: 174.5
click at [1144, 99] on div at bounding box center [679, 337] width 1358 height 674
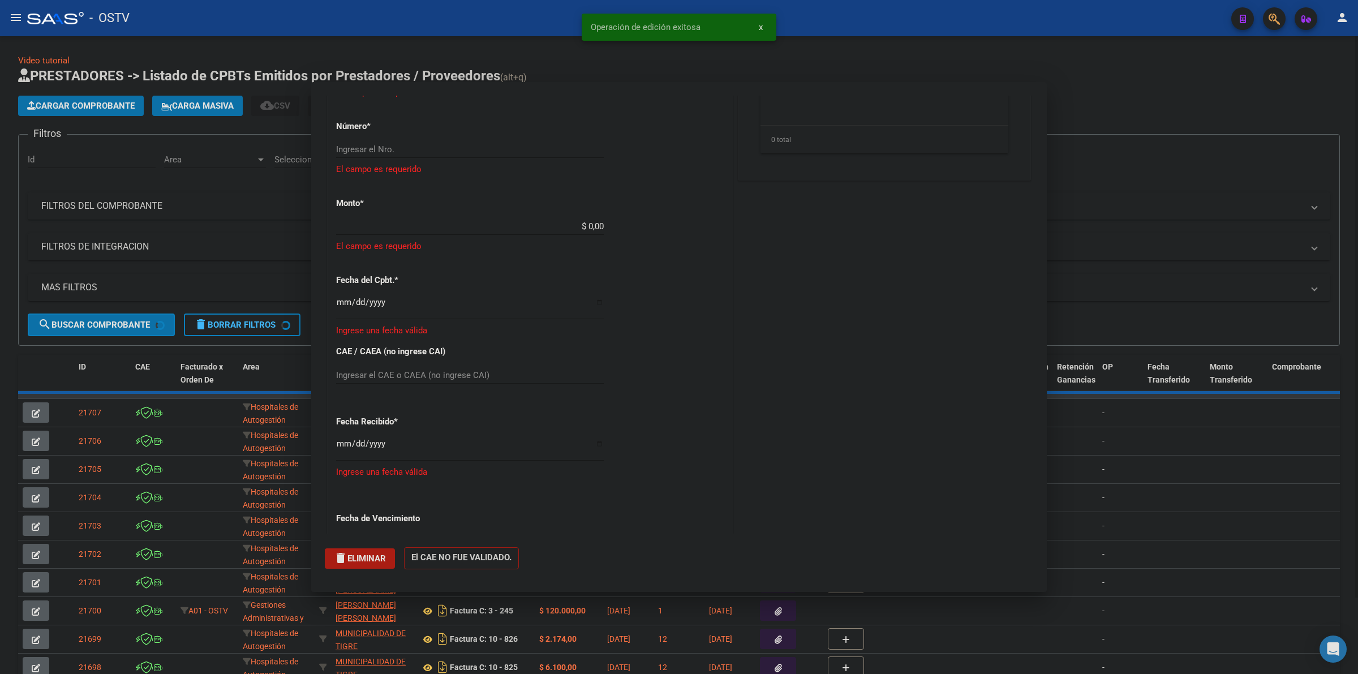
scroll to position [0, 0]
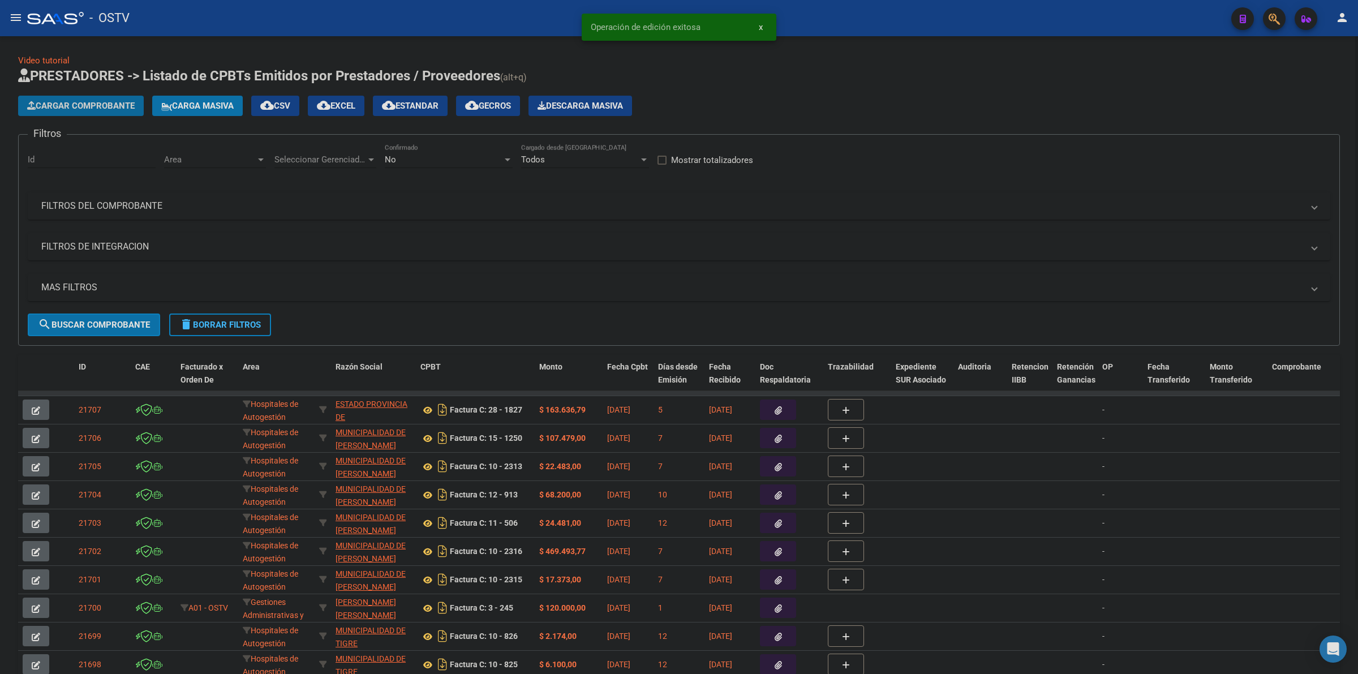
click at [109, 106] on span "Cargar Comprobante" at bounding box center [81, 106] width 108 height 10
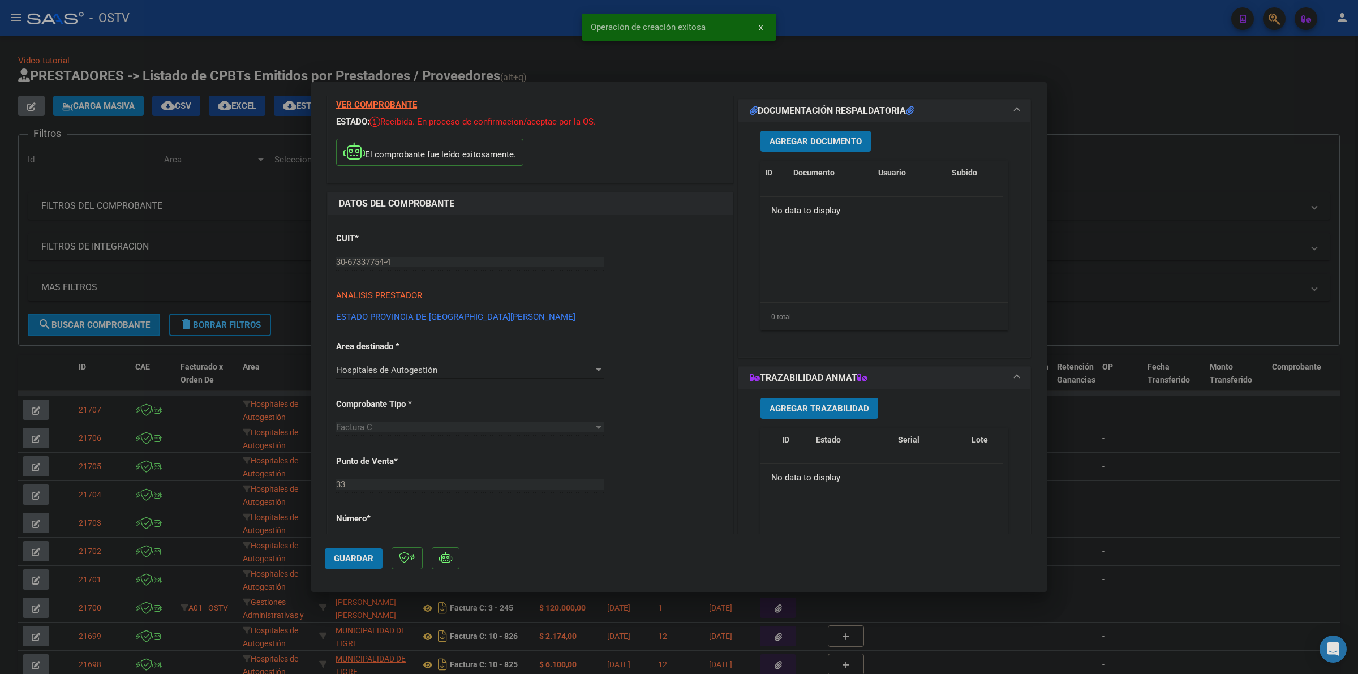
scroll to position [23, 0]
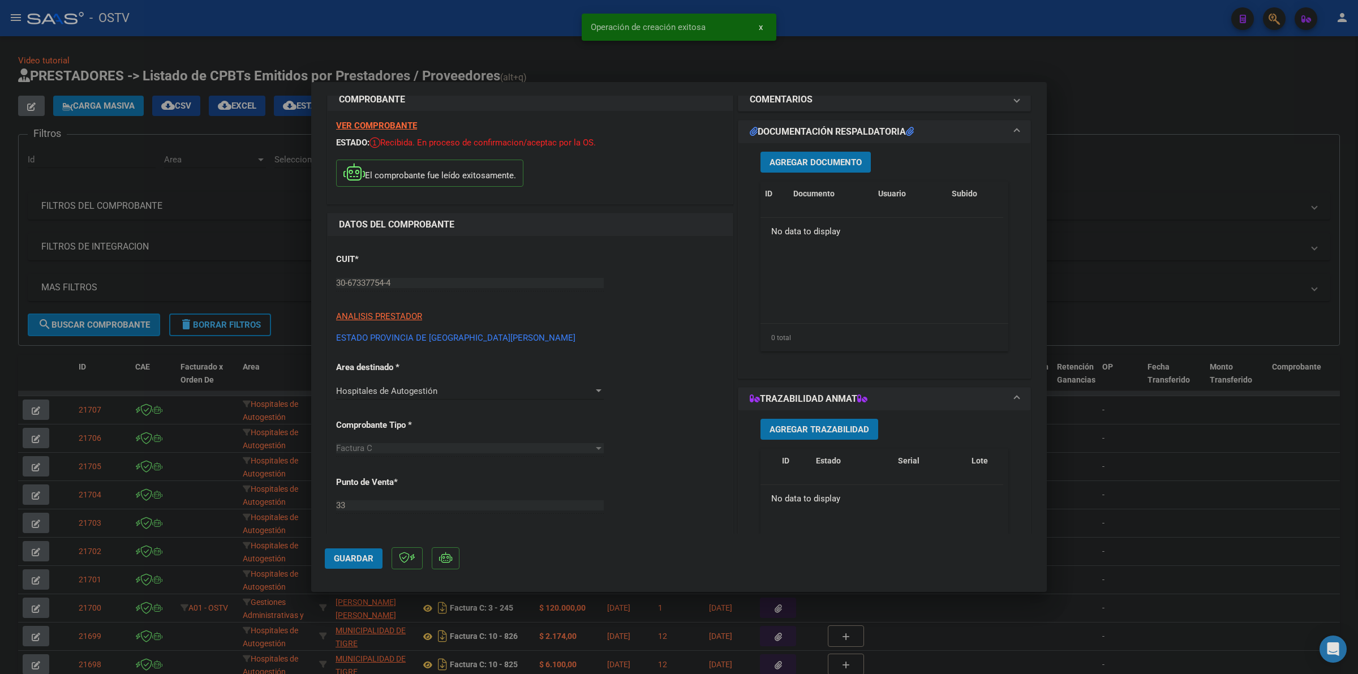
click at [803, 165] on span "Agregar Documento" at bounding box center [816, 162] width 92 height 10
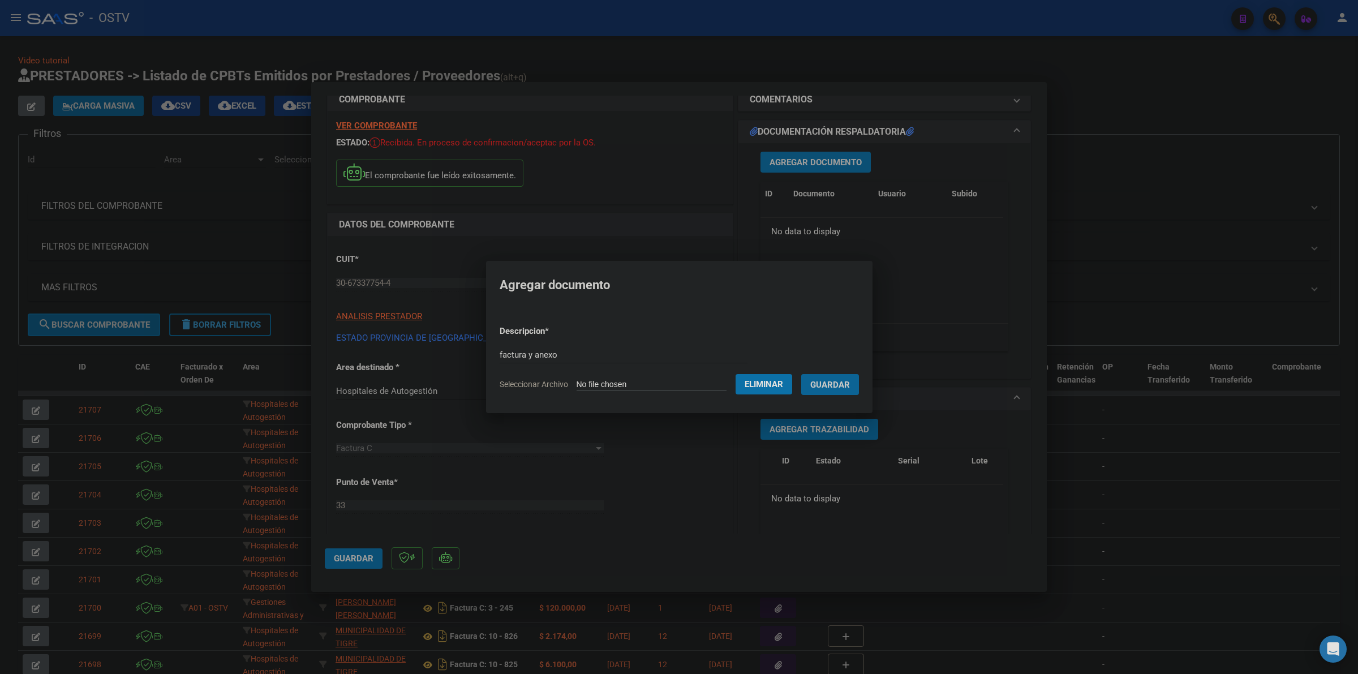
click at [801, 374] on button "Guardar" at bounding box center [830, 384] width 58 height 21
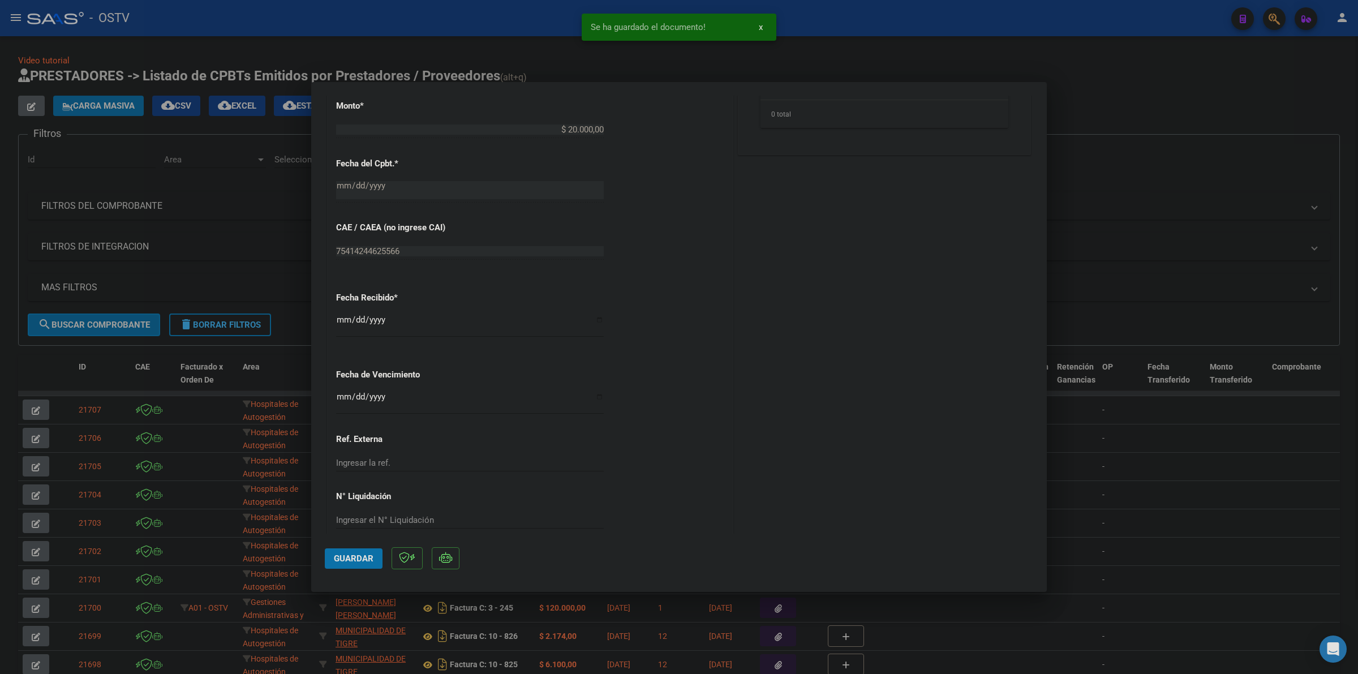
scroll to position [518, 0]
click at [340, 400] on input "Ingresar la fecha" at bounding box center [470, 397] width 268 height 18
click at [346, 561] on span "Guardar" at bounding box center [354, 559] width 40 height 10
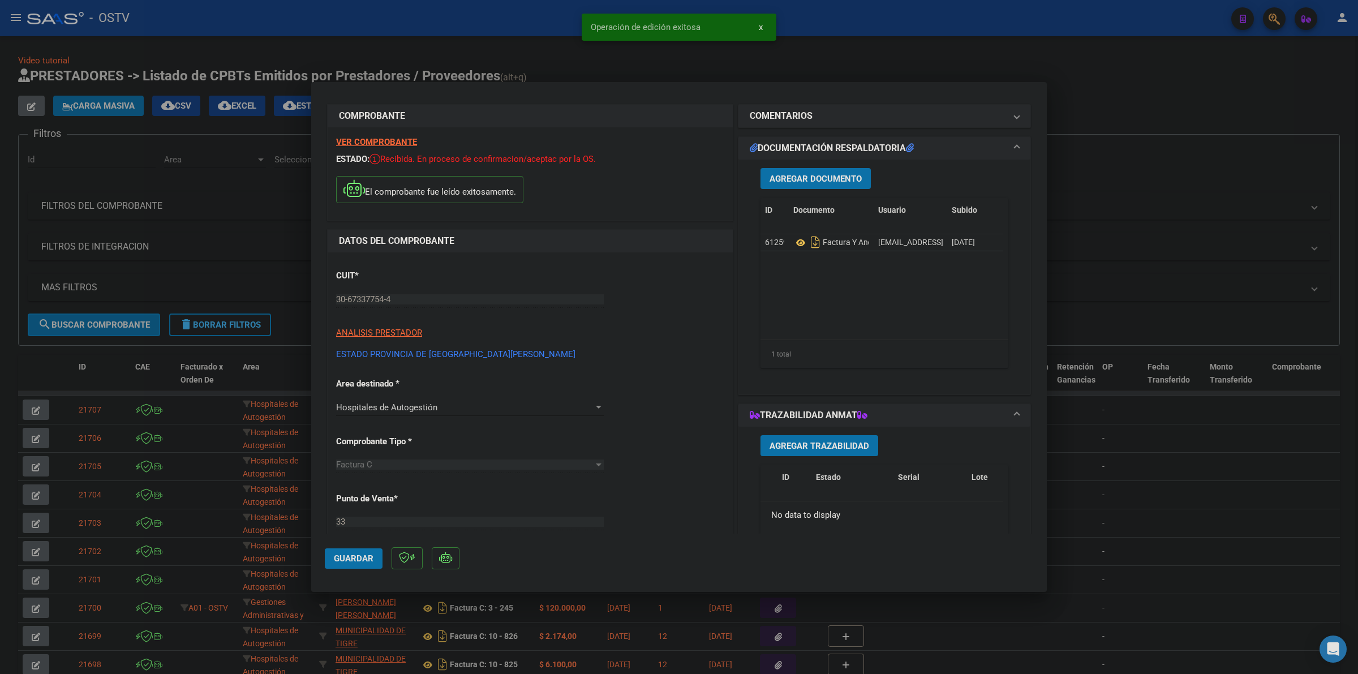
scroll to position [0, 0]
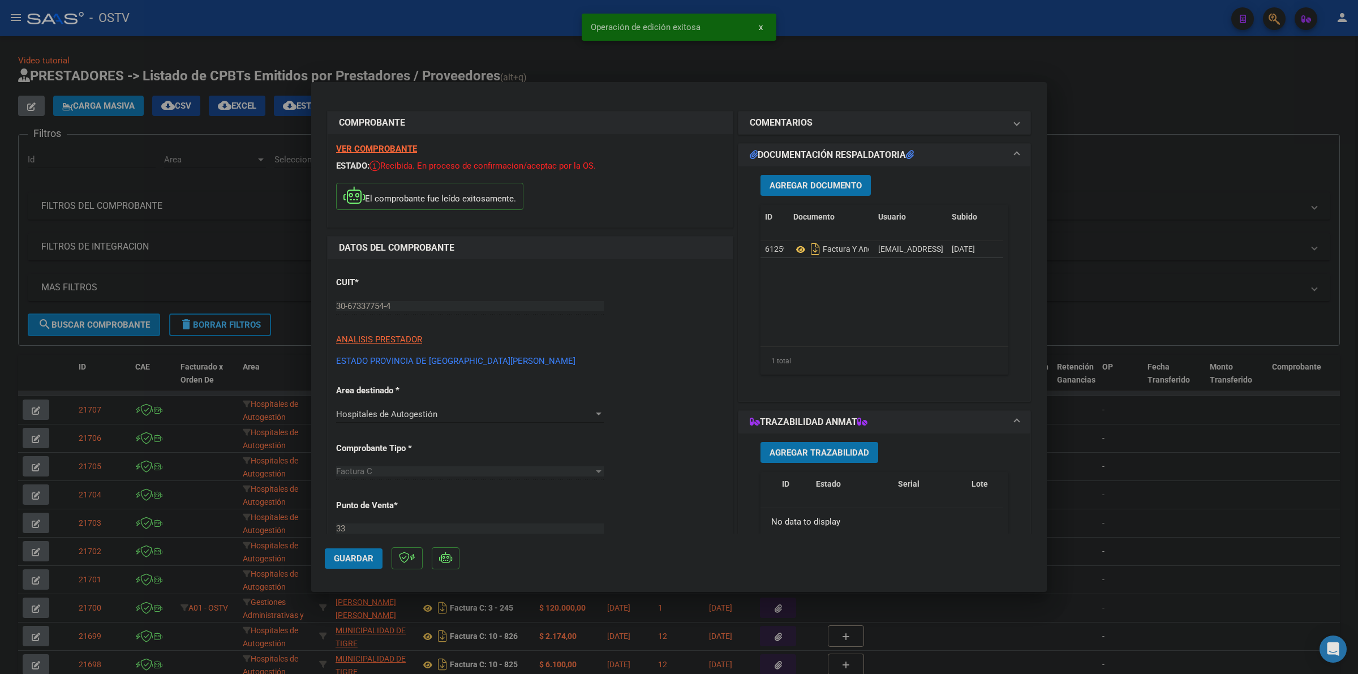
click at [343, 556] on span "Guardar" at bounding box center [354, 559] width 40 height 10
click at [1221, 66] on div at bounding box center [679, 337] width 1358 height 674
